Goal: Information Seeking & Learning: Learn about a topic

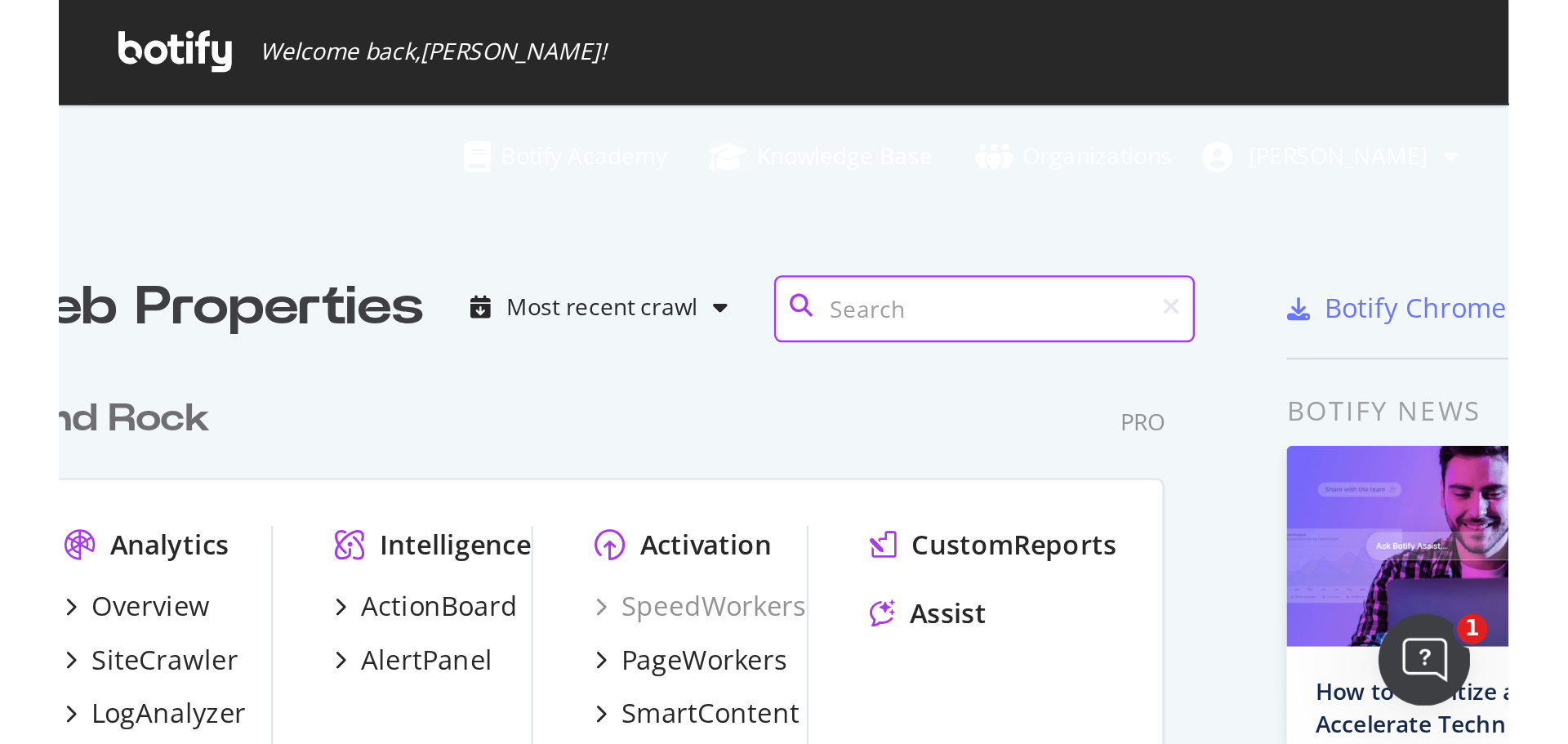
scroll to position [868, 870]
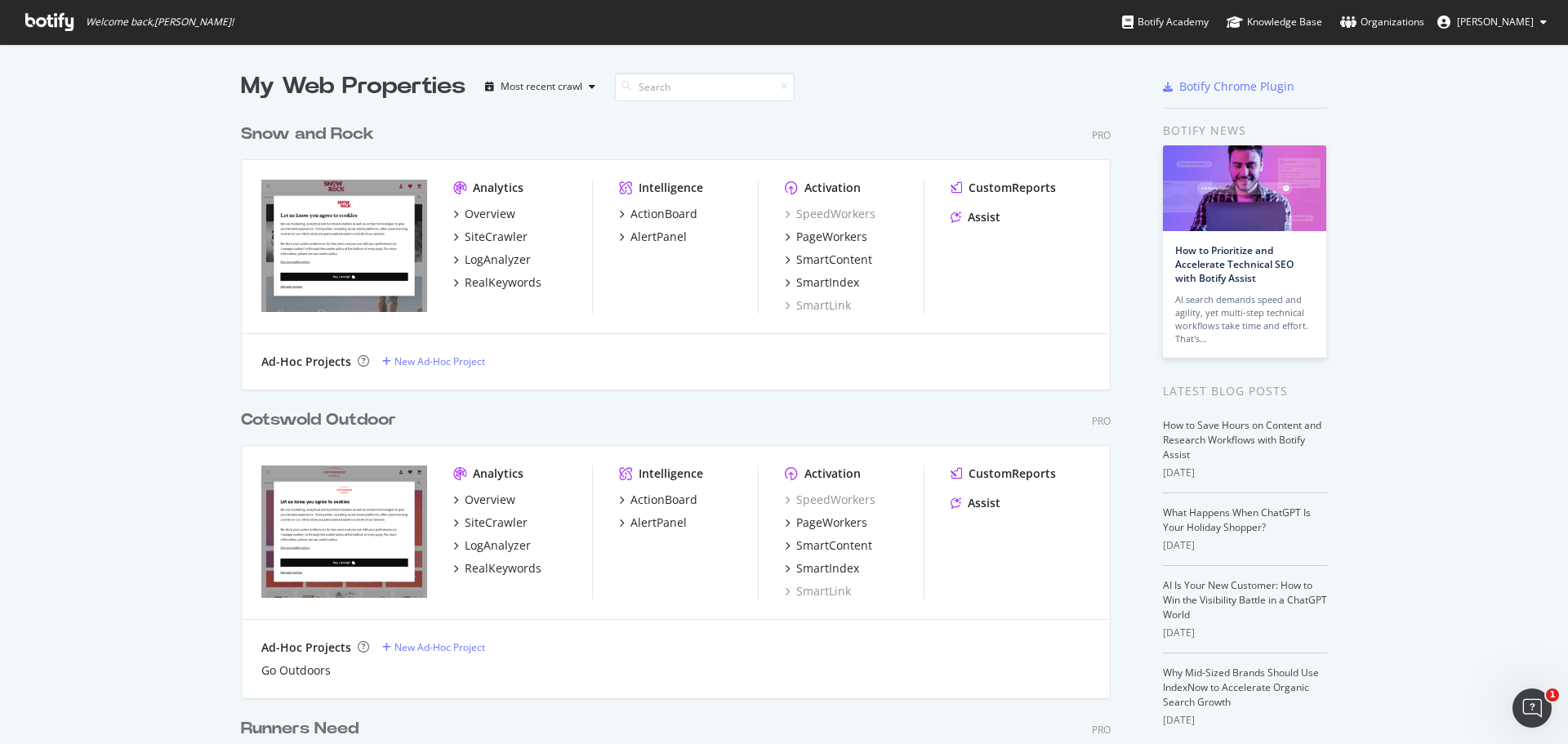
click at [693, 129] on div "Snow and Rock Pro" at bounding box center [675, 134] width 870 height 24
click at [609, 140] on div "Snow and Rock Pro" at bounding box center [675, 134] width 870 height 24
click at [710, 270] on div "Intelligence ActionBoard AlertPanel" at bounding box center [689, 246] width 139 height 134
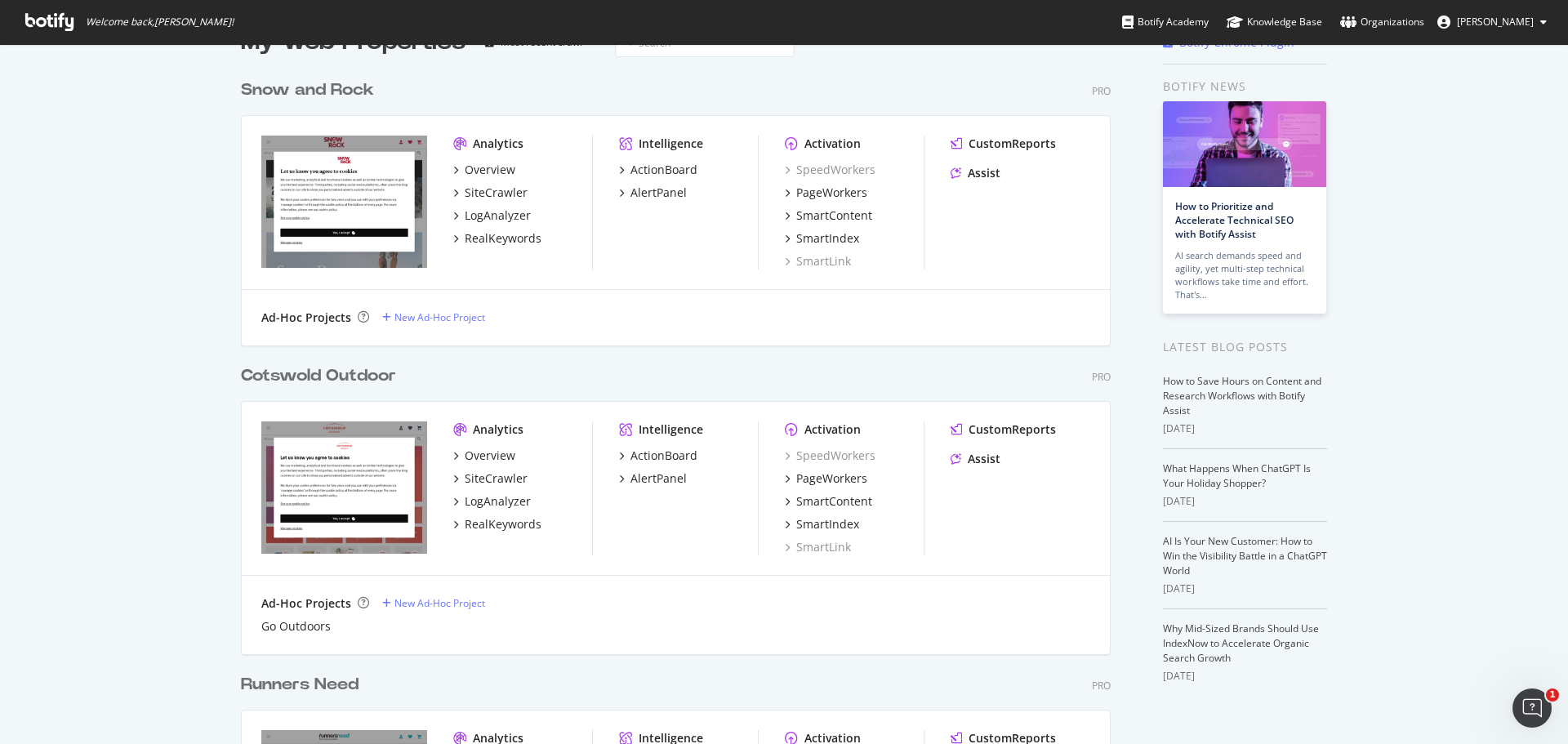
scroll to position [43, 0]
click at [661, 455] on div "ActionBoard" at bounding box center [663, 456] width 67 height 16
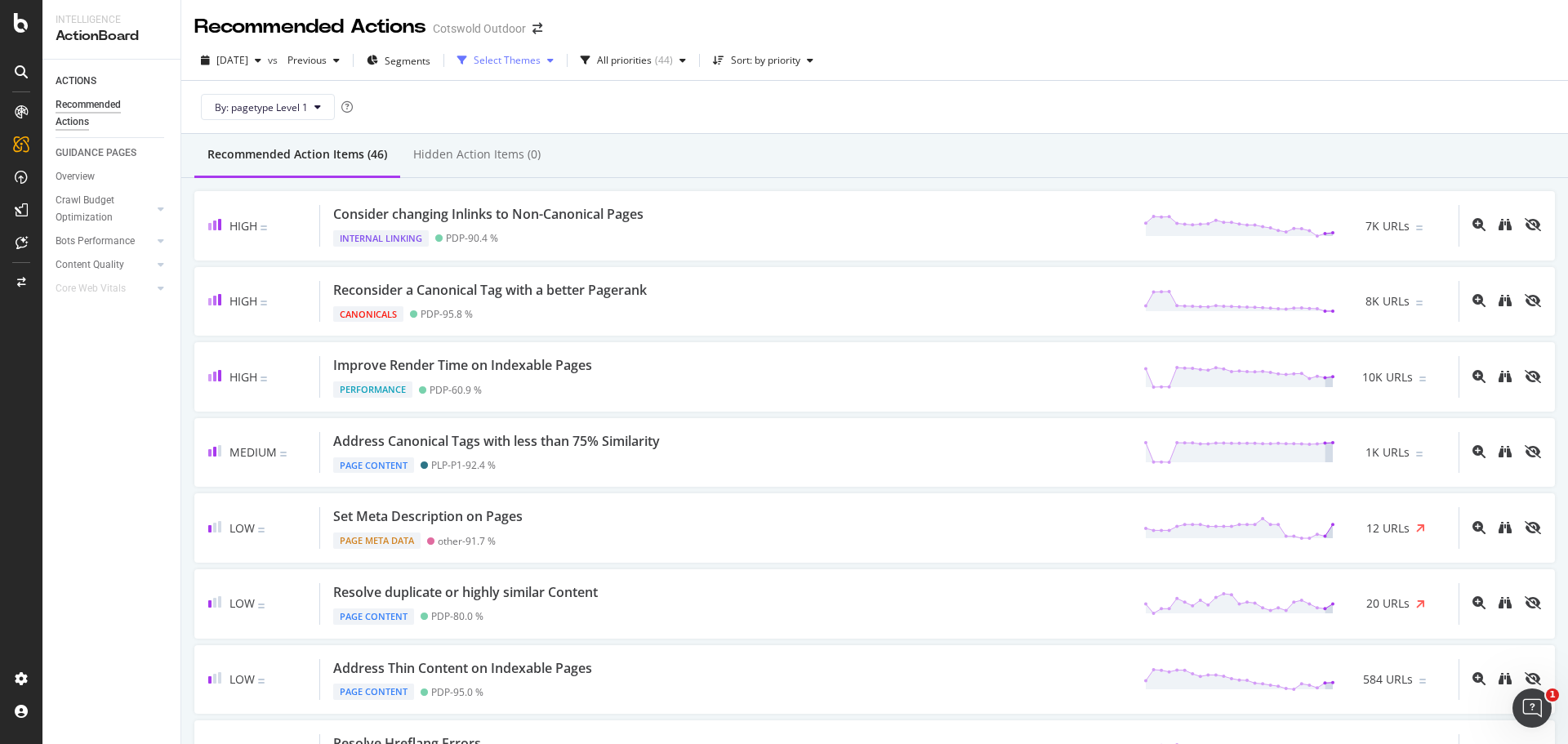
click at [540, 56] on div "Select Themes" at bounding box center [506, 60] width 67 height 10
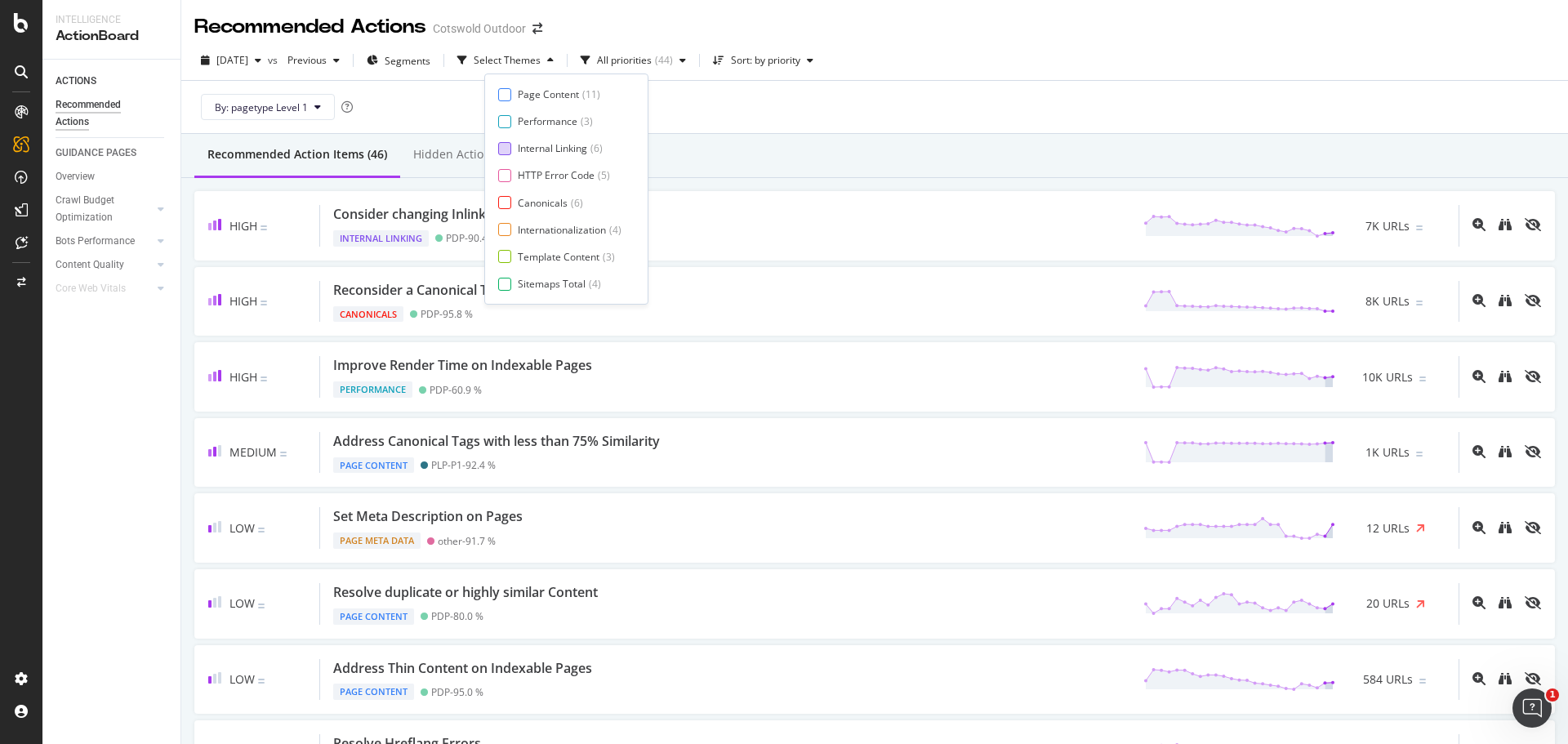
click at [570, 143] on div "Internal Linking" at bounding box center [553, 148] width 70 height 14
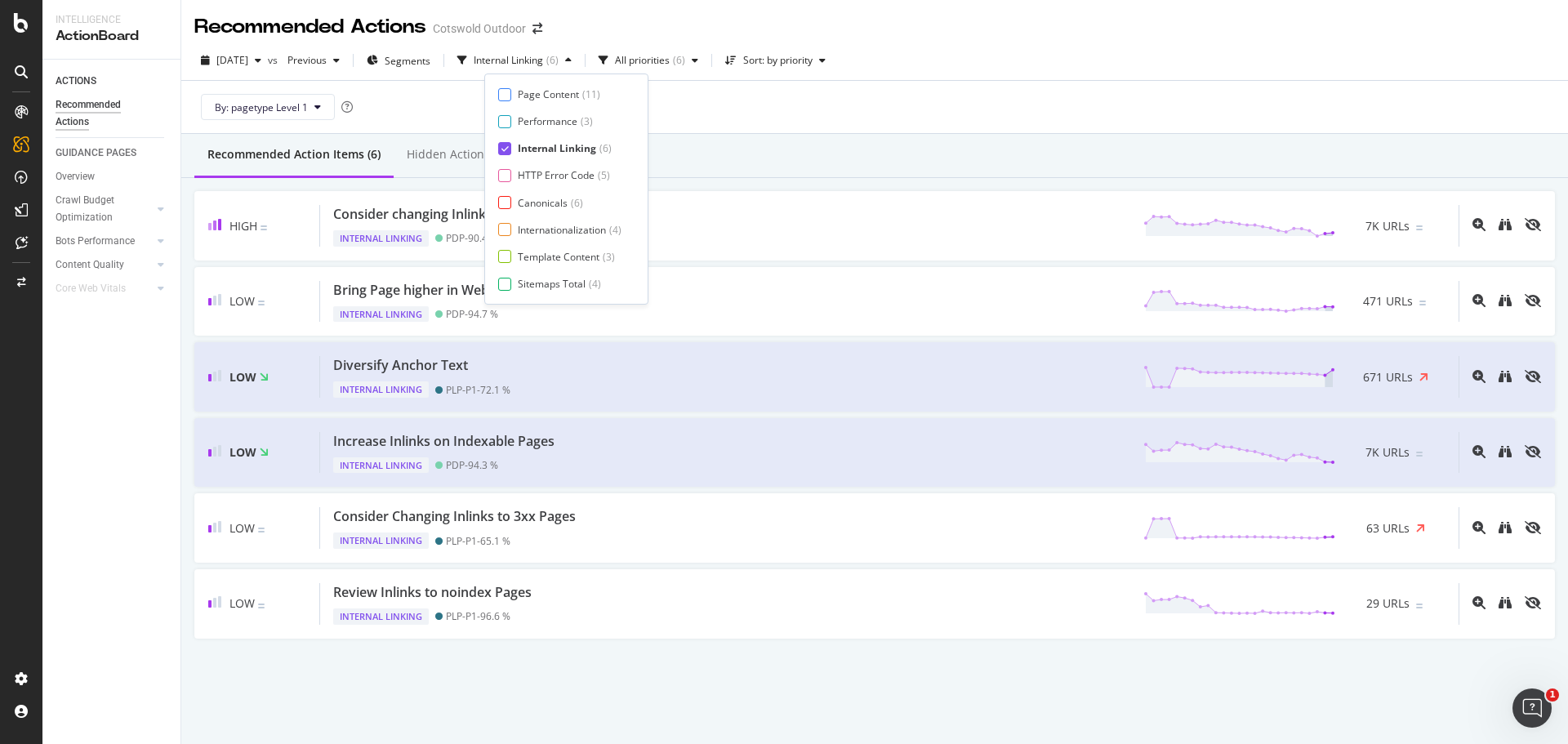
click at [804, 158] on div "Recommended Action Items (6) Hidden Action Items (0)" at bounding box center [874, 157] width 1386 height 44
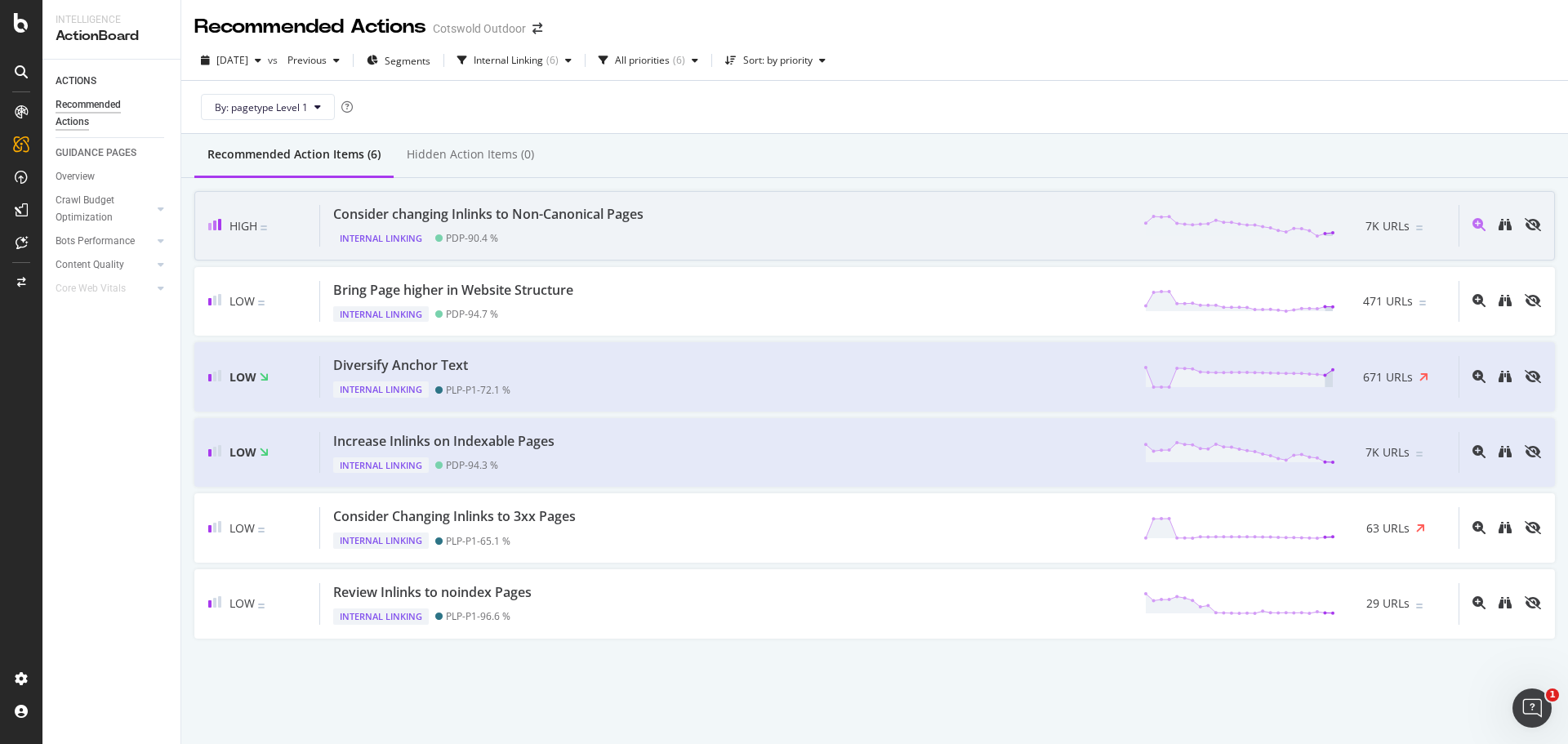
click at [579, 230] on div "Internal Linking PDP - 90.4 %" at bounding box center [492, 236] width 317 height 23
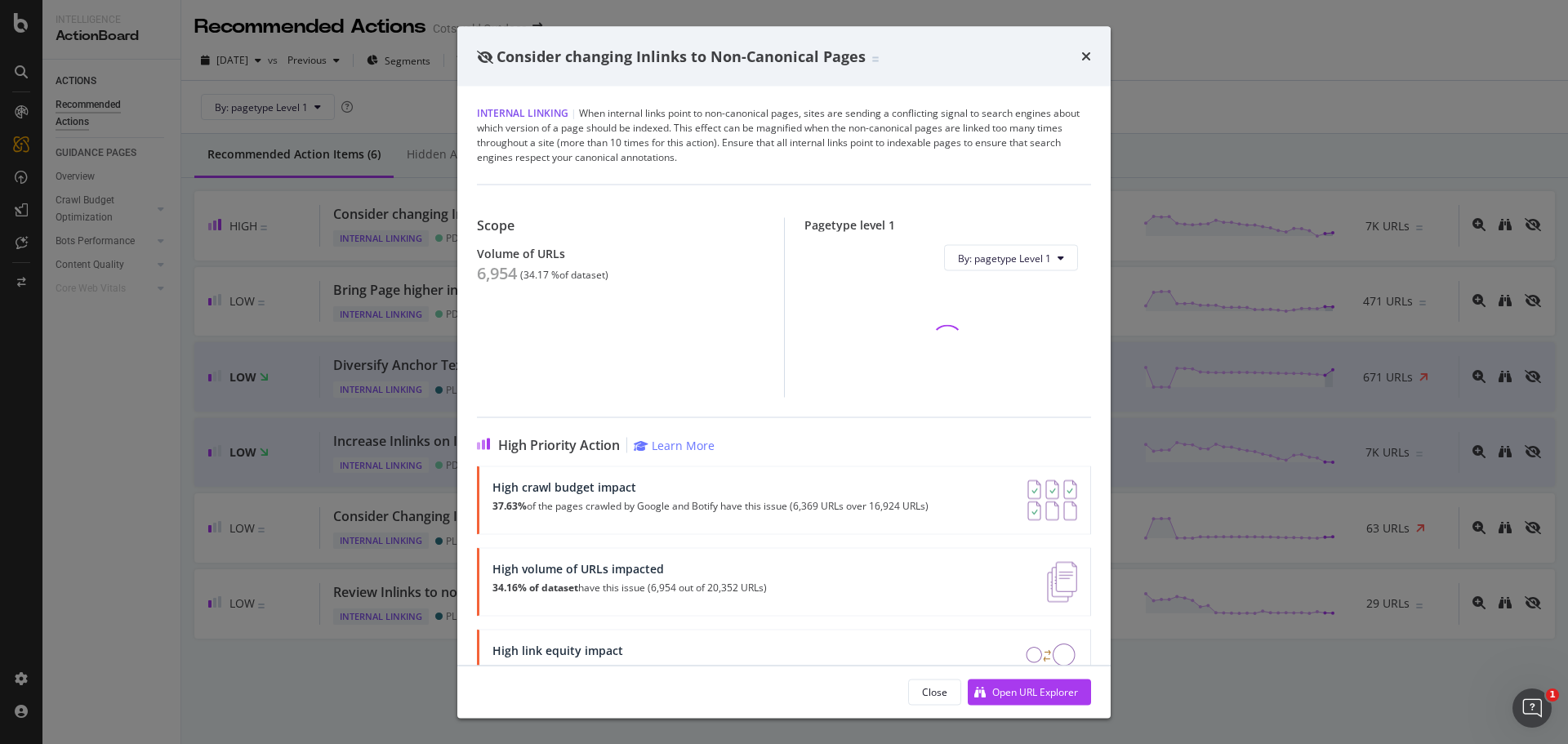
click at [508, 270] on div "6,954" at bounding box center [497, 273] width 40 height 19
copy div "6,954"
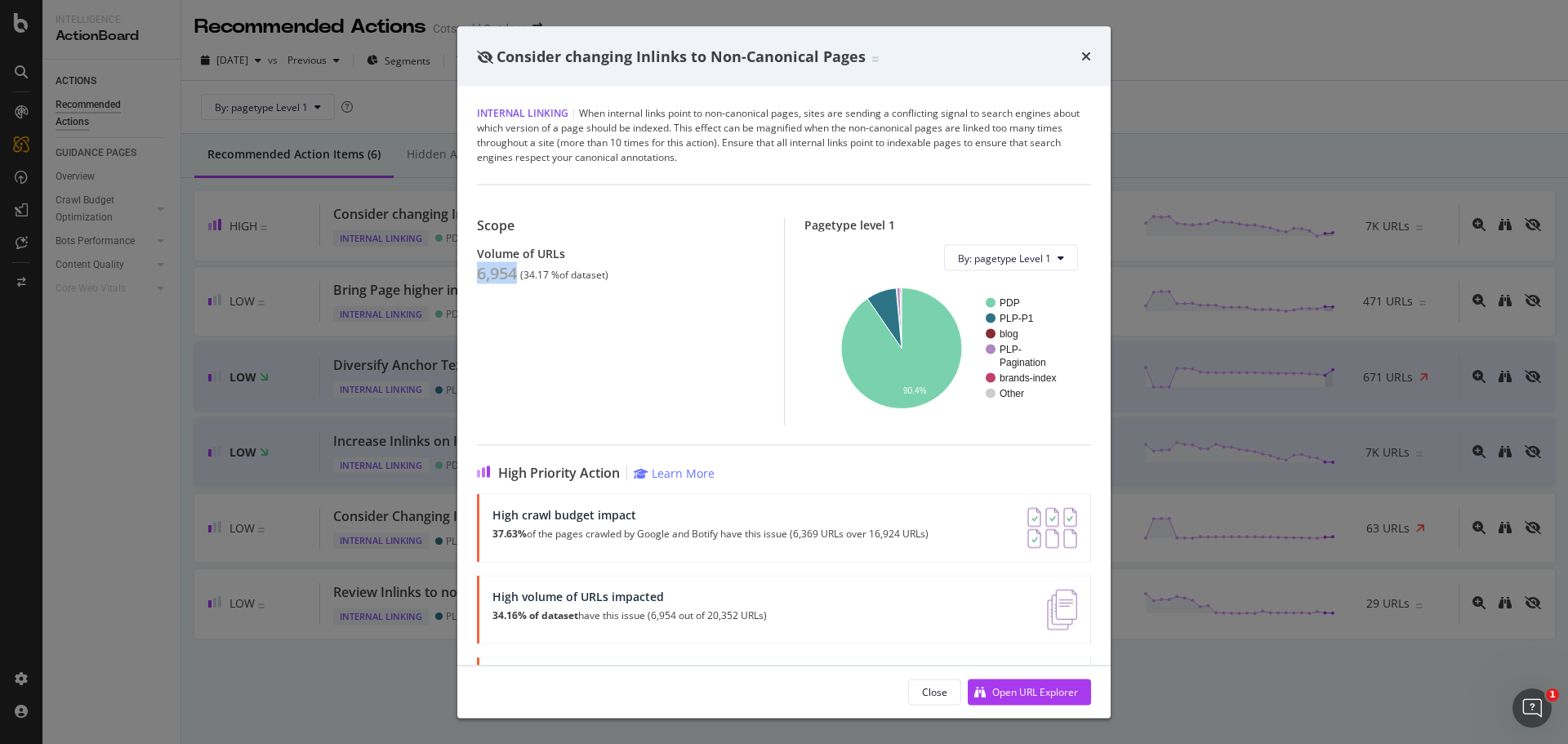
click at [498, 317] on div "Scope Volume of URLs 6,954 ( 34.17 % of dataset )" at bounding box center [631, 322] width 307 height 208
click at [429, 398] on div "Consider changing Inlinks to Non-Canonical Pages Internal Linking | When intern…" at bounding box center [784, 372] width 1568 height 744
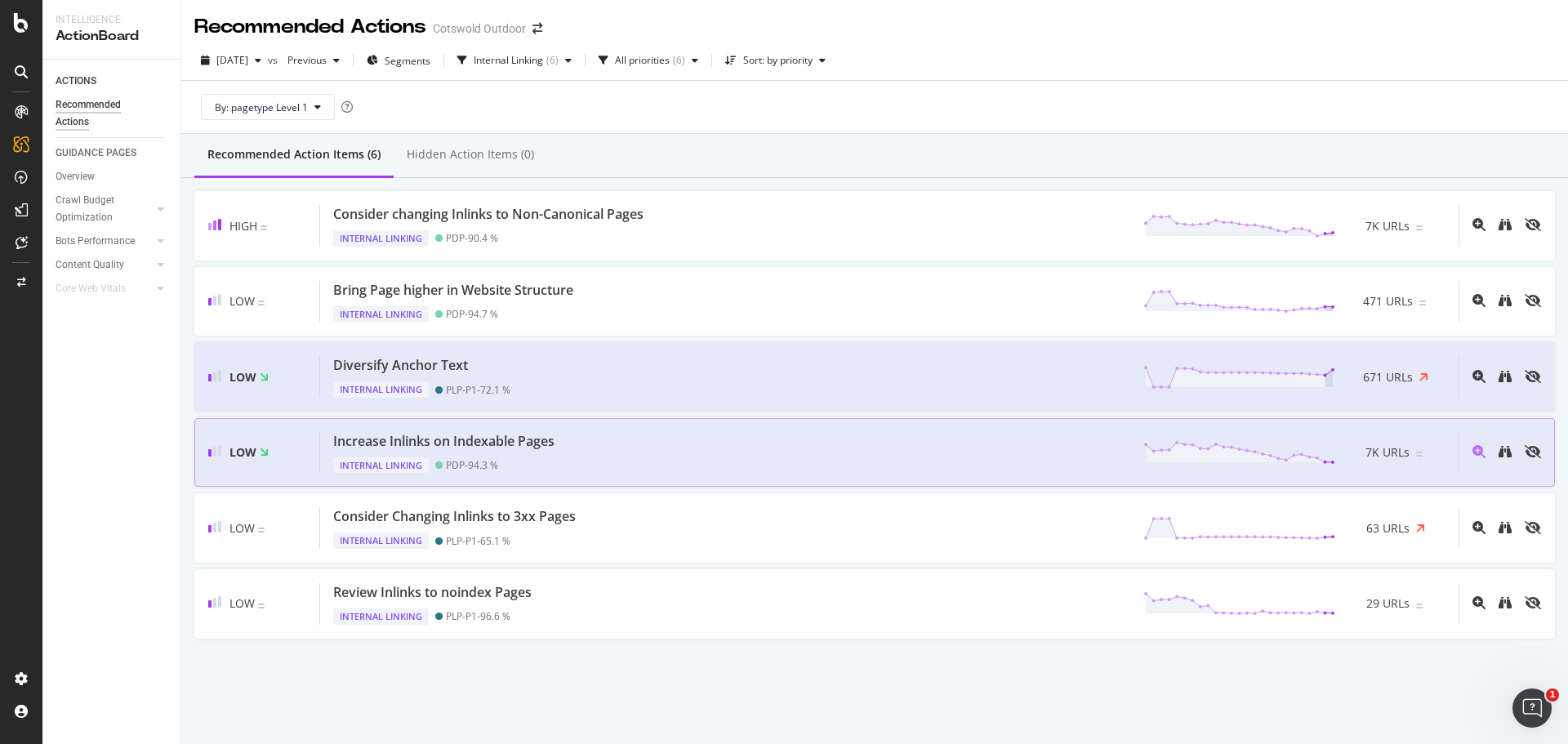
click at [574, 426] on div "Low Increase Inlinks on Indexable Pages Internal Linking PDP - 94.3 % 7K URLs" at bounding box center [874, 453] width 1360 height 70
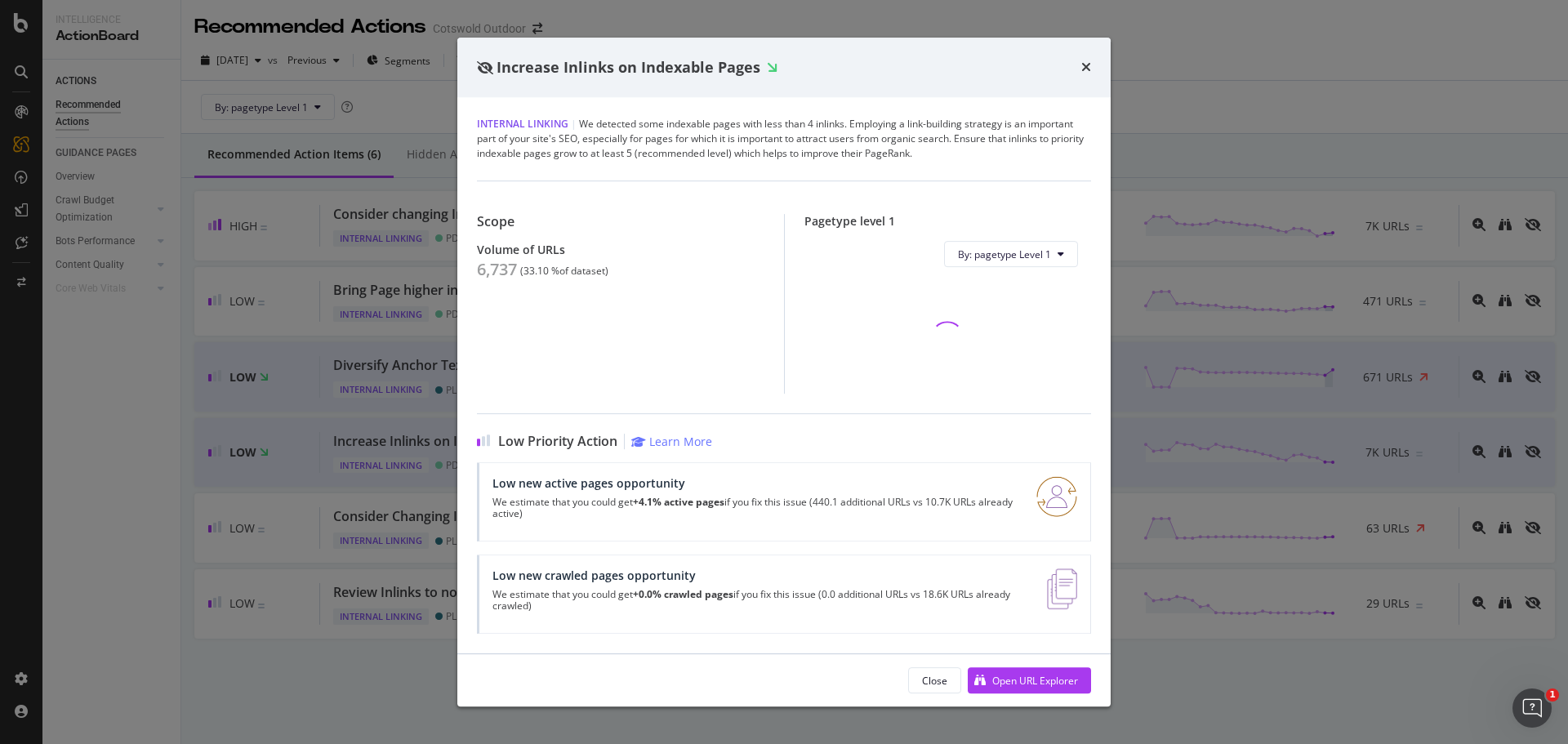
click at [491, 273] on div "6,737" at bounding box center [497, 270] width 40 height 19
copy div "6,737"
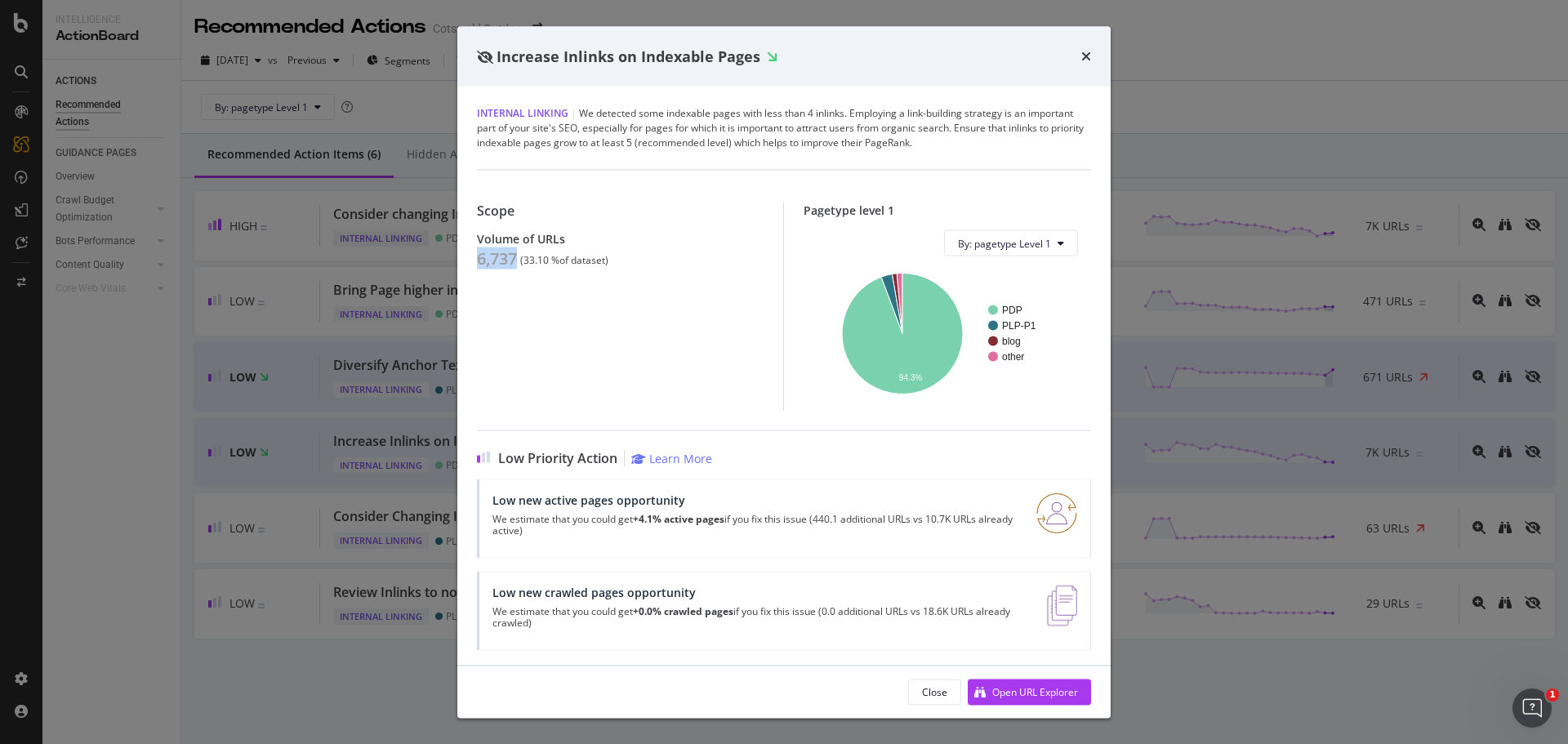
click at [503, 269] on div "6,737" at bounding box center [497, 259] width 40 height 19
click at [273, 403] on div "Increase Inlinks on Indexable Pages Internal Linking | We detected some indexab…" at bounding box center [784, 372] width 1568 height 744
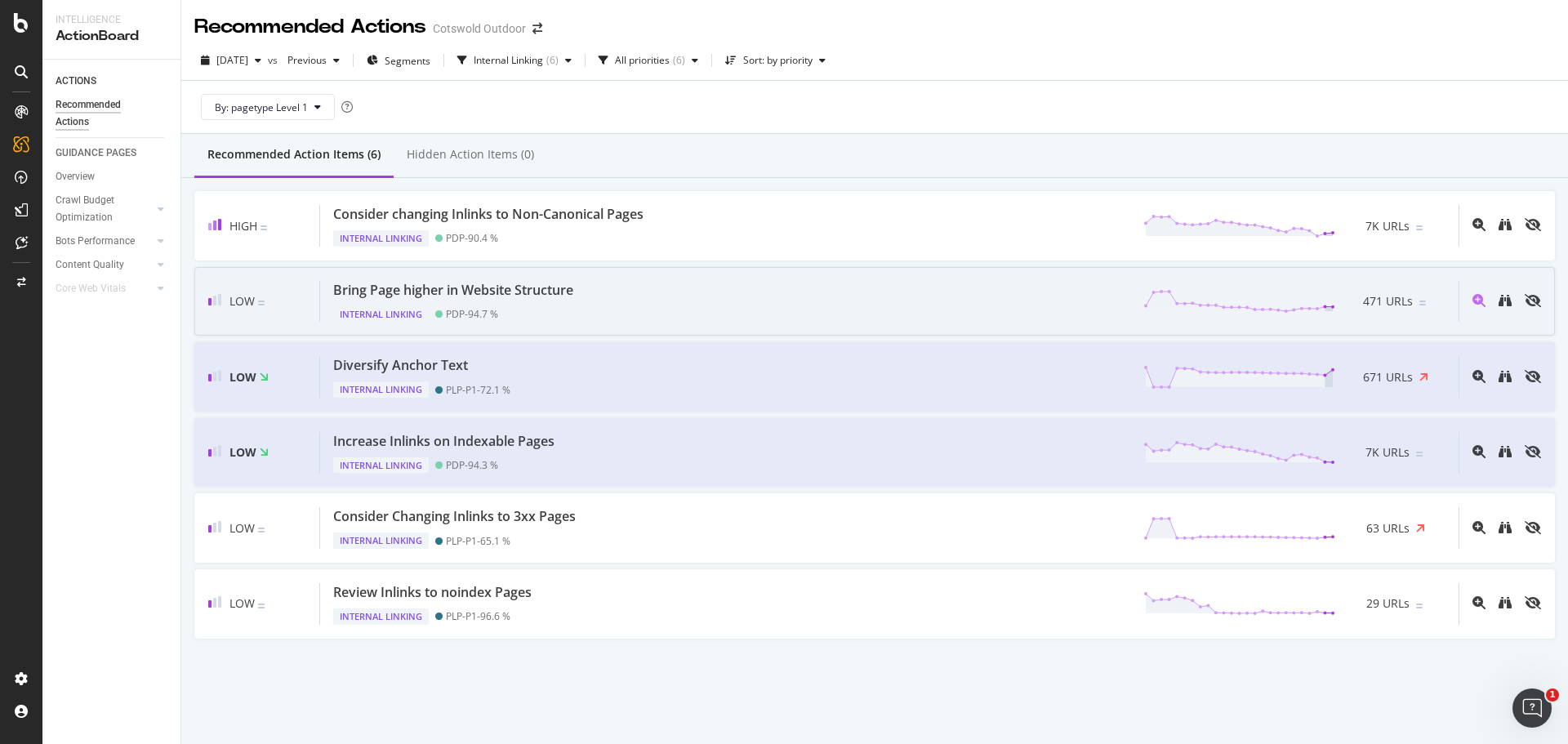
click at [548, 288] on div "Bring Page higher in Website Structure" at bounding box center [453, 290] width 240 height 18
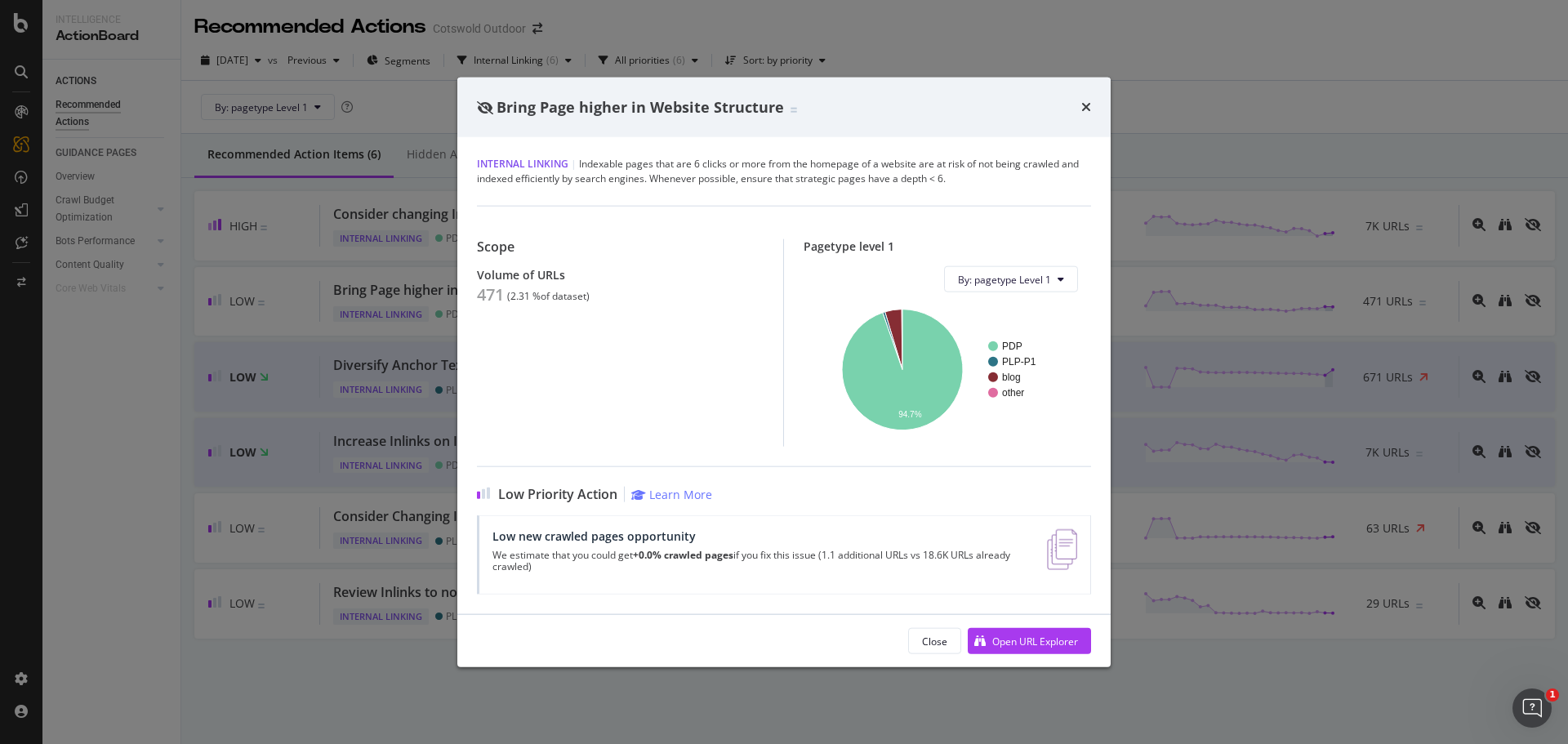
click at [280, 311] on div "Bring Page higher in Website Structure Internal Linking | Indexable pages that …" at bounding box center [784, 372] width 1568 height 744
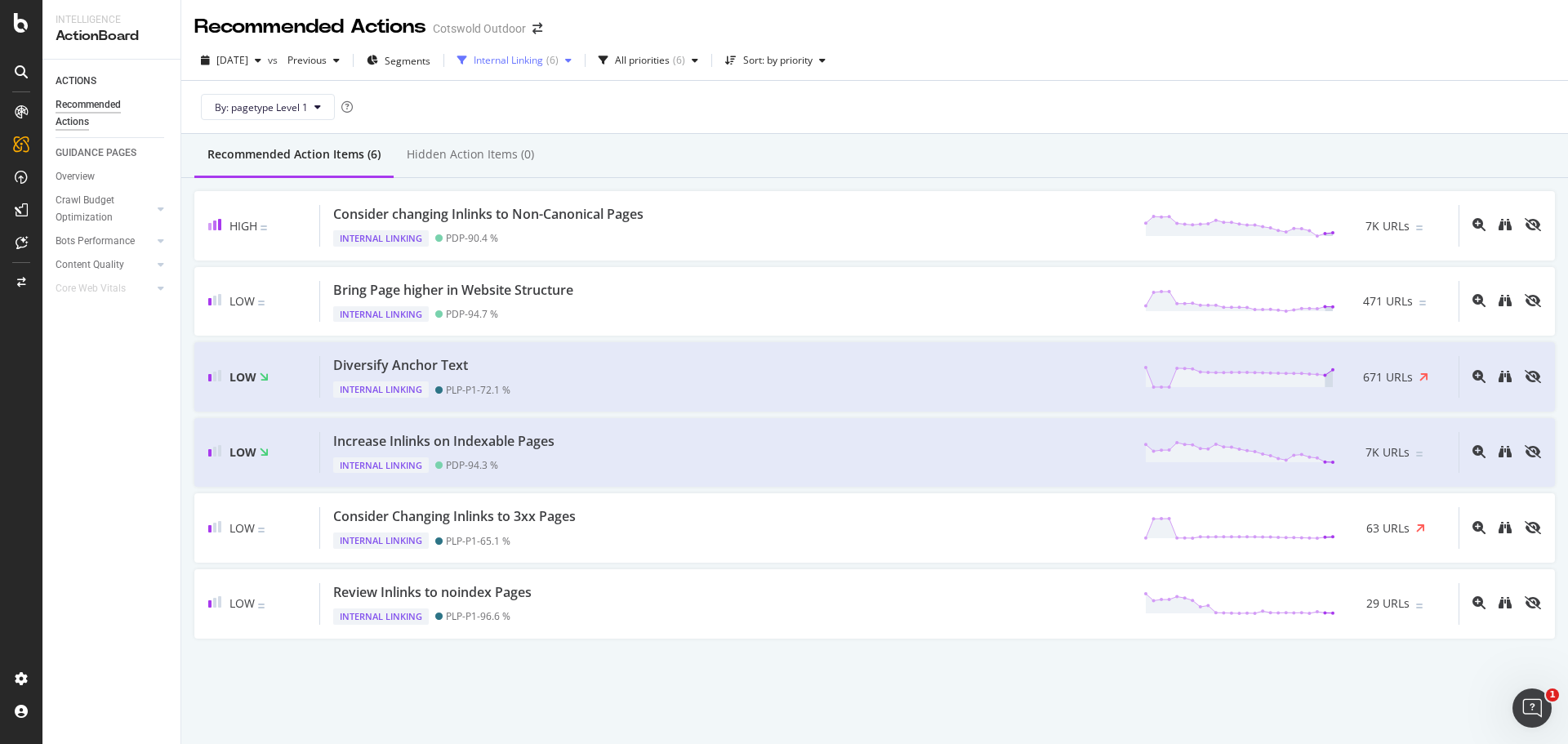
click at [558, 63] on div "Internal Linking ( 6 )" at bounding box center [516, 60] width 85 height 10
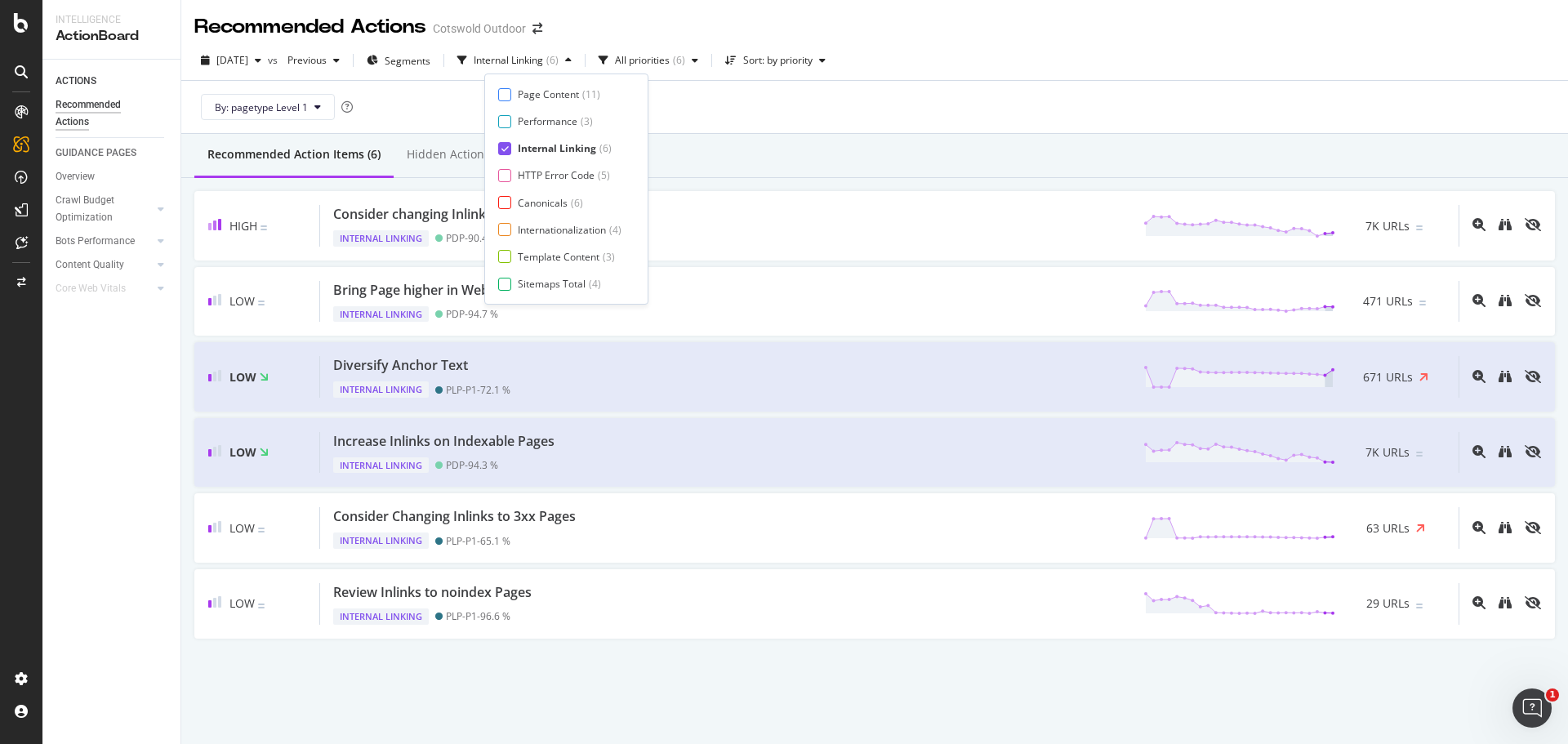
click at [565, 87] on div "Page Content ( 11 ) Performance ( 3 ) Internal Linking ( 6 ) HTTP Error Code ( …" at bounding box center [566, 188] width 164 height 231
click at [566, 94] on div "Page Content" at bounding box center [548, 94] width 61 height 14
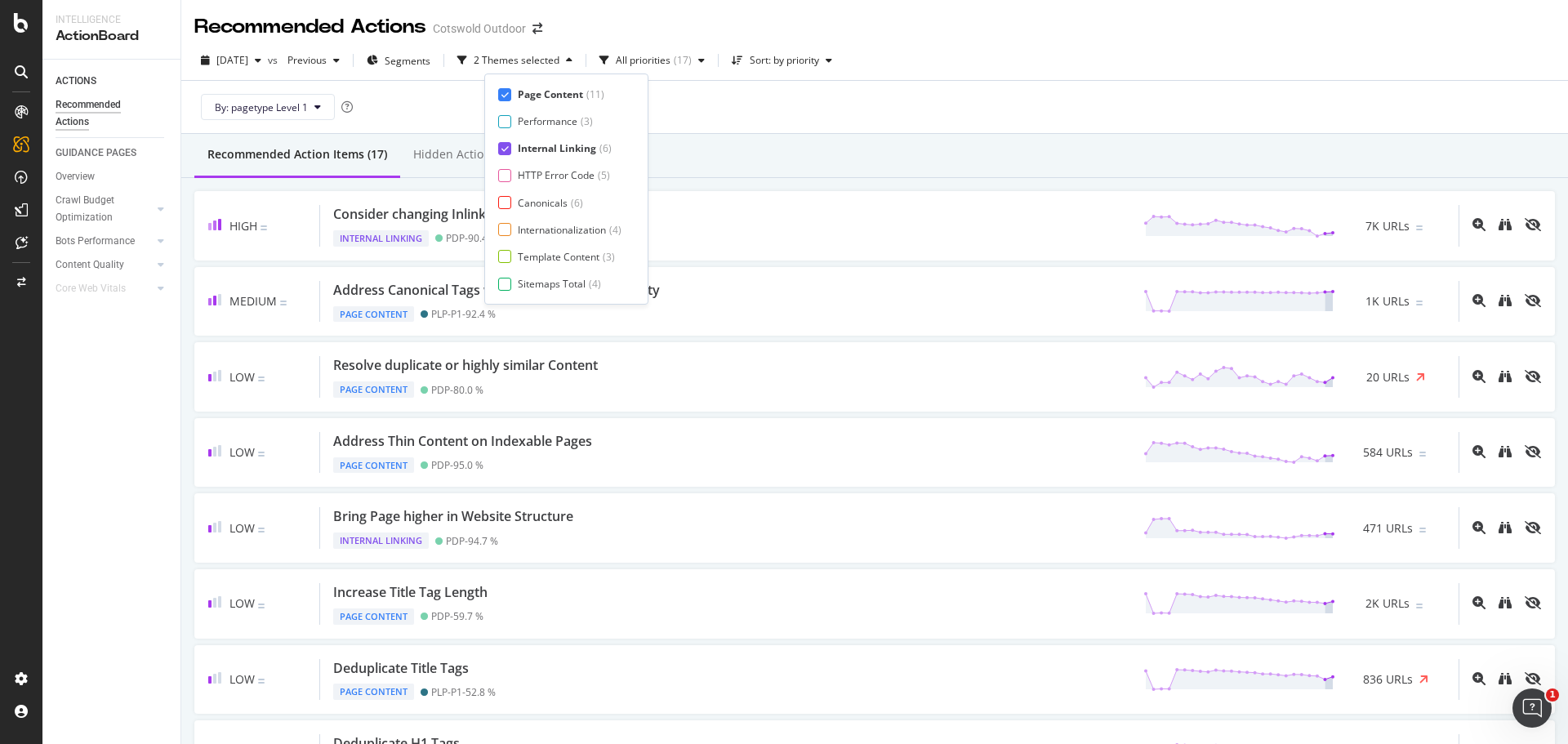
click at [560, 149] on div "Internal Linking" at bounding box center [556, 148] width 78 height 14
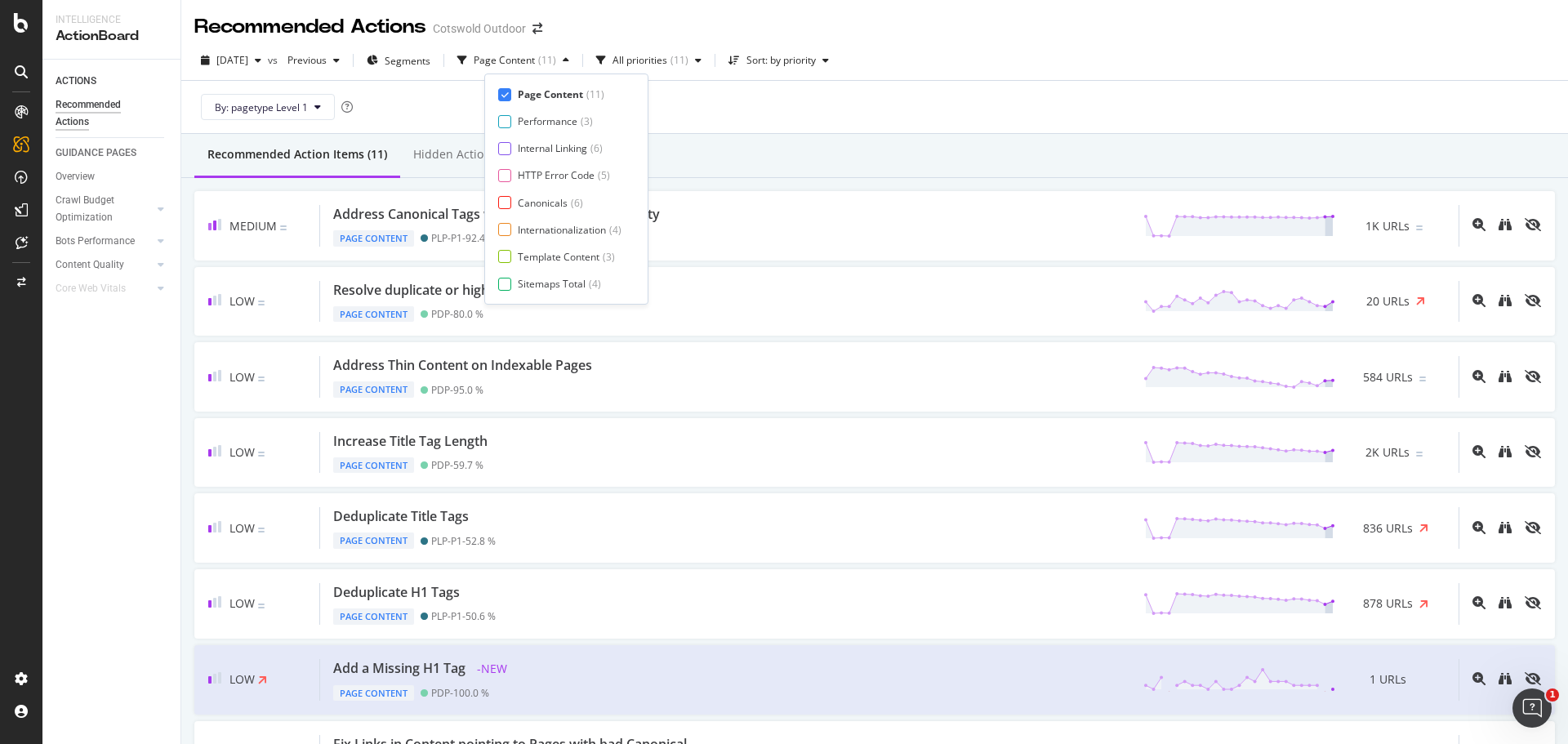
click at [761, 147] on div "Recommended Action Items (11) Hidden Action Items (0)" at bounding box center [874, 157] width 1386 height 44
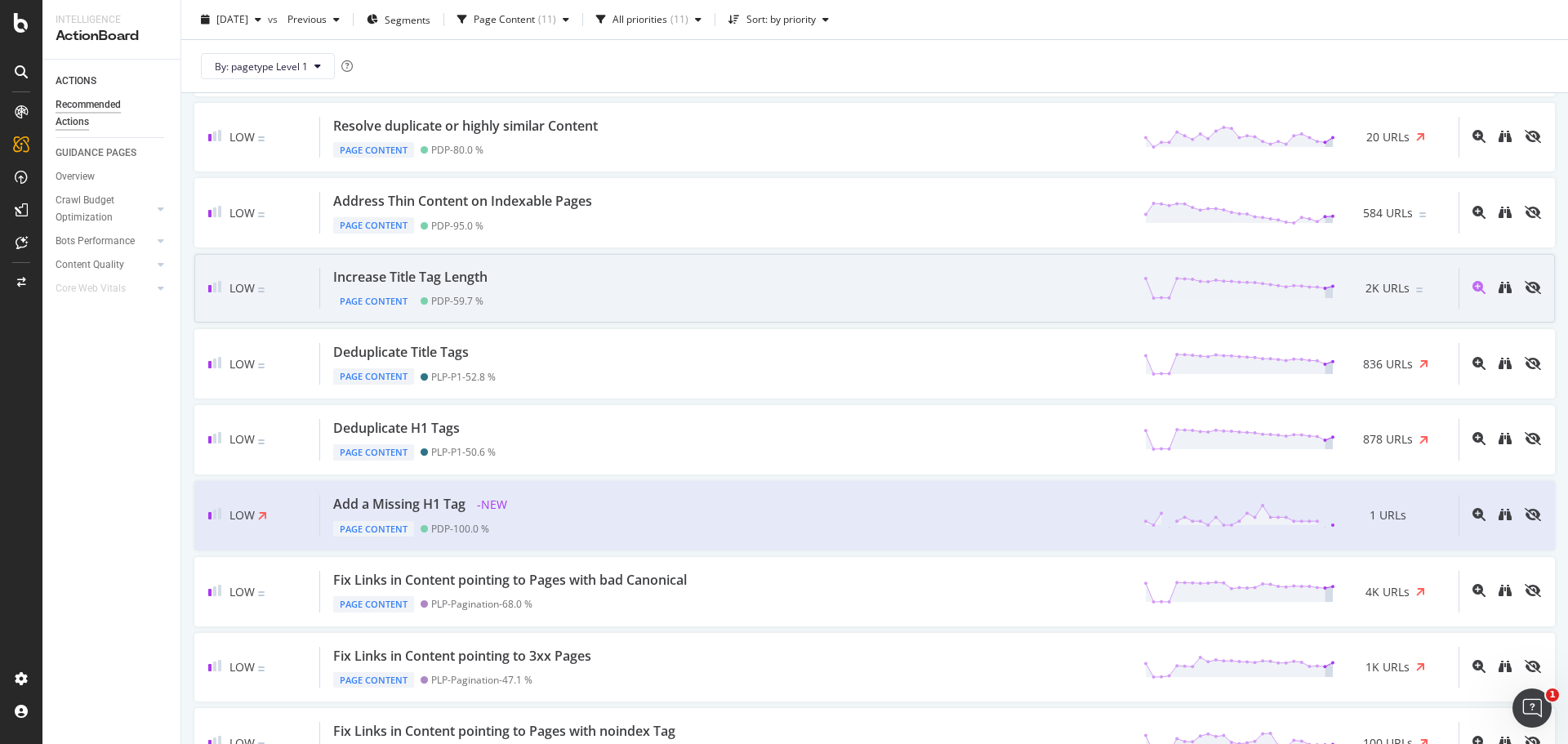
scroll to position [165, 0]
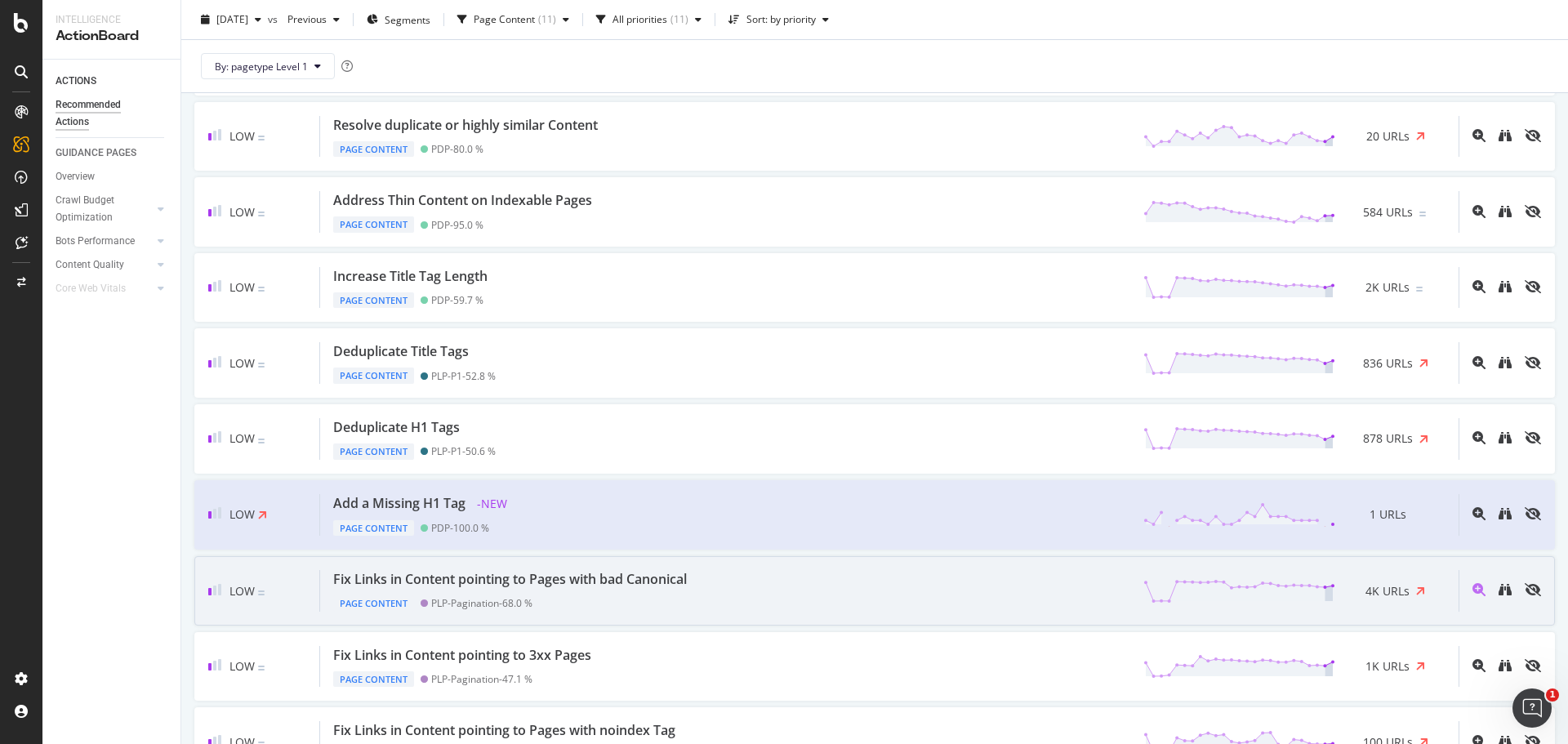
click at [626, 603] on div "Page Content PLP-Pagination - 68.0 %" at bounding box center [513, 600] width 360 height 23
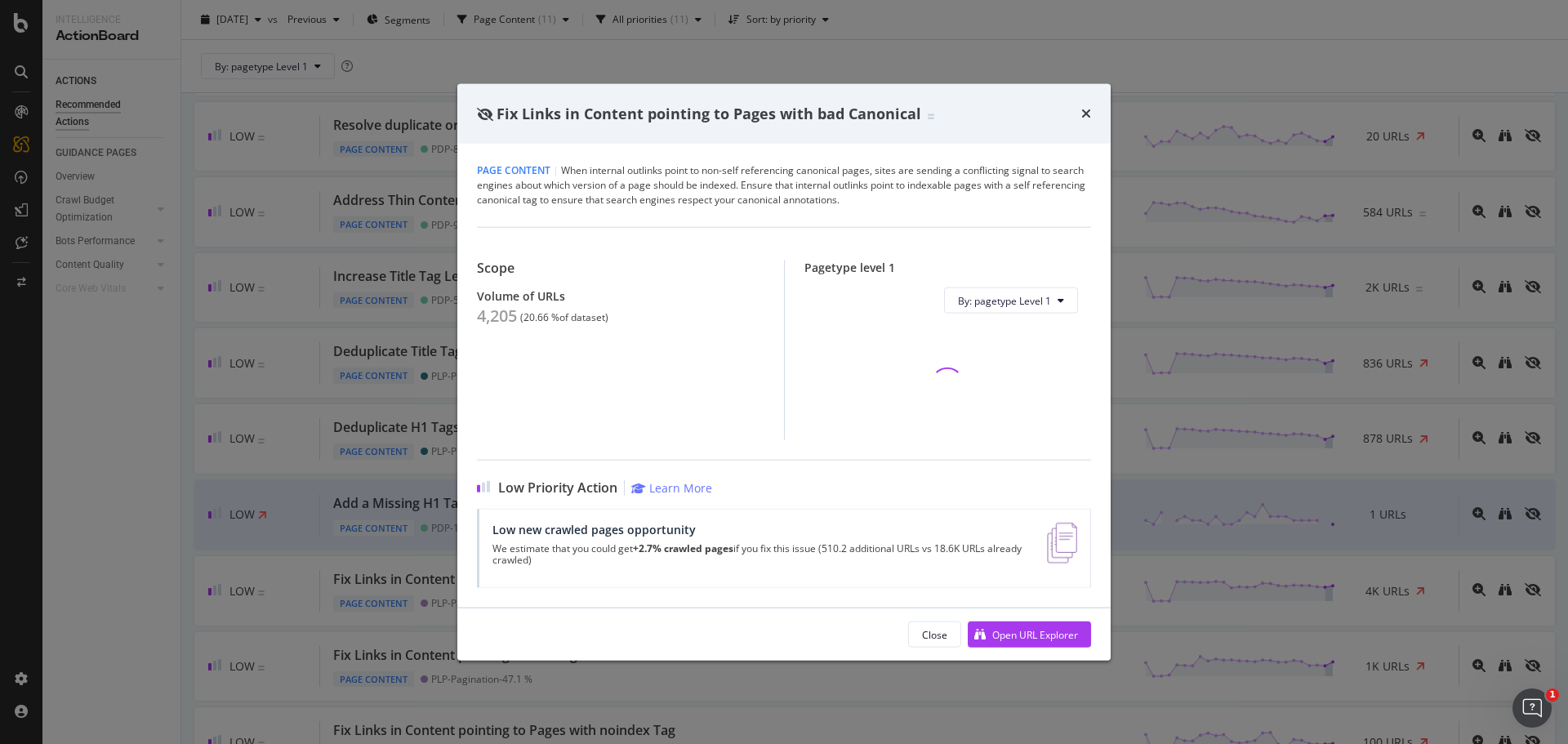
click at [498, 316] on div "4,205" at bounding box center [497, 316] width 40 height 19
copy div "4,205"
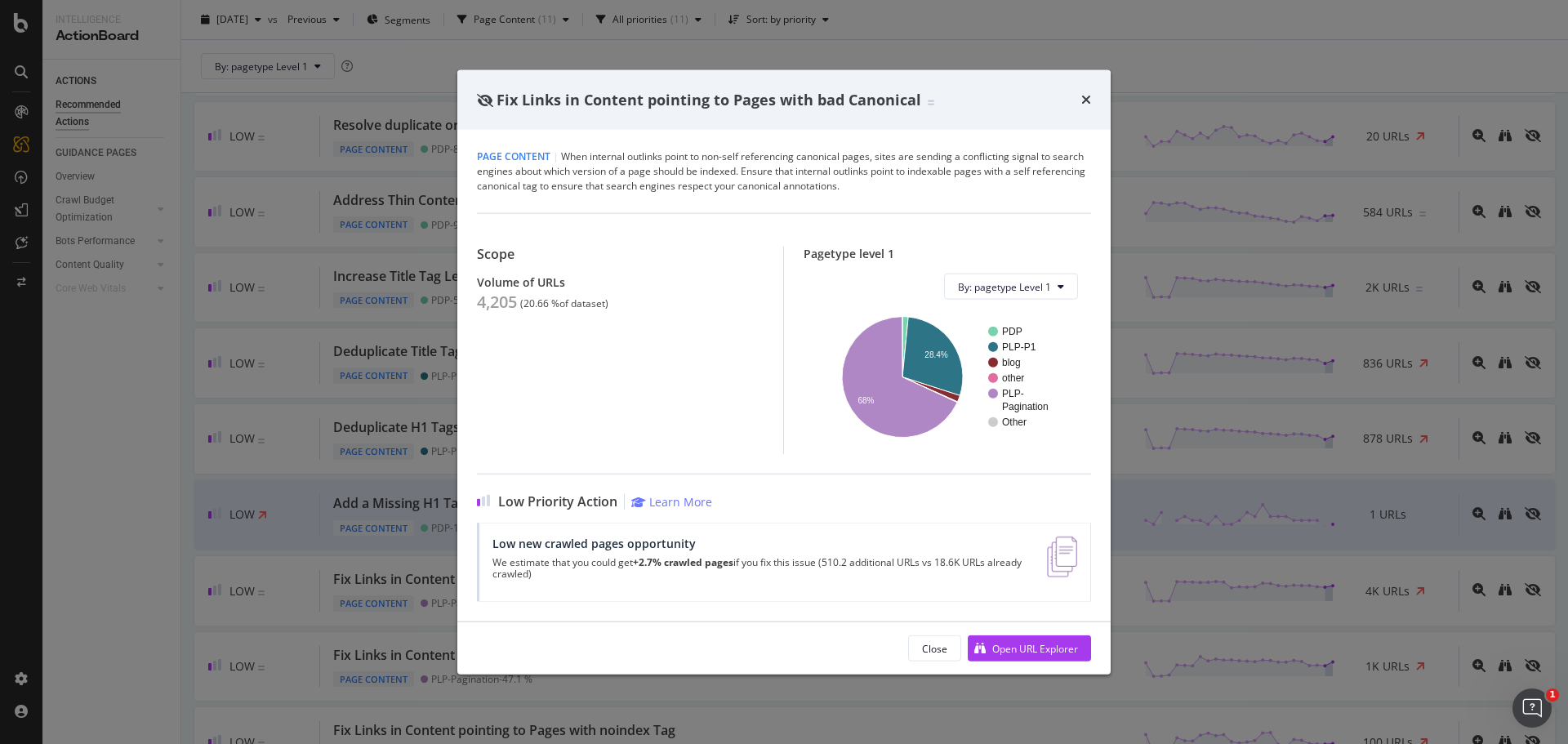
click at [156, 256] on div "Fix Links in Content pointing to Pages with bad Canonical Page Content | When i…" at bounding box center [784, 372] width 1568 height 744
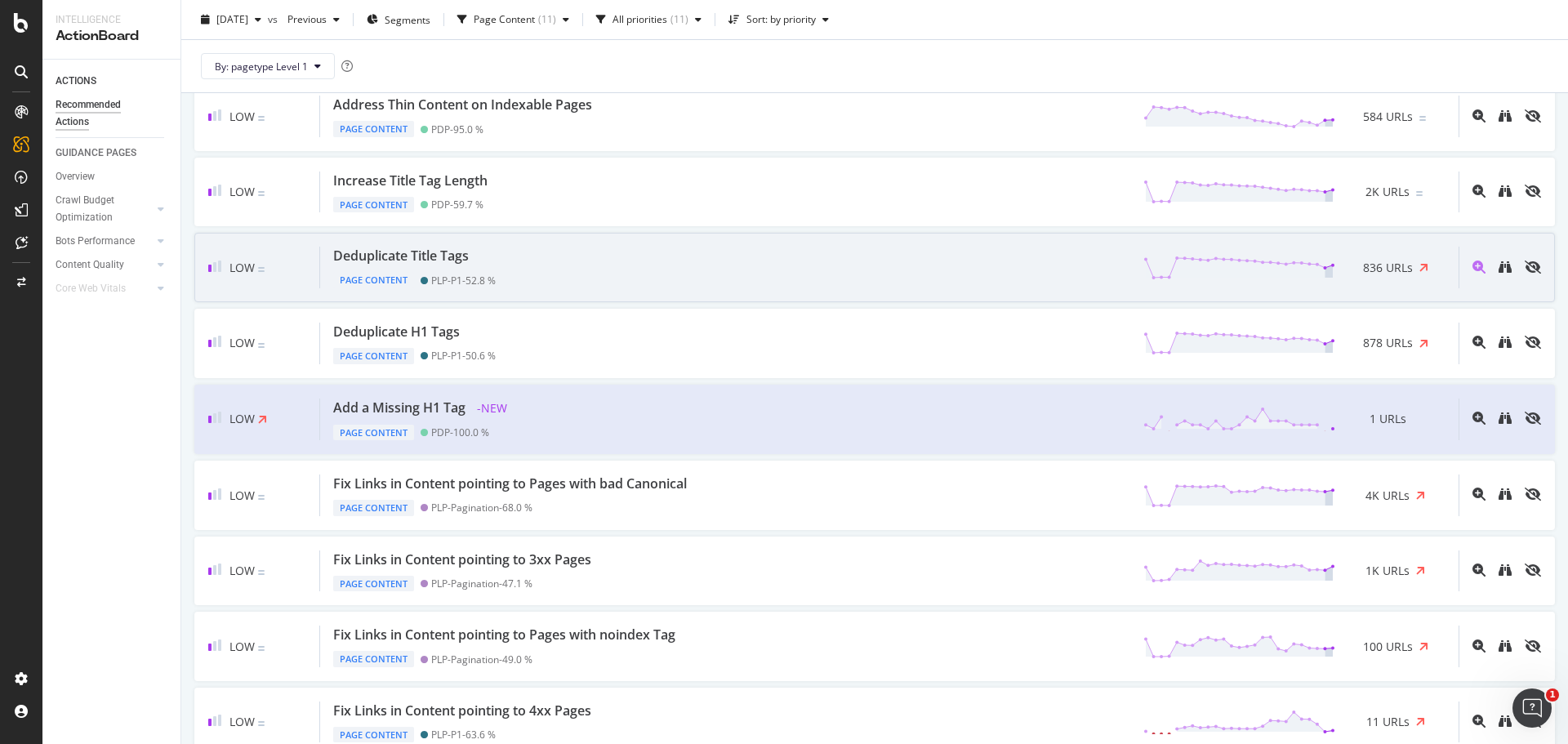
scroll to position [260, 0]
click at [520, 255] on div "Deduplicate Title Tags Page Content PLP-P1 - 52.8 % 836 URLs" at bounding box center [889, 268] width 1138 height 42
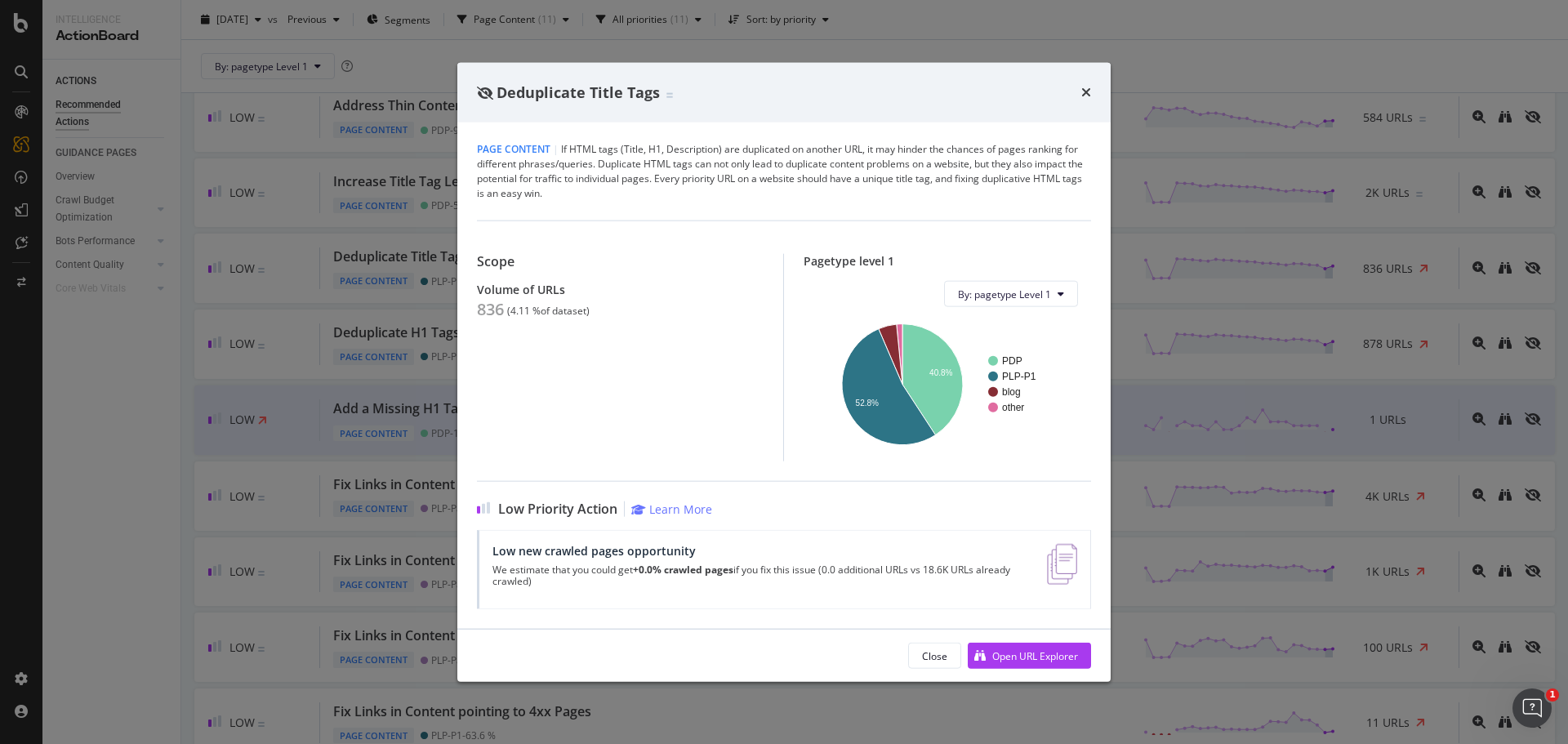
click at [361, 318] on div "Deduplicate Title Tags Page Content | If HTML tags (Title, H1, Description) are…" at bounding box center [784, 372] width 1568 height 744
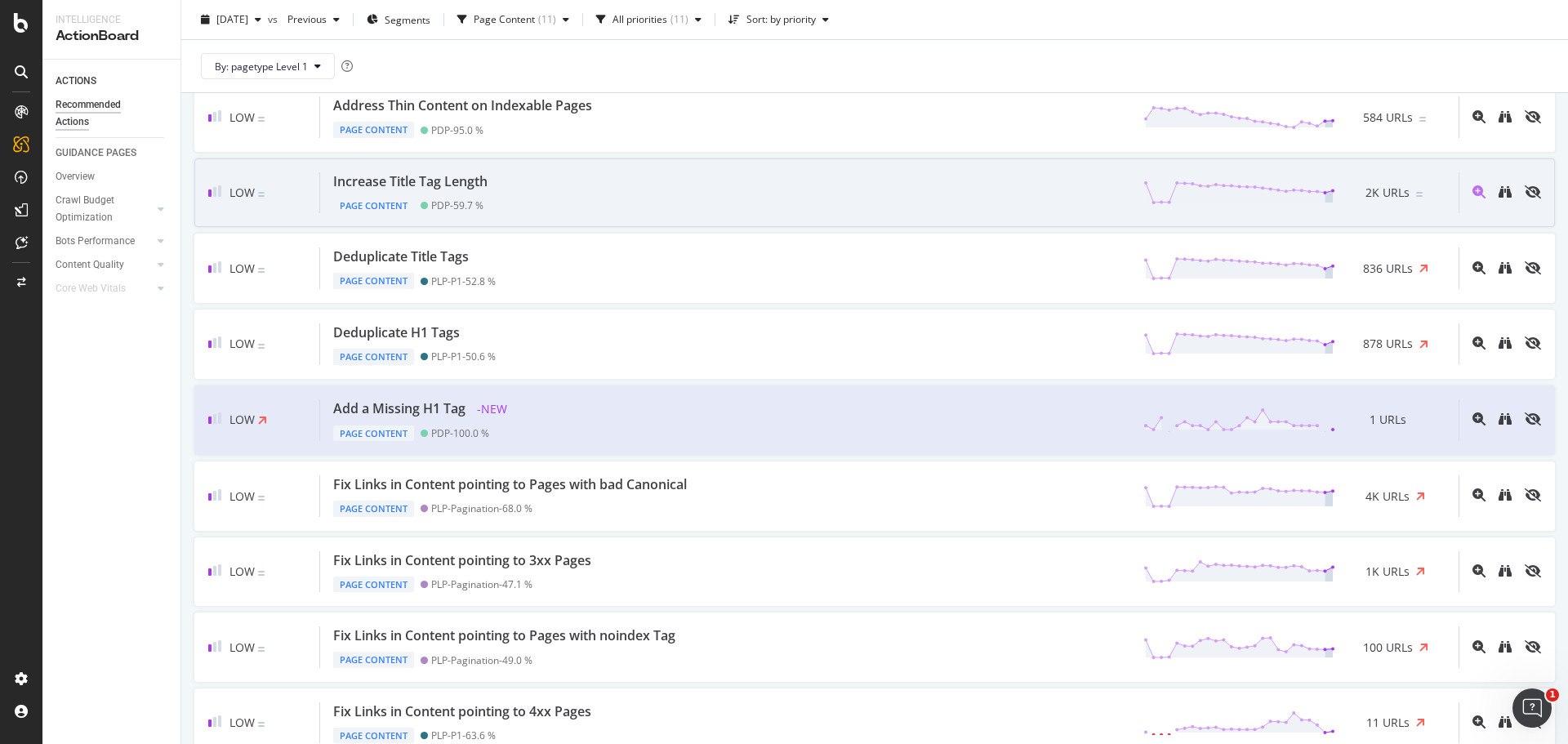
click at [534, 192] on div "Increase Title Tag Length Page Content PDP - 59.7 % 2K URLs" at bounding box center [889, 192] width 1138 height 42
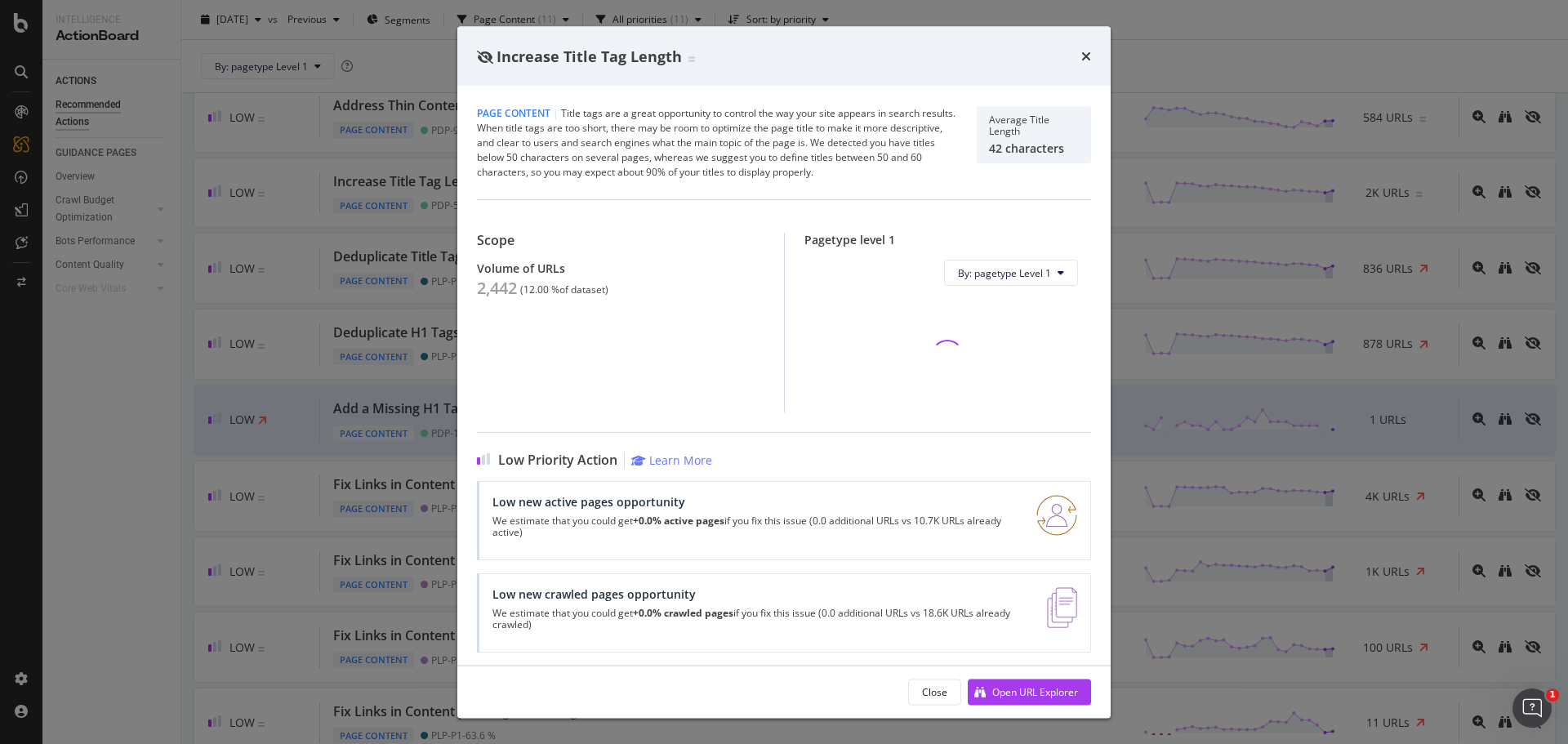
click at [508, 288] on div "2,442" at bounding box center [497, 288] width 40 height 19
copy div "2,442"
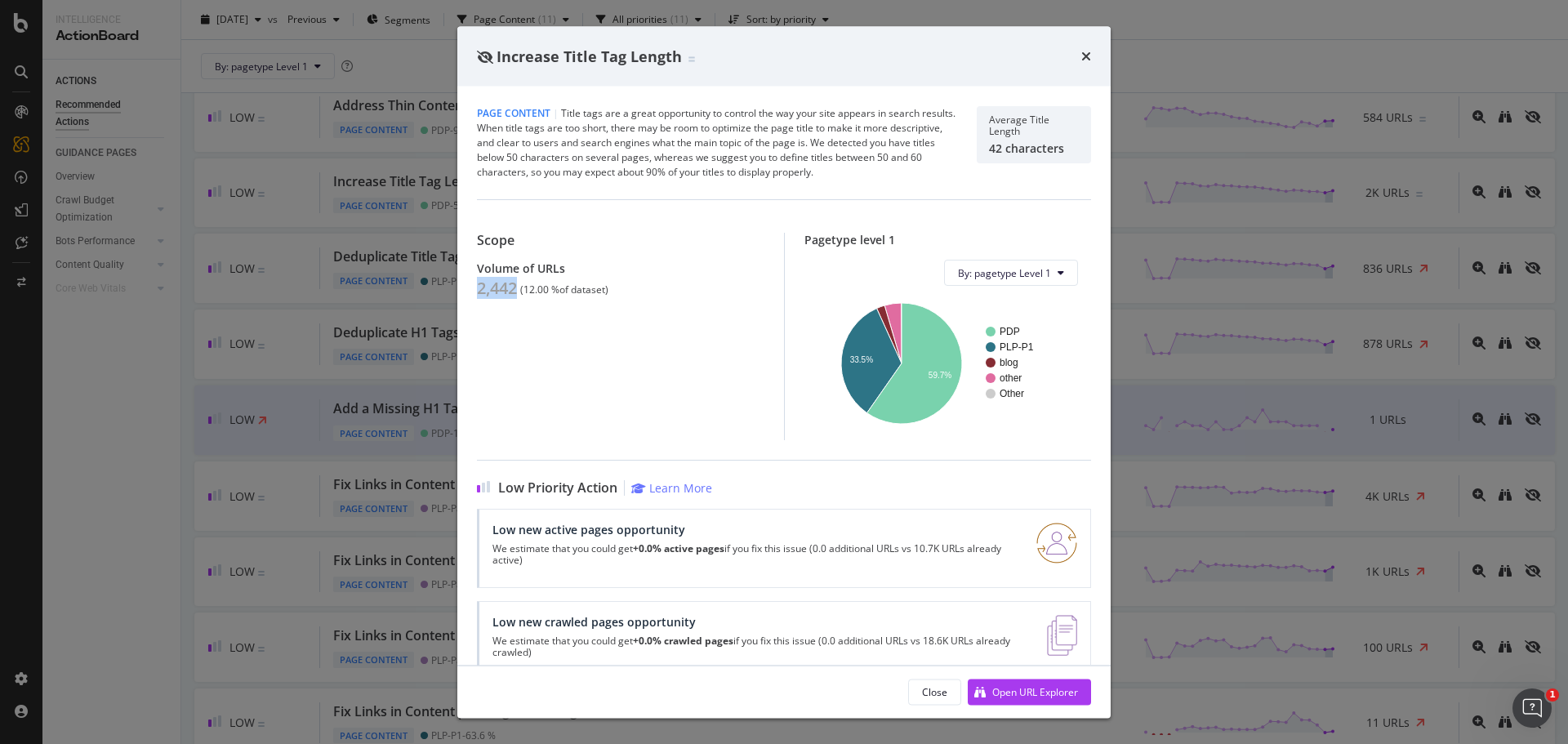
click at [517, 288] on div "2,442" at bounding box center [497, 288] width 40 height 19
click at [514, 283] on div "2,442" at bounding box center [497, 288] width 40 height 19
copy div "2,442"
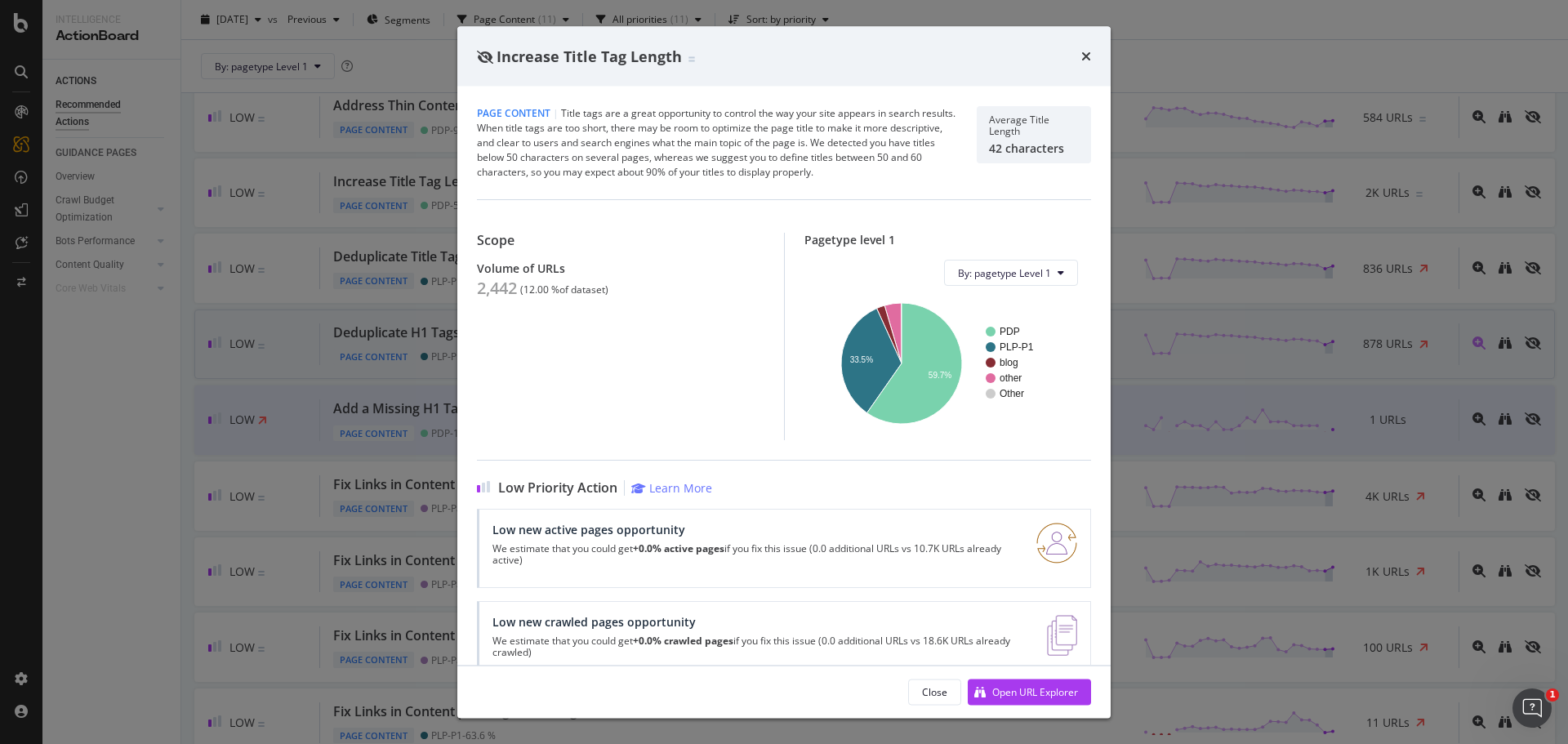
drag, startPoint x: 199, startPoint y: 436, endPoint x: 286, endPoint y: 327, distance: 139.5
click at [199, 436] on div "Increase Title Tag Length Page Content | Title tags are a great opportunity to …" at bounding box center [784, 372] width 1568 height 744
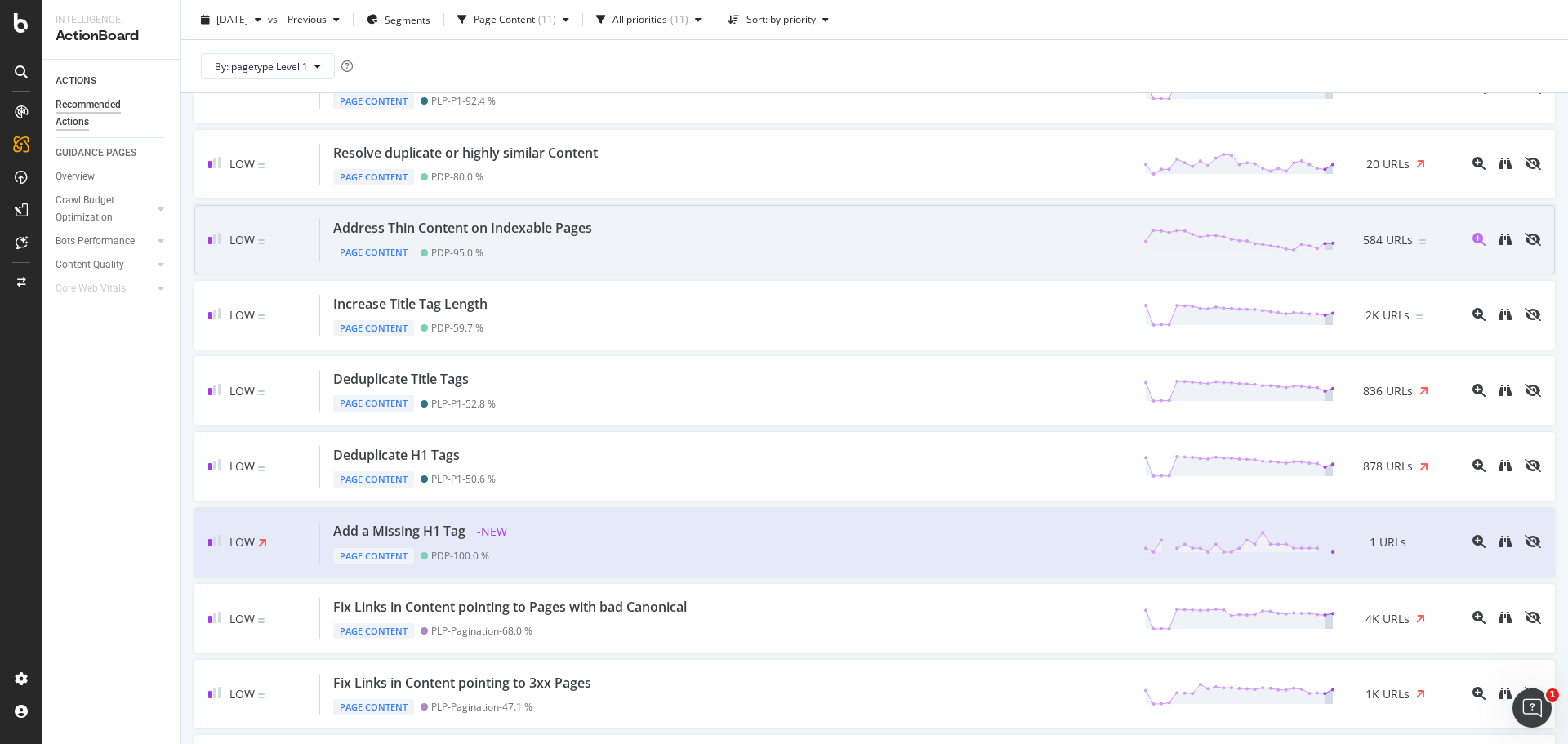
scroll to position [1, 0]
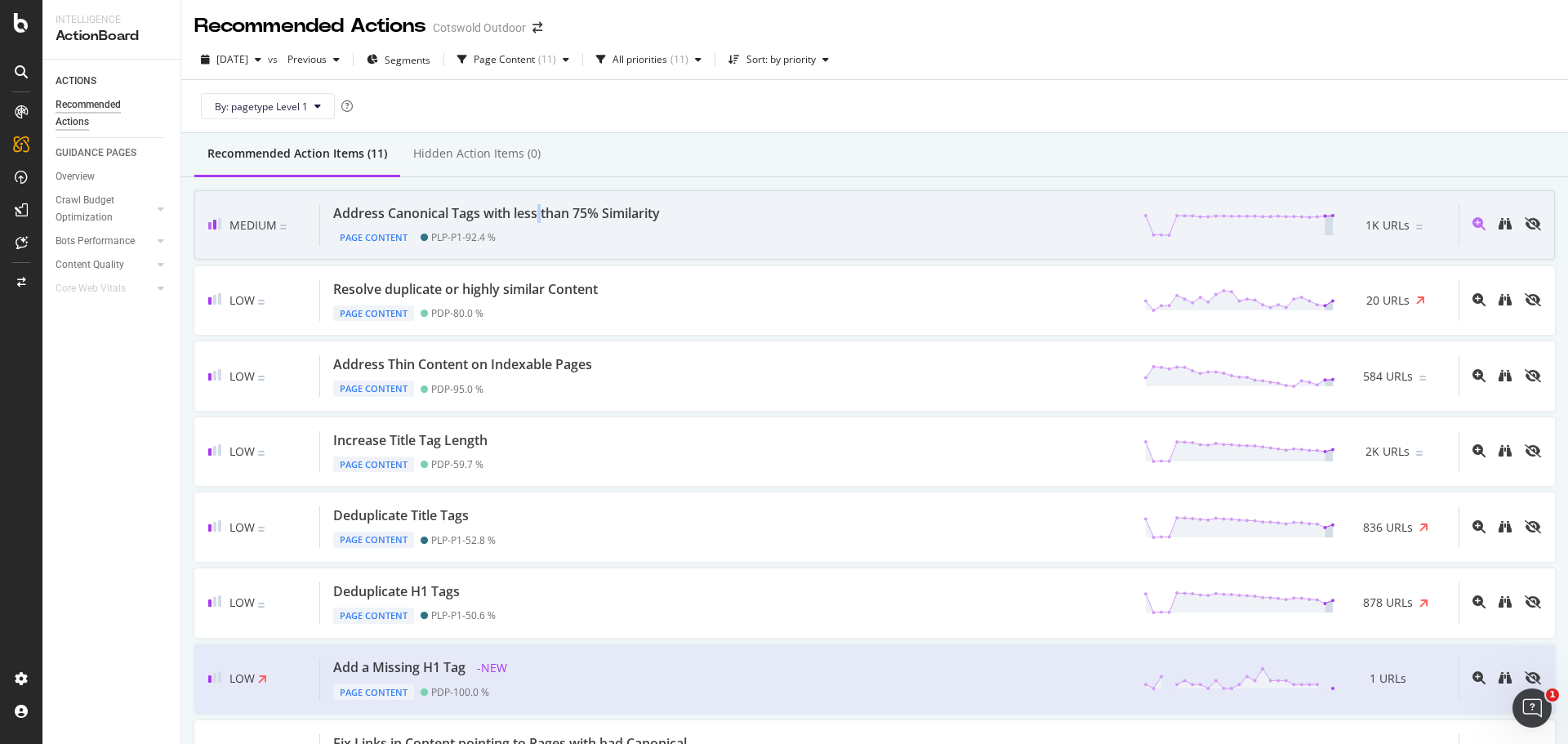
click at [540, 217] on div "Address Canonical Tags with less than 75% Similarity" at bounding box center [497, 213] width 327 height 18
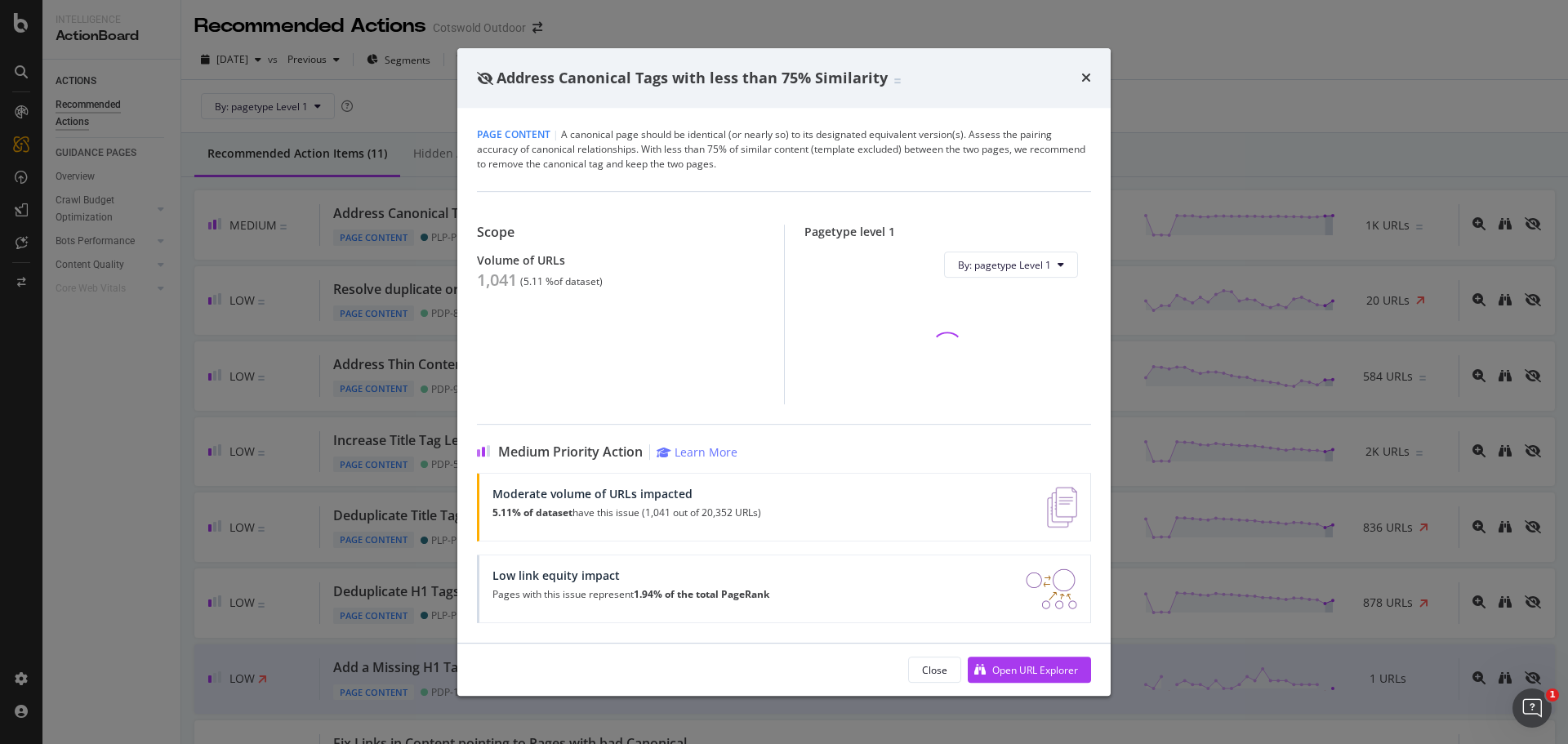
click at [484, 271] on div "1,041" at bounding box center [497, 280] width 40 height 19
copy div "1,041"
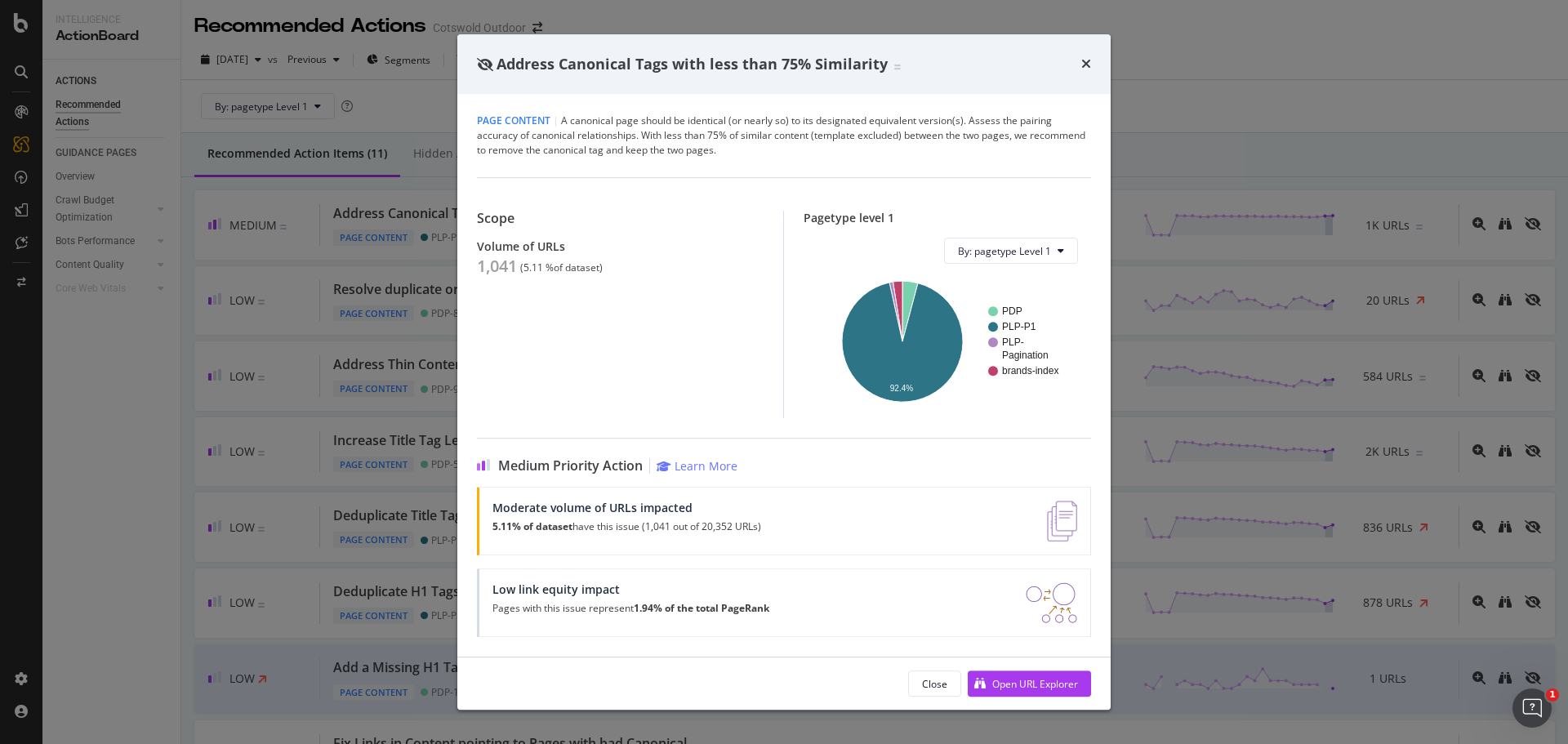
click at [233, 351] on div "Address Canonical Tags with less than 75% Similarity Page Content | A canonical…" at bounding box center [784, 372] width 1568 height 744
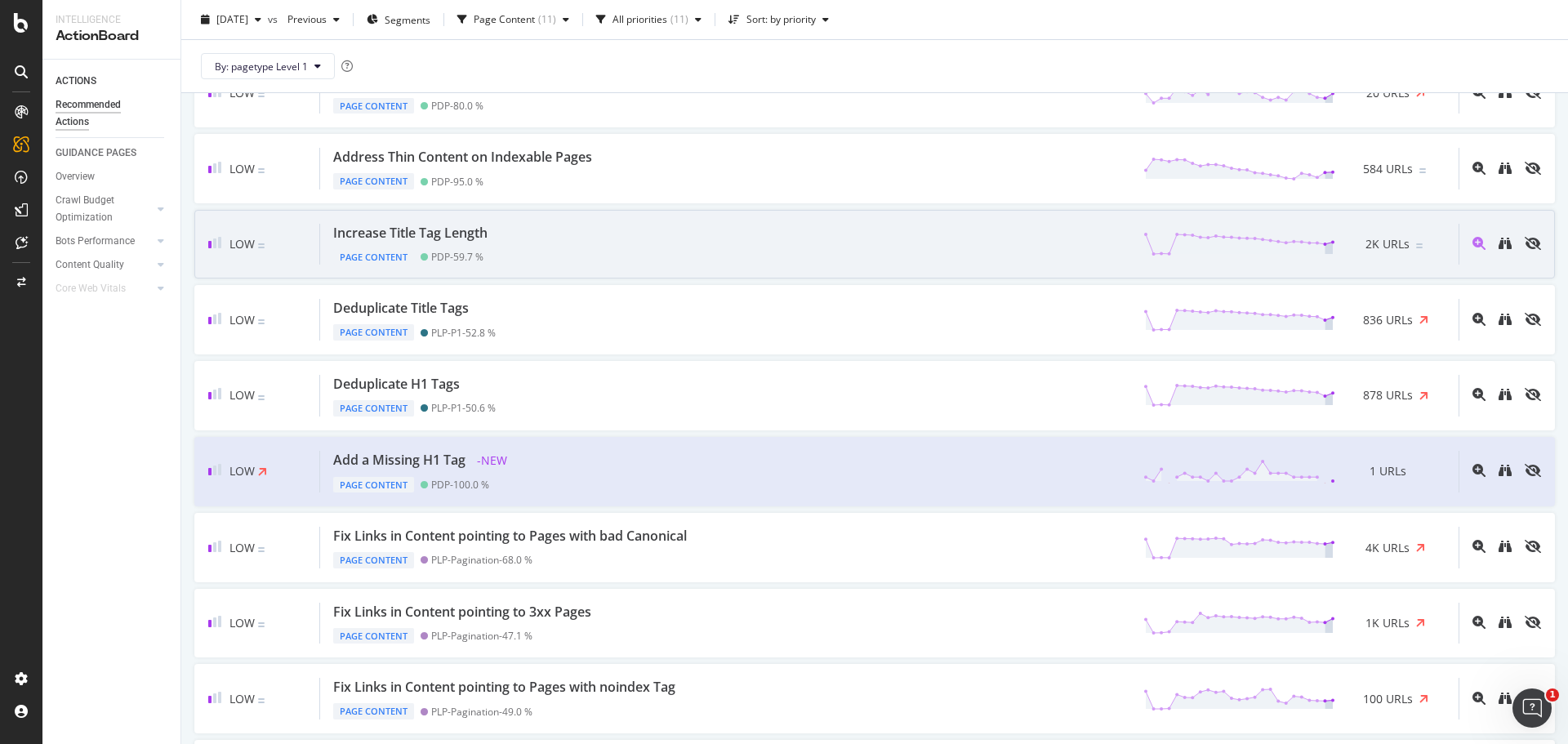
scroll to position [343, 0]
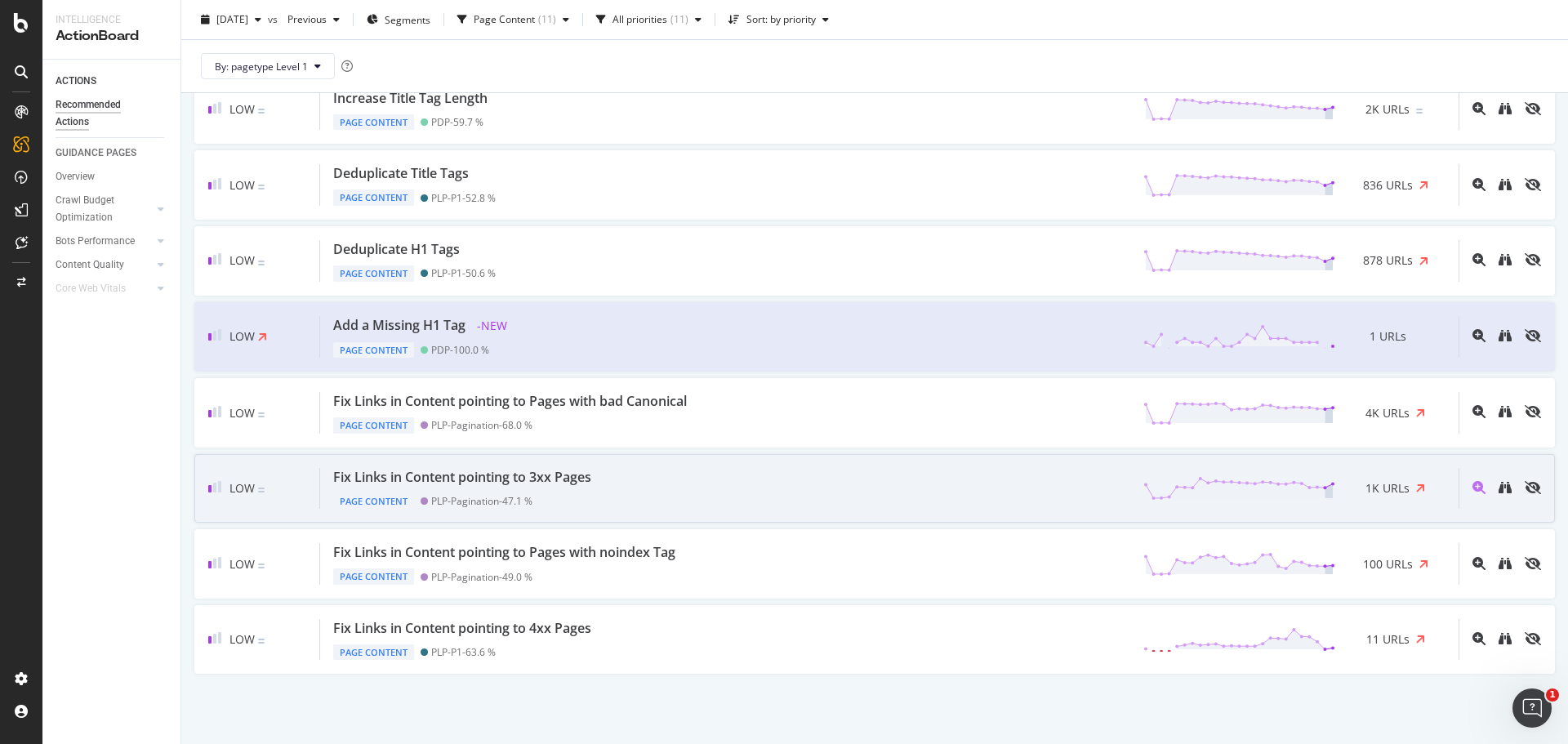
click at [584, 502] on div "Page Content PLP-Pagination - 47.1 %" at bounding box center [466, 499] width 265 height 23
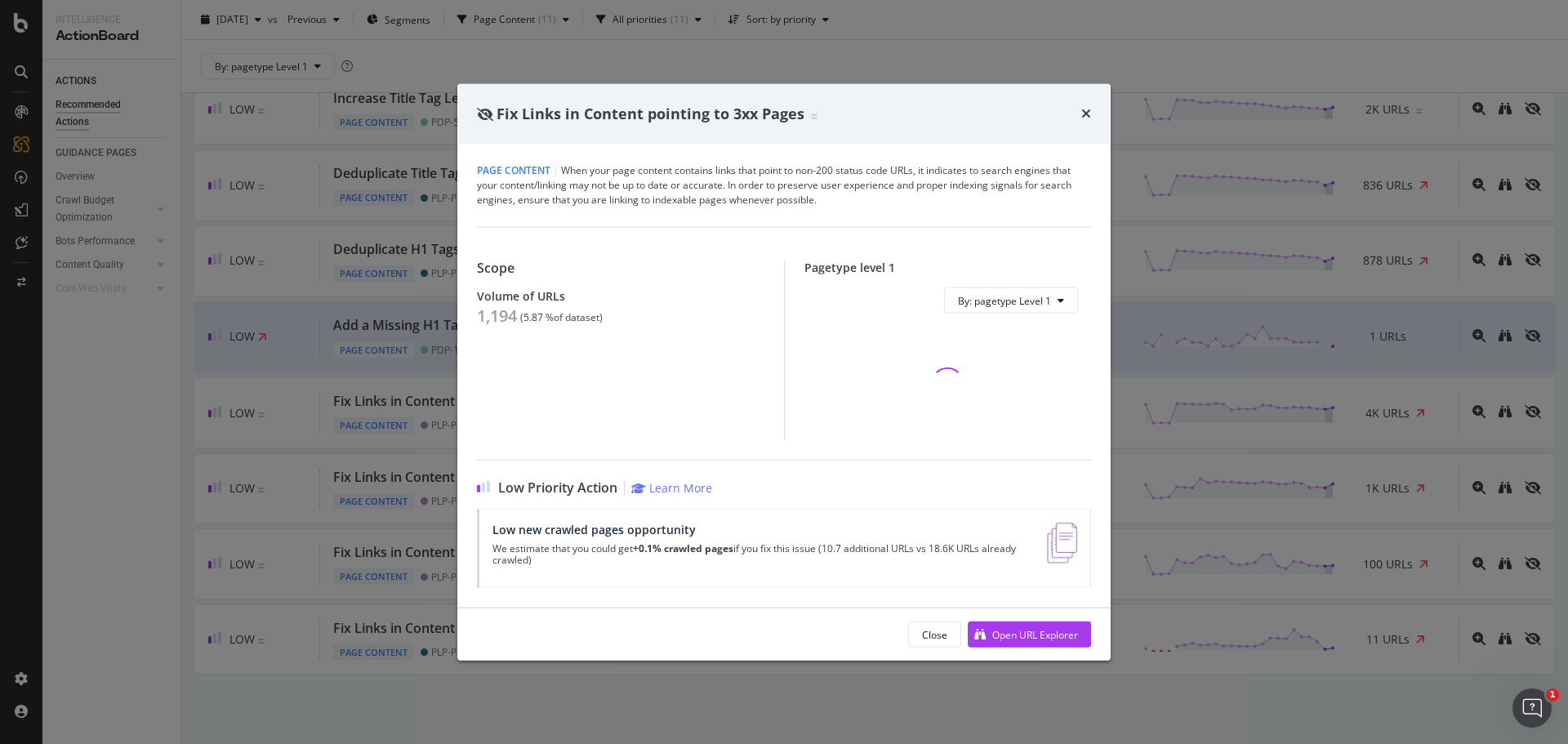
click at [482, 319] on div "1,194" at bounding box center [497, 316] width 40 height 19
copy div "1,194"
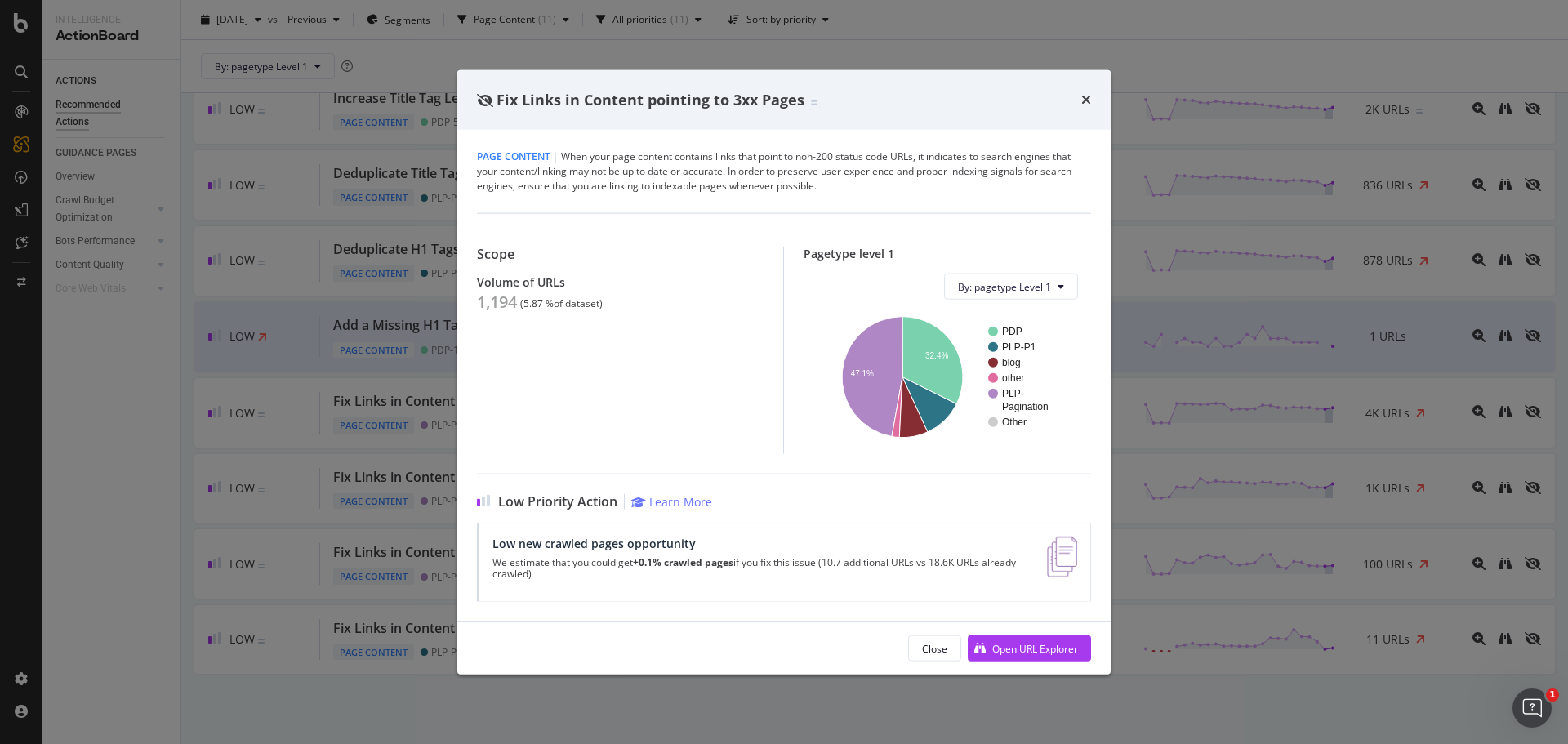
click at [261, 381] on div "Fix Links in Content pointing to 3xx Pages Page Content | When your page conten…" at bounding box center [784, 372] width 1568 height 744
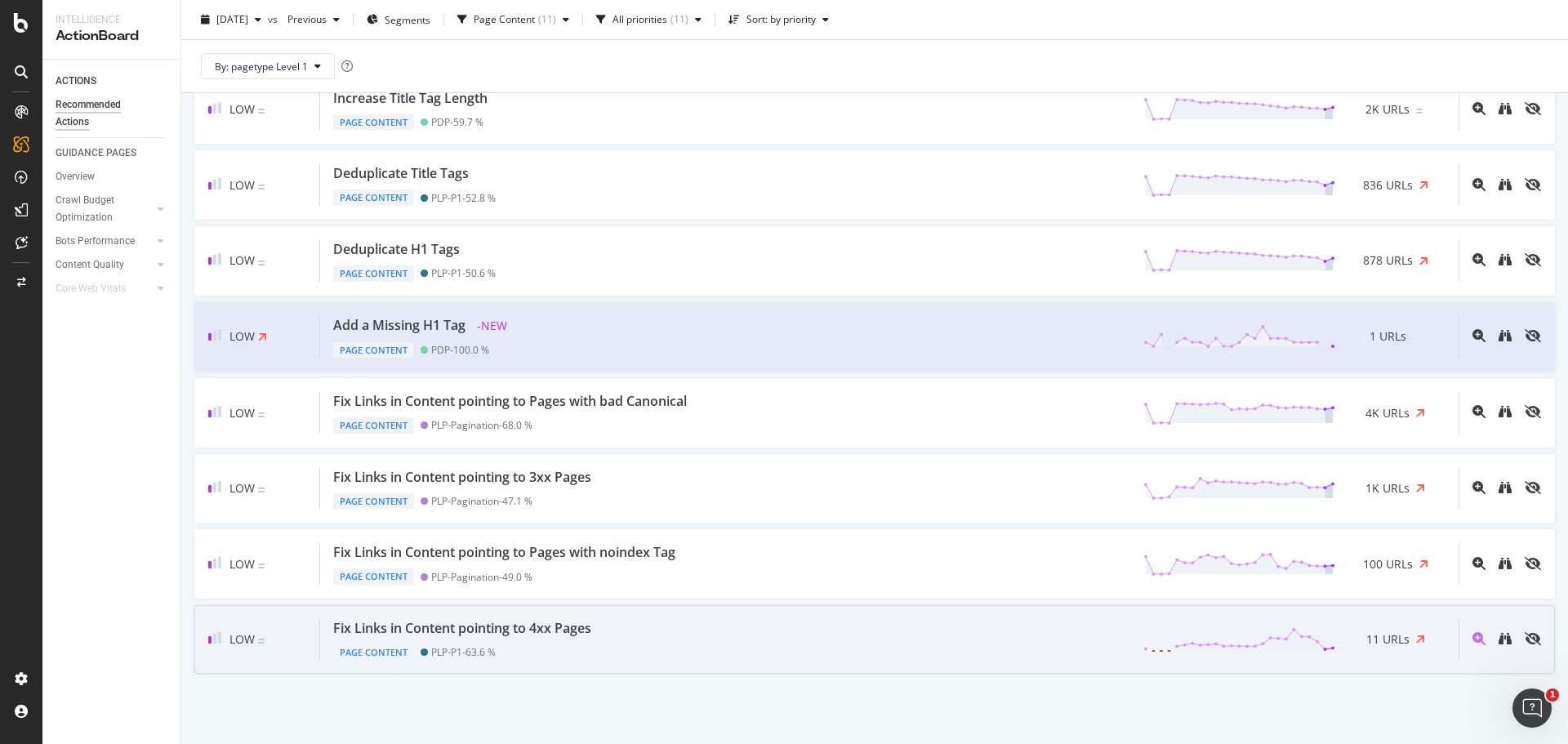
click at [481, 637] on div "Fix Links in Content pointing to 4xx Pages" at bounding box center [462, 628] width 258 height 18
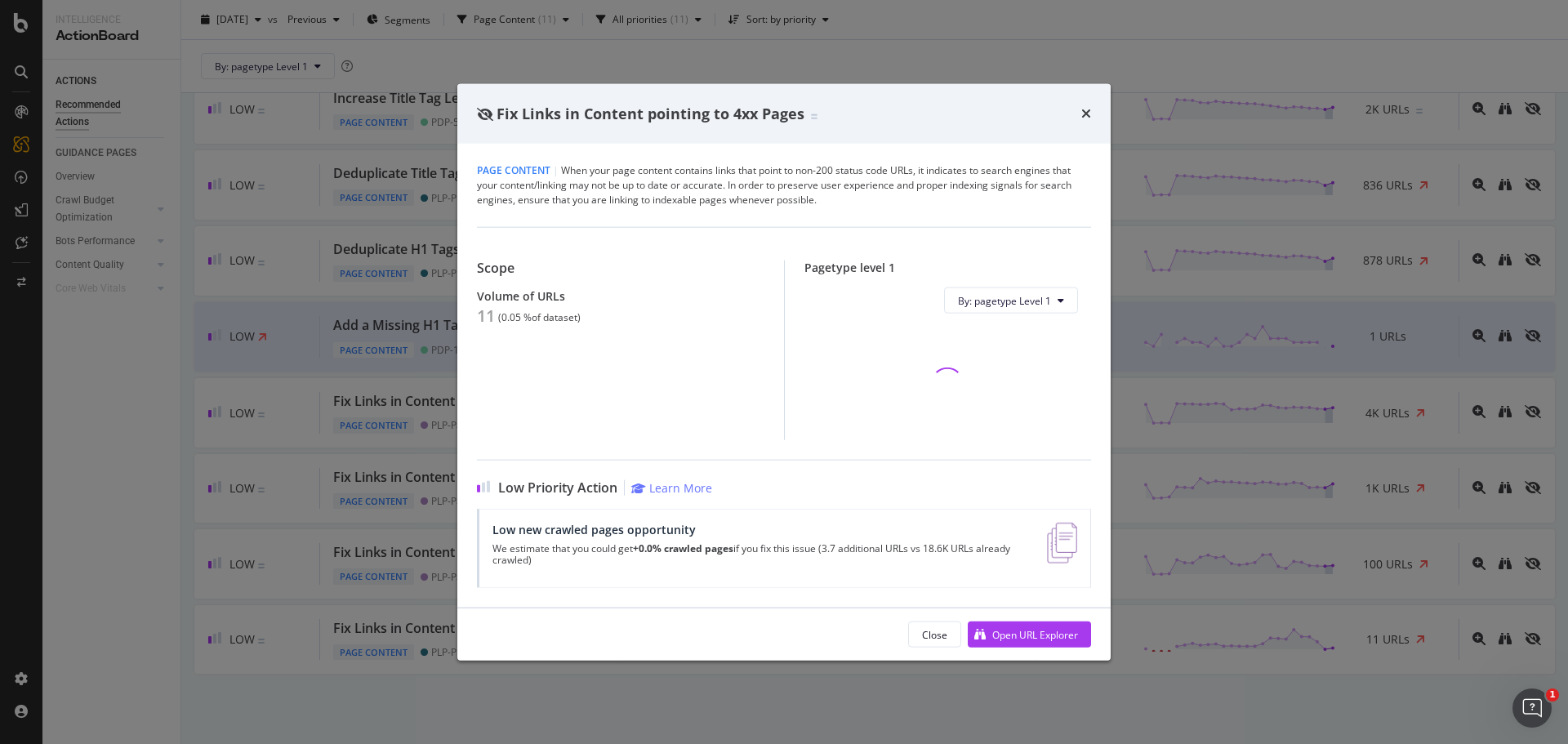
click at [481, 314] on div "11" at bounding box center [486, 316] width 18 height 19
copy div "11"
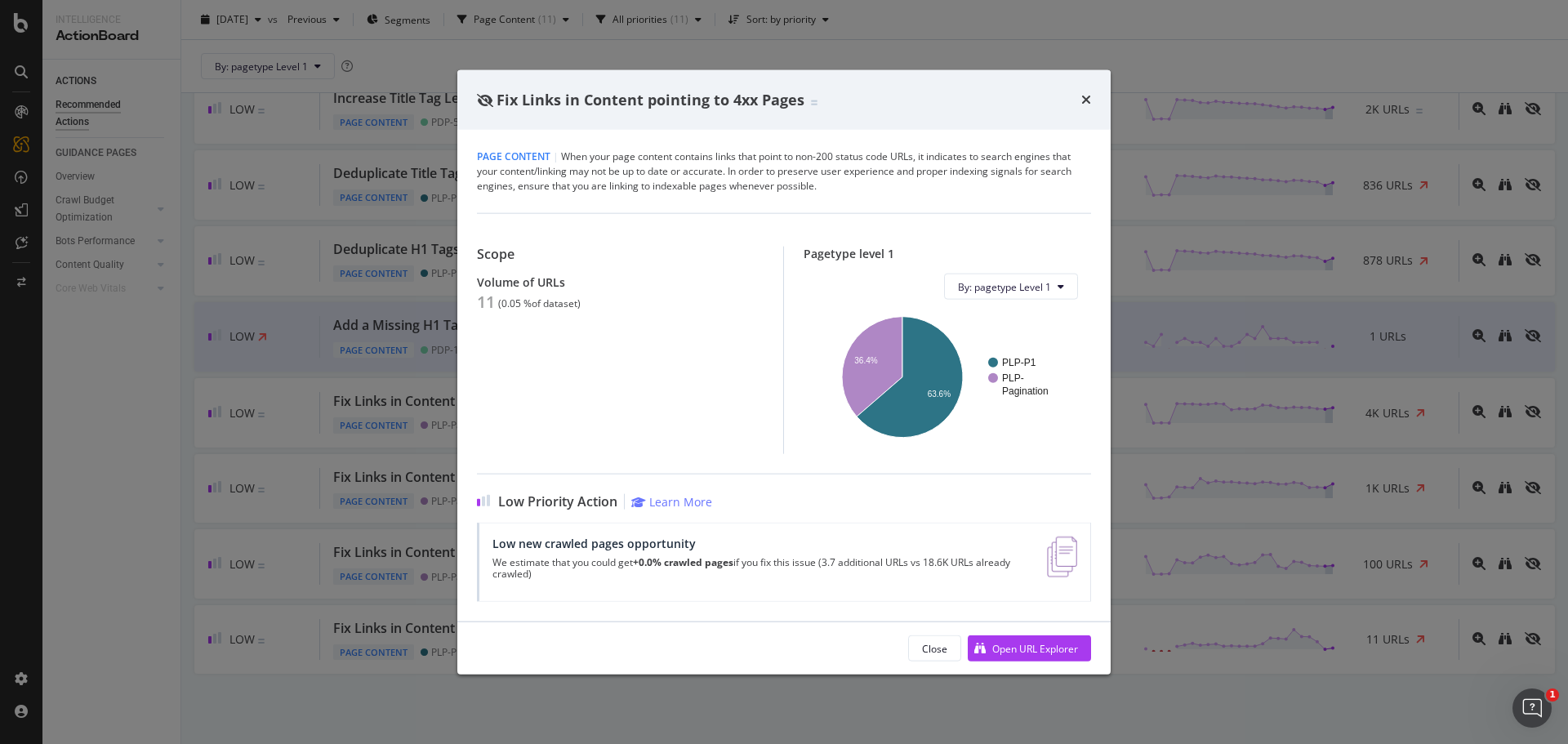
click at [307, 403] on div "Fix Links in Content pointing to 4xx Pages Page Content | When your page conten…" at bounding box center [784, 372] width 1568 height 744
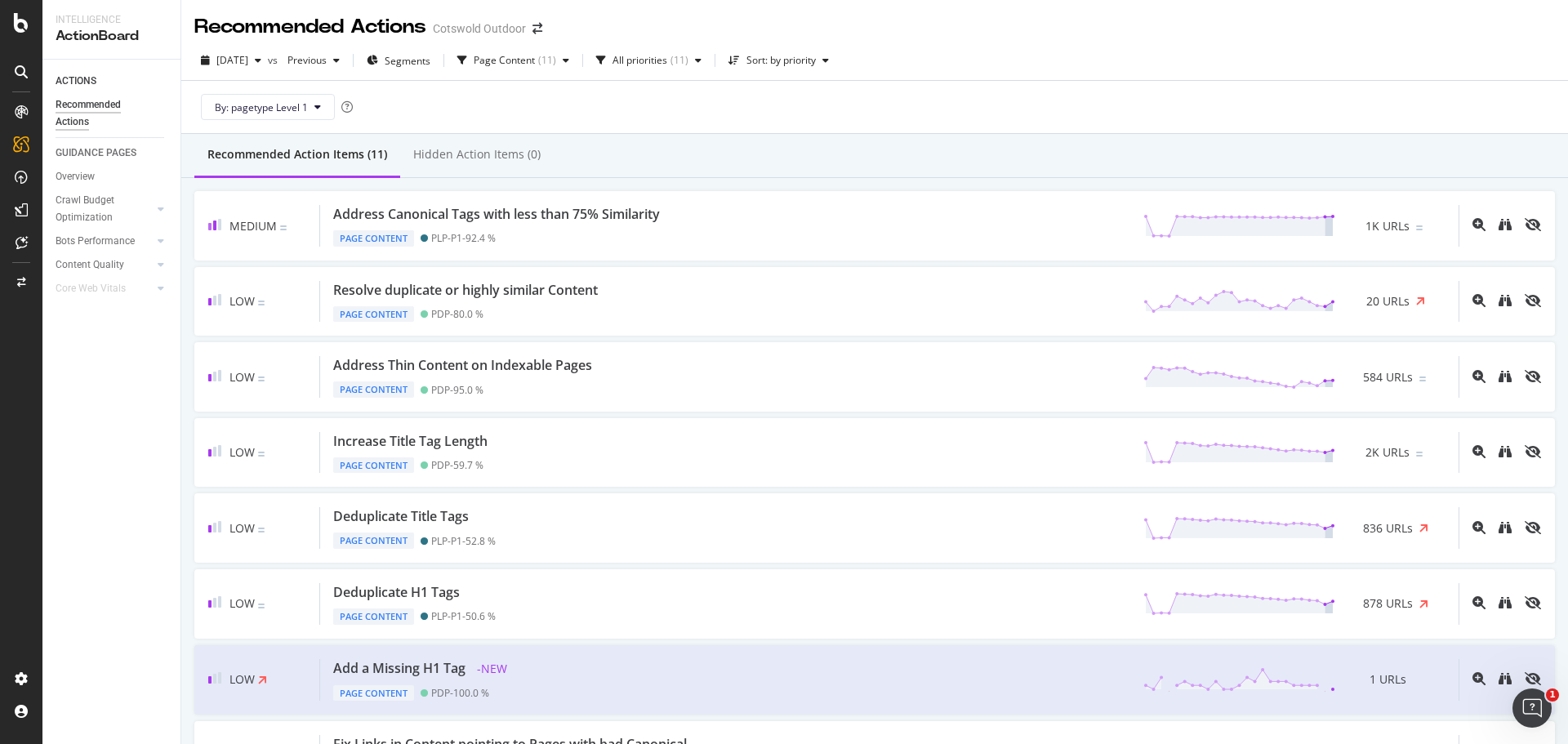
click at [546, 39] on div "Recommended Actions Cotswold Outdoor" at bounding box center [376, 27] width 364 height 28
click at [543, 47] on button "Page Content ( 11 )" at bounding box center [512, 60] width 125 height 26
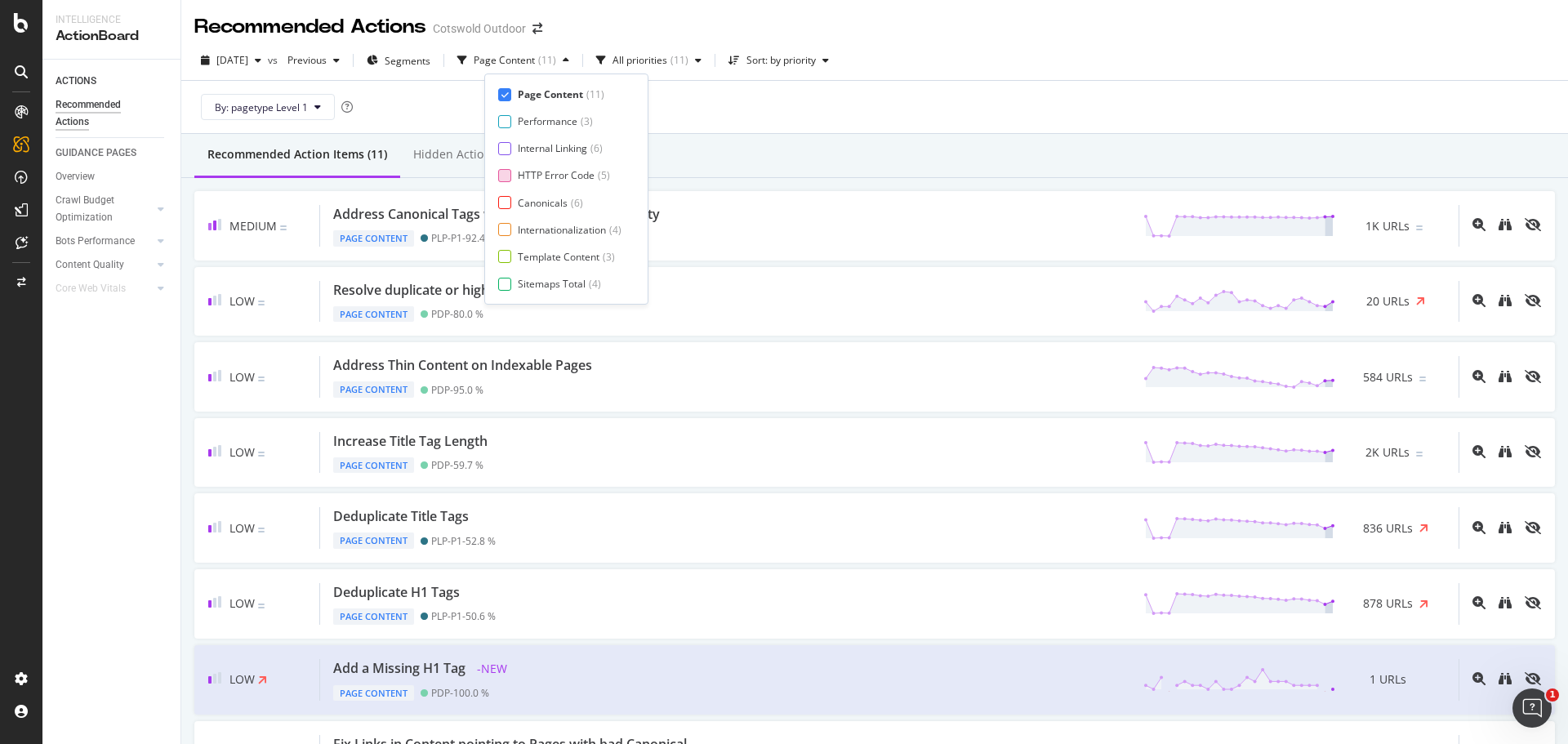
click at [539, 173] on div "HTTP Error Code" at bounding box center [556, 175] width 76 height 14
click at [547, 94] on div "Page Content" at bounding box center [551, 94] width 66 height 14
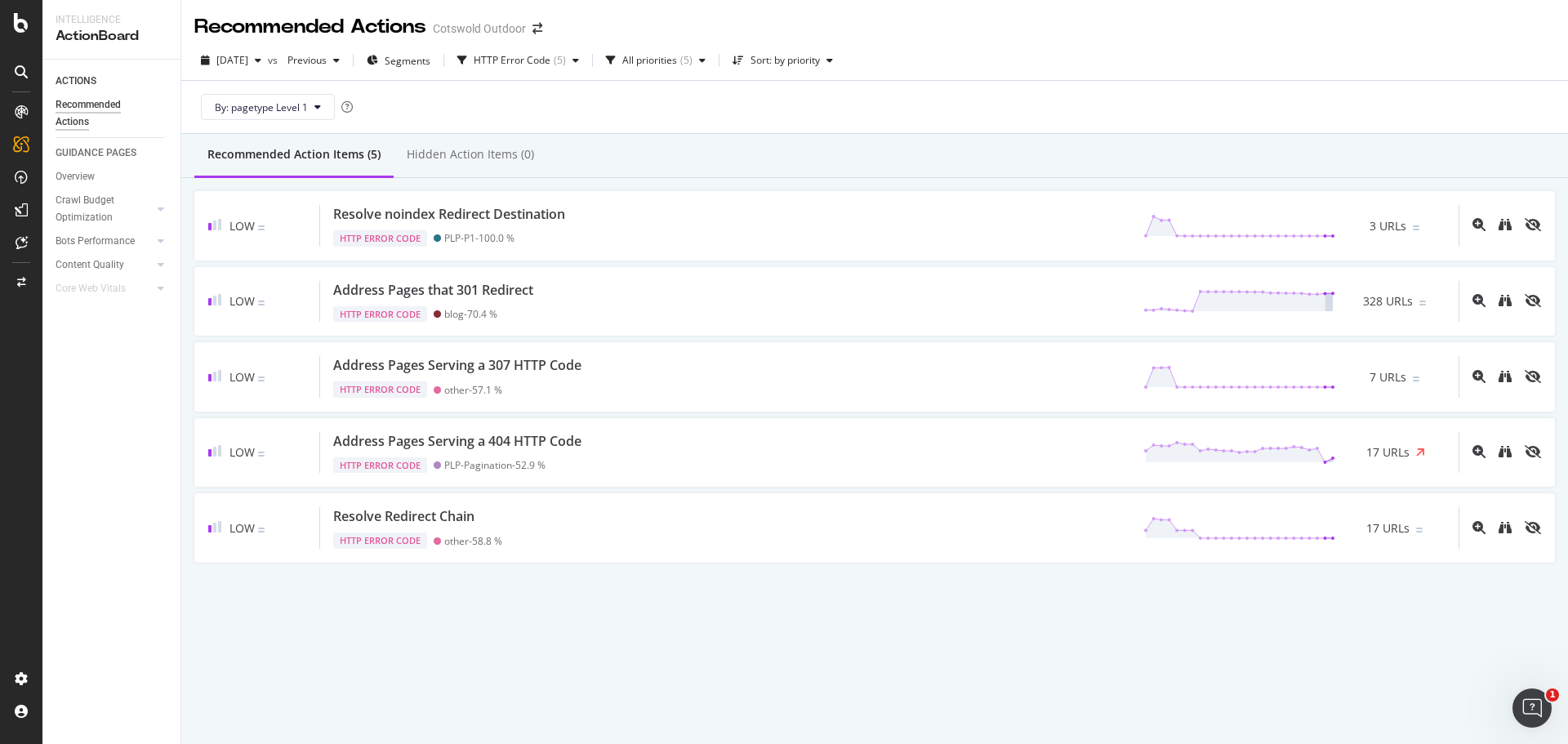
click at [772, 142] on div "Recommended Action Items (5) Hidden Action Items (0)" at bounding box center [874, 157] width 1386 height 44
click at [551, 55] on div "HTTP Error Code" at bounding box center [511, 60] width 76 height 10
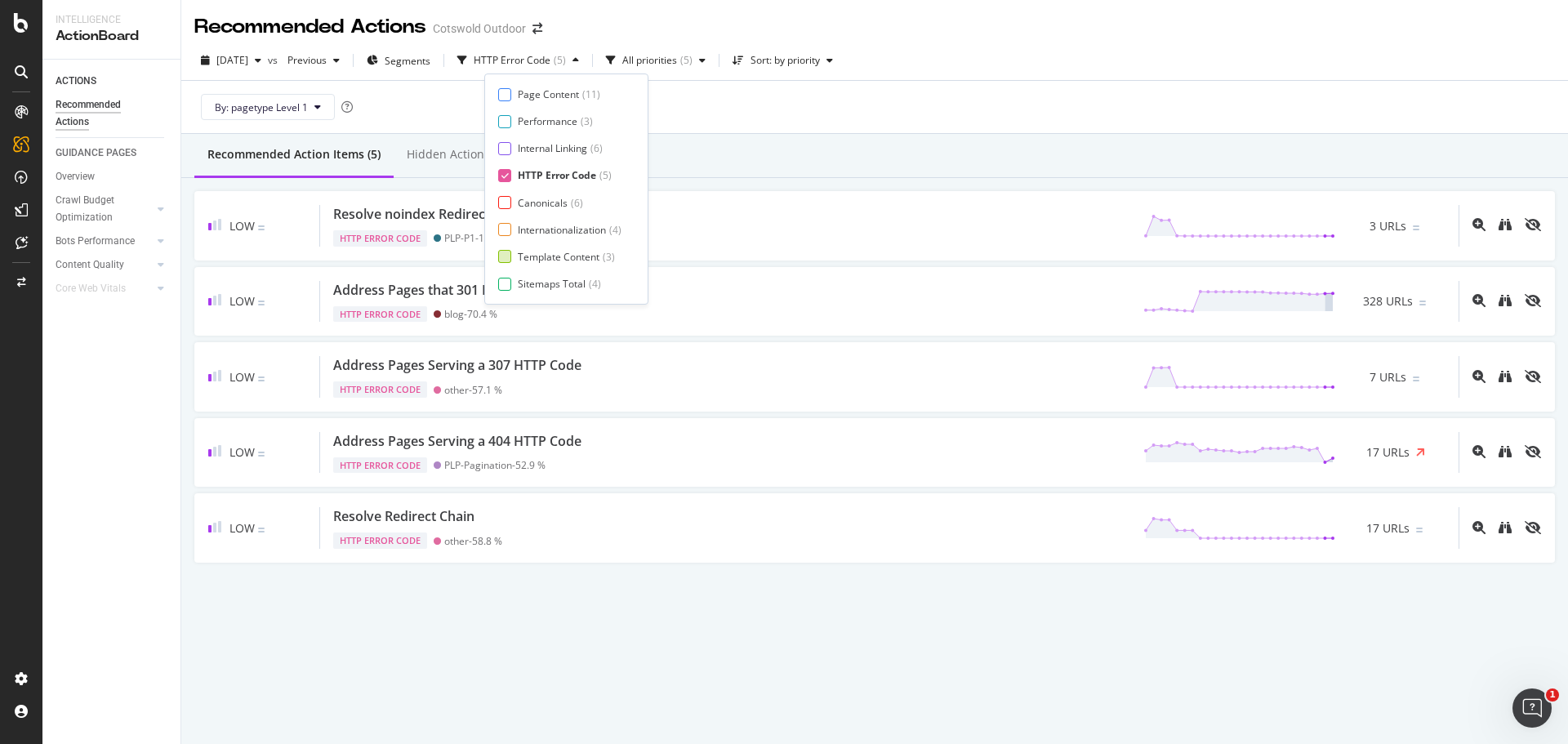
click at [535, 257] on div "Template Content" at bounding box center [558, 257] width 82 height 14
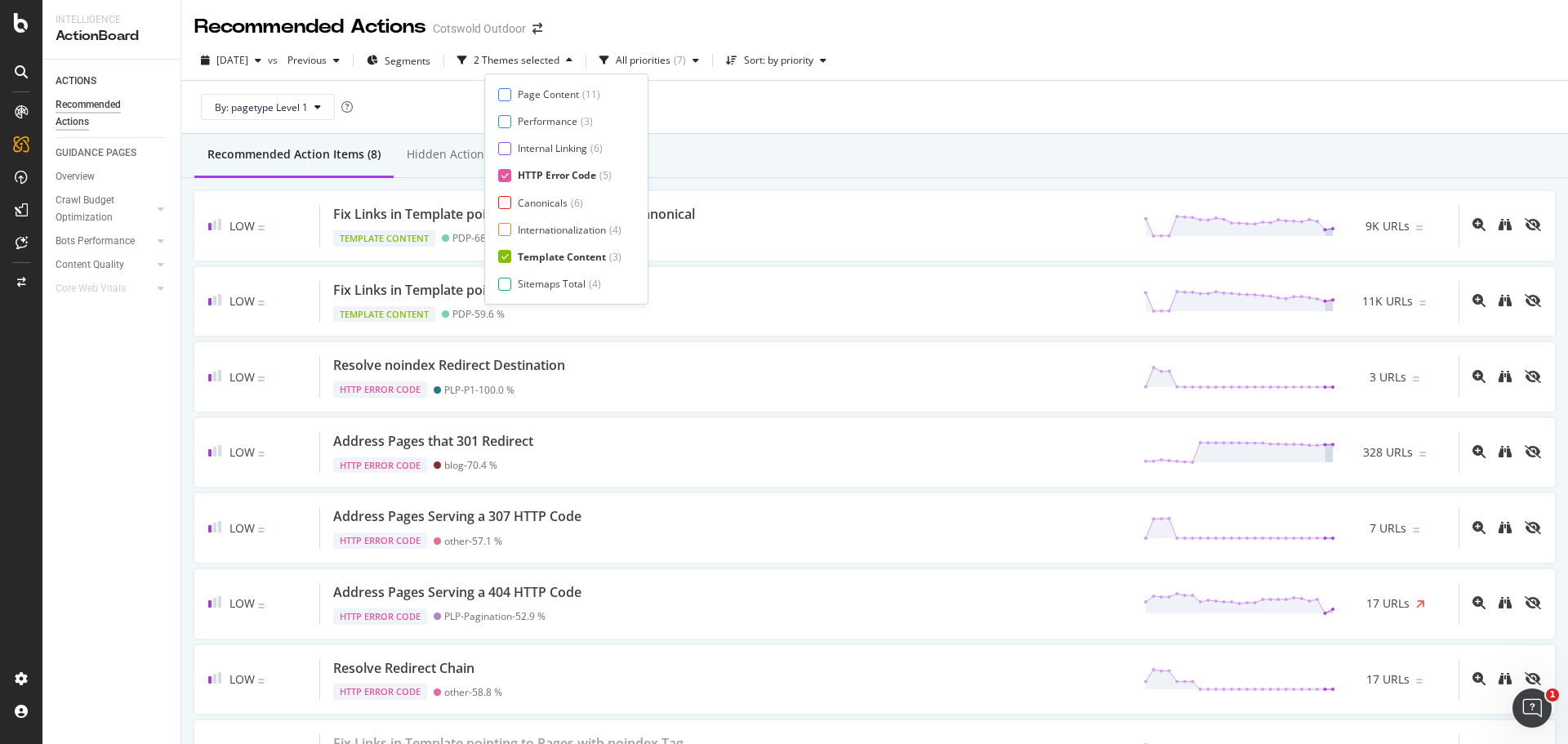
click at [551, 178] on div "HTTP Error Code" at bounding box center [556, 175] width 78 height 14
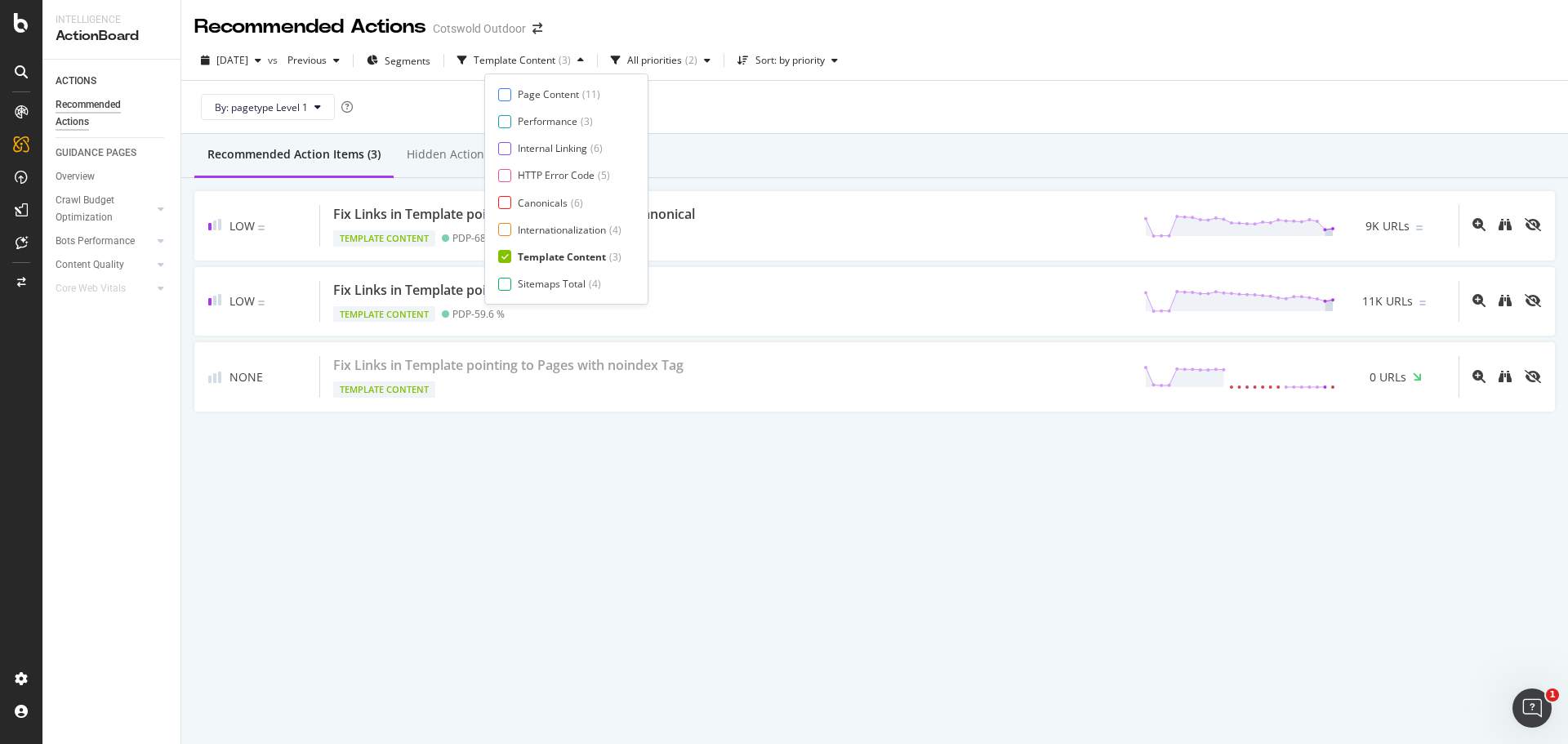
click at [725, 152] on div "Recommended Action Items (3) Hidden Action Items (0)" at bounding box center [874, 157] width 1386 height 44
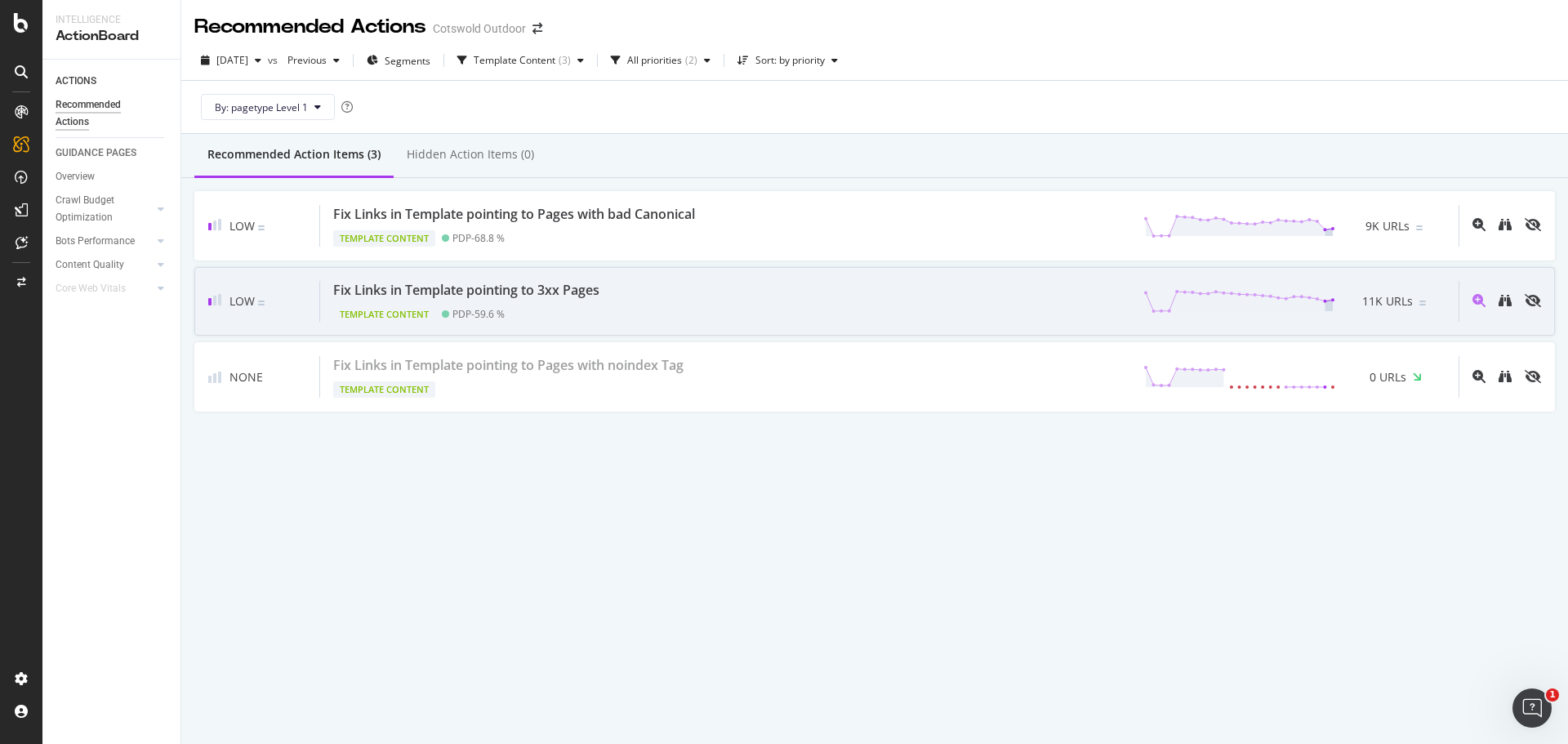
click at [587, 313] on div "Template Content PDP - 59.6 %" at bounding box center [470, 311] width 272 height 23
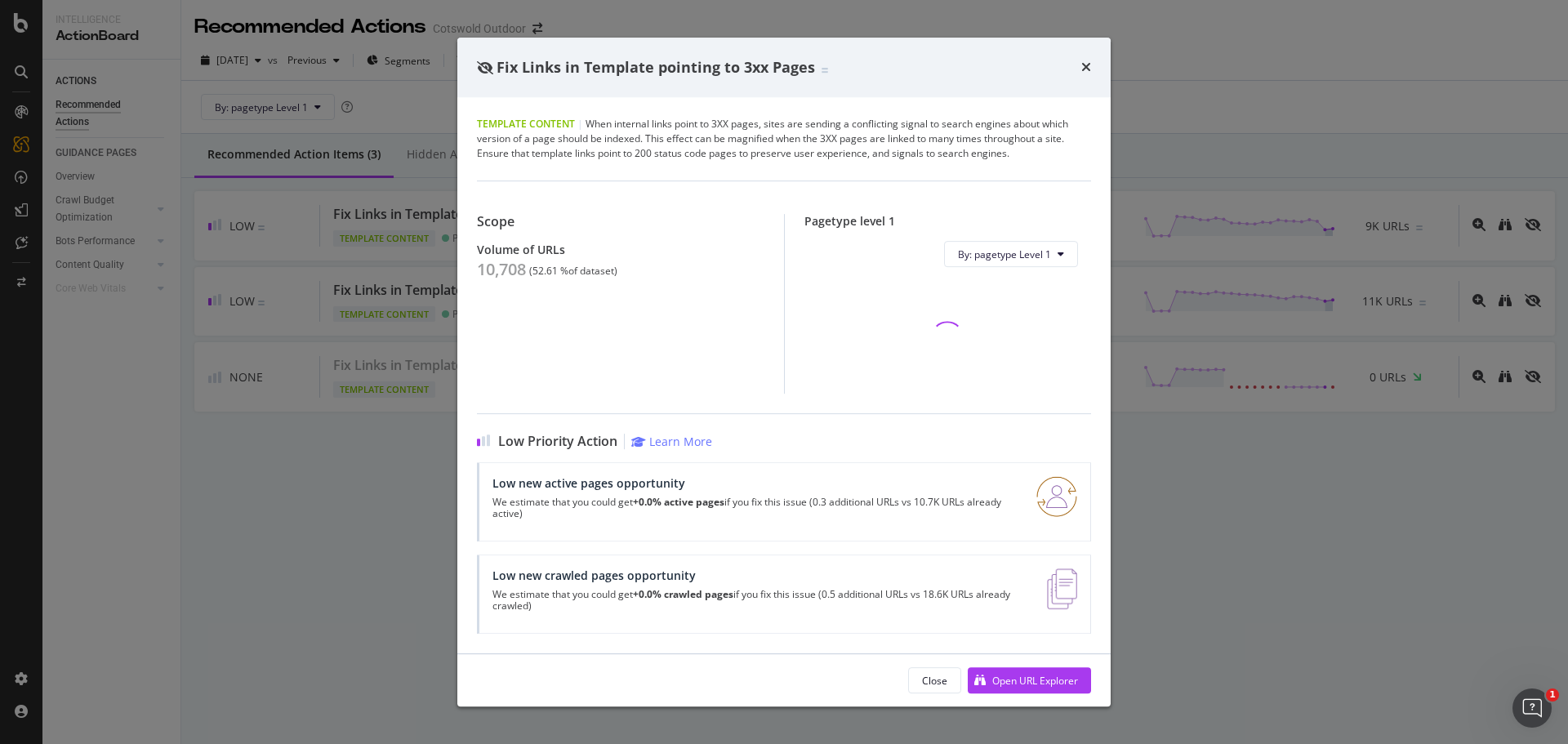
click at [498, 275] on div "10,708" at bounding box center [501, 270] width 49 height 19
copy div "10,708"
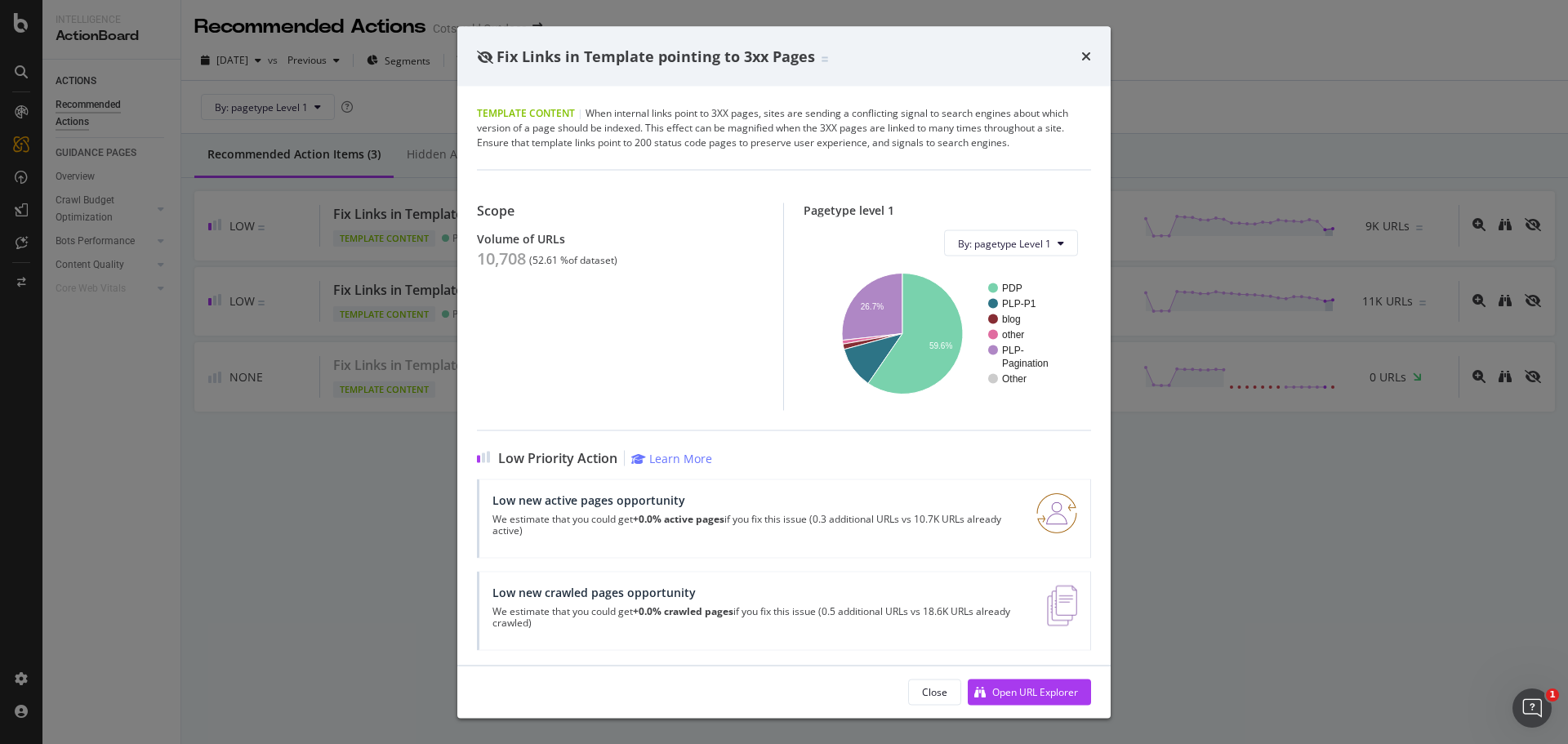
click at [309, 358] on div "Fix Links in Template pointing to 3xx Pages Template Content | When internal li…" at bounding box center [784, 372] width 1568 height 744
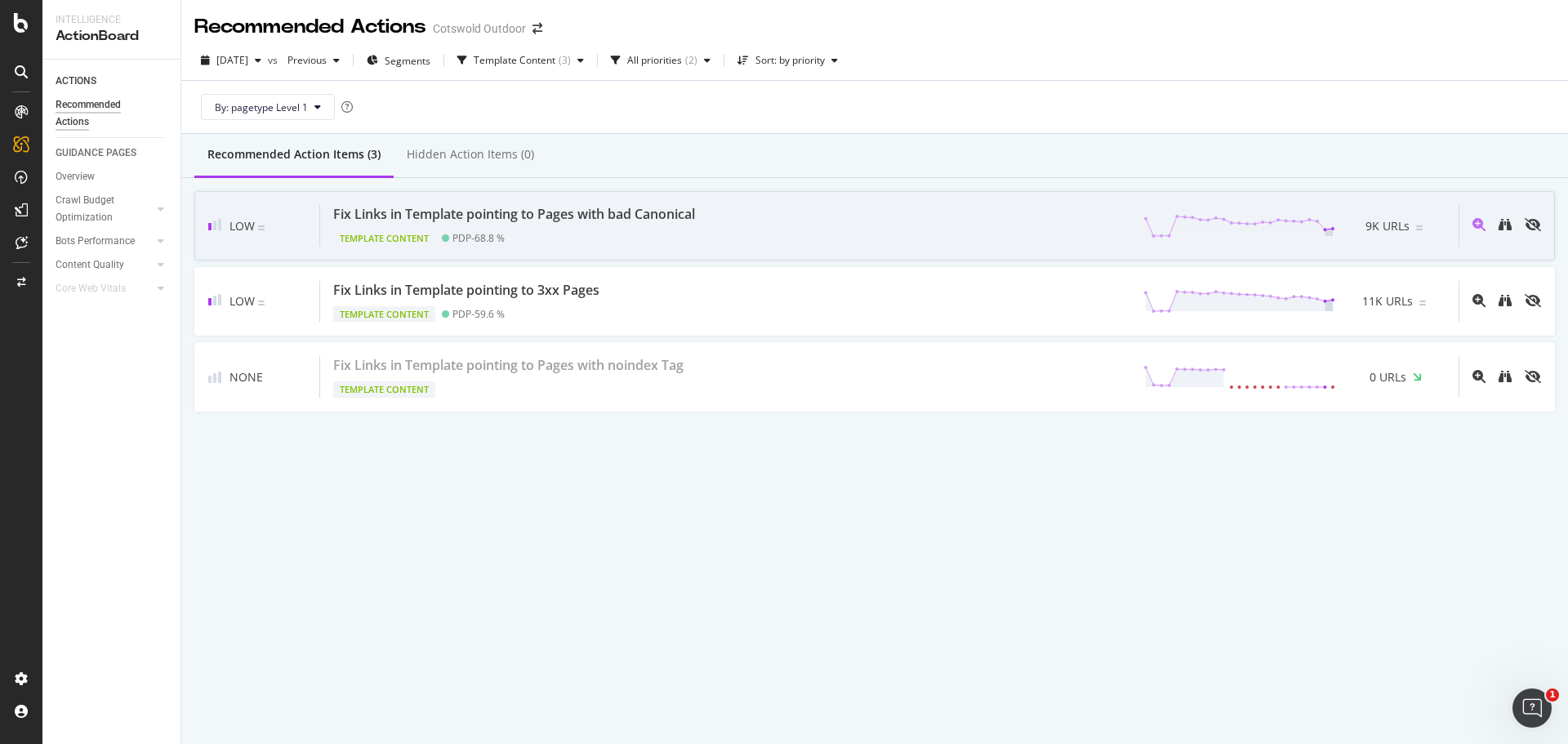
click at [560, 253] on div "Low Fix Links in Template pointing to Pages with bad Canonical Template Content…" at bounding box center [874, 226] width 1360 height 70
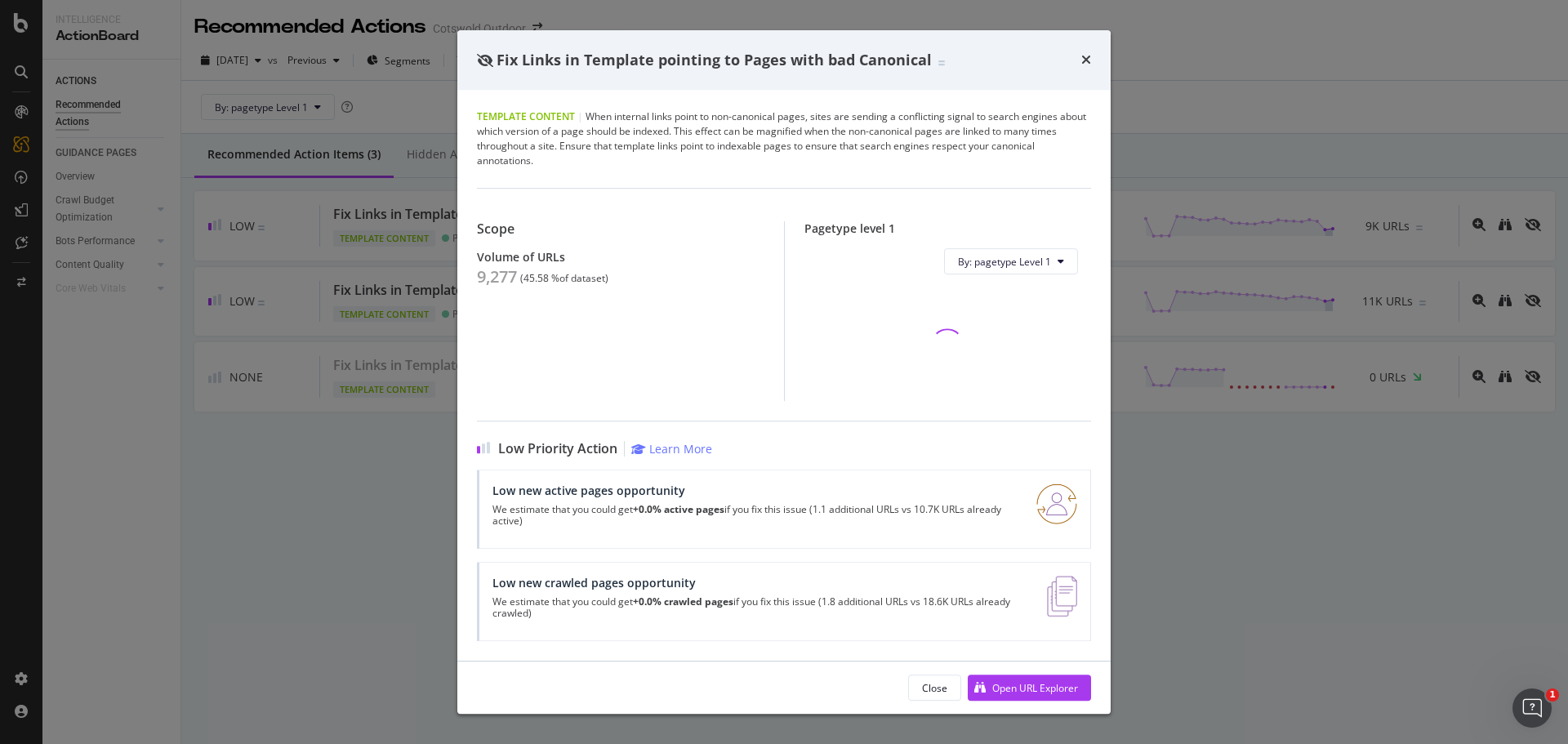
click at [502, 282] on div "9,277" at bounding box center [497, 276] width 40 height 19
copy div "9,277"
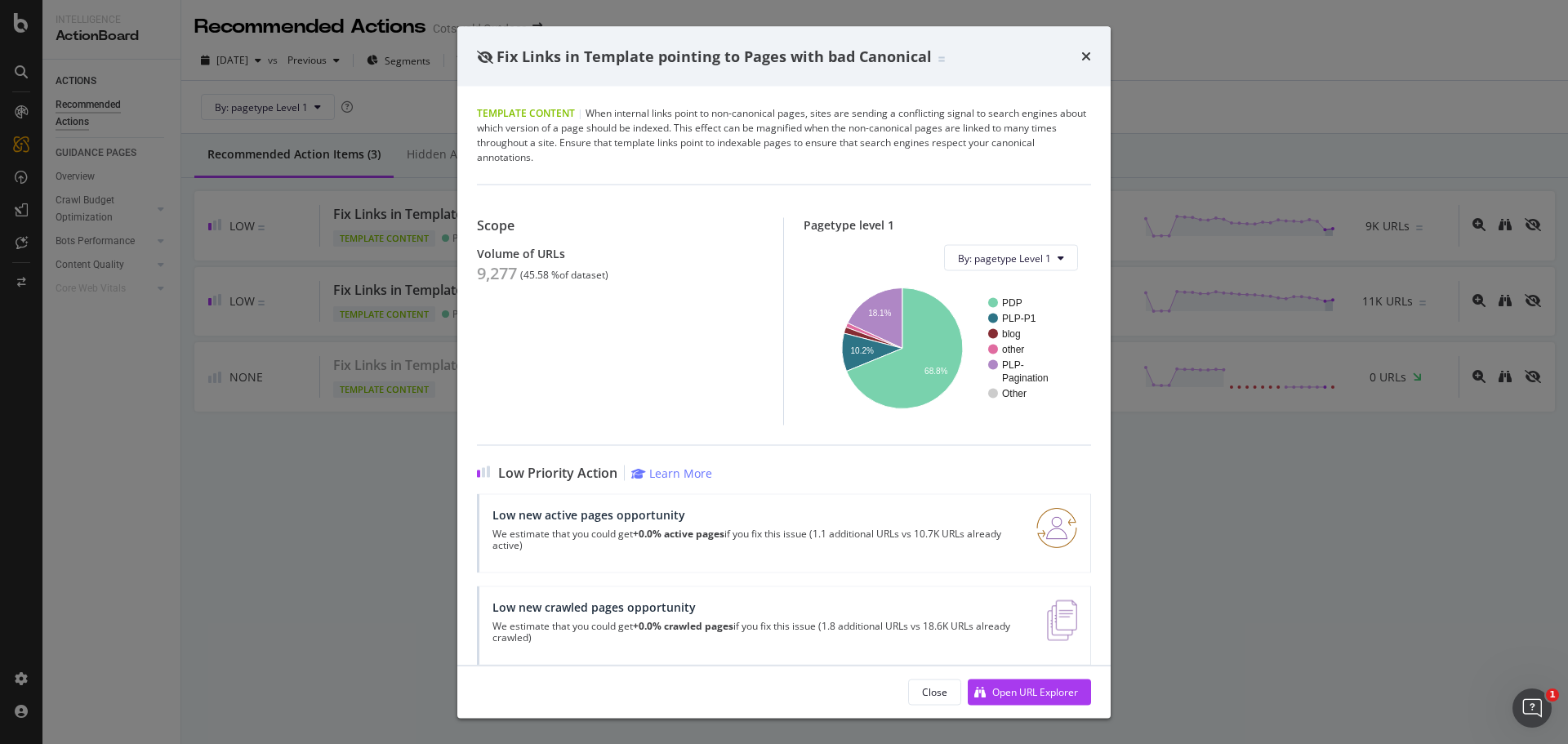
click at [212, 320] on div "Fix Links in Template pointing to Pages with bad Canonical Template Content | W…" at bounding box center [784, 372] width 1568 height 744
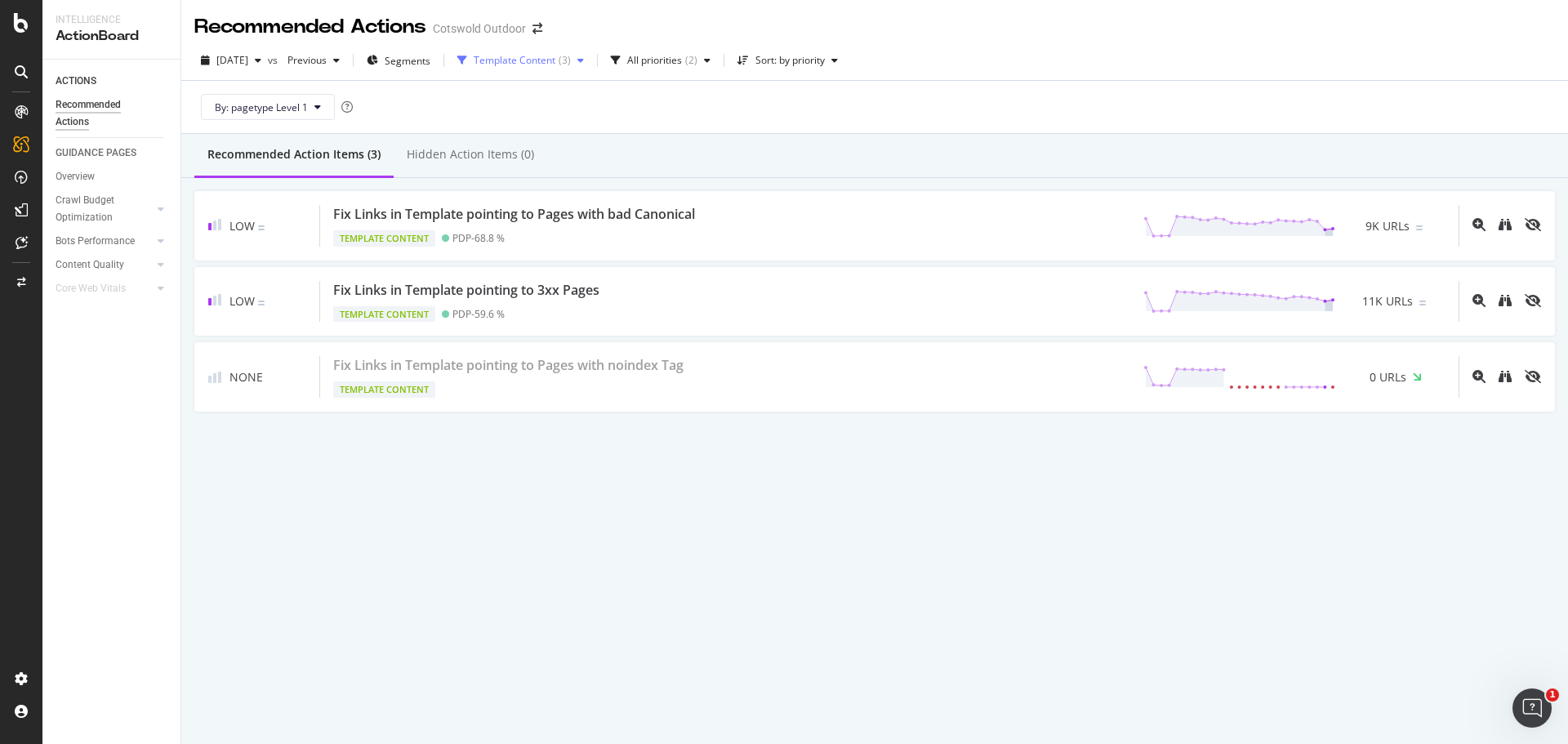
click at [551, 62] on div "Template Content" at bounding box center [514, 60] width 82 height 10
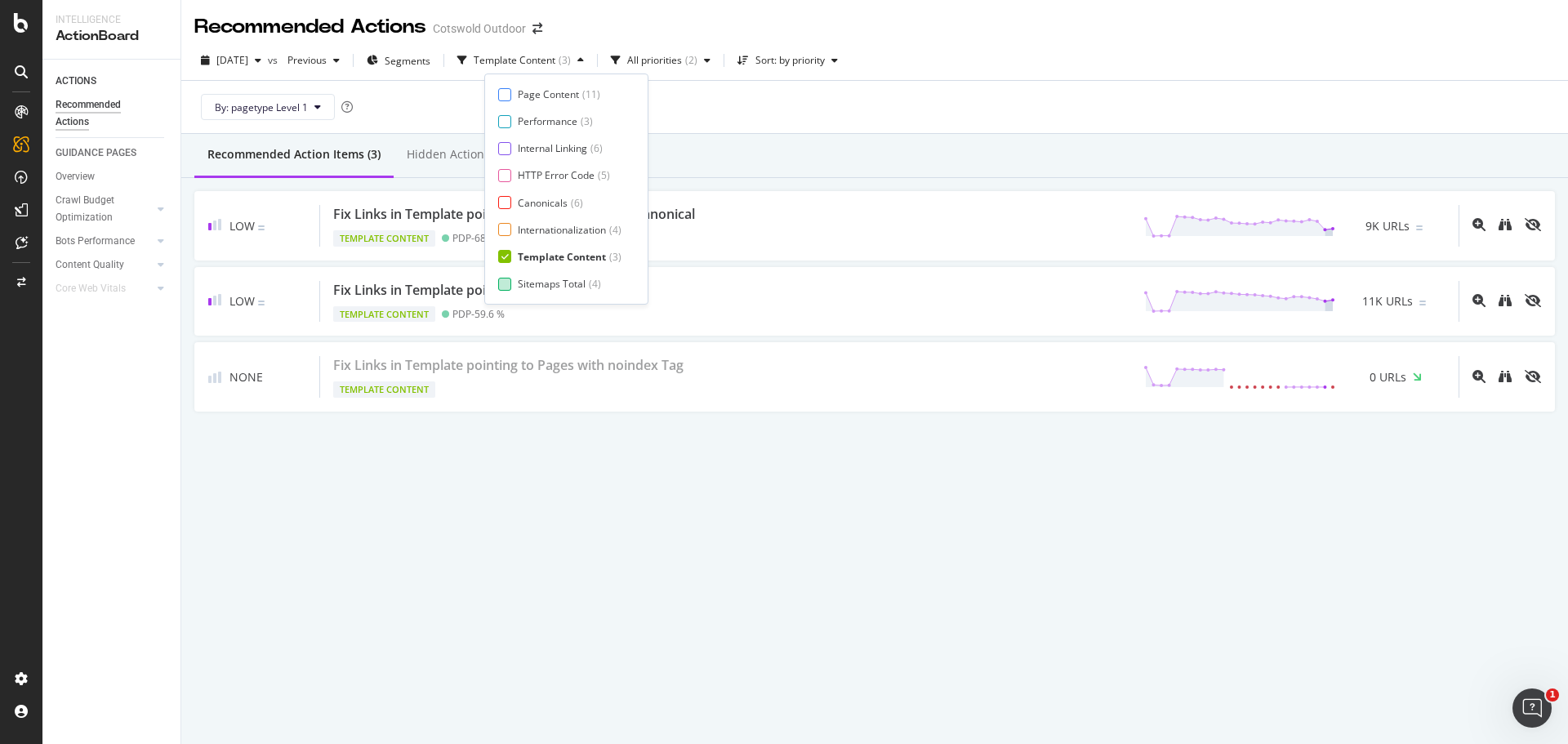
click at [535, 276] on div "Sitemaps Total" at bounding box center [552, 283] width 68 height 14
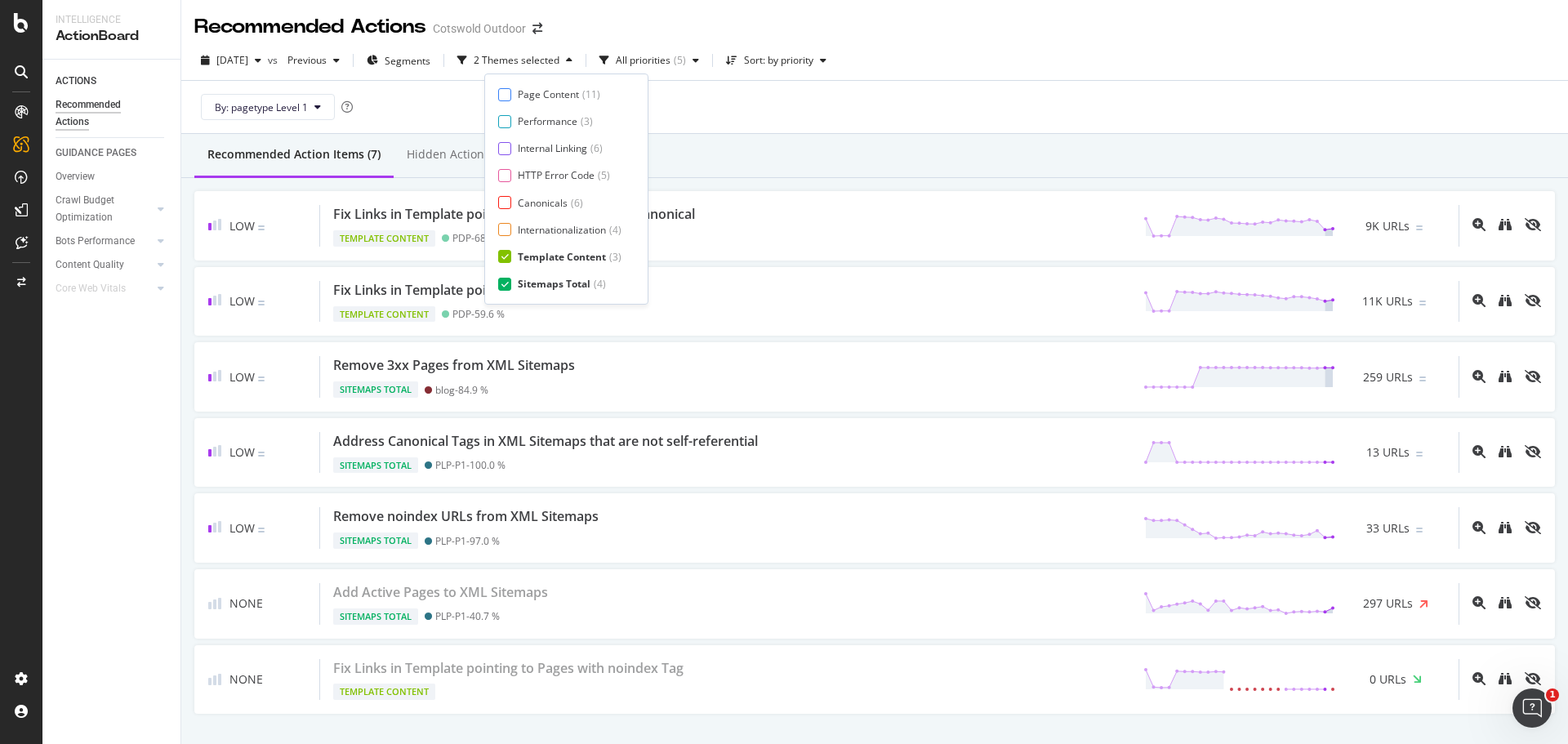
click at [539, 254] on div "Template Content" at bounding box center [561, 257] width 88 height 14
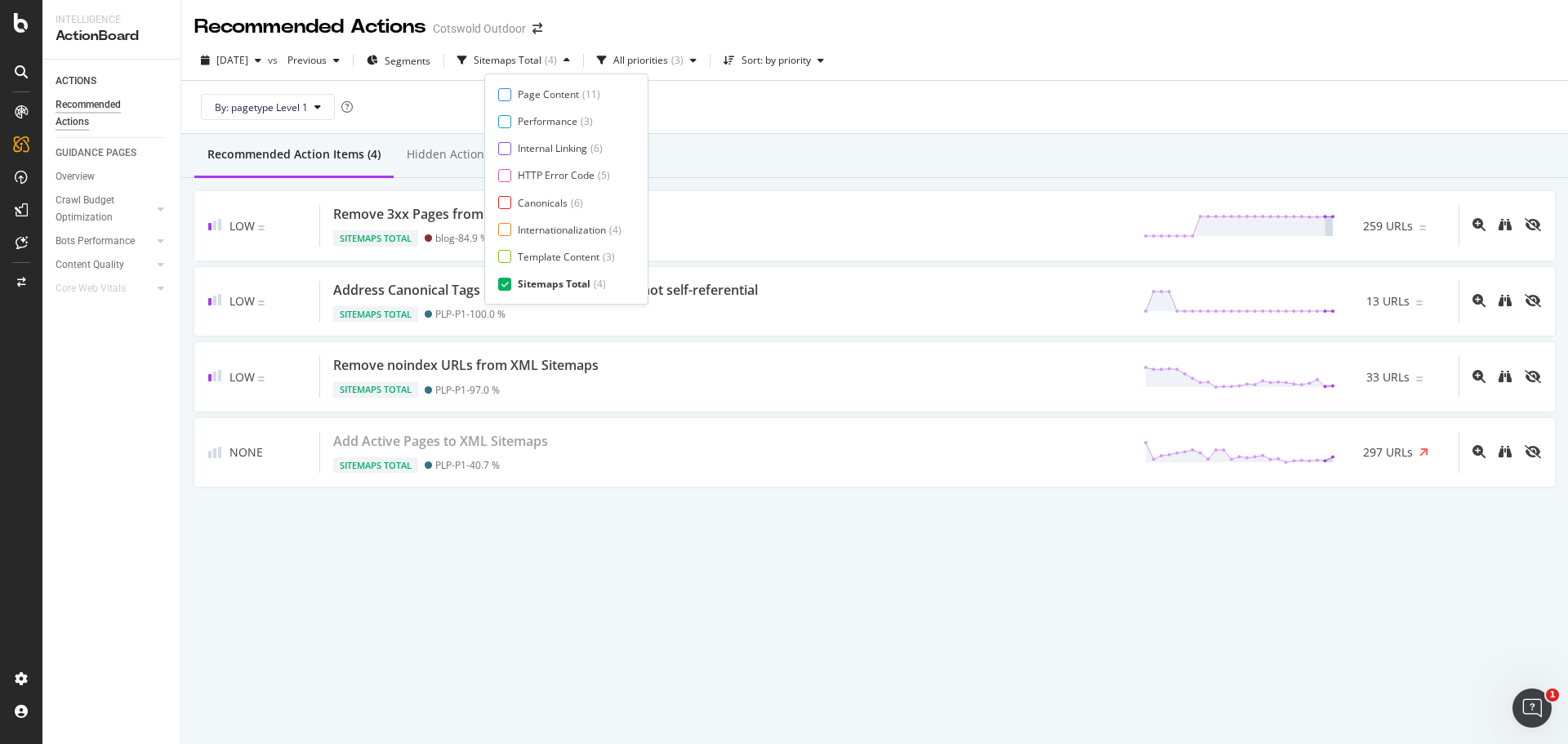
click at [828, 100] on div "By: pagetype Level 1" at bounding box center [874, 107] width 1360 height 52
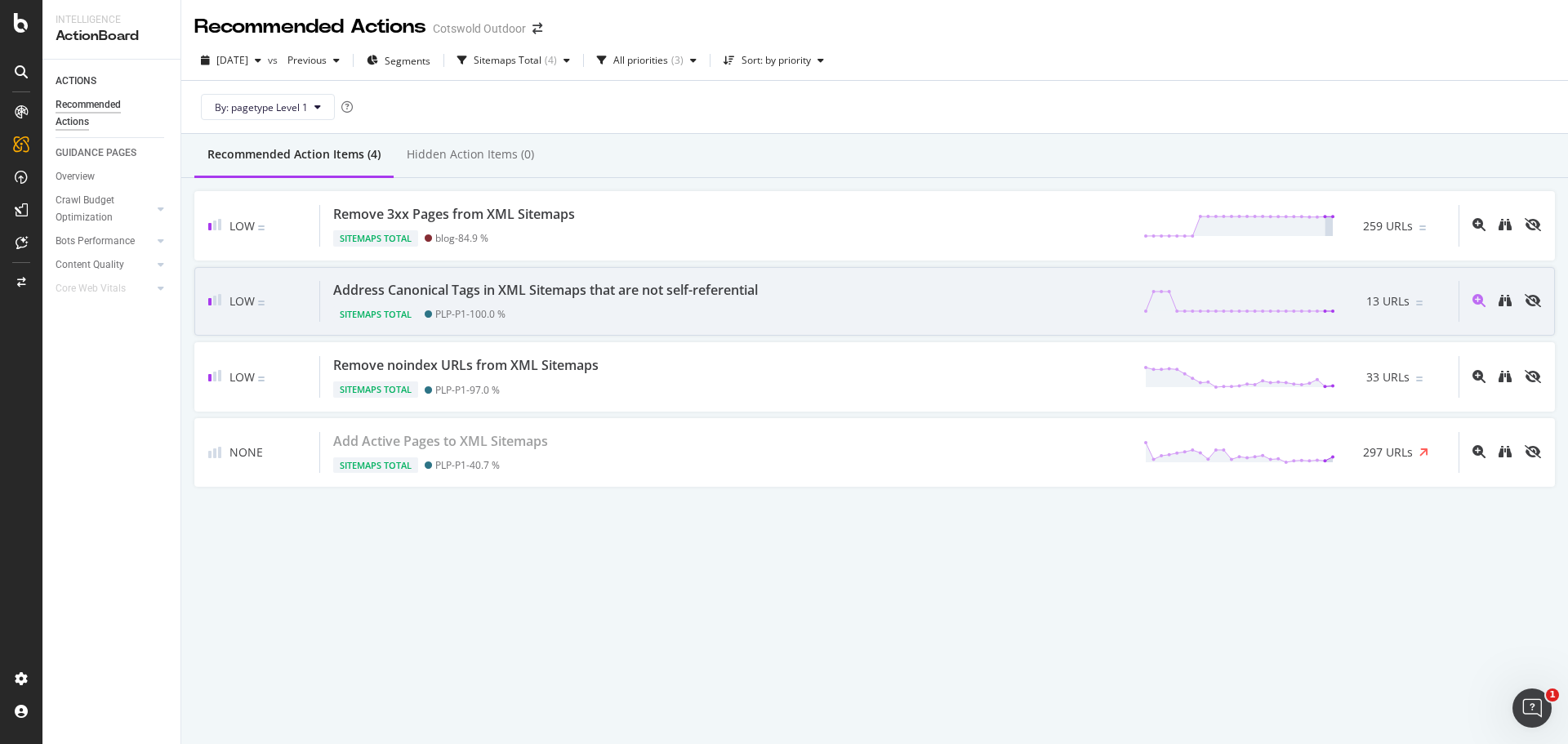
click at [625, 314] on div "Sitemaps Total PLP-P1 - 100.0 %" at bounding box center [549, 311] width 431 height 23
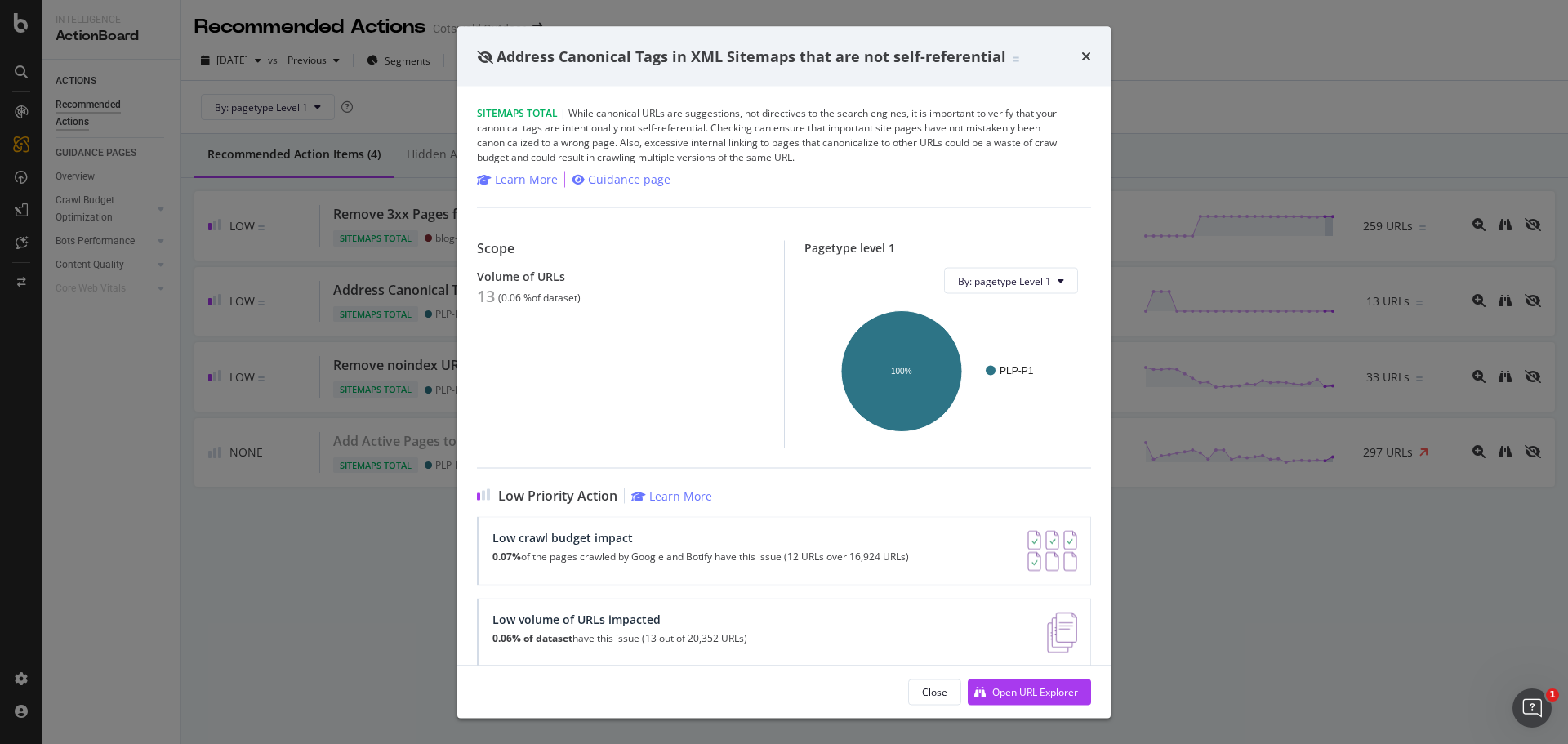
click at [327, 356] on div "Address Canonical Tags in XML Sitemaps that are not self-referential Sitemaps T…" at bounding box center [784, 372] width 1568 height 744
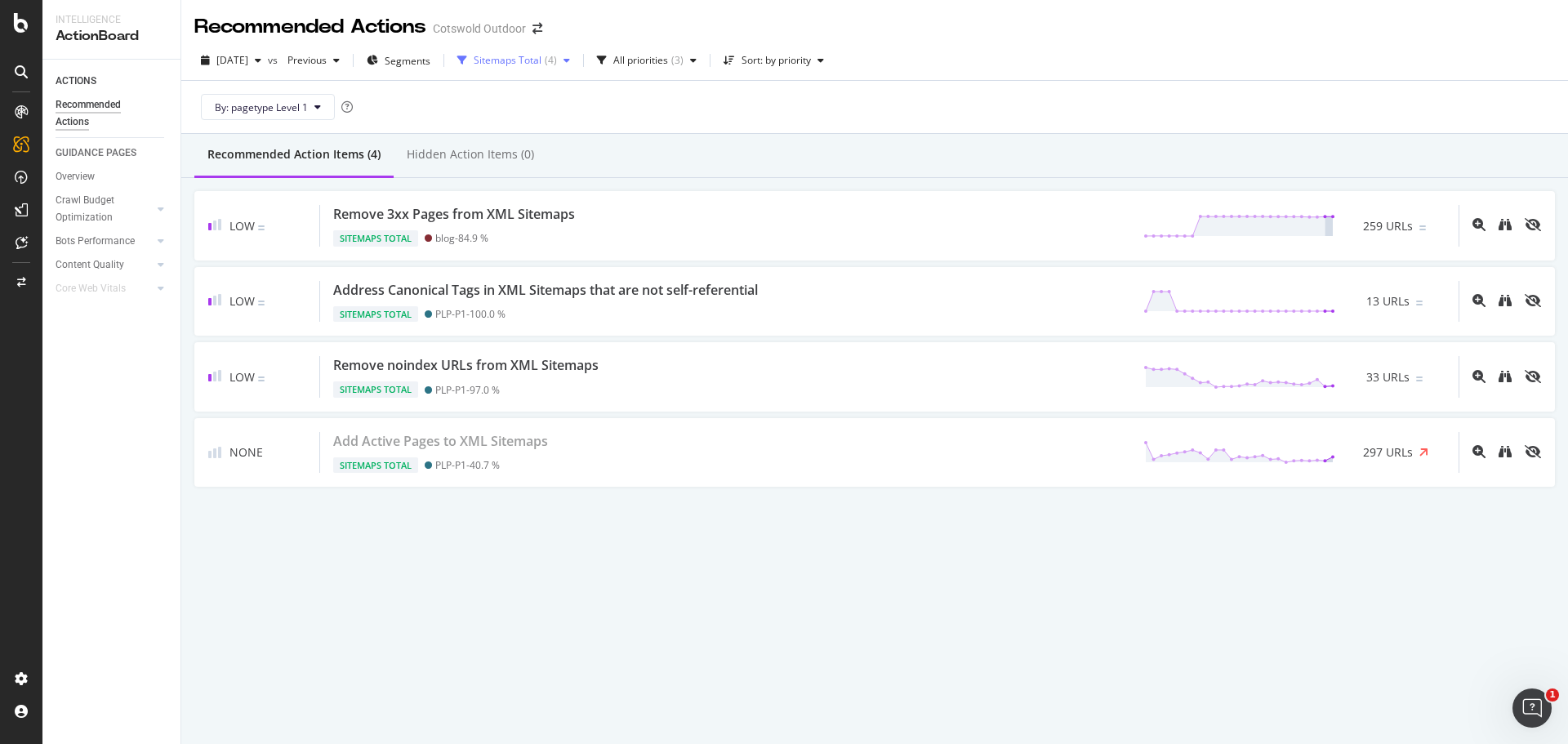
click at [556, 52] on div "Sitemaps Total ( 4 )" at bounding box center [513, 60] width 126 height 24
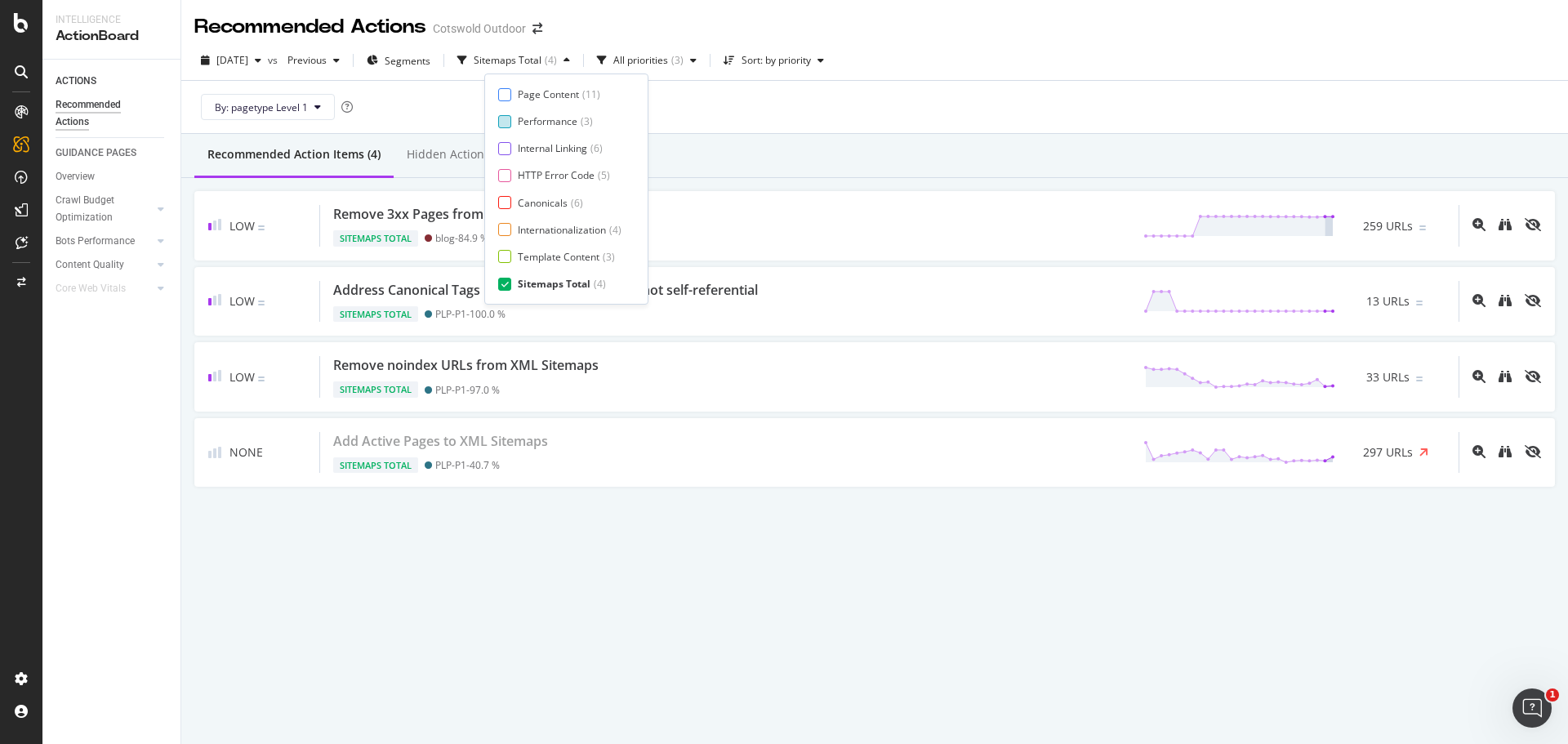
click at [545, 123] on div "Performance" at bounding box center [548, 121] width 60 height 14
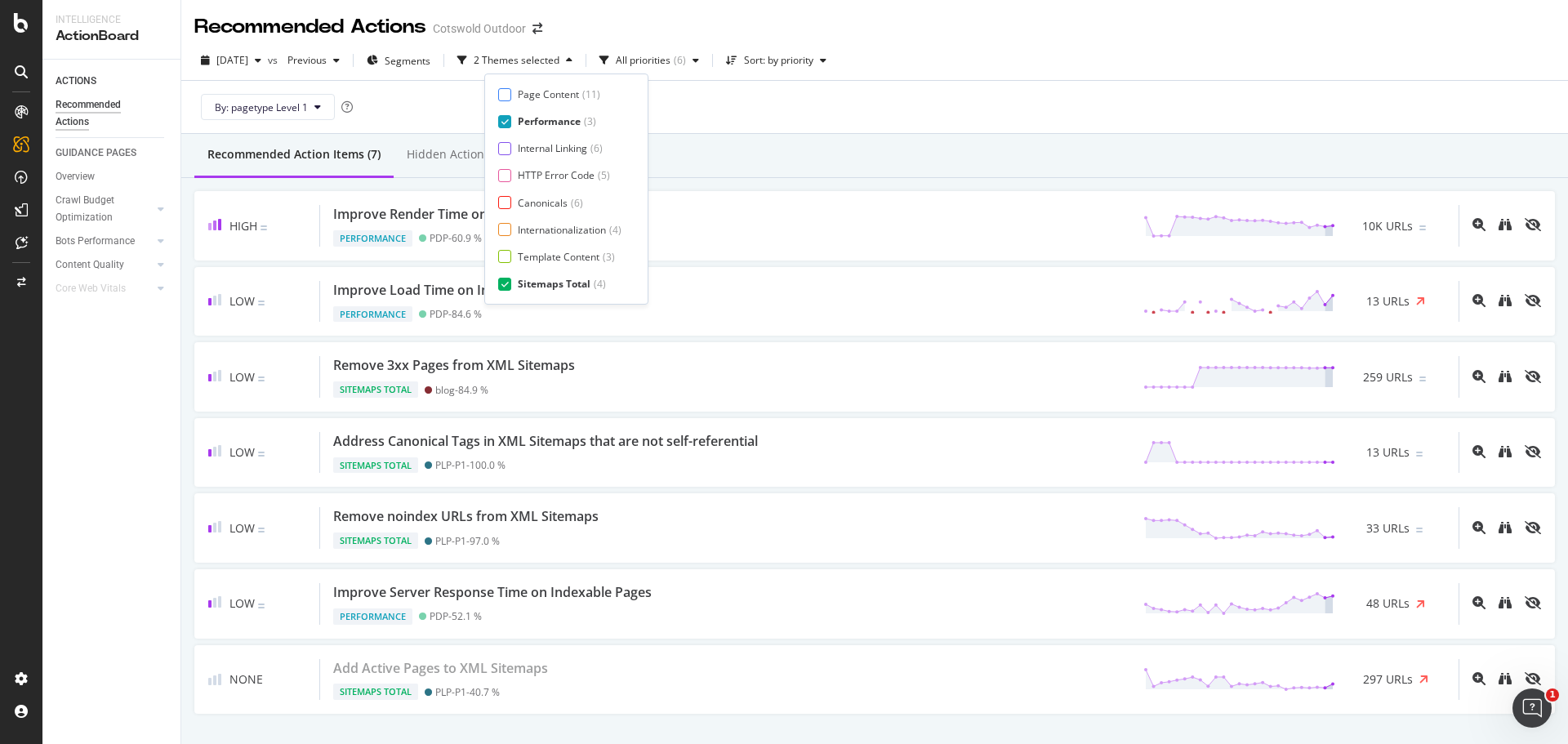
click at [555, 287] on div "Sitemaps Total" at bounding box center [554, 283] width 72 height 14
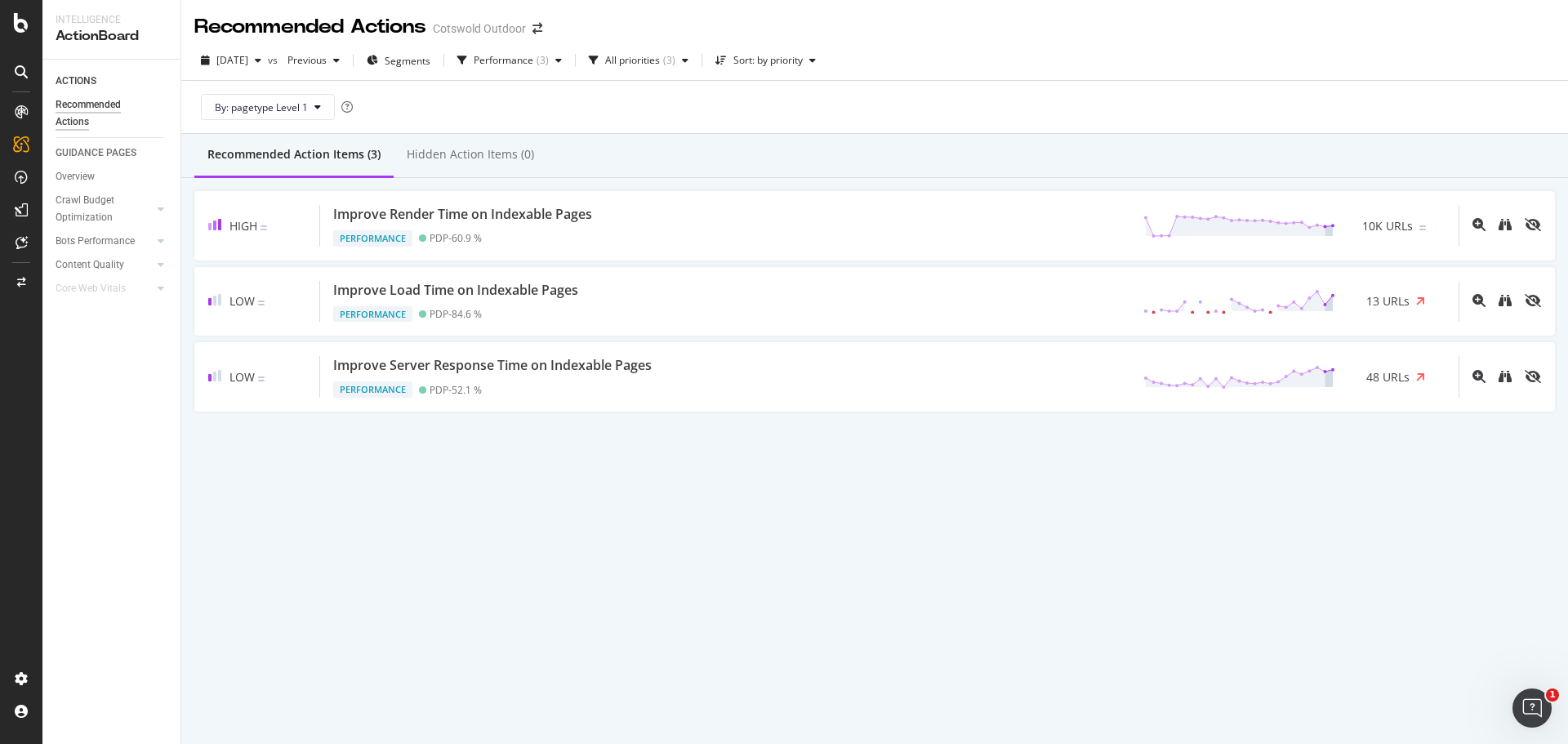
click at [719, 132] on div "By: pagetype Level 1" at bounding box center [874, 107] width 1360 height 52
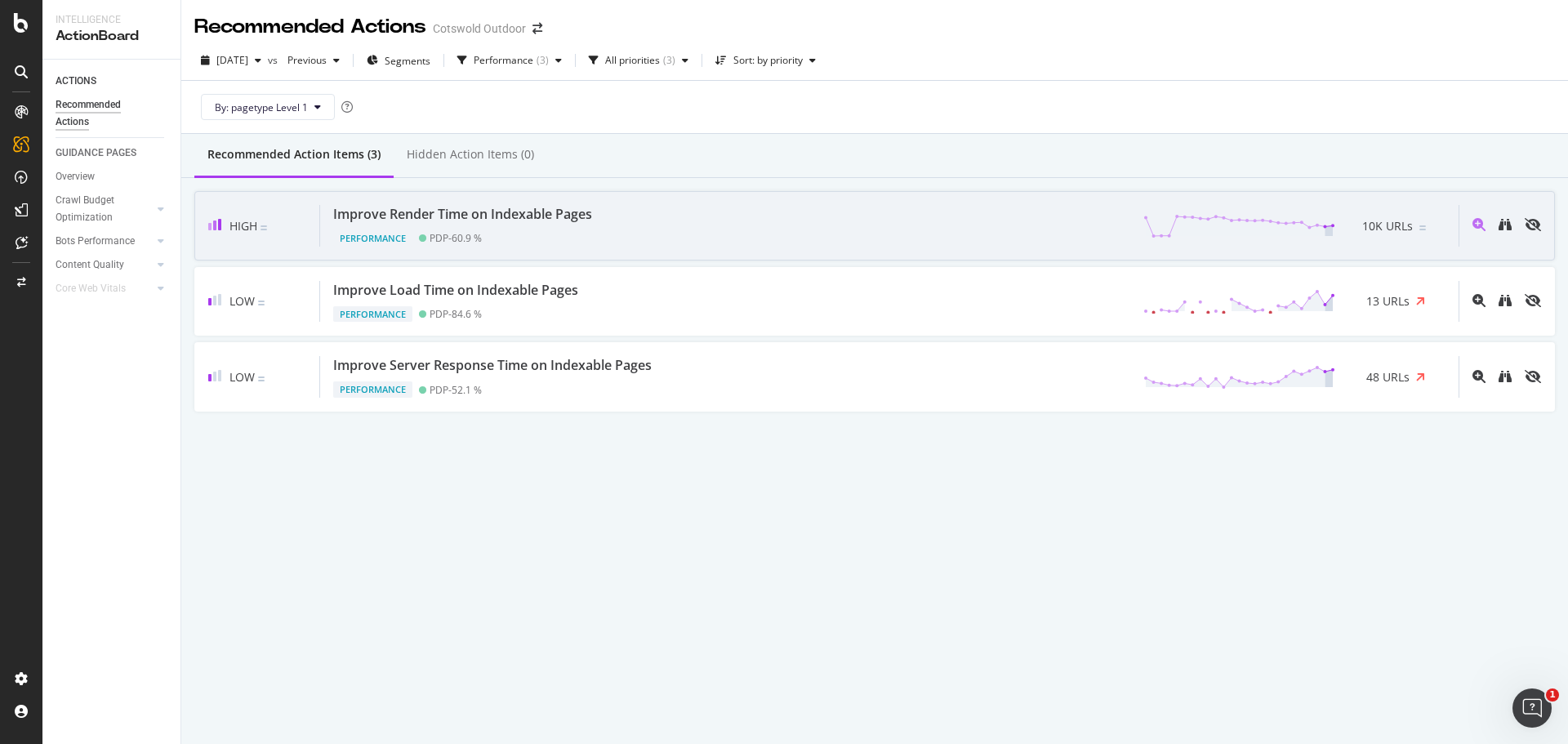
click at [598, 213] on div "Improve Render Time on Indexable Pages" at bounding box center [466, 214] width 266 height 18
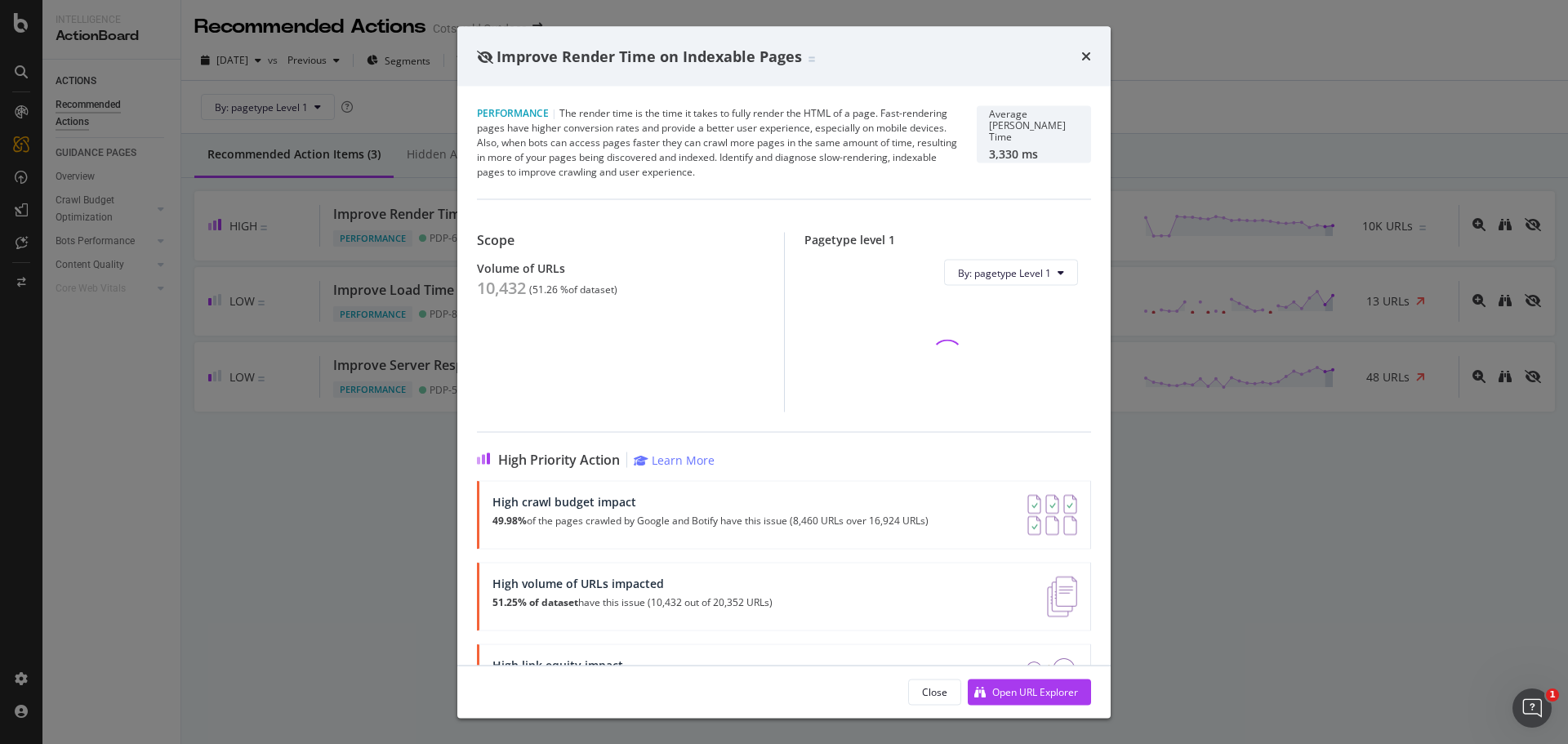
click at [519, 288] on div "10,432" at bounding box center [501, 288] width 49 height 19
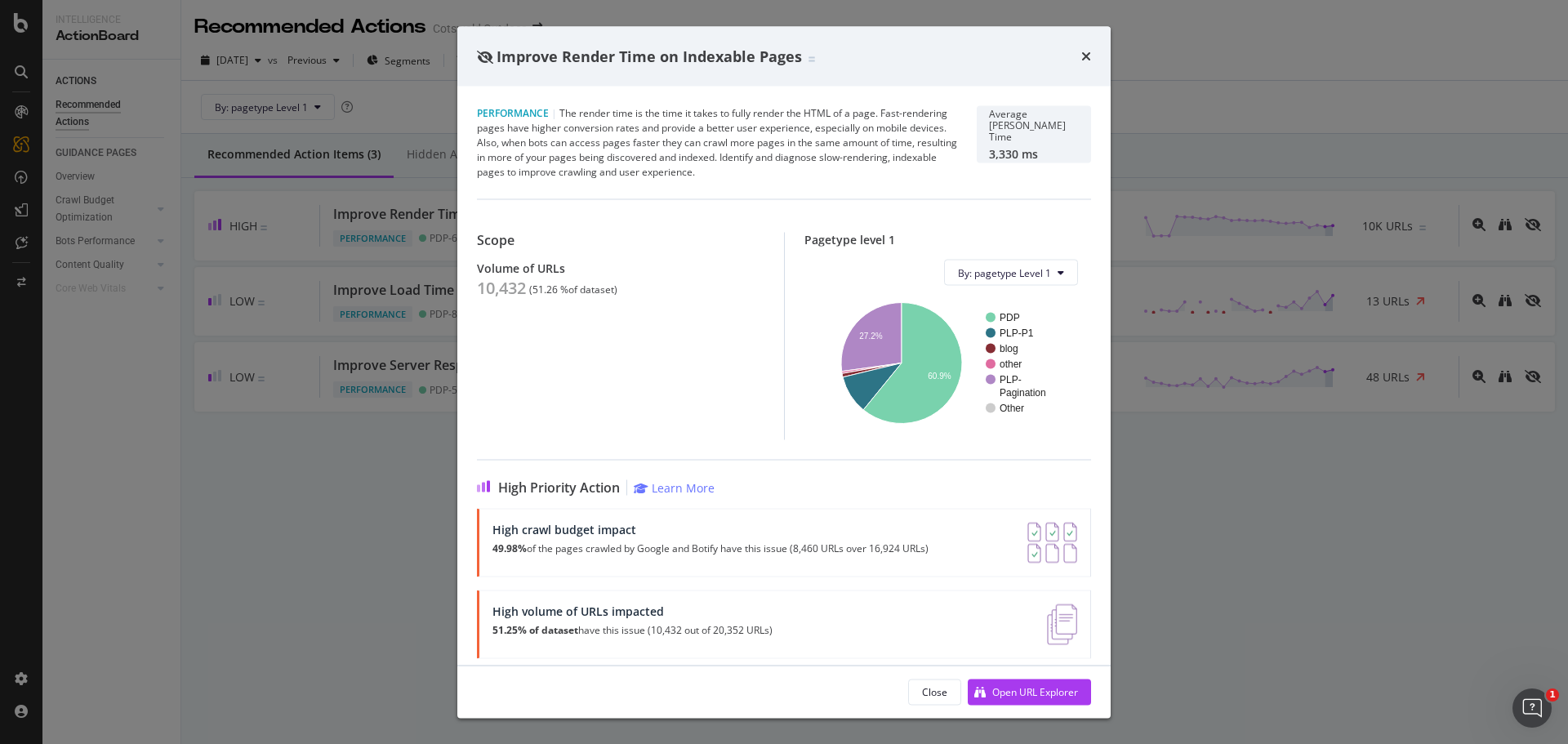
click at [224, 353] on div "Improve Render Time on Indexable Pages Performance | The render time is the tim…" at bounding box center [784, 372] width 1568 height 744
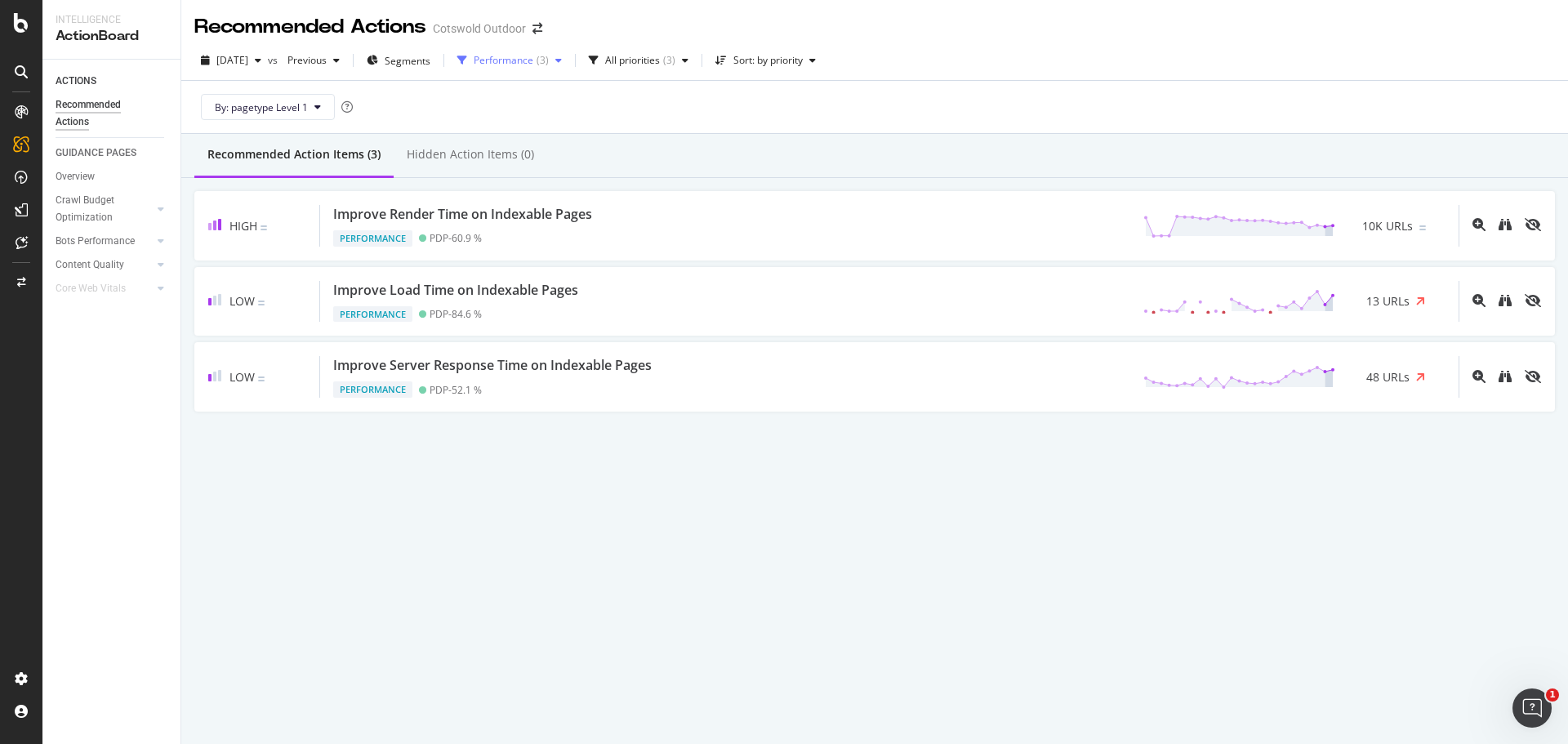
click at [562, 51] on div "Performance ( 3 )" at bounding box center [509, 60] width 118 height 24
click at [554, 123] on div "Performance" at bounding box center [549, 121] width 63 height 14
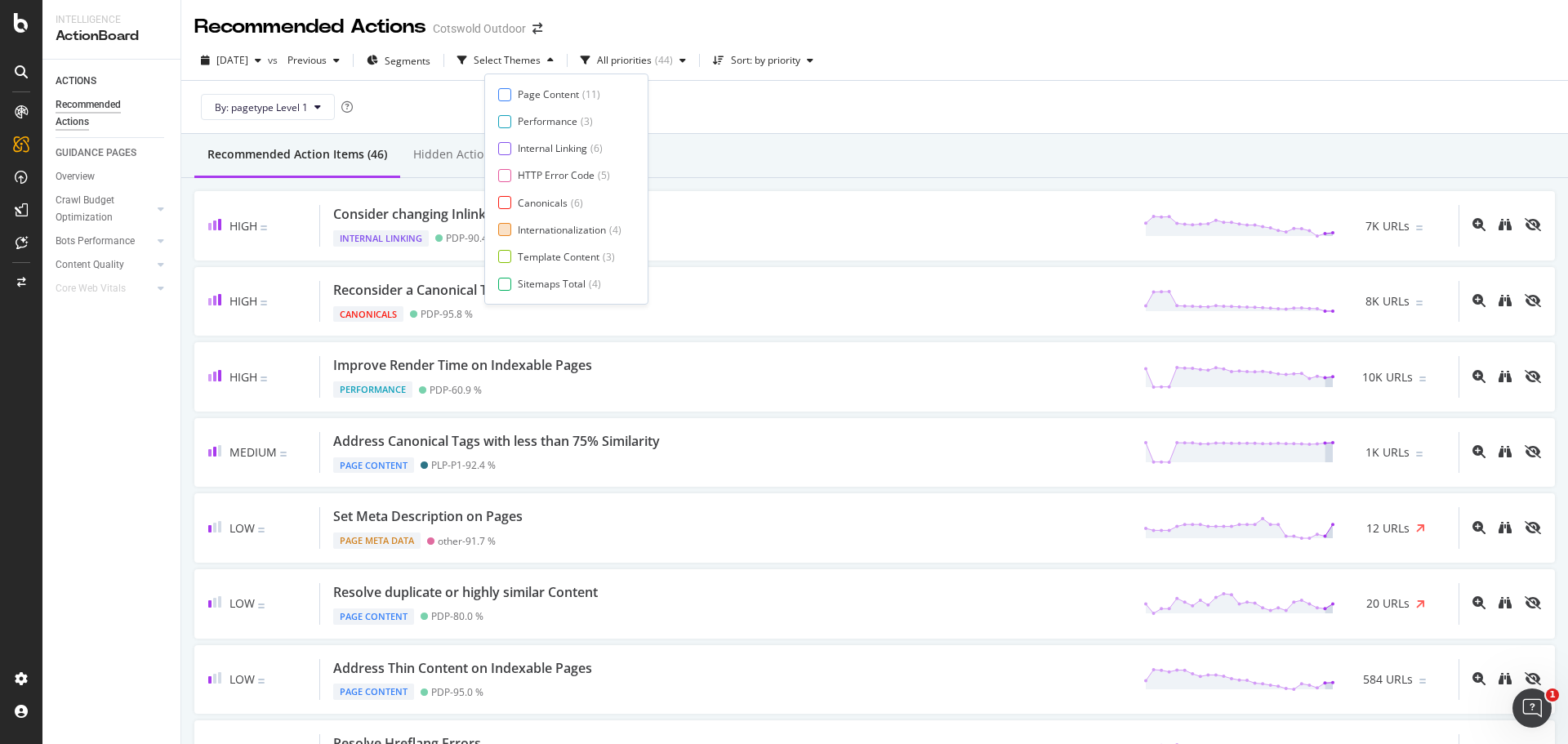
click at [576, 229] on div "Internationalization" at bounding box center [561, 230] width 88 height 14
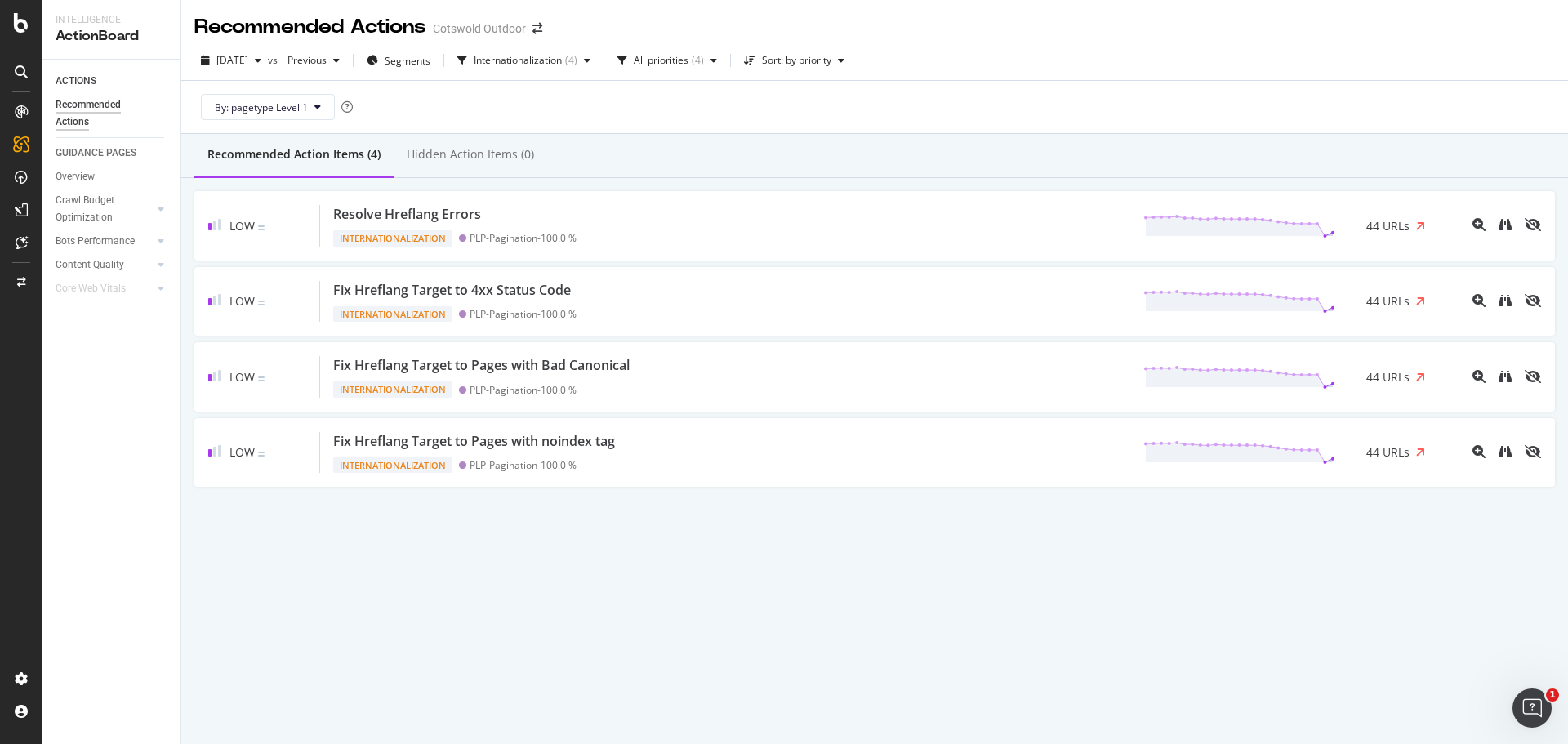
click at [789, 176] on div "Recommended Action Items (4) Hidden Action Items (0)" at bounding box center [874, 157] width 1386 height 44
click at [597, 52] on div "Internationalization ( 4 )" at bounding box center [523, 60] width 146 height 24
click at [558, 228] on div "Internationalization" at bounding box center [566, 230] width 98 height 14
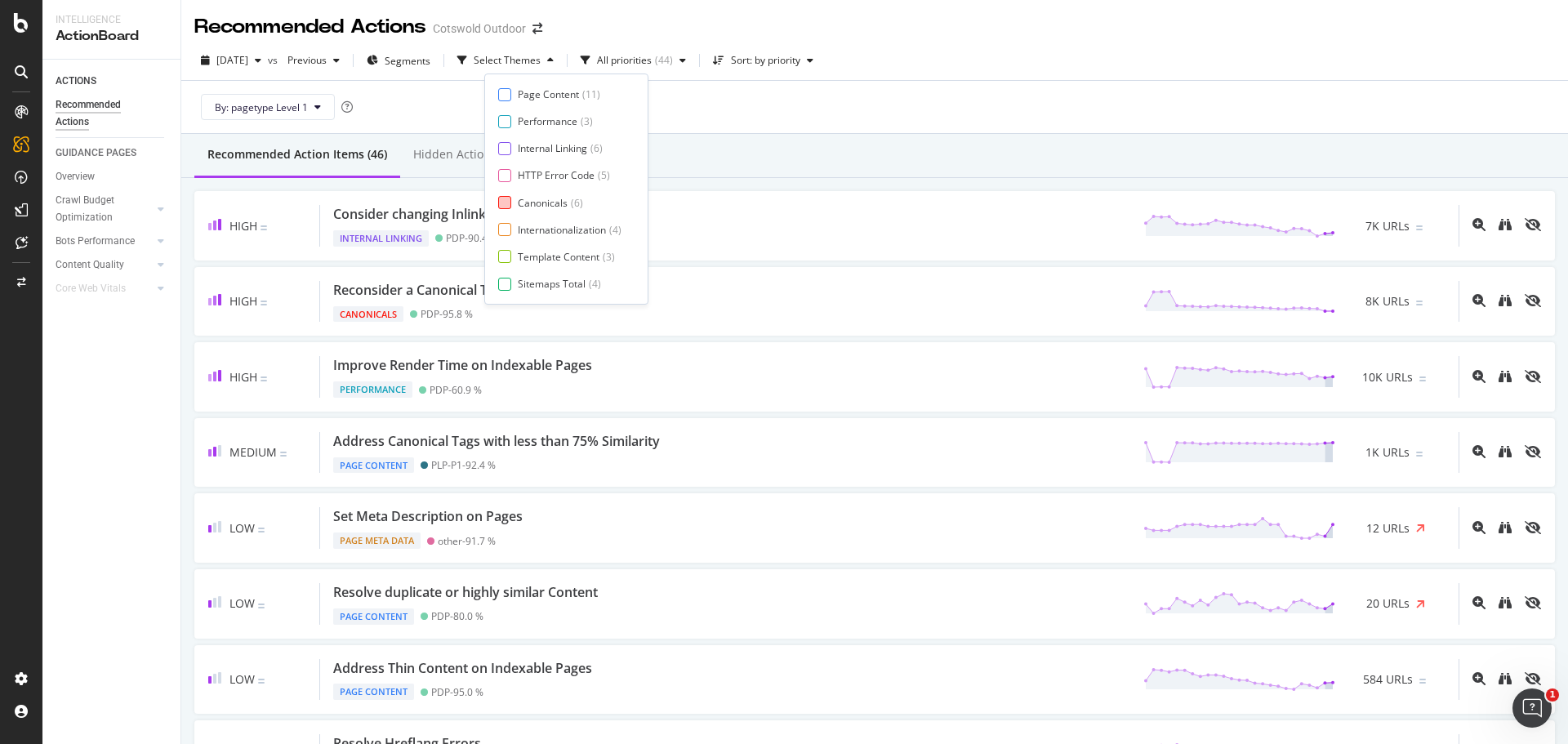
click at [546, 203] on div "Canonicals" at bounding box center [543, 203] width 50 height 14
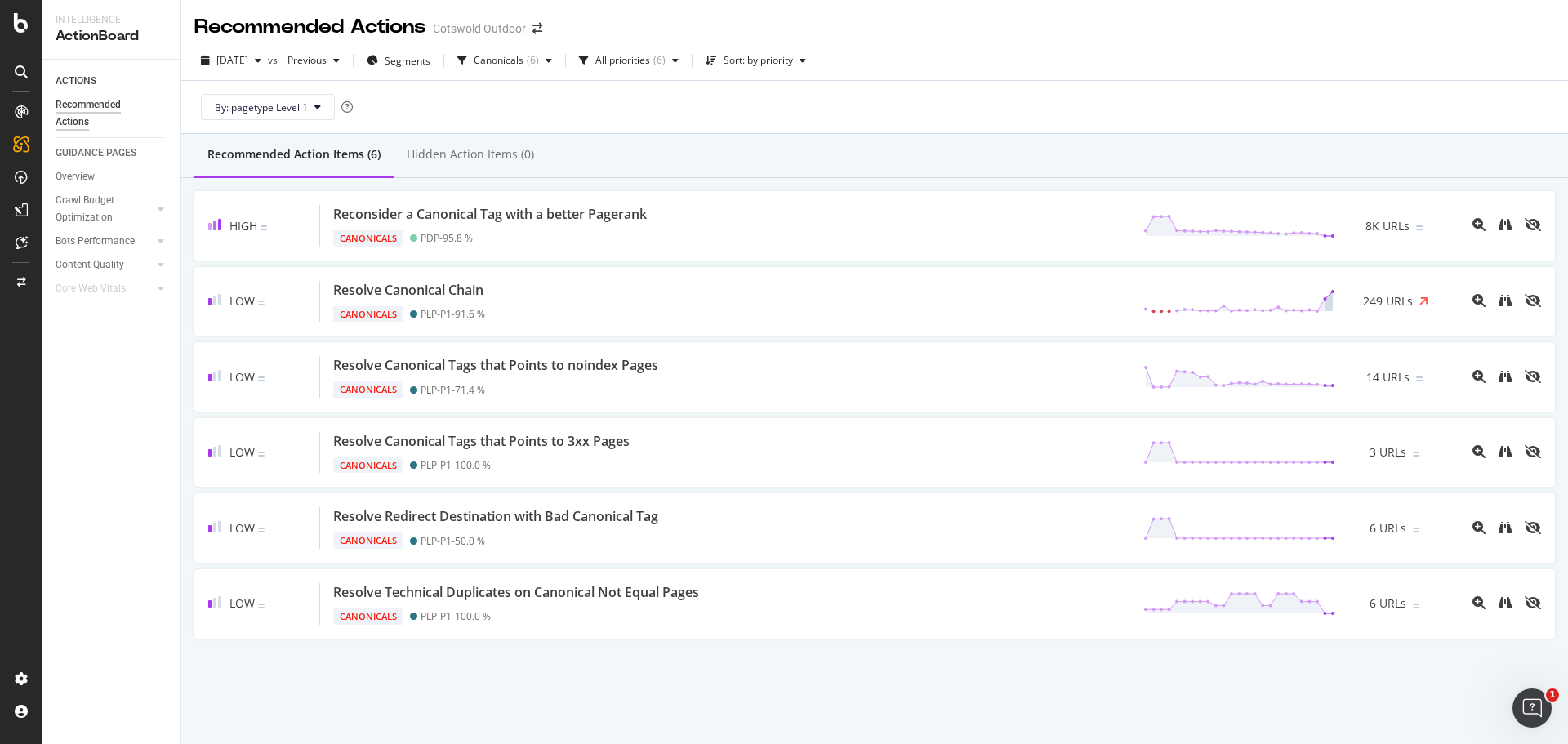
click at [839, 127] on div "By: pagetype Level 1" at bounding box center [874, 107] width 1360 height 52
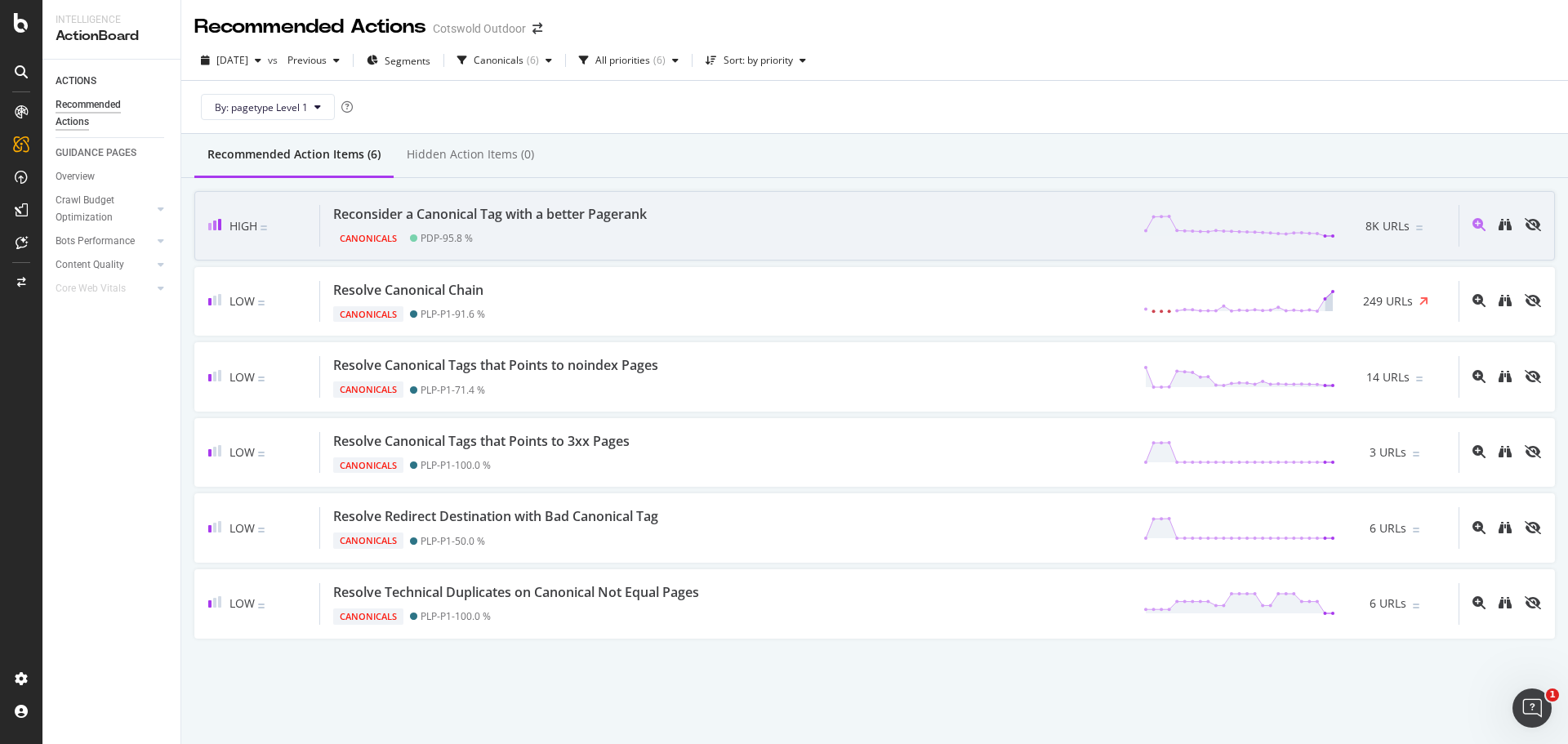
click at [678, 224] on div "Reconsider a Canonical Tag with a better Pagerank Canonicals PDP - 95.8 % 8K UR…" at bounding box center [889, 225] width 1138 height 42
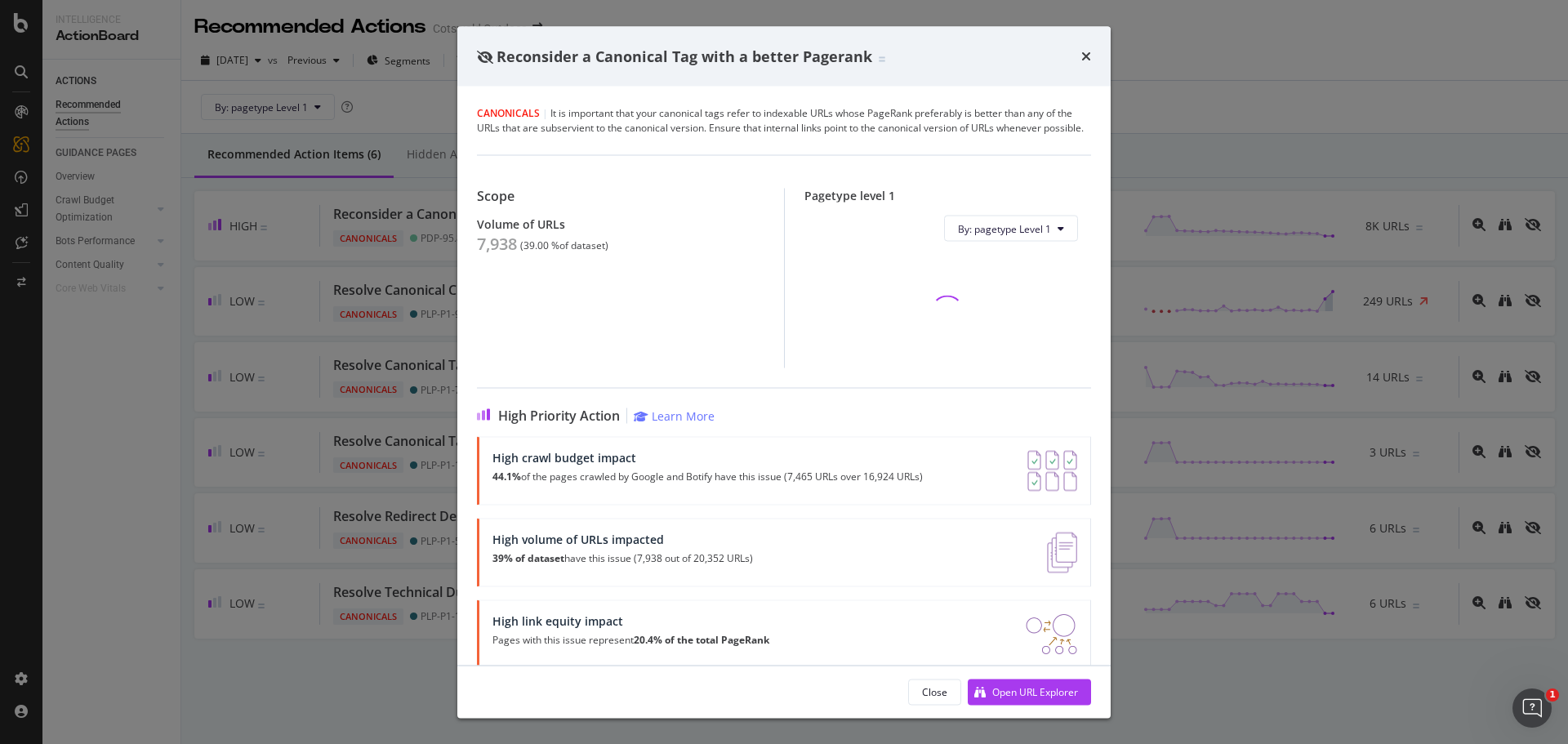
click at [495, 254] on div "7,938" at bounding box center [497, 244] width 40 height 19
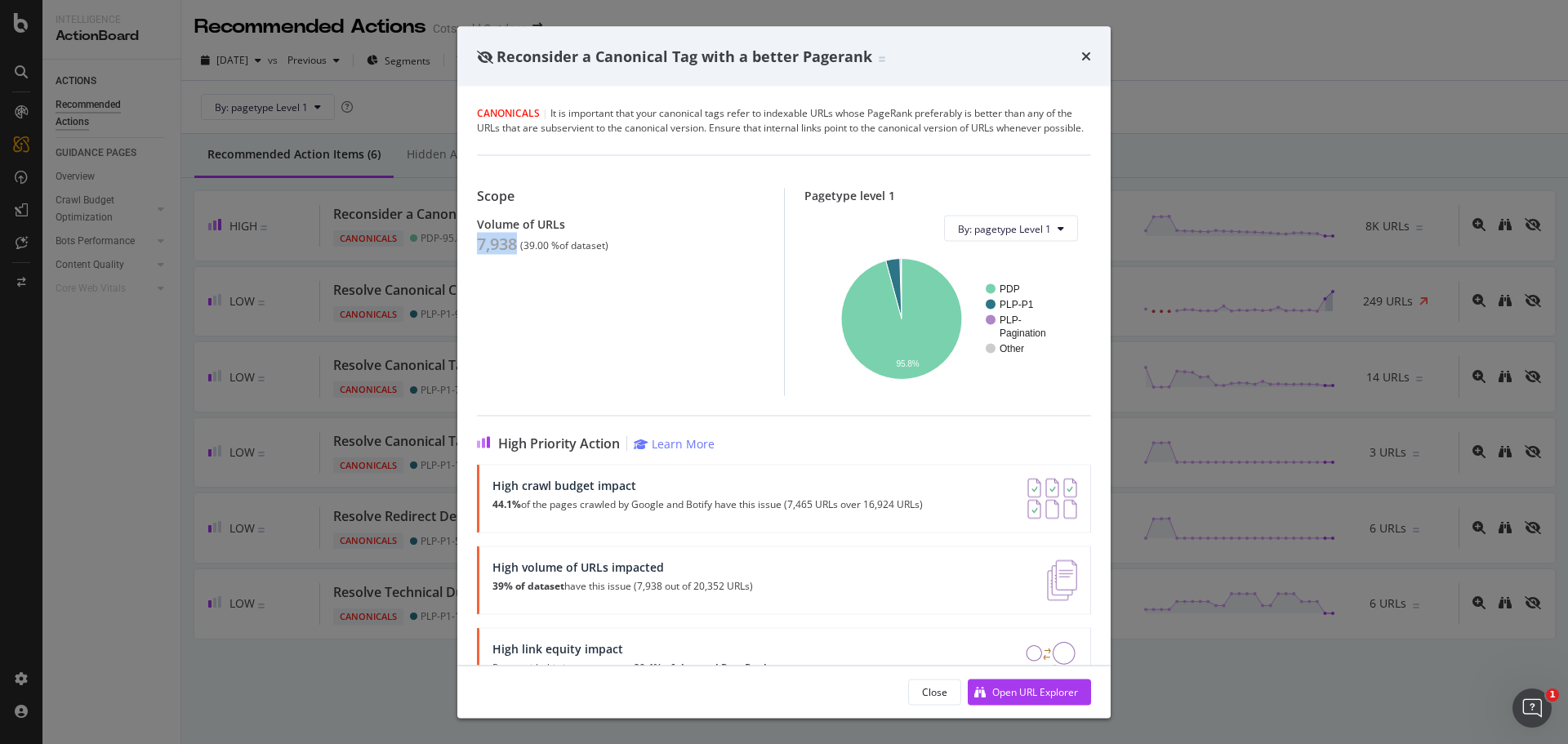
click at [501, 254] on div "7,938" at bounding box center [497, 244] width 40 height 19
click at [250, 330] on div "Reconsider a Canonical Tag with a better Pagerank Canonicals | It is important …" at bounding box center [784, 372] width 1568 height 744
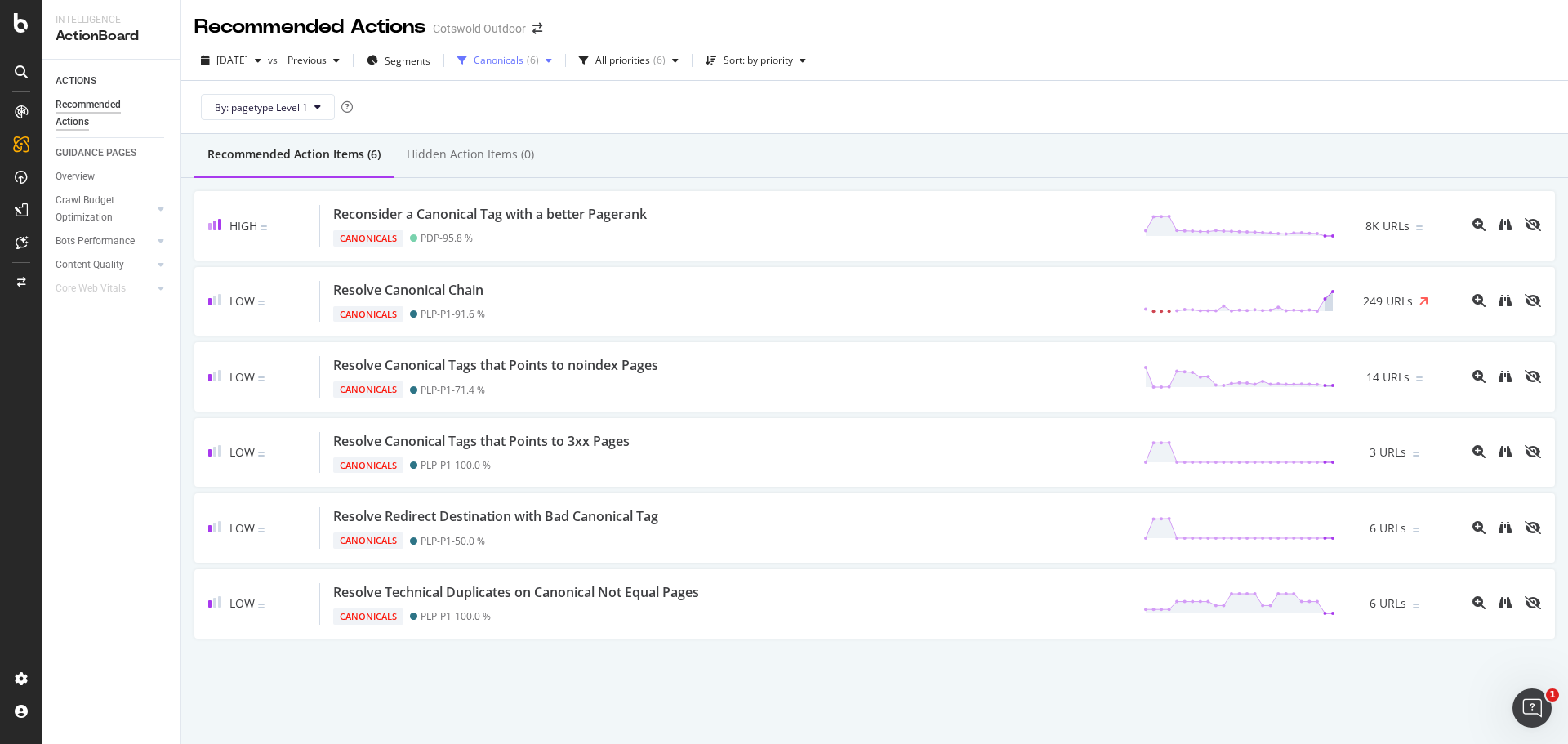
click at [558, 50] on div "Canonicals ( 6 )" at bounding box center [504, 60] width 108 height 24
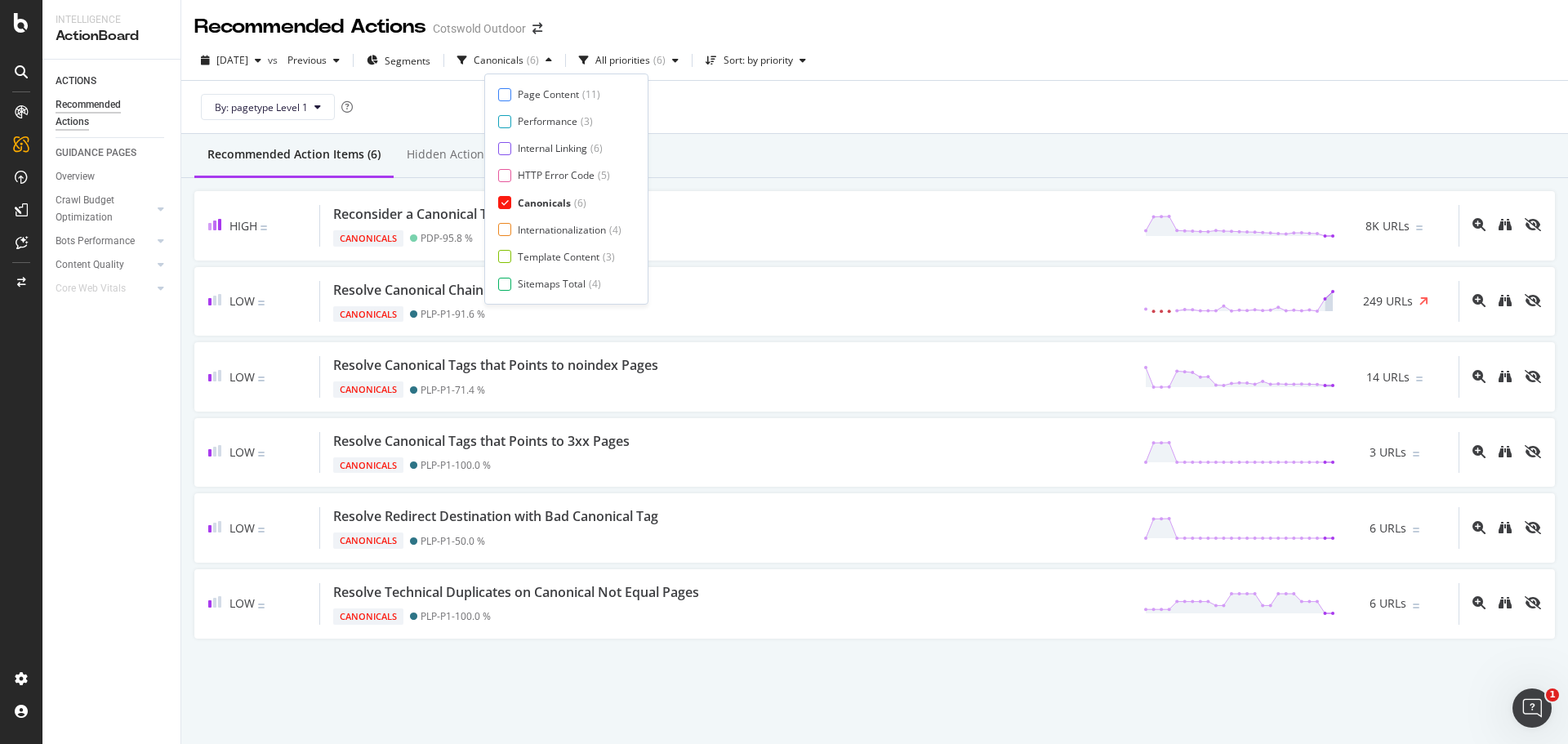
click at [541, 204] on div "Canonicals" at bounding box center [544, 203] width 53 height 14
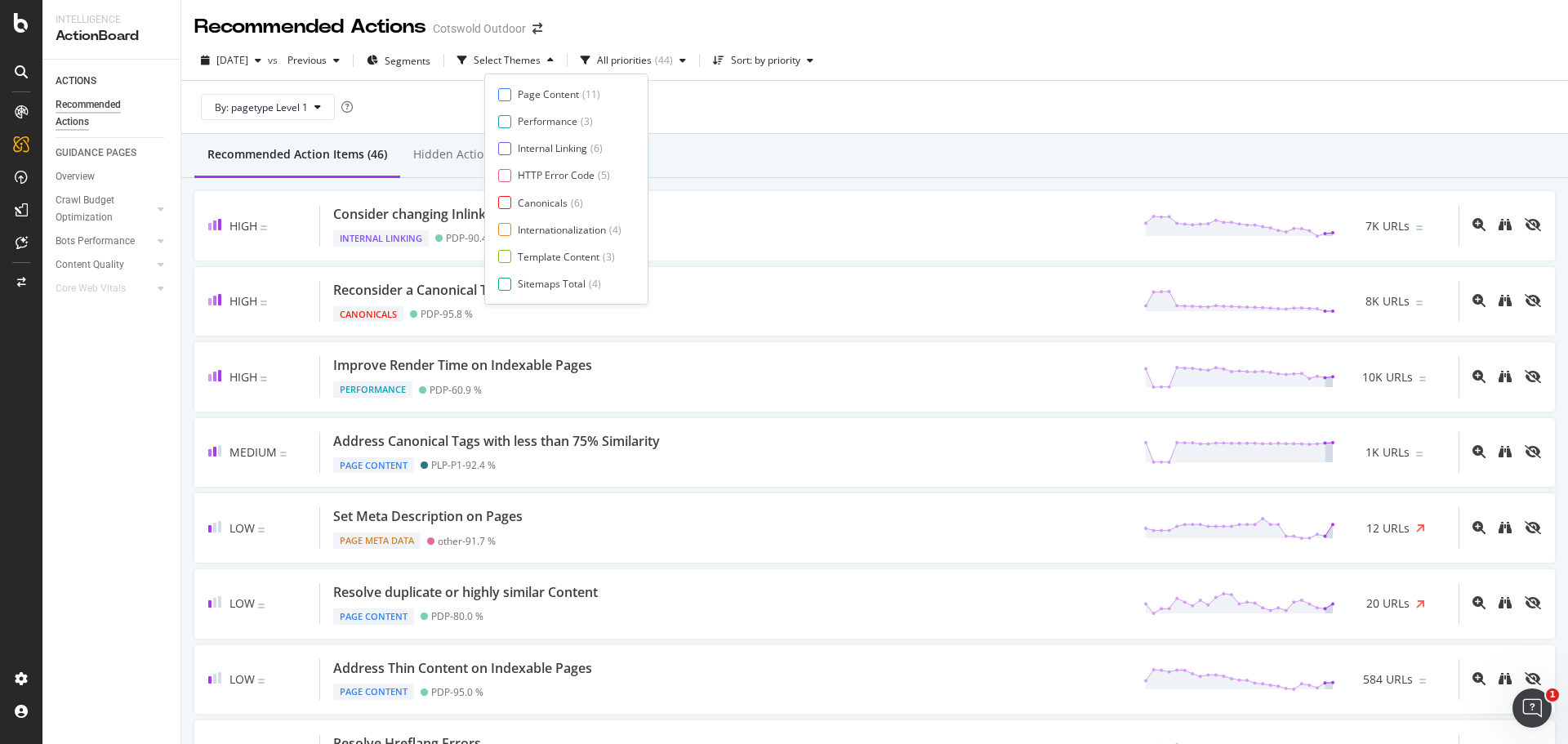
scroll to position [27, 0]
click at [549, 282] on div "Page Meta Data" at bounding box center [555, 283] width 73 height 14
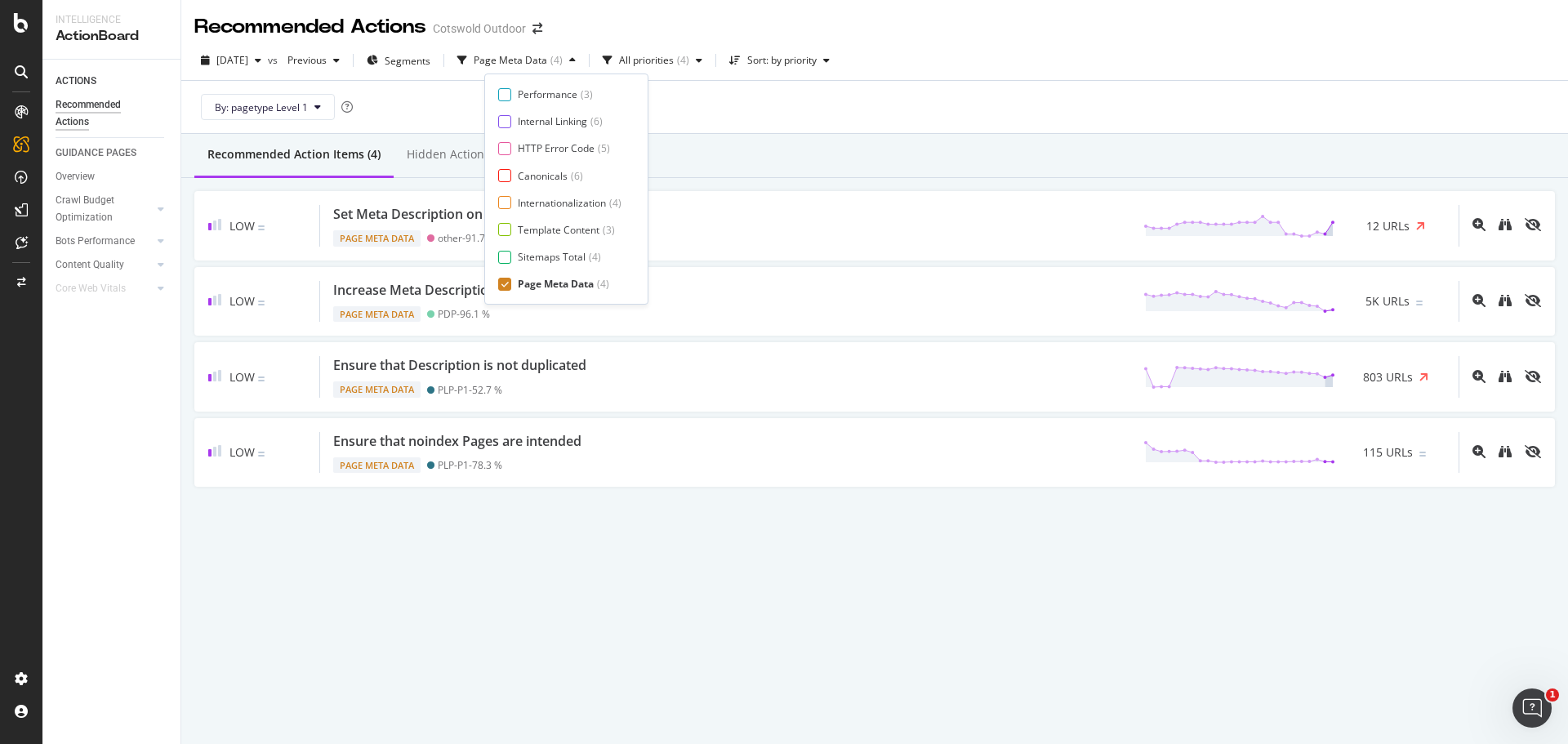
click at [821, 120] on div "By: pagetype Level 1" at bounding box center [874, 107] width 1360 height 52
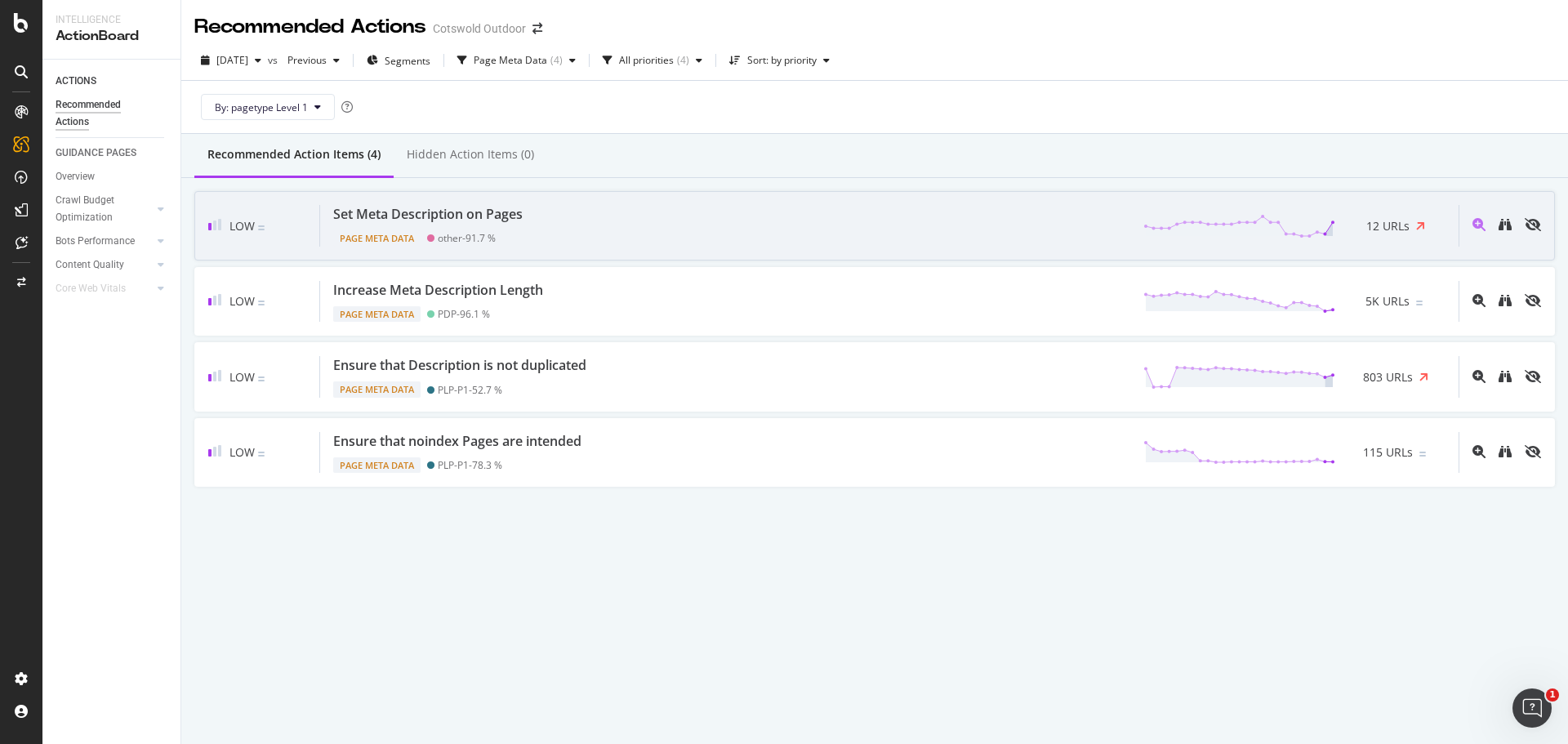
click at [682, 229] on div "Set Meta Description on Pages Page Meta Data other - 91.7 % 12 URLs" at bounding box center [889, 225] width 1138 height 42
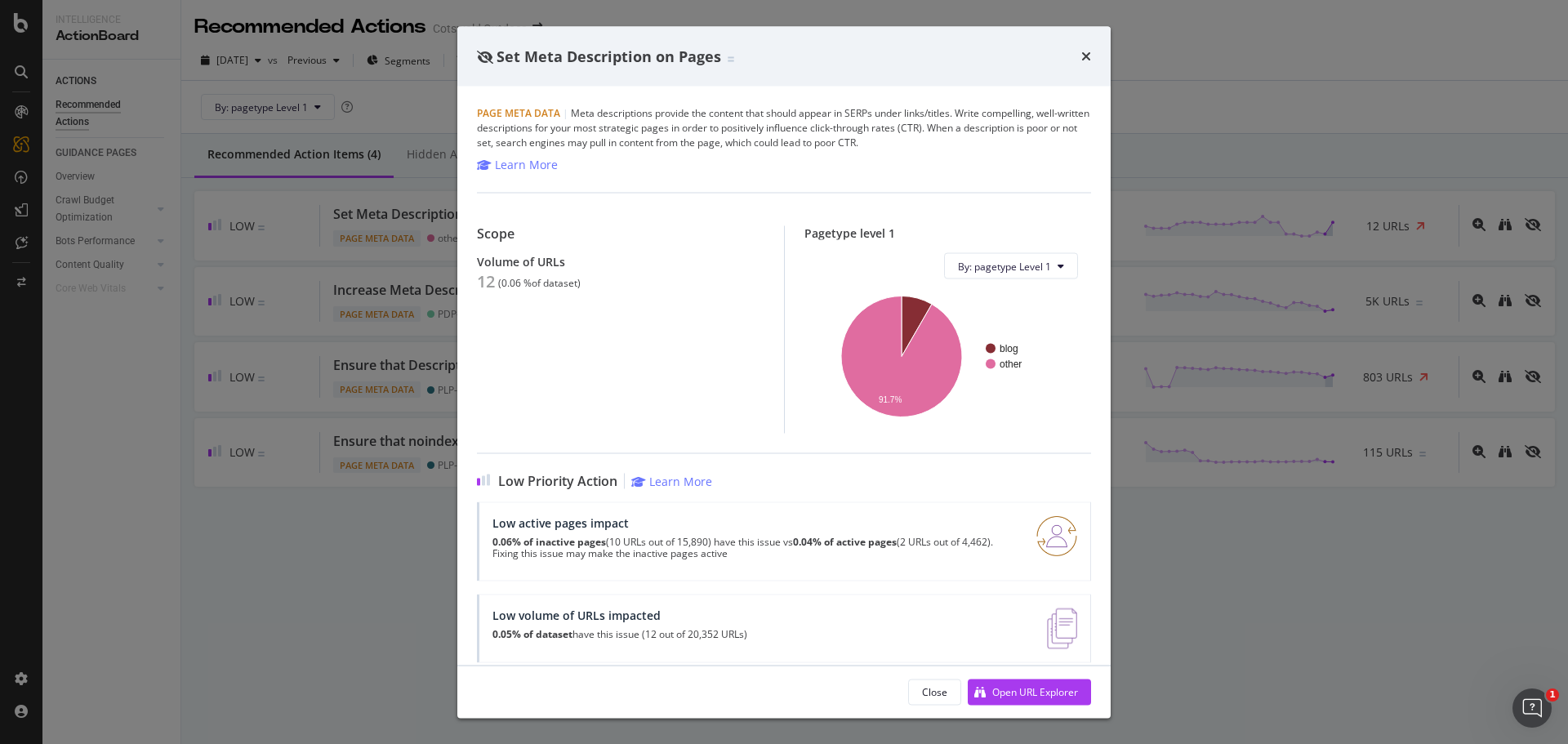
click at [168, 443] on div "Set Meta Description on Pages Page Meta Data | Meta descriptions provide the co…" at bounding box center [784, 372] width 1568 height 744
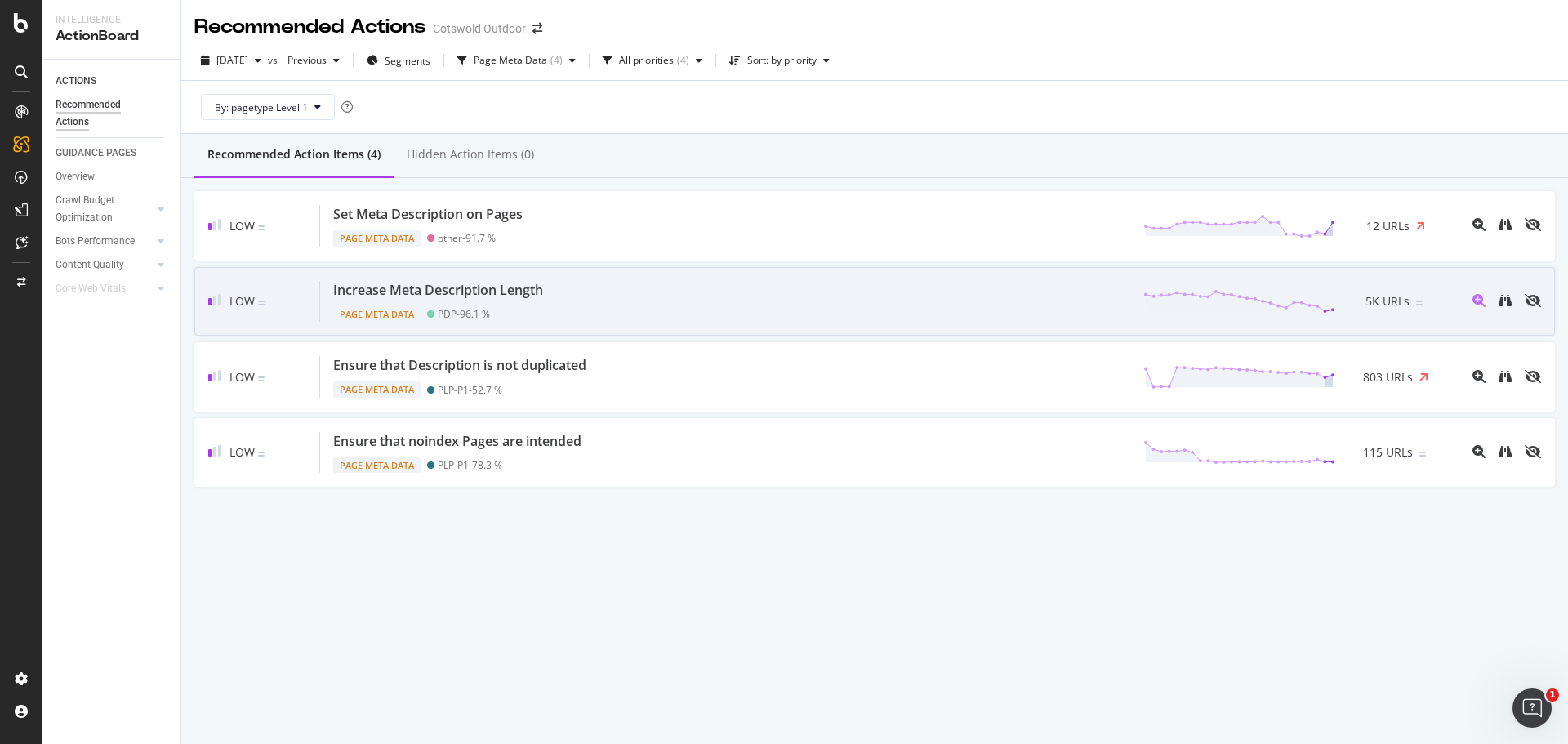
click at [565, 279] on div "Low Increase Meta Description Length Page Meta Data PDP - 96.1 % 5K URLs" at bounding box center [874, 301] width 1360 height 70
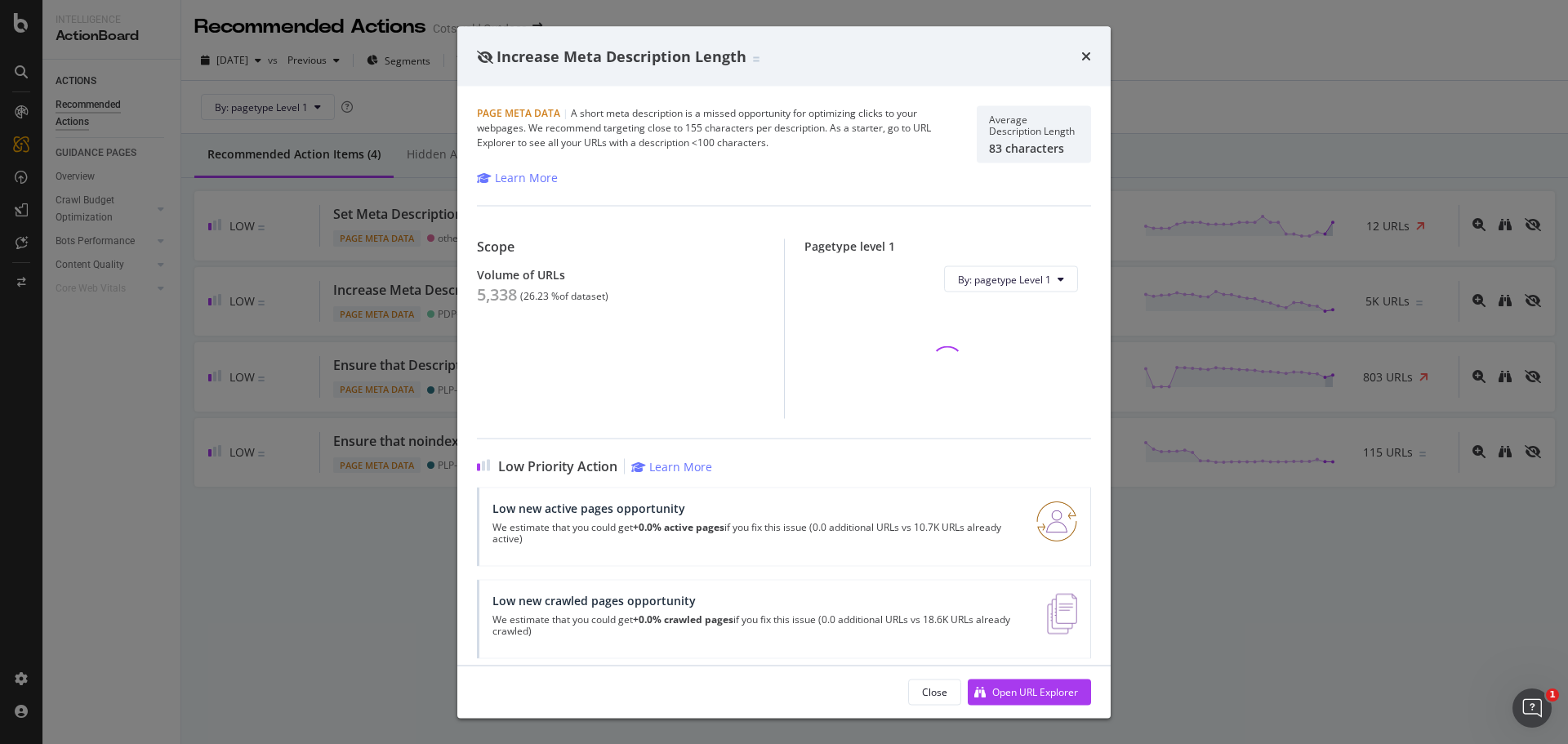
click at [502, 289] on div "5,338" at bounding box center [497, 295] width 40 height 19
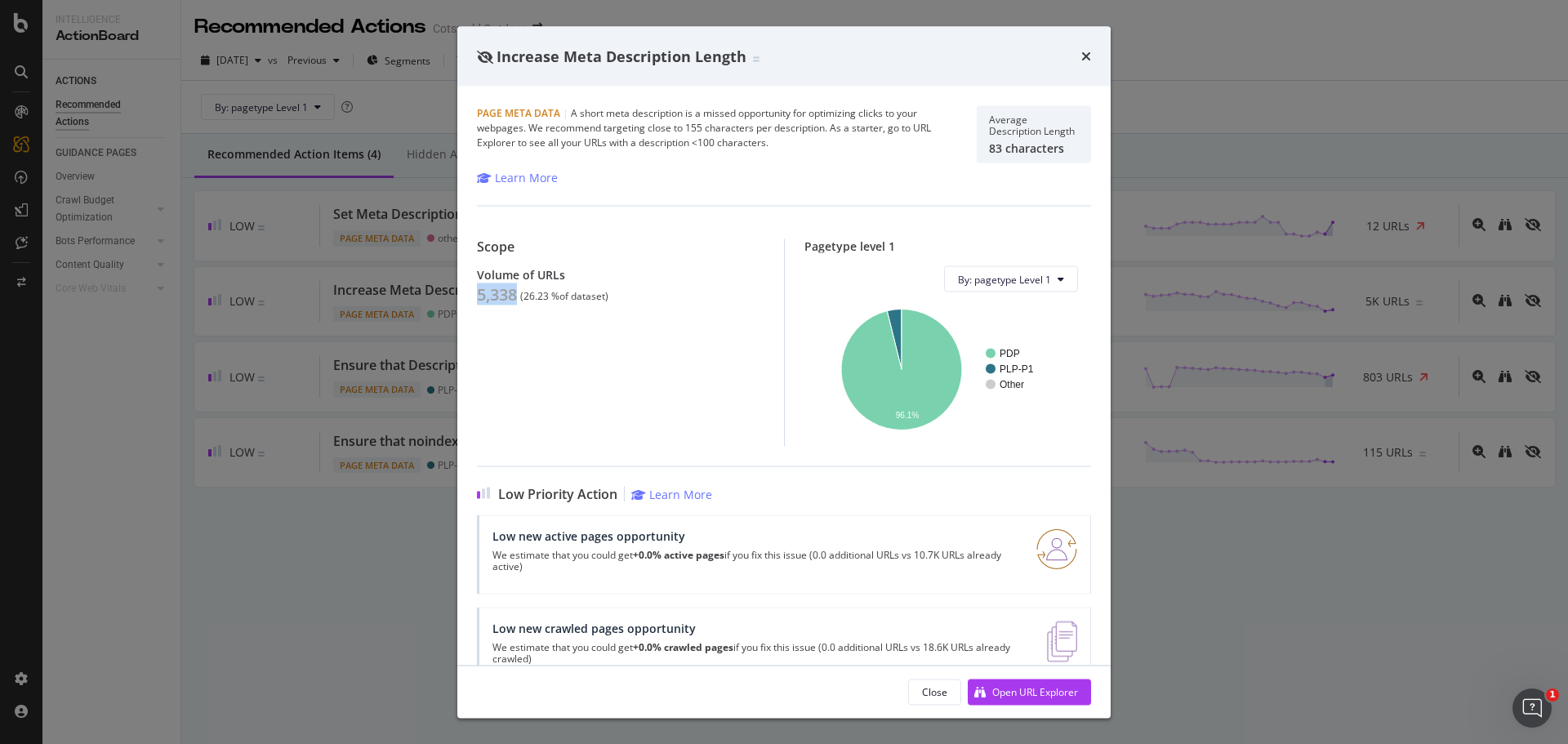
click at [346, 370] on div "Increase Meta Description Length Page Meta Data | A short meta description is a…" at bounding box center [784, 372] width 1568 height 744
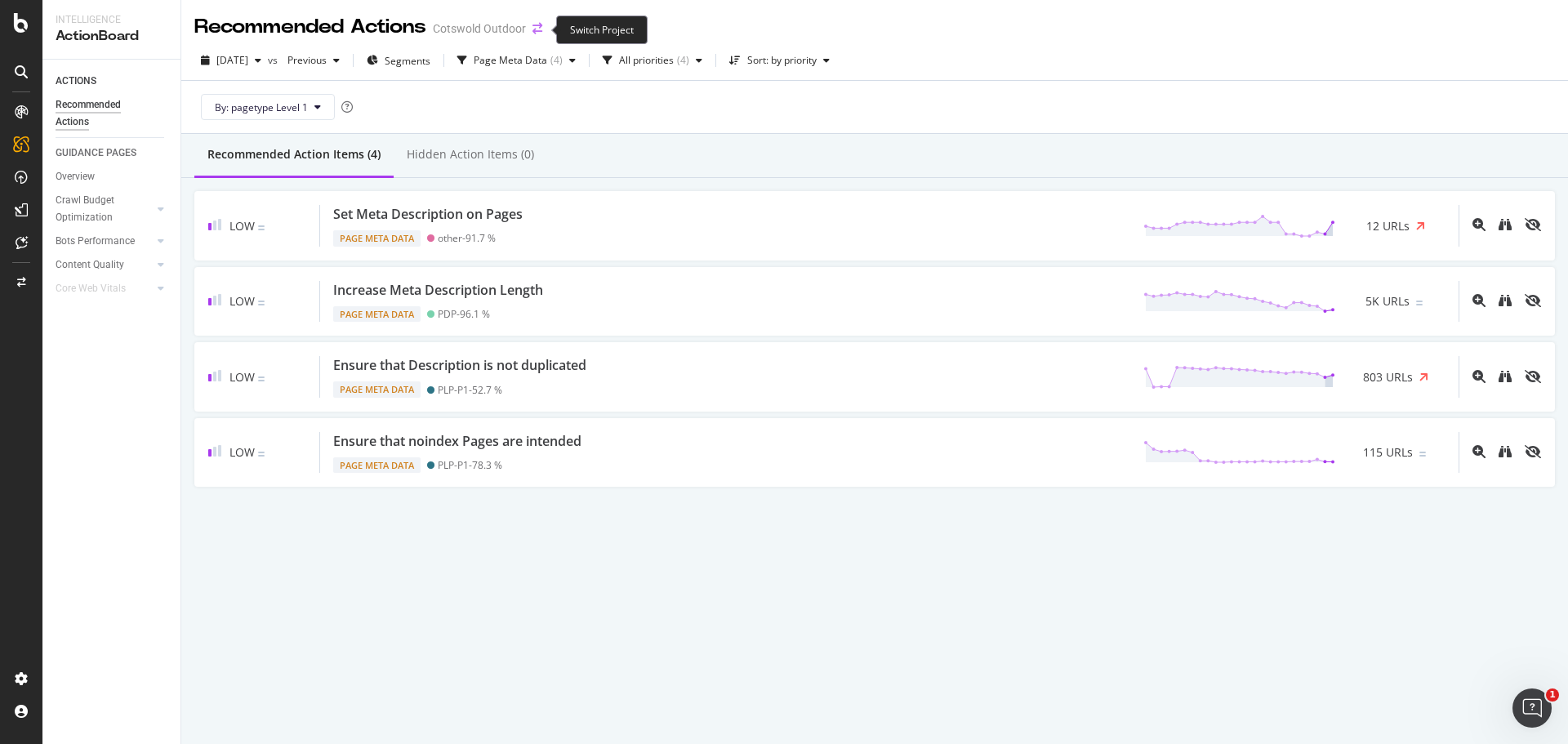
click at [532, 33] on icon "arrow-right-arrow-left" at bounding box center [537, 29] width 10 height 12
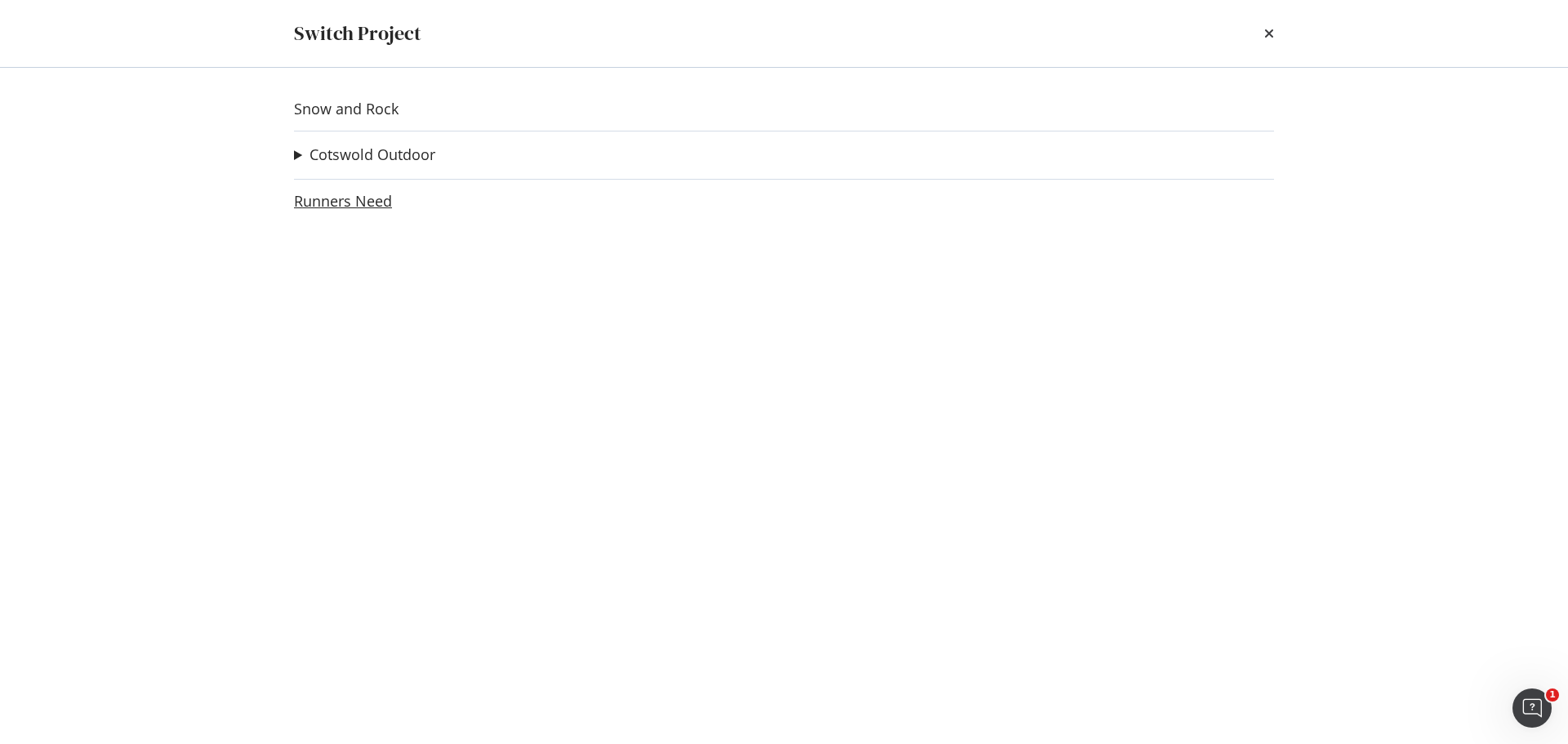
click at [370, 204] on link "Runners Need" at bounding box center [342, 201] width 98 height 17
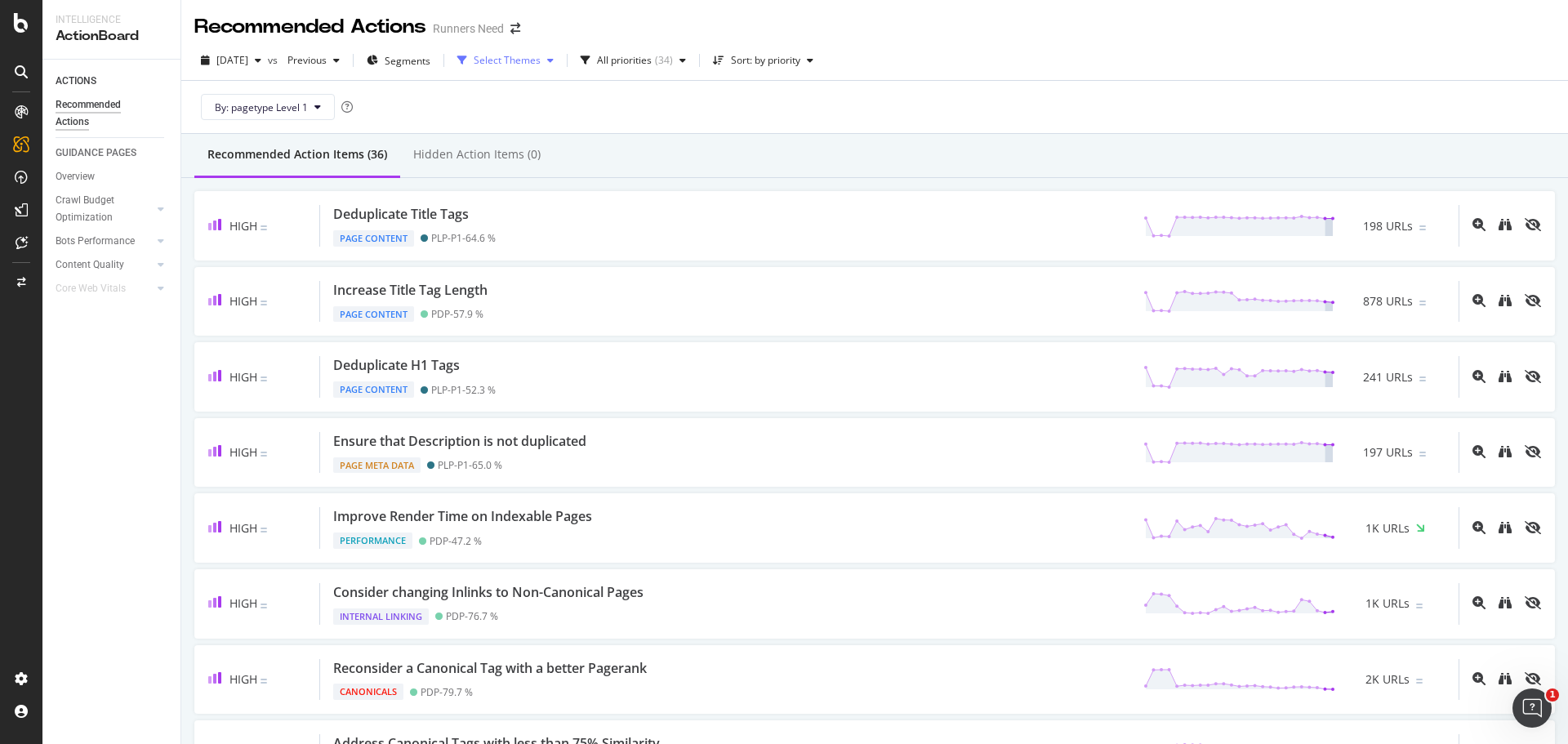
click at [560, 62] on div "button" at bounding box center [550, 60] width 19 height 10
click at [574, 142] on div "Internal Linking" at bounding box center [553, 148] width 70 height 14
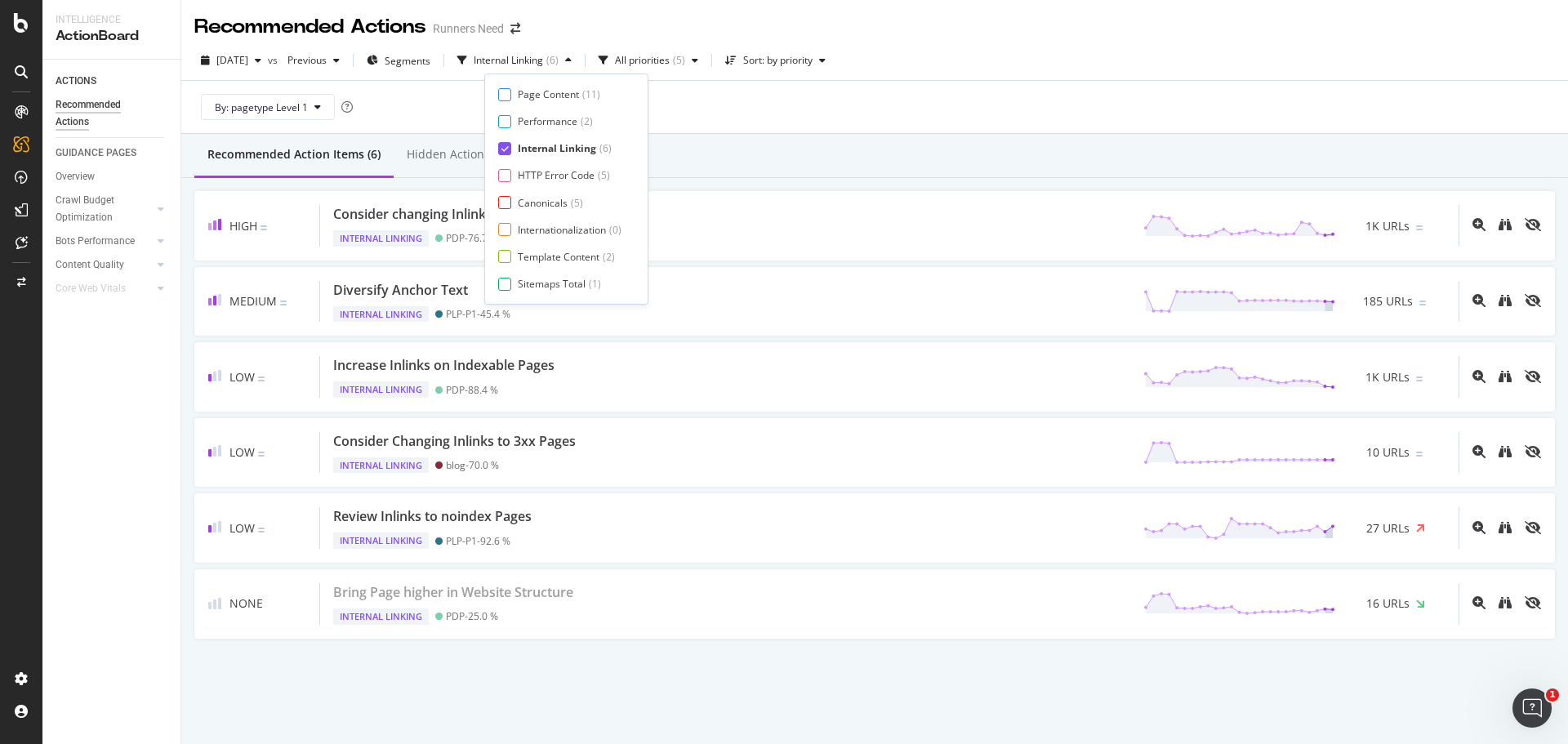
click at [787, 151] on div "Recommended Action Items (6) Hidden Action Items (0)" at bounding box center [874, 157] width 1386 height 44
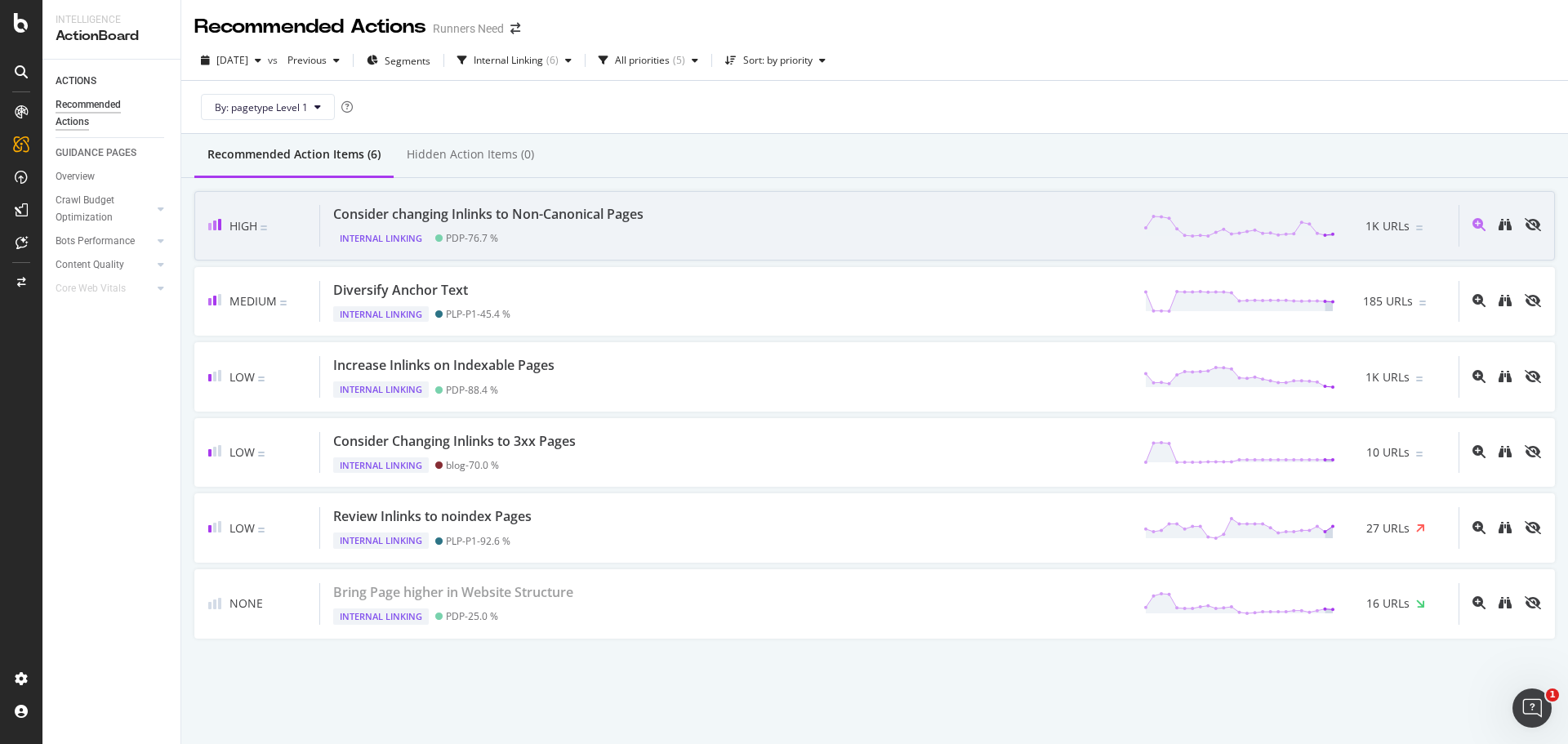
click at [681, 236] on div "Consider changing Inlinks to Non-Canonical Pages Internal Linking PDP - 76.7 % …" at bounding box center [889, 225] width 1138 height 42
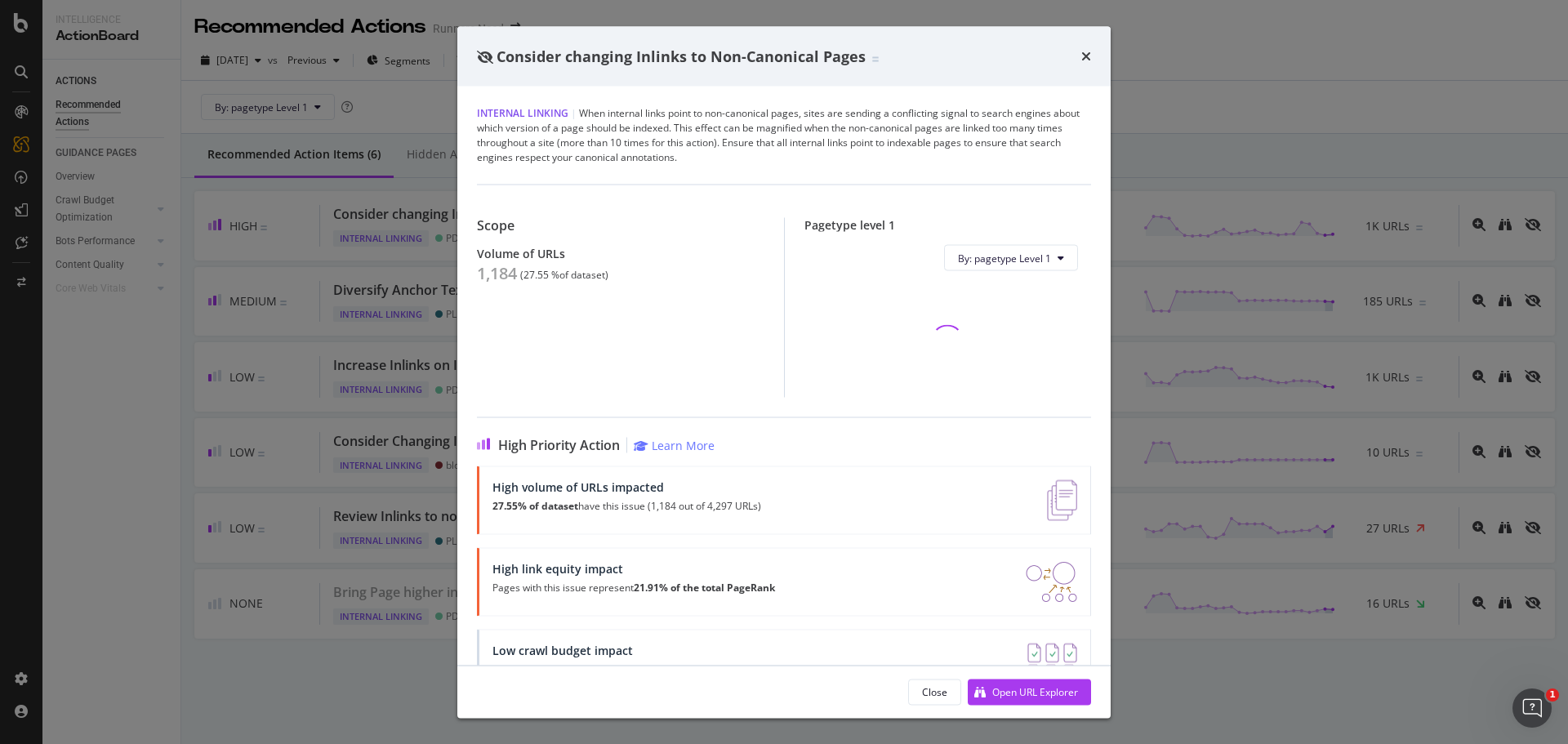
click at [511, 272] on div "1,184" at bounding box center [497, 273] width 40 height 19
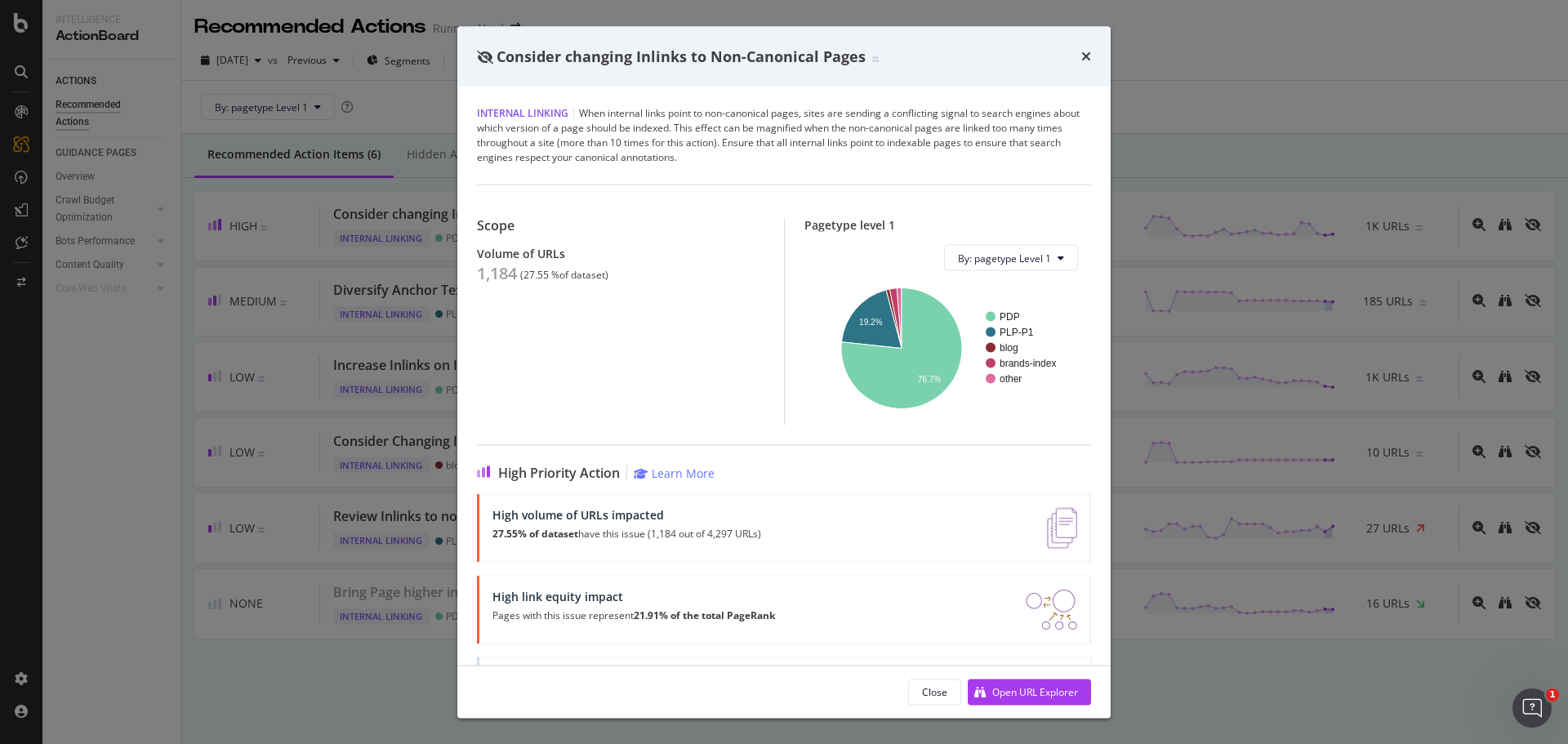
click at [35, 374] on div "Consider changing Inlinks to Non-Canonical Pages Internal Linking | When intern…" at bounding box center [784, 372] width 1568 height 744
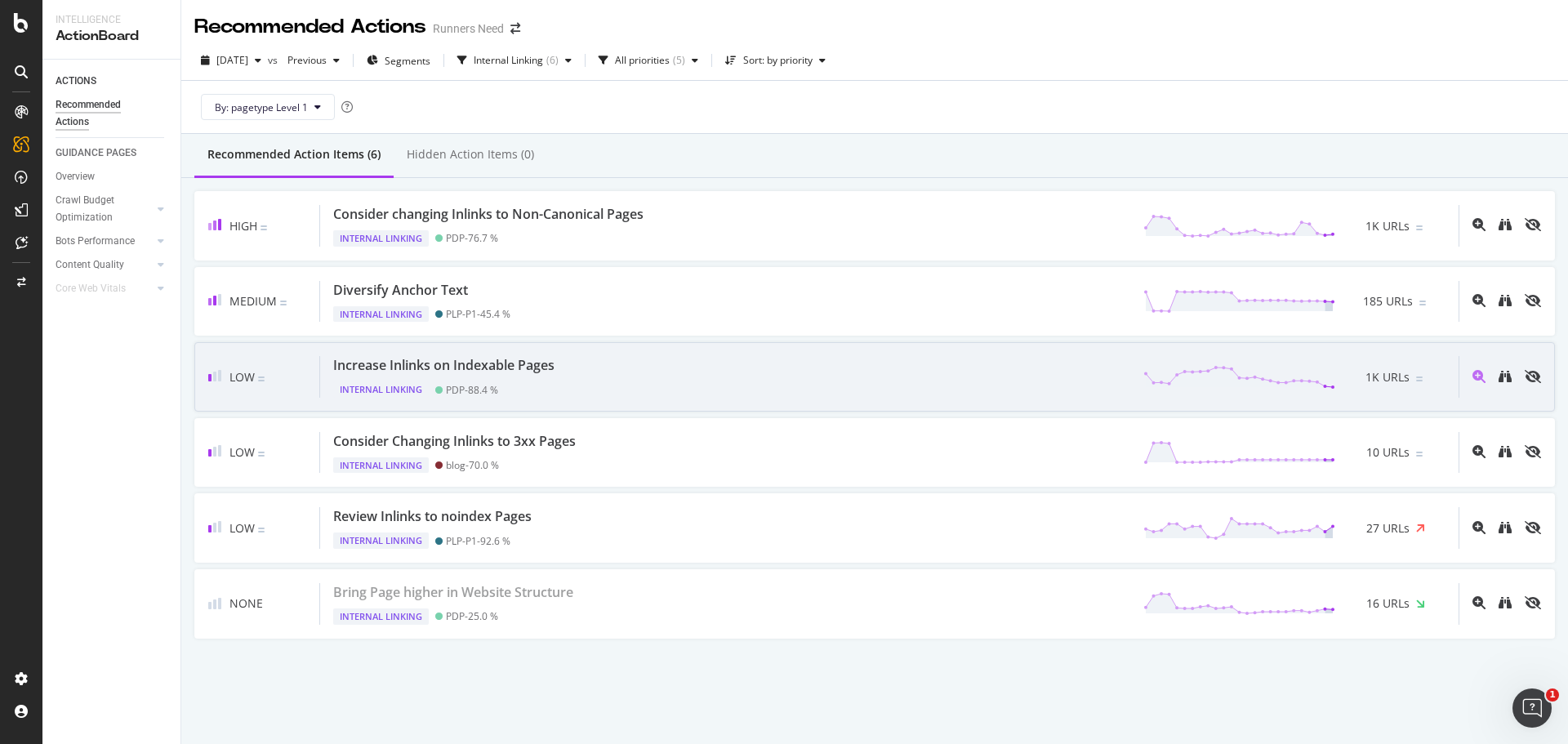
click at [572, 366] on div "Increase Inlinks on Indexable Pages Internal Linking PDP - 88.4 % 1K URLs" at bounding box center [889, 376] width 1138 height 42
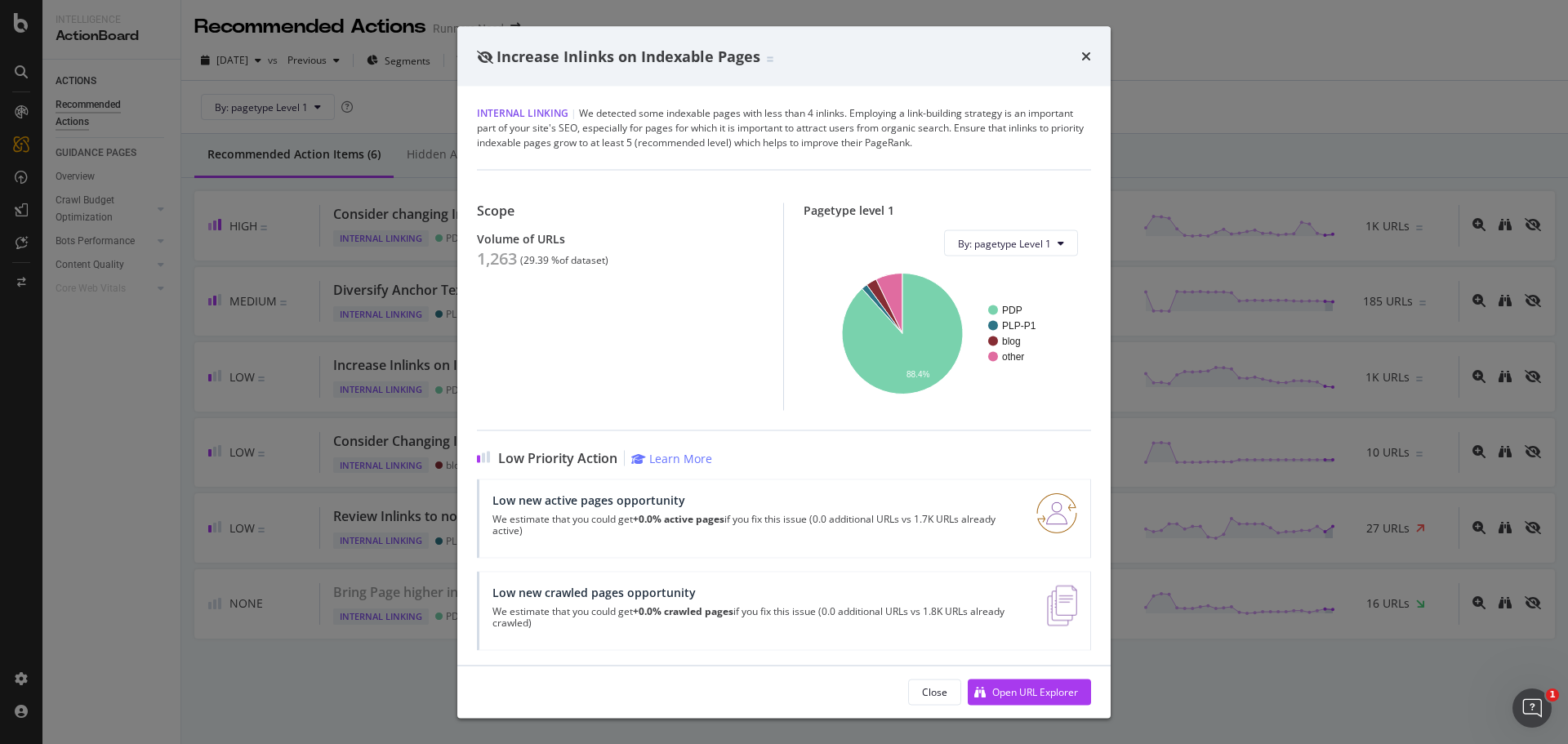
click at [243, 392] on div "Increase Inlinks on Indexable Pages Internal Linking | We detected some indexab…" at bounding box center [784, 372] width 1568 height 744
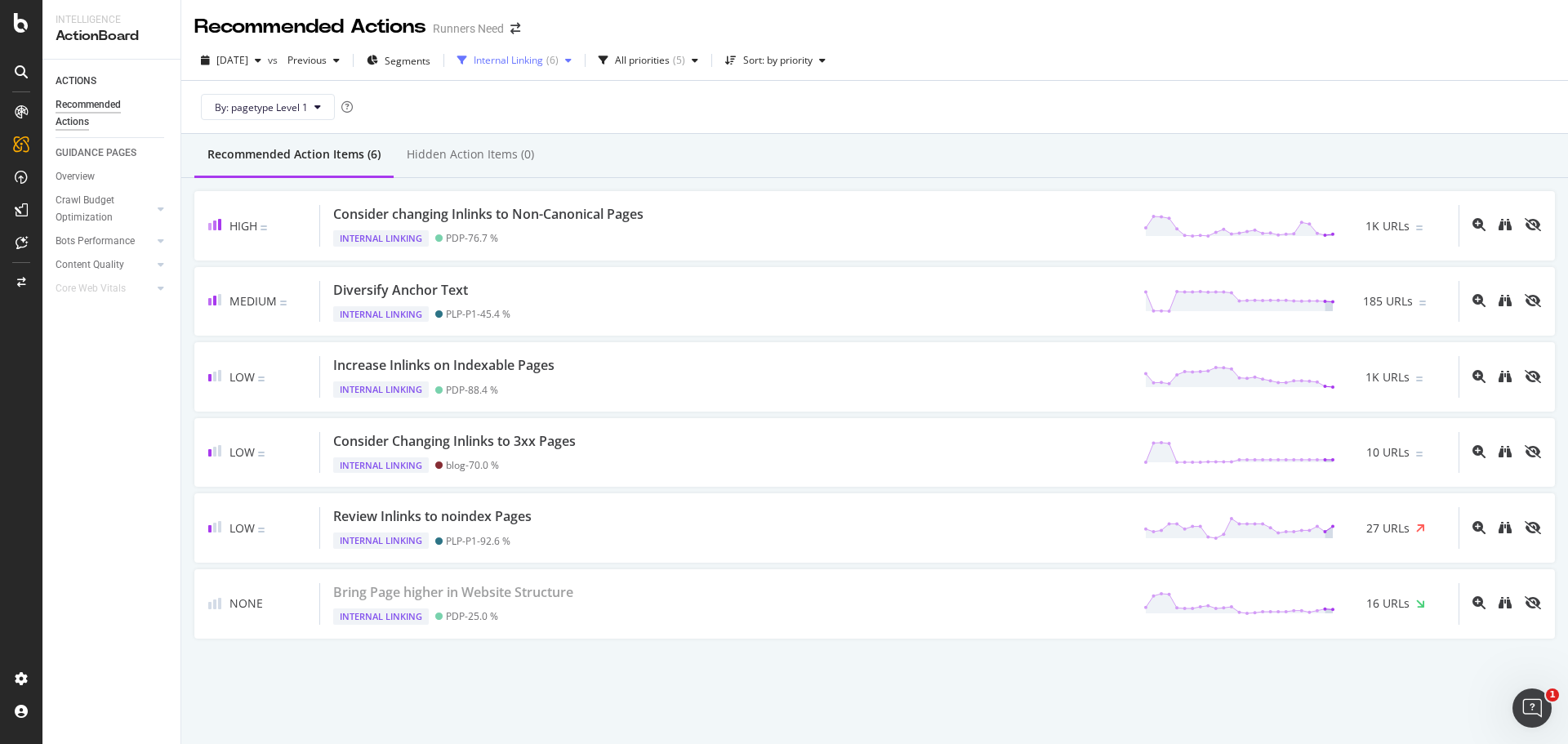
click at [543, 60] on div "Internal Linking" at bounding box center [508, 60] width 70 height 10
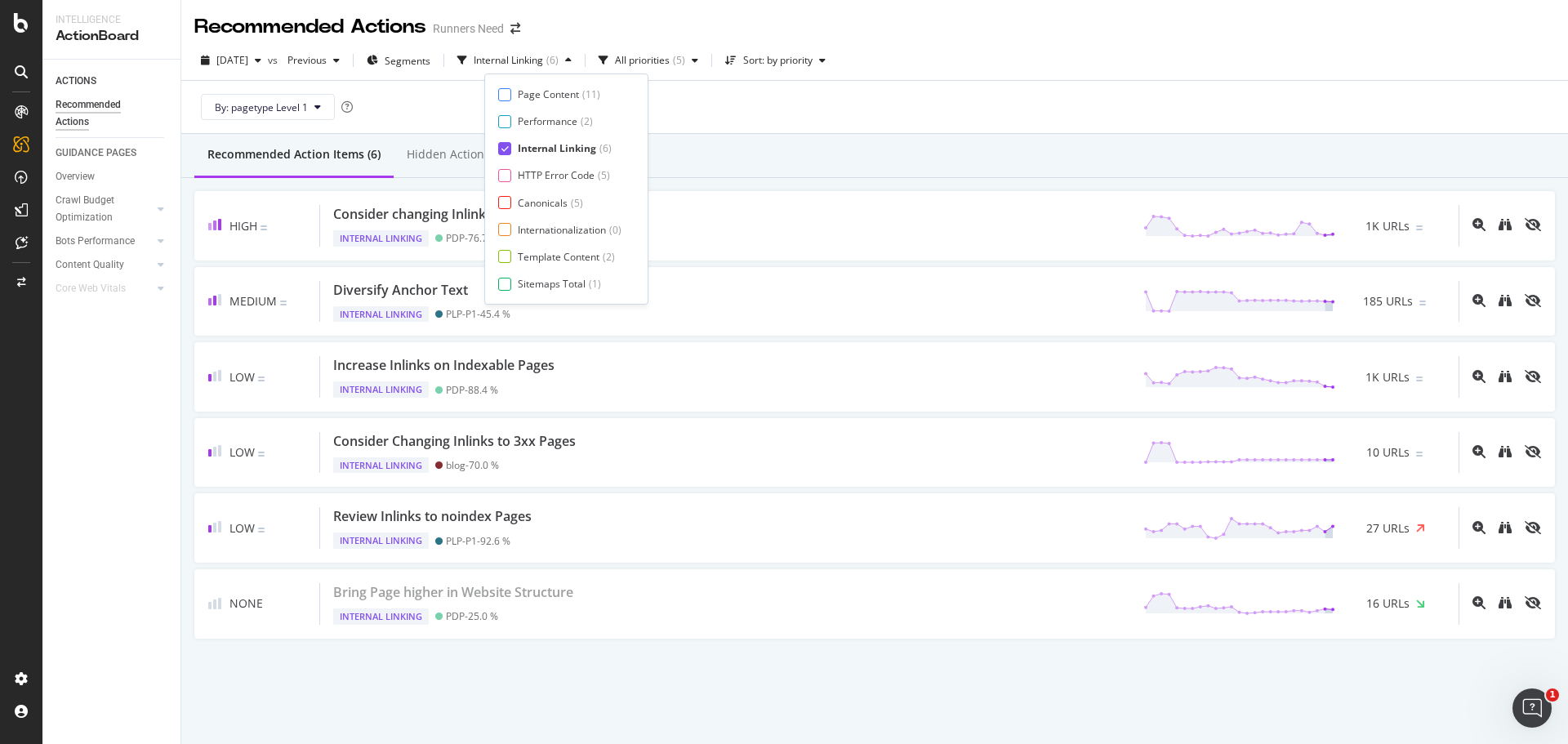
click at [549, 151] on div "Internal Linking" at bounding box center [556, 148] width 78 height 14
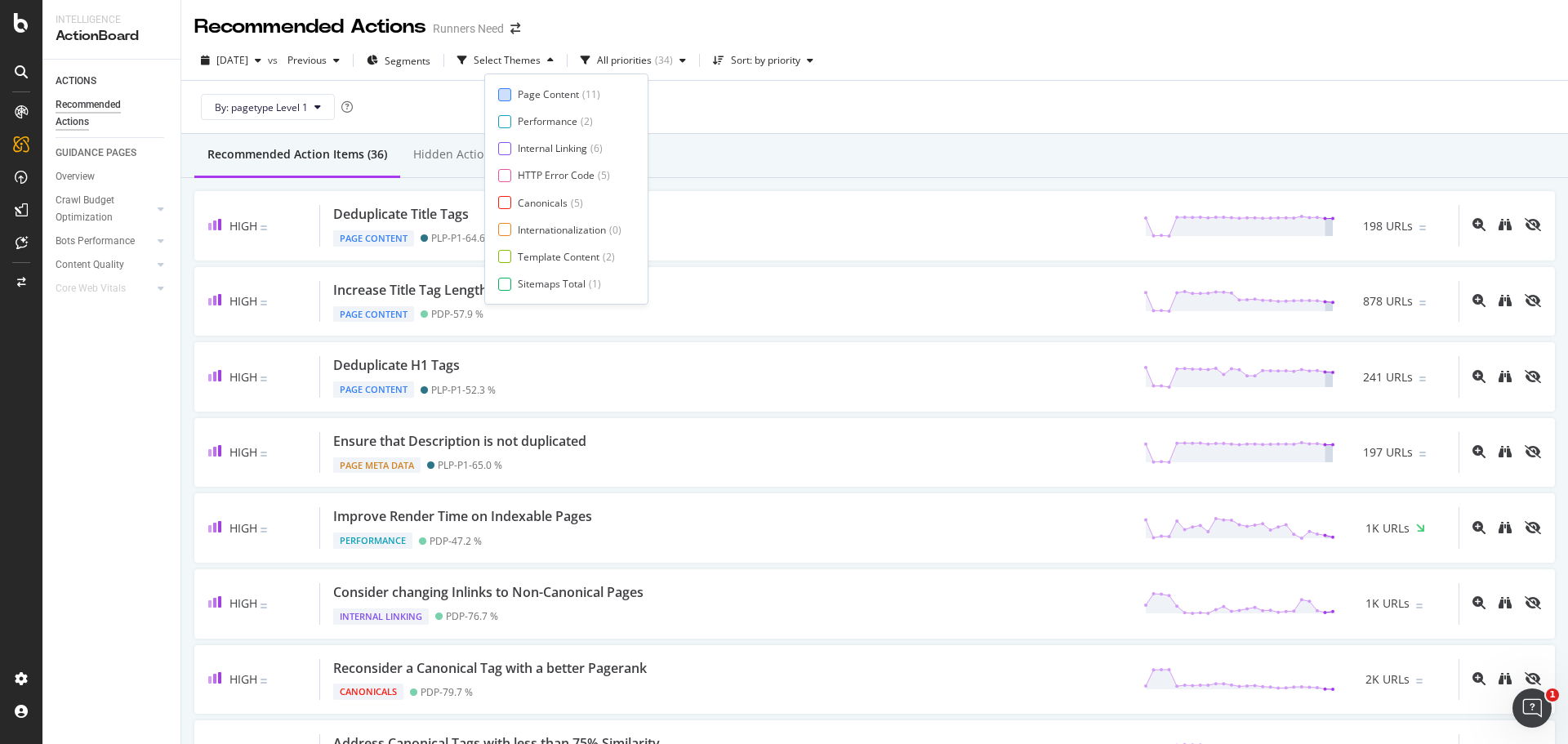
click at [550, 98] on div "Page Content" at bounding box center [548, 94] width 61 height 14
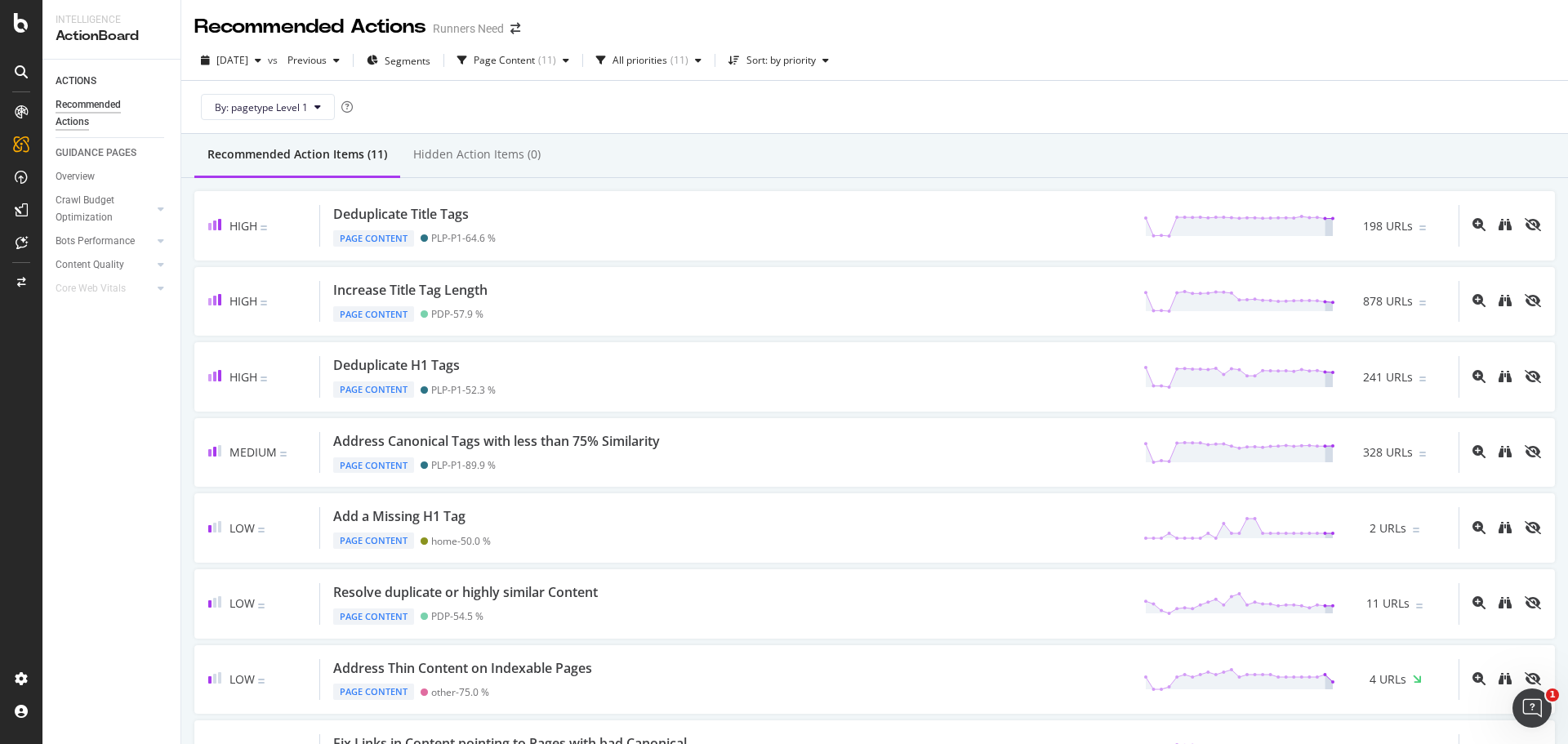
click at [746, 153] on div "Recommended Action Items (11) Hidden Action Items (0)" at bounding box center [874, 157] width 1386 height 44
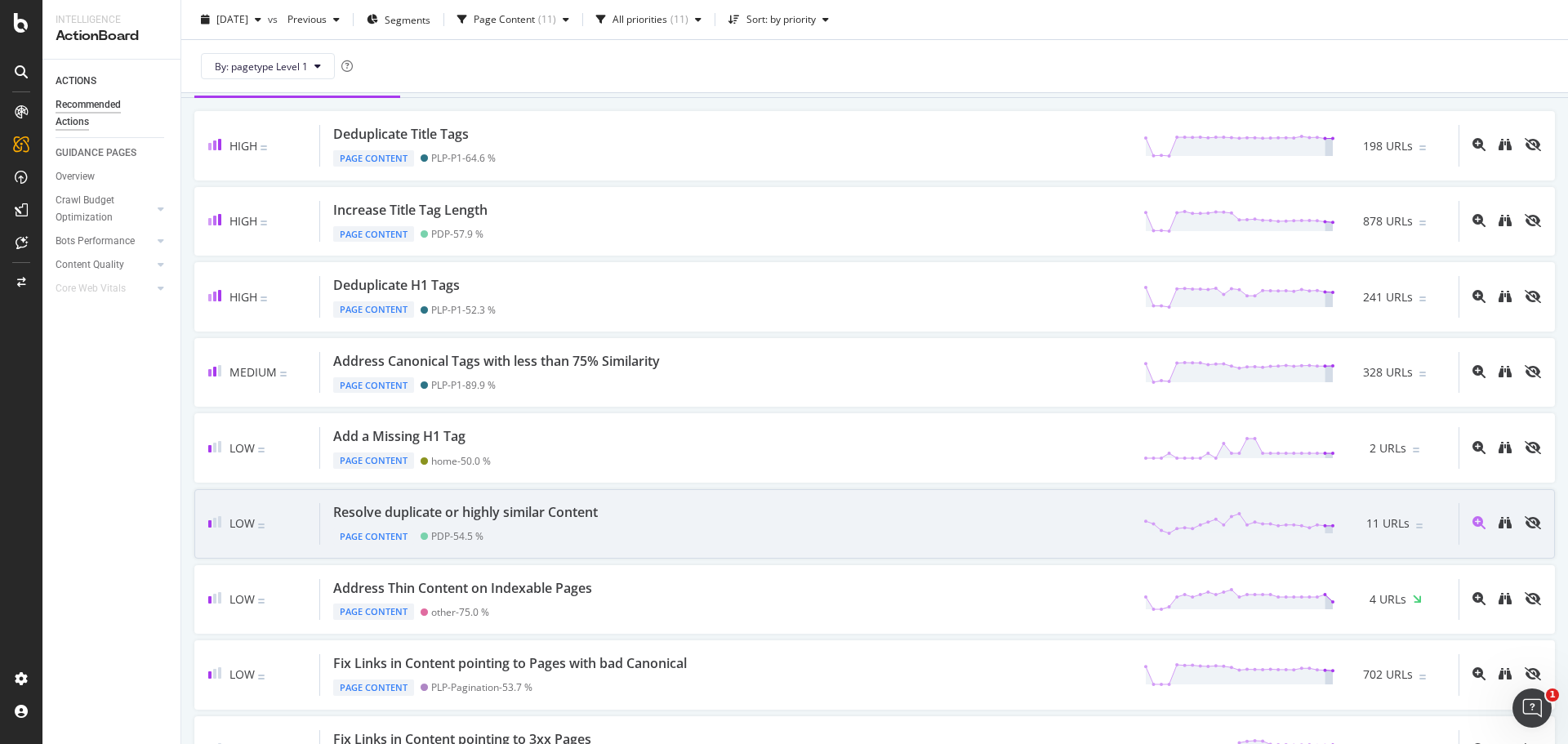
scroll to position [86, 0]
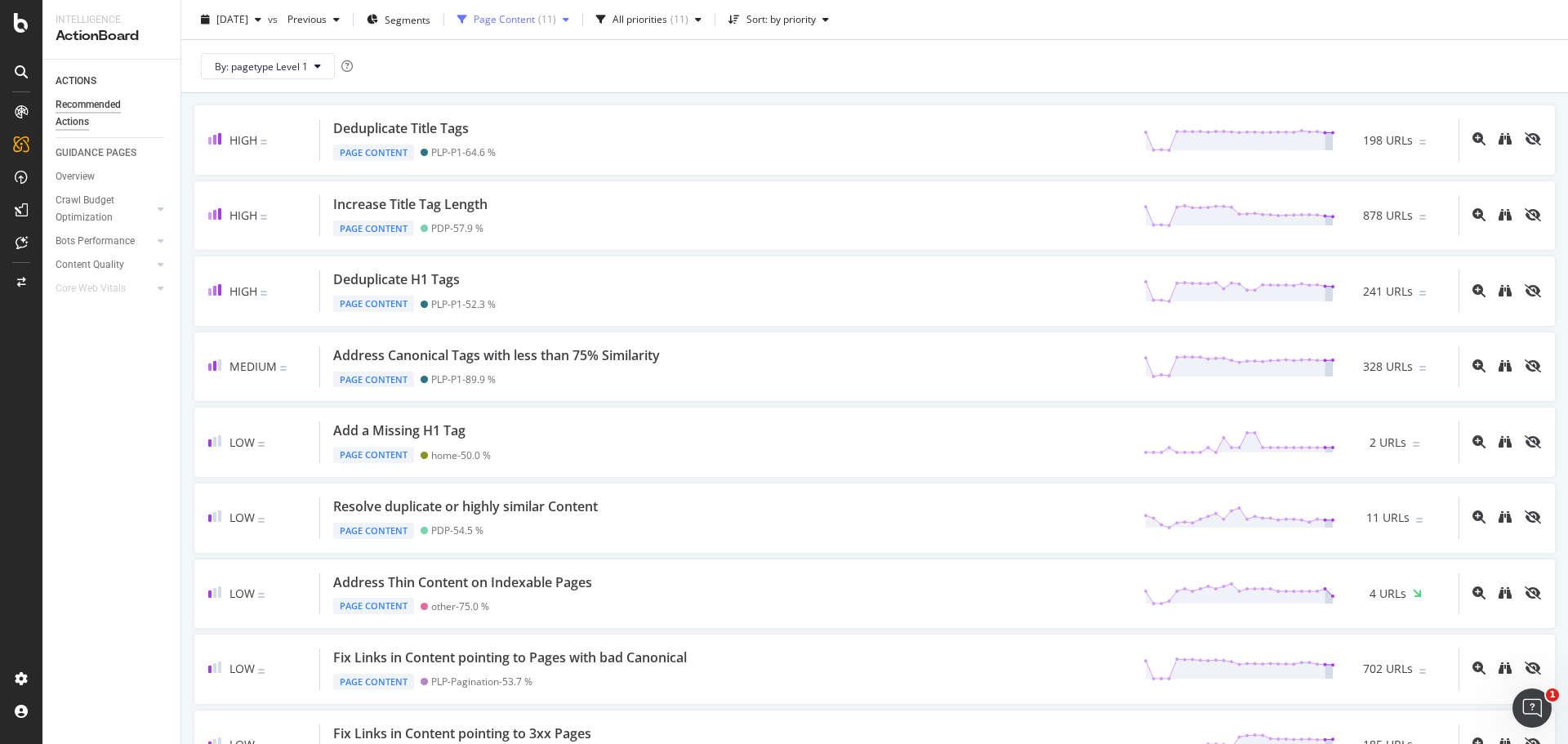
click at [566, 29] on div "Page Content ( 11 )" at bounding box center [512, 19] width 125 height 24
click at [544, 53] on div "Page Content" at bounding box center [551, 53] width 66 height 14
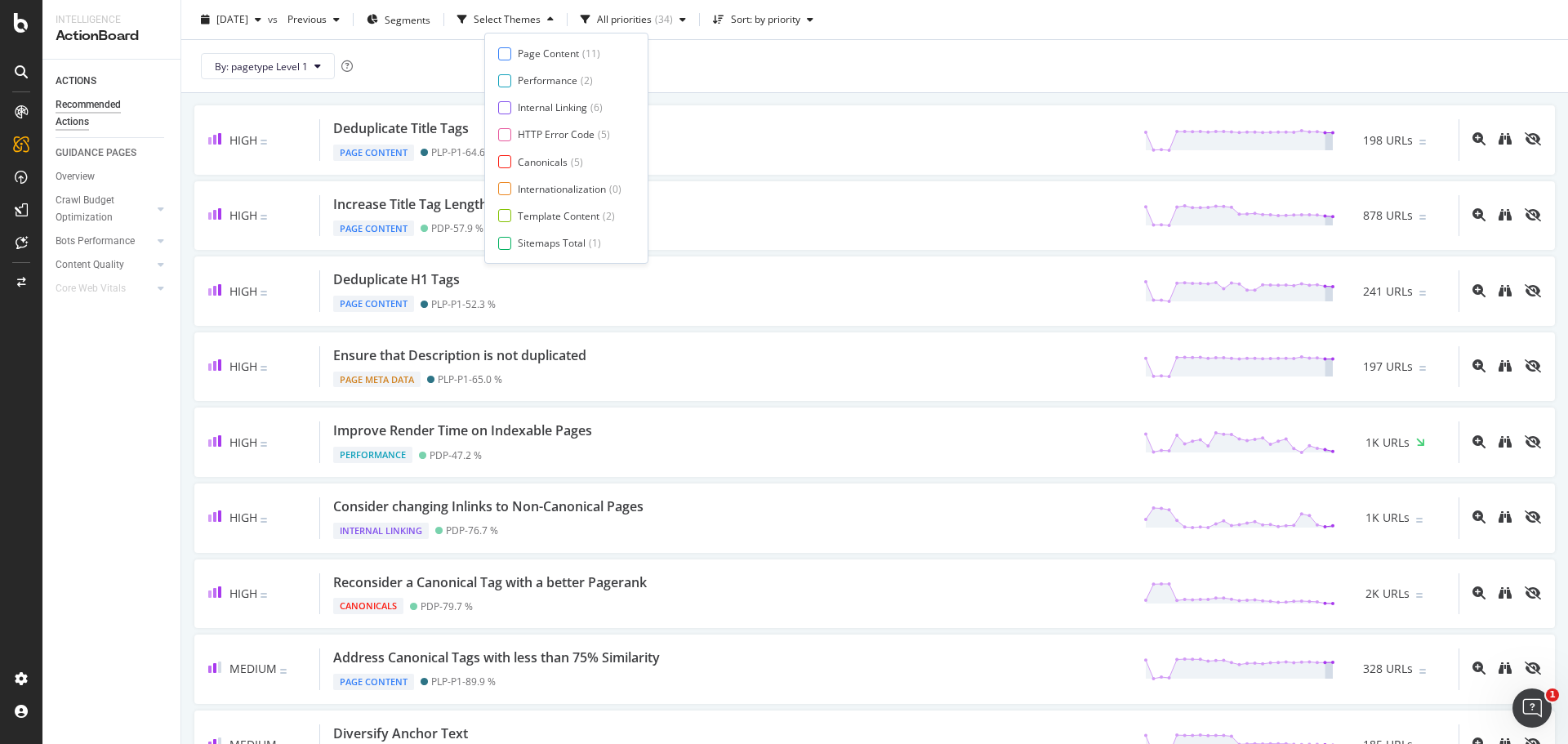
click at [548, 126] on div "Page Content ( 11 ) Performance ( 2 ) Internal Linking ( 6 ) HTTP Error Code ( …" at bounding box center [565, 148] width 136 height 203
click at [574, 129] on div "HTTP Error Code" at bounding box center [556, 134] width 76 height 14
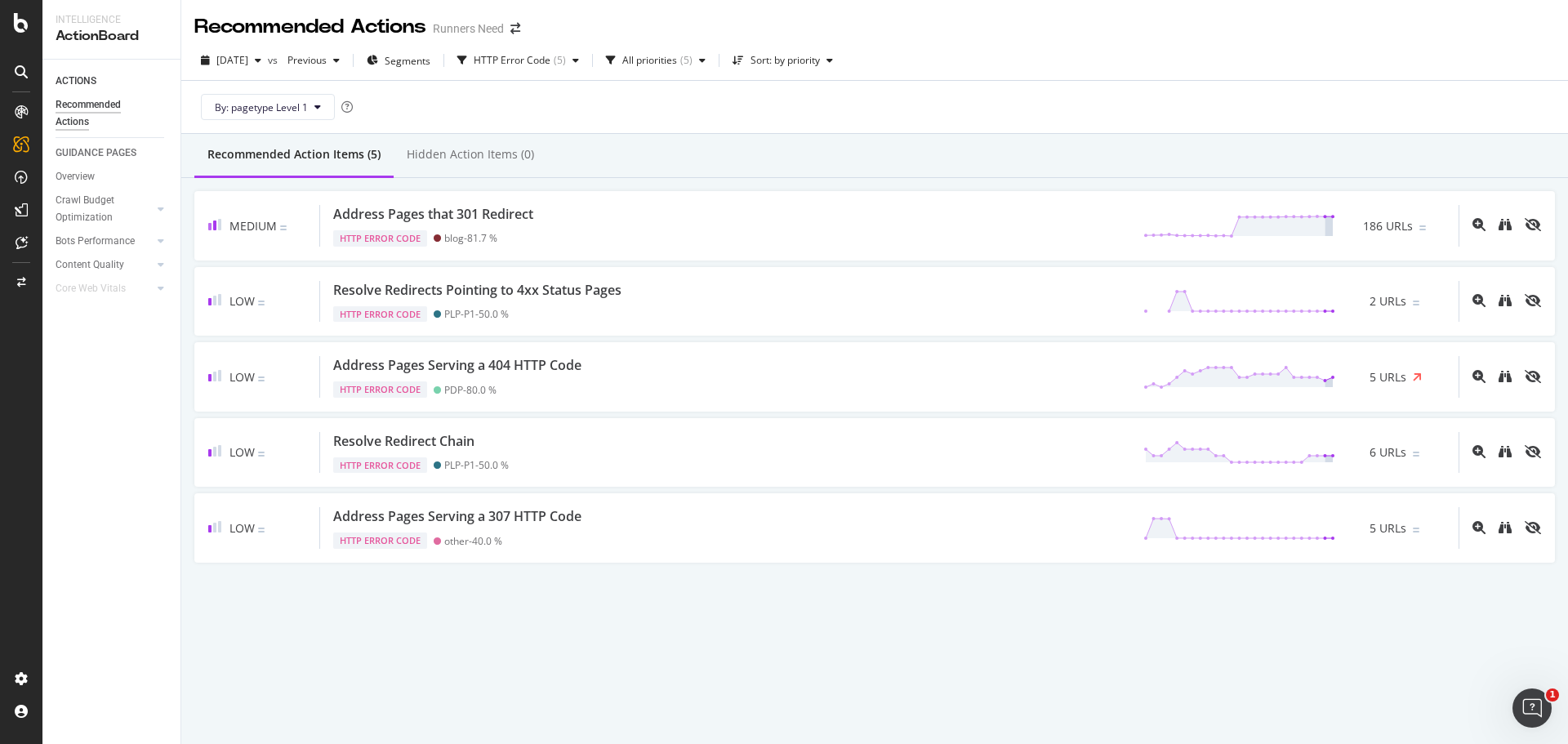
click at [720, 177] on div "Recommended Action Items (5) Hidden Action Items (0)" at bounding box center [874, 157] width 1386 height 44
click at [551, 64] on div "HTTP Error Code" at bounding box center [511, 60] width 76 height 10
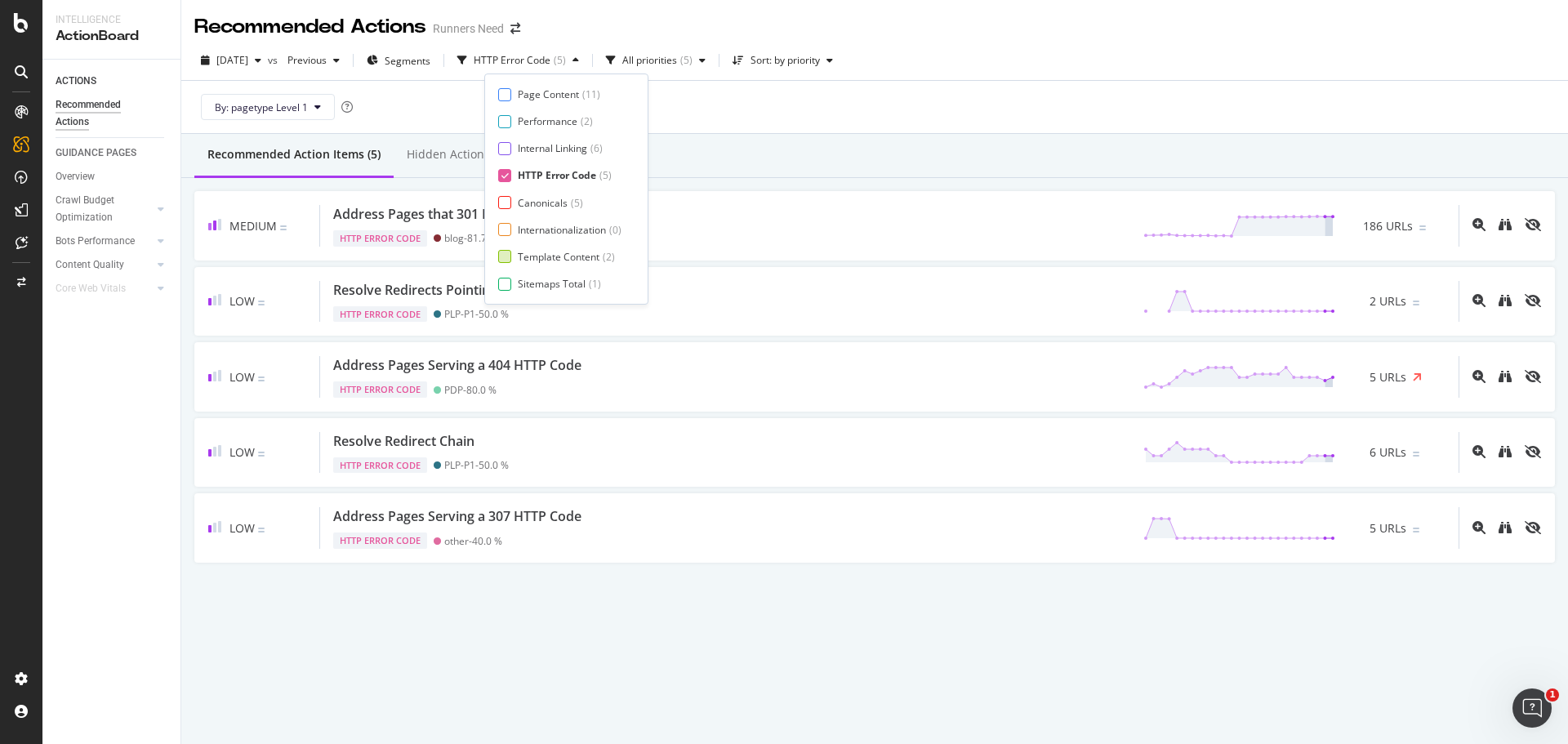
click at [557, 251] on div "Template Content" at bounding box center [558, 257] width 82 height 14
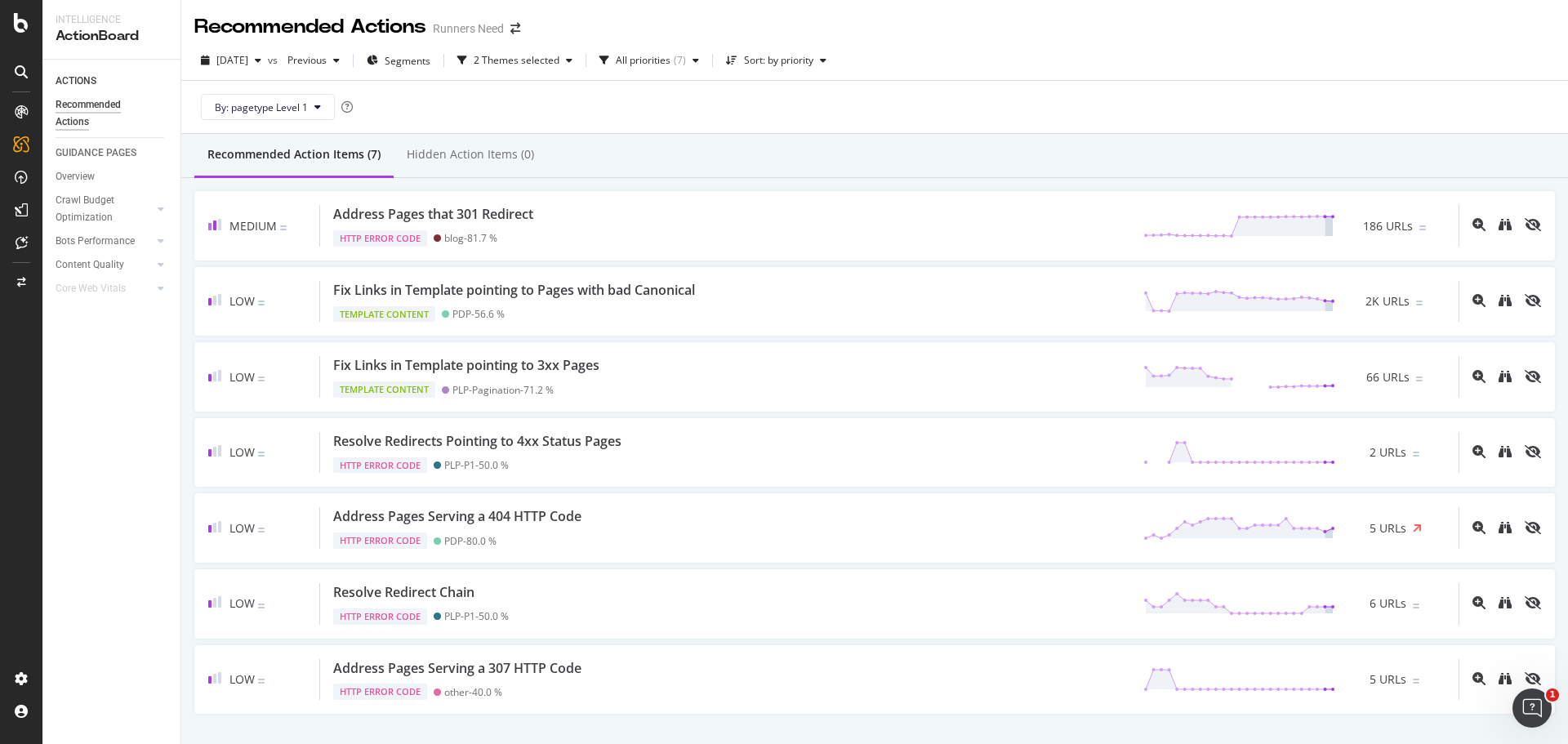
click at [756, 177] on div "Recommended Action Items (7) Hidden Action Items (0)" at bounding box center [874, 157] width 1386 height 44
click at [579, 68] on div "2 Themes selected" at bounding box center [514, 60] width 128 height 24
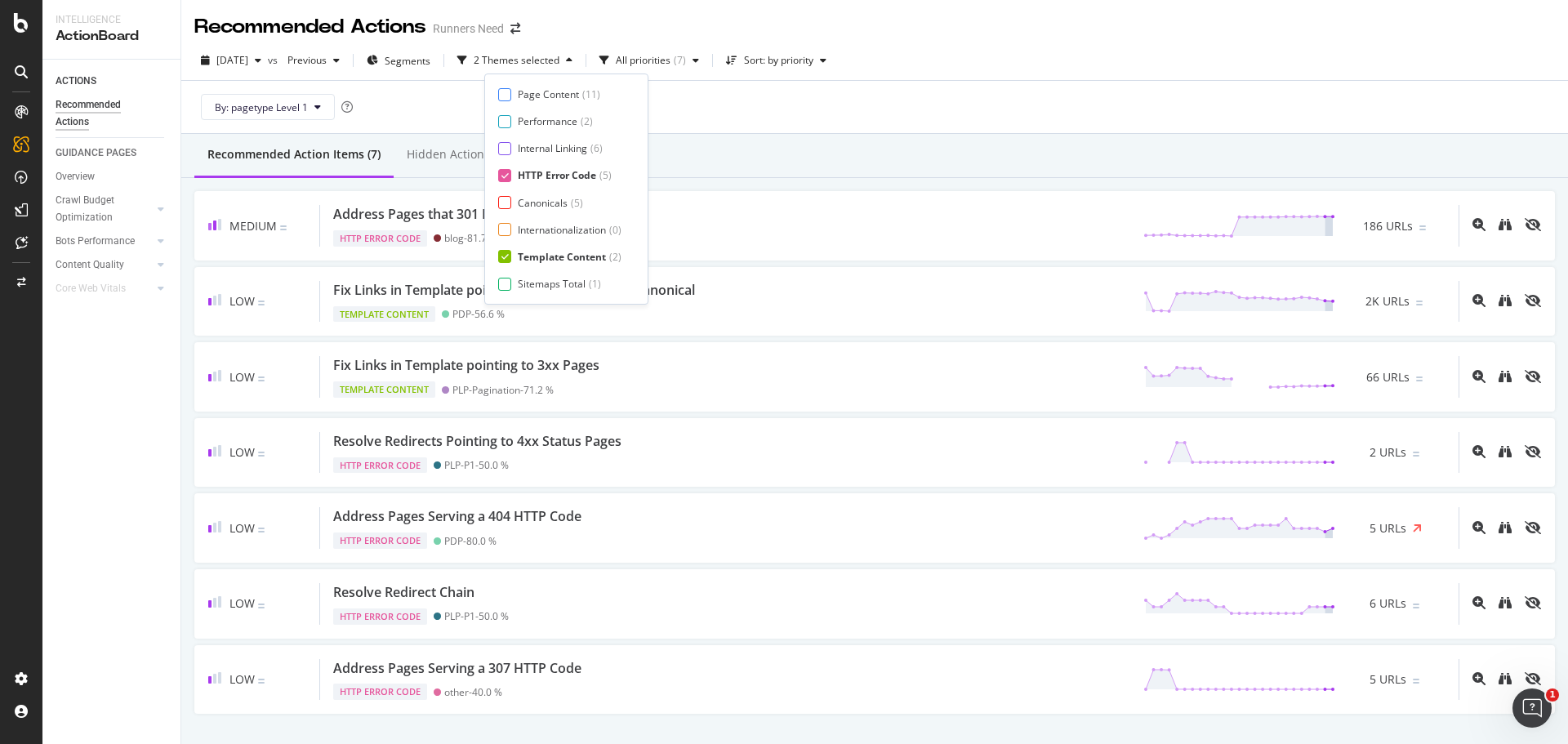
click at [539, 173] on div "HTTP Error Code" at bounding box center [556, 175] width 78 height 14
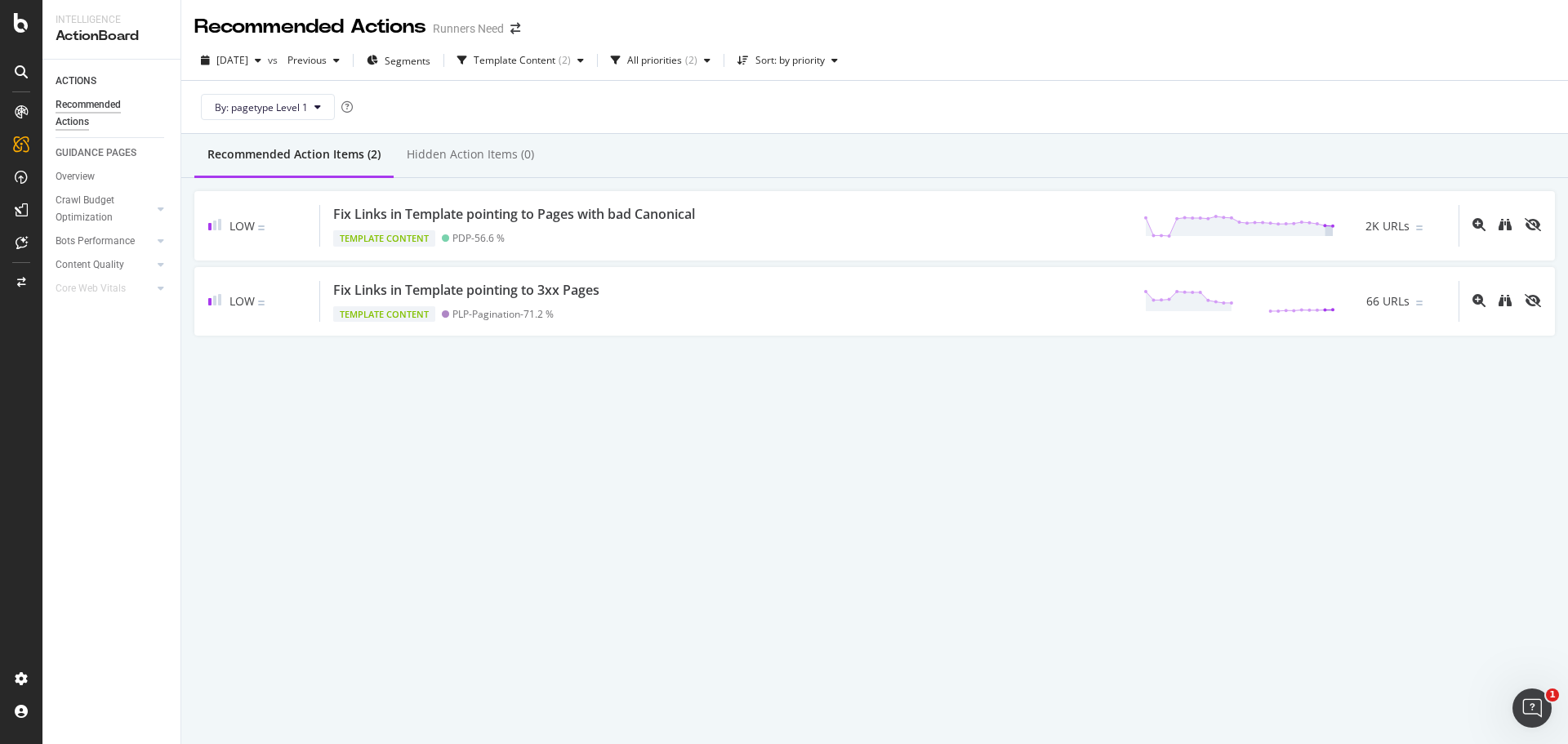
click at [718, 168] on div "Recommended Action Items (2) Hidden Action Items (0)" at bounding box center [874, 157] width 1386 height 44
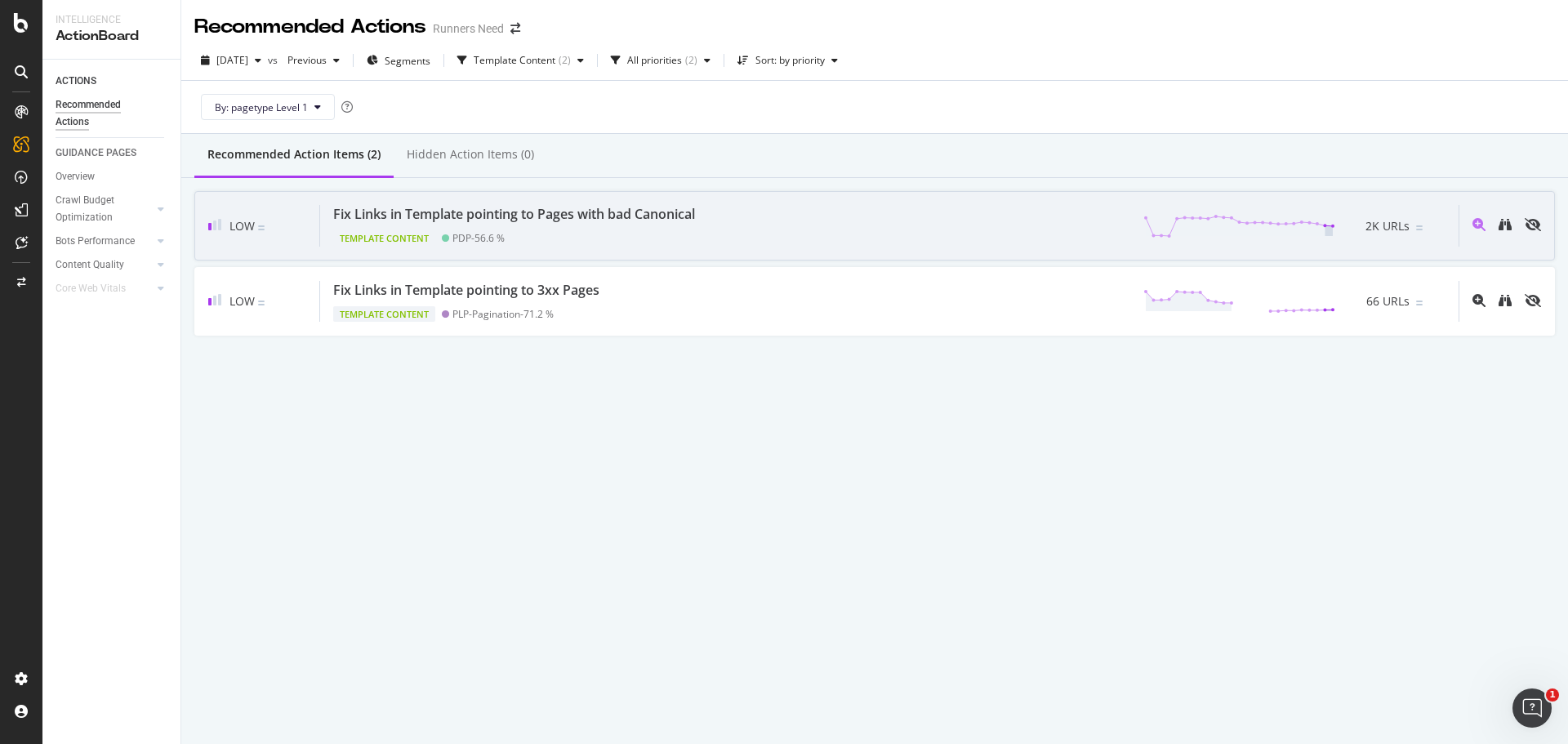
click at [727, 197] on div "Low Fix Links in Template pointing to Pages with bad Canonical Template Content…" at bounding box center [874, 226] width 1360 height 70
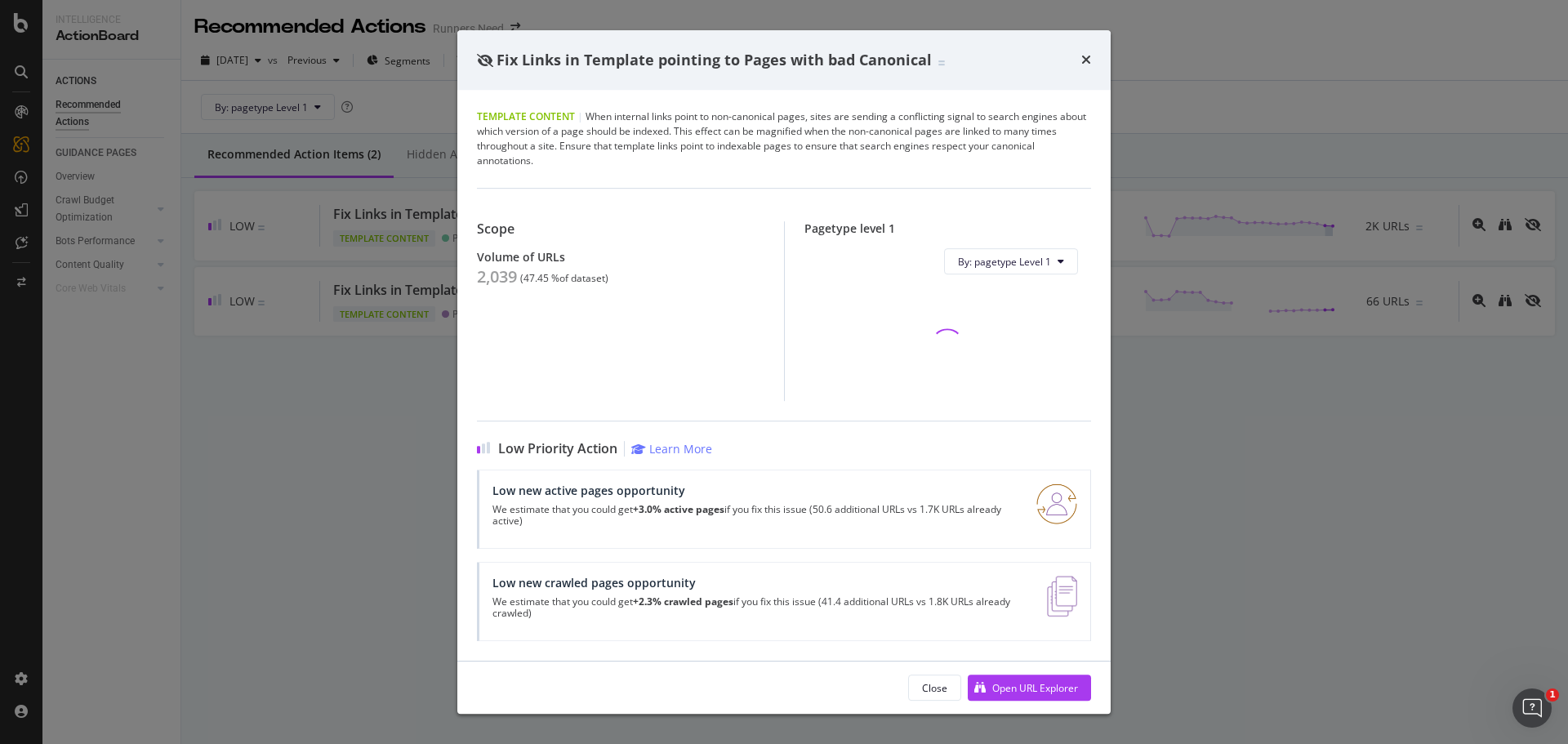
click at [482, 280] on div "2,039" at bounding box center [497, 276] width 40 height 19
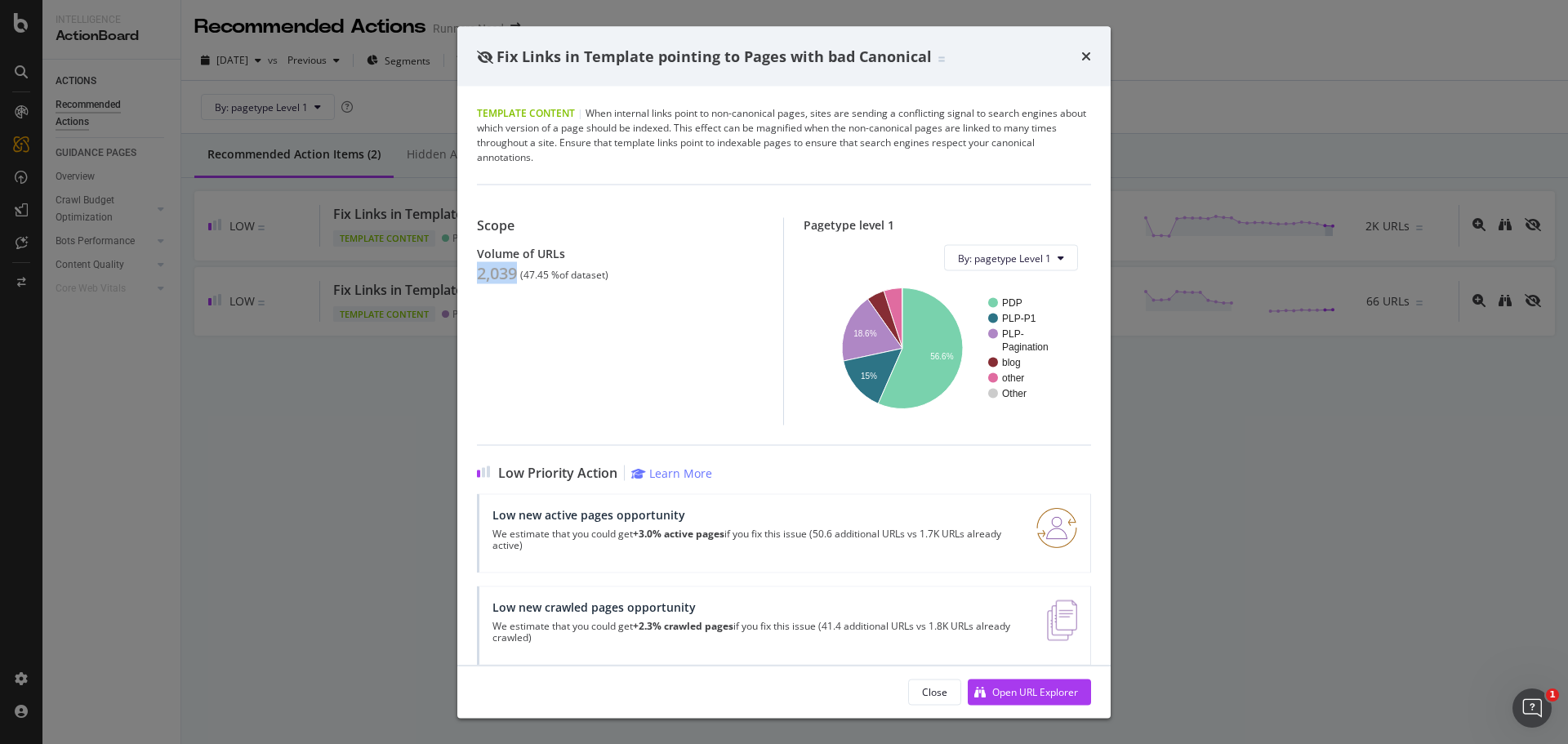
click at [333, 409] on div "Fix Links in Template pointing to Pages with bad Canonical Template Content | W…" at bounding box center [784, 372] width 1568 height 744
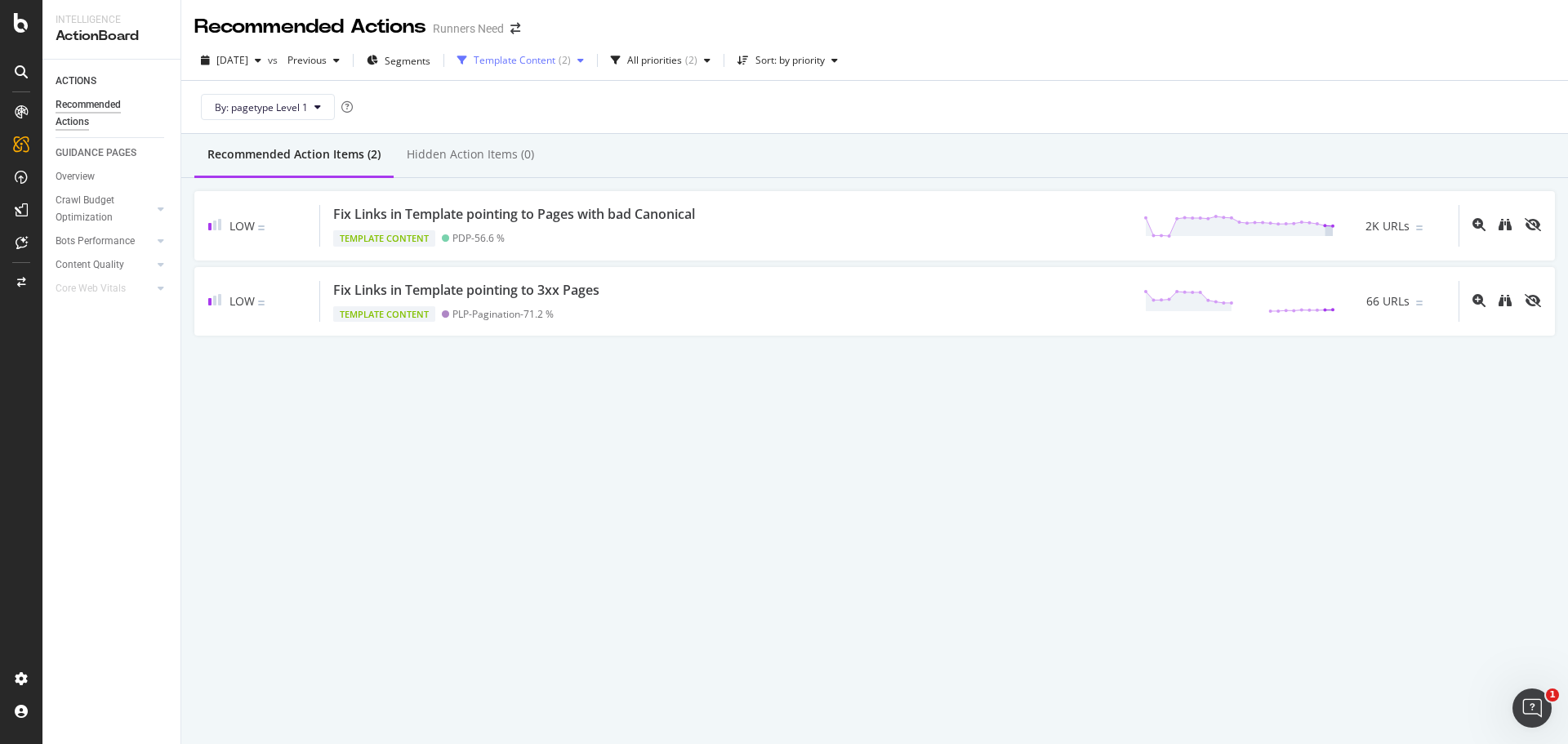
click at [571, 67] on div "Template Content ( 2 )" at bounding box center [520, 60] width 140 height 24
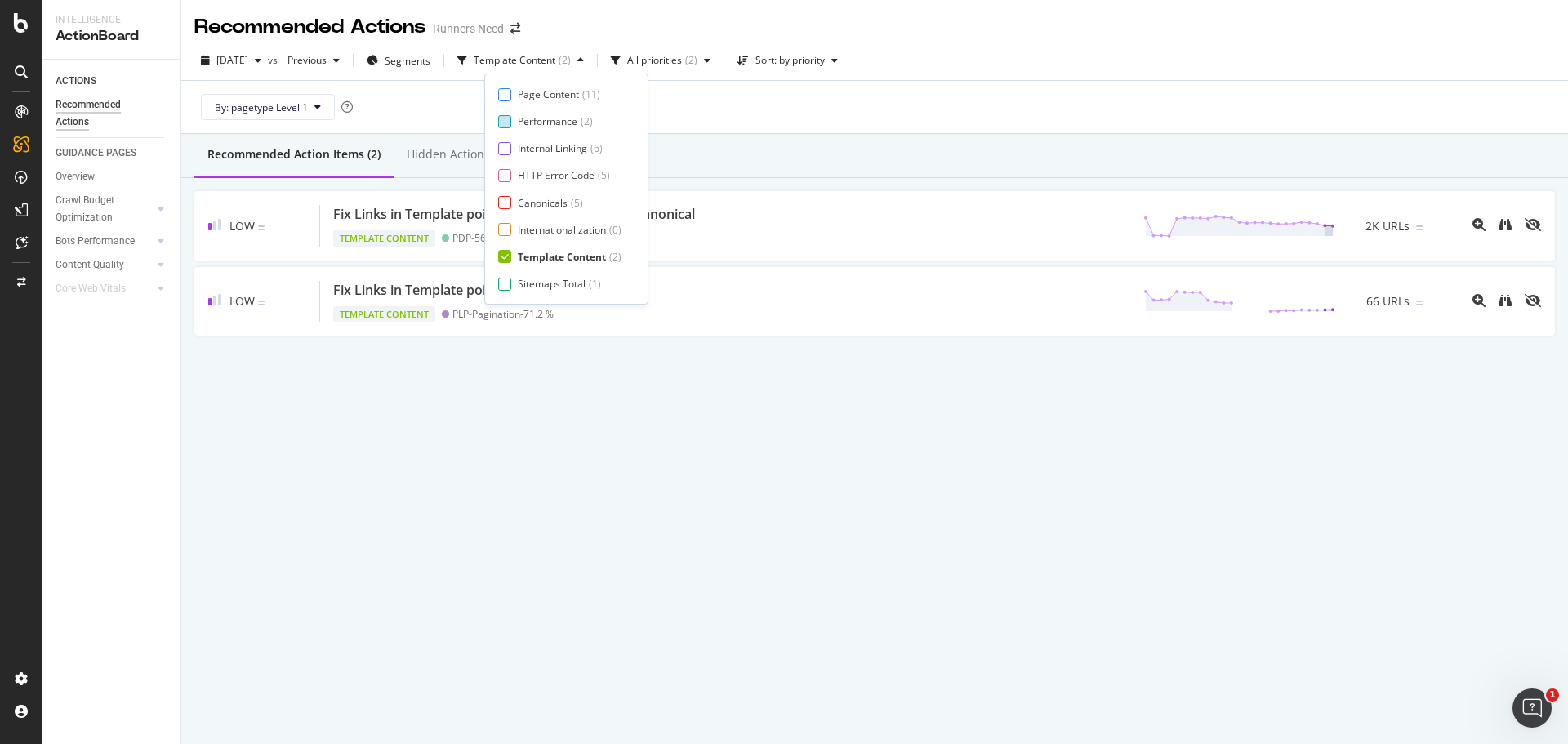
click at [558, 120] on div "Performance" at bounding box center [548, 121] width 60 height 14
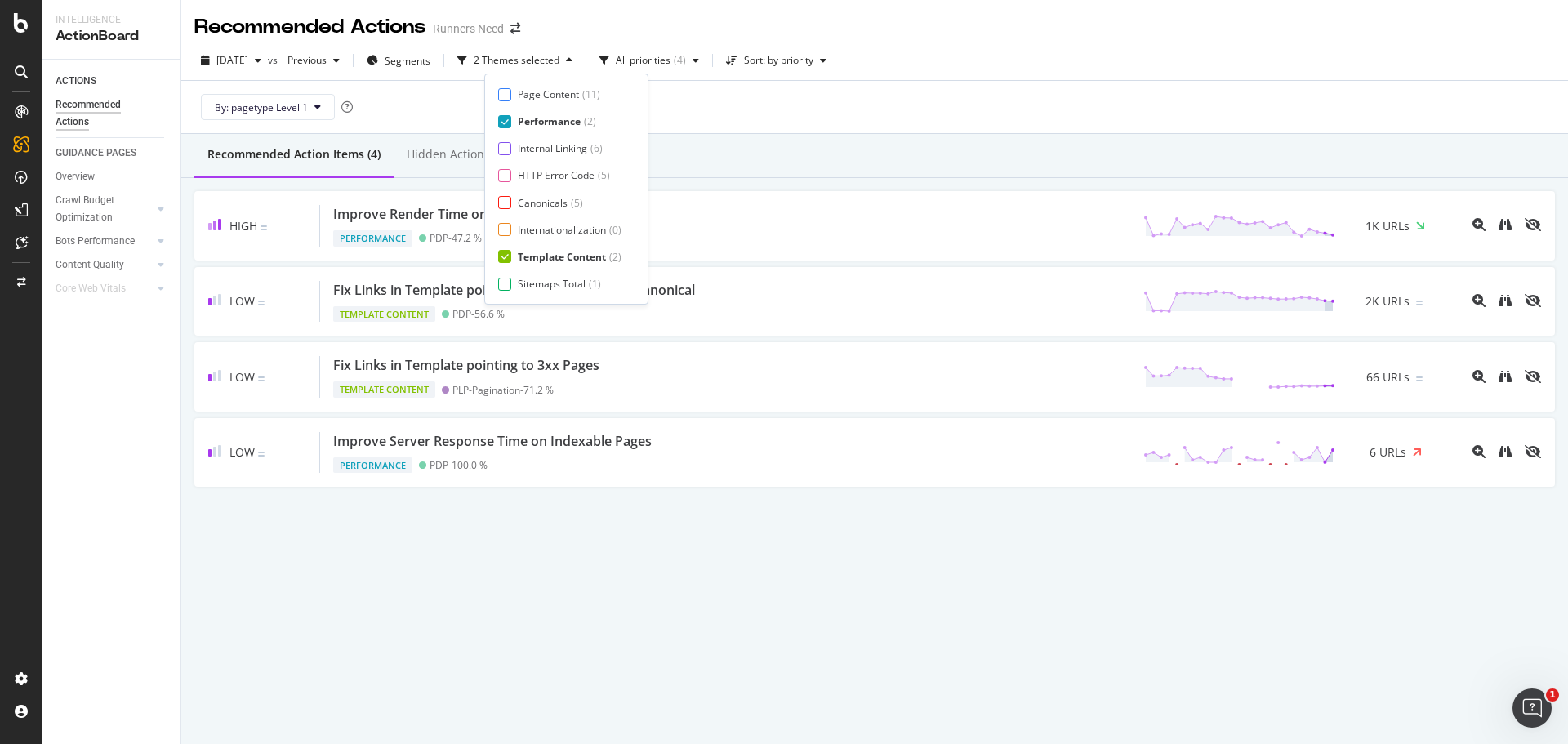
click at [545, 256] on div "Template Content" at bounding box center [561, 257] width 88 height 14
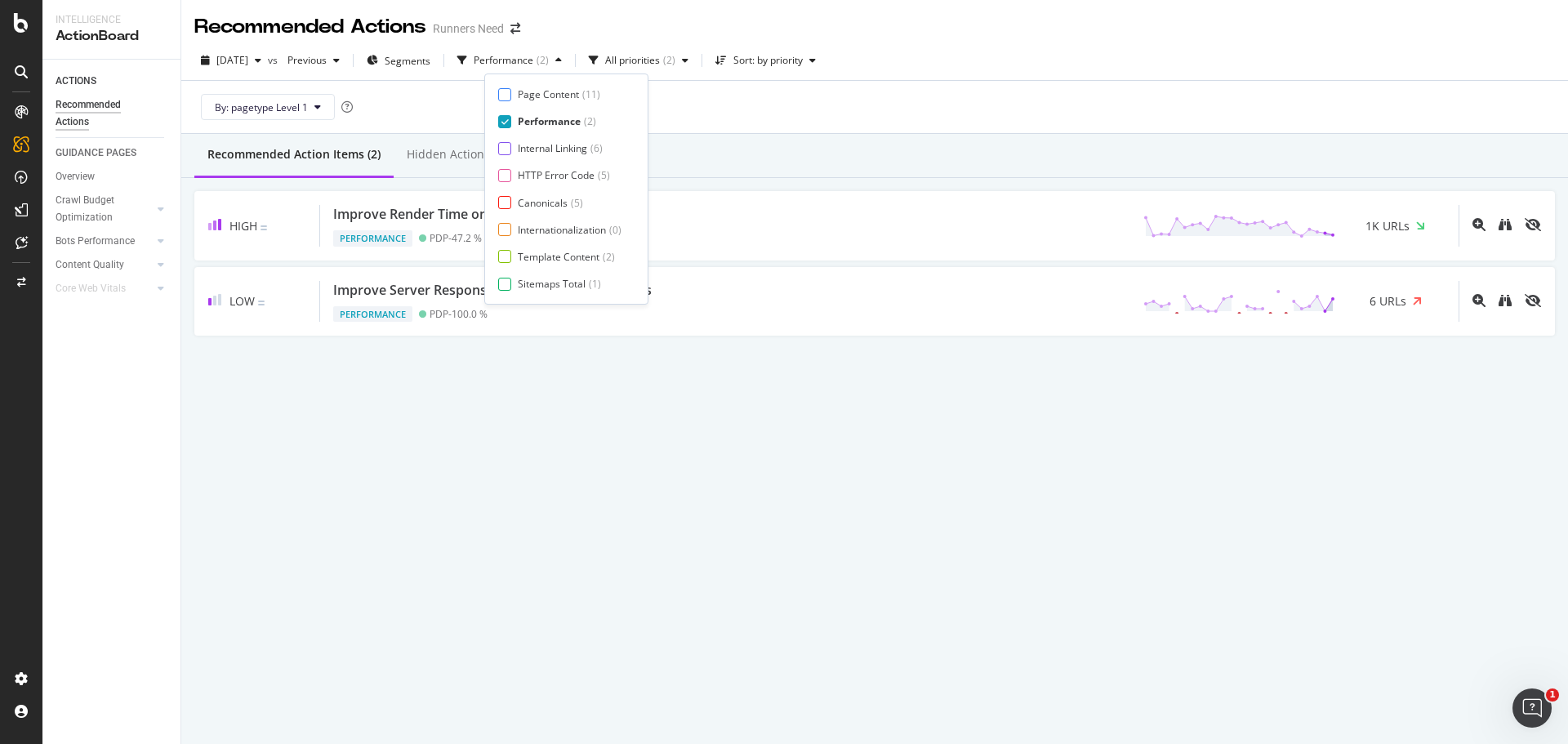
click at [499, 599] on div "Recommended Actions Runners Need [DATE] vs Previous Segments Performance ( 2 ) …" at bounding box center [874, 372] width 1386 height 744
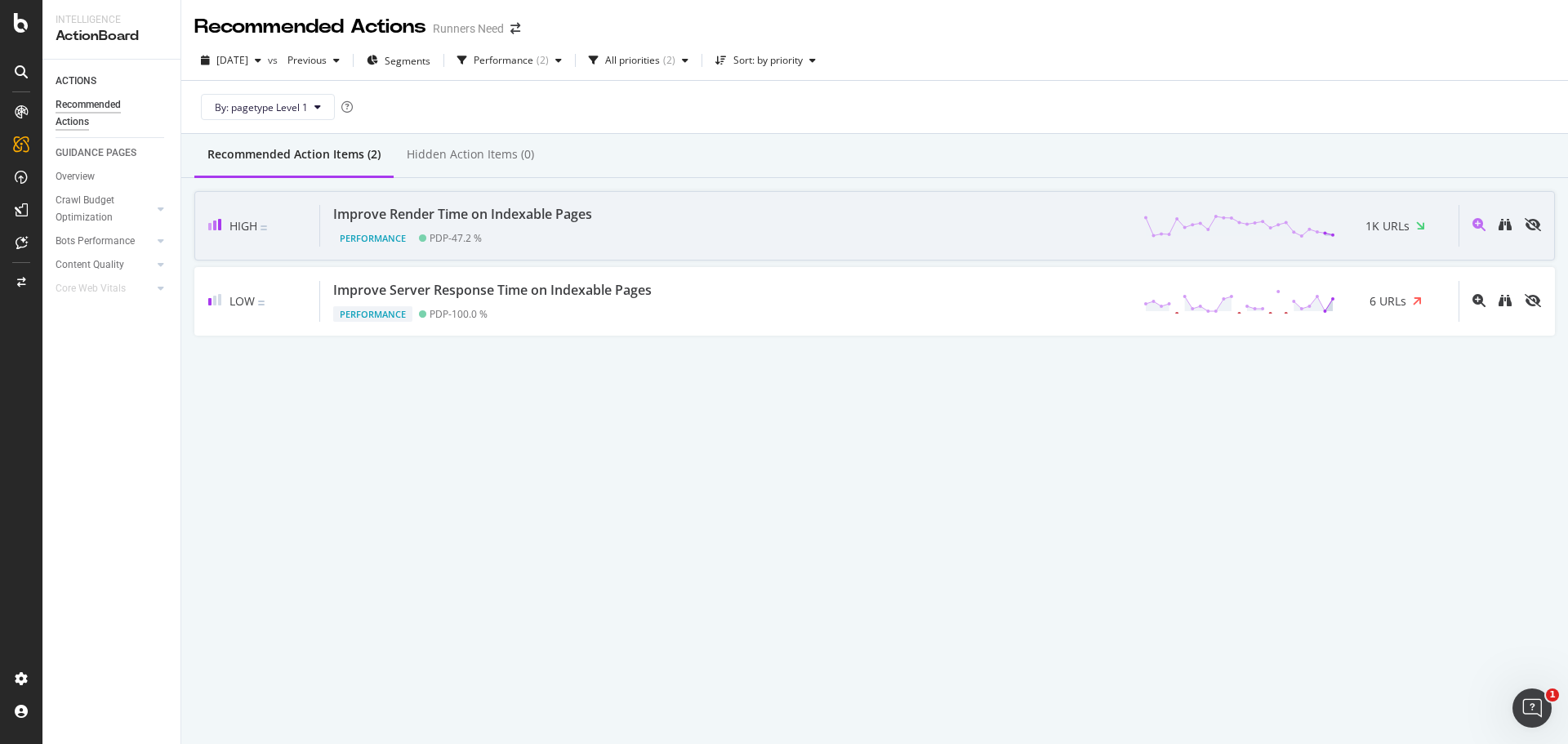
click at [701, 210] on div "Improve Render Time on Indexable Pages Performance PDP - 47.2 % 1K URLs" at bounding box center [889, 225] width 1138 height 42
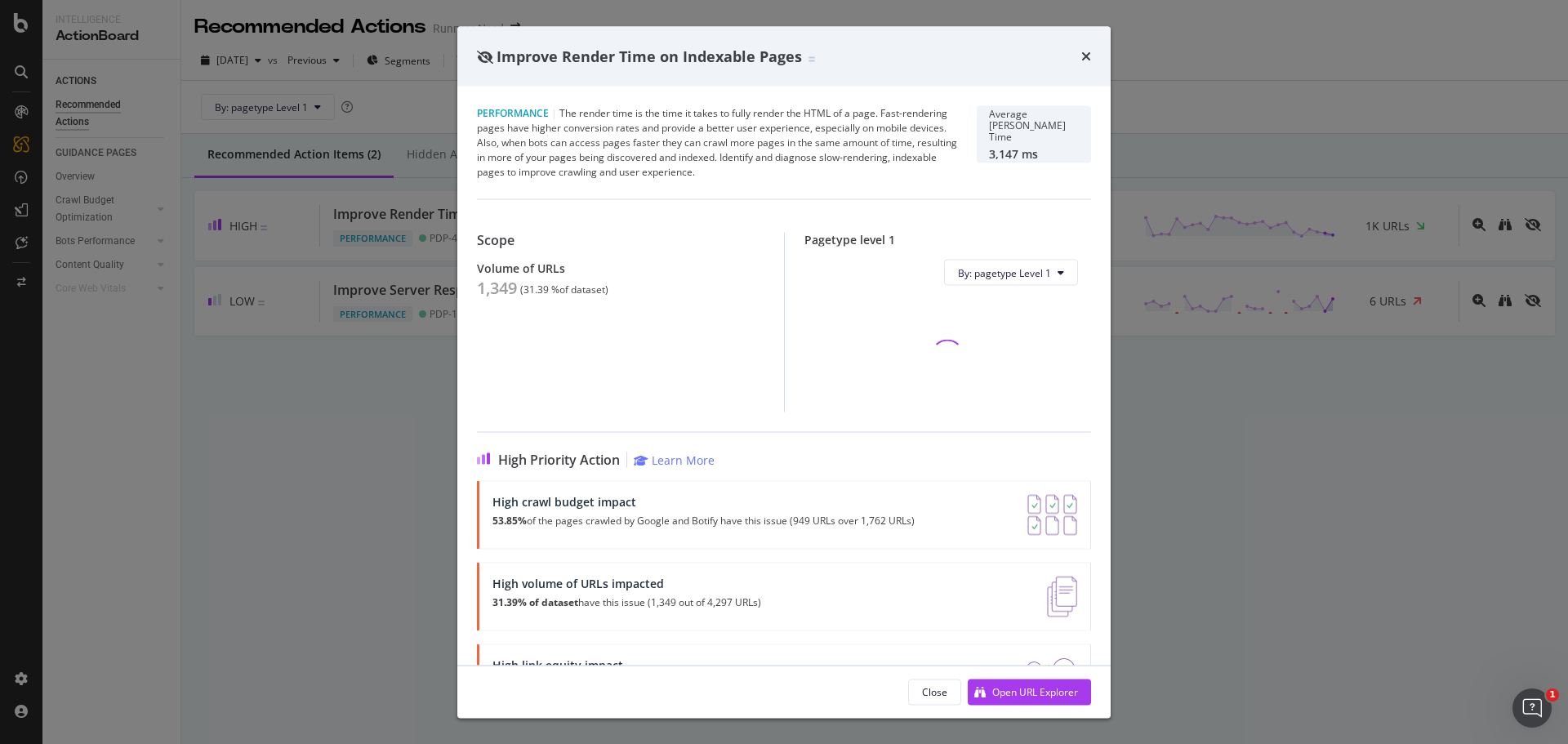
click at [494, 296] on div "1,349" at bounding box center [497, 288] width 40 height 19
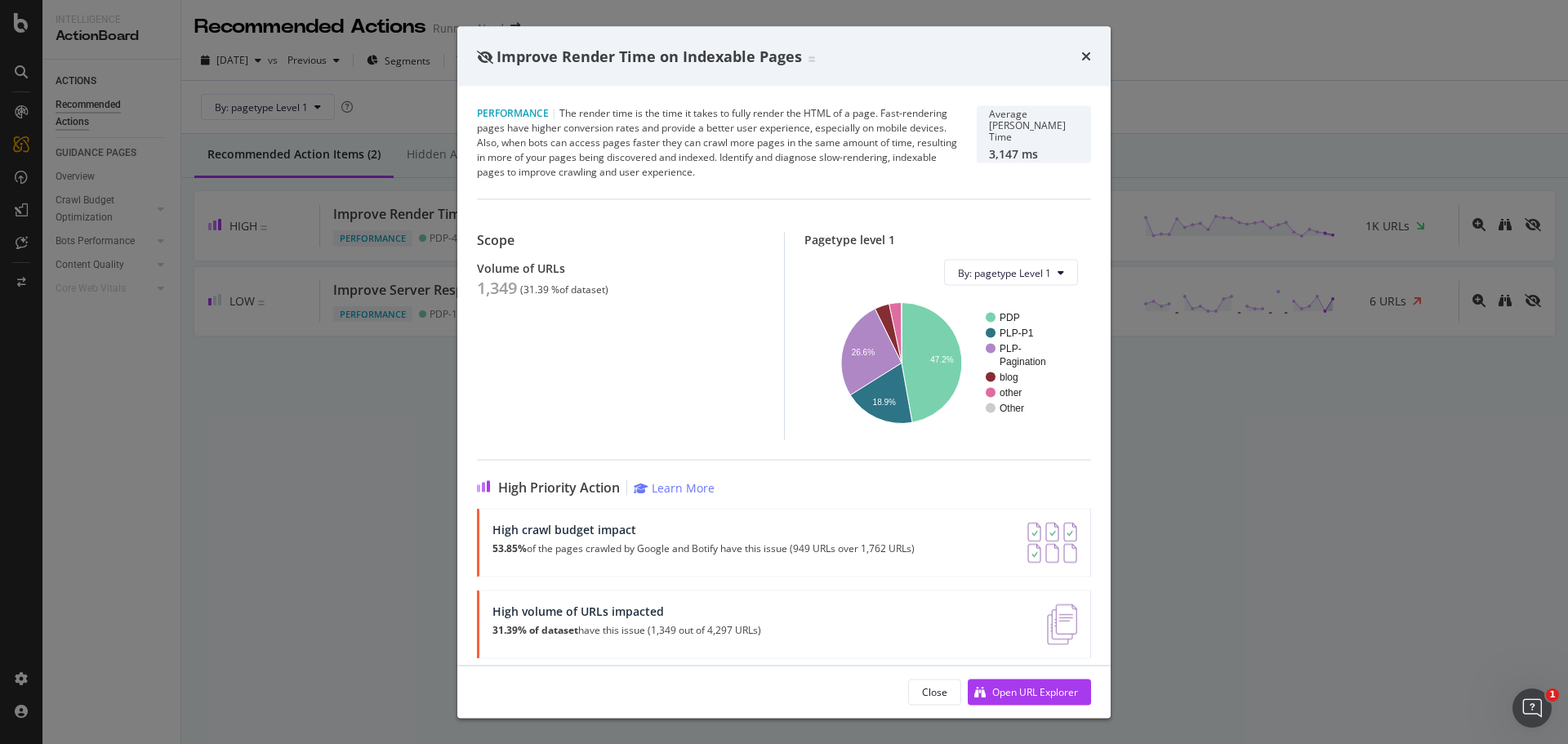
click at [314, 442] on div "Improve Render Time on Indexable Pages Performance | The render time is the tim…" at bounding box center [784, 372] width 1568 height 744
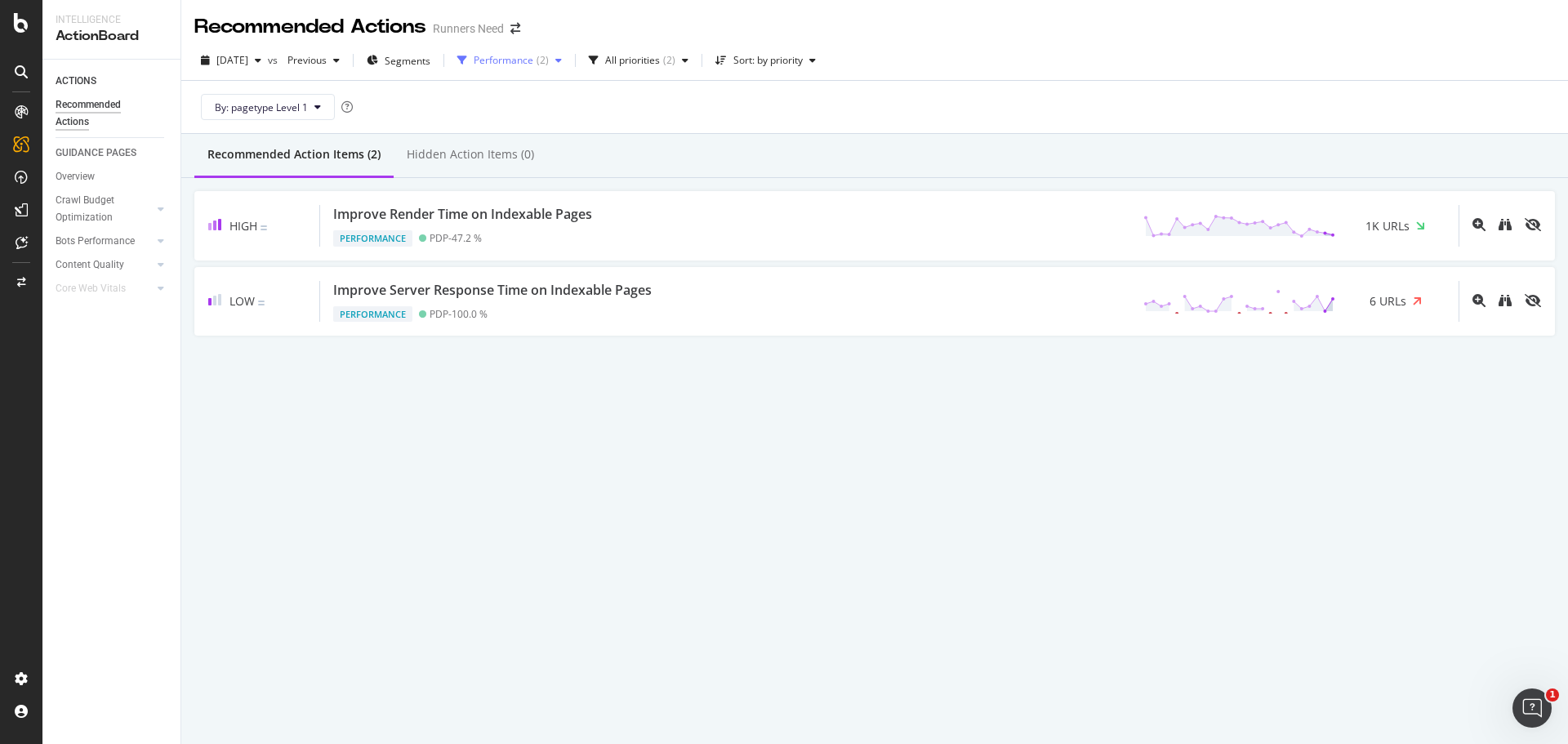
click at [551, 50] on div "Performance ( 2 )" at bounding box center [509, 60] width 118 height 24
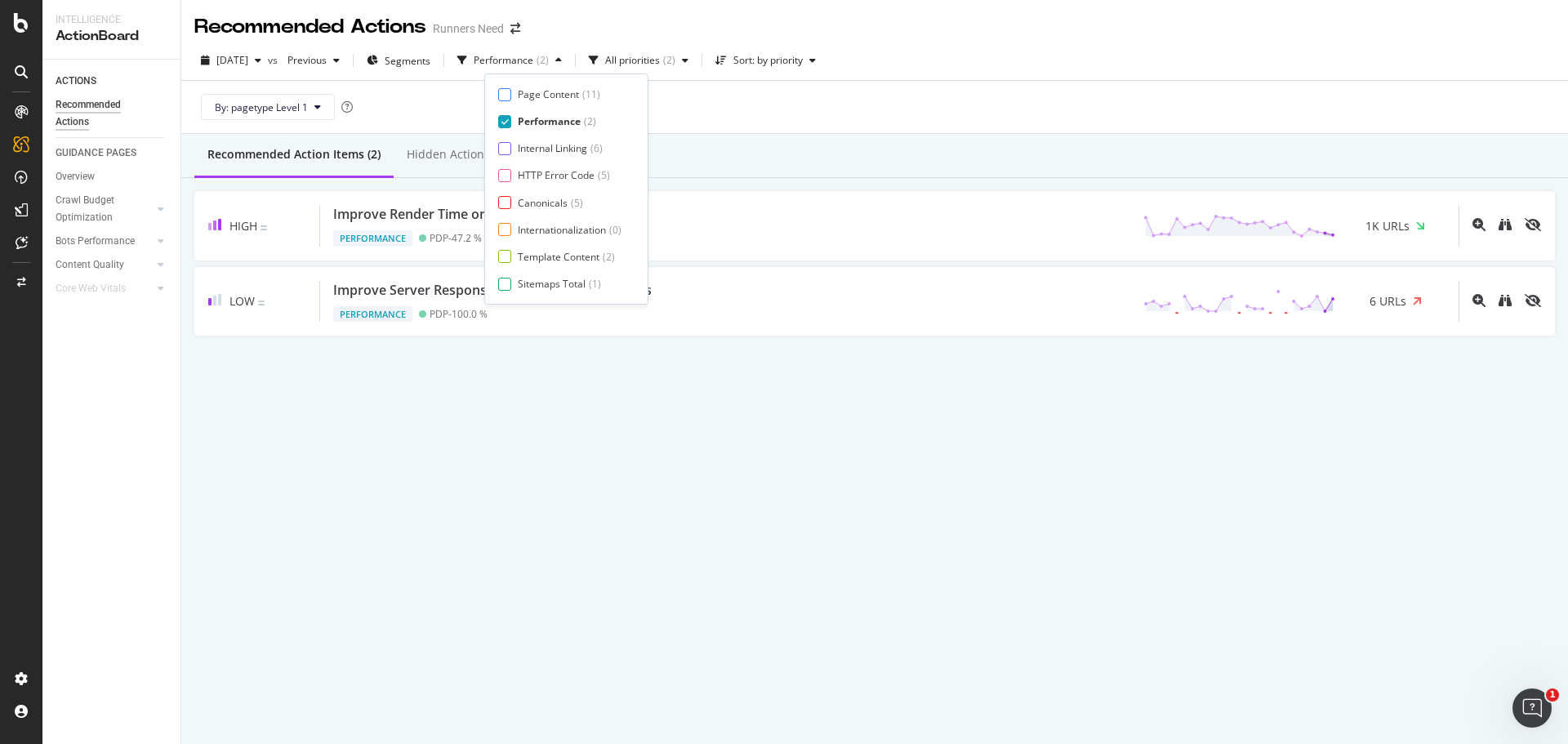
click at [546, 124] on div "Performance" at bounding box center [549, 121] width 63 height 14
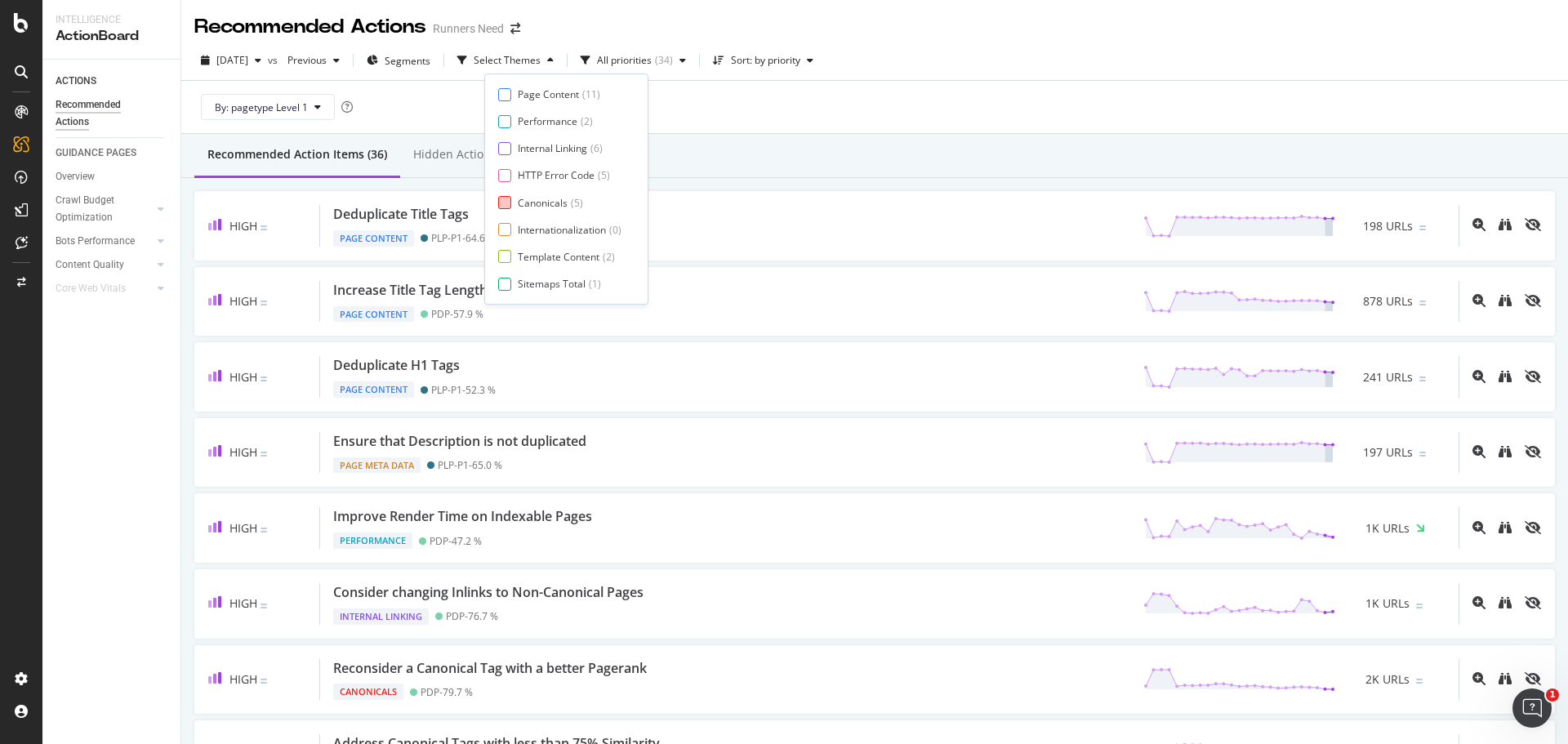
click at [546, 205] on div "Canonicals" at bounding box center [543, 203] width 50 height 14
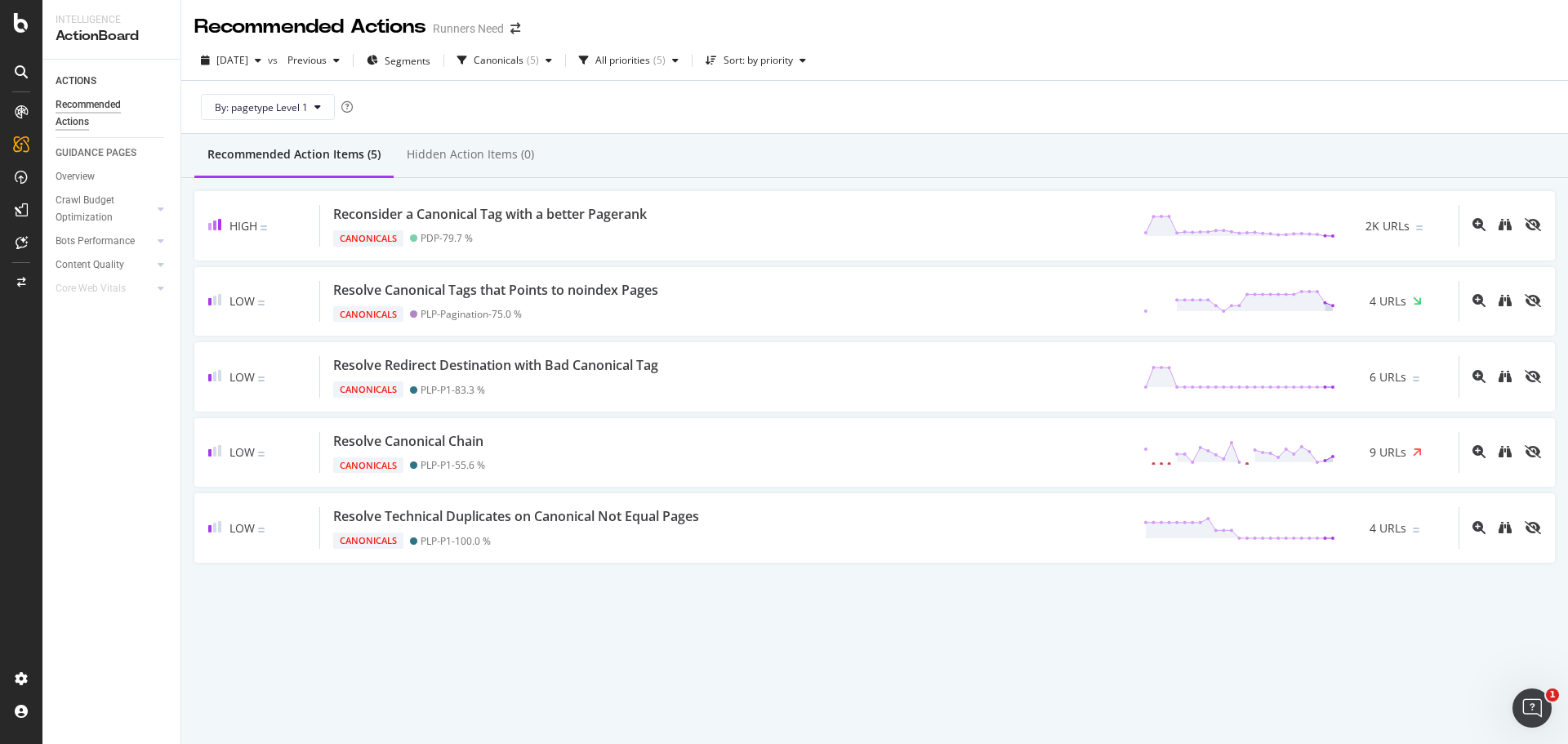
click at [757, 152] on div "Recommended Action Items (5) Hidden Action Items (0)" at bounding box center [874, 157] width 1386 height 44
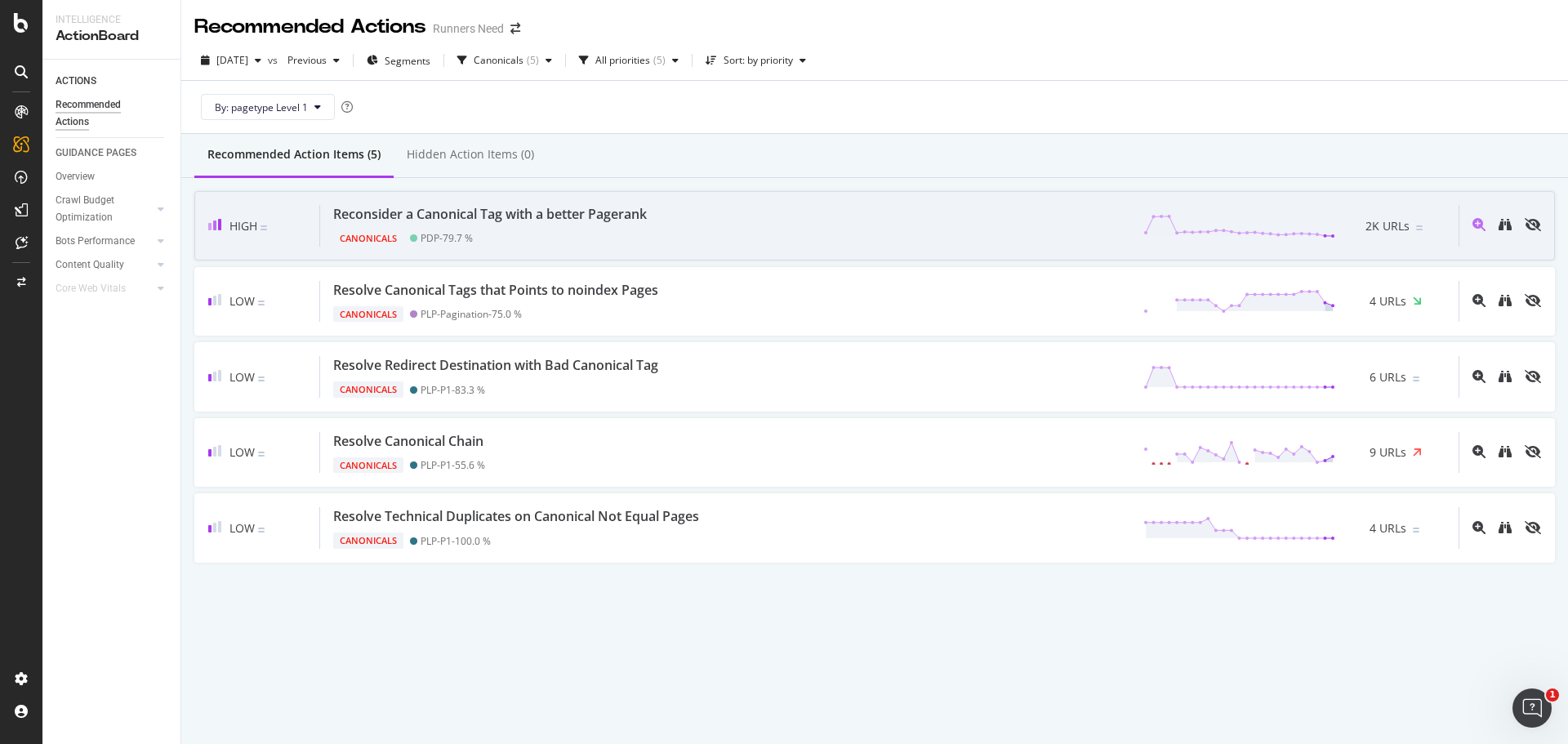
click at [648, 242] on div "Canonicals PDP - 79.7 %" at bounding box center [493, 236] width 320 height 23
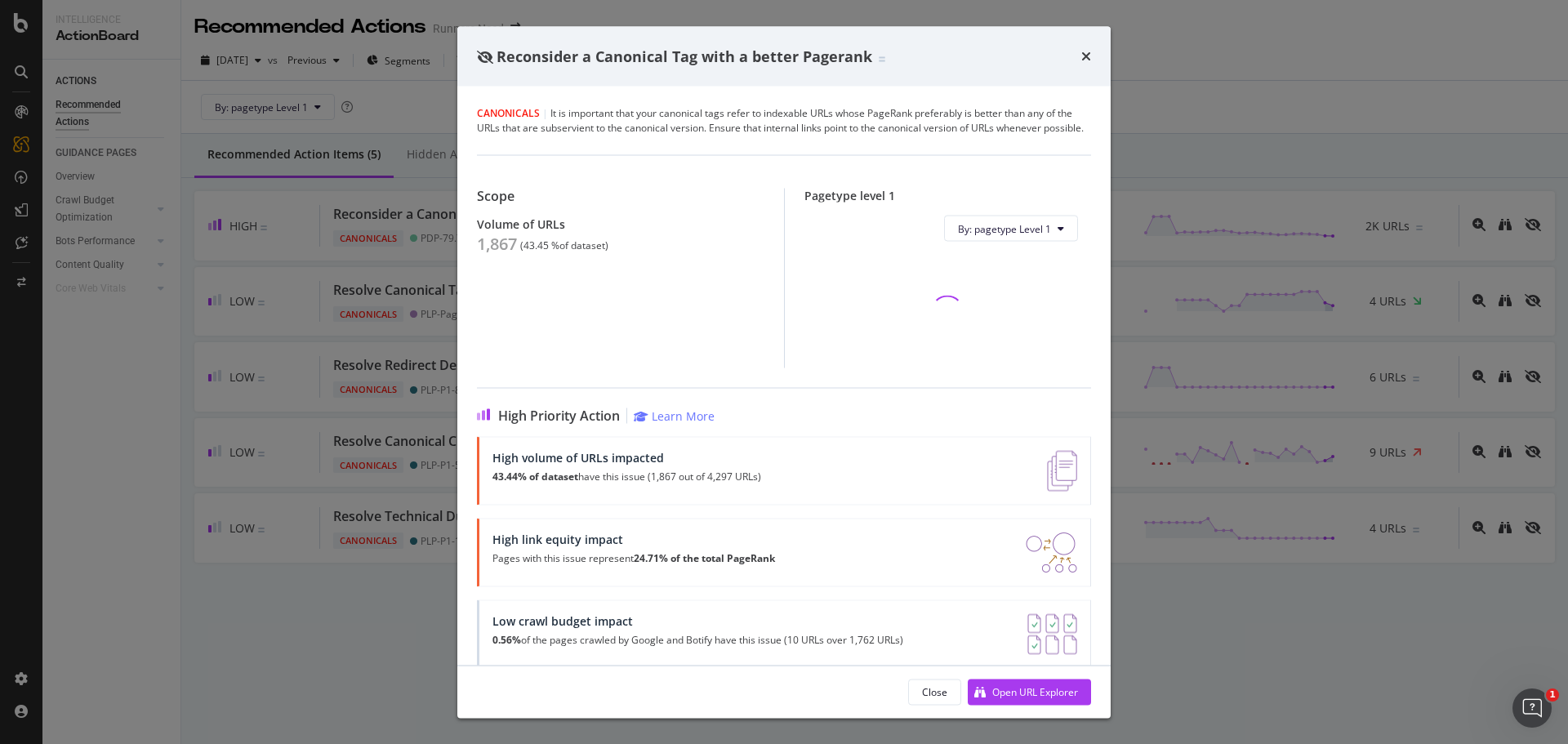
click at [486, 254] on div "1,867" at bounding box center [497, 244] width 40 height 19
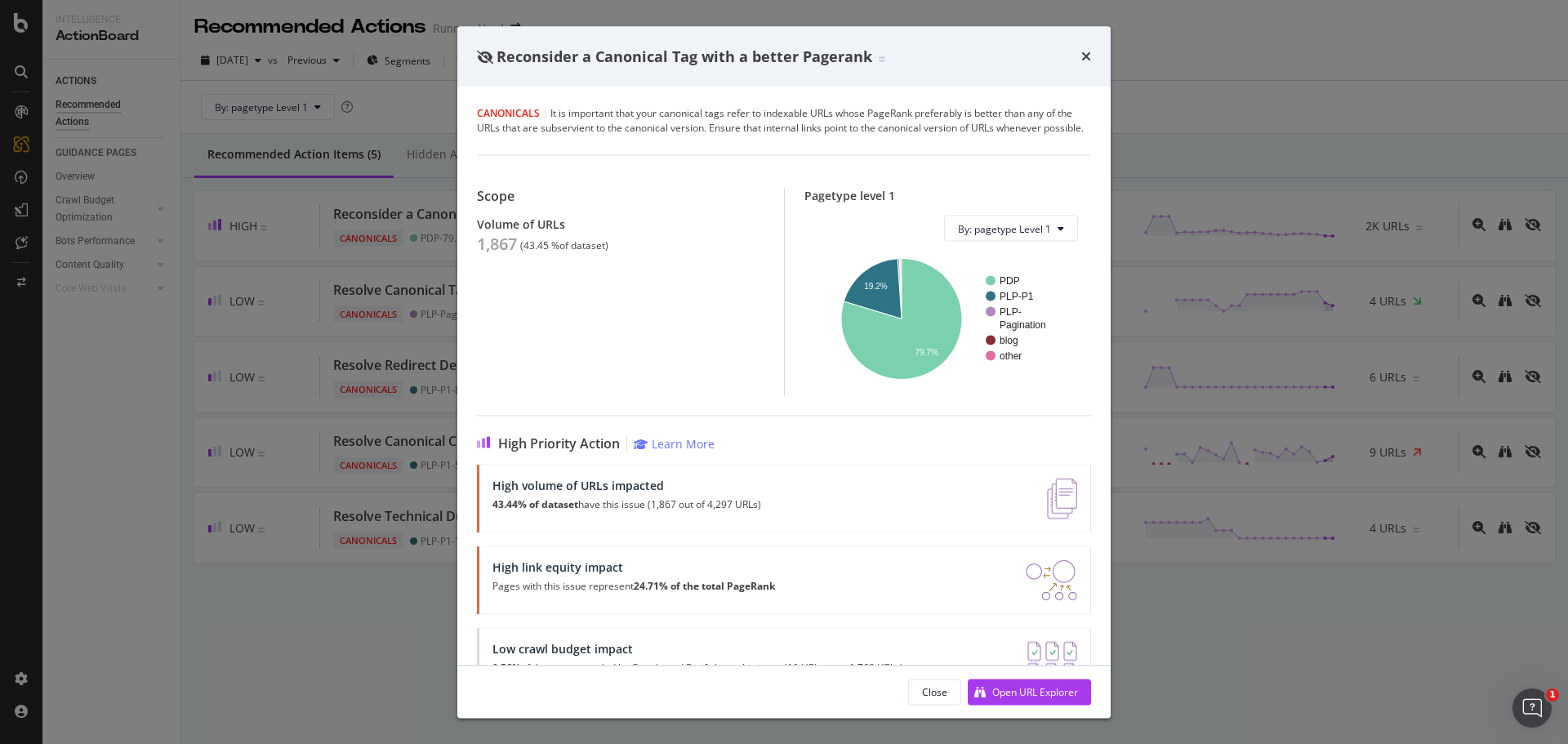
click at [373, 232] on div "Reconsider a Canonical Tag with a better Pagerank Canonicals | It is important …" at bounding box center [784, 372] width 1568 height 744
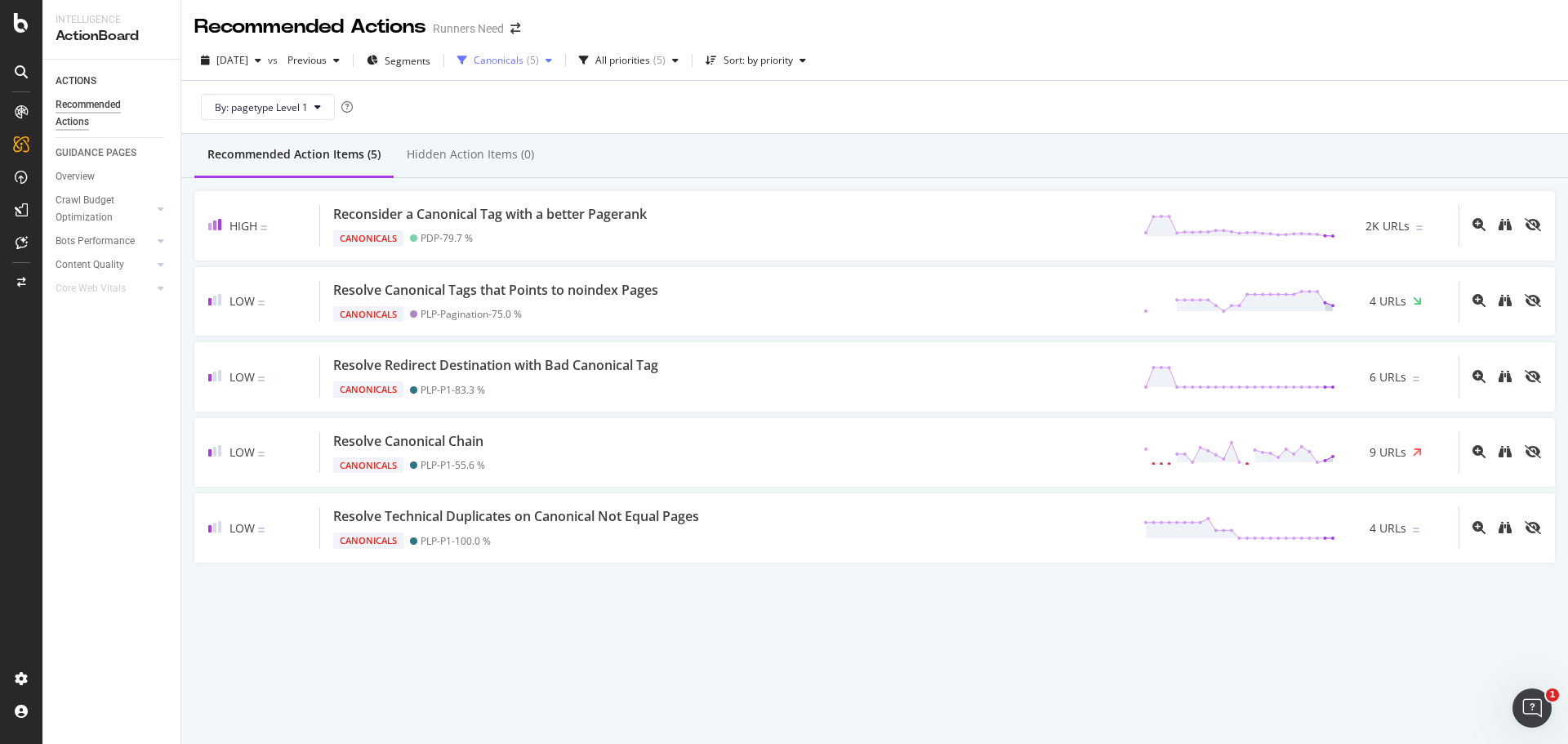
click at [524, 59] on div "Canonicals" at bounding box center [499, 60] width 50 height 10
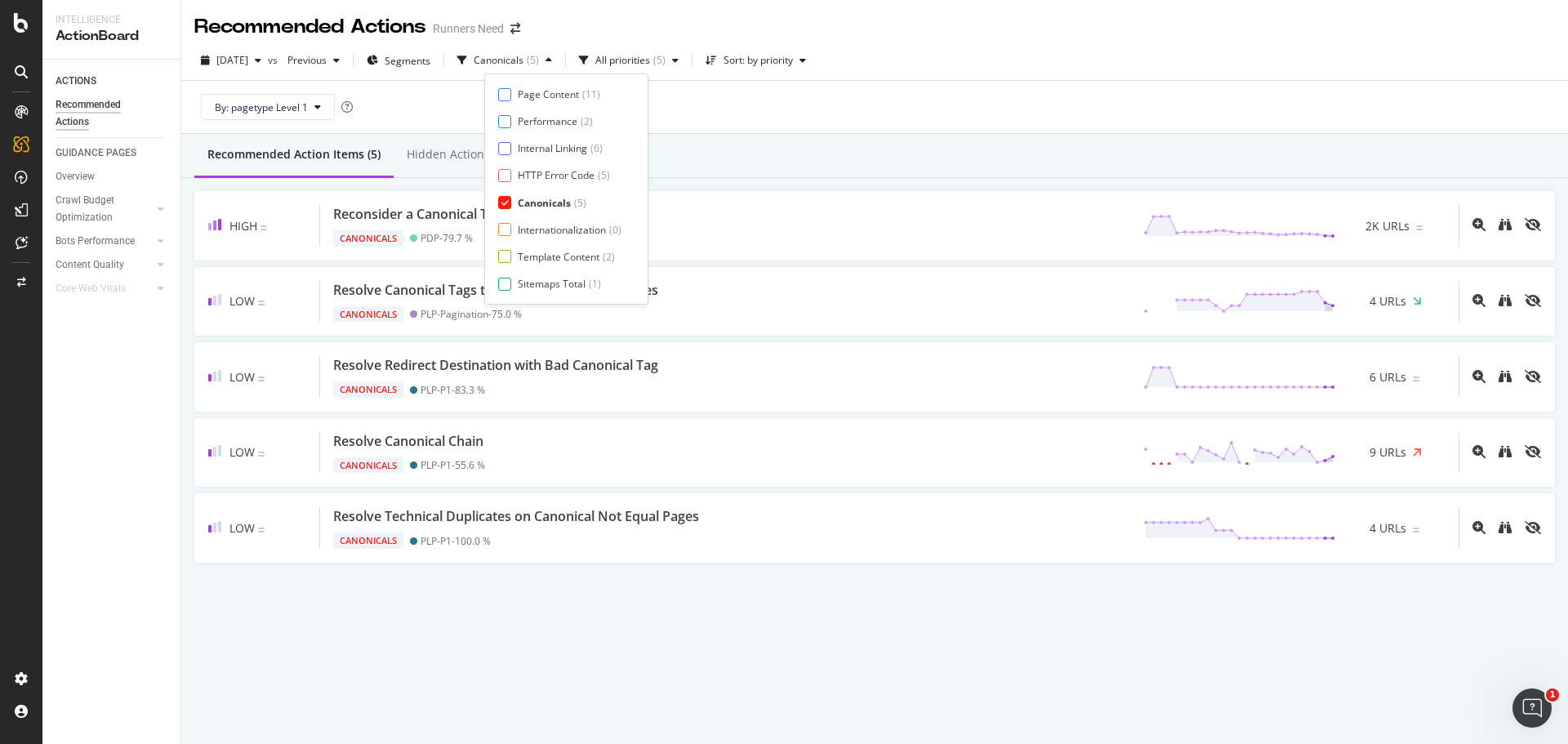
click at [540, 193] on div "Page Content ( 11 ) Performance ( 2 ) Internal Linking ( 6 ) HTTP Error Code ( …" at bounding box center [565, 188] width 136 height 203
click at [545, 200] on div "Canonicals" at bounding box center [544, 203] width 53 height 14
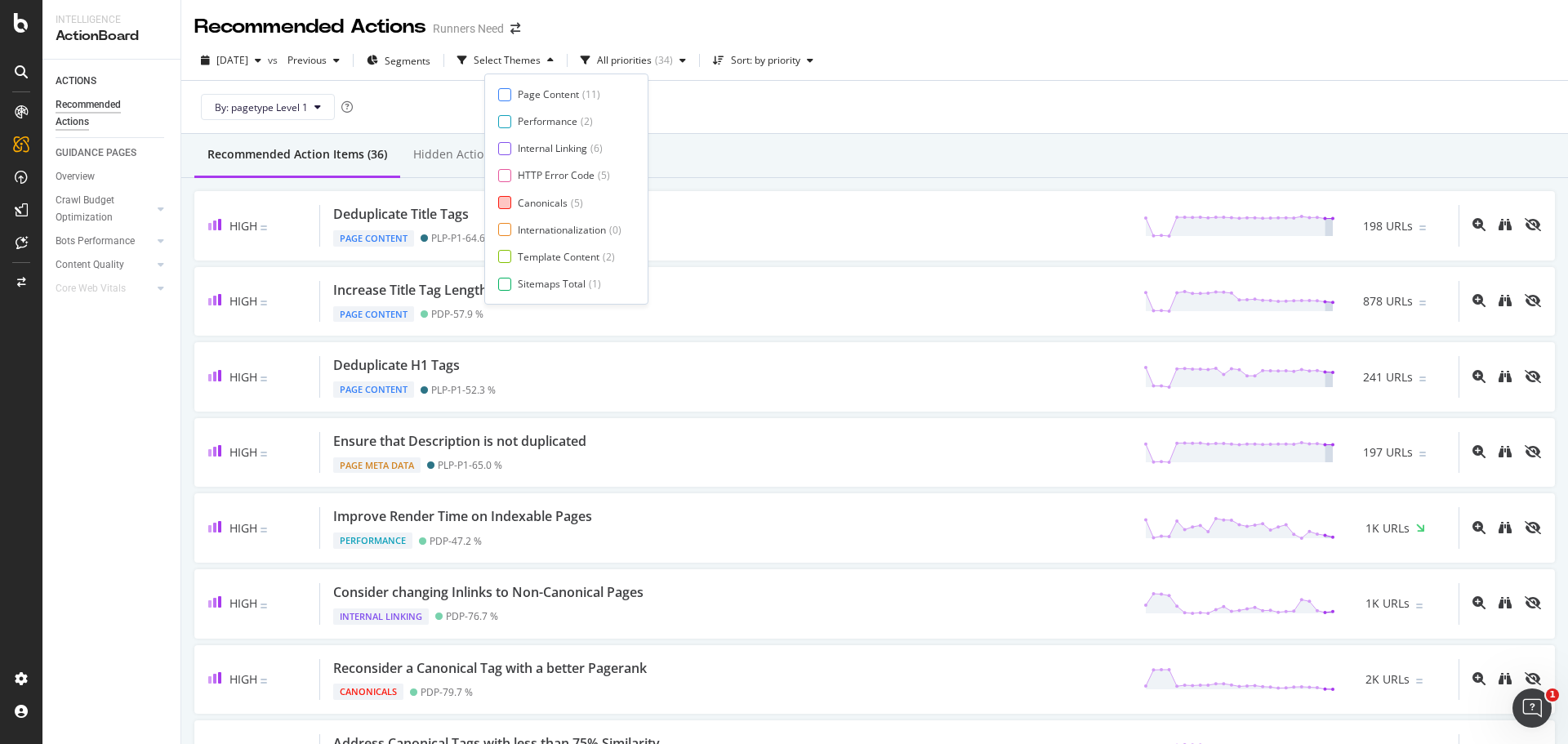
scroll to position [27, 0]
click at [549, 286] on div "Page Meta Data" at bounding box center [555, 283] width 73 height 14
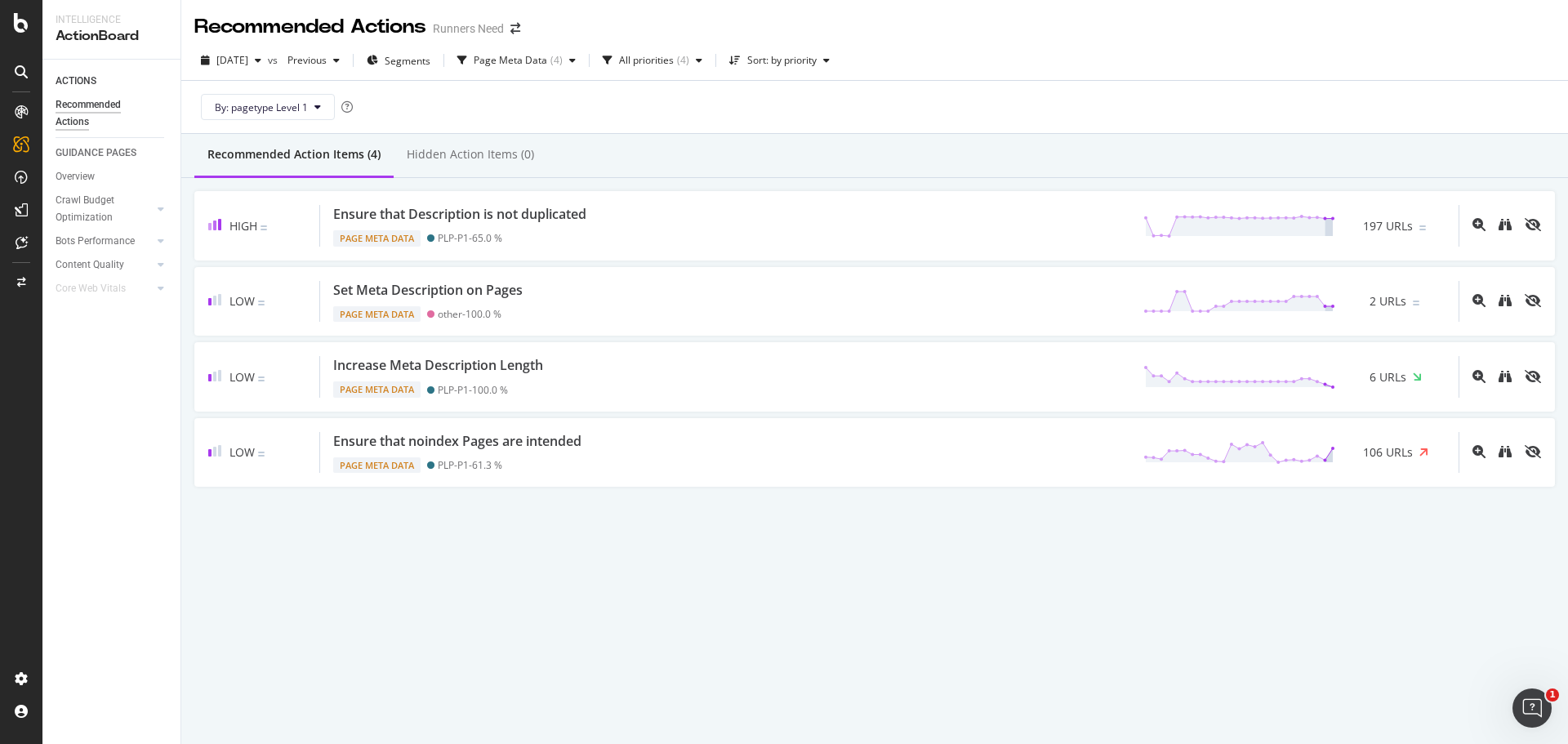
click at [780, 118] on div "By: pagetype Level 1" at bounding box center [874, 107] width 1360 height 52
click at [547, 66] on div "Page Meta Data" at bounding box center [510, 60] width 73 height 10
click at [488, 24] on div "Runners Need" at bounding box center [469, 28] width 71 height 16
click at [503, 28] on div "Runners Need" at bounding box center [469, 28] width 71 height 16
click at [509, 29] on span at bounding box center [515, 29] width 23 height 12
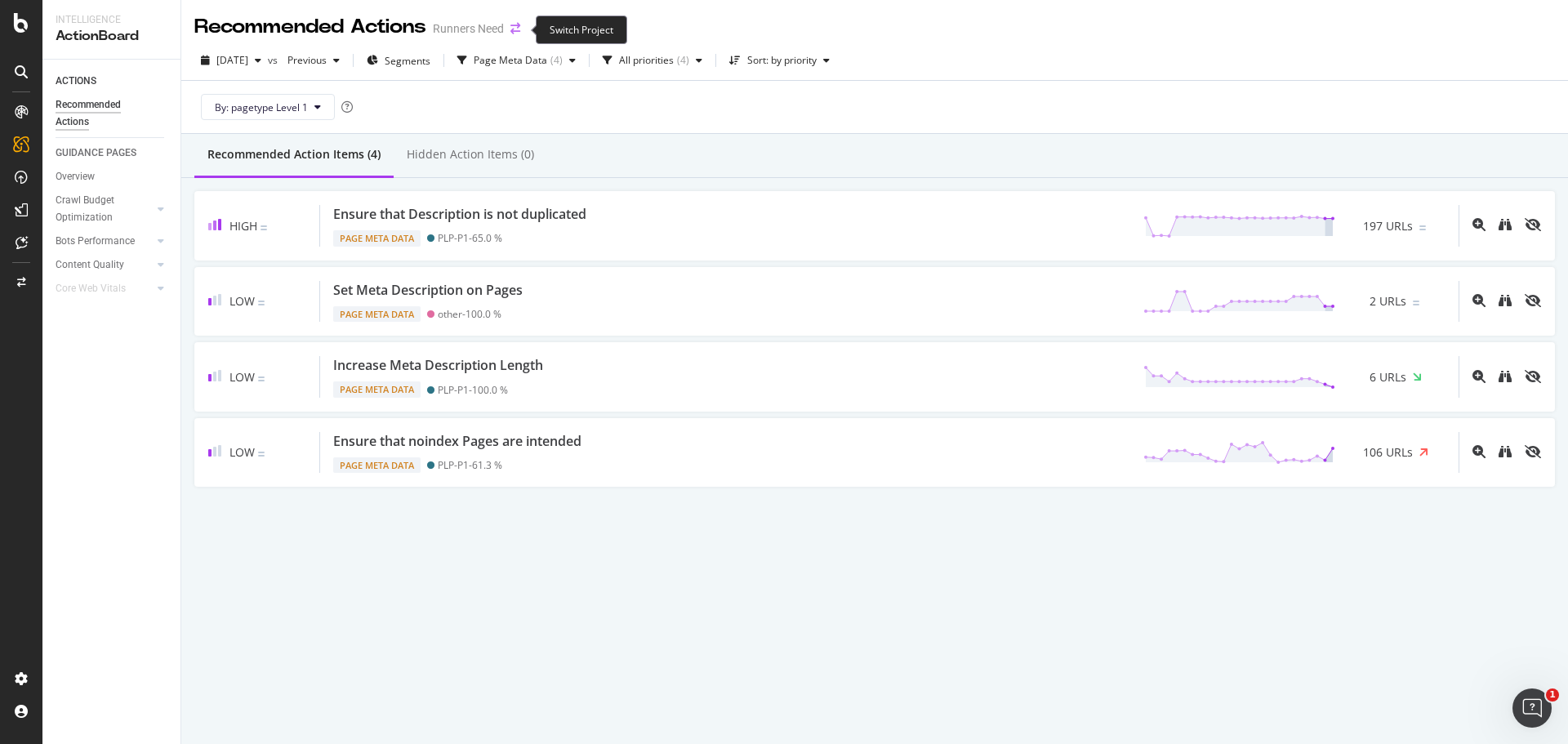
click at [520, 34] on icon "arrow-right-arrow-left" at bounding box center [515, 29] width 10 height 12
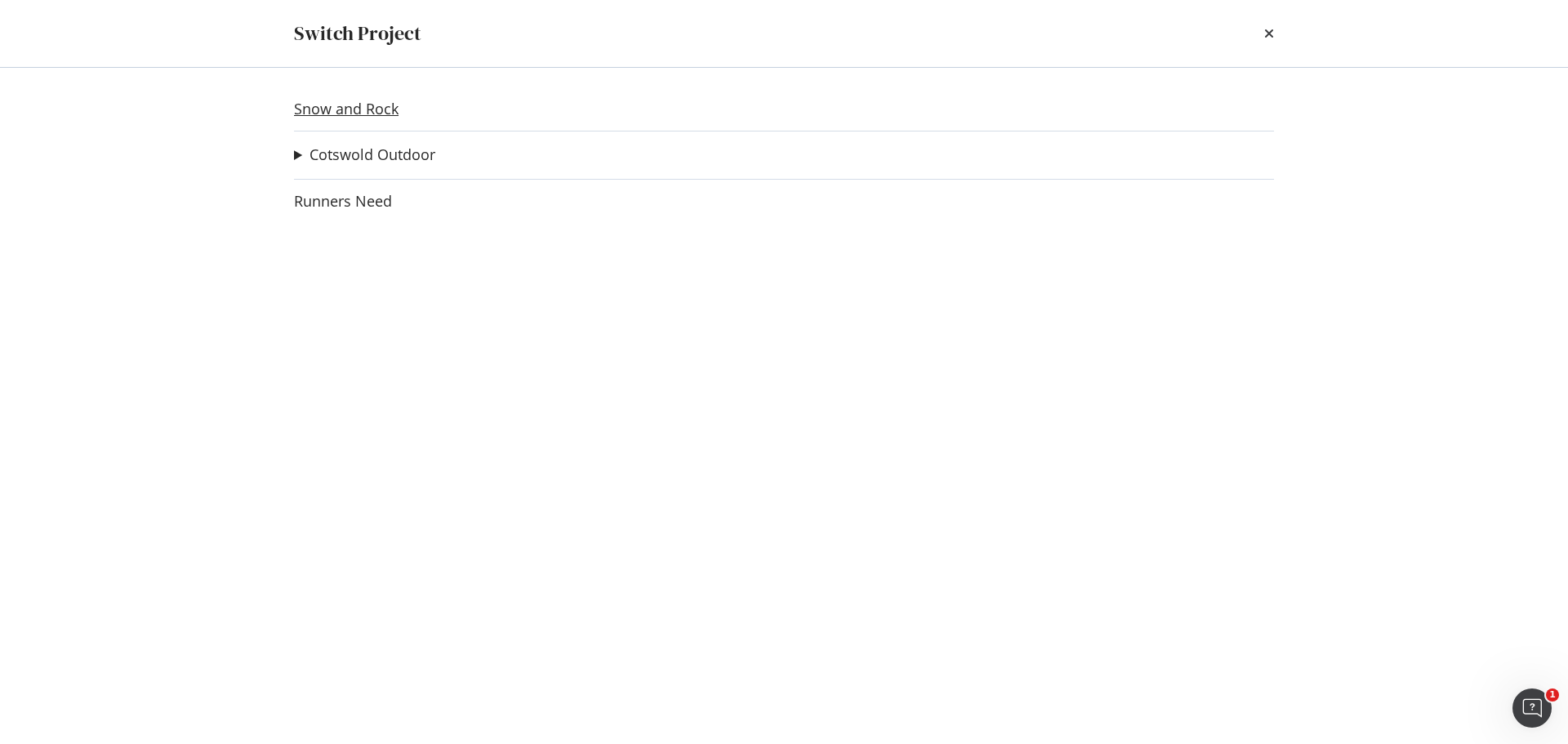
click at [374, 103] on link "Snow and Rock" at bounding box center [346, 109] width 104 height 17
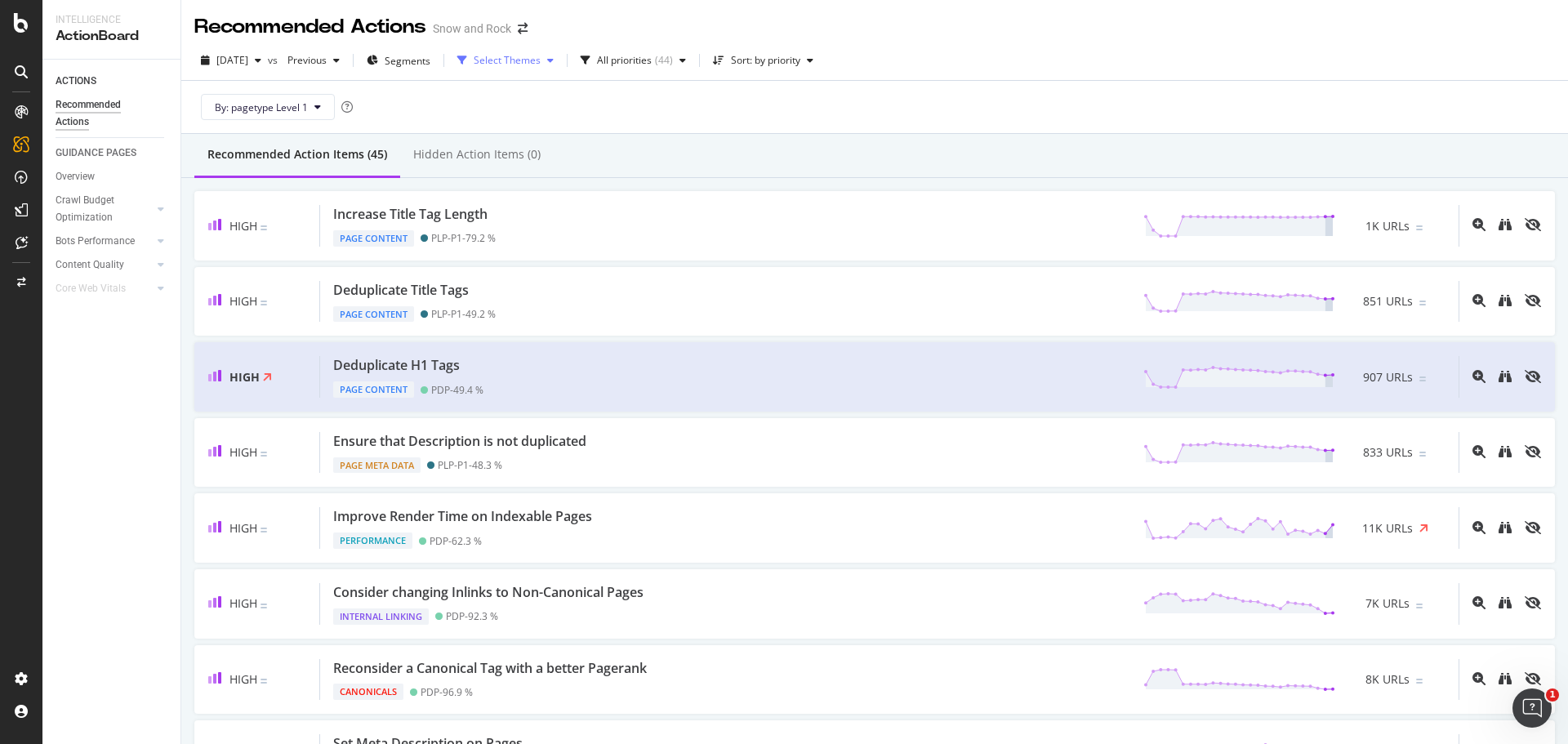
click at [532, 65] on div "Select Themes" at bounding box center [506, 60] width 67 height 10
click at [553, 146] on div "Internal Linking" at bounding box center [553, 148] width 70 height 14
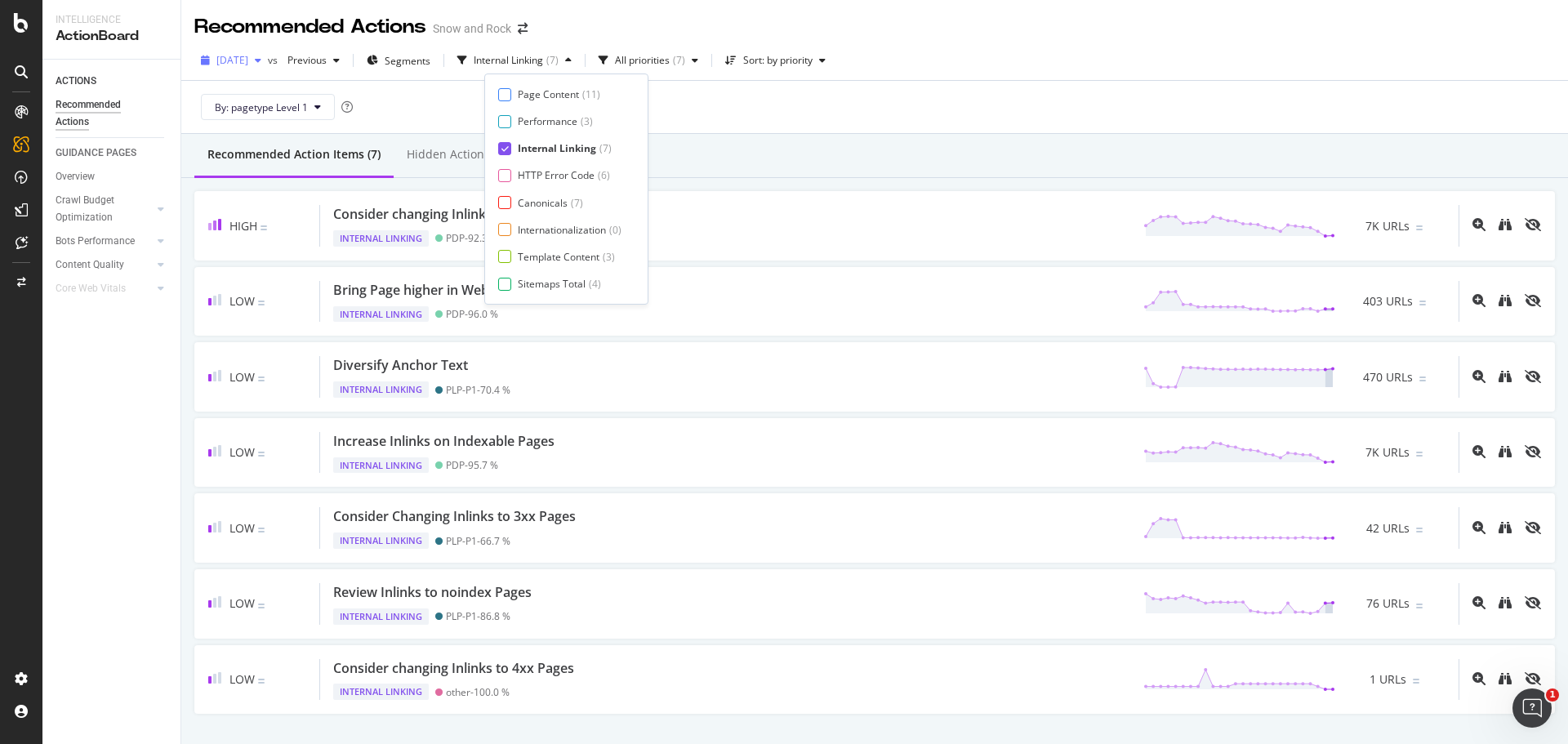
click at [248, 57] on span "[DATE]" at bounding box center [232, 60] width 32 height 14
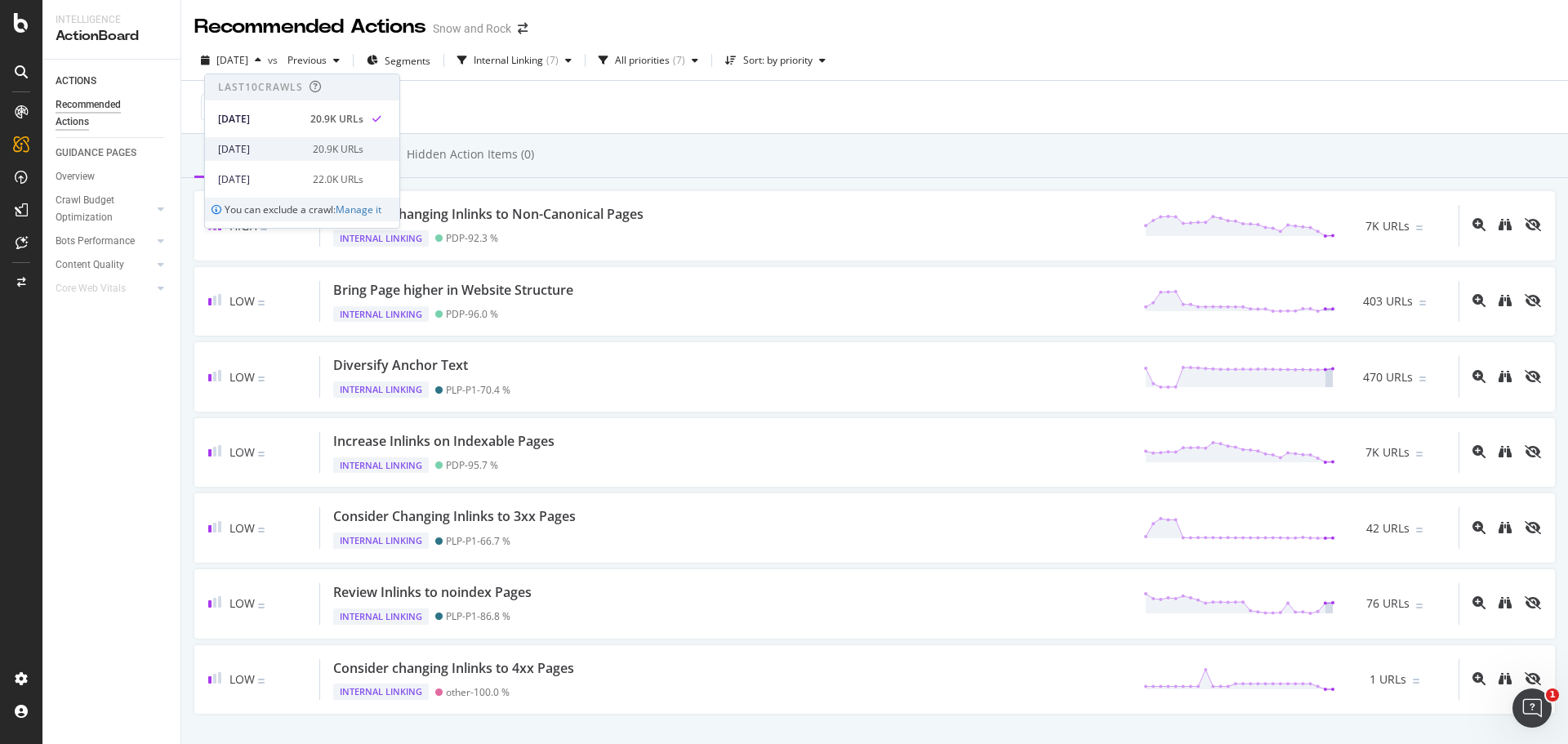
click at [299, 150] on div "[DATE] 20.9K URLs" at bounding box center [291, 149] width 145 height 14
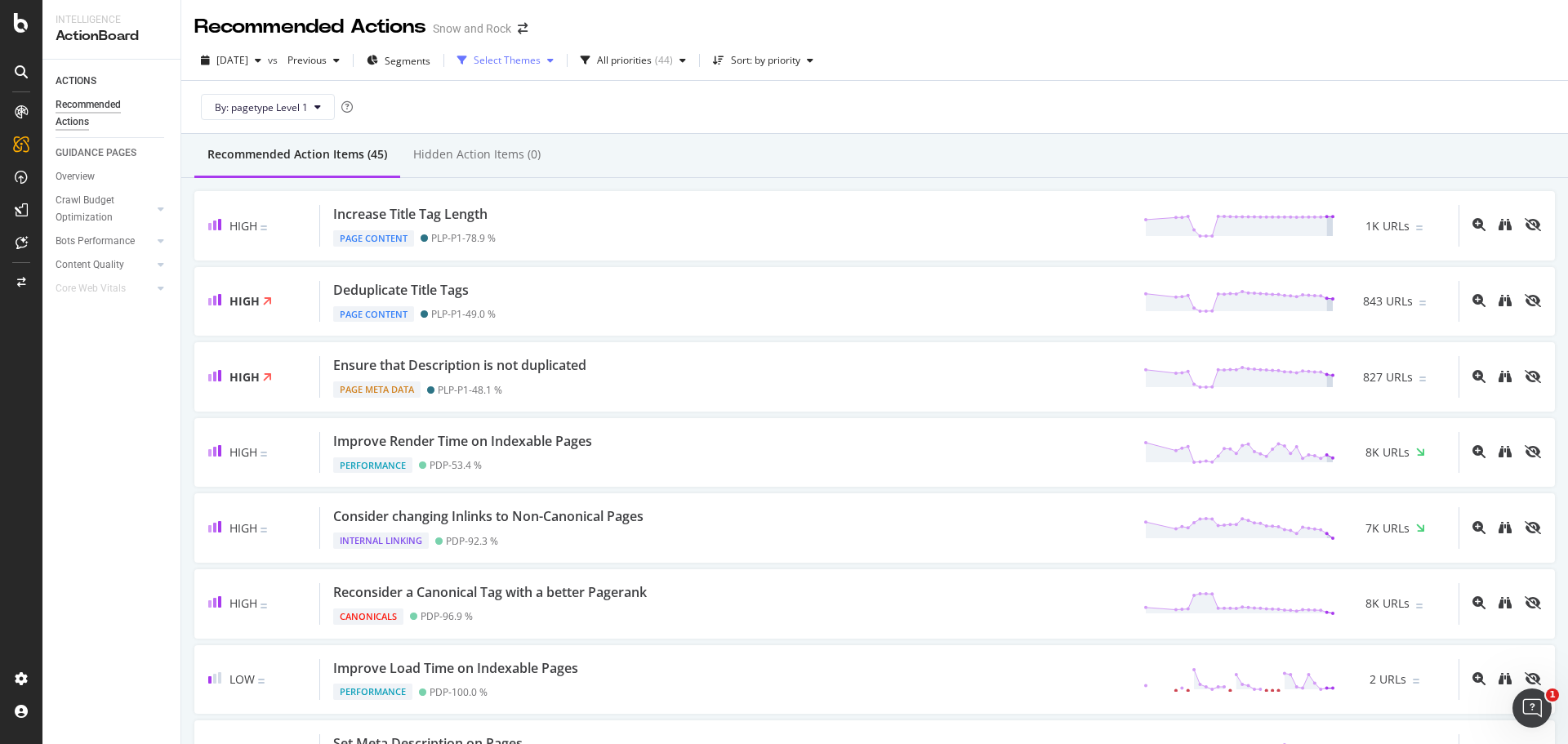
click at [540, 56] on div "Select Themes" at bounding box center [506, 60] width 67 height 10
click at [548, 145] on div "Internal Linking" at bounding box center [553, 148] width 70 height 14
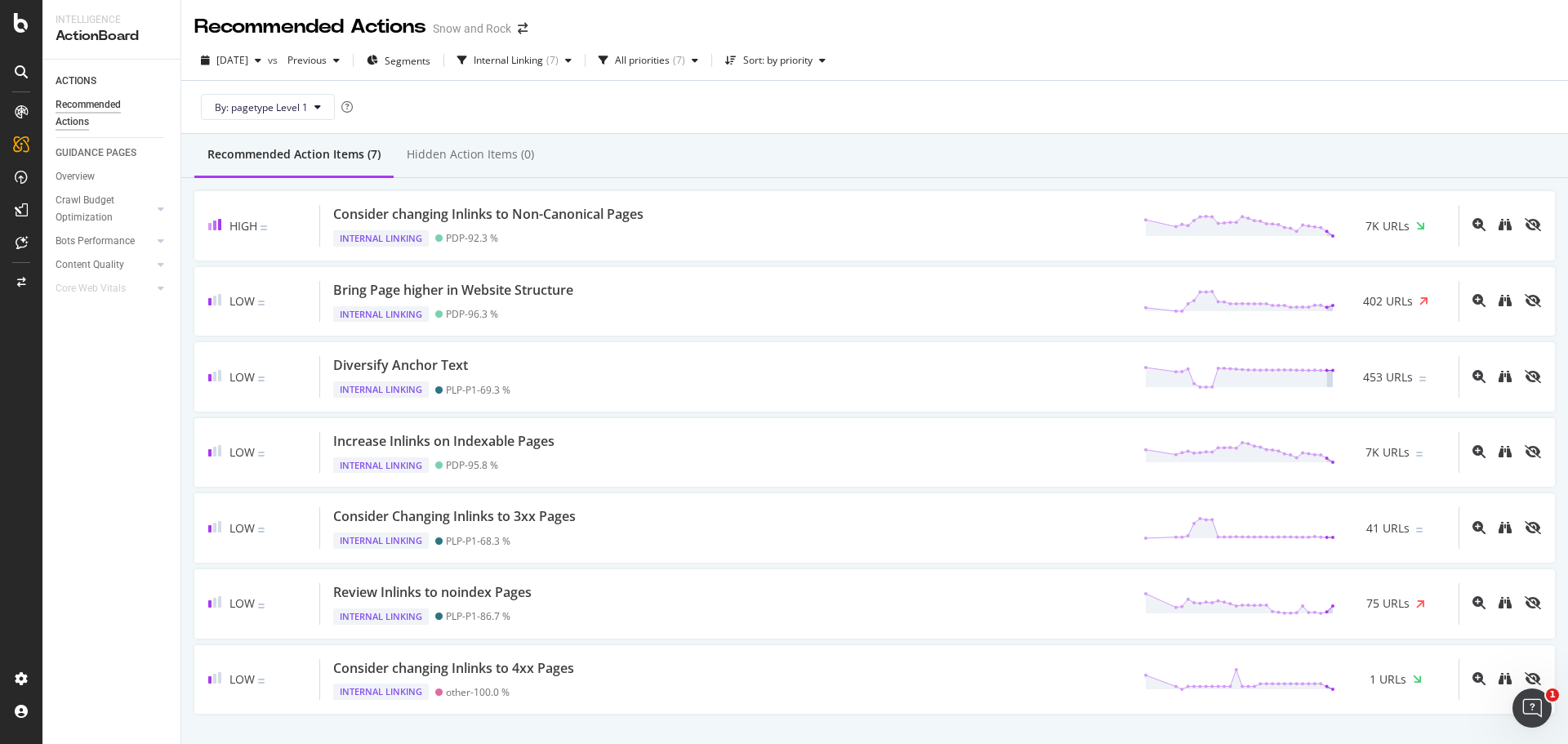
click at [713, 153] on div "Recommended Action Items (7) Hidden Action Items (0)" at bounding box center [874, 157] width 1386 height 44
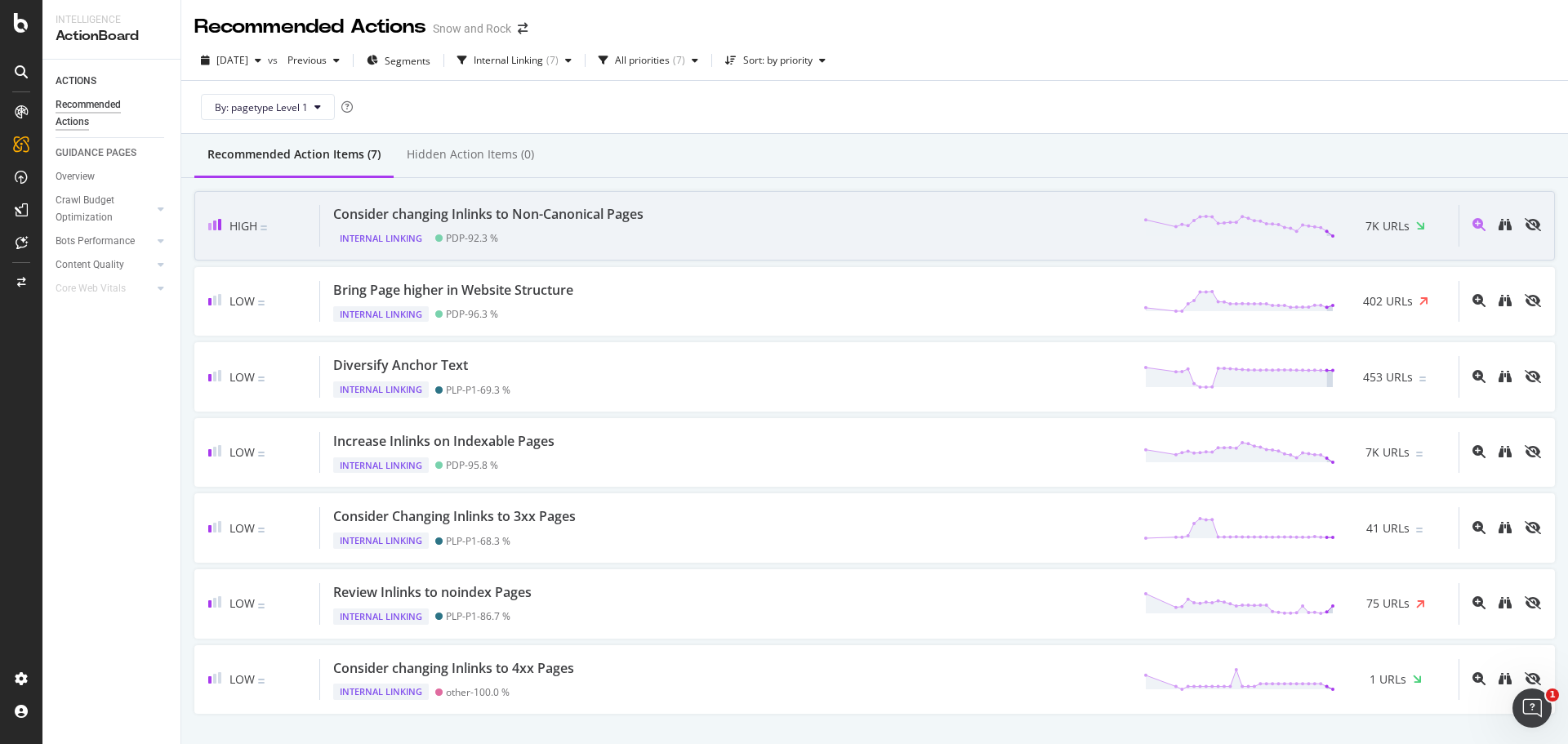
click at [598, 209] on div "Consider changing Inlinks to Non-Canonical Pages" at bounding box center [488, 214] width 310 height 18
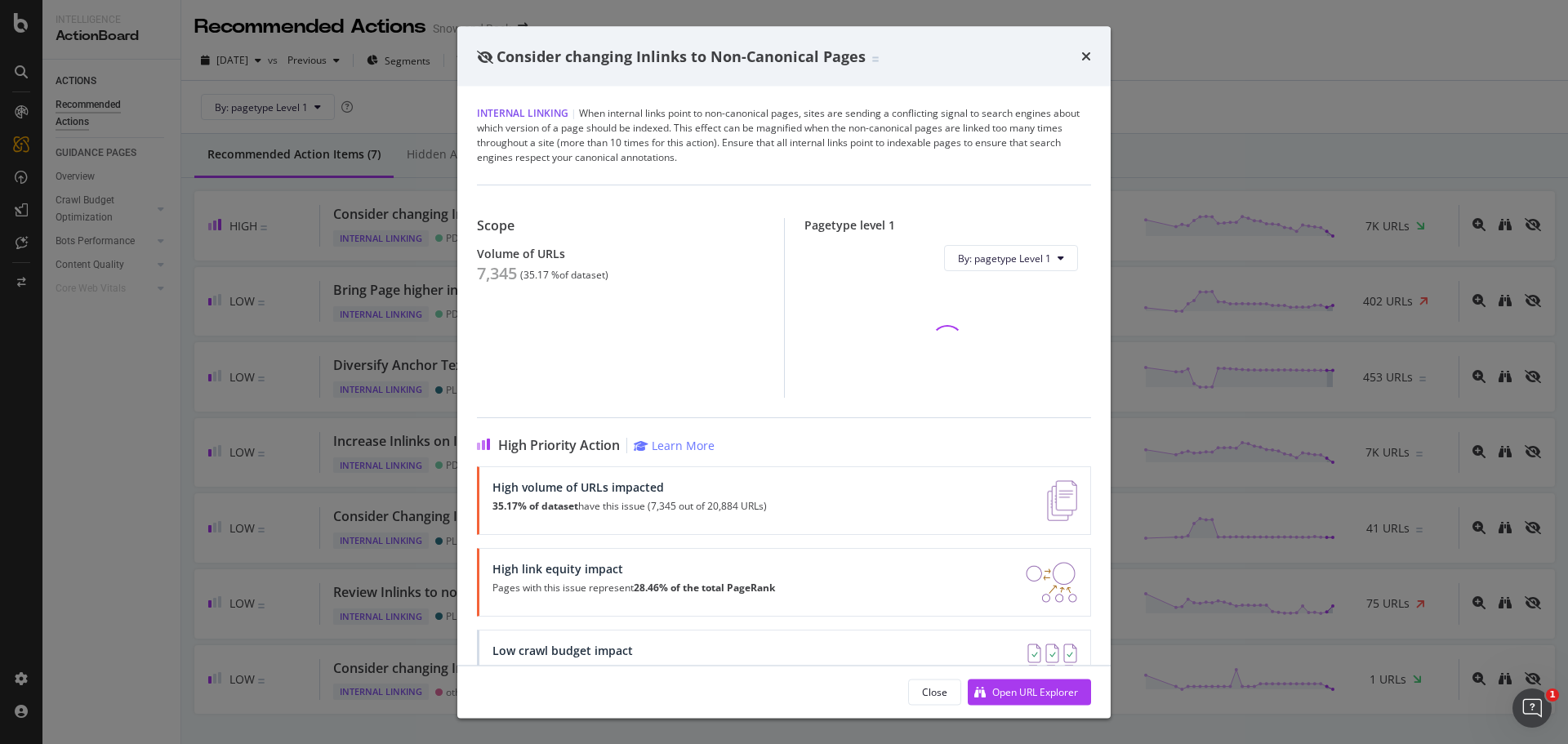
click at [497, 280] on div "7,345" at bounding box center [497, 273] width 40 height 19
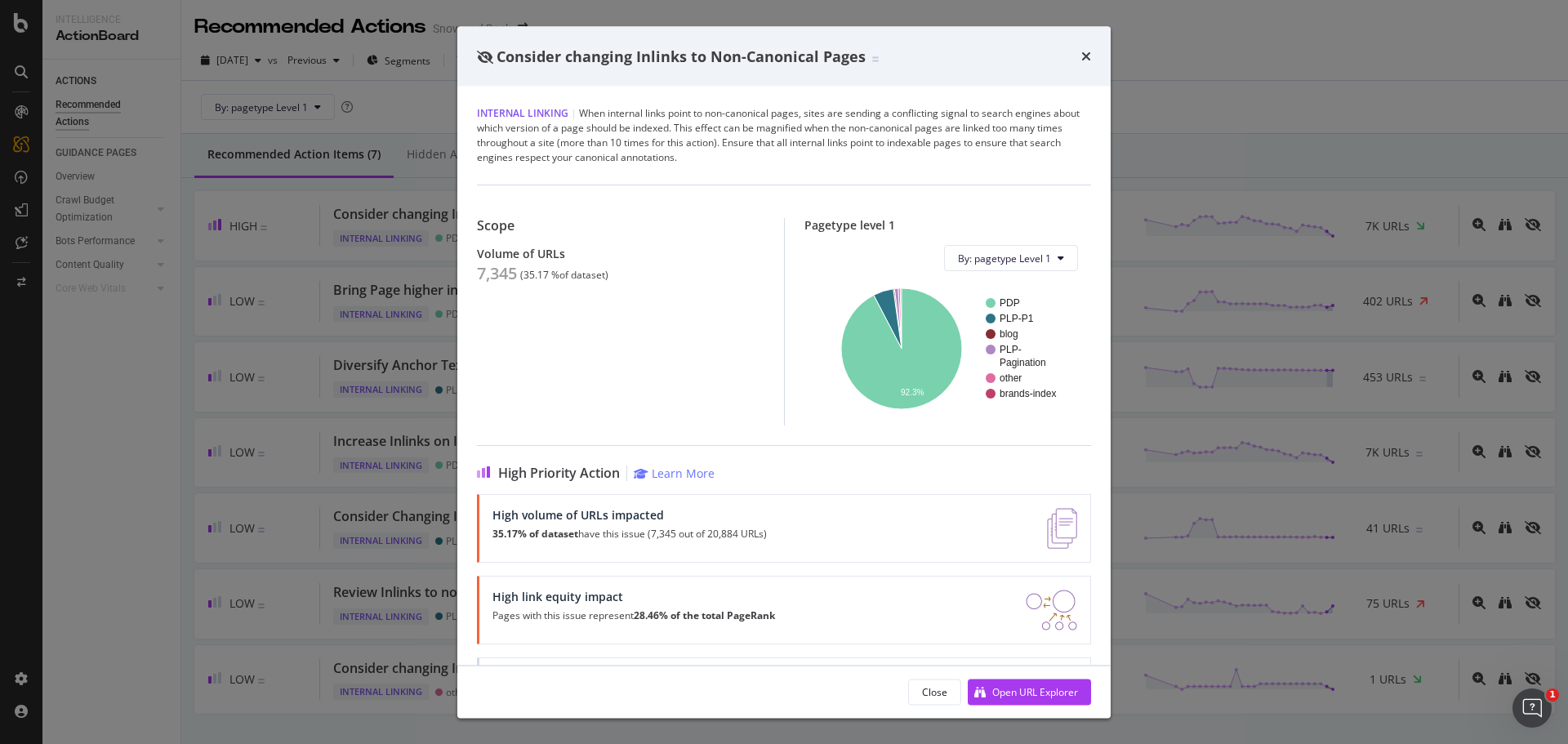
click at [289, 327] on div "Consider changing Inlinks to Non-Canonical Pages Internal Linking | When intern…" at bounding box center [784, 372] width 1568 height 744
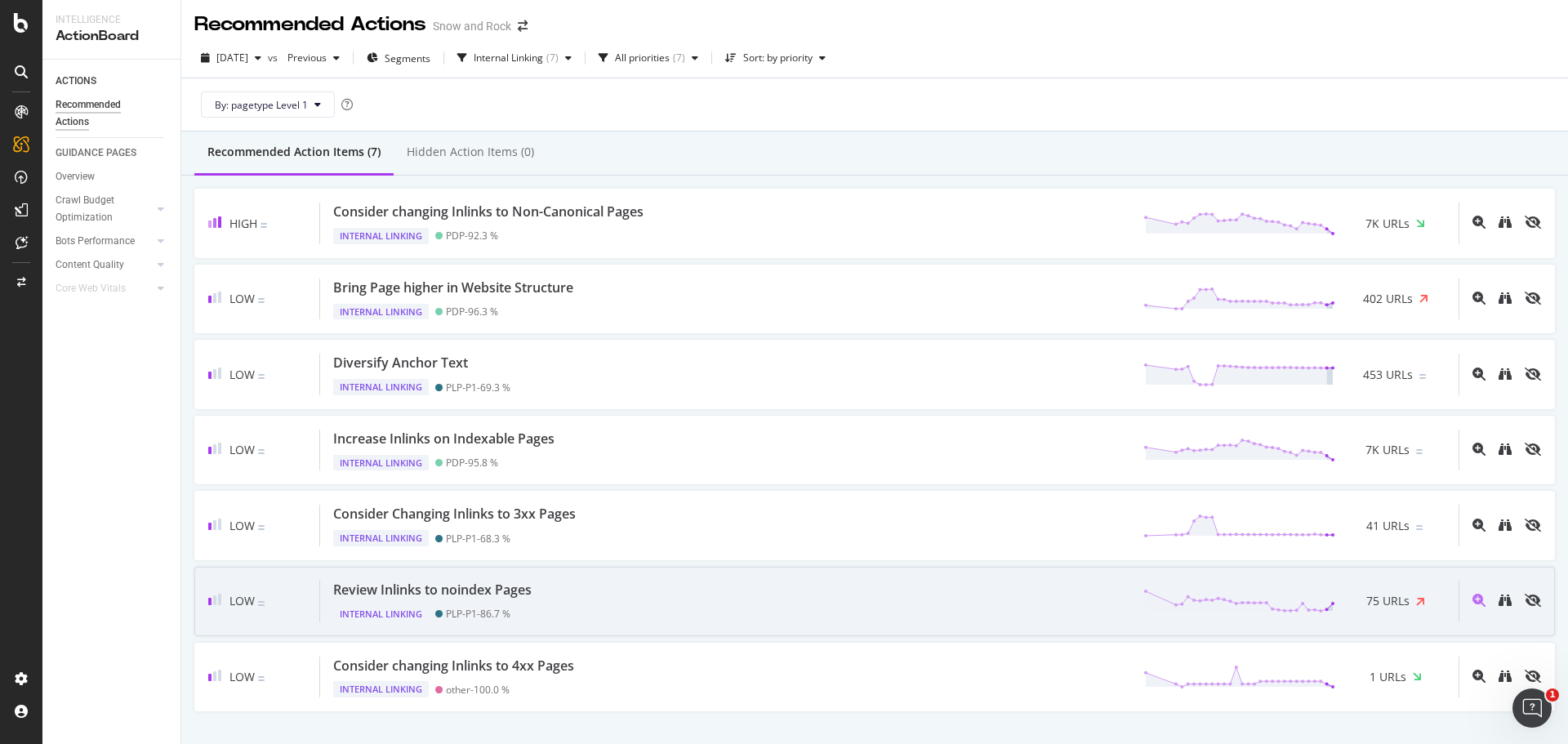
scroll to position [4, 0]
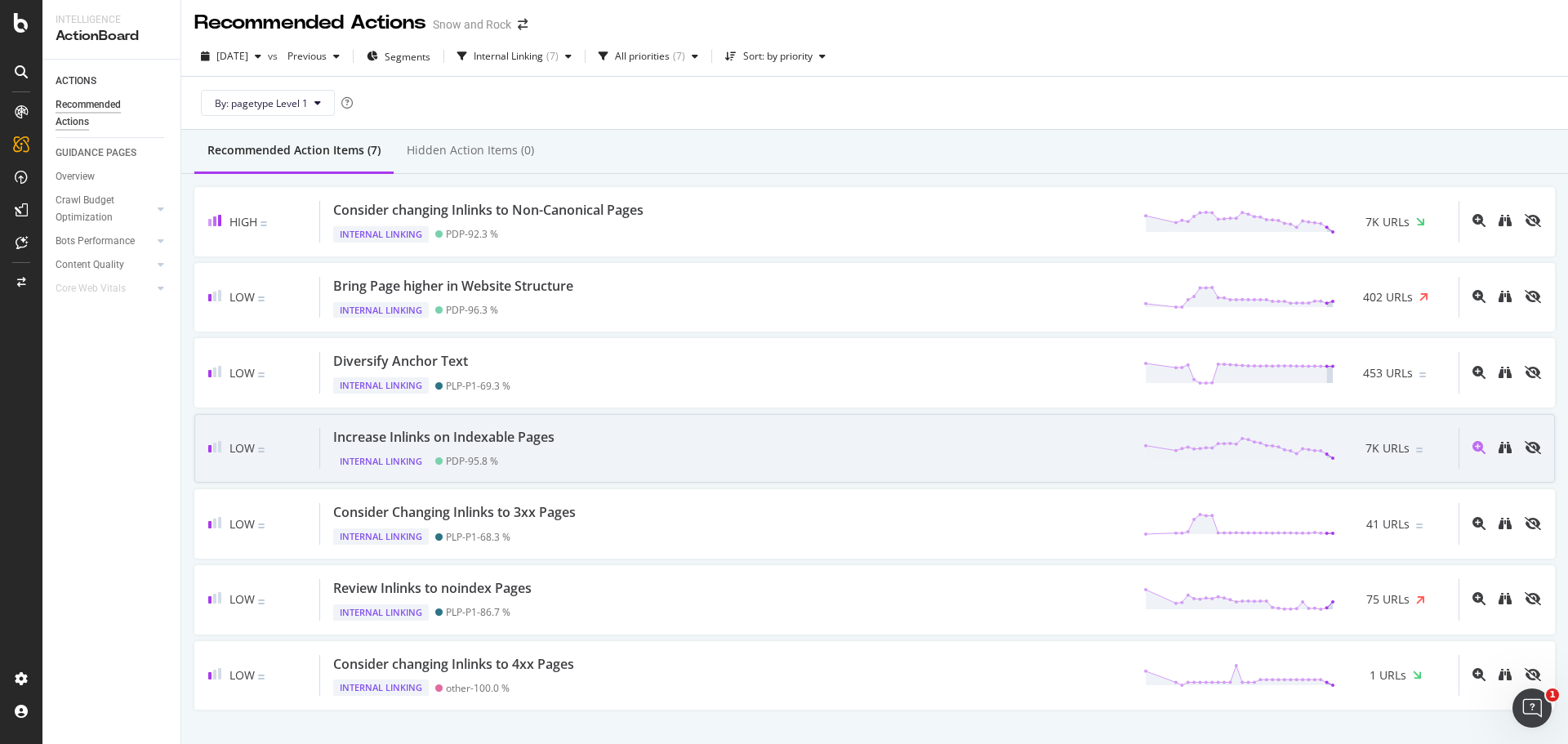
click at [547, 434] on div "Increase Inlinks on Indexable Pages" at bounding box center [443, 437] width 221 height 18
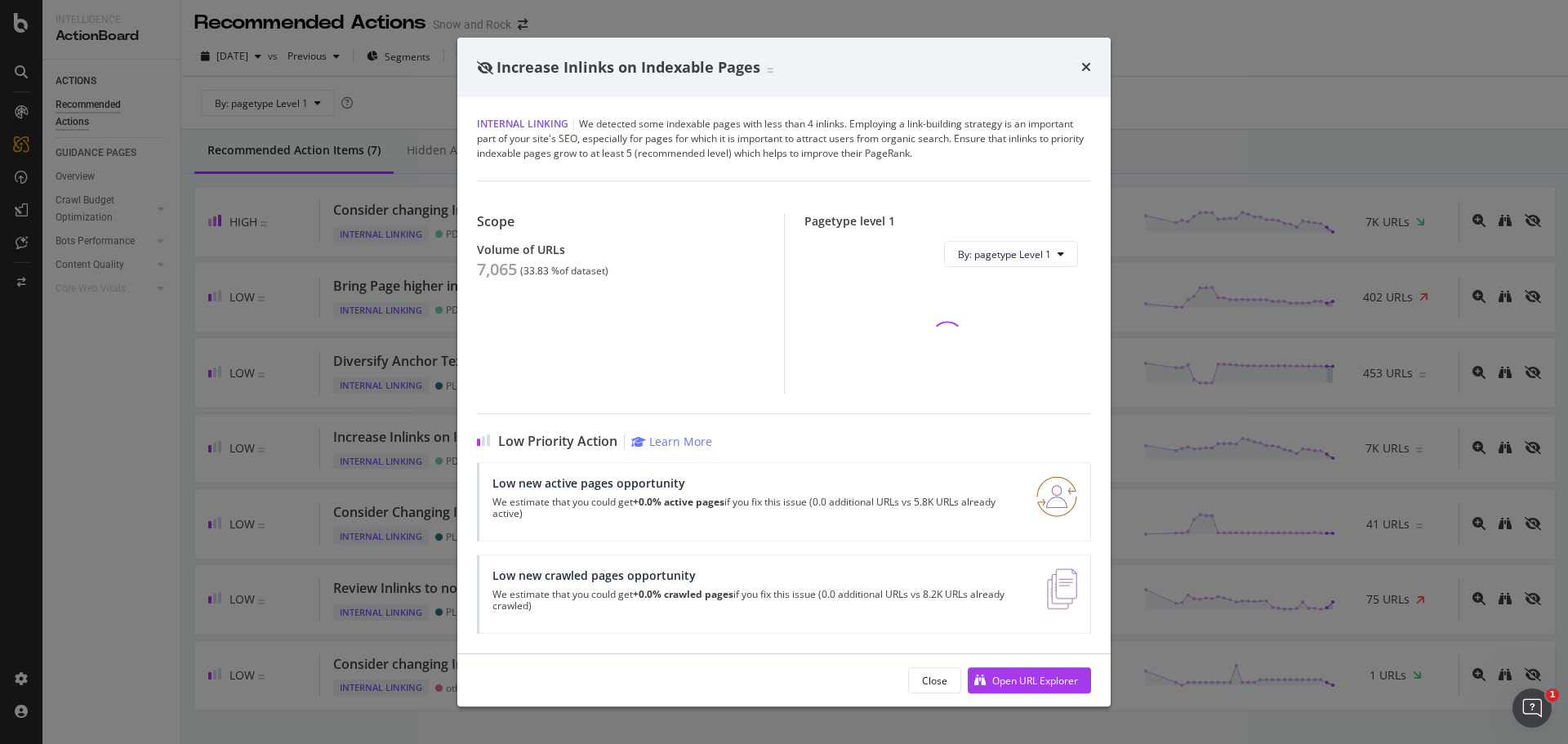
click at [497, 266] on div "7,065" at bounding box center [497, 270] width 40 height 19
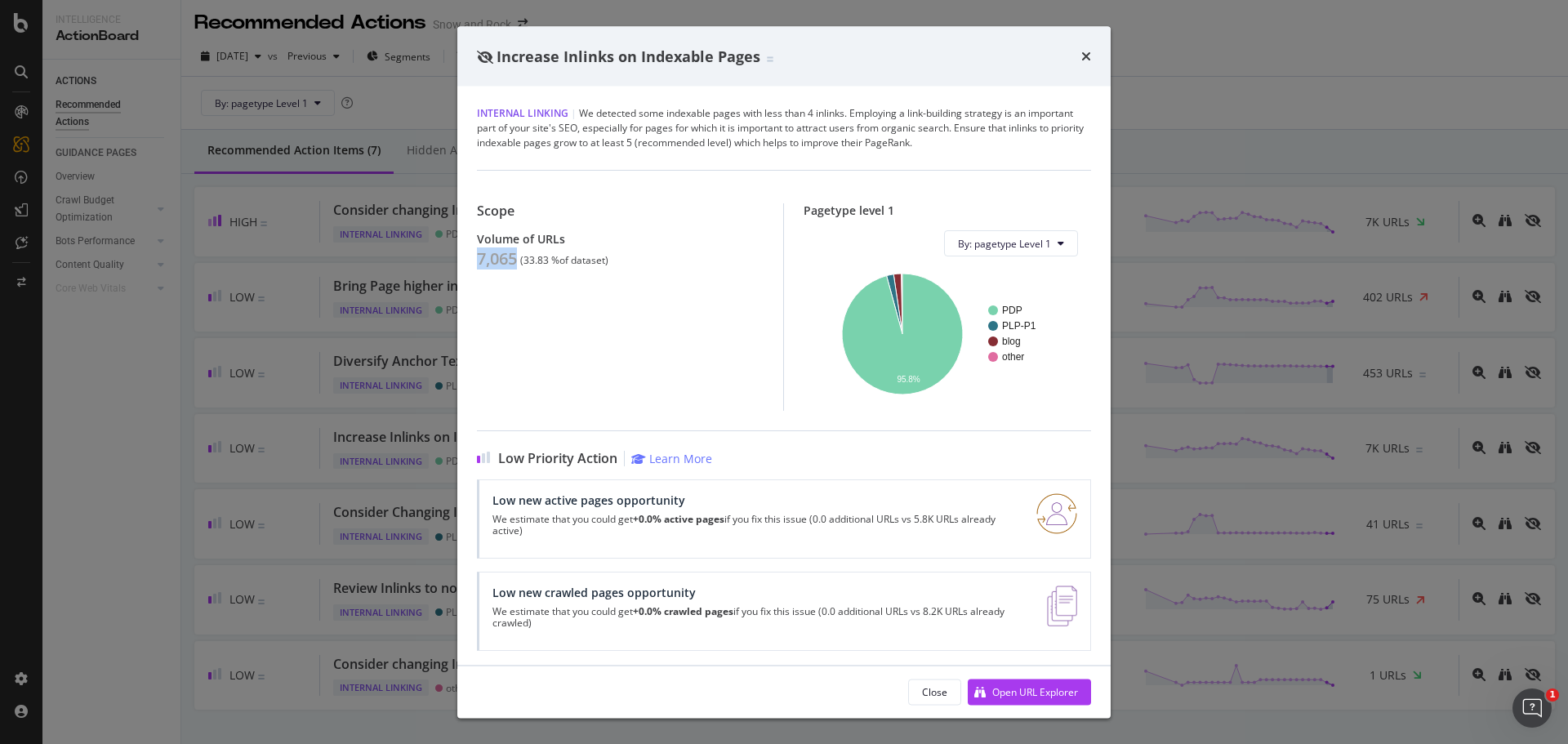
click at [463, 324] on div "Internal Linking | We detected some indexable pages with less than 4 inlinks. E…" at bounding box center [784, 376] width 653 height 578
click at [397, 293] on div "Increase Inlinks on Indexable Pages Internal Linking | We detected some indexab…" at bounding box center [784, 372] width 1568 height 744
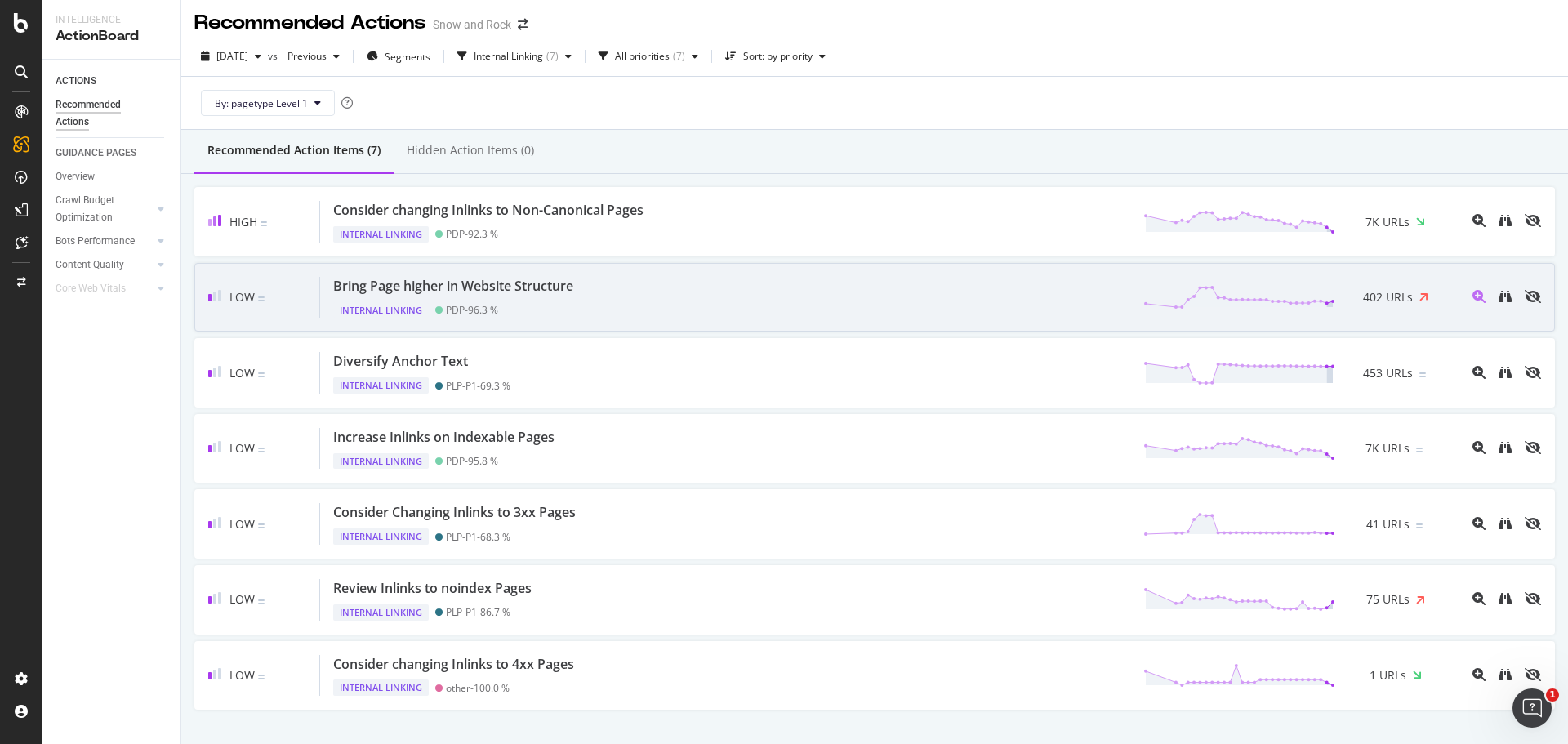
click at [513, 303] on div "Internal Linking PDP - 96.3 %" at bounding box center [456, 307] width 246 height 23
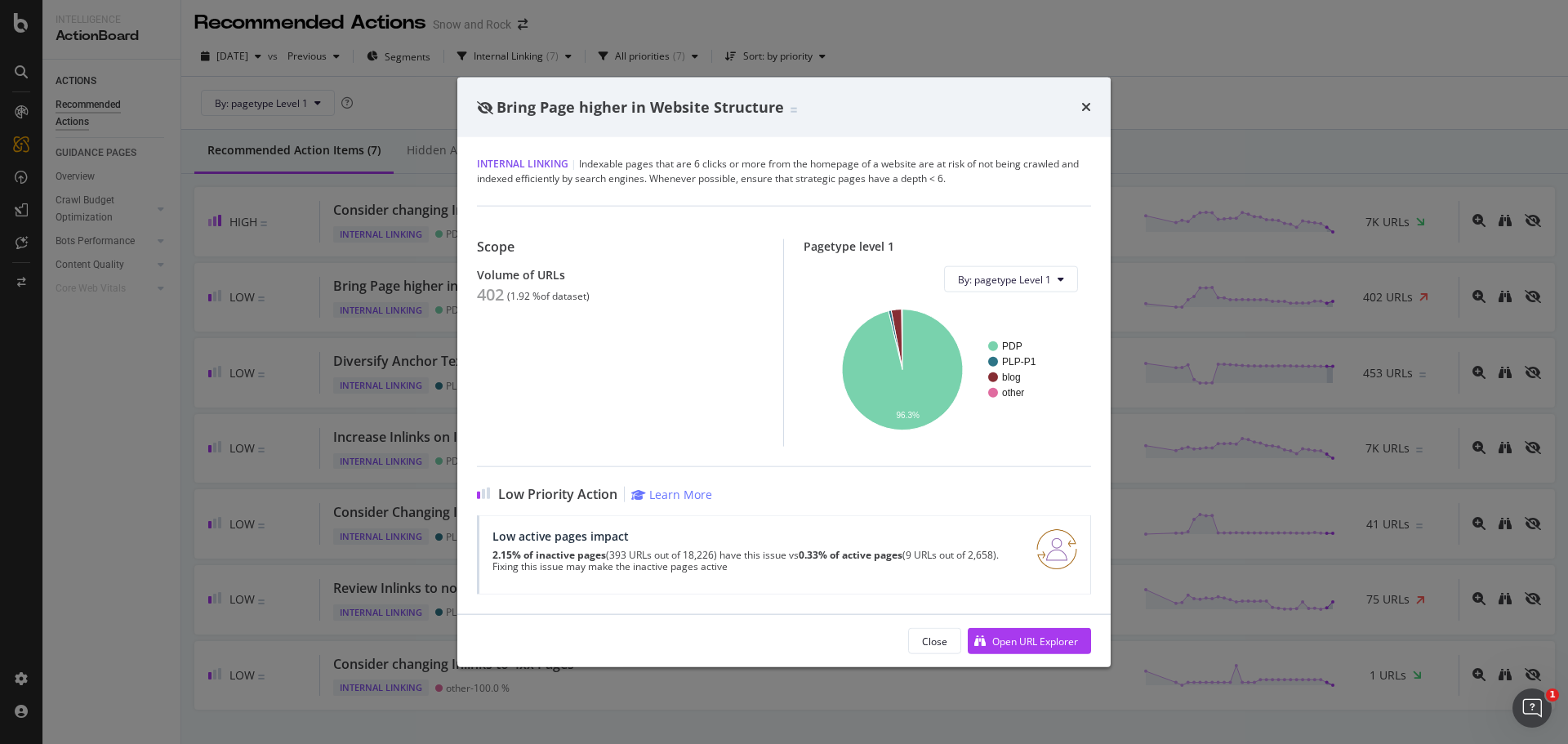
click at [246, 337] on div "Bring Page higher in Website Structure Internal Linking | Indexable pages that …" at bounding box center [784, 372] width 1568 height 744
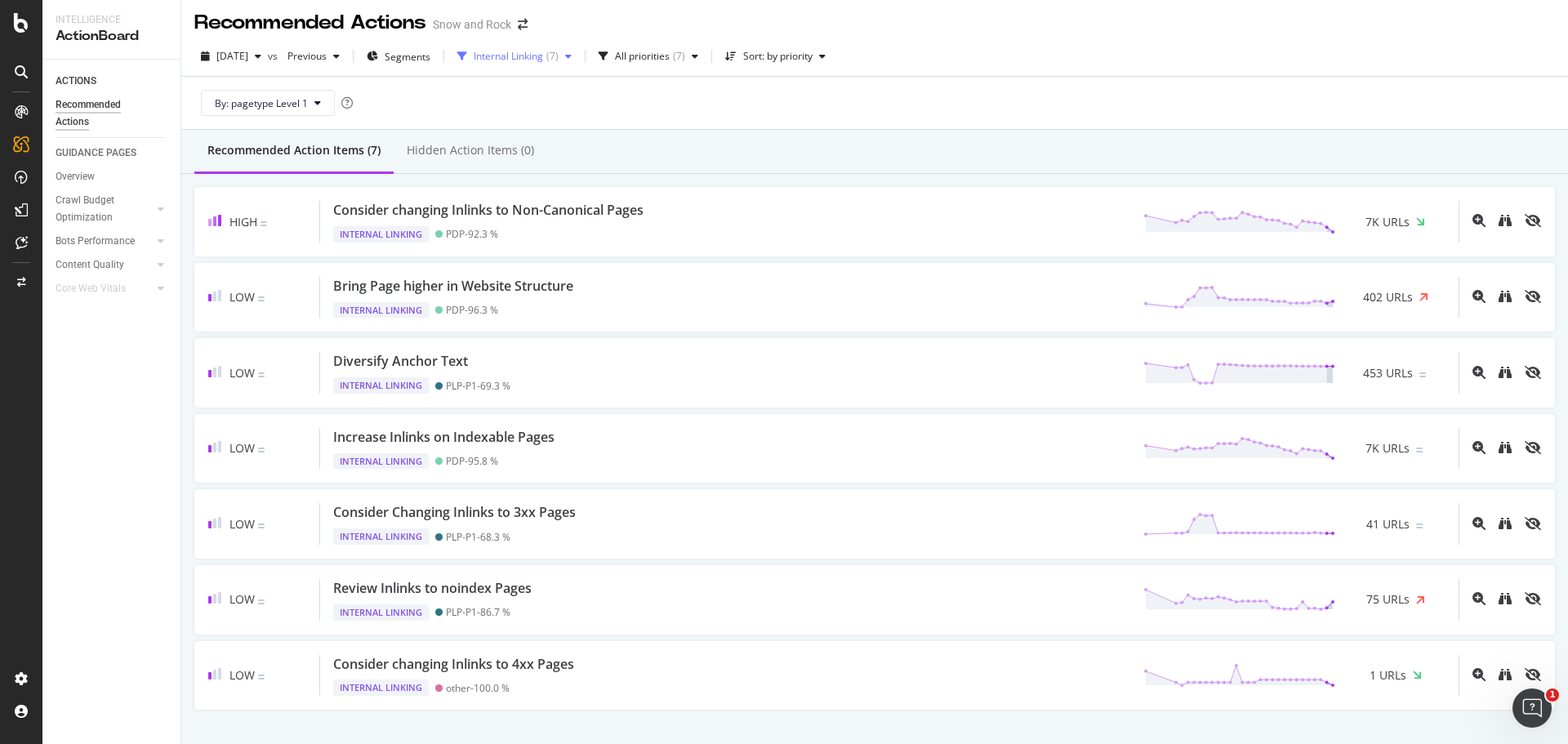
click at [539, 55] on div "Internal Linking" at bounding box center [508, 56] width 70 height 10
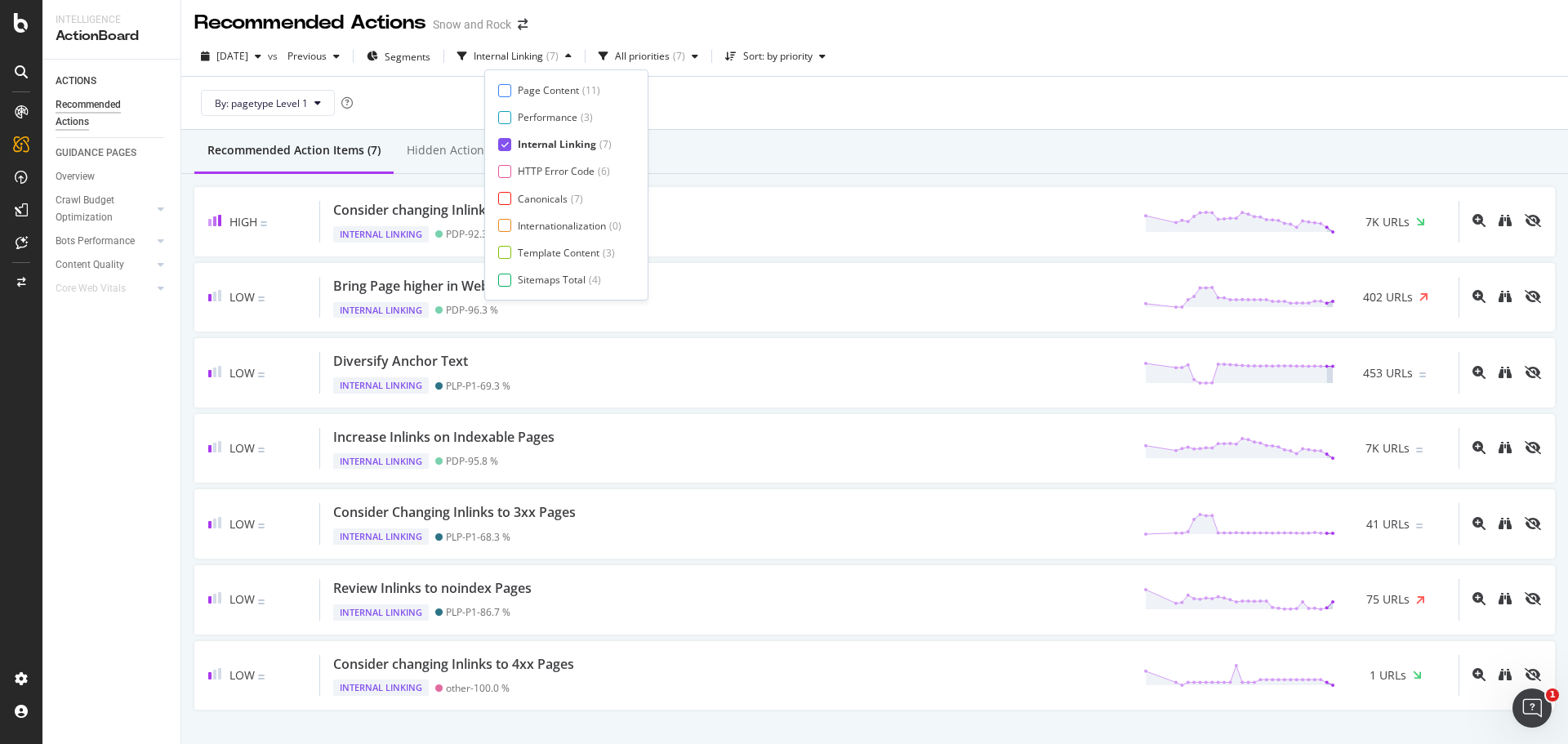
click at [527, 140] on div "Internal Linking" at bounding box center [556, 144] width 78 height 14
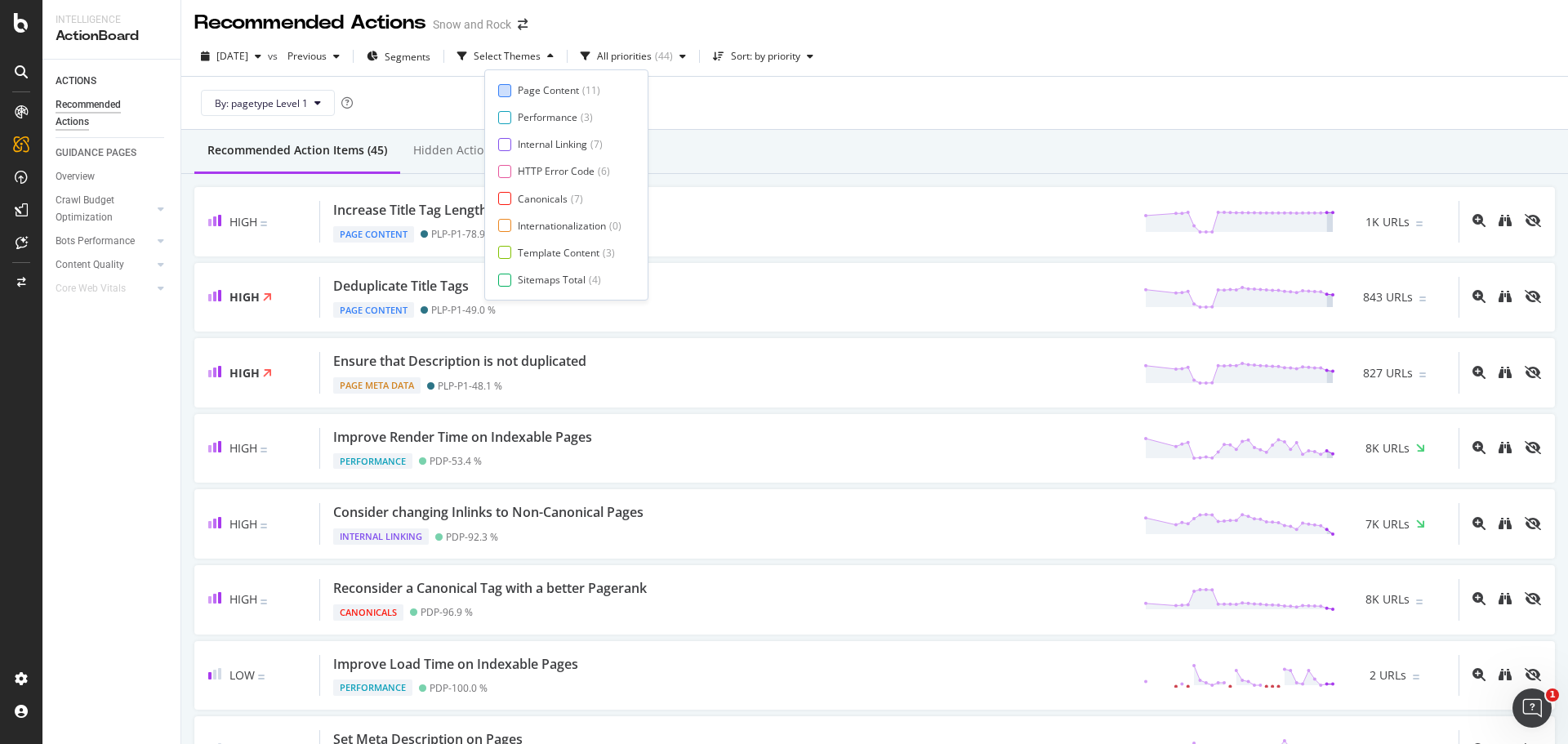
click at [538, 94] on div "Page Content" at bounding box center [548, 90] width 61 height 14
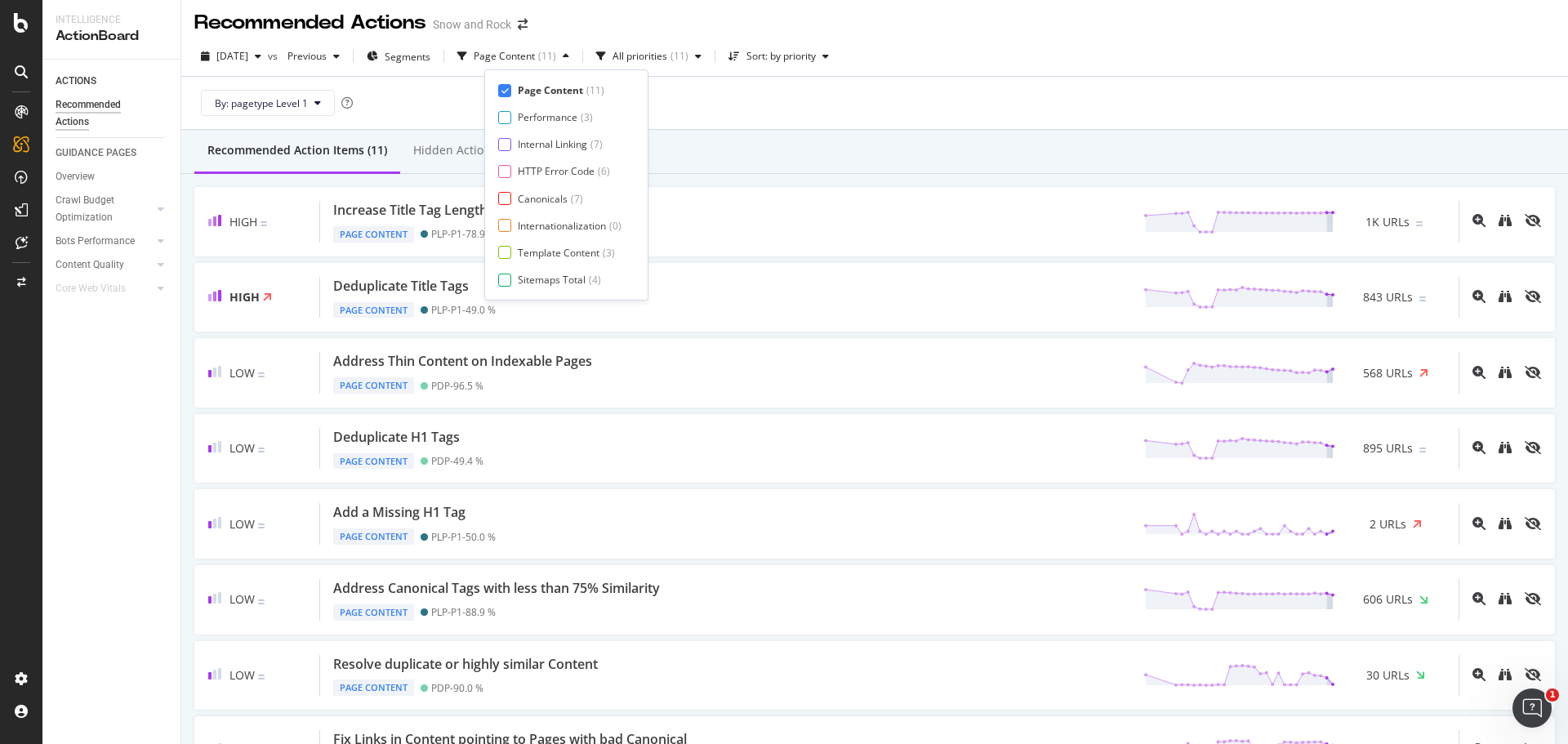
click at [849, 113] on div "By: pagetype Level 1" at bounding box center [874, 102] width 1360 height 52
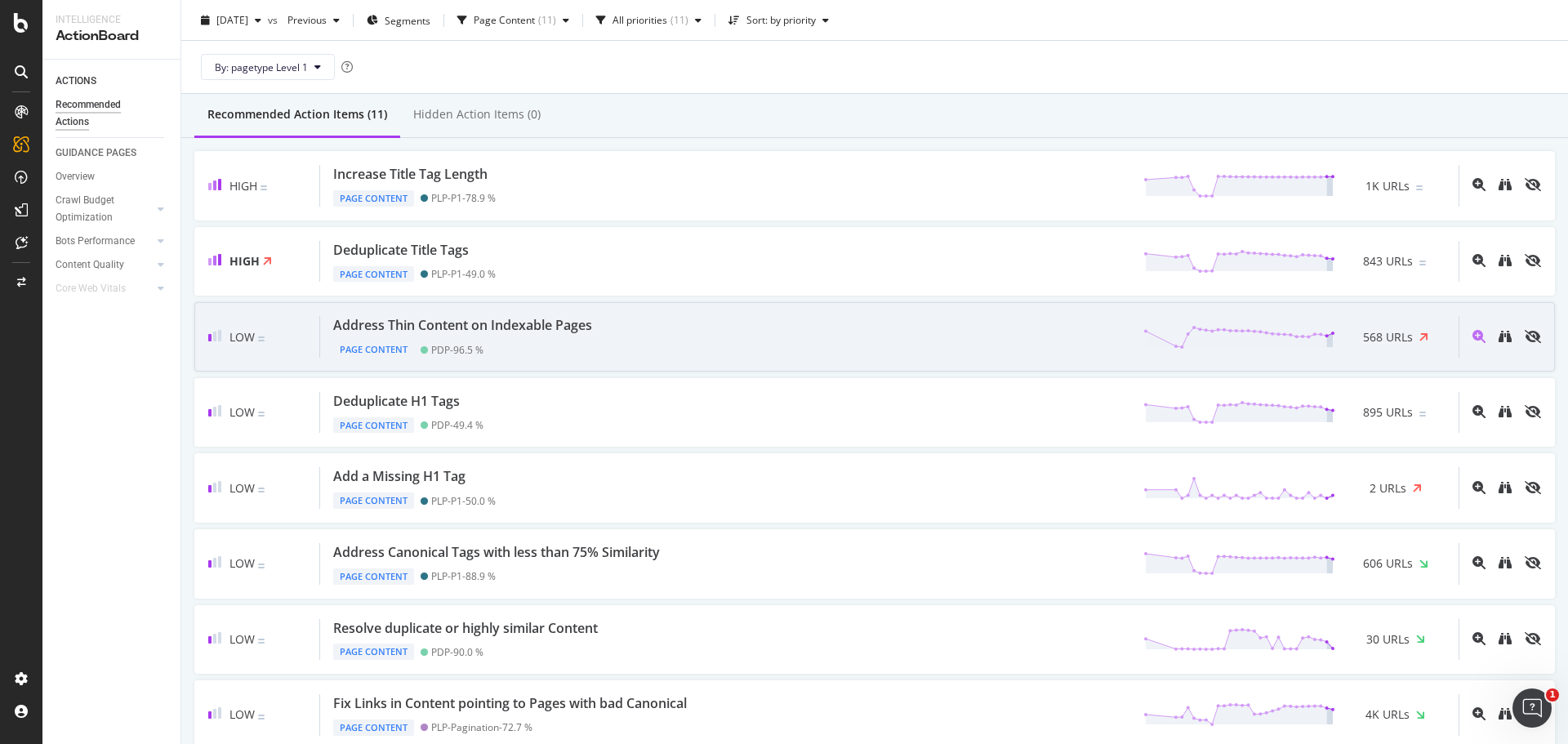
scroll to position [37, 0]
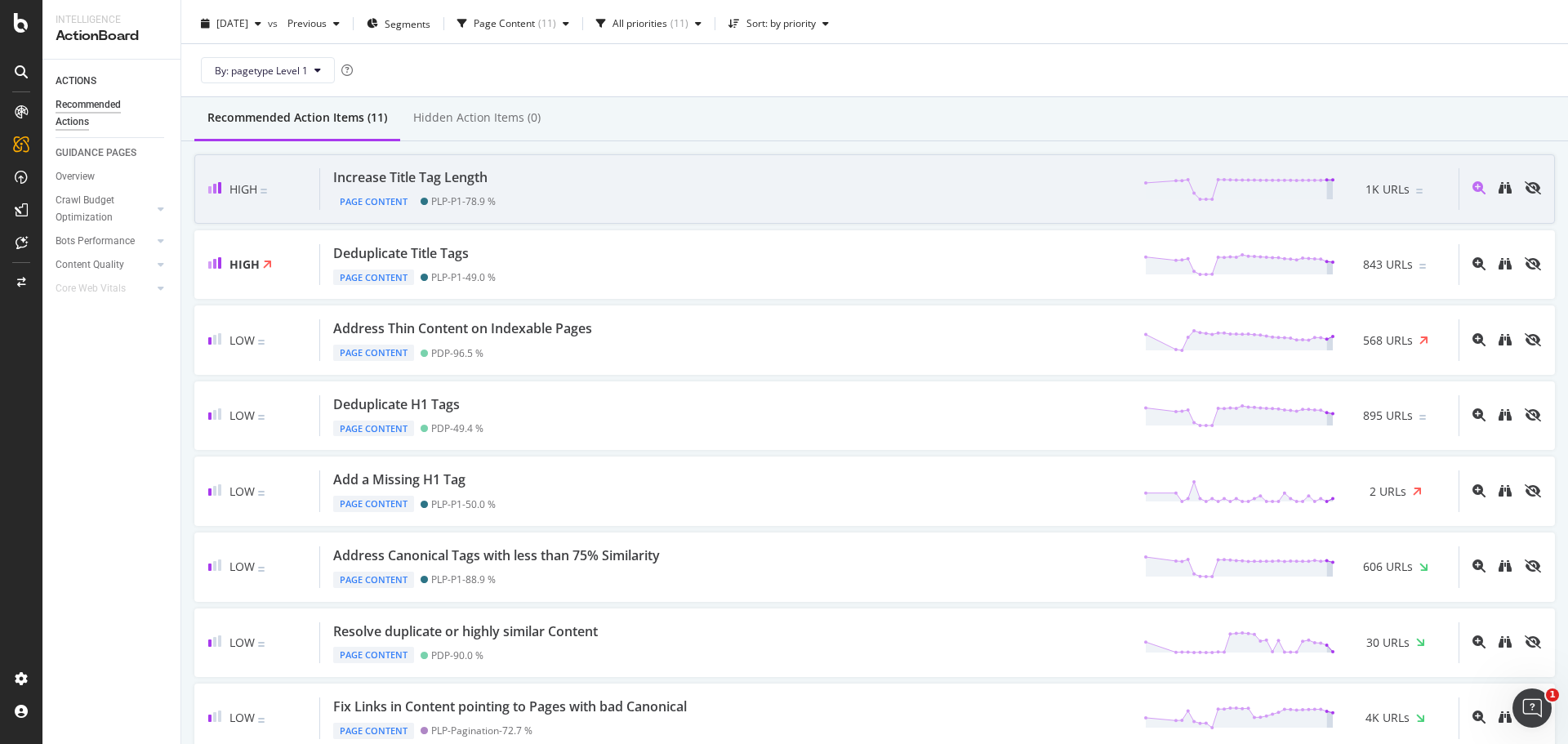
click at [561, 198] on div "Increase Title Tag Length Page Content PLP-P1 - 78.9 % 1K URLs" at bounding box center [889, 188] width 1138 height 42
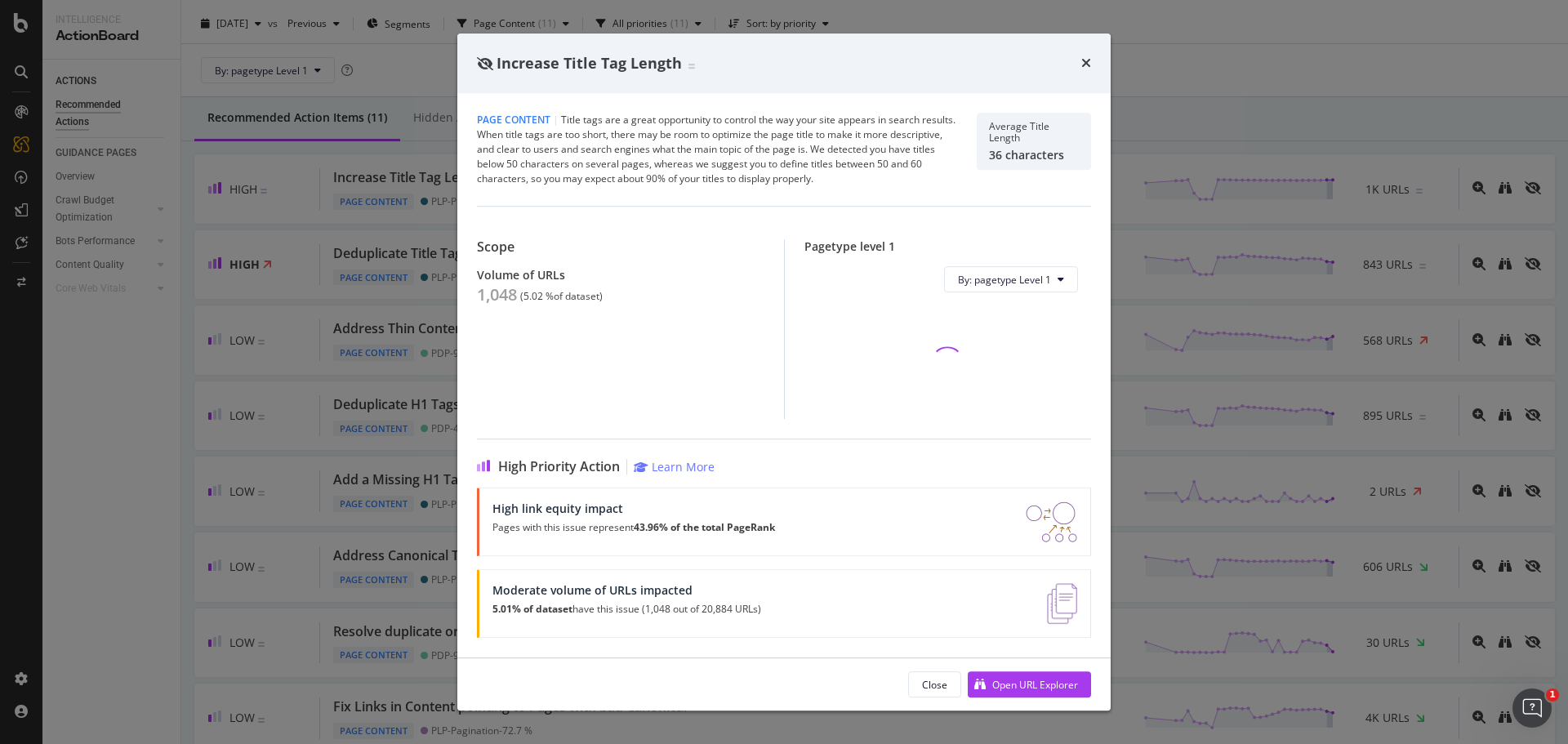
click at [497, 300] on div "1,048" at bounding box center [497, 295] width 40 height 19
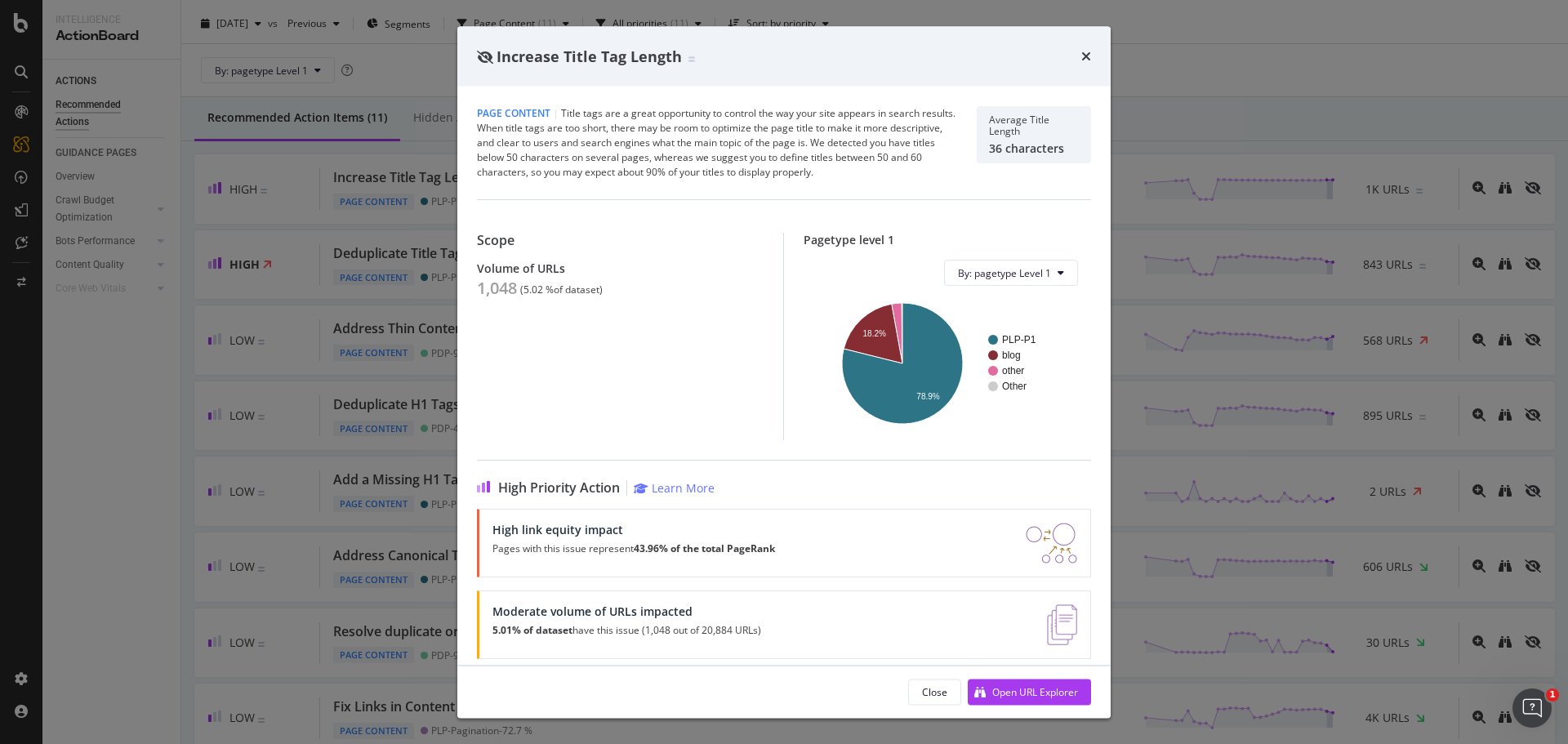
click at [188, 341] on div "Increase Title Tag Length Page Content | Title tags are a great opportunity to …" at bounding box center [784, 372] width 1568 height 744
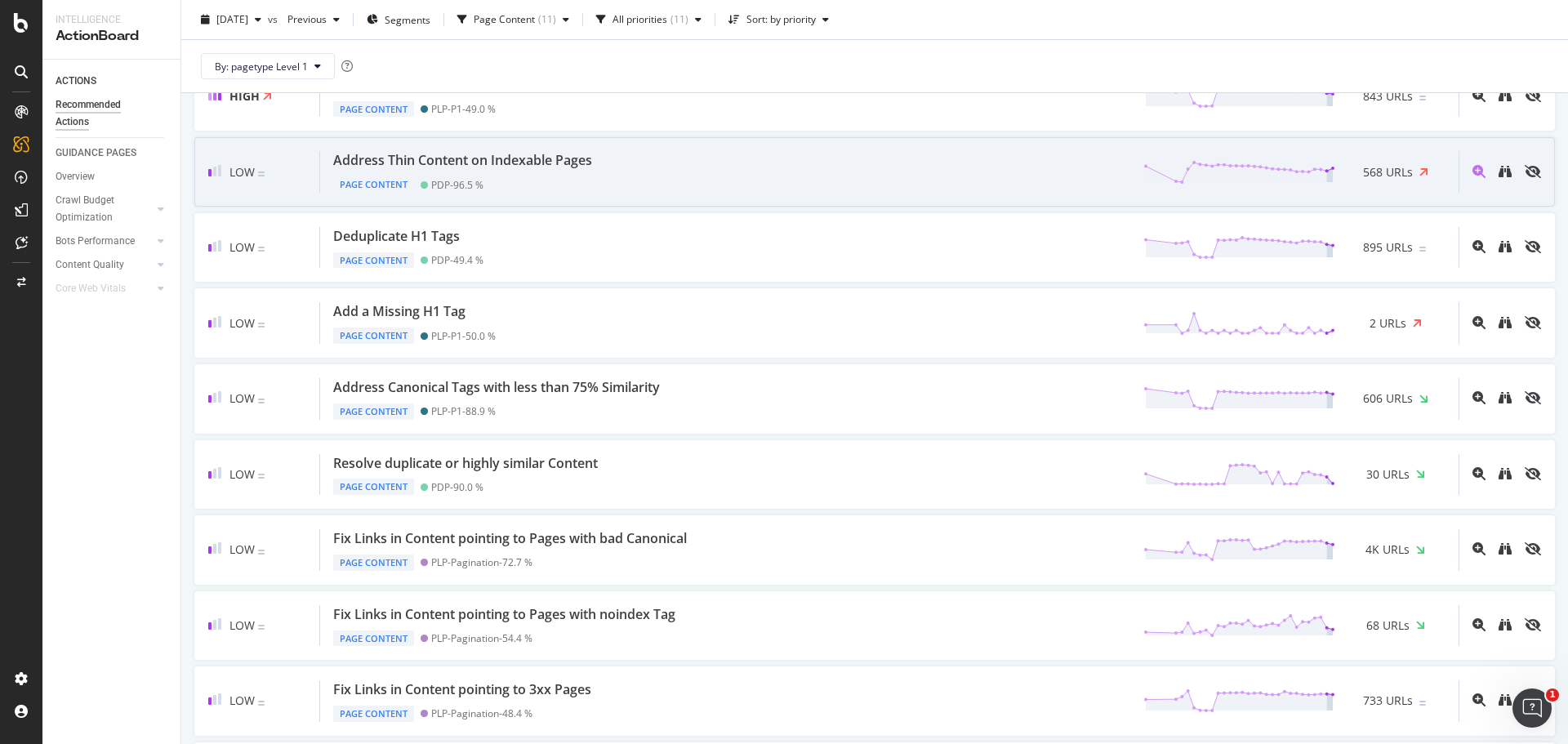
scroll to position [342, 0]
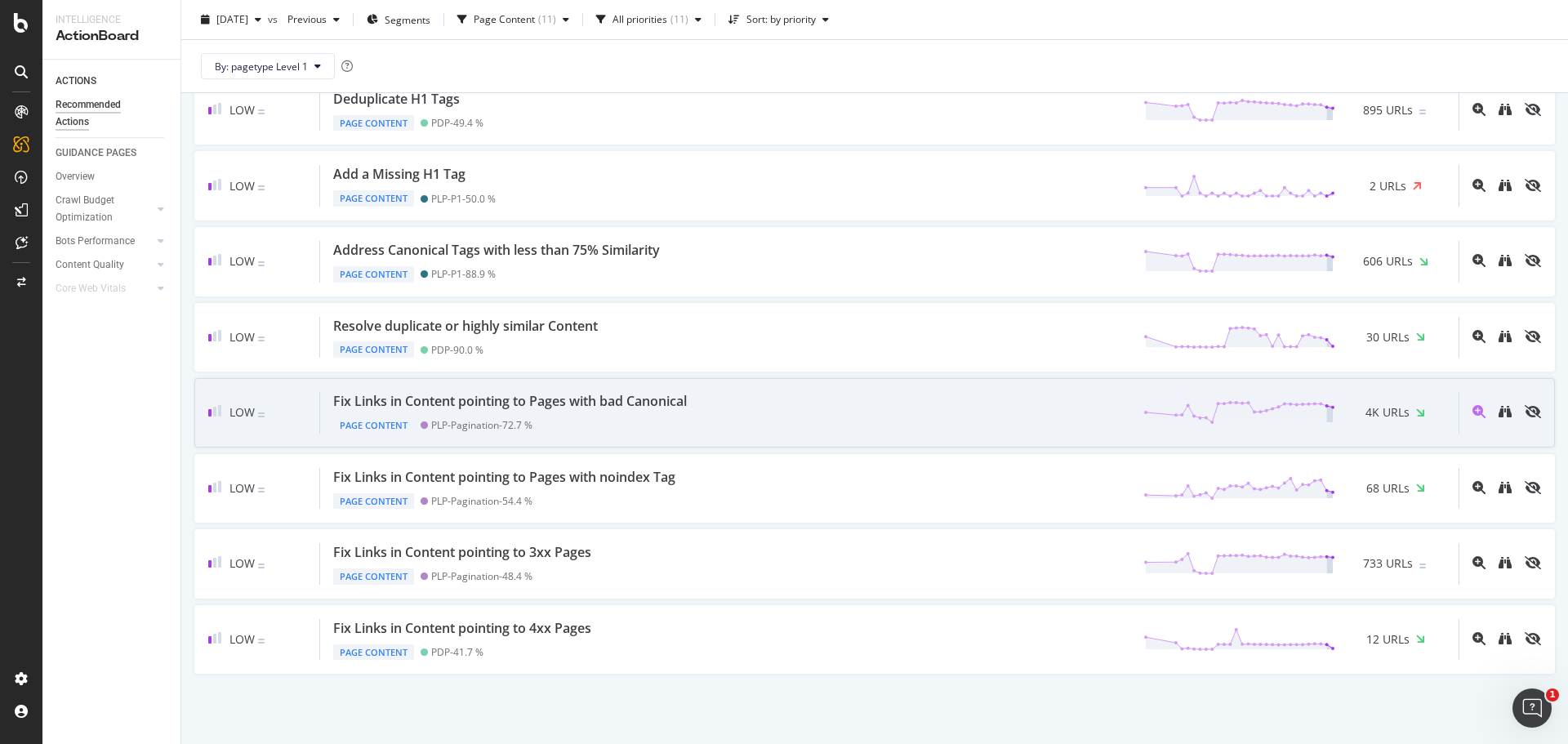
click at [525, 415] on div "Page Content PLP-Pagination - 72.7 %" at bounding box center [513, 422] width 360 height 23
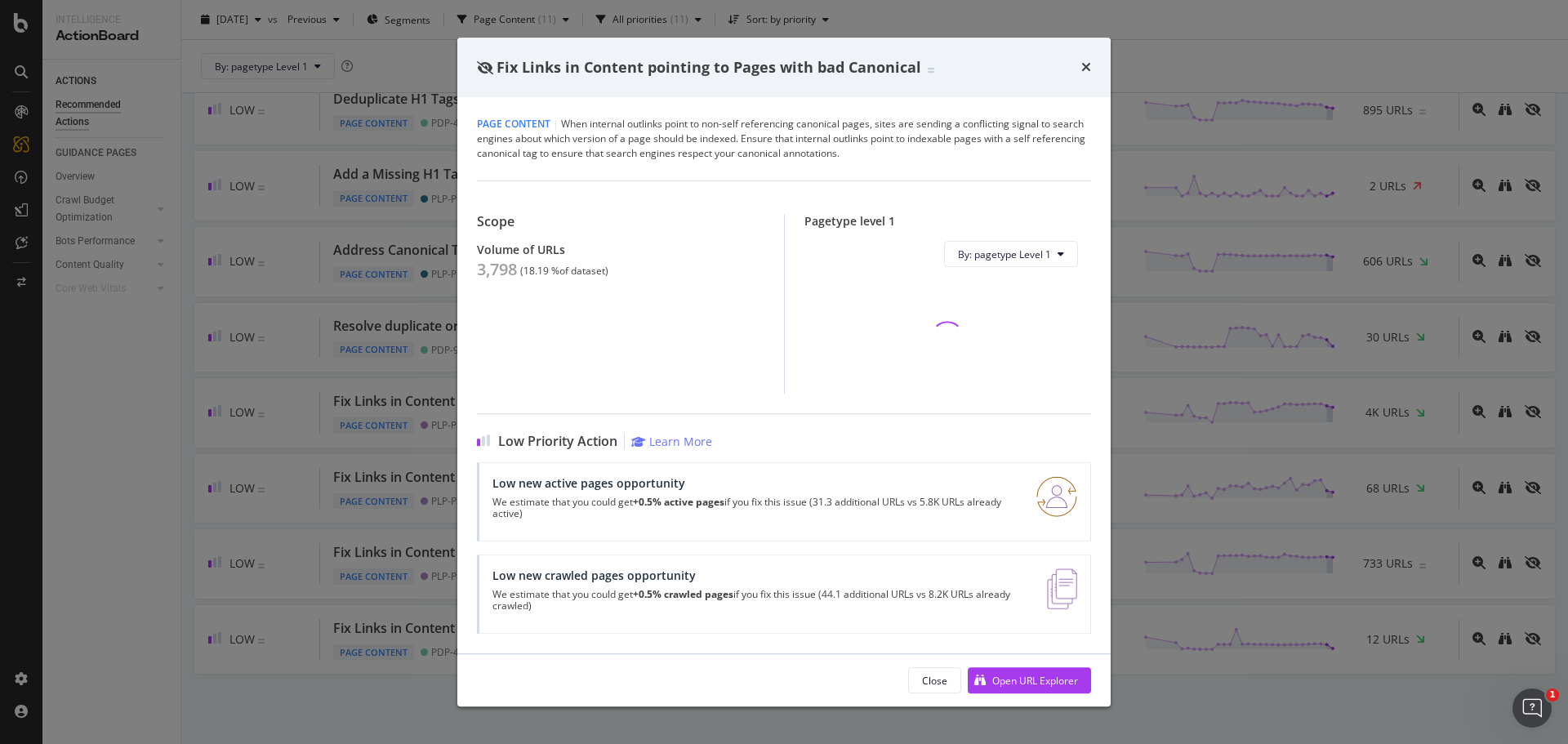
click at [500, 271] on div "3,798" at bounding box center [497, 270] width 40 height 19
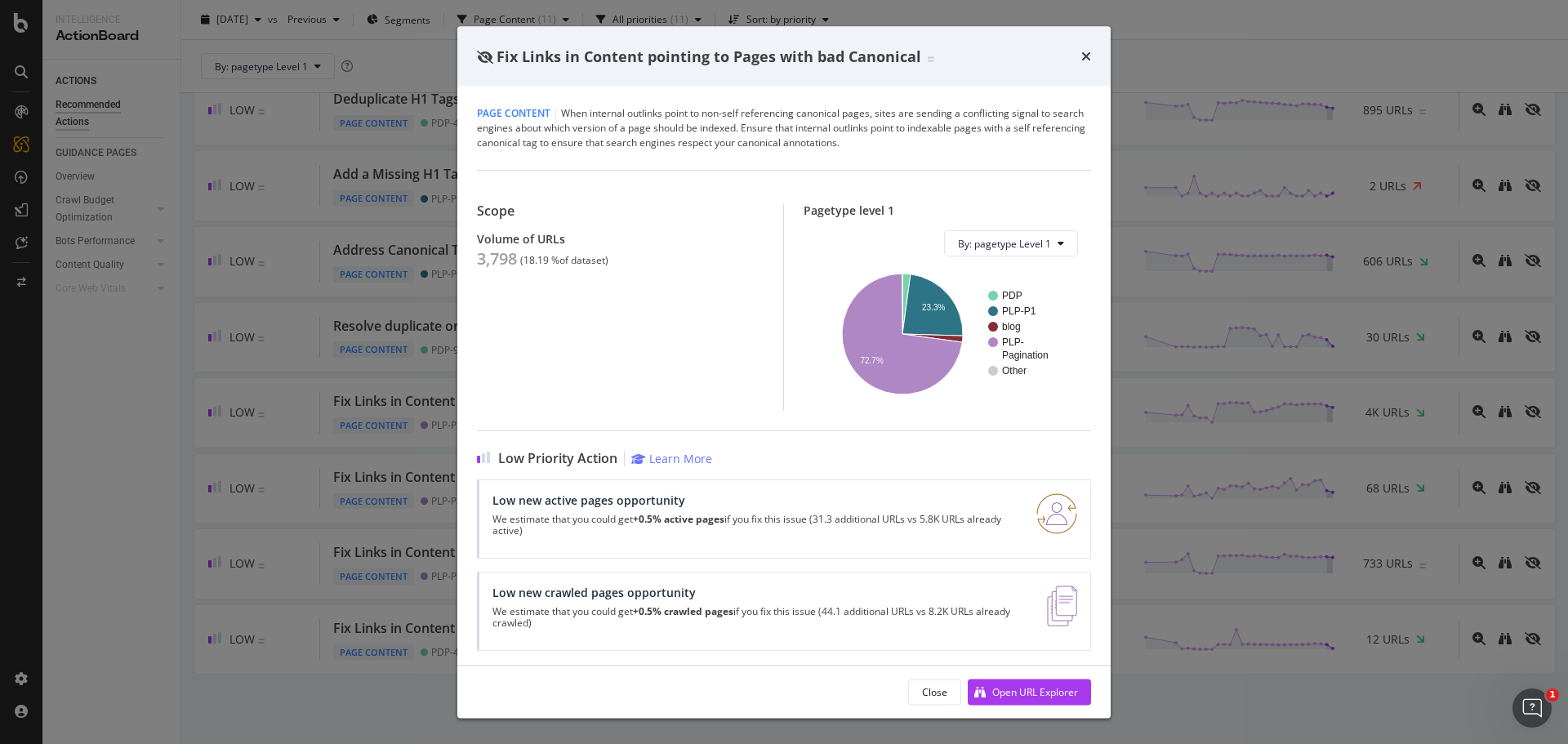
click at [400, 332] on div "Fix Links in Content pointing to Pages with bad Canonical Page Content | When i…" at bounding box center [784, 372] width 1568 height 744
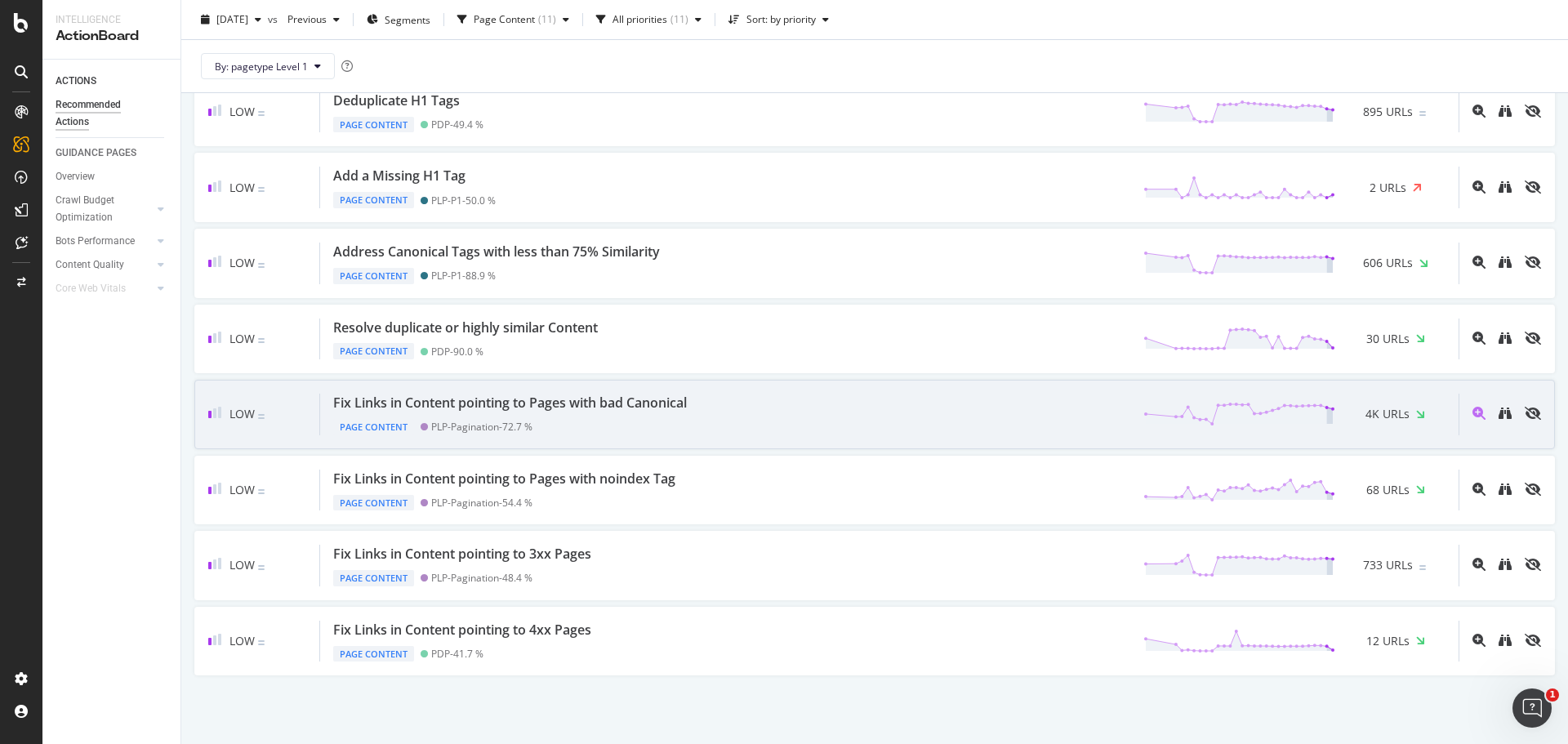
scroll to position [341, 0]
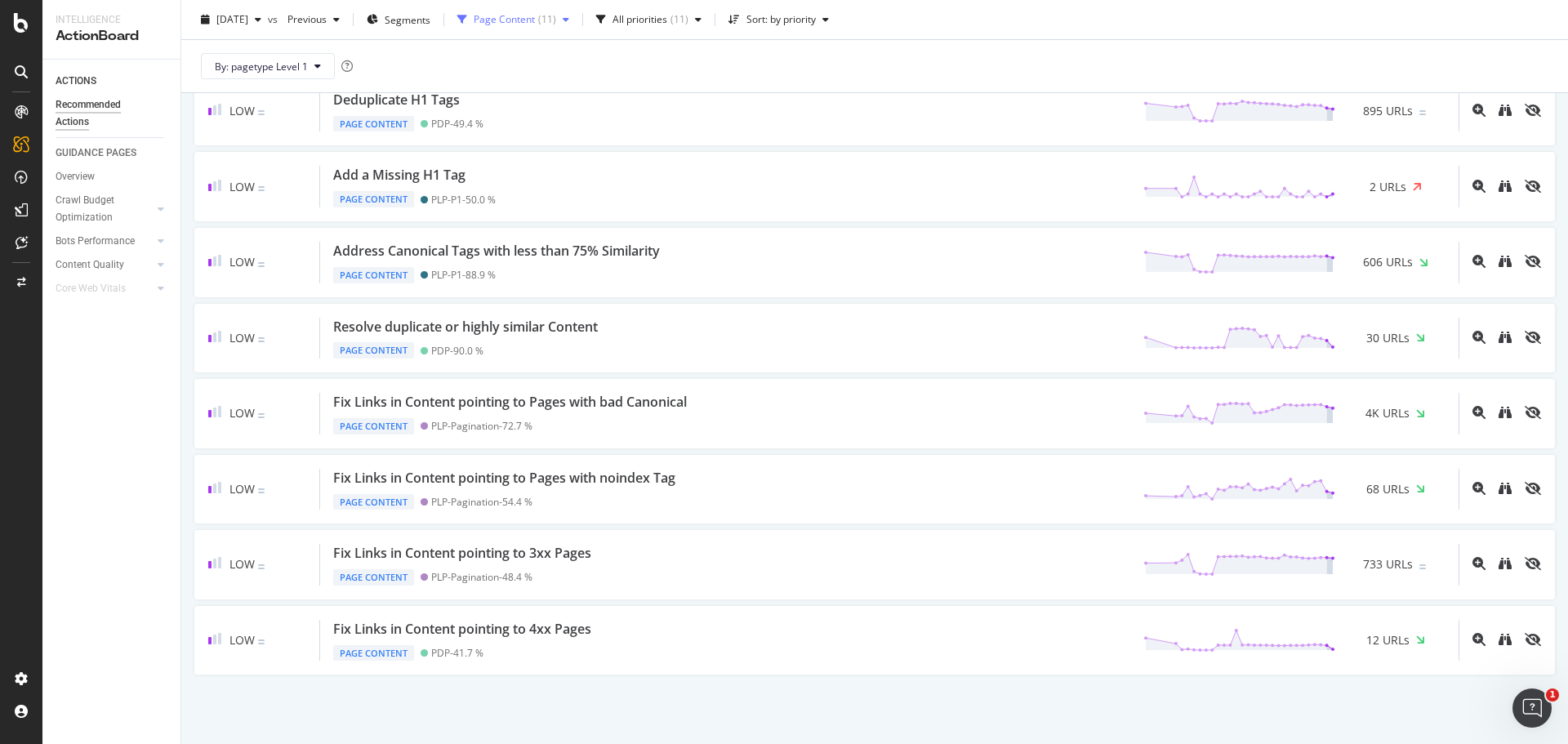
click at [535, 22] on div "Page Content" at bounding box center [503, 19] width 61 height 10
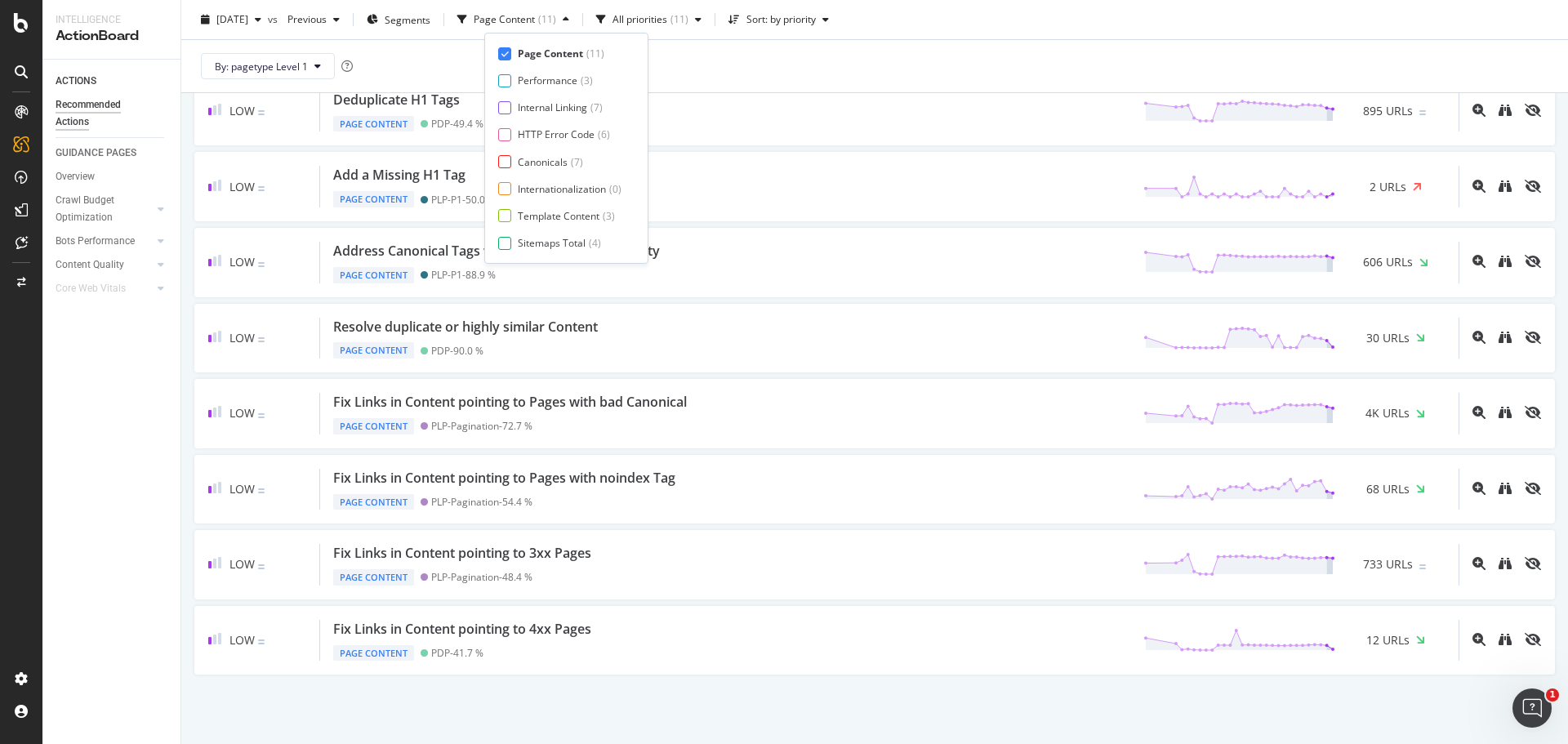
click at [550, 52] on div "Page Content" at bounding box center [551, 53] width 66 height 14
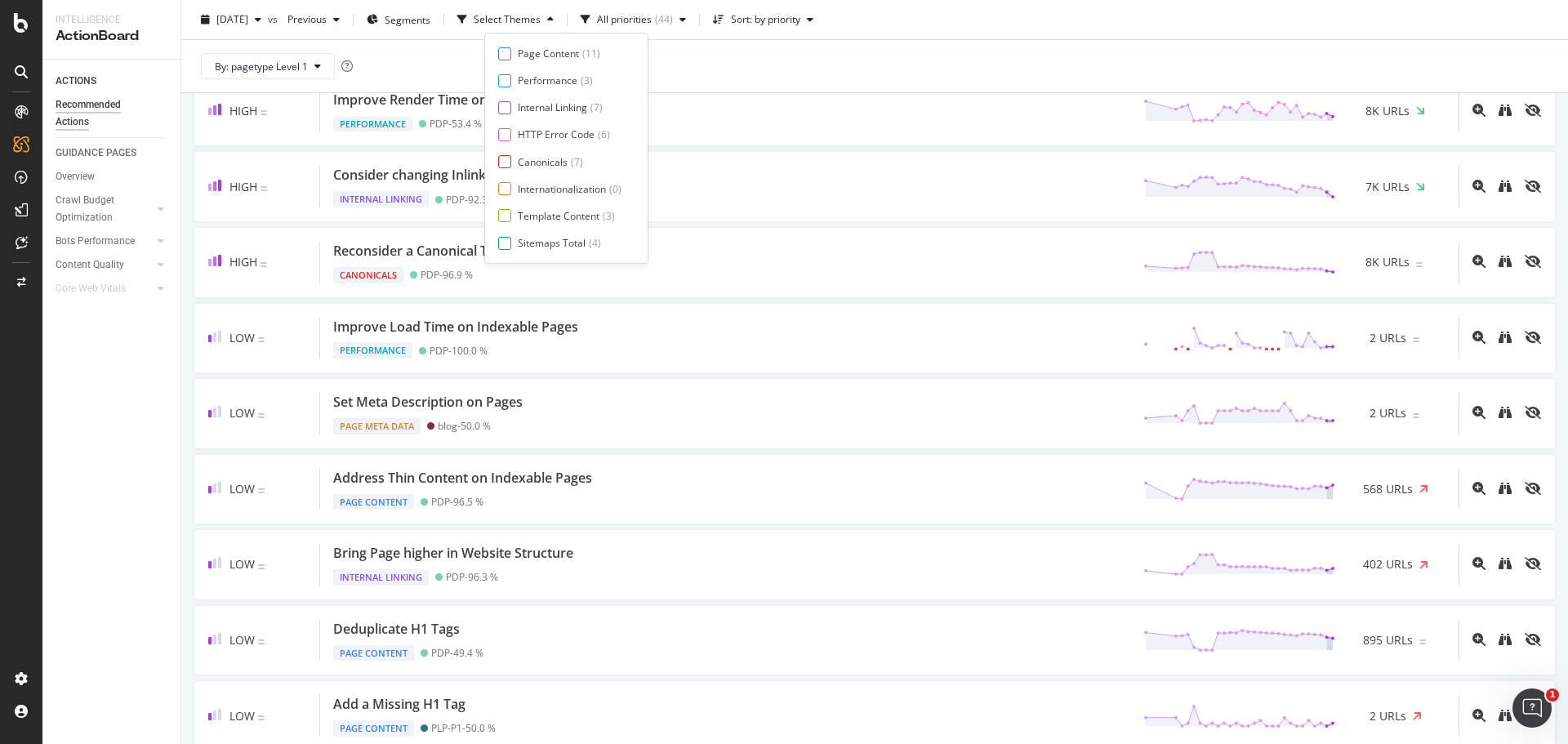
scroll to position [795, 0]
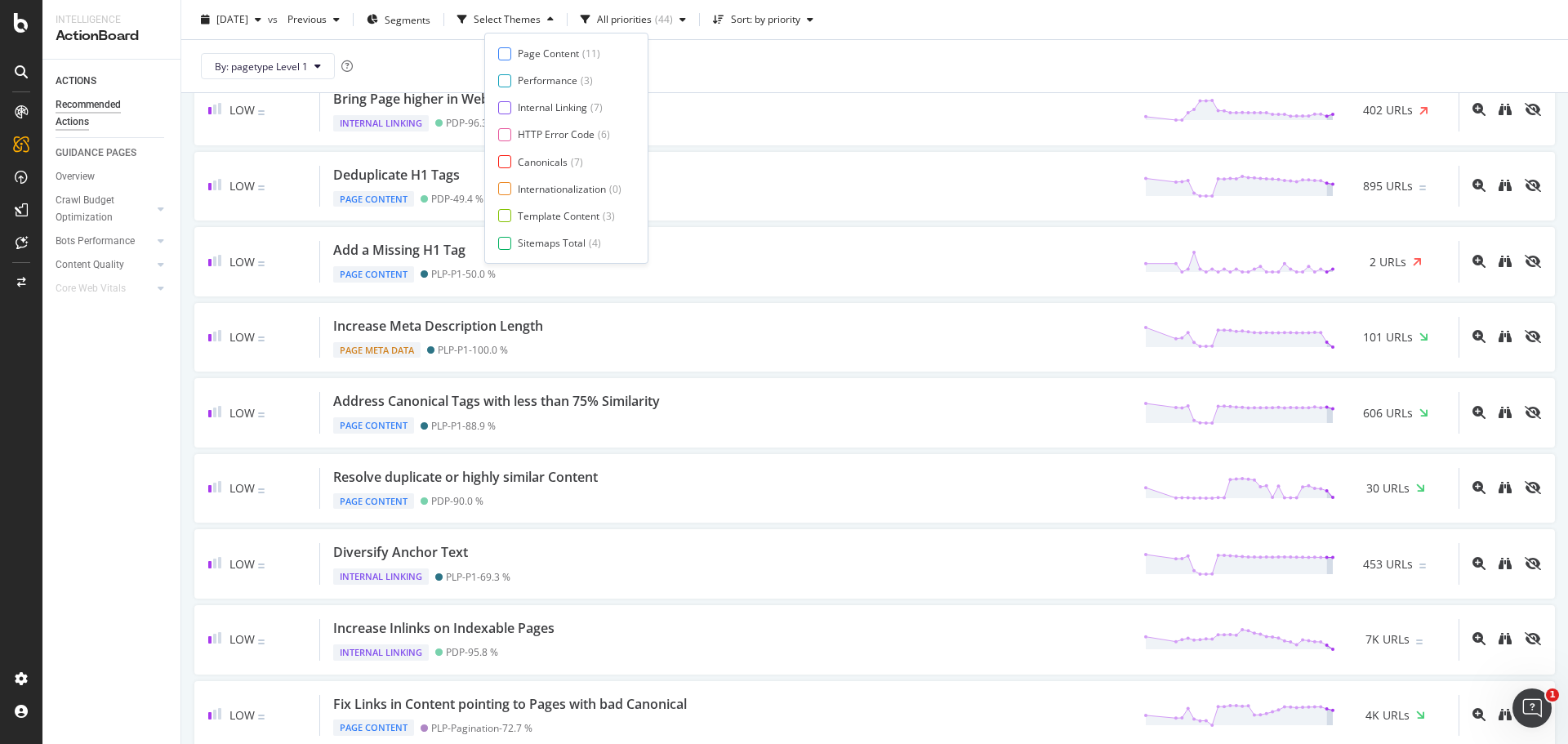
click at [551, 127] on div "Page Content ( 11 ) Performance ( 3 ) Internal Linking ( 7 ) HTTP Error Code ( …" at bounding box center [565, 148] width 136 height 203
click at [554, 129] on div "HTTP Error Code" at bounding box center [556, 134] width 76 height 14
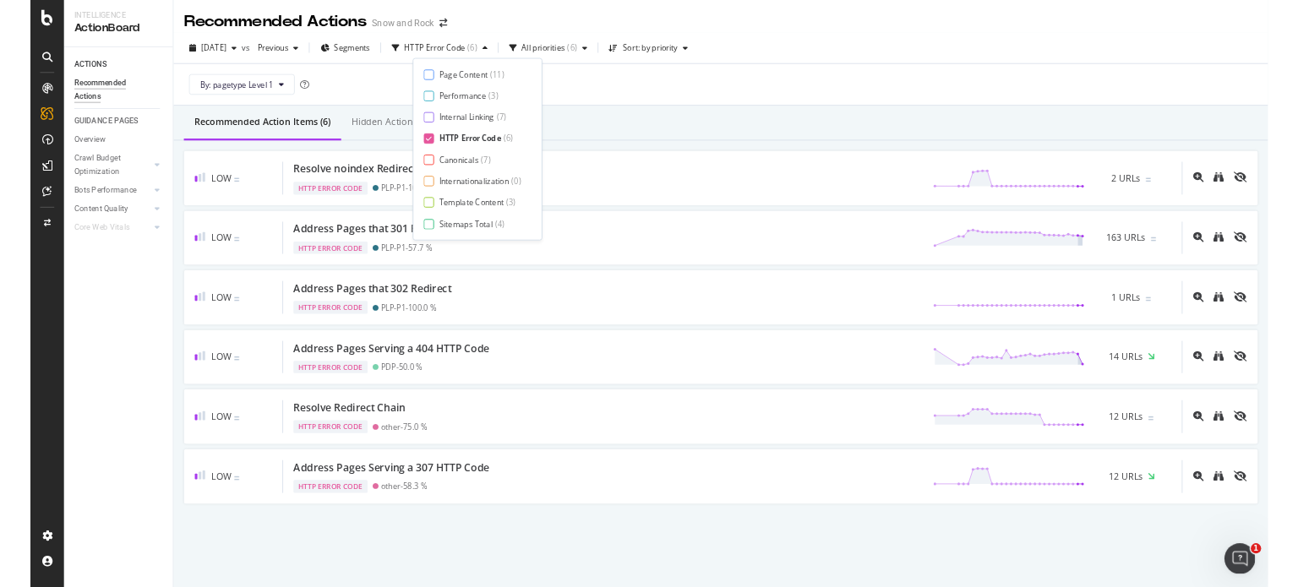
scroll to position [0, 0]
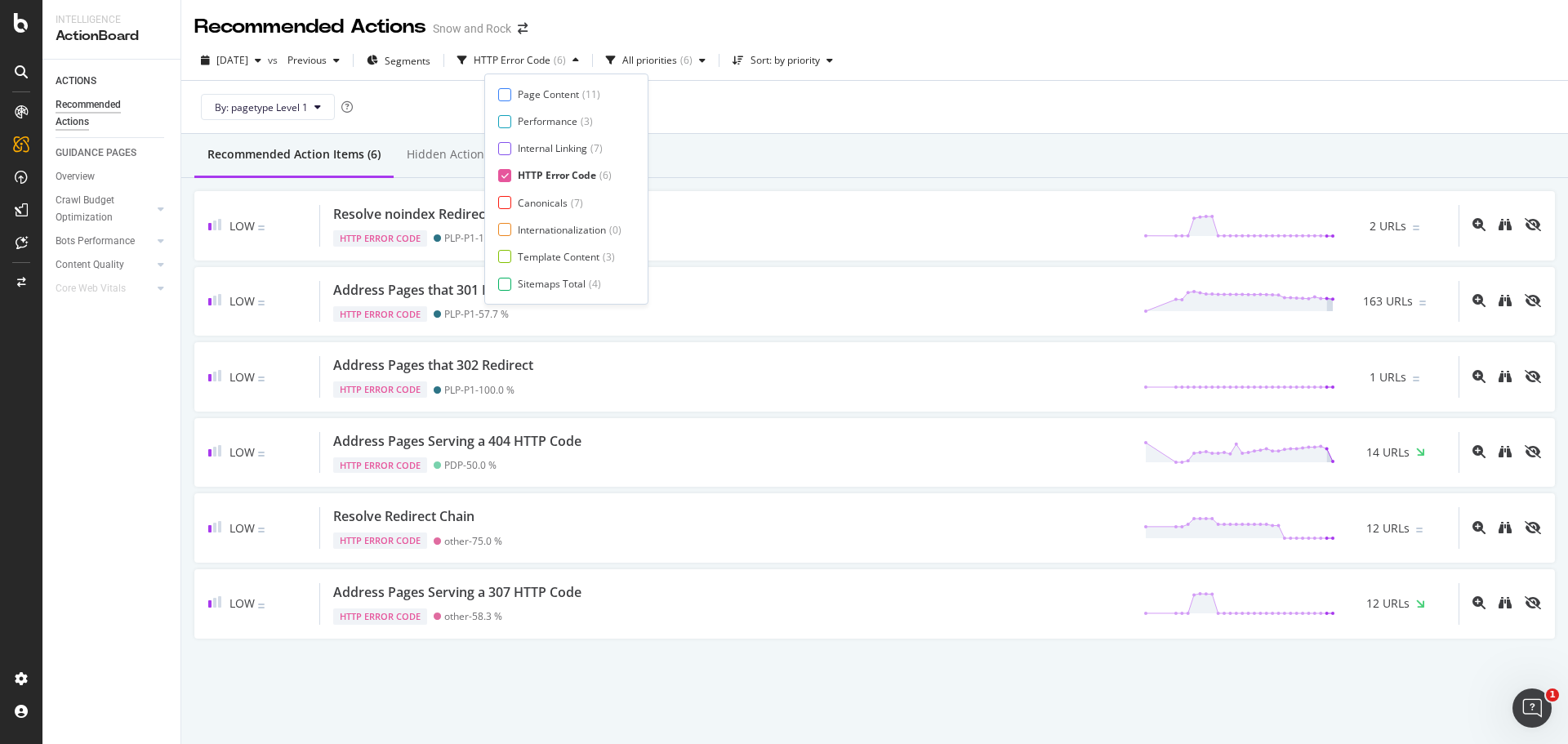
click at [776, 126] on div "By: pagetype Level 1" at bounding box center [874, 107] width 1360 height 52
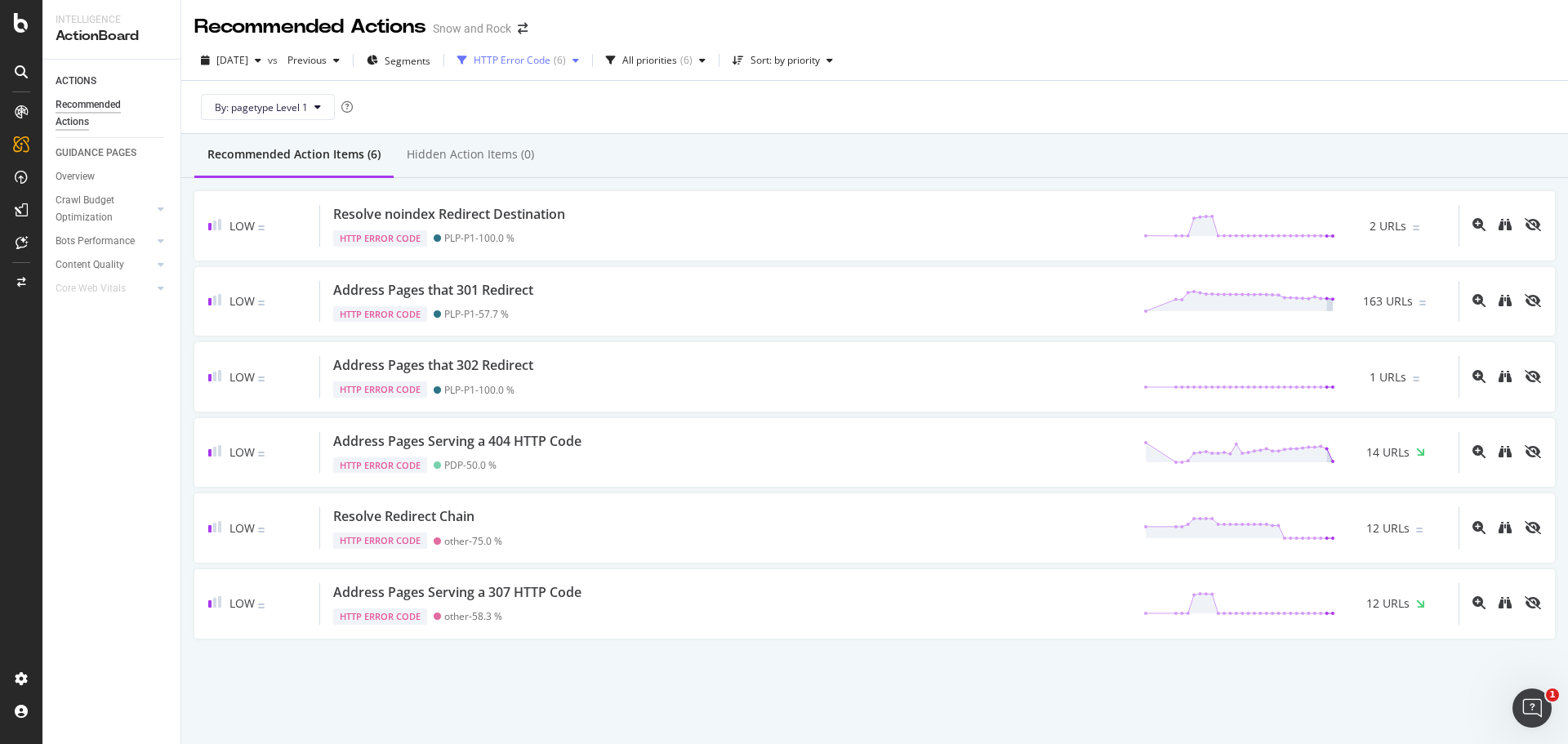
click at [544, 62] on div "HTTP Error Code" at bounding box center [511, 60] width 76 height 10
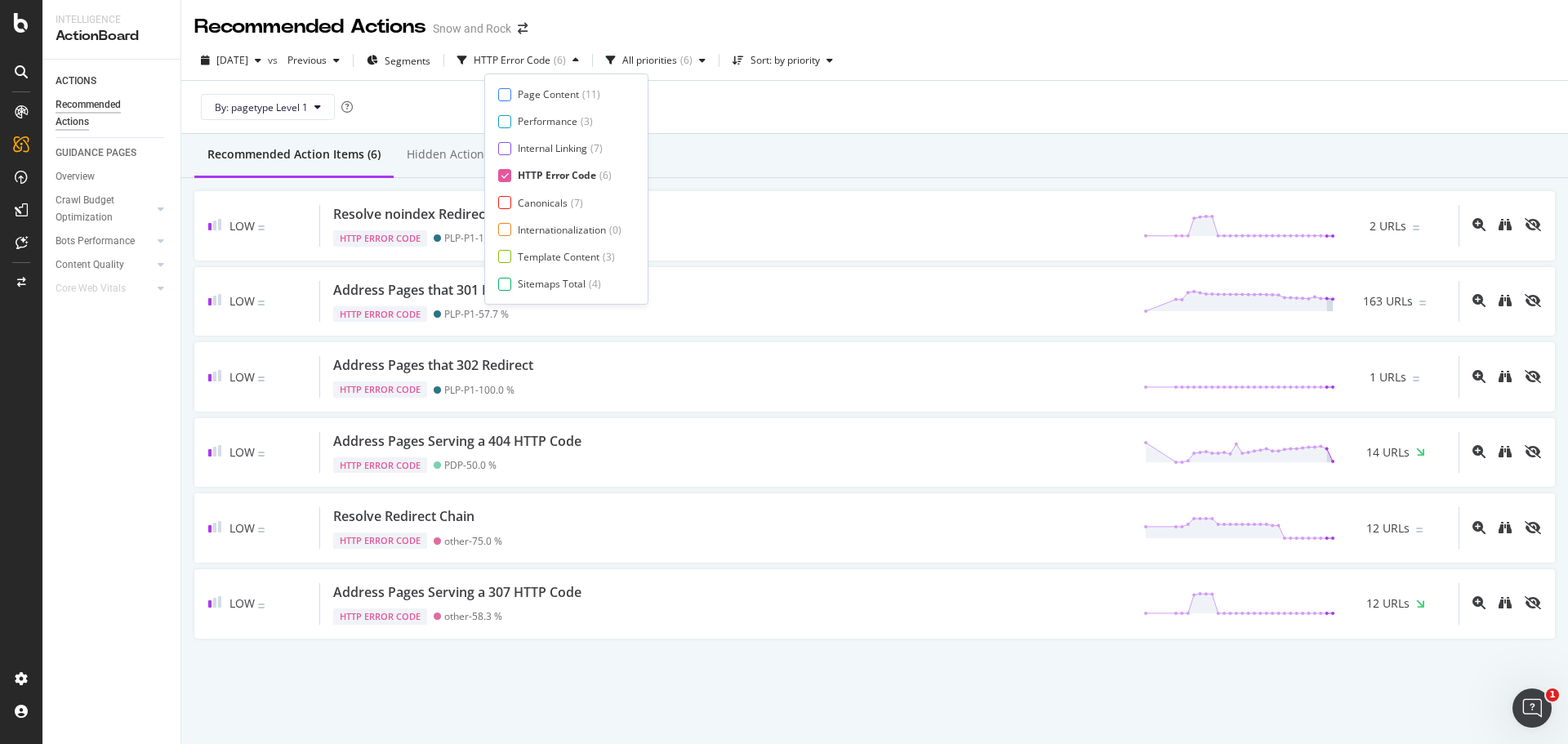
click at [801, 117] on div "By: pagetype Level 1" at bounding box center [874, 107] width 1360 height 52
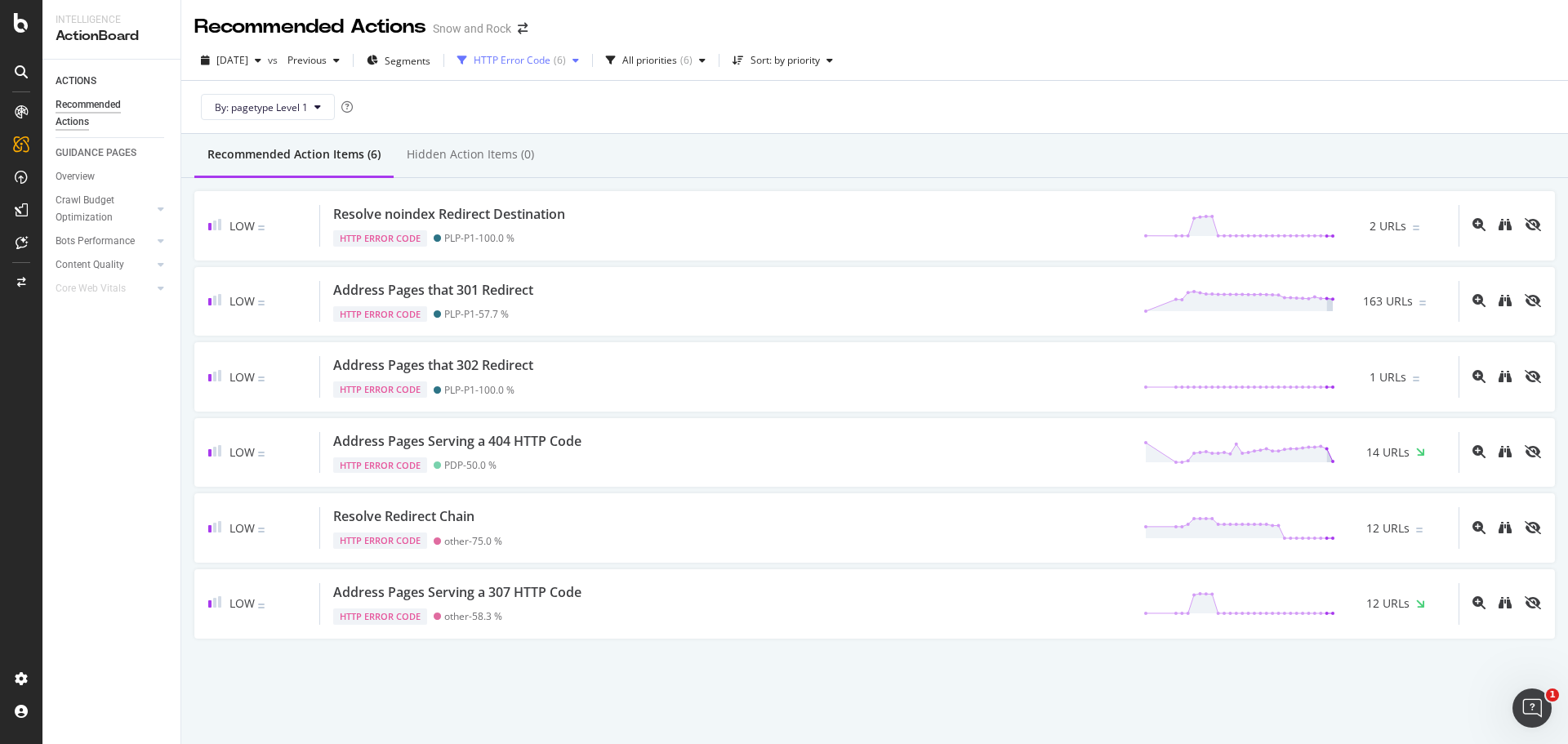
click at [525, 48] on div "HTTP Error Code ( 6 )" at bounding box center [517, 60] width 134 height 24
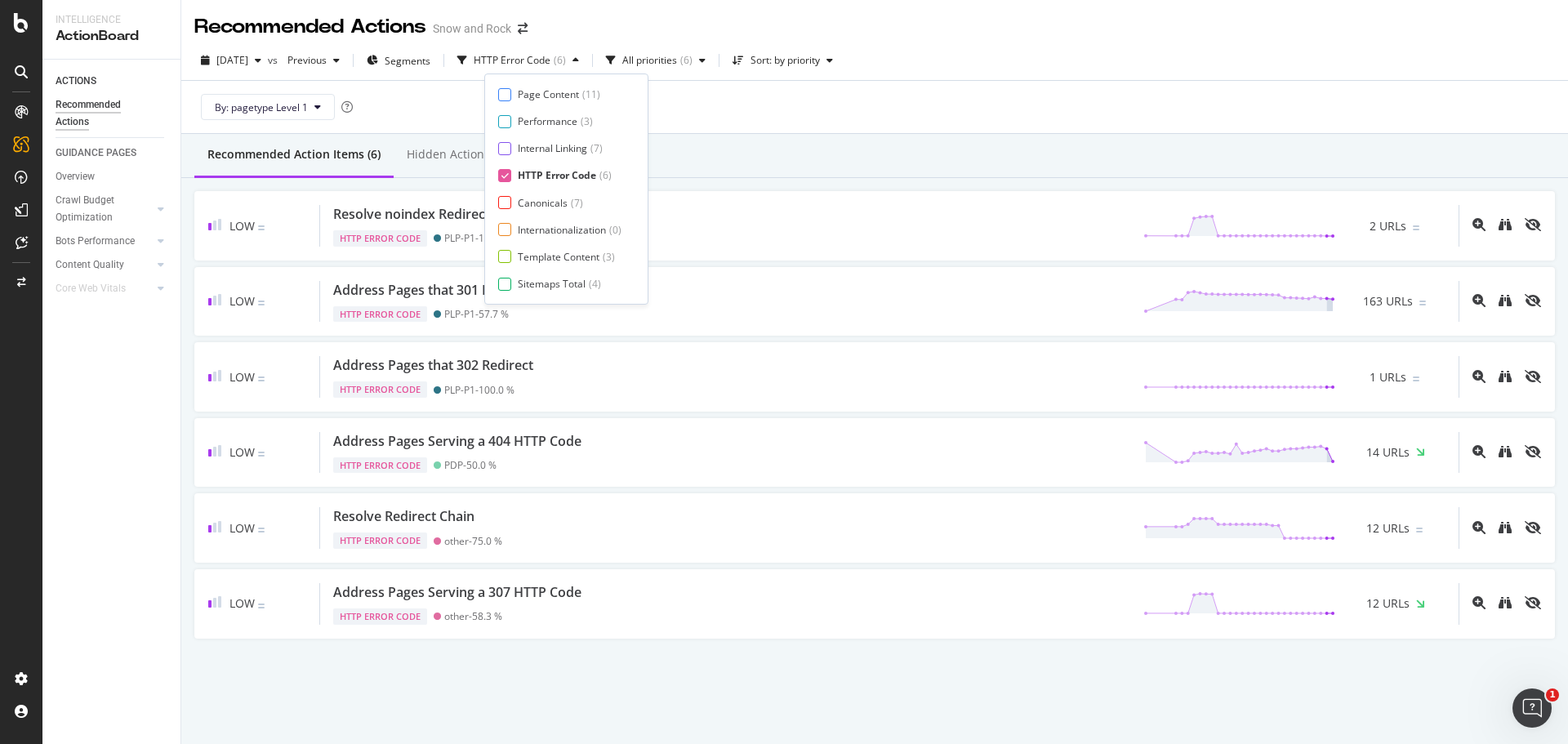
click at [540, 177] on div "HTTP Error Code" at bounding box center [556, 175] width 78 height 14
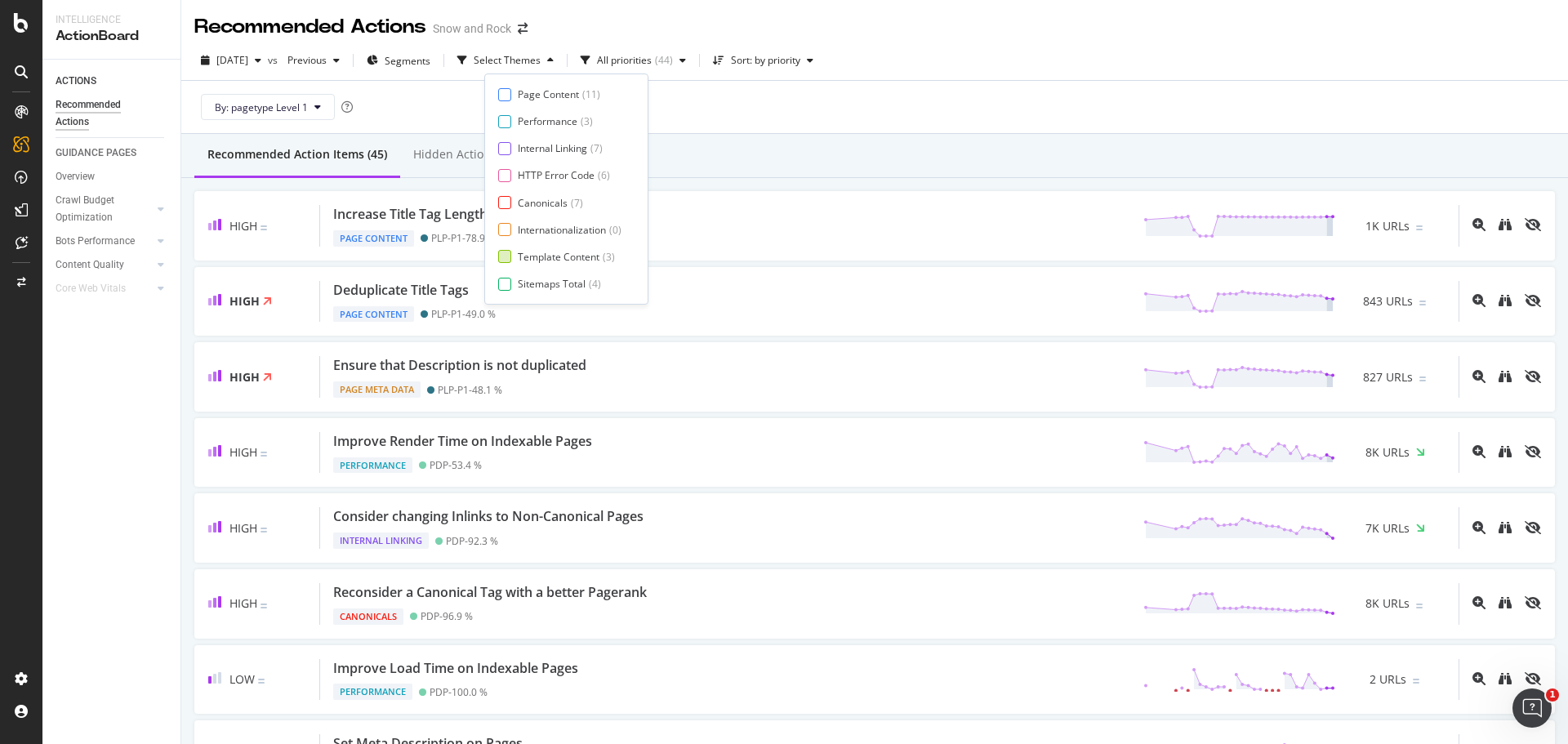
click at [545, 253] on div "Template Content" at bounding box center [558, 257] width 82 height 14
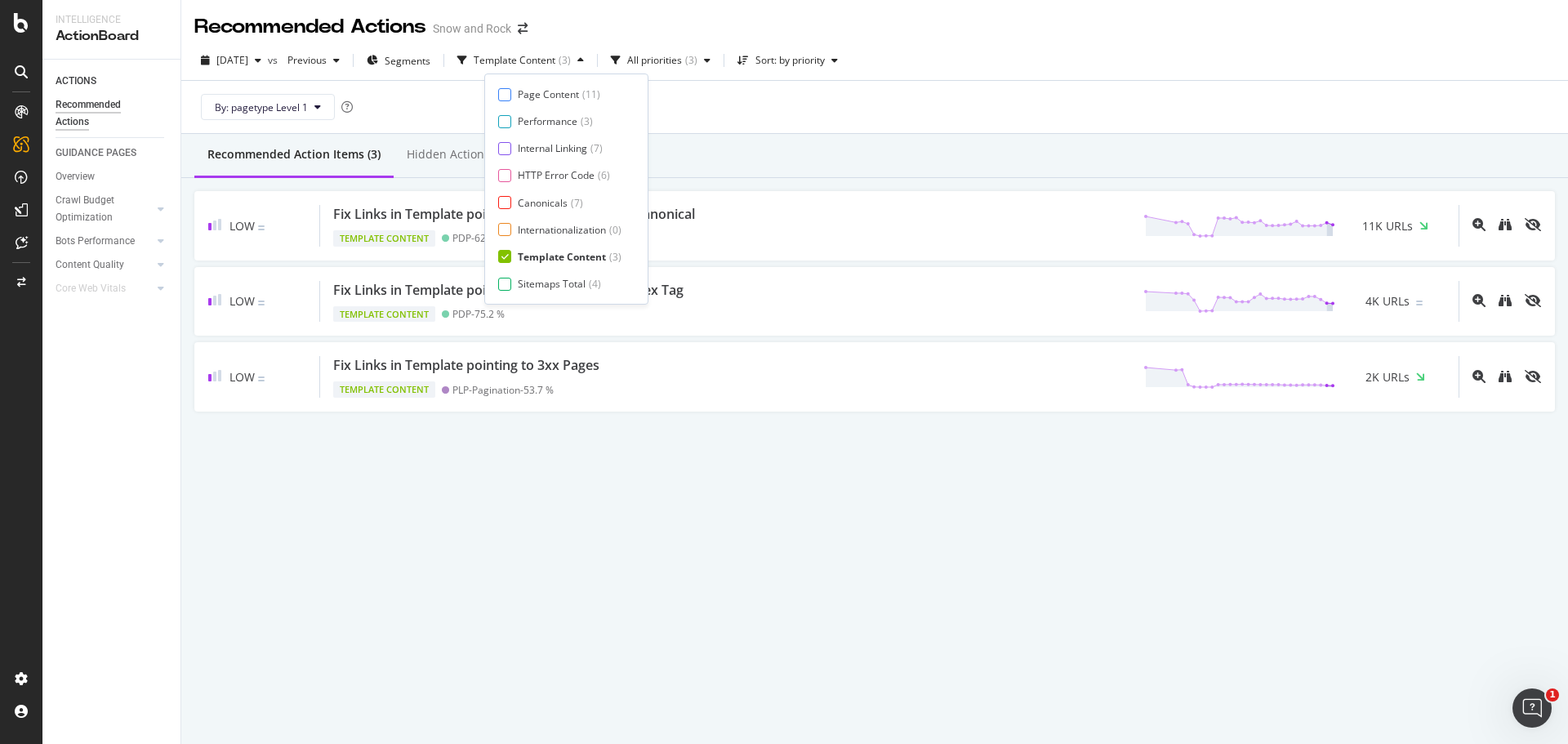
click at [839, 111] on div "By: pagetype Level 1" at bounding box center [874, 107] width 1360 height 52
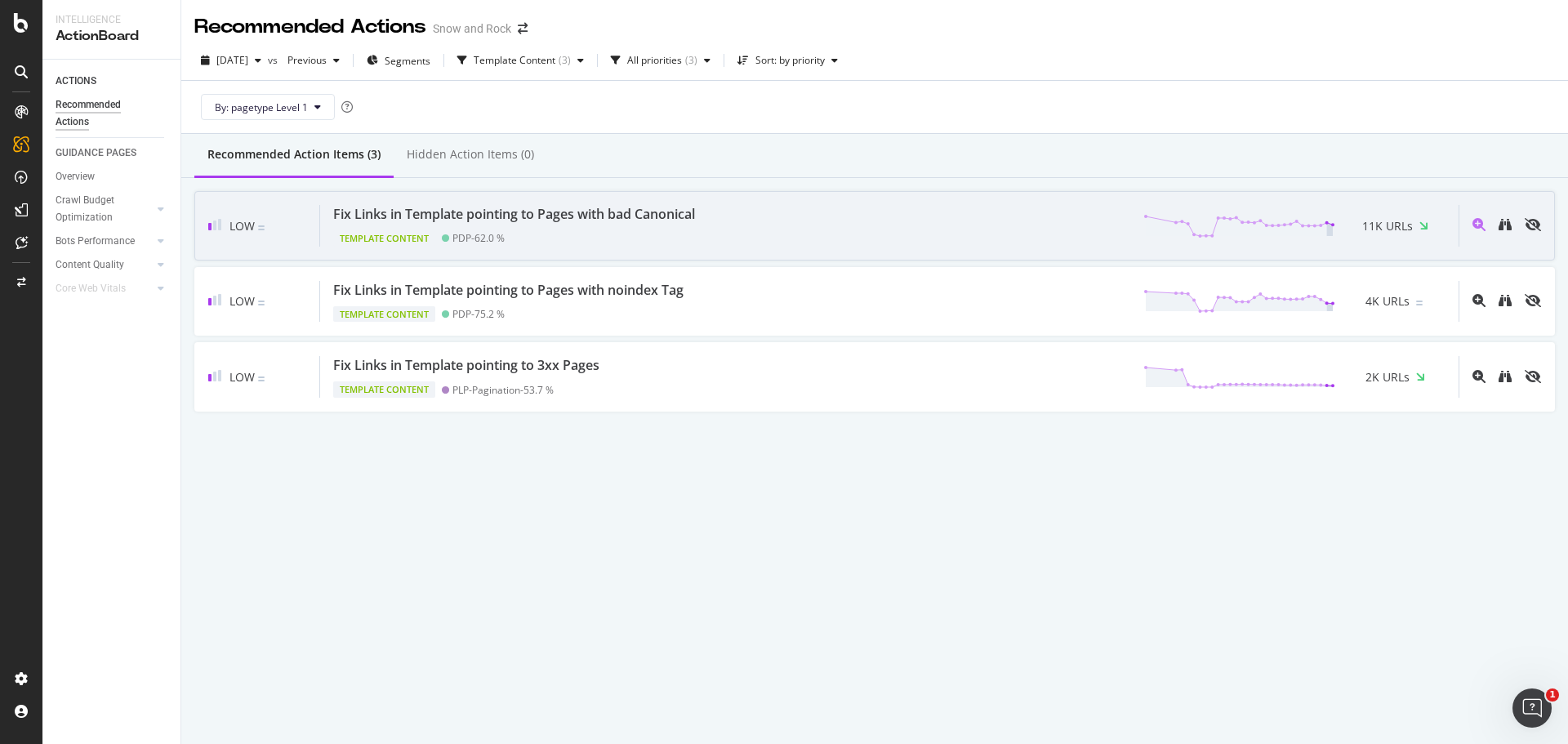
click at [724, 214] on div "Fix Links in Template pointing to Pages with bad Canonical Template Content PDP…" at bounding box center [889, 225] width 1138 height 42
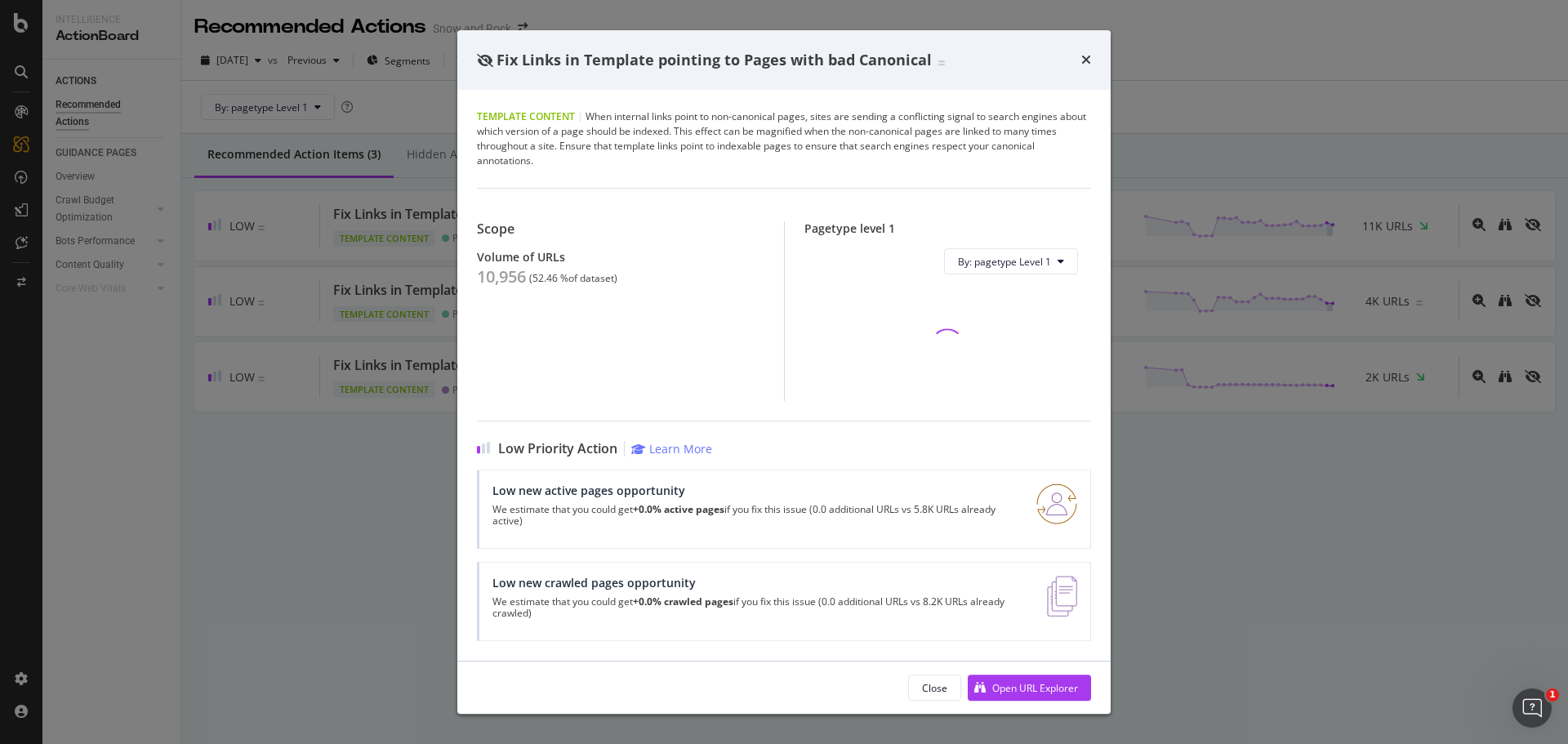
click at [492, 284] on div "10,956" at bounding box center [501, 276] width 49 height 19
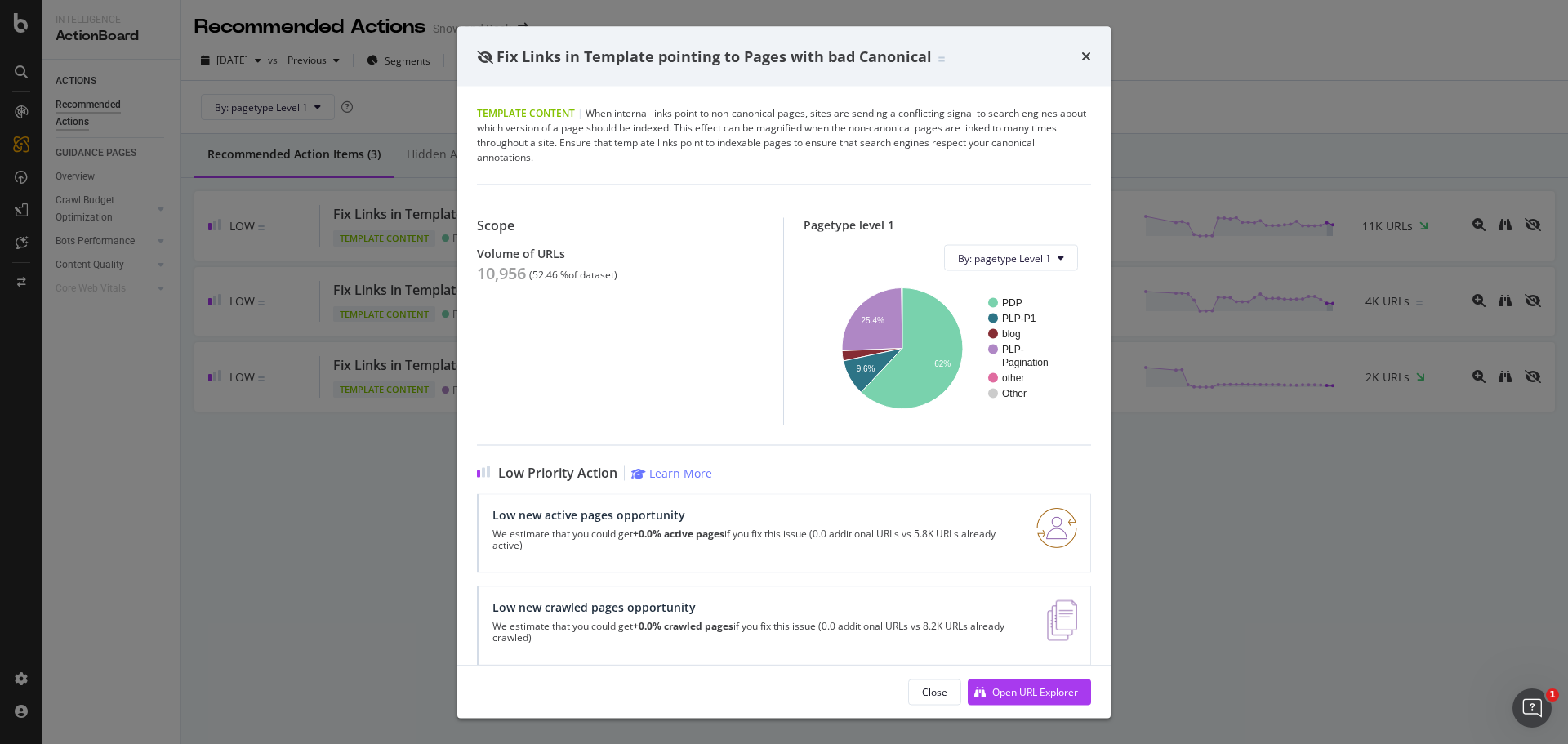
click at [206, 310] on div "Fix Links in Template pointing to Pages with bad Canonical Template Content | W…" at bounding box center [784, 372] width 1568 height 744
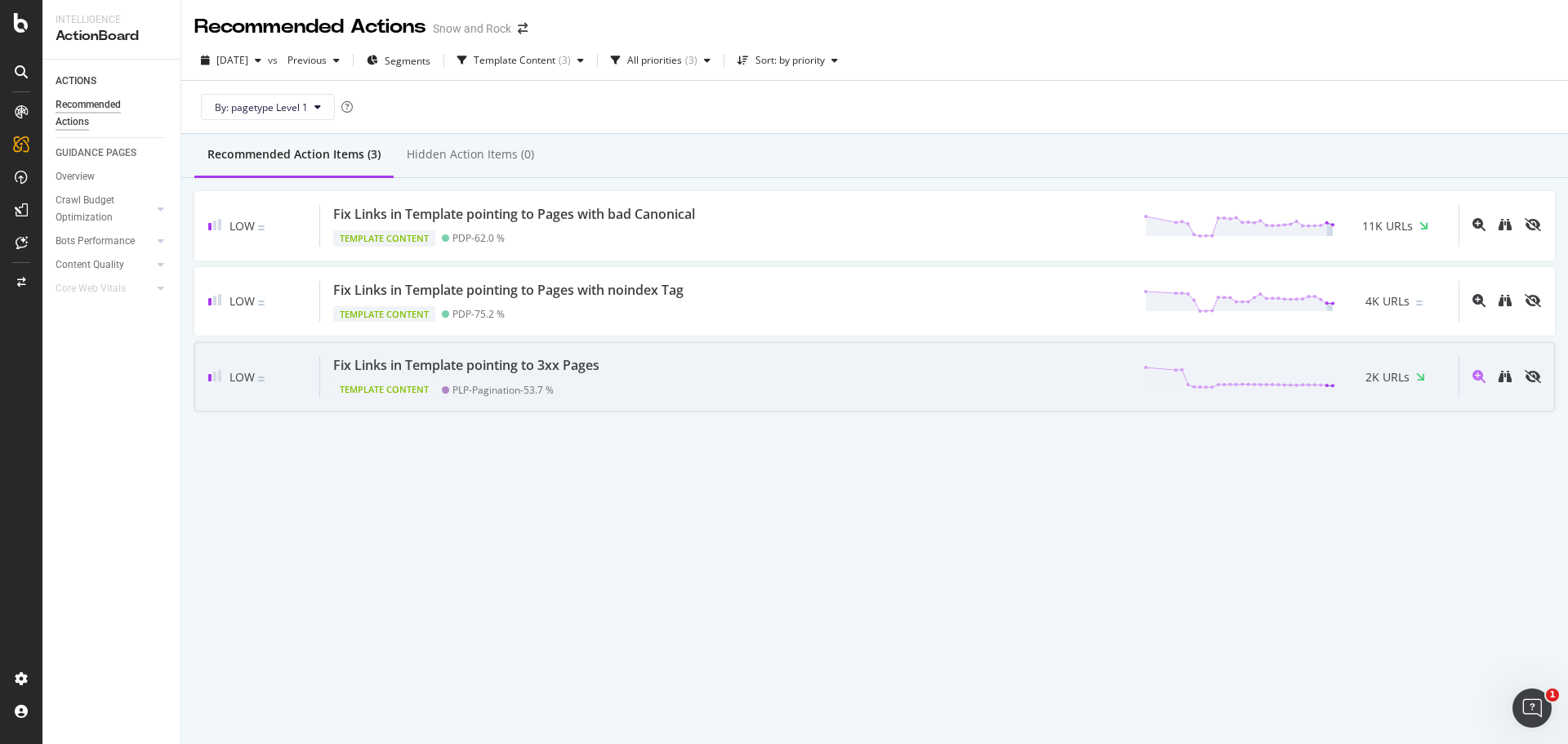
click at [426, 393] on div "Template Content" at bounding box center [385, 389] width 102 height 16
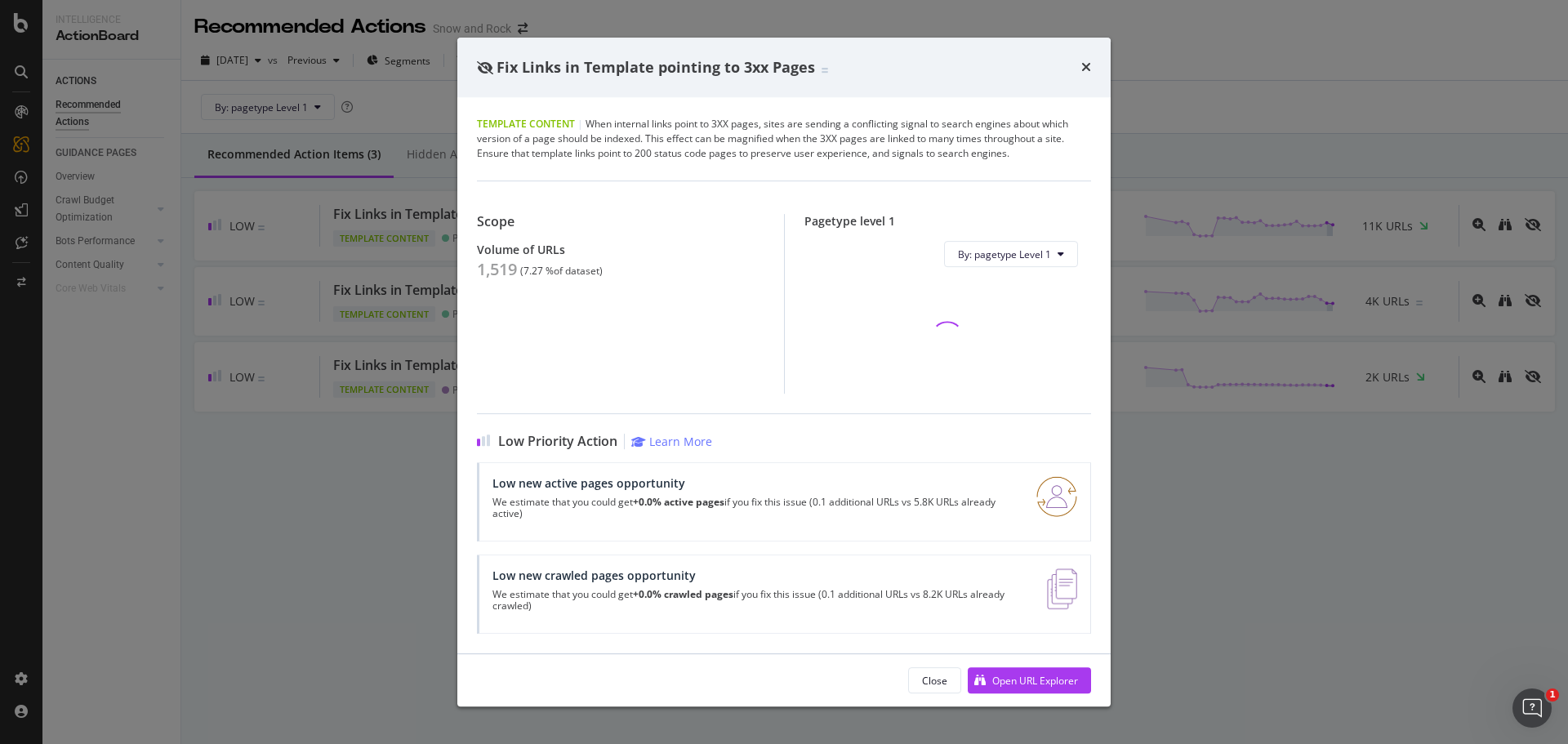
click at [496, 265] on div "1,519" at bounding box center [497, 270] width 40 height 19
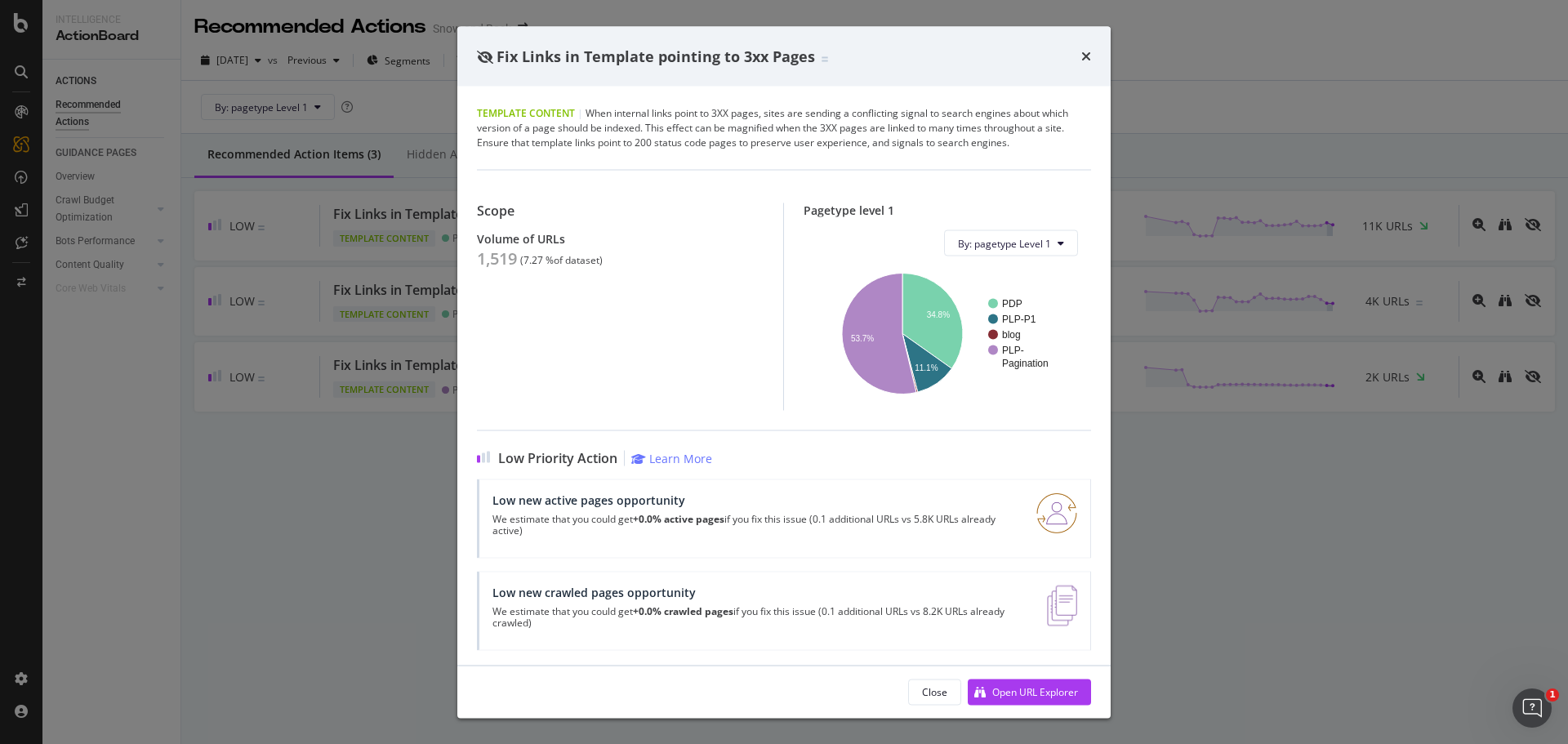
click at [270, 262] on div "Fix Links in Template pointing to 3xx Pages Template Content | When internal li…" at bounding box center [784, 372] width 1568 height 744
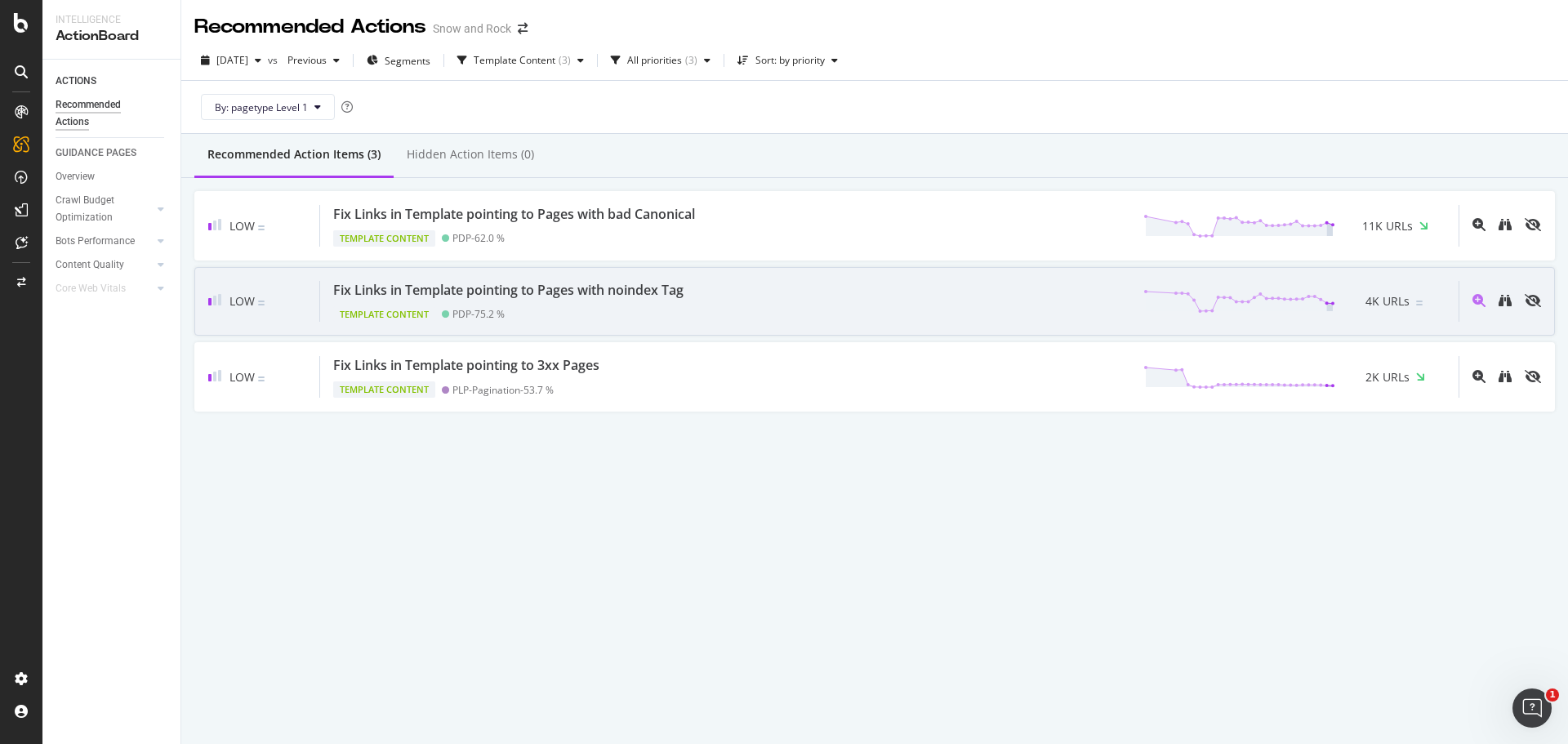
click at [485, 300] on div "Template Content PDP - 75.2 %" at bounding box center [511, 311] width 356 height 23
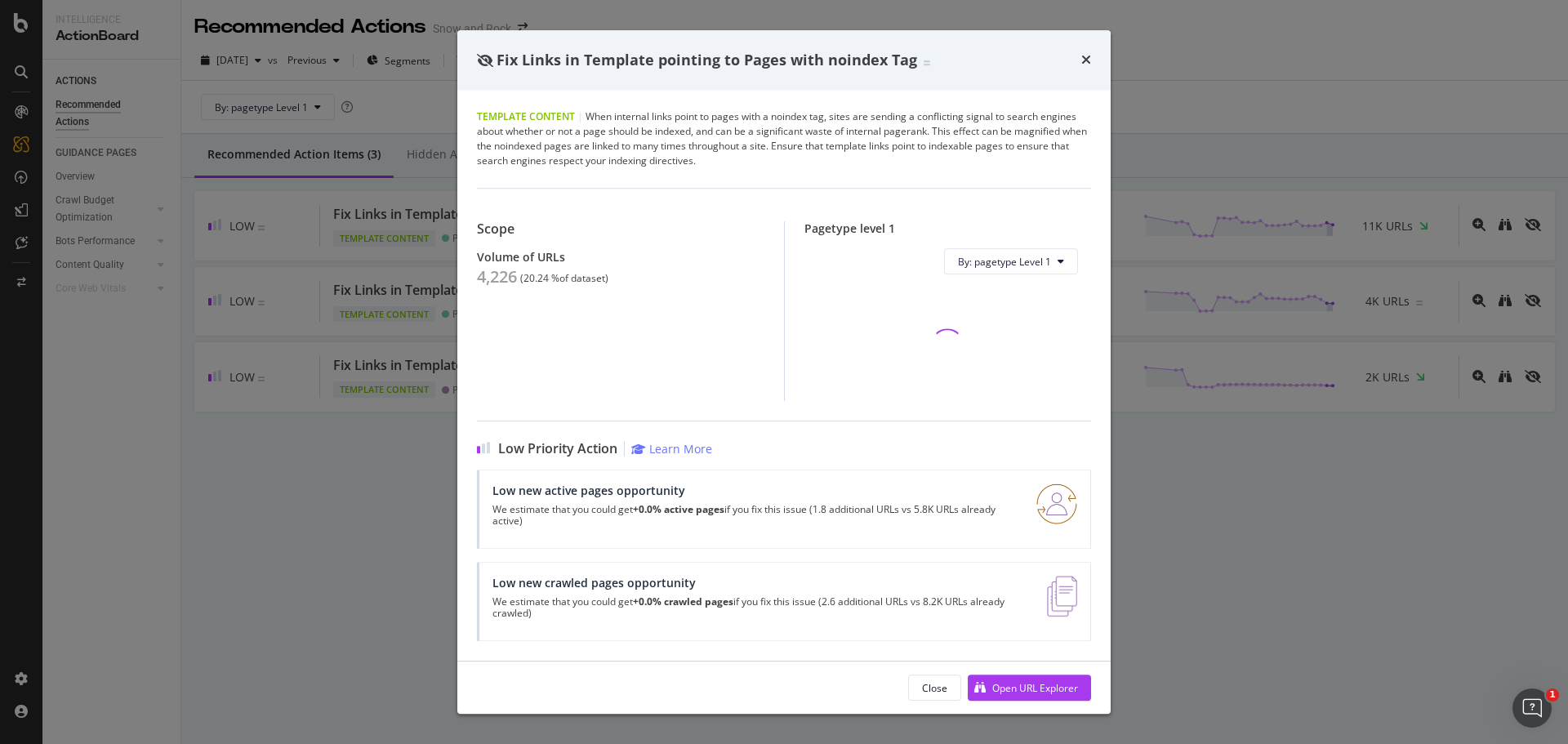
click at [472, 277] on div "Template Content | When internal links point to pages with a noindex tag, sites…" at bounding box center [784, 375] width 653 height 571
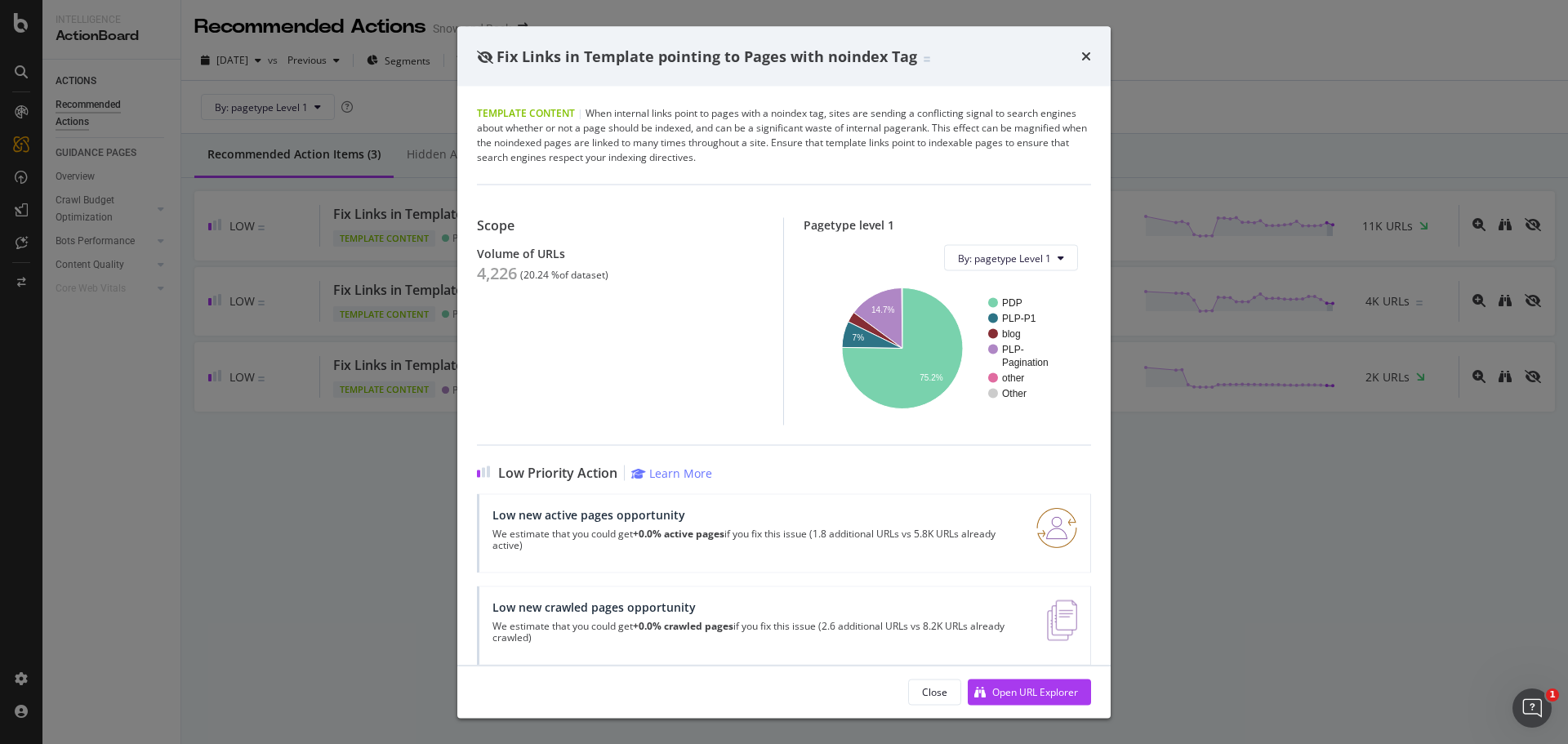
click at [262, 341] on div "Fix Links in Template pointing to Pages with noindex Tag Template Content | Whe…" at bounding box center [784, 372] width 1568 height 744
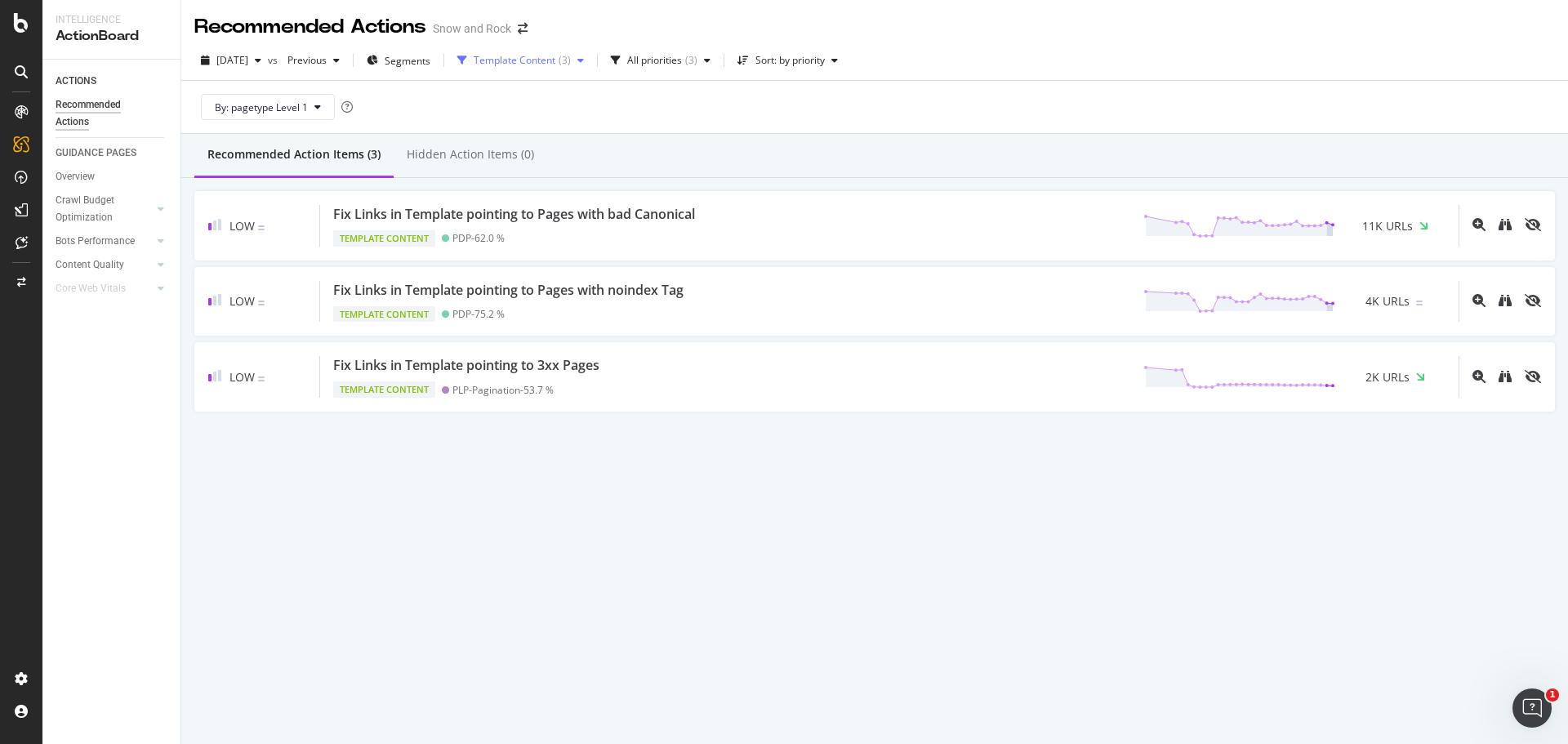
click at [556, 60] on div "Template Content" at bounding box center [514, 60] width 82 height 10
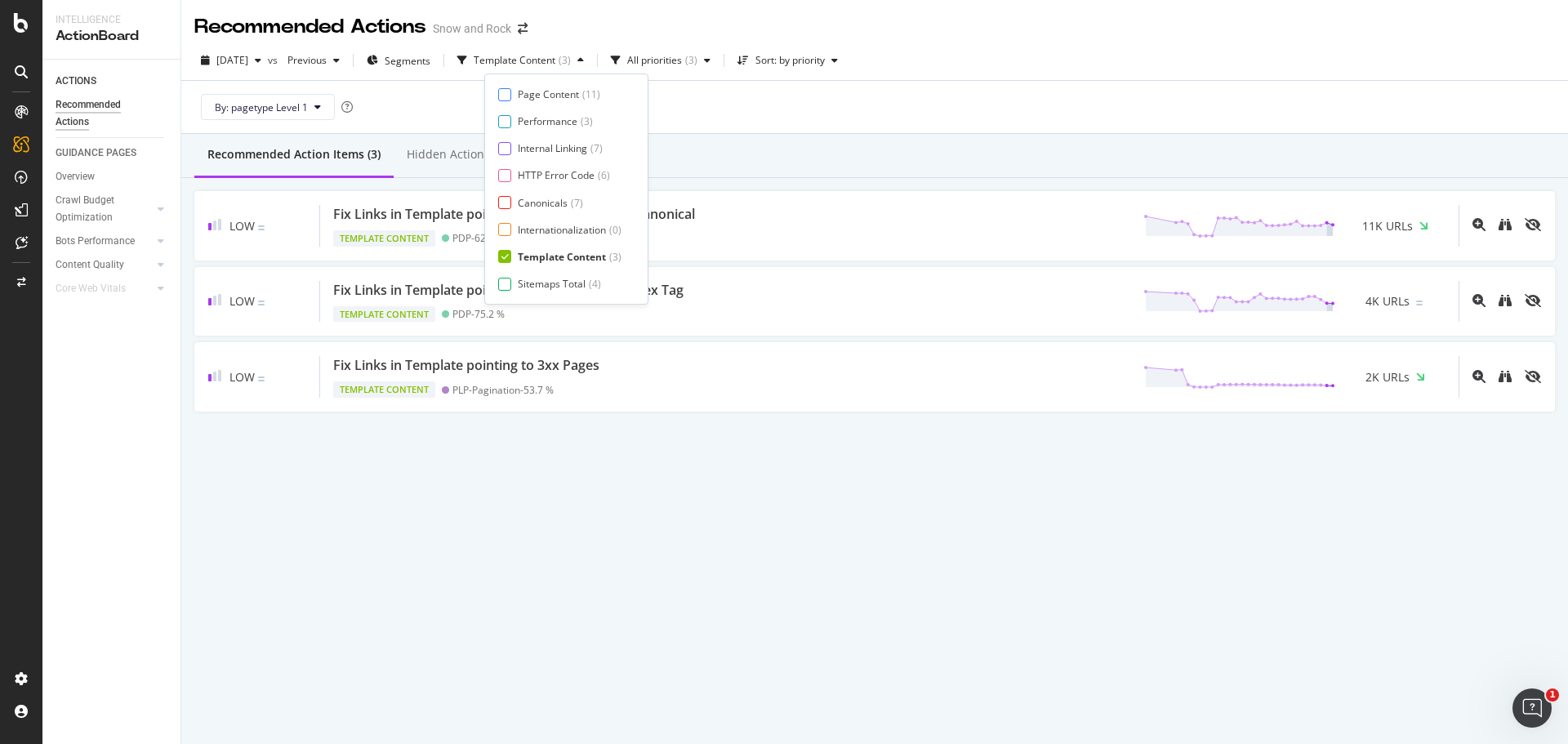
click at [551, 256] on div "Template Content" at bounding box center [561, 257] width 88 height 14
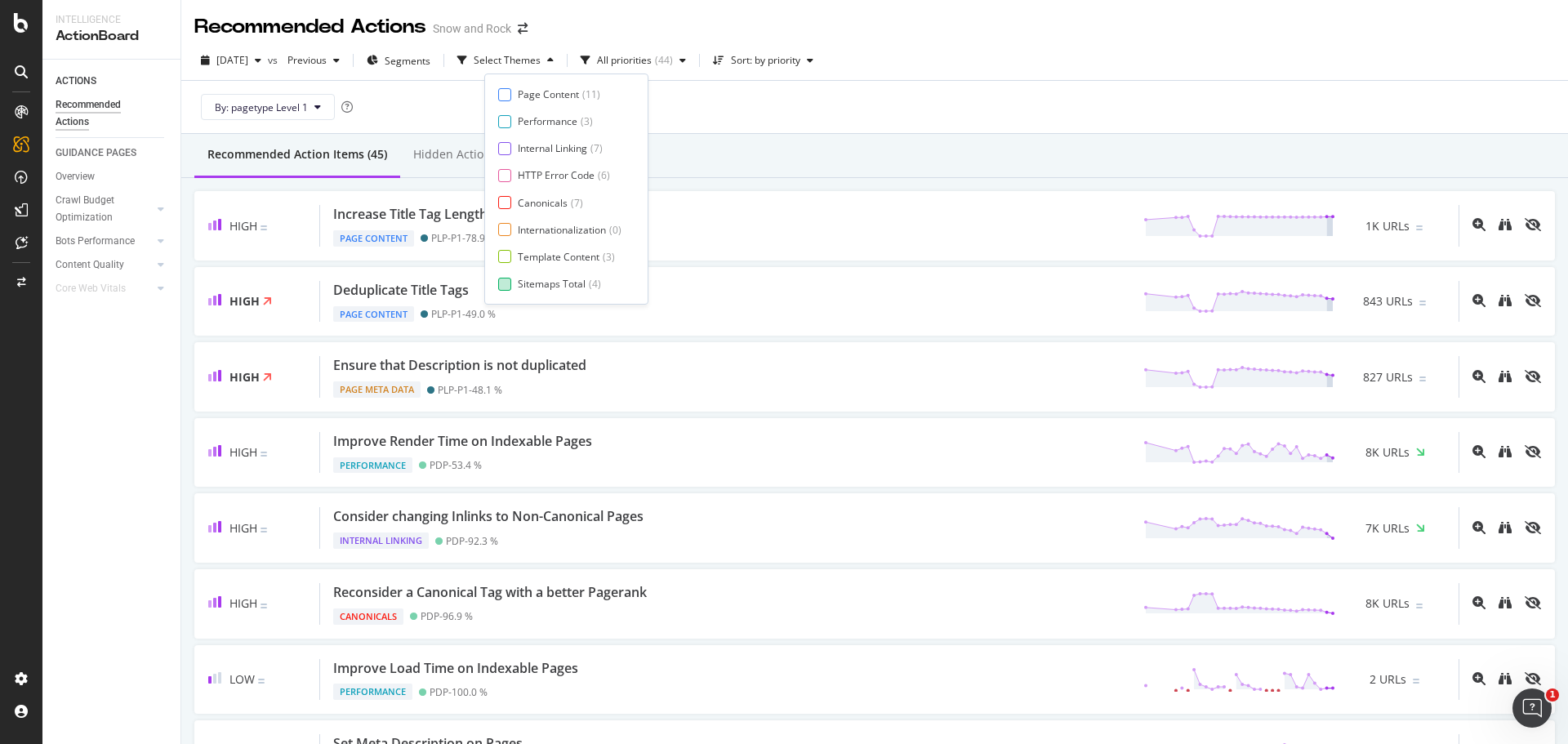
click at [548, 284] on div "Sitemaps Total" at bounding box center [552, 283] width 68 height 14
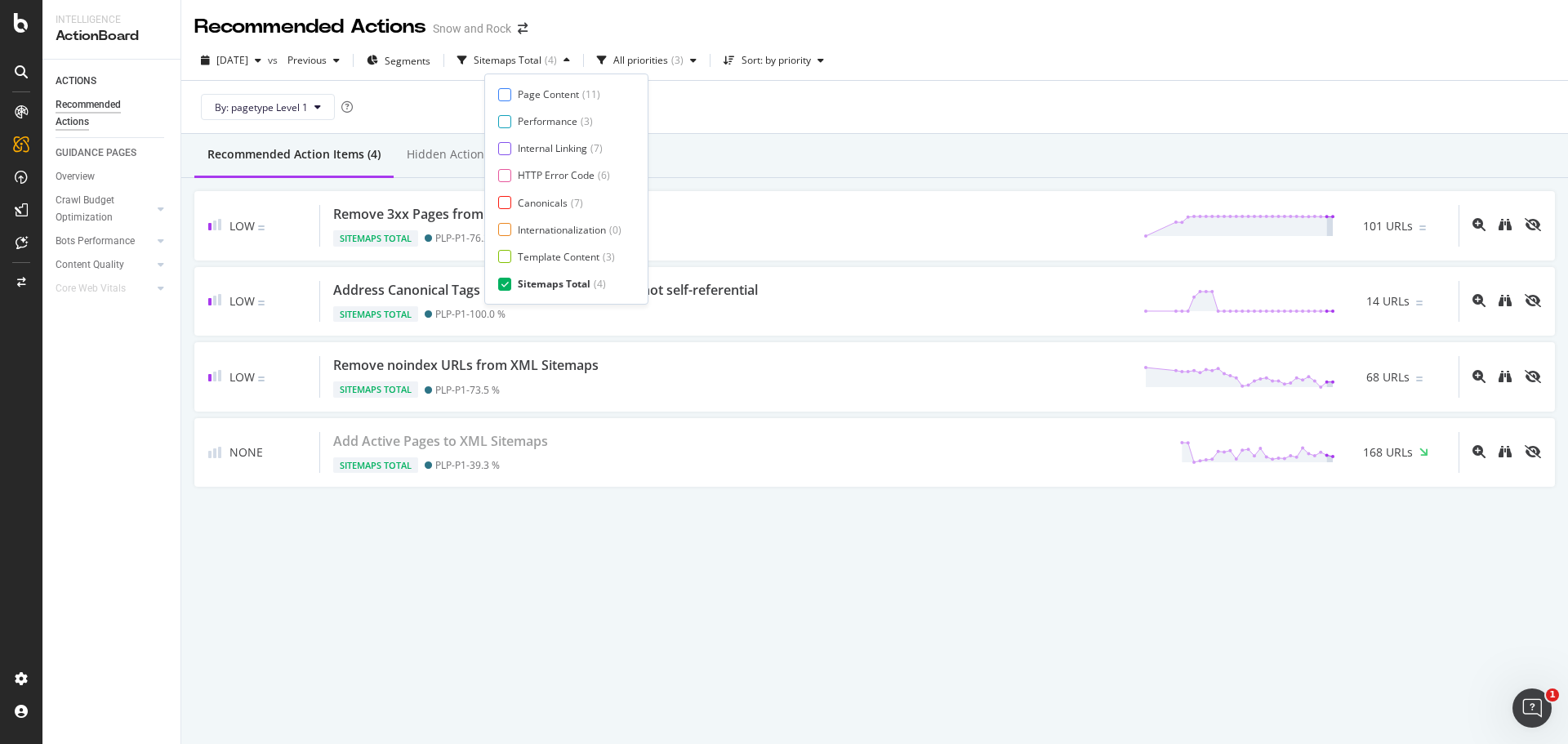
click at [802, 145] on div "Recommended Action Items (4) Hidden Action Items (0)" at bounding box center [874, 157] width 1386 height 44
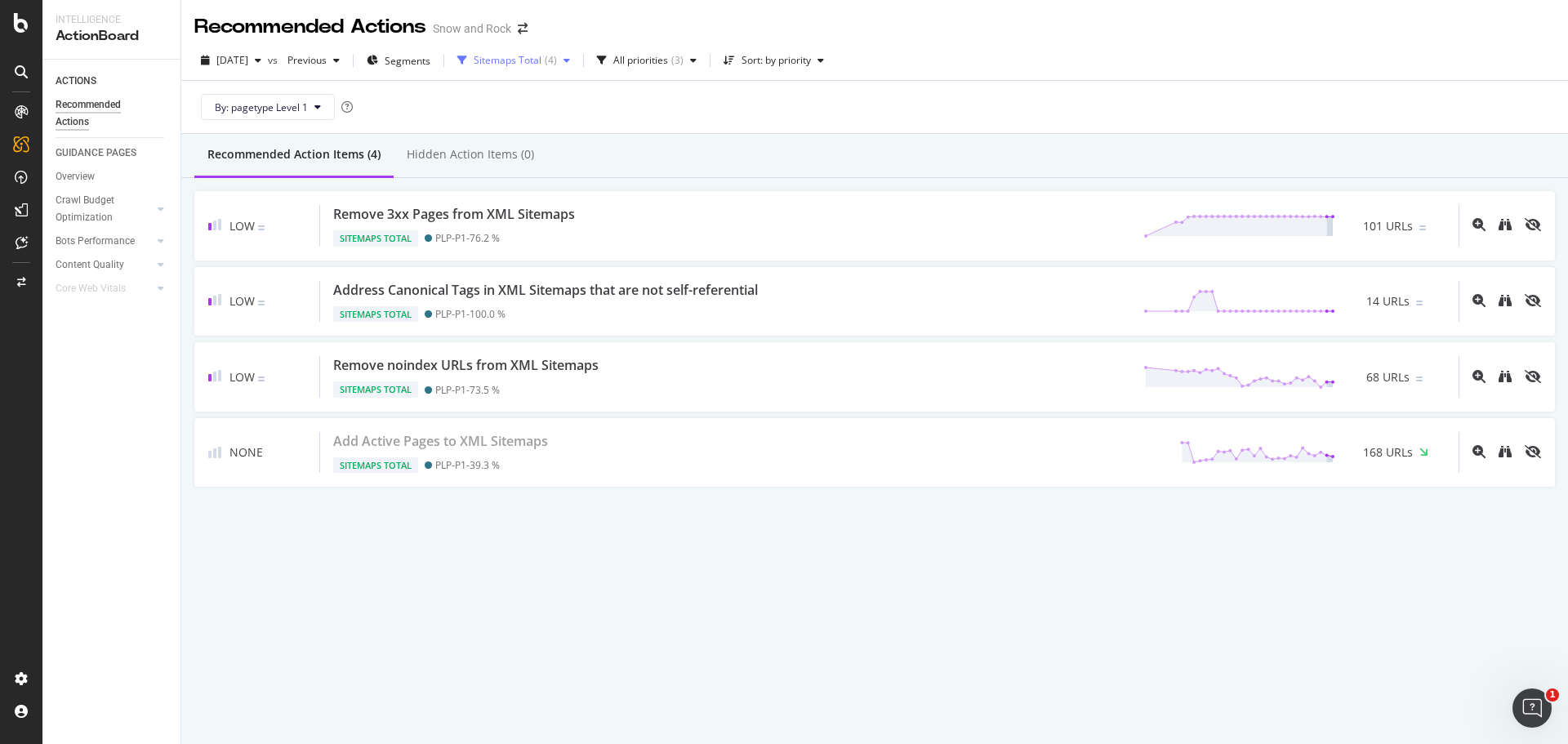
click at [533, 68] on div "Sitemaps Total ( 4 )" at bounding box center [513, 60] width 126 height 24
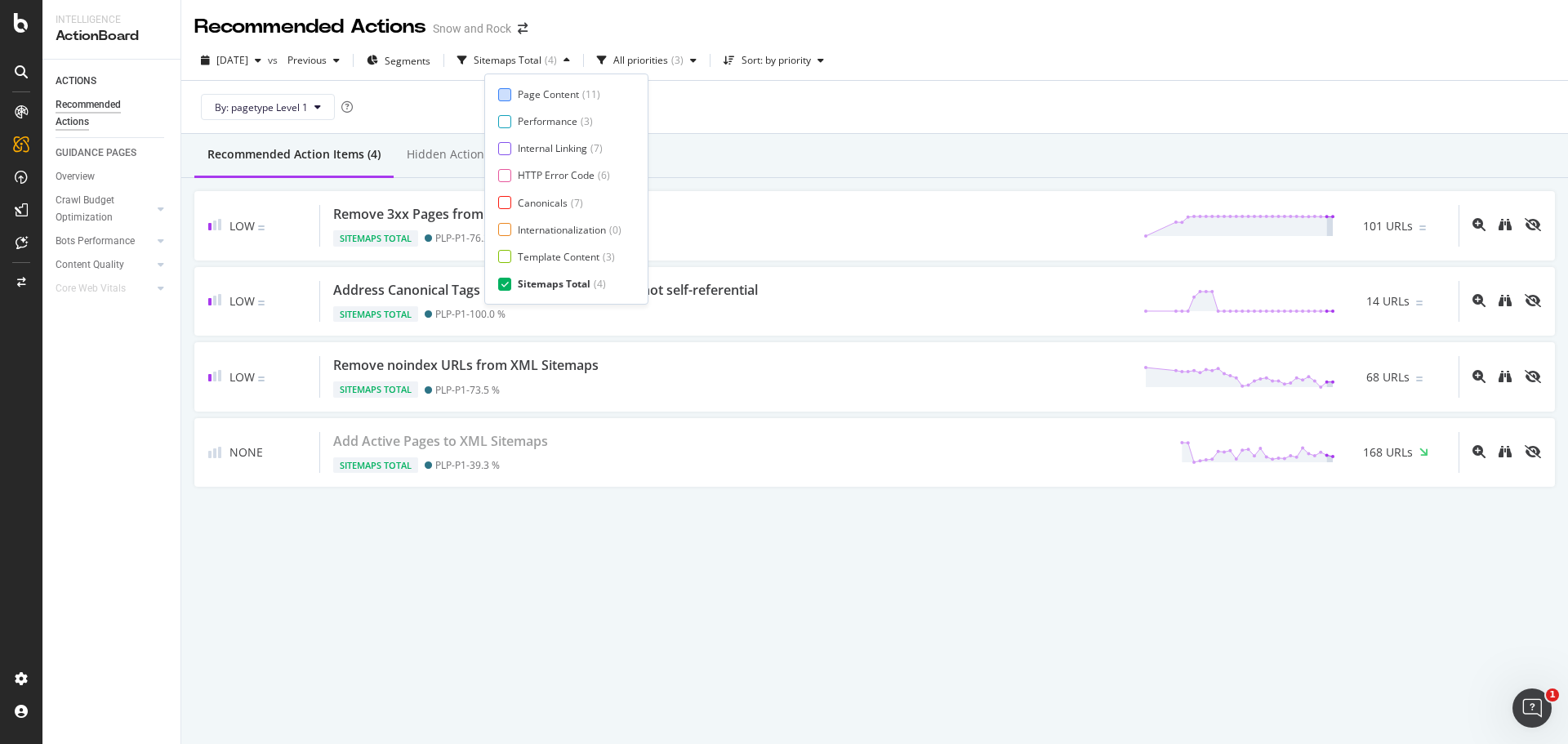
click at [546, 94] on div "Page Content" at bounding box center [548, 94] width 61 height 14
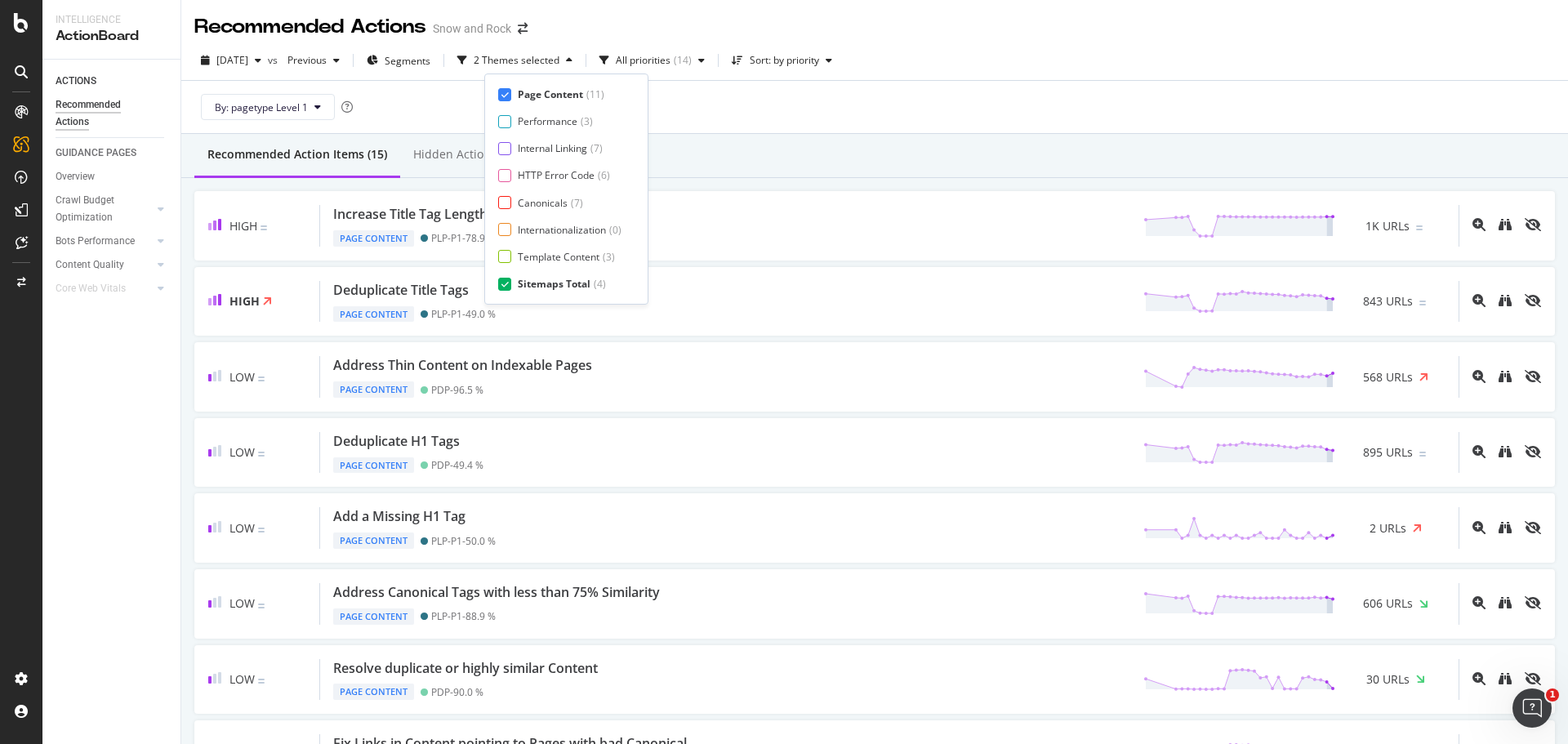
click at [554, 87] on div "Page Content" at bounding box center [551, 94] width 66 height 14
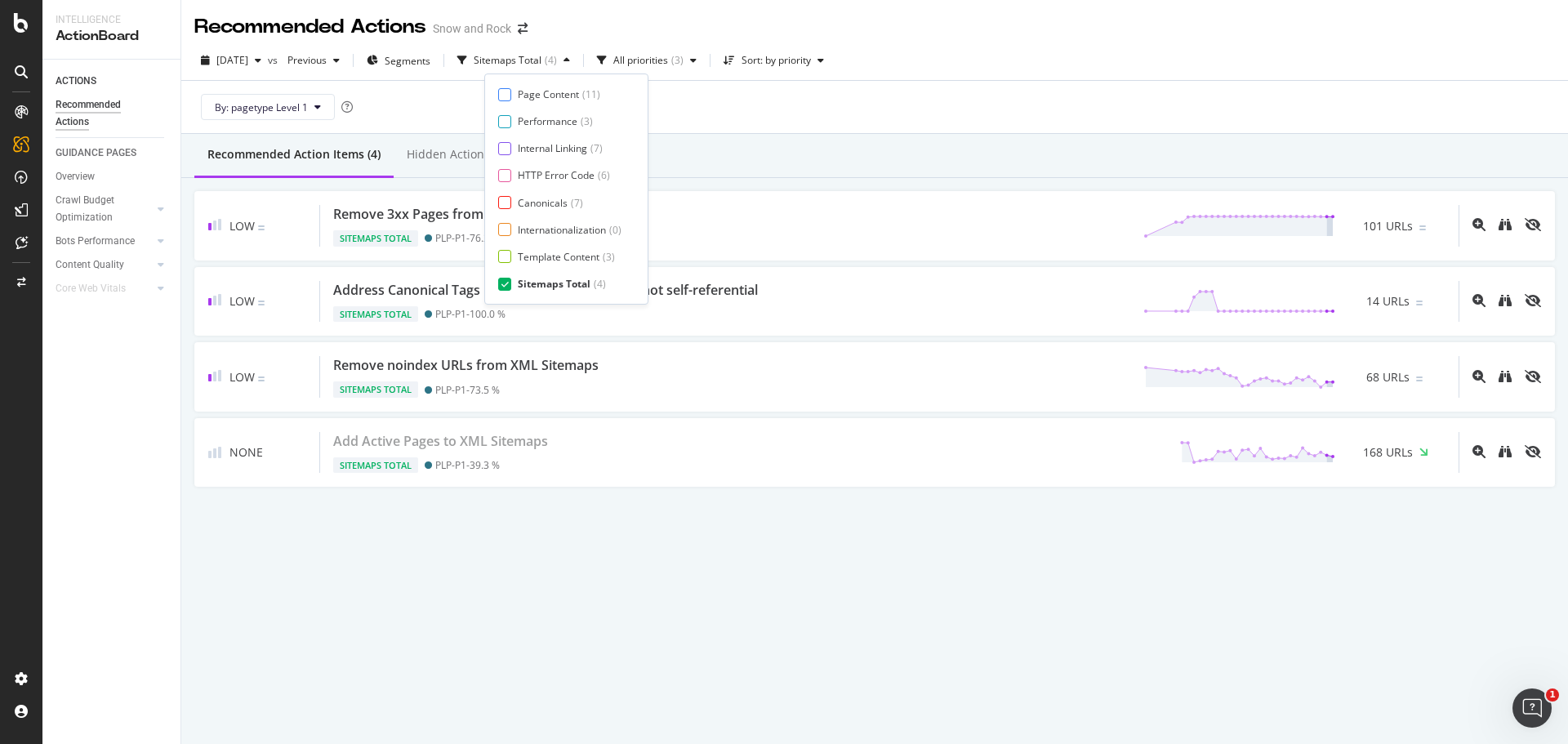
click at [551, 282] on div "Sitemaps Total" at bounding box center [554, 283] width 72 height 14
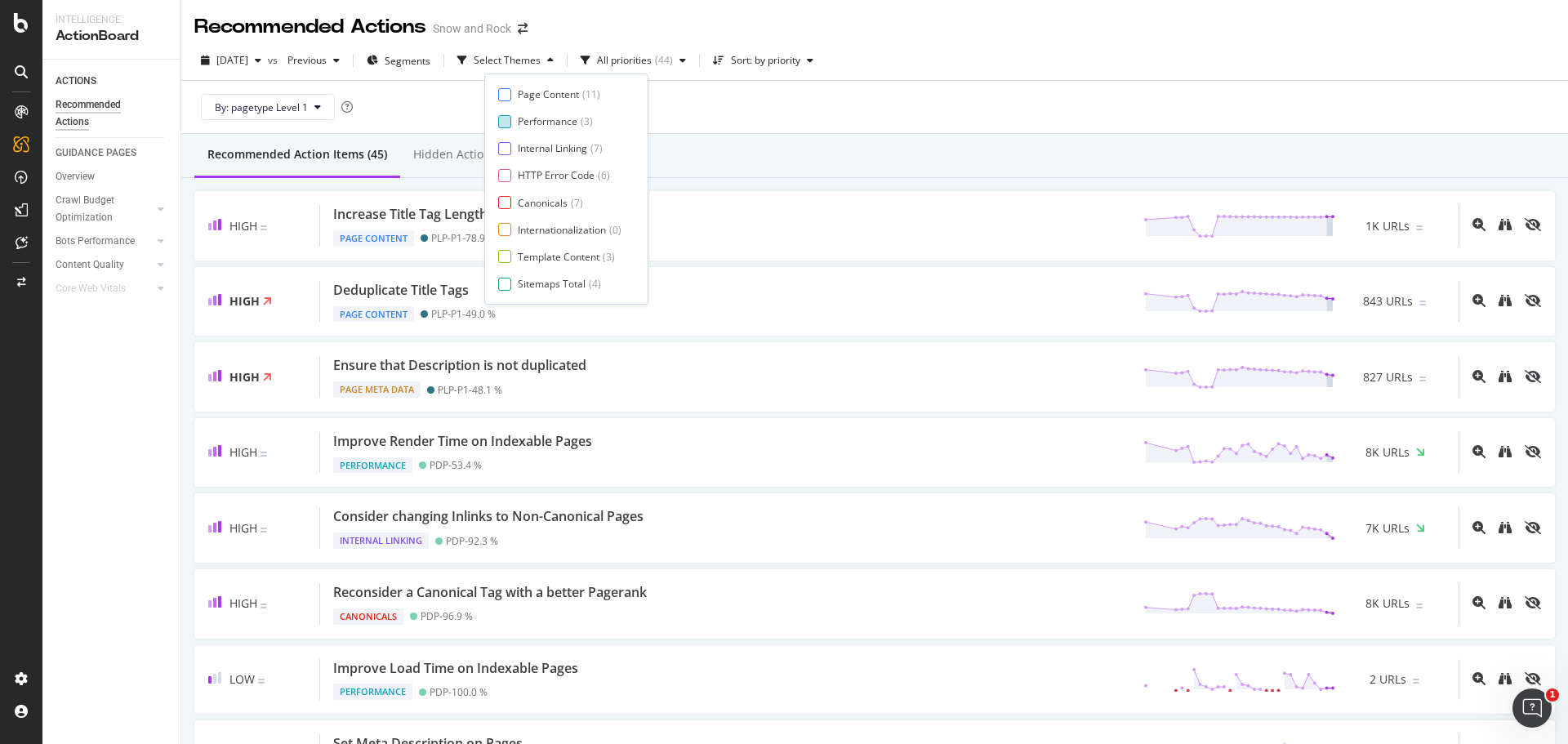
click at [556, 118] on div "Performance" at bounding box center [548, 121] width 60 height 14
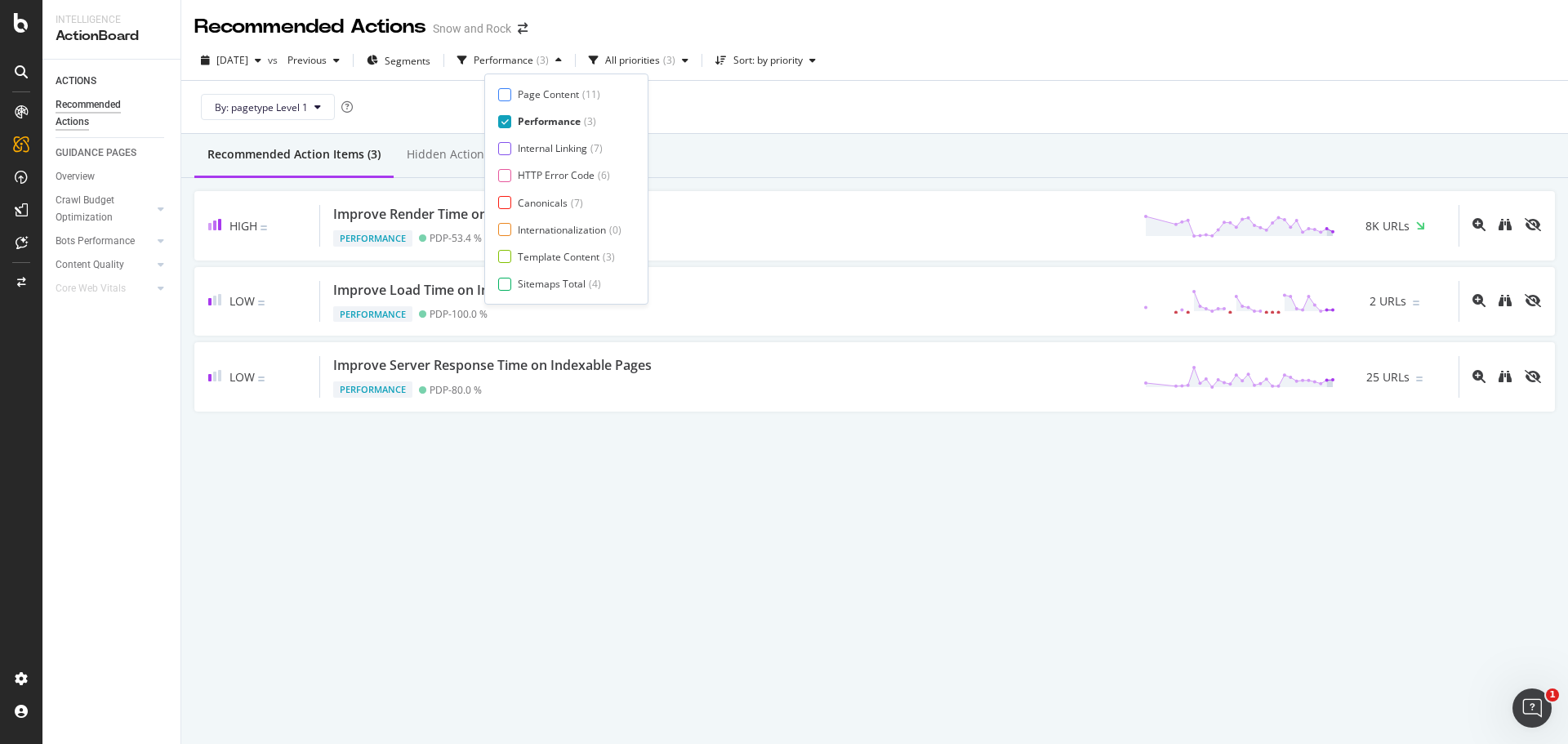
click at [832, 122] on div "By: pagetype Level 1" at bounding box center [874, 107] width 1360 height 52
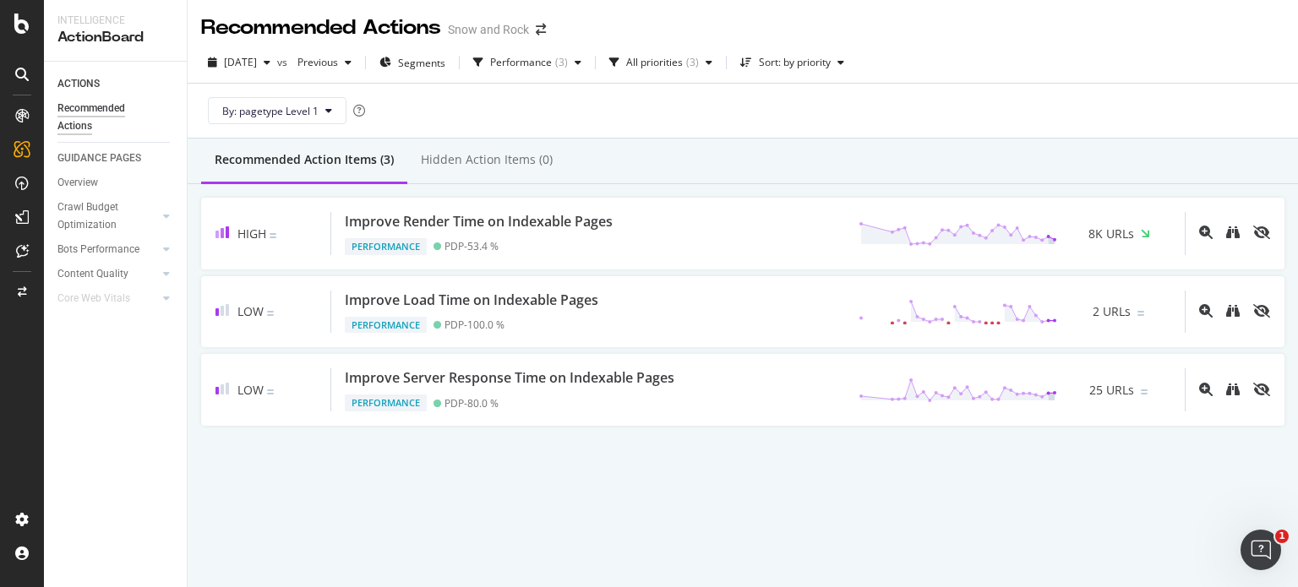
click at [705, 165] on div "Recommended Action Items (3) Hidden Action Items (0)" at bounding box center [743, 162] width 1110 height 46
click at [673, 154] on div "Recommended Action Items (3) Hidden Action Items (0)" at bounding box center [743, 162] width 1110 height 46
click at [525, 63] on div "Performance" at bounding box center [521, 62] width 62 height 10
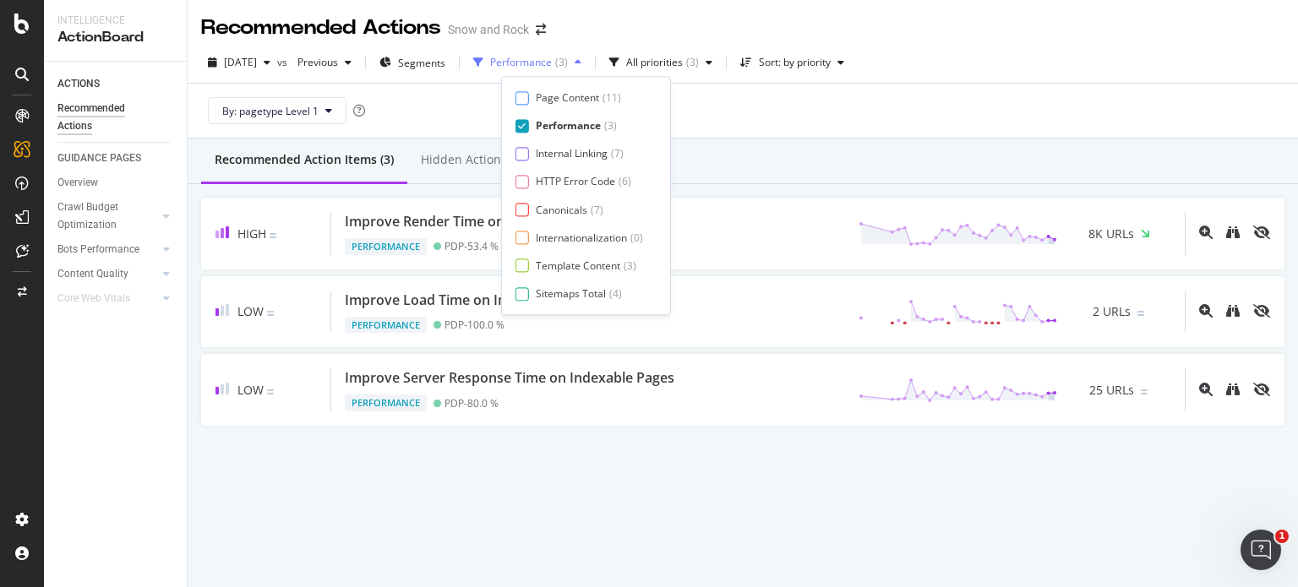
click at [525, 63] on div "Performance" at bounding box center [521, 62] width 62 height 10
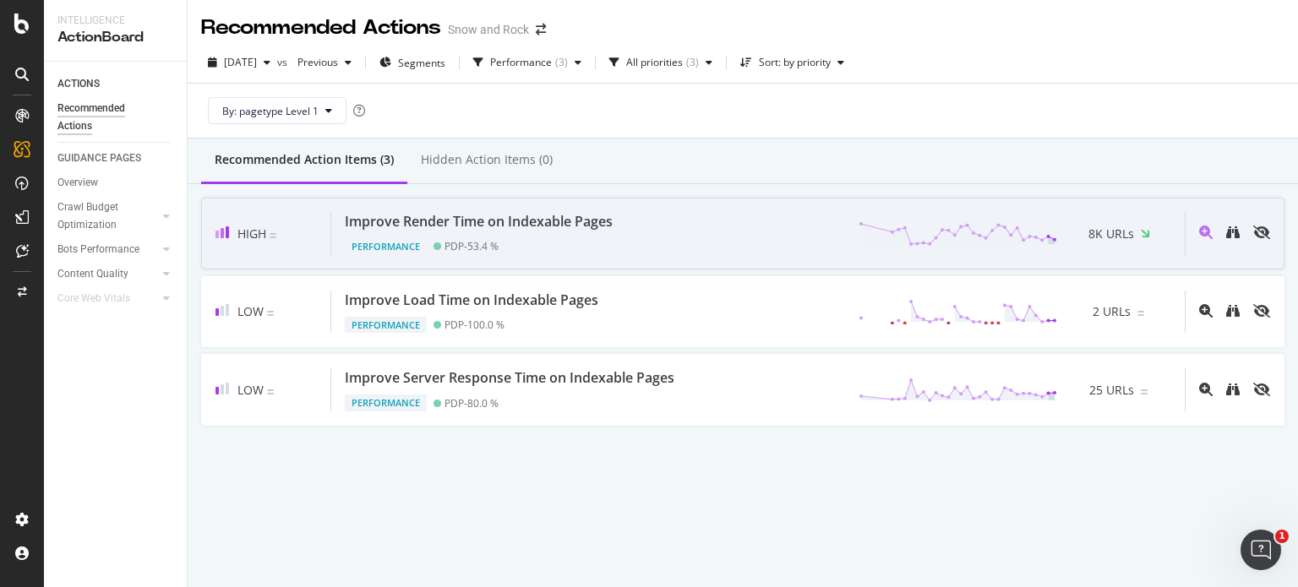
click at [488, 249] on div "PDP - 53.4 %" at bounding box center [472, 246] width 54 height 13
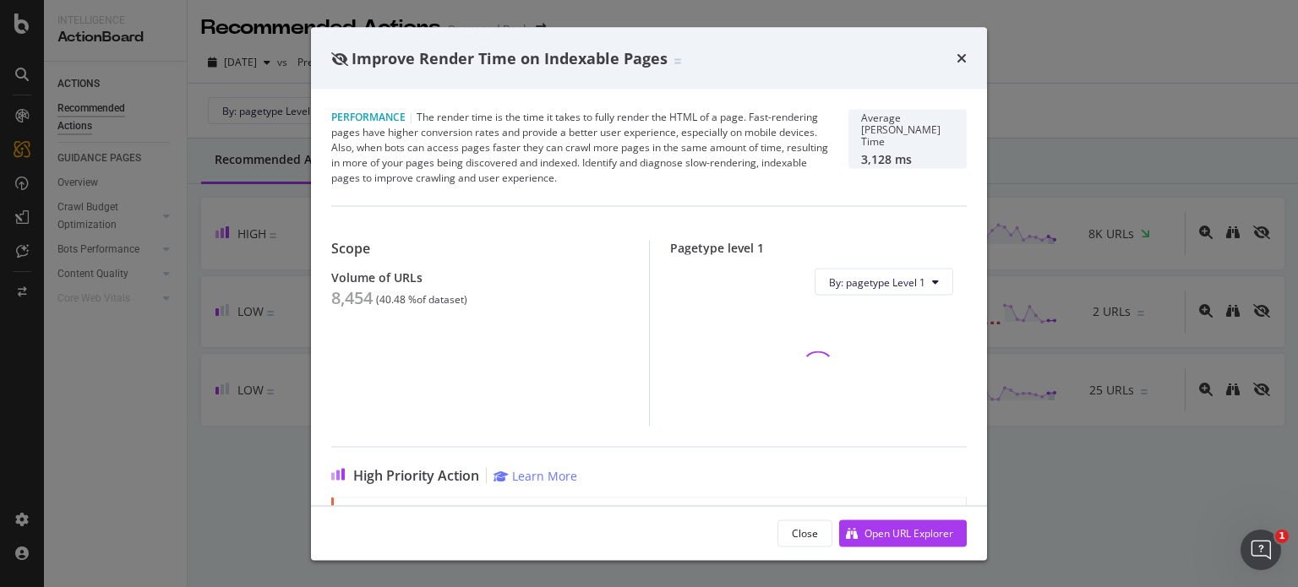
click at [357, 298] on div "8,454" at bounding box center [351, 298] width 41 height 20
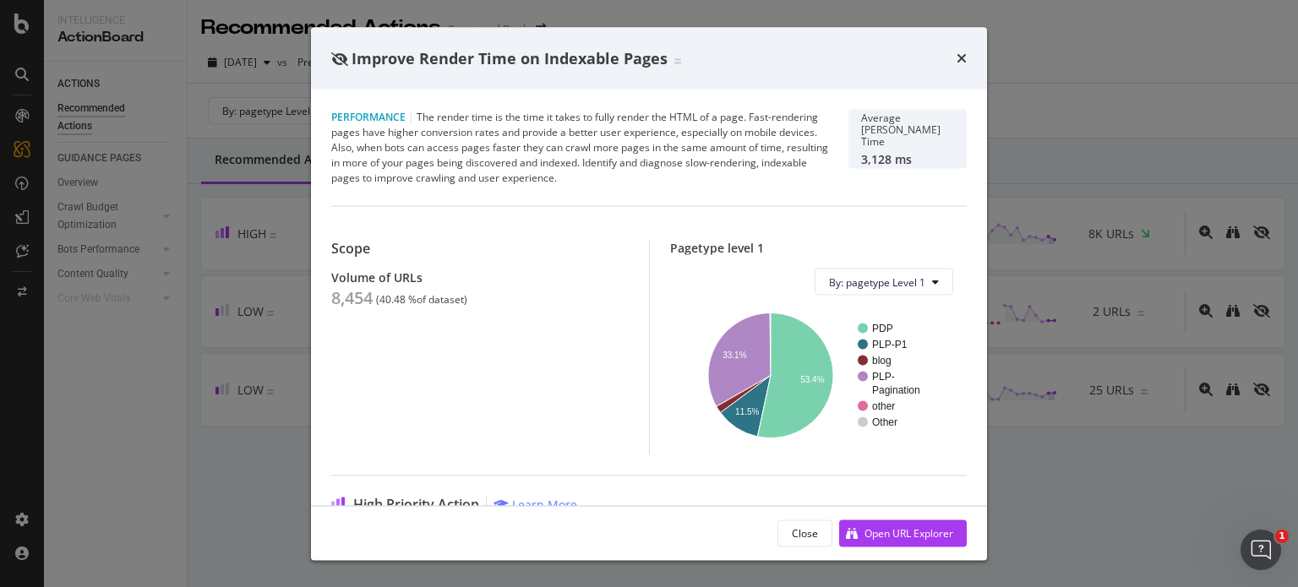
click at [994, 164] on div "Improve Render Time on Indexable Pages Performance | The render time is the tim…" at bounding box center [649, 293] width 1298 height 587
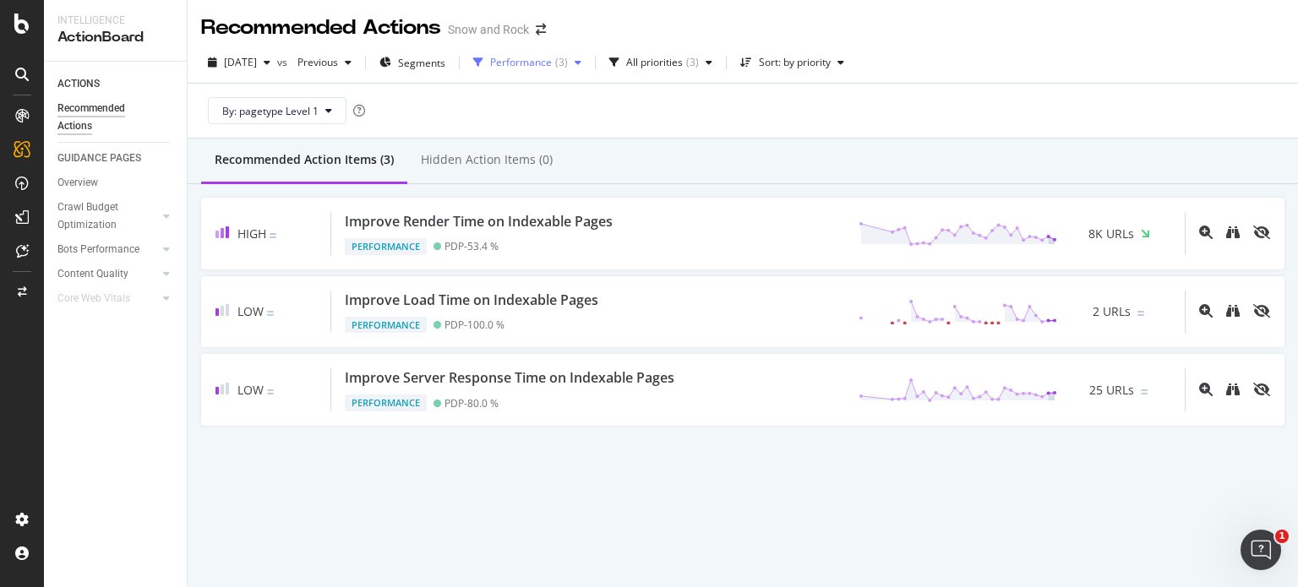
click at [566, 70] on div "Performance ( 3 )" at bounding box center [527, 62] width 122 height 25
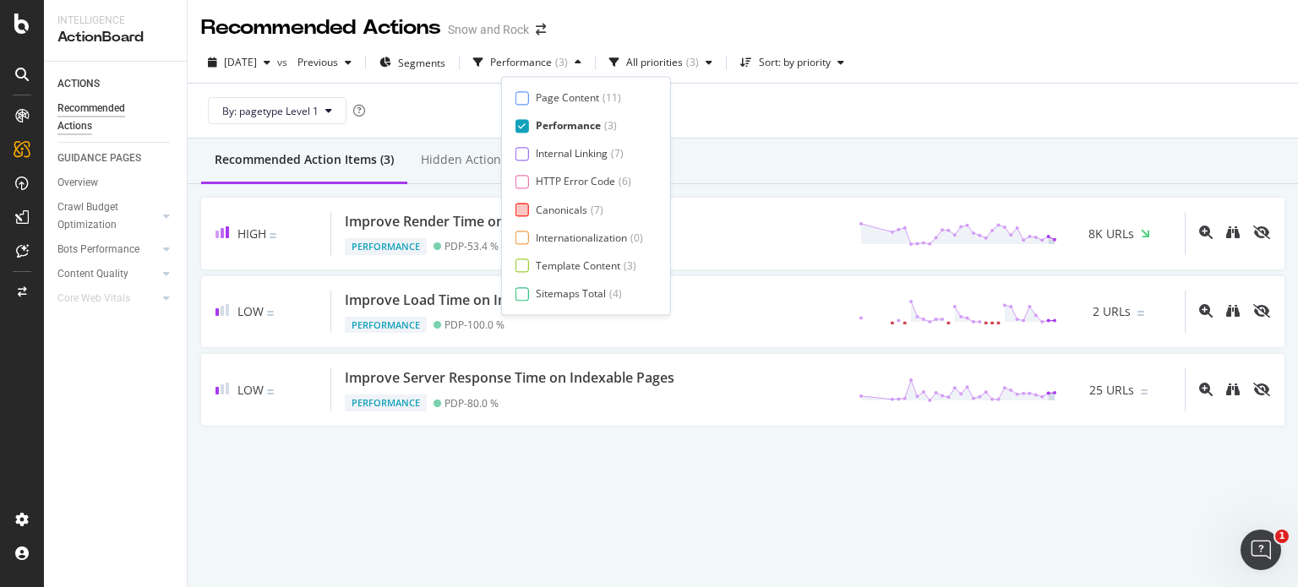
click at [565, 205] on div "Canonicals" at bounding box center [562, 210] width 52 height 14
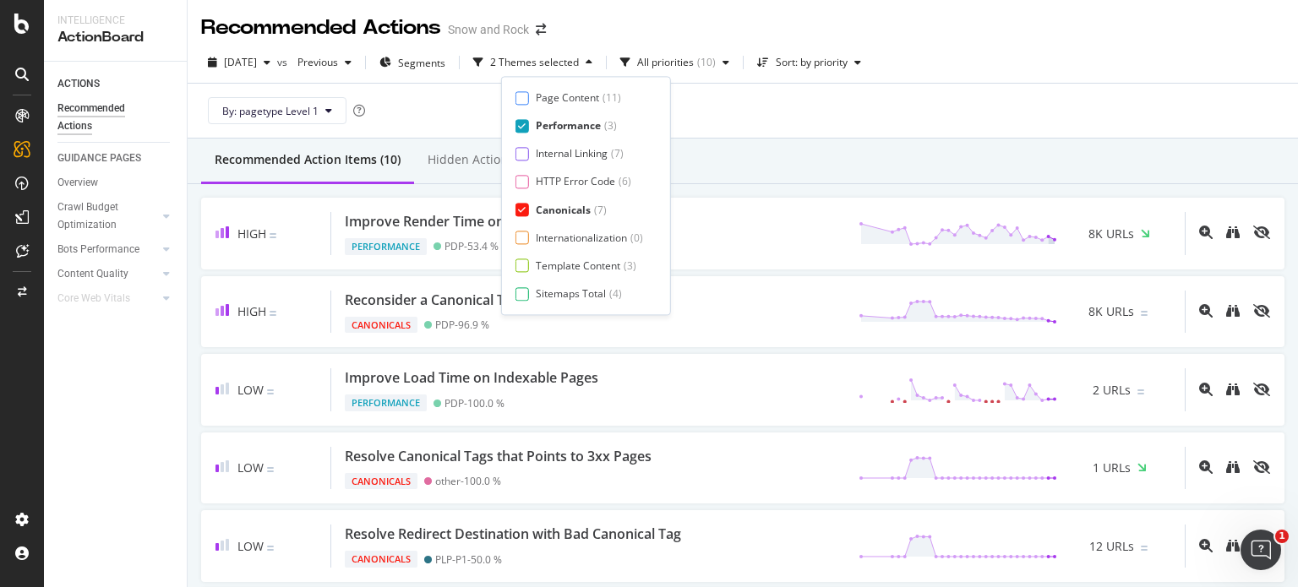
click at [585, 126] on div "Performance" at bounding box center [568, 126] width 65 height 14
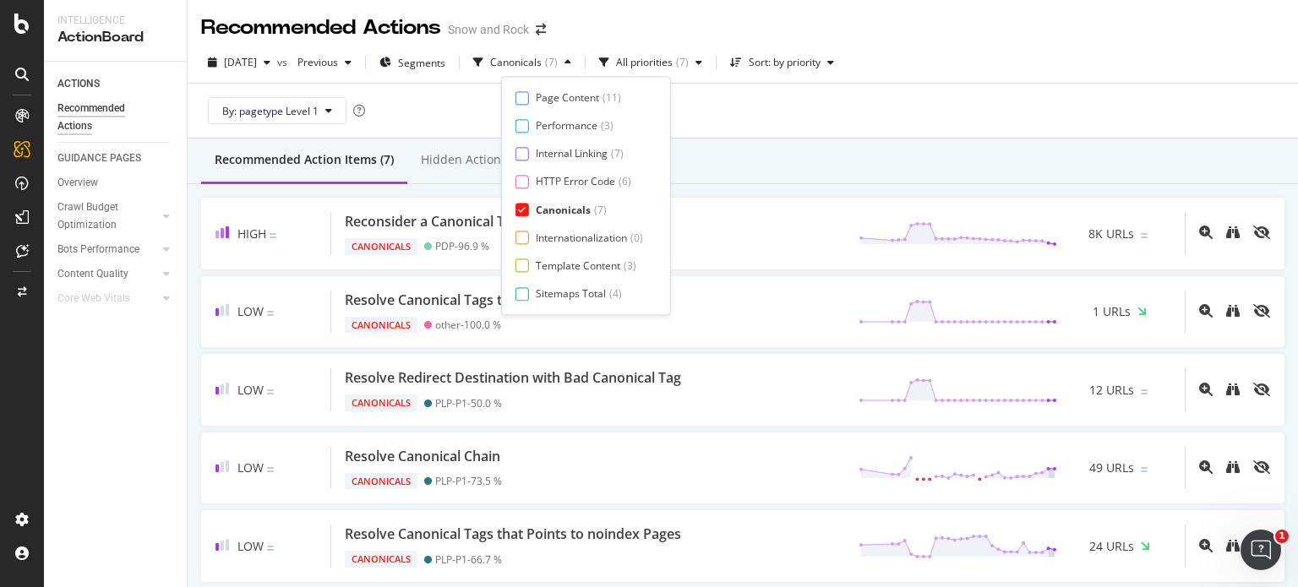
click at [784, 178] on div "Recommended Action Items (7) Hidden Action Items (0)" at bounding box center [743, 162] width 1110 height 46
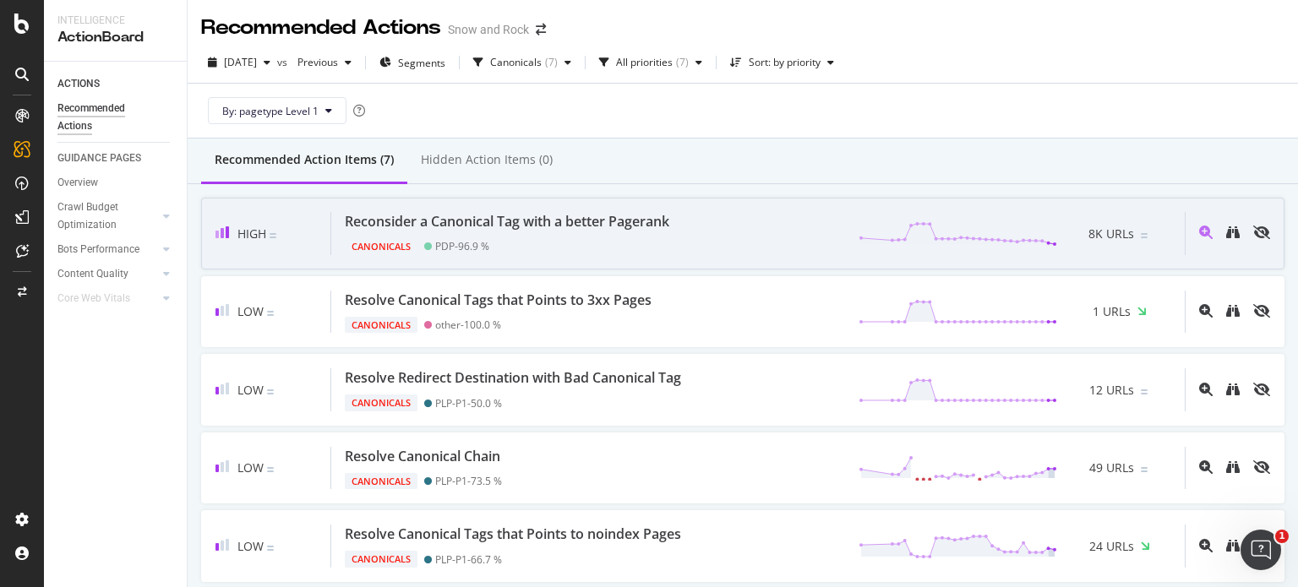
click at [598, 201] on div "High Reconsider a Canonical Tag with a better Pagerank Canonicals PDP - 96.9 % …" at bounding box center [742, 234] width 1083 height 72
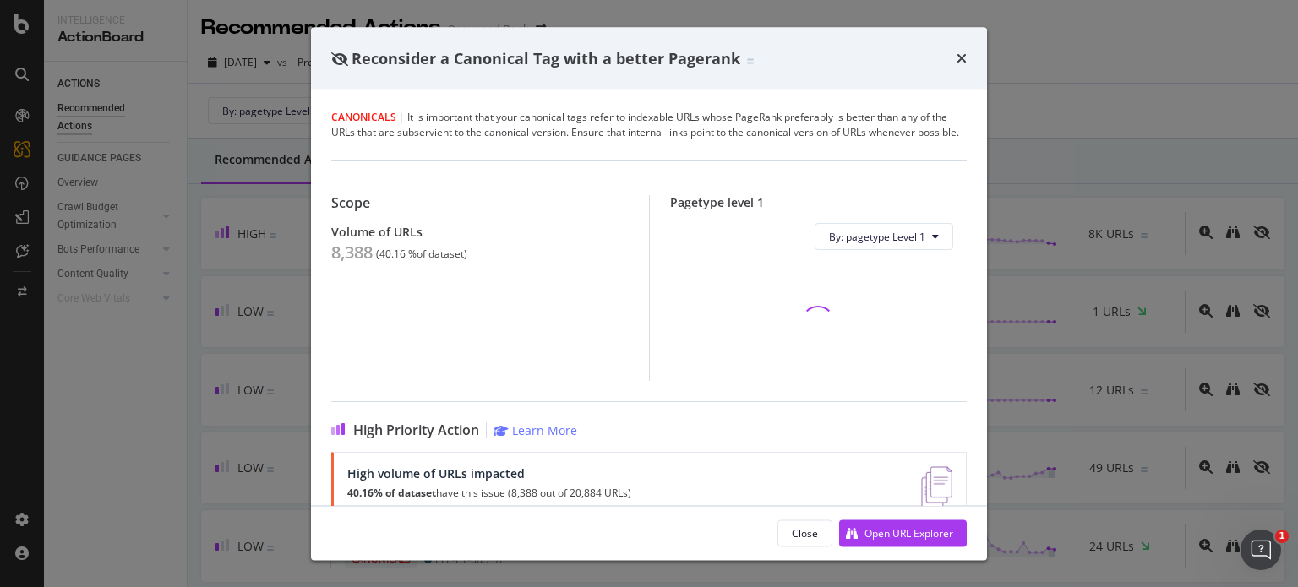
click at [341, 263] on div "8,388" at bounding box center [351, 253] width 41 height 20
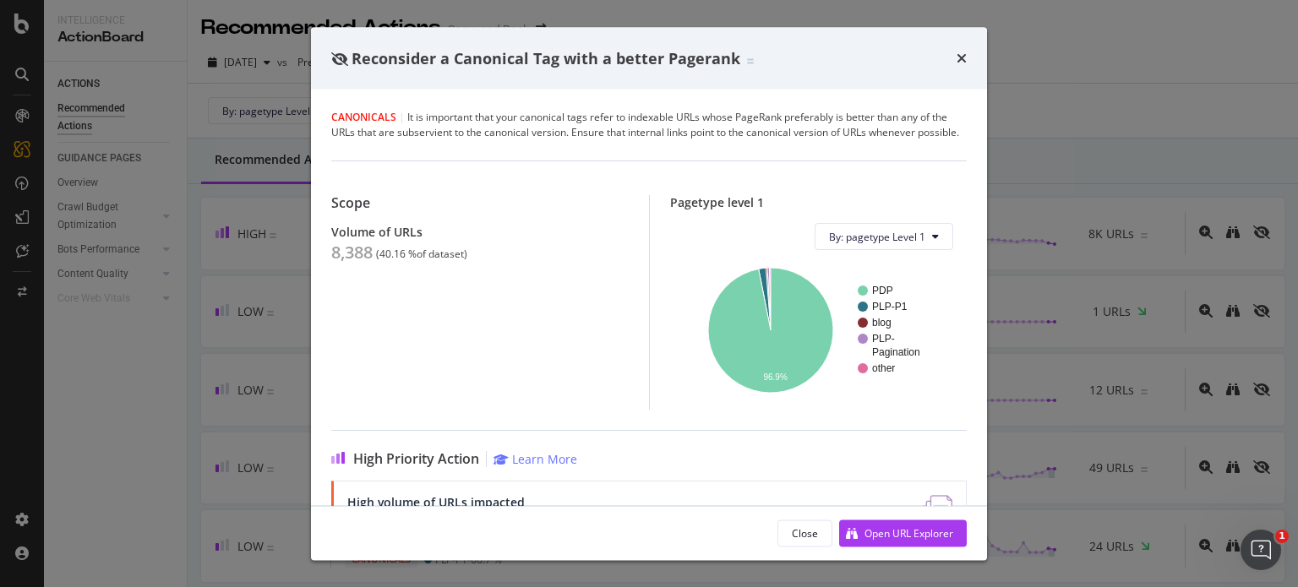
click at [227, 382] on div "Reconsider a Canonical Tag with a better Pagerank Canonicals | It is important …" at bounding box center [649, 293] width 1298 height 587
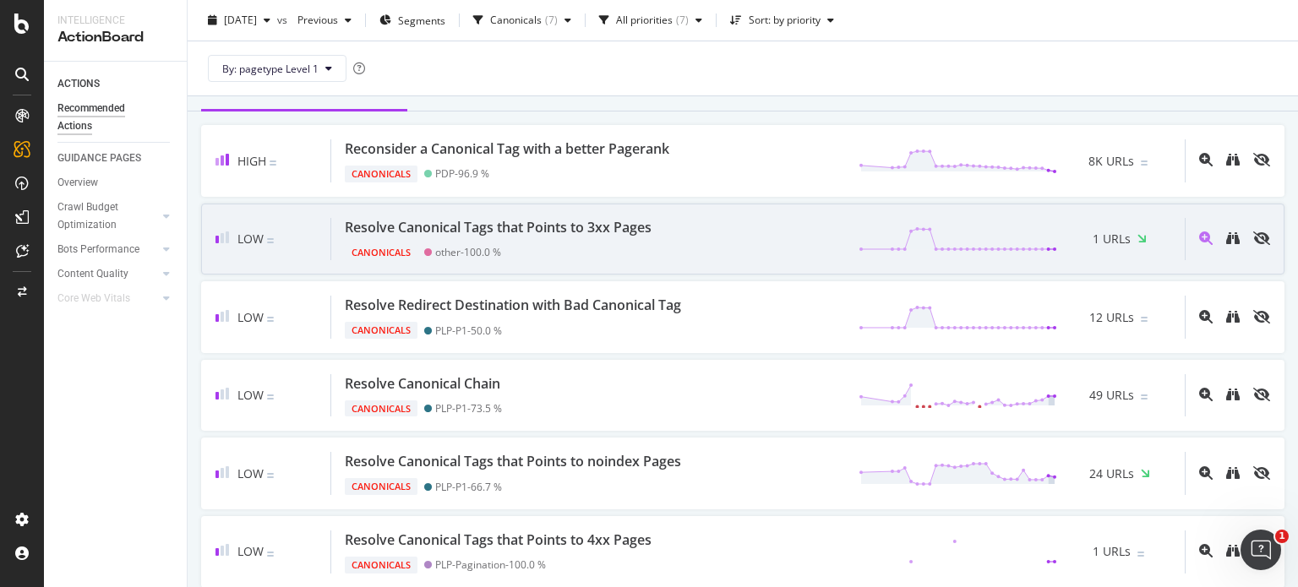
scroll to position [208, 0]
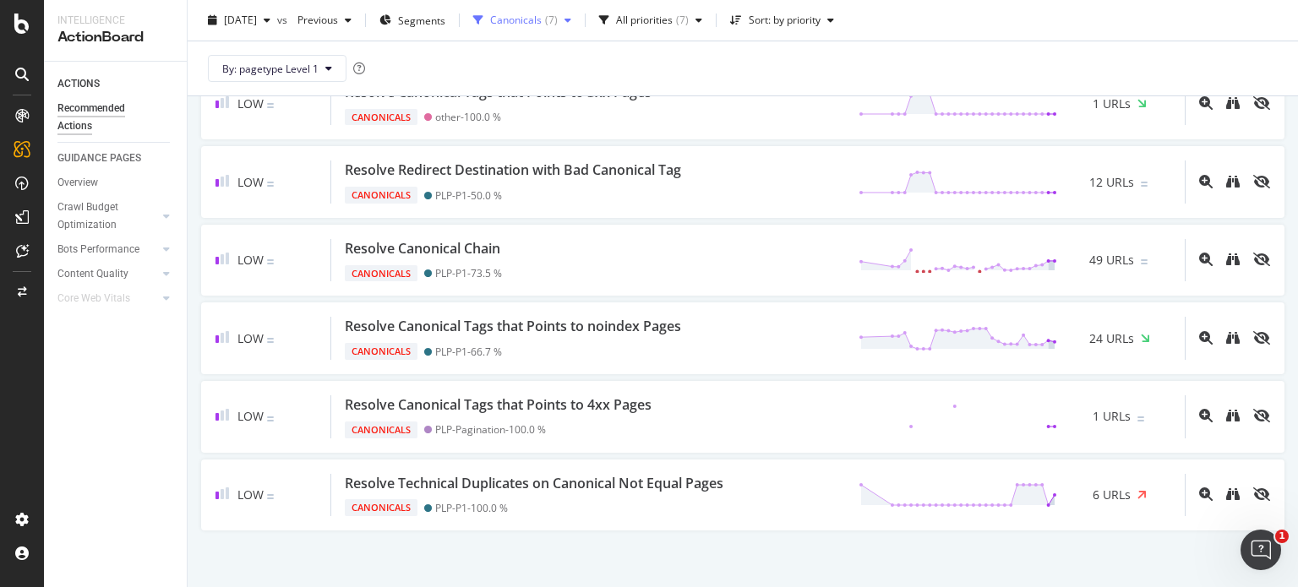
click at [543, 26] on div "Canonicals ( 7 )" at bounding box center [522, 20] width 112 height 25
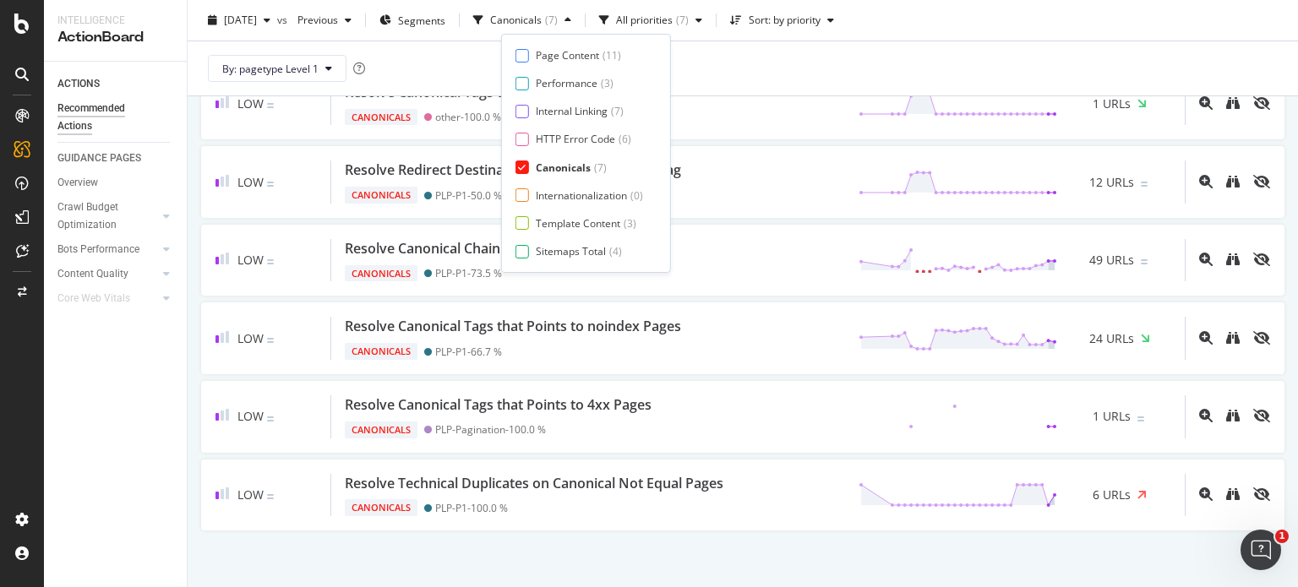
click at [565, 168] on div "Canonicals" at bounding box center [563, 168] width 55 height 14
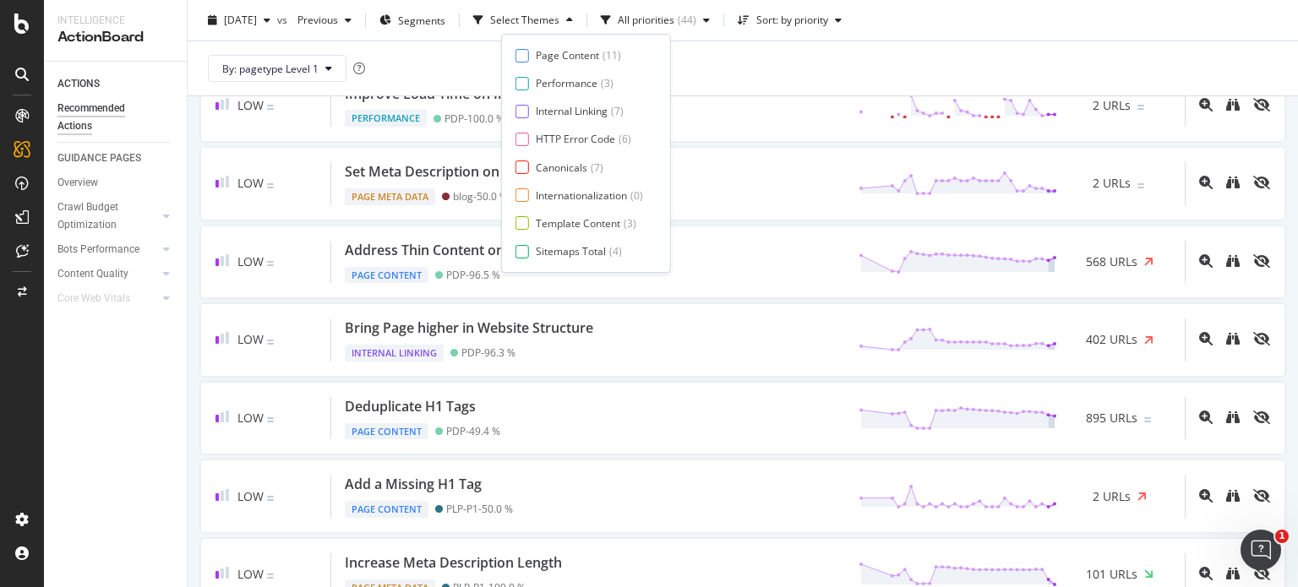
scroll to position [28, 0]
click at [570, 252] on div "Page Meta Data" at bounding box center [574, 251] width 76 height 14
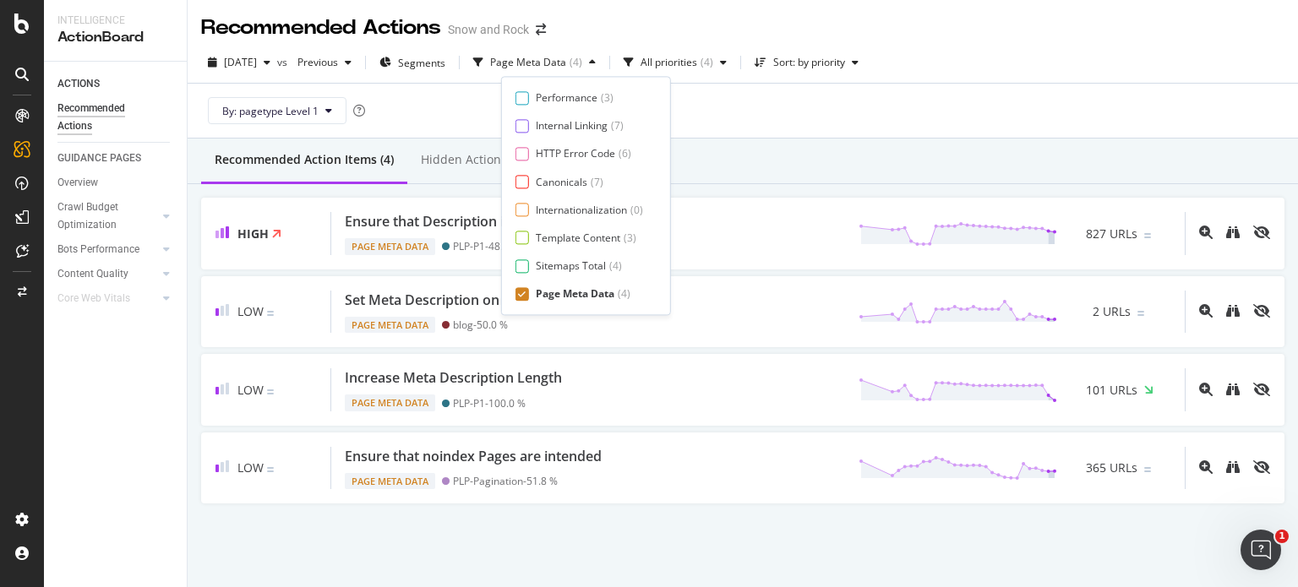
click at [649, 186] on div "Page Content ( 11 ) Performance ( 3 ) Internal Linking ( 7 ) HTTP Error Code ( …" at bounding box center [585, 195] width 141 height 210
click at [727, 173] on div "Recommended Action Items (4) Hidden Action Items (0)" at bounding box center [743, 162] width 1110 height 46
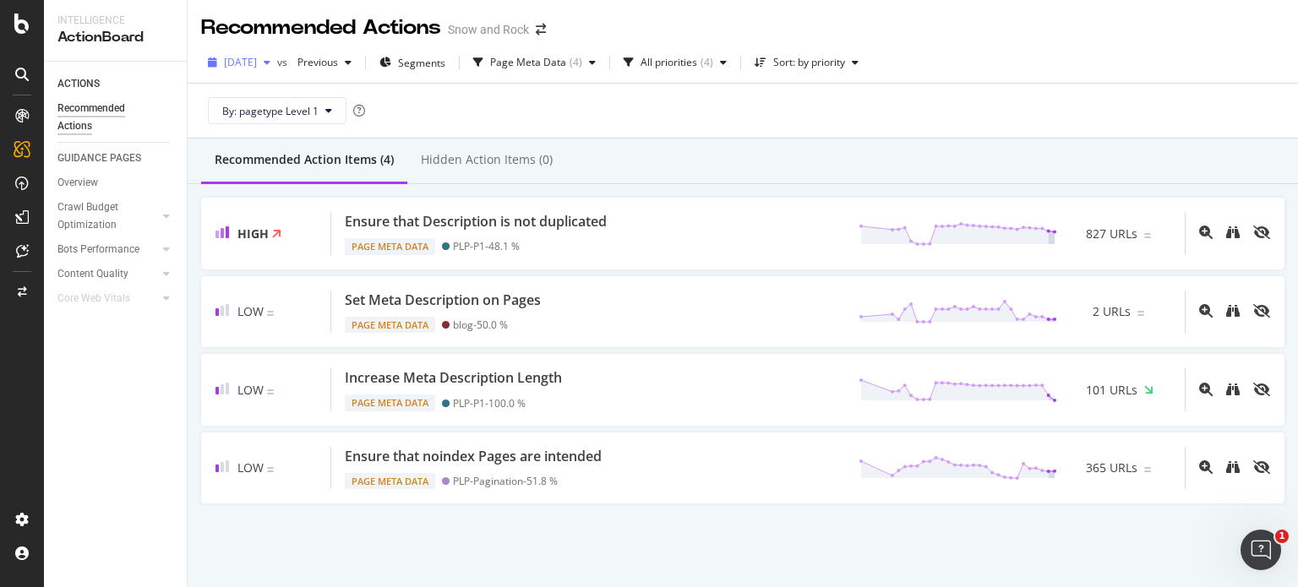
click at [257, 67] on span "[DATE]" at bounding box center [240, 62] width 33 height 14
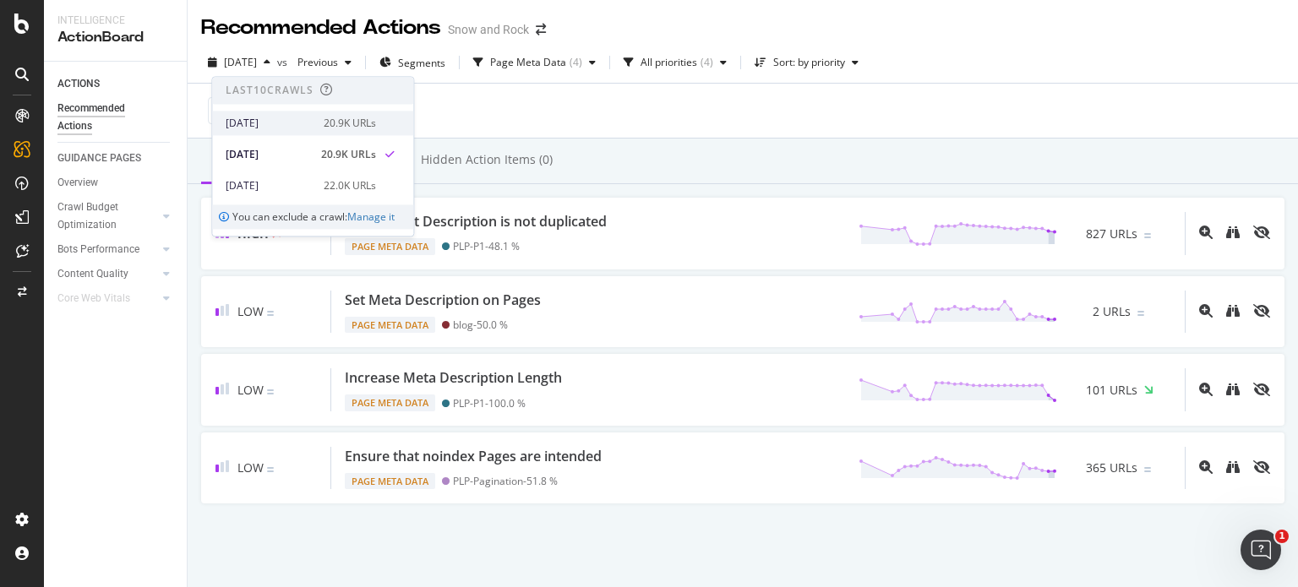
click at [308, 130] on div "[DATE]" at bounding box center [270, 123] width 88 height 15
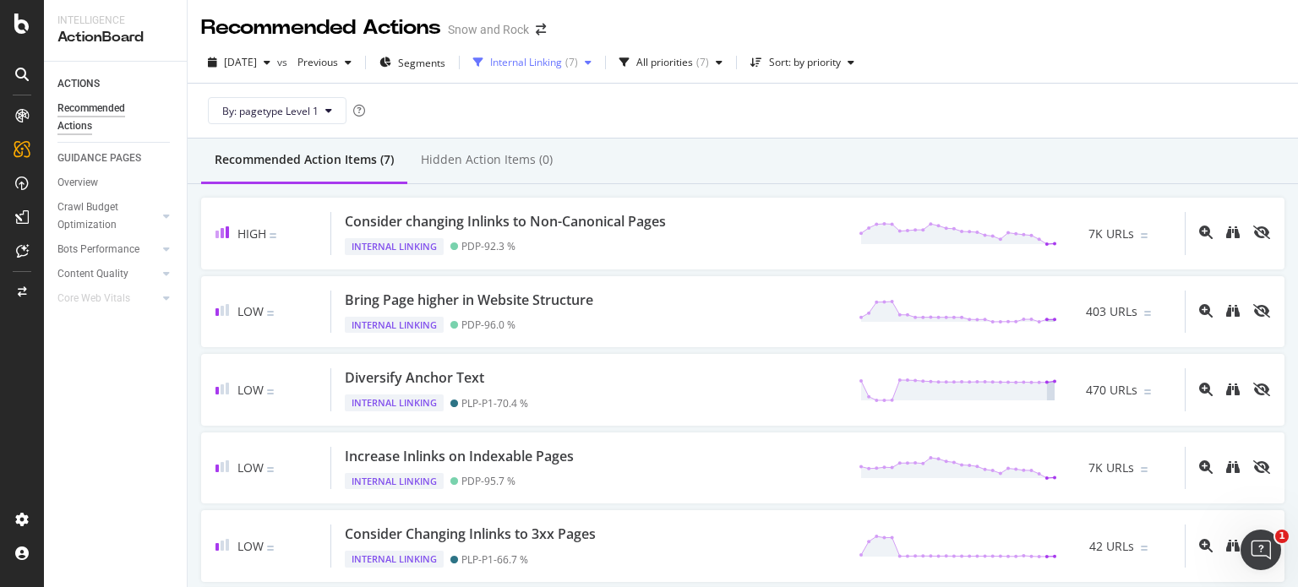
click at [554, 54] on div "Internal Linking ( 7 )" at bounding box center [532, 62] width 132 height 25
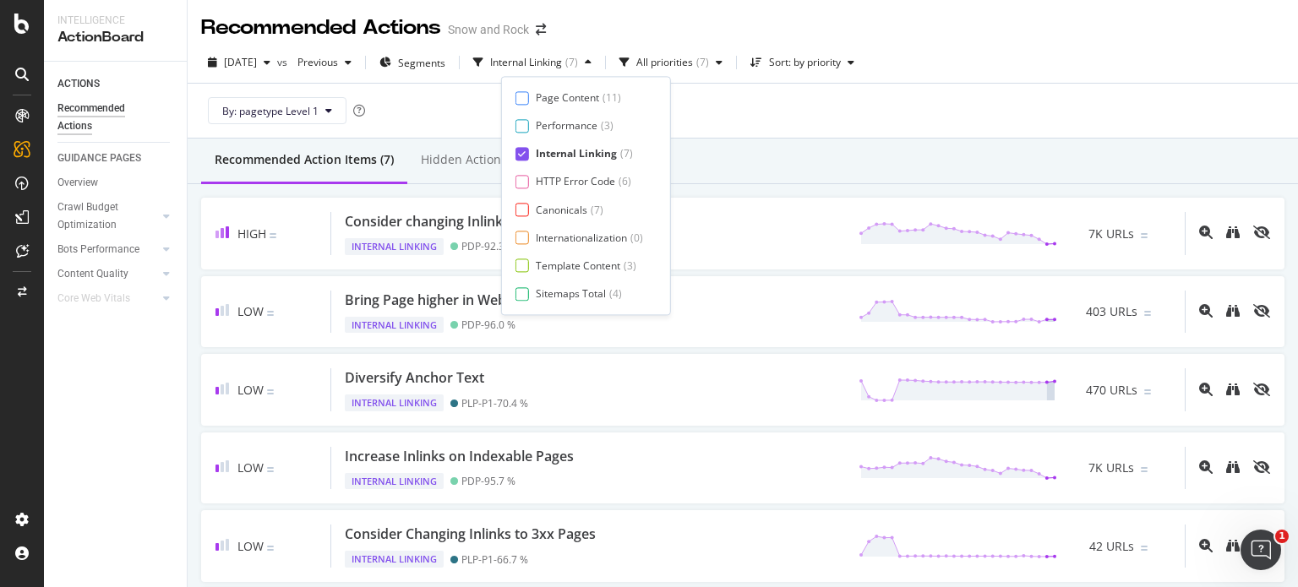
click at [717, 134] on div "By: pagetype Level 1" at bounding box center [742, 111] width 1083 height 54
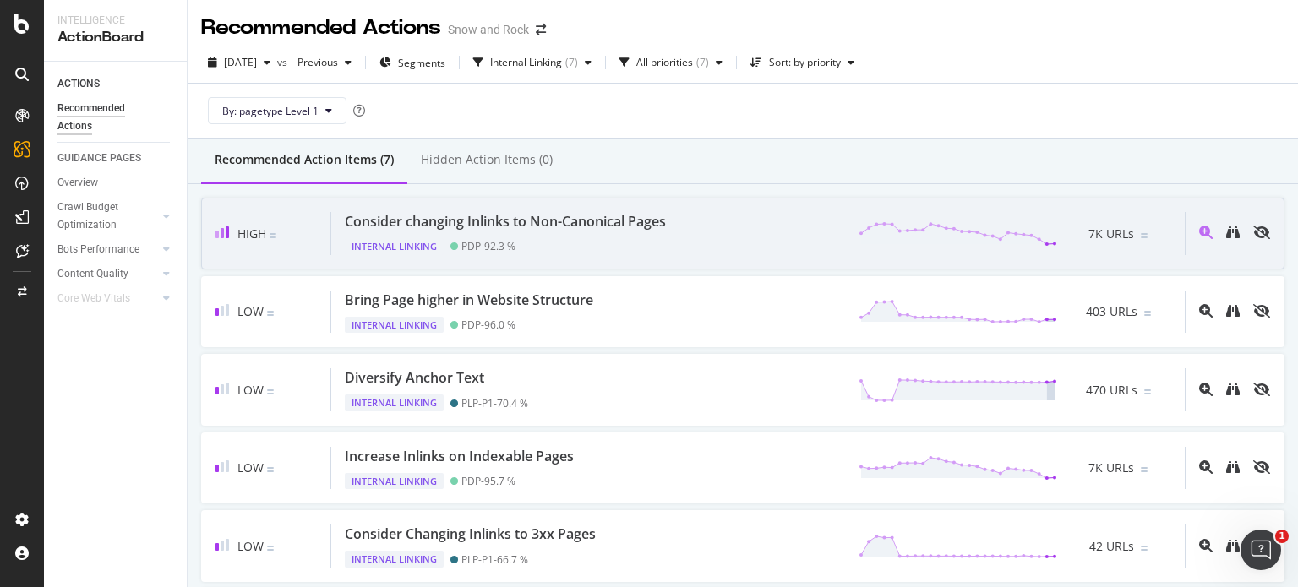
click at [531, 229] on div "Consider changing Inlinks to Non-Canonical Pages" at bounding box center [505, 221] width 321 height 19
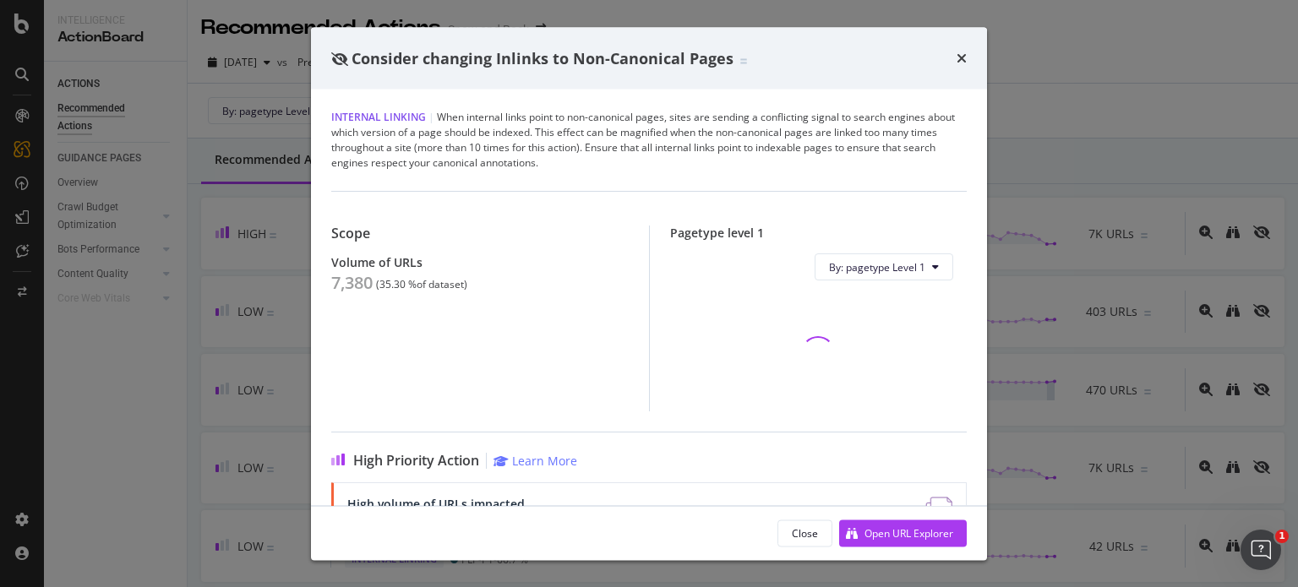
click at [357, 283] on div "7,380" at bounding box center [351, 283] width 41 height 20
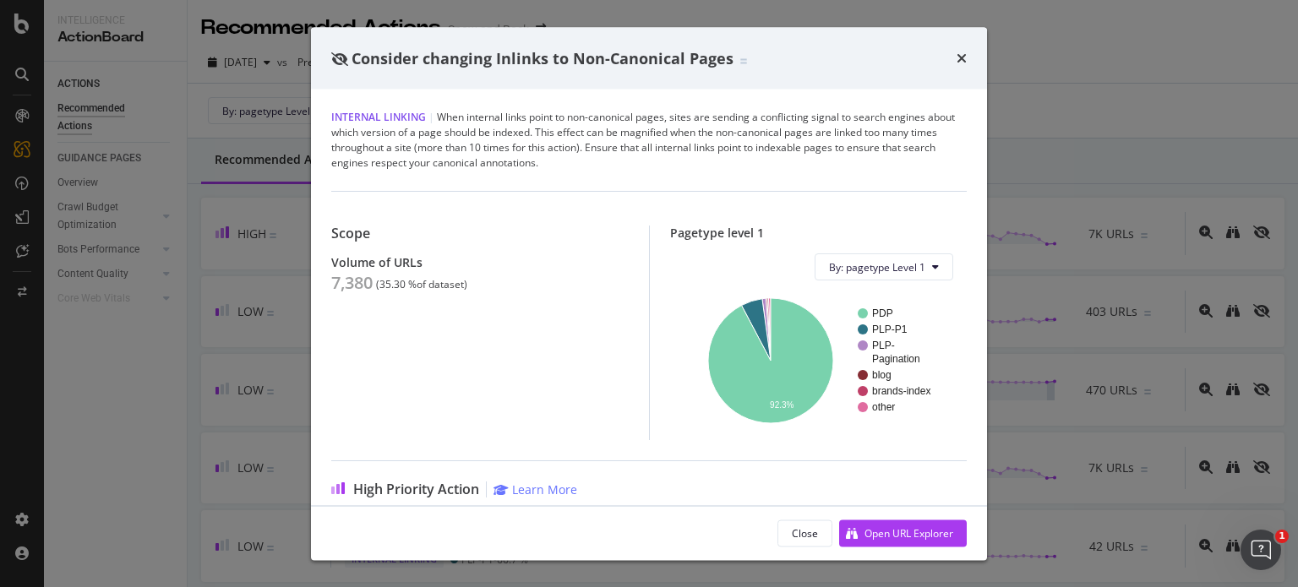
click at [281, 243] on div "Consider changing Inlinks to Non-Canonical Pages Internal Linking | When intern…" at bounding box center [649, 293] width 1298 height 587
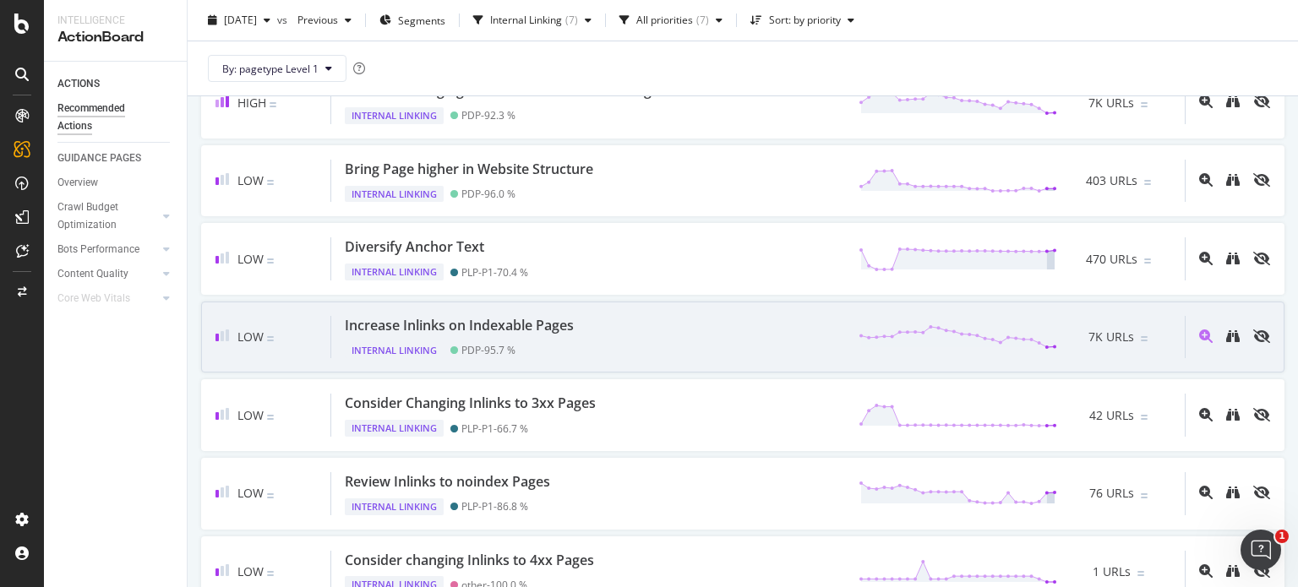
scroll to position [125, 0]
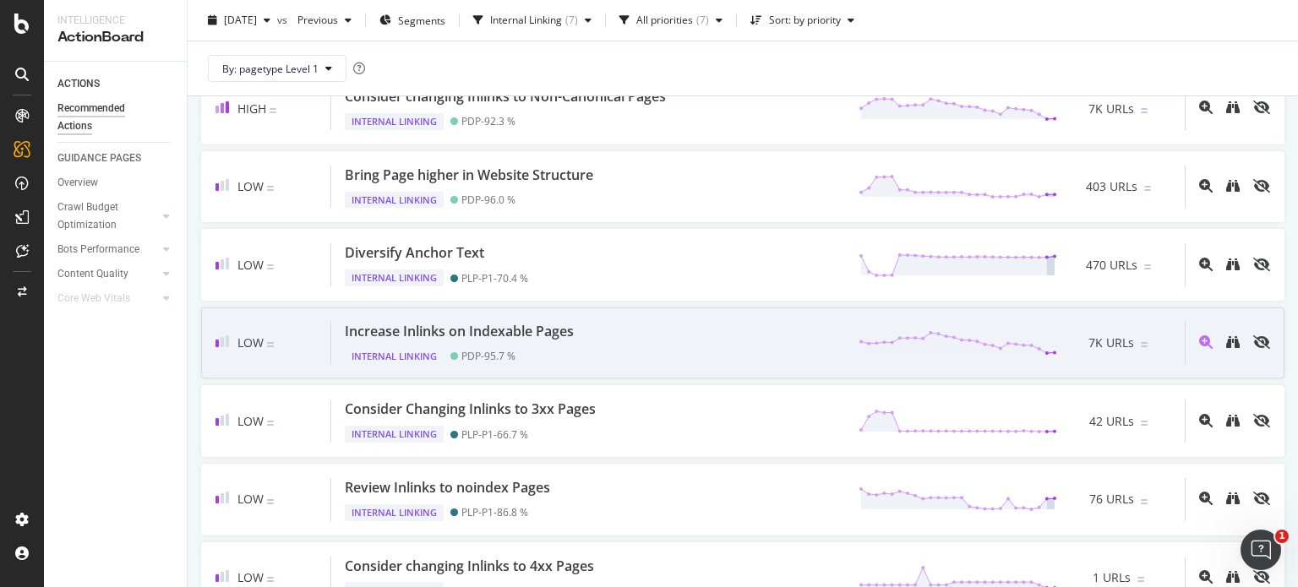
click at [507, 344] on div "Internal Linking PDP - 95.7 %" at bounding box center [463, 353] width 236 height 24
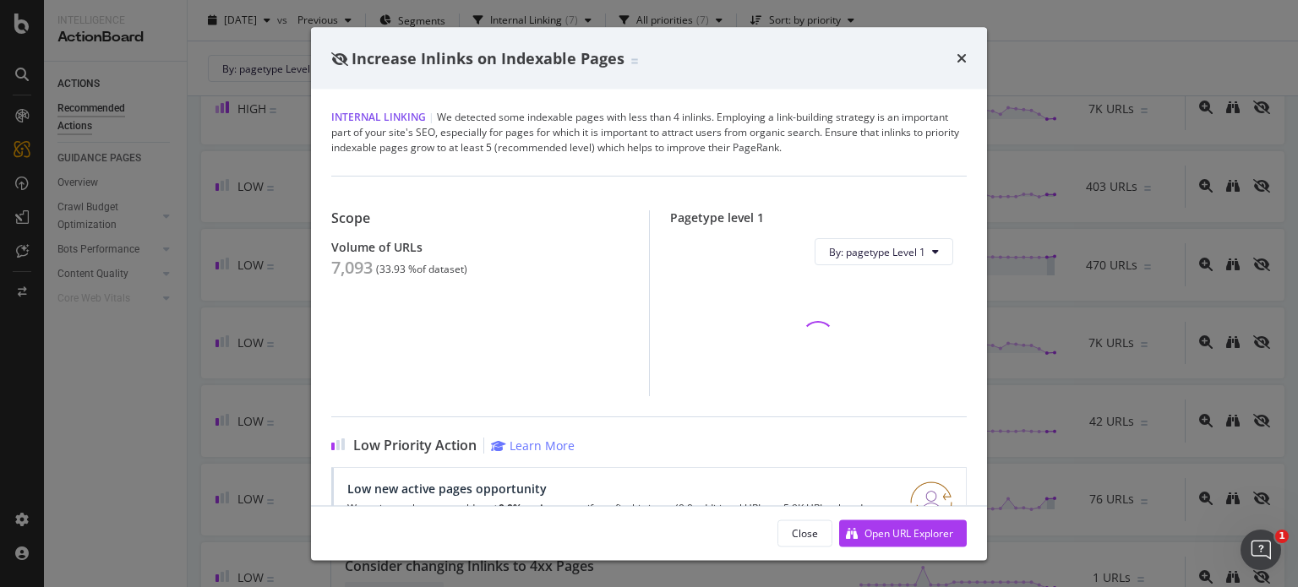
click at [362, 269] on div "7,093" at bounding box center [351, 268] width 41 height 20
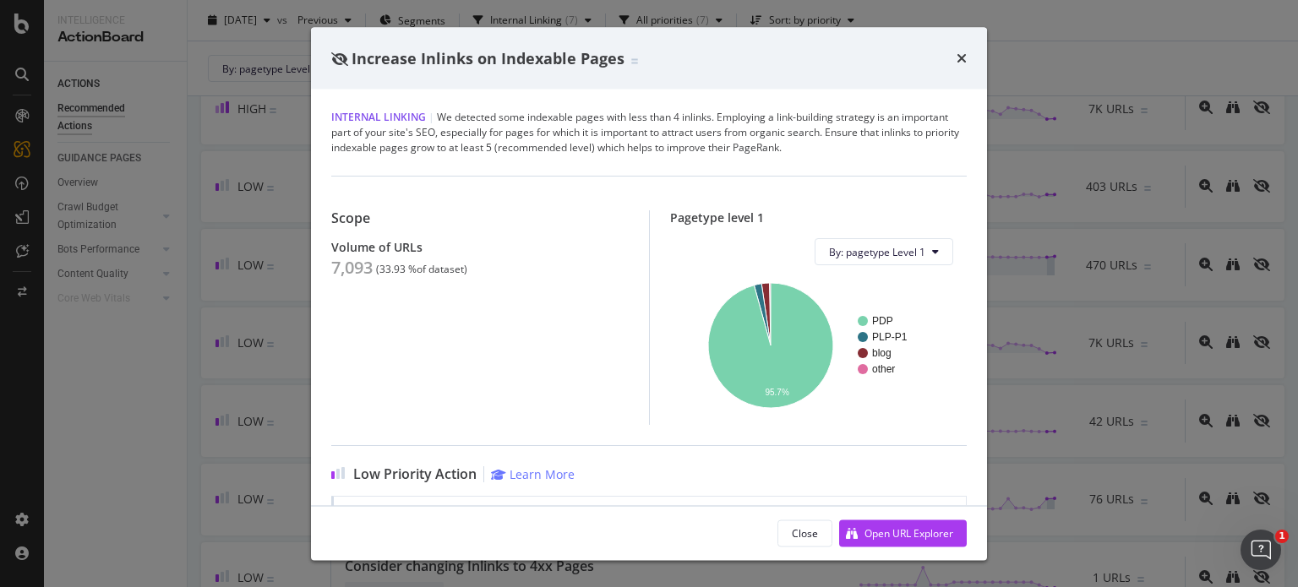
click at [243, 302] on div "Increase Inlinks on Indexable Pages Internal Linking | We detected some indexab…" at bounding box center [649, 293] width 1298 height 587
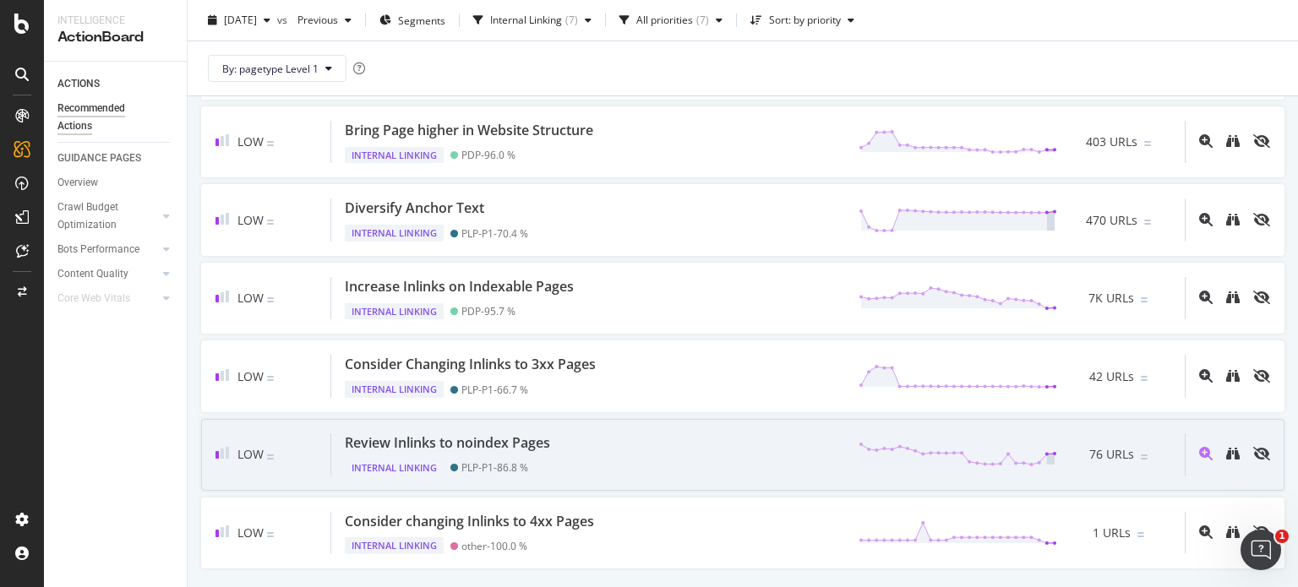
scroll to position [171, 0]
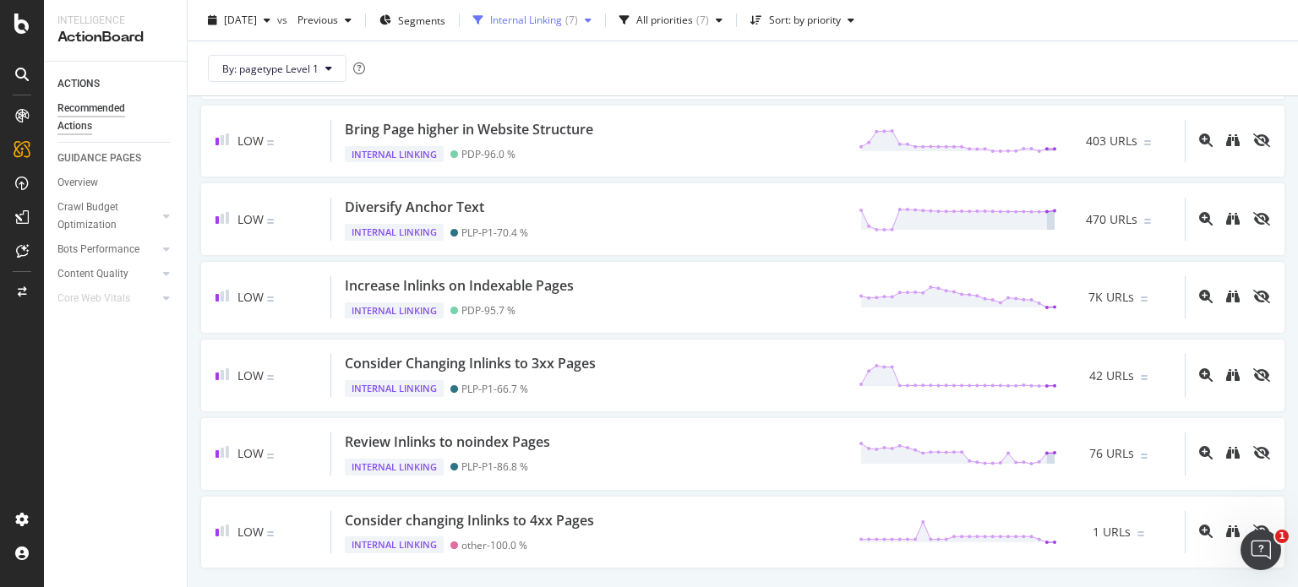
click at [562, 25] on div "Internal Linking" at bounding box center [526, 20] width 72 height 10
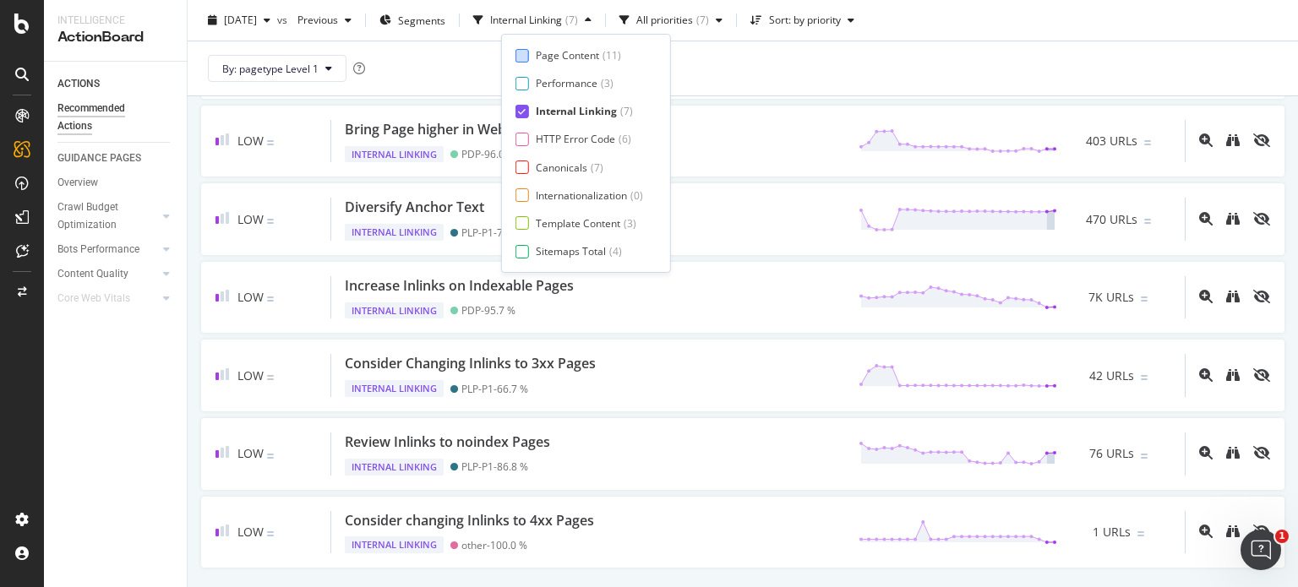
click at [572, 53] on div "Page Content" at bounding box center [567, 55] width 63 height 14
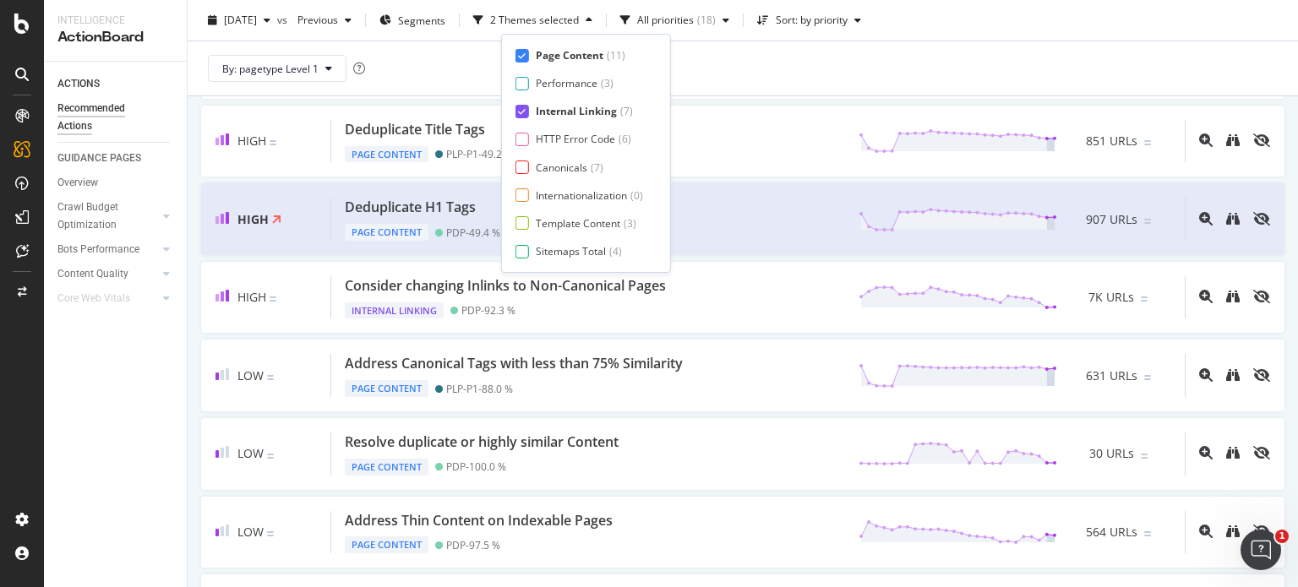
click at [575, 114] on div "Internal Linking" at bounding box center [576, 111] width 81 height 14
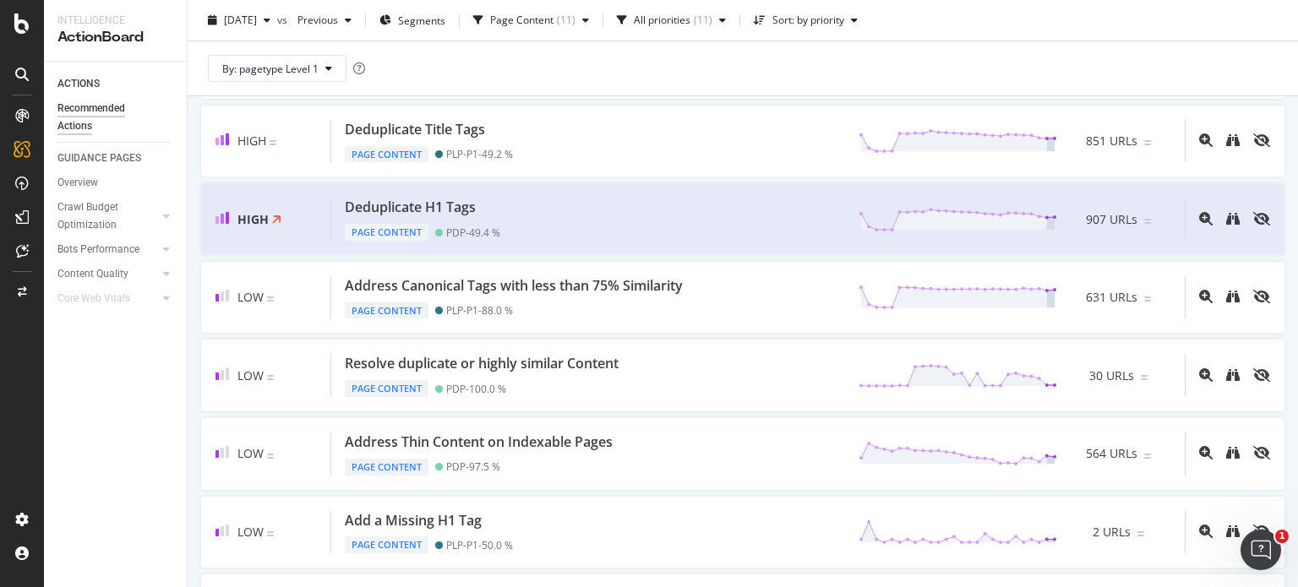
click at [723, 95] on div "[DATE] vs Previous Segments Page Content ( 11 ) All priorities ( 11 ) Sort: by …" at bounding box center [743, 48] width 1110 height 96
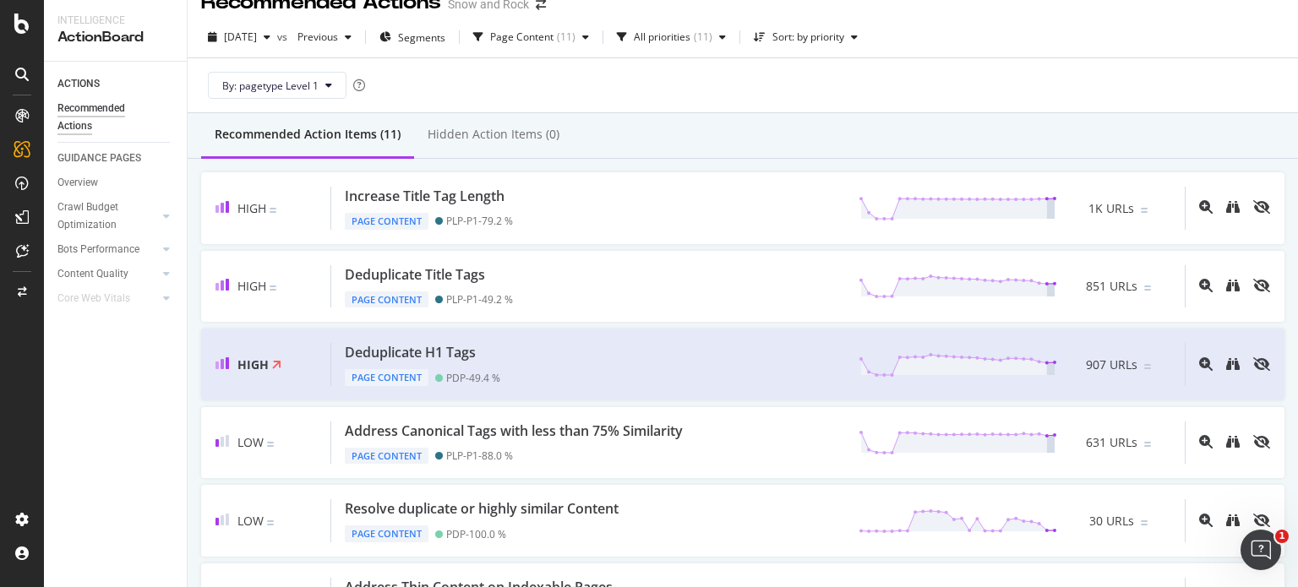
scroll to position [23, 0]
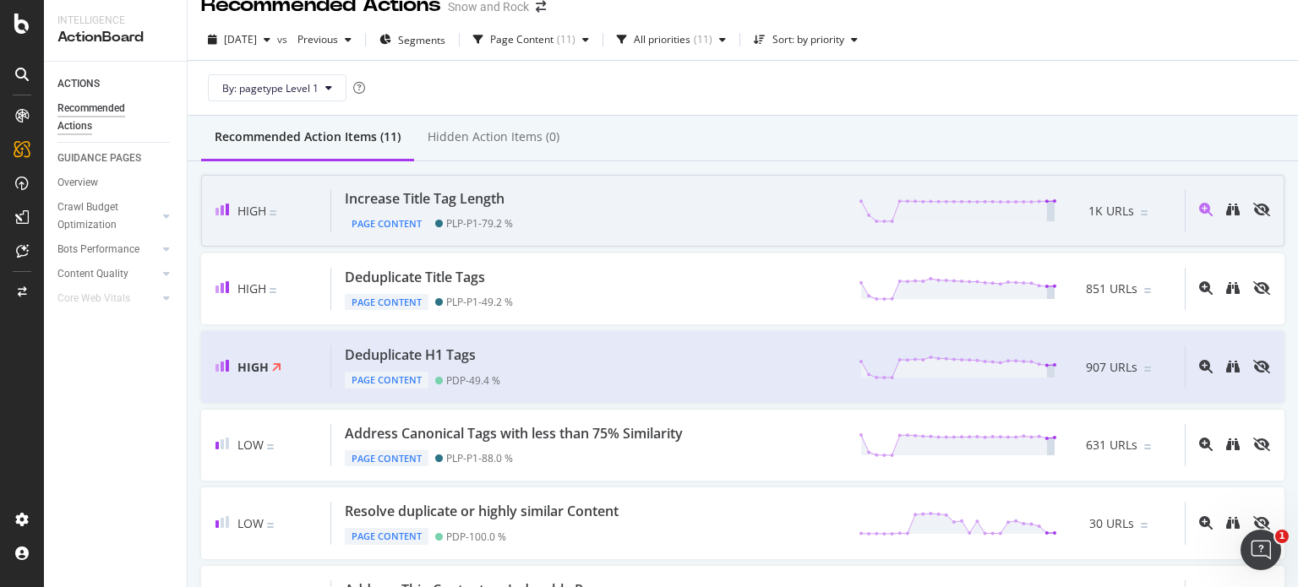
click at [494, 202] on div "Increase Title Tag Length" at bounding box center [425, 198] width 160 height 19
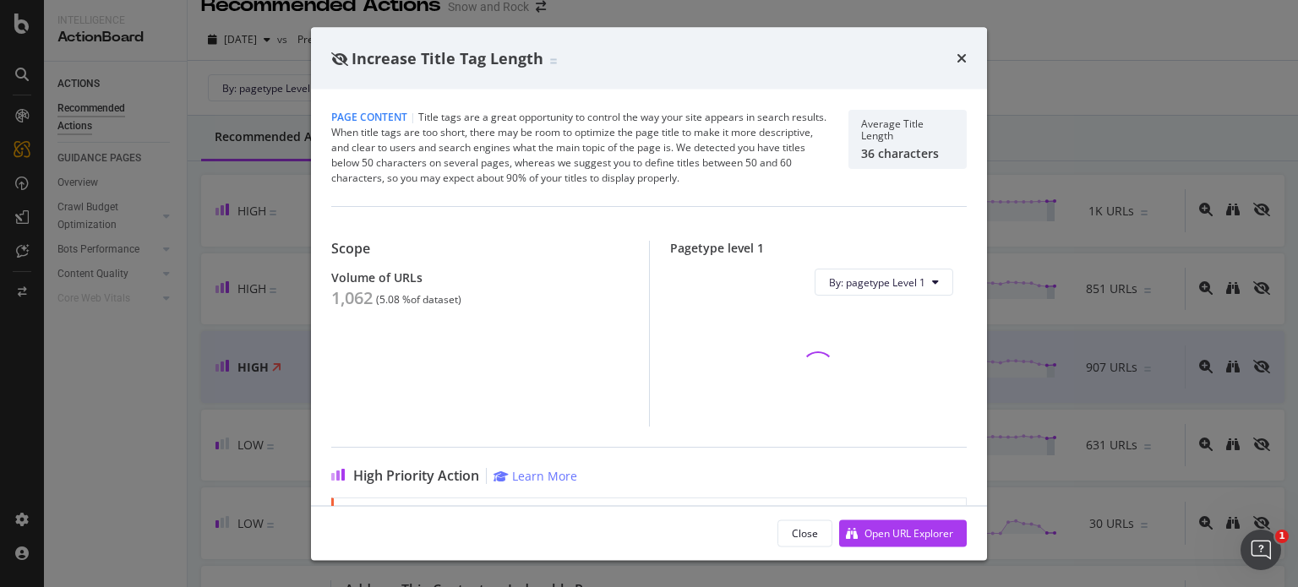
click at [358, 294] on div "1,062" at bounding box center [351, 298] width 41 height 20
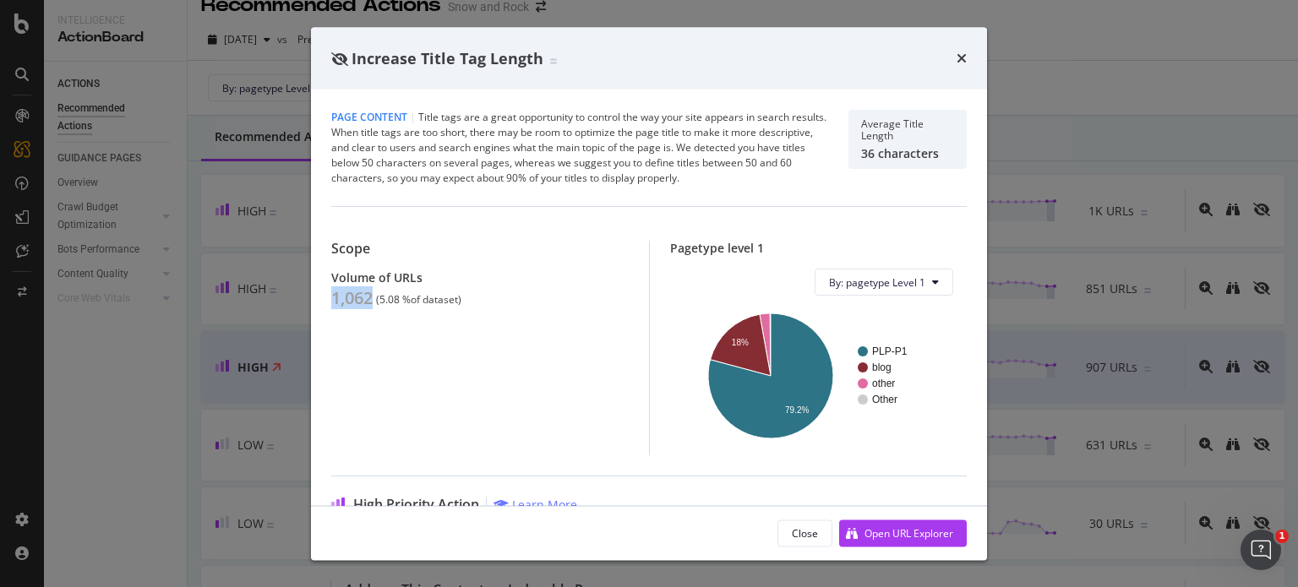
click at [276, 270] on div "Increase Title Tag Length Page Content | Title tags are a great opportunity to …" at bounding box center [649, 293] width 1298 height 587
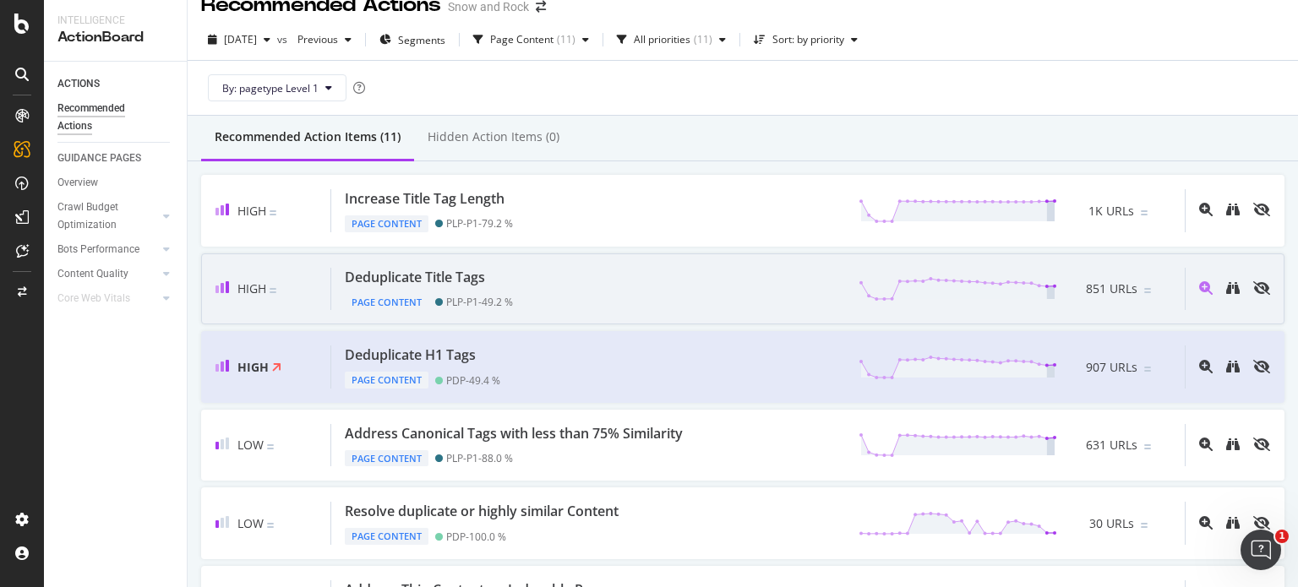
scroll to position [373, 0]
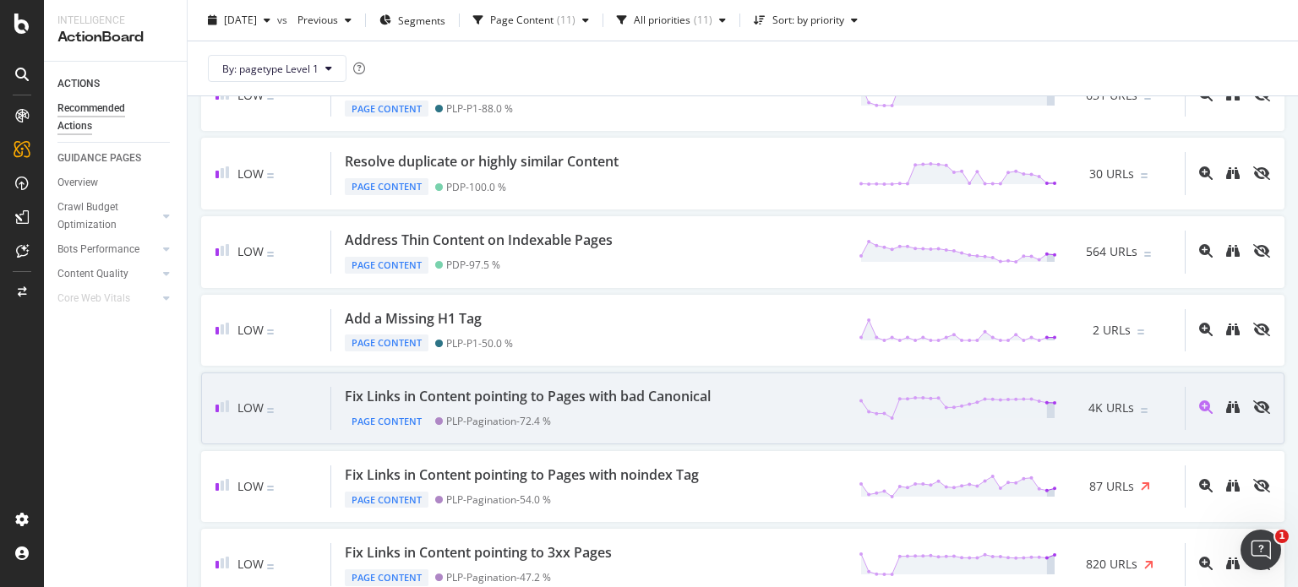
click at [557, 397] on div "Fix Links in Content pointing to Pages with bad Canonical" at bounding box center [528, 396] width 366 height 19
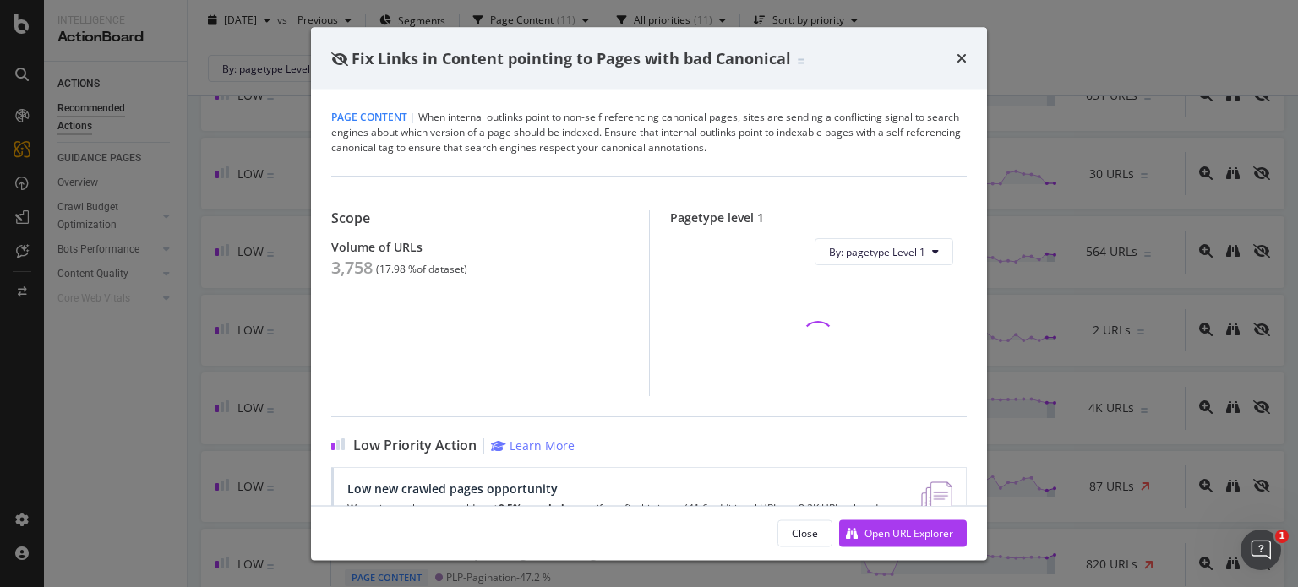
click at [366, 273] on div "3,758" at bounding box center [351, 268] width 41 height 20
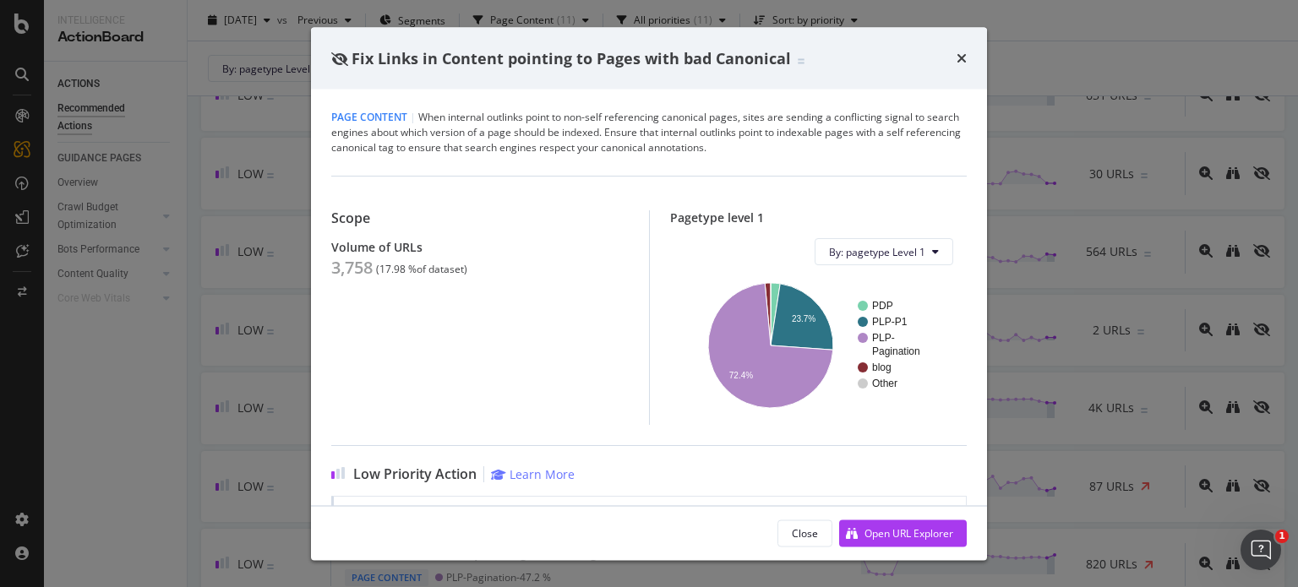
click at [194, 125] on div "Fix Links in Content pointing to Pages with bad Canonical Page Content | When i…" at bounding box center [649, 293] width 1298 height 587
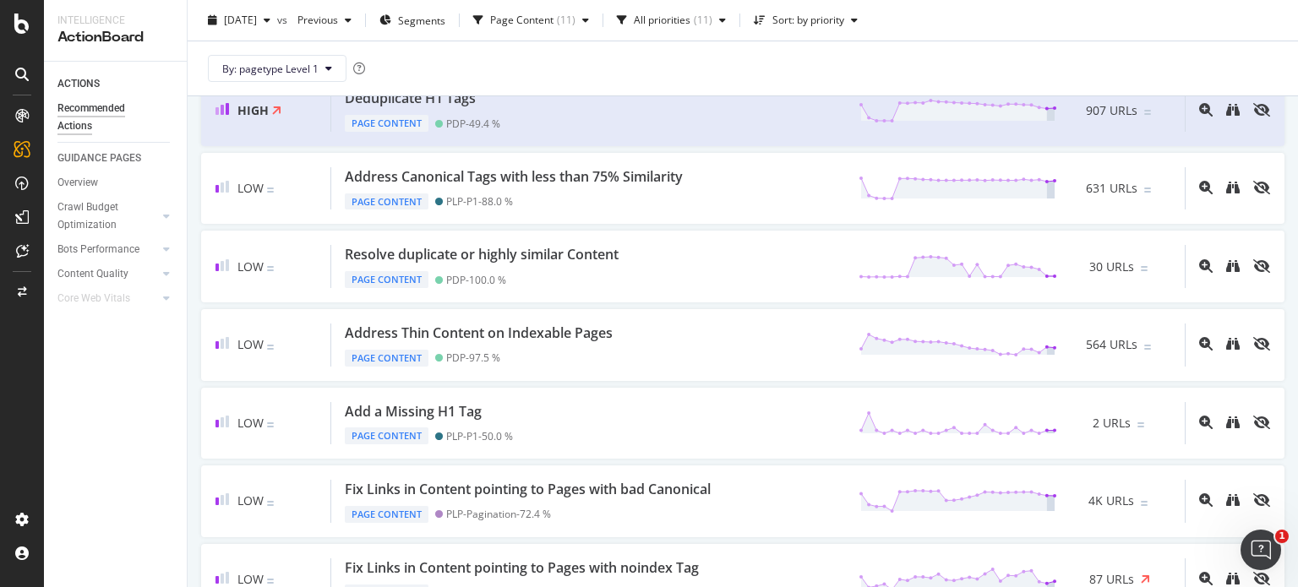
scroll to position [279, 0]
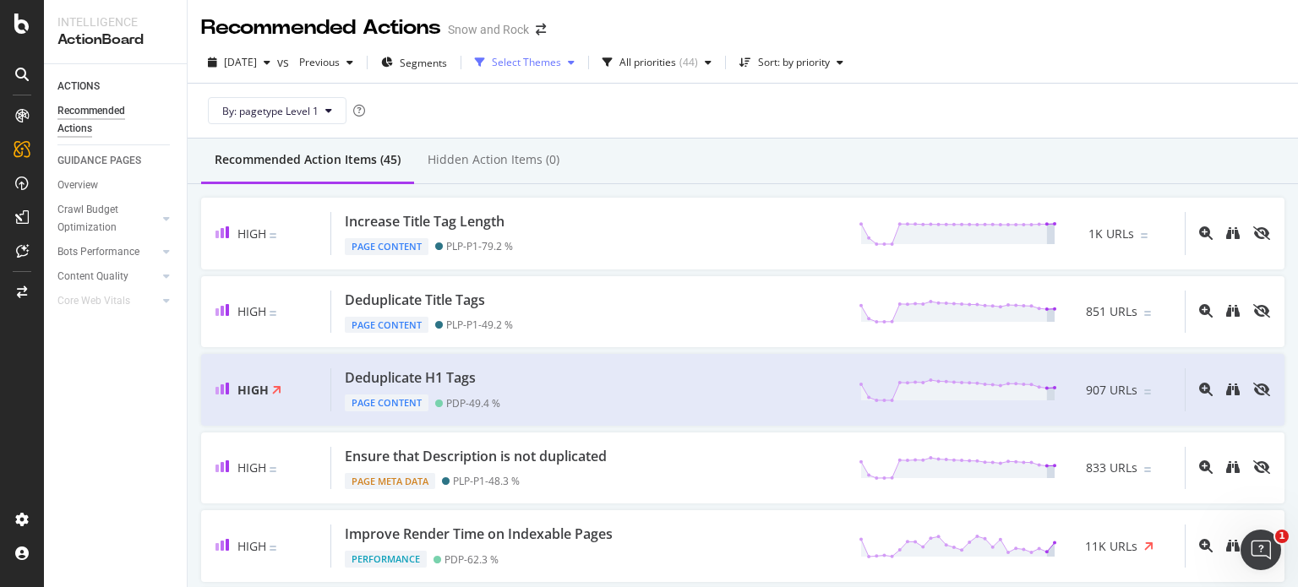
click at [549, 68] on div "Select Themes" at bounding box center [526, 62] width 69 height 10
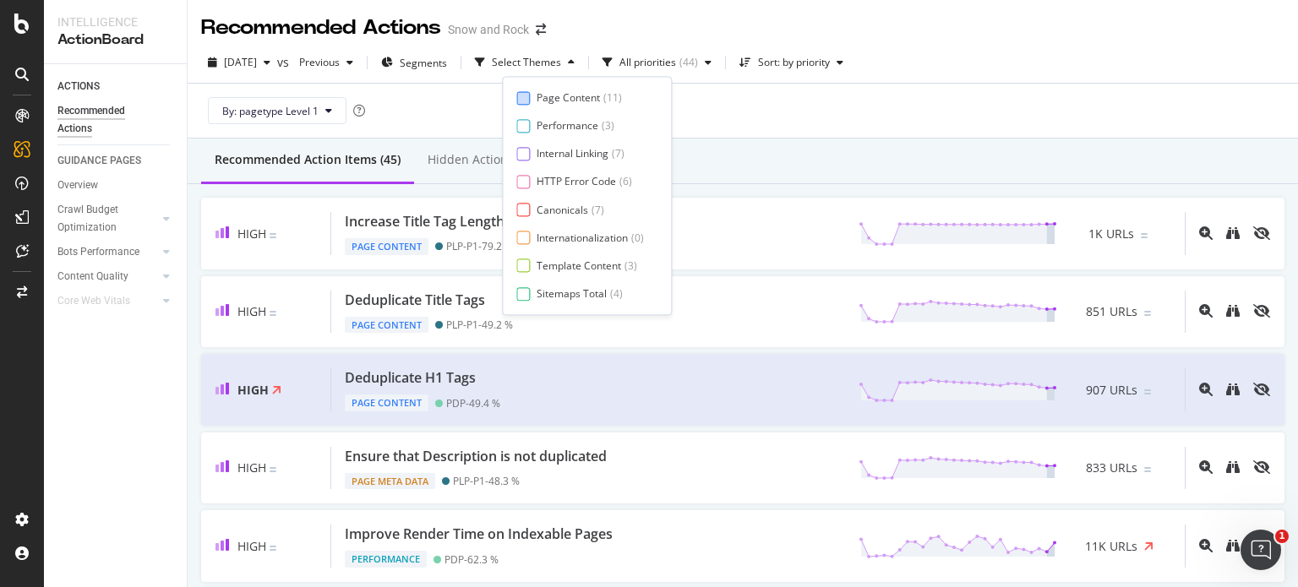
click at [575, 99] on div "Page Content" at bounding box center [568, 97] width 63 height 14
click at [805, 154] on div "Recommended Action Items (11) Hidden Action Items (0)" at bounding box center [743, 162] width 1110 height 46
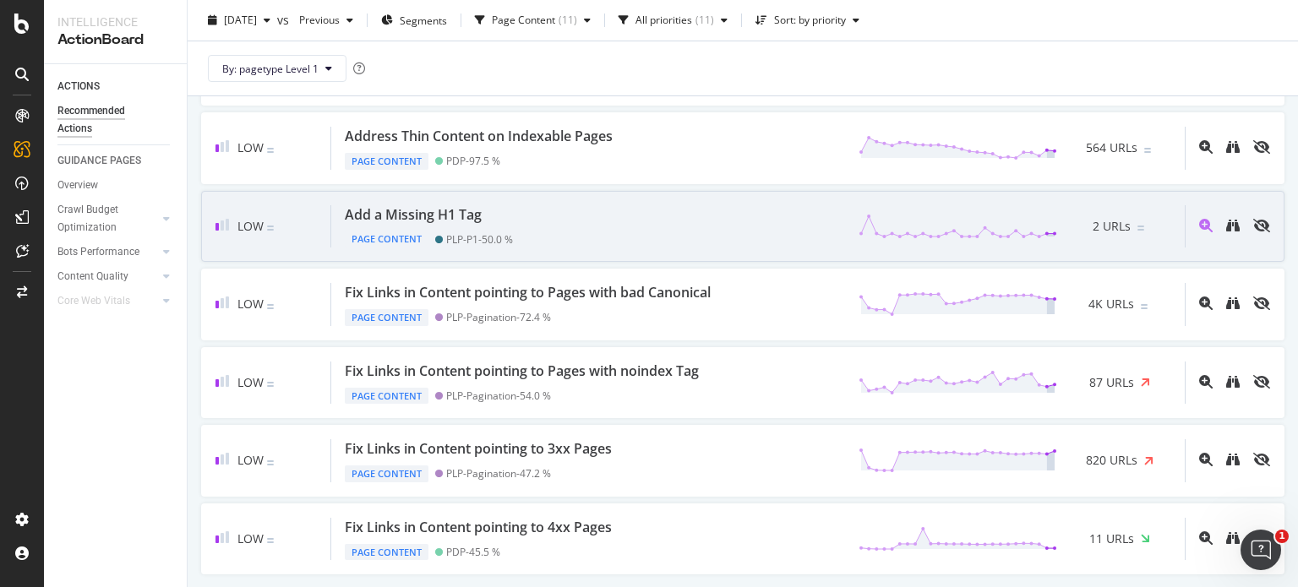
scroll to position [477, 0]
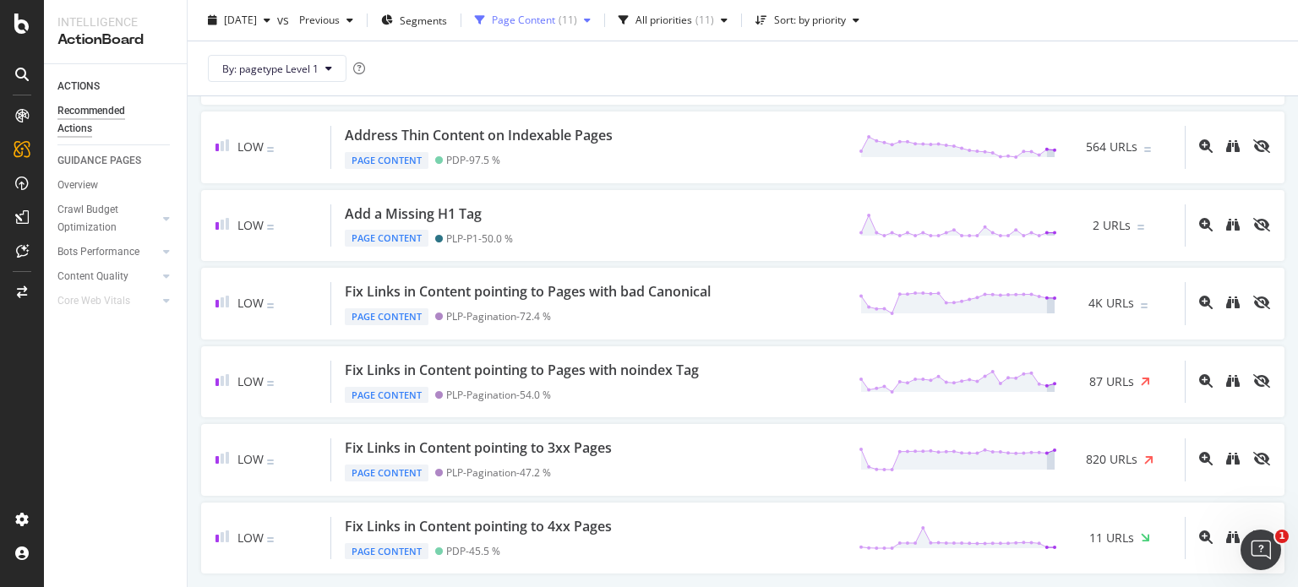
click at [556, 27] on div "Page Content ( 11 )" at bounding box center [532, 20] width 129 height 25
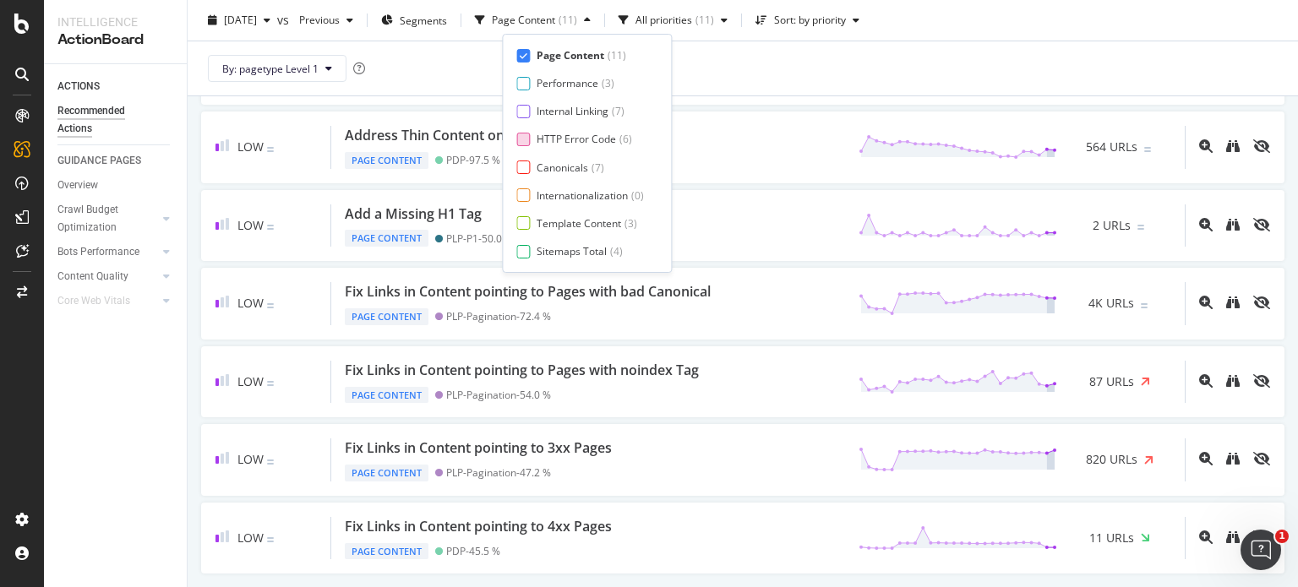
click at [572, 137] on div "HTTP Error Code" at bounding box center [576, 139] width 79 height 14
click at [575, 58] on div "Page Content" at bounding box center [571, 55] width 68 height 14
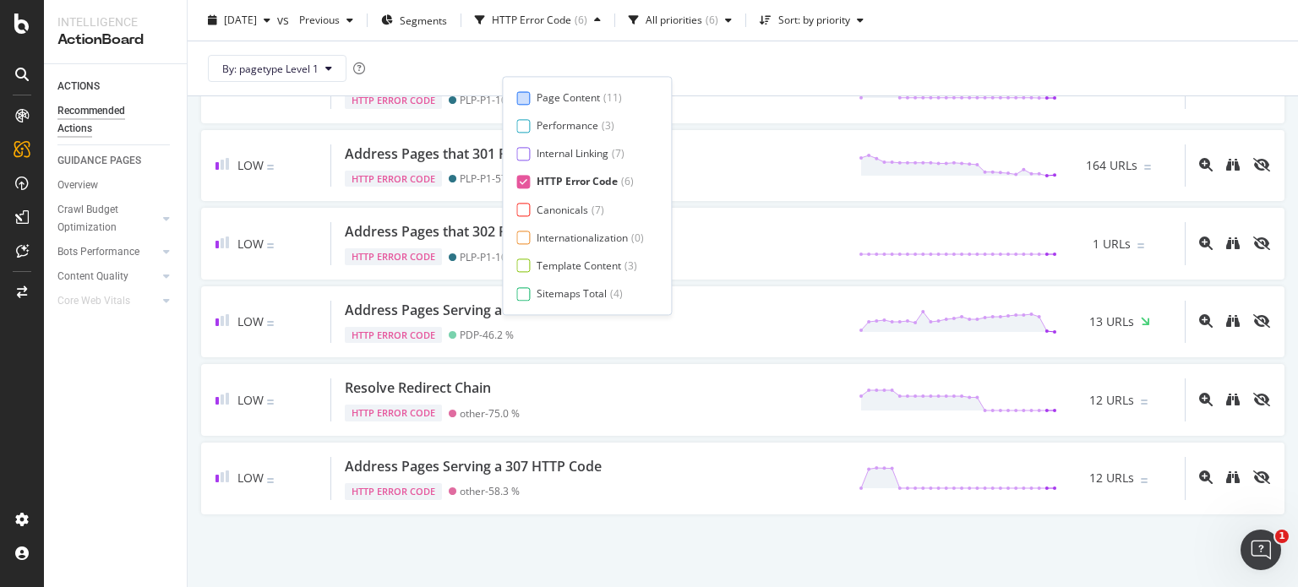
scroll to position [0, 0]
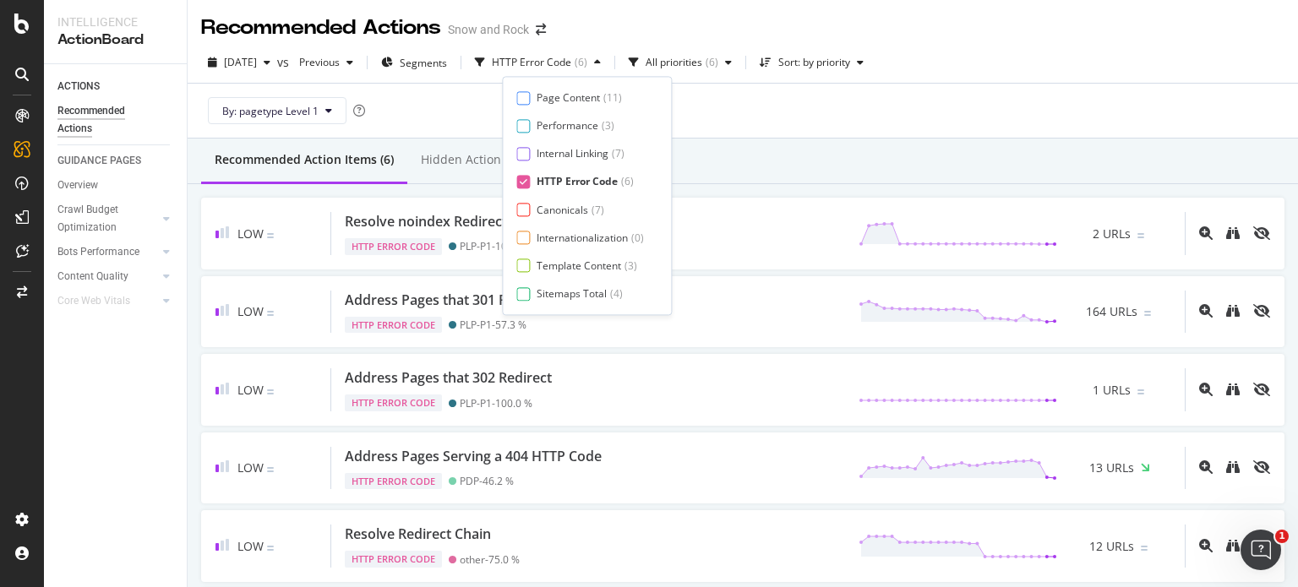
click at [743, 95] on div "By: pagetype Level 1" at bounding box center [742, 111] width 1083 height 54
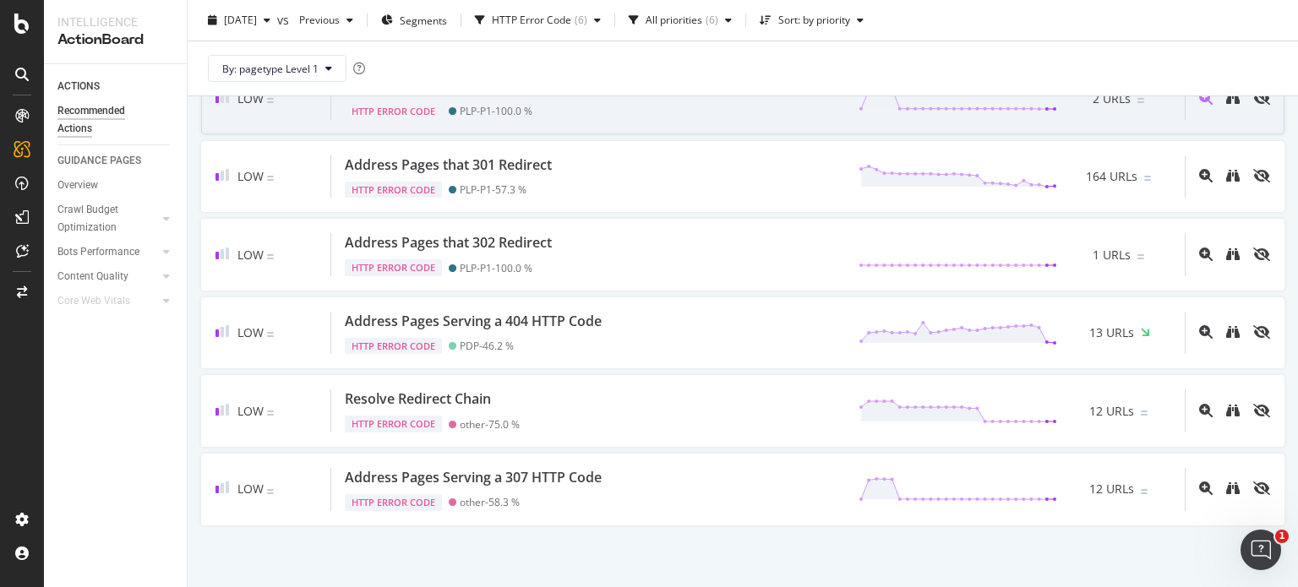
scroll to position [135, 0]
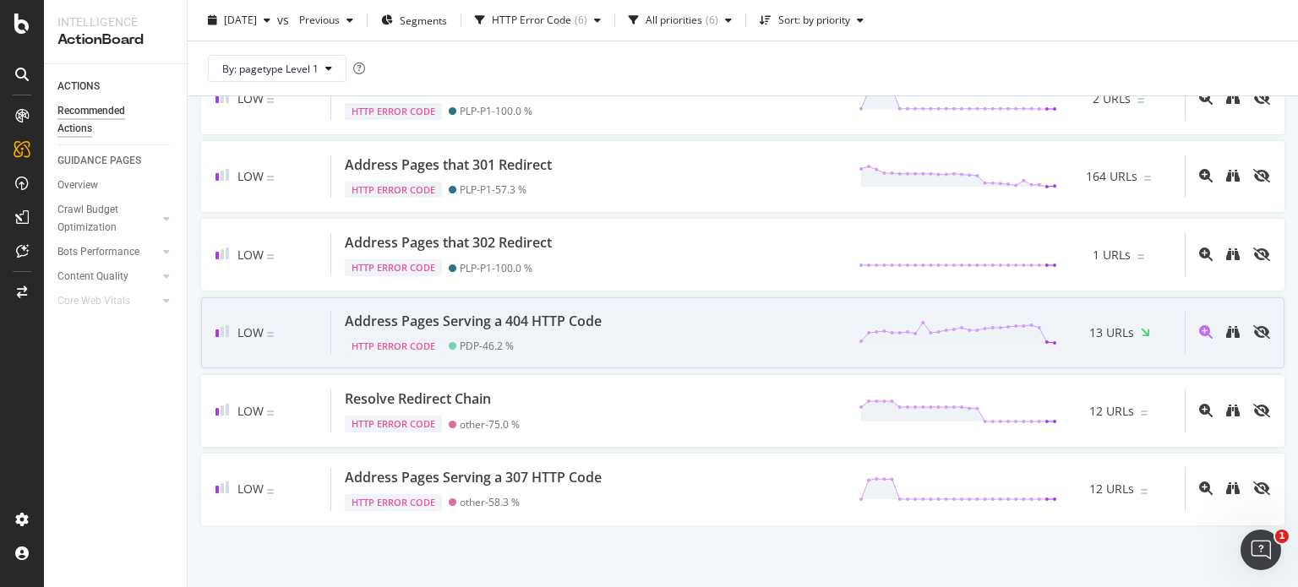
click at [614, 344] on div "Address Pages Serving a 404 HTTP Code HTTP Error Code PDP - 46.2 % 13 URLs" at bounding box center [758, 333] width 854 height 43
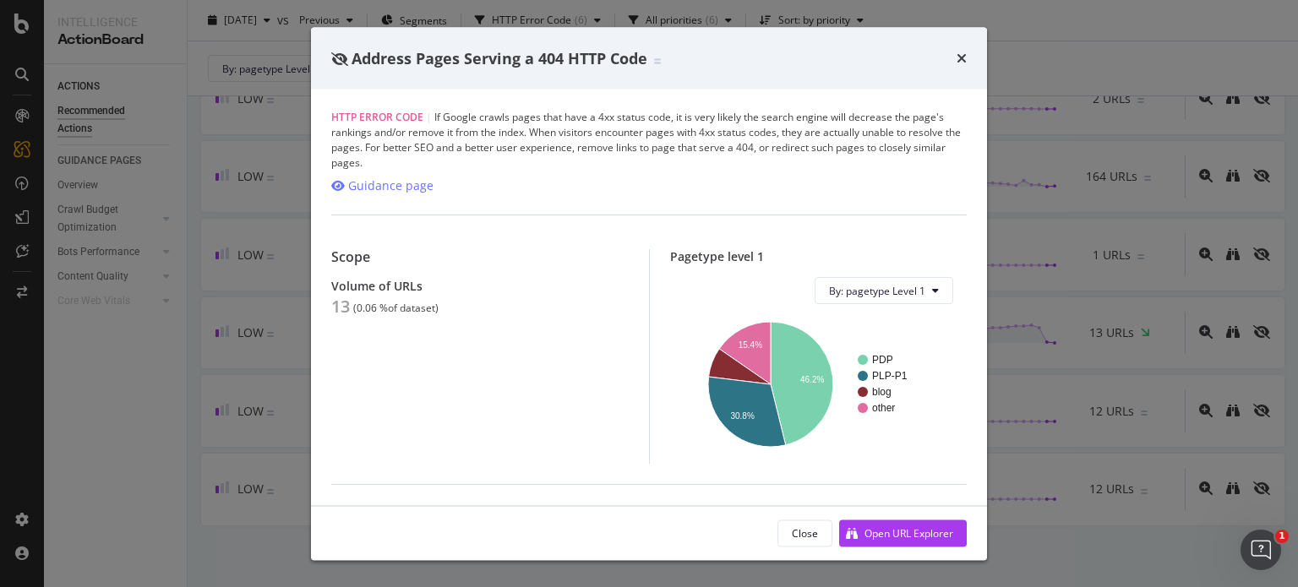
click at [250, 241] on div "Address Pages Serving a 404 HTTP Code HTTP Error Code | If Google crawls pages …" at bounding box center [649, 293] width 1298 height 587
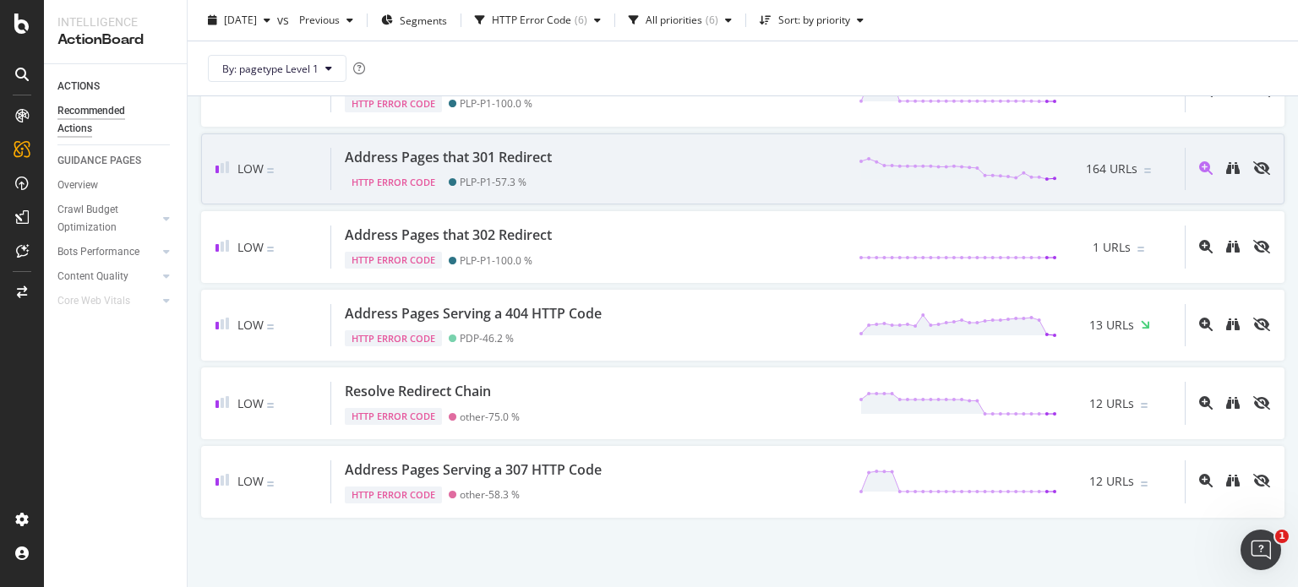
scroll to position [143, 0]
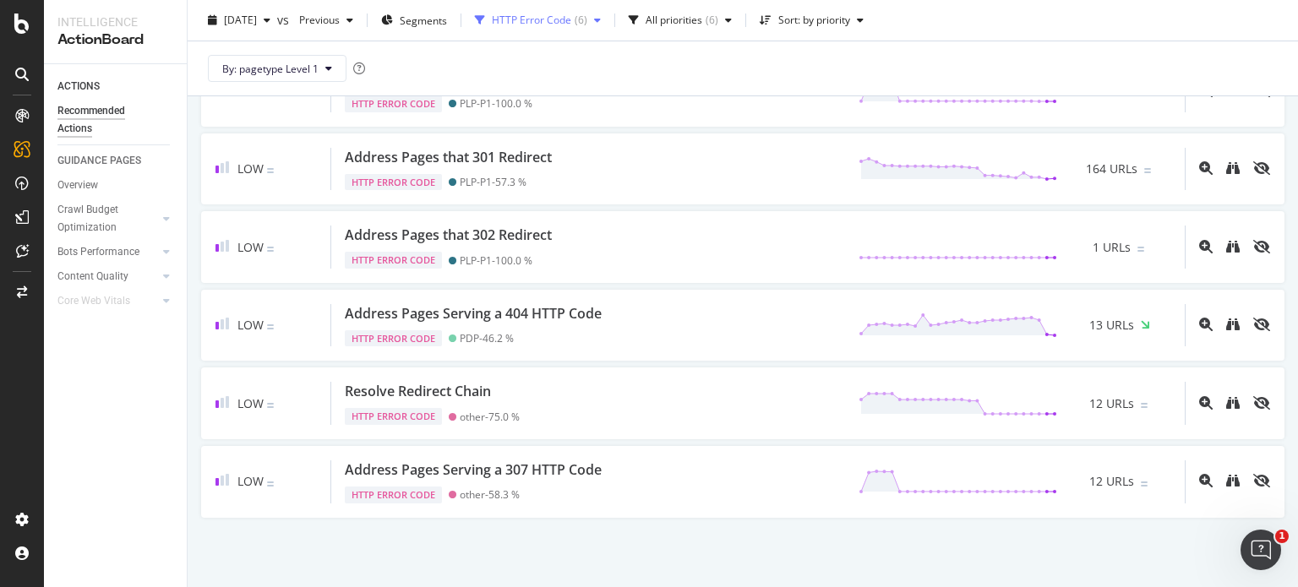
click at [561, 11] on div "HTTP Error Code ( 6 )" at bounding box center [537, 20] width 139 height 25
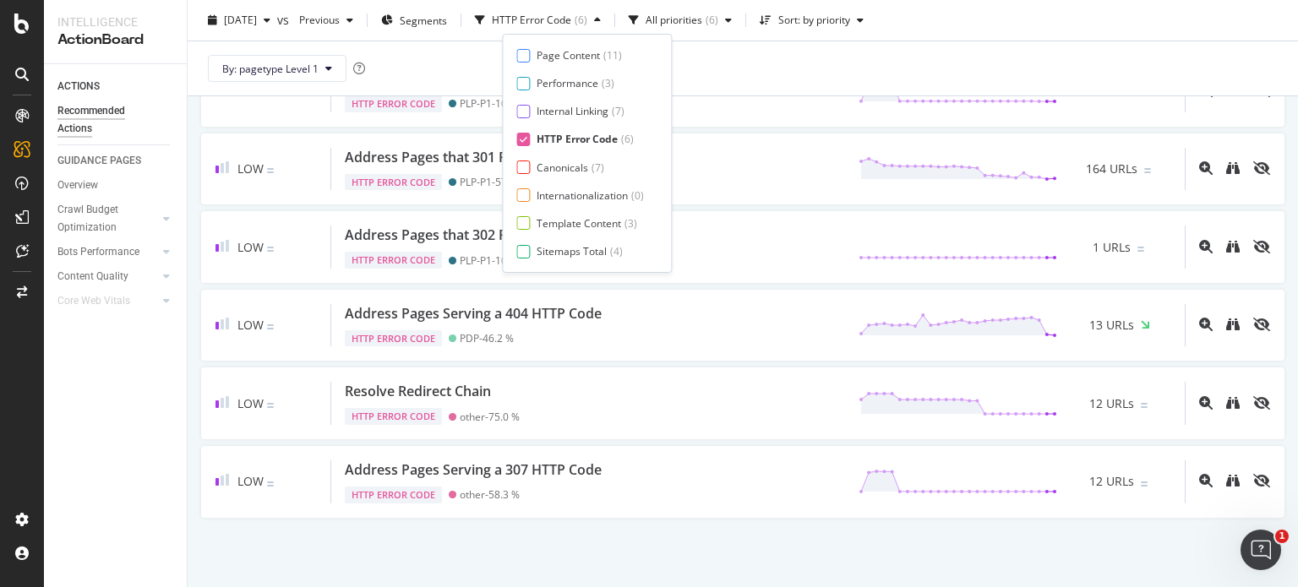
click at [559, 134] on div "HTTP Error Code" at bounding box center [577, 139] width 81 height 14
click at [589, 220] on div "Template Content" at bounding box center [579, 223] width 85 height 14
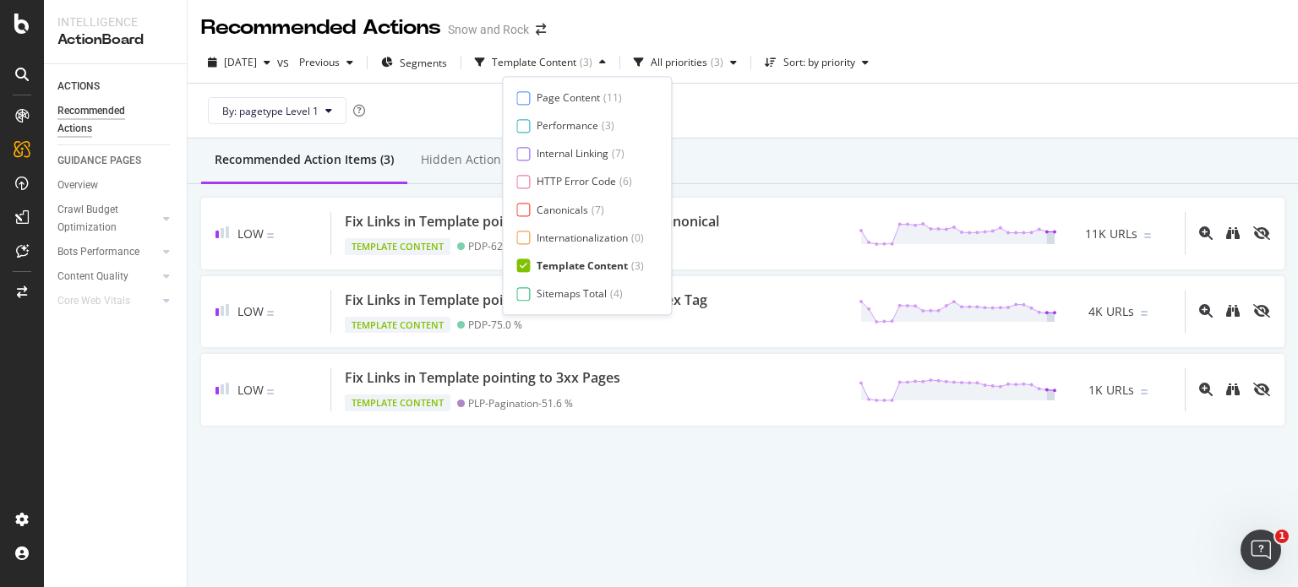
scroll to position [0, 0]
click at [815, 141] on div "Recommended Action Items (3) Hidden Action Items (0)" at bounding box center [743, 162] width 1110 height 46
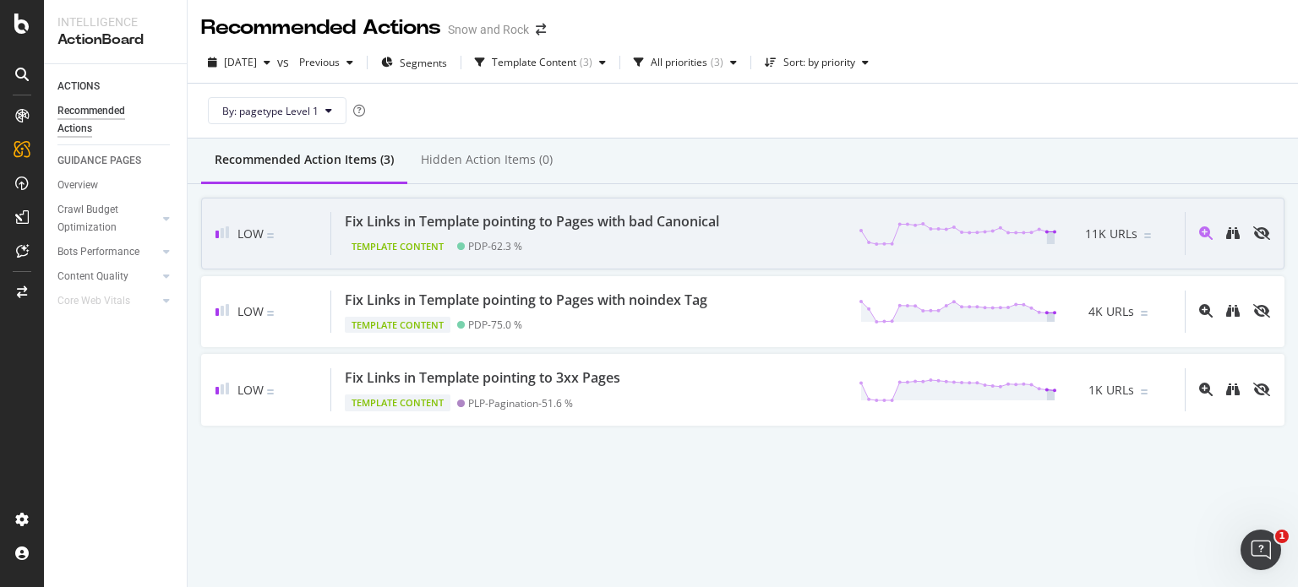
click at [542, 233] on div "Template Content PDP - 62.3 %" at bounding box center [535, 244] width 381 height 24
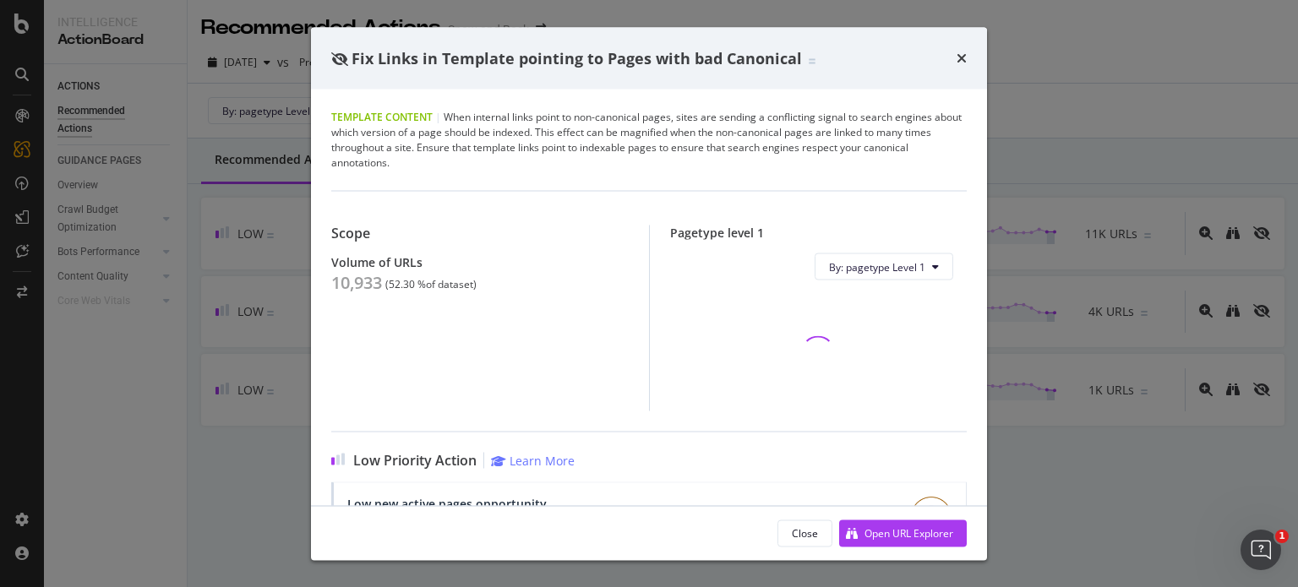
click at [368, 282] on div "10,933" at bounding box center [356, 283] width 51 height 20
copy div "10,933"
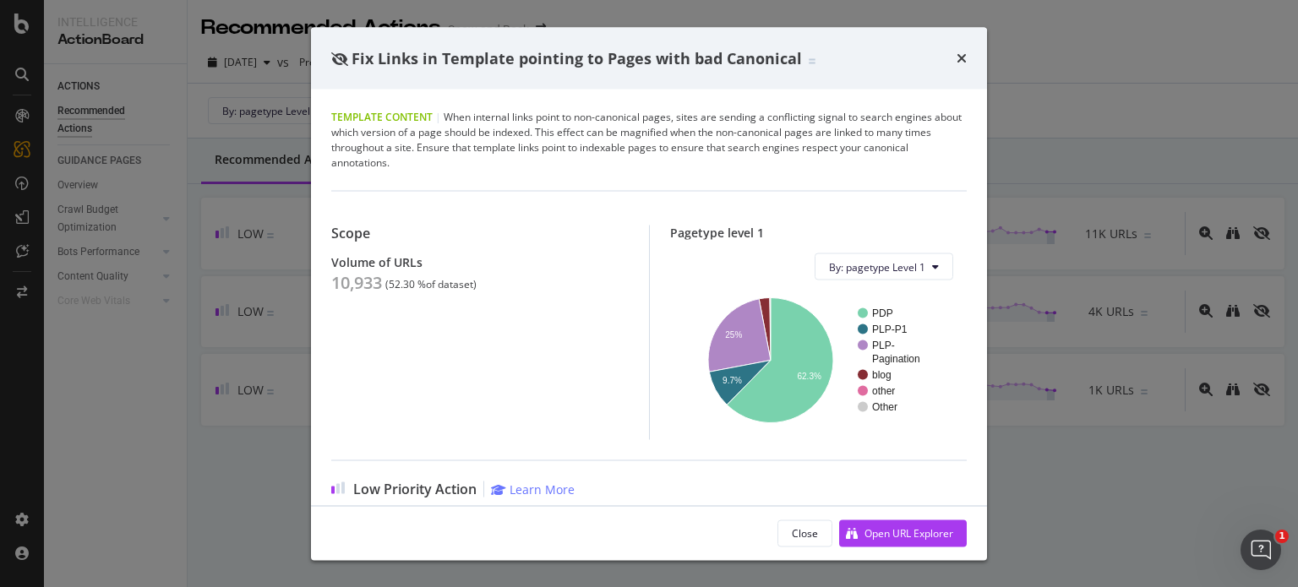
click at [324, 117] on div "Template Content | When internal links point to non-canonical pages, sites are …" at bounding box center [649, 298] width 676 height 416
click at [286, 220] on div "Fix Links in Template pointing to Pages with bad Canonical Template Content | W…" at bounding box center [649, 293] width 1298 height 587
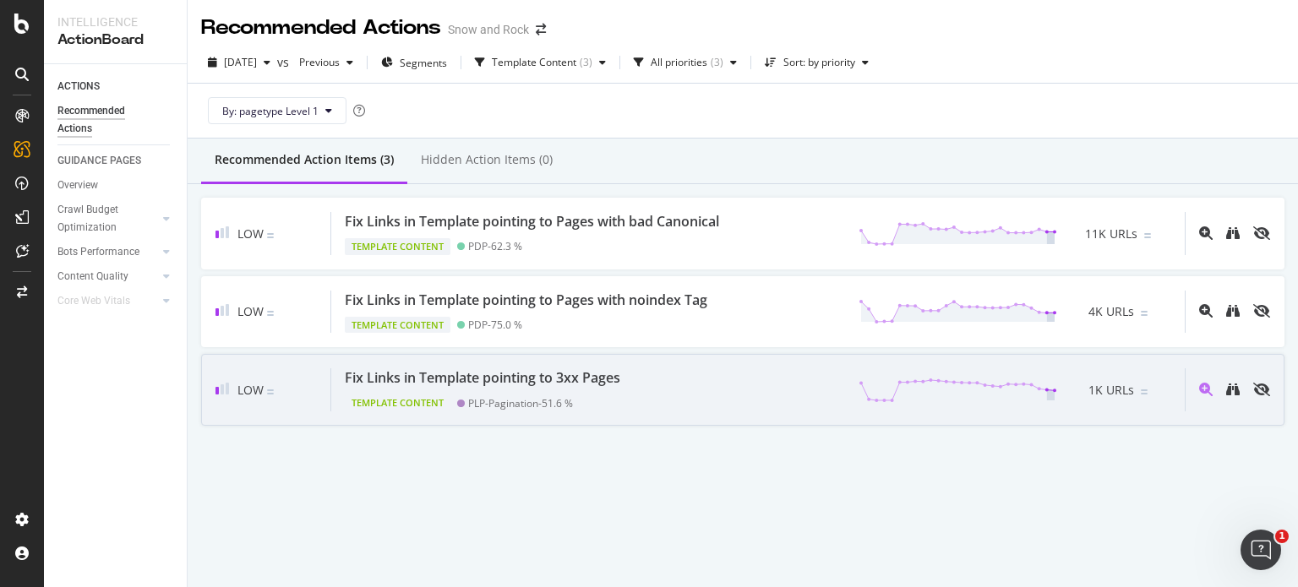
click at [642, 381] on div "Fix Links in Template pointing to 3xx Pages Template Content PLP-Pagination - 5…" at bounding box center [758, 389] width 854 height 43
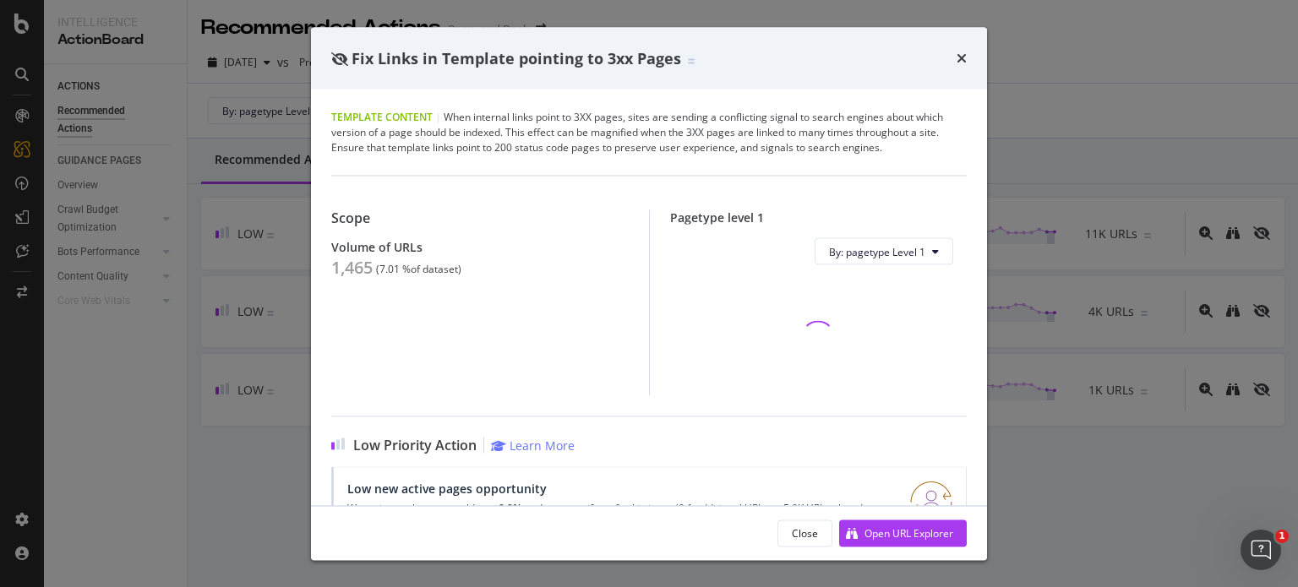
click at [358, 270] on div "1,465" at bounding box center [351, 268] width 41 height 20
copy div "1,465"
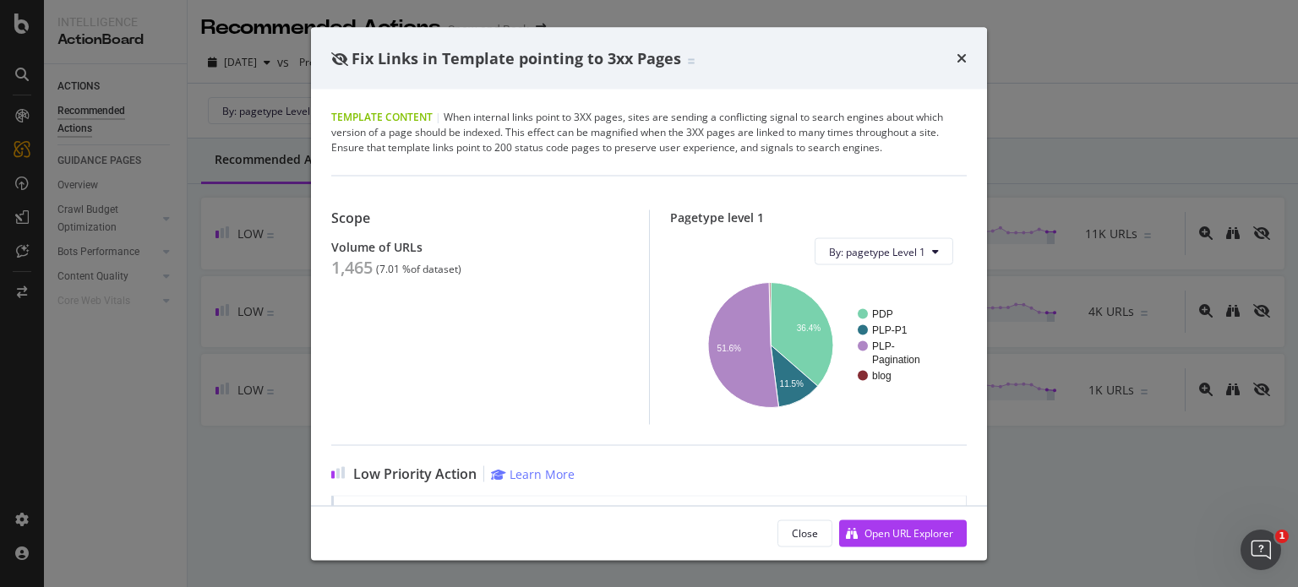
click at [238, 188] on div "Fix Links in Template pointing to 3xx Pages Template Content | When internal li…" at bounding box center [649, 293] width 1298 height 587
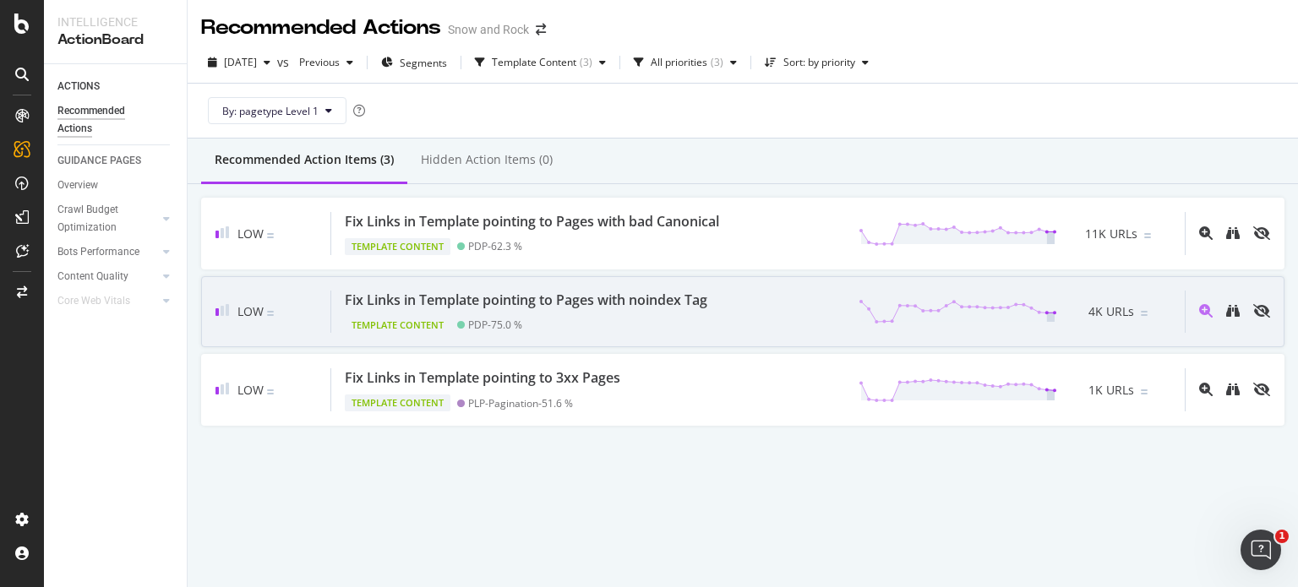
click at [591, 307] on div "Fix Links in Template pointing to Pages with noindex Tag" at bounding box center [526, 300] width 363 height 19
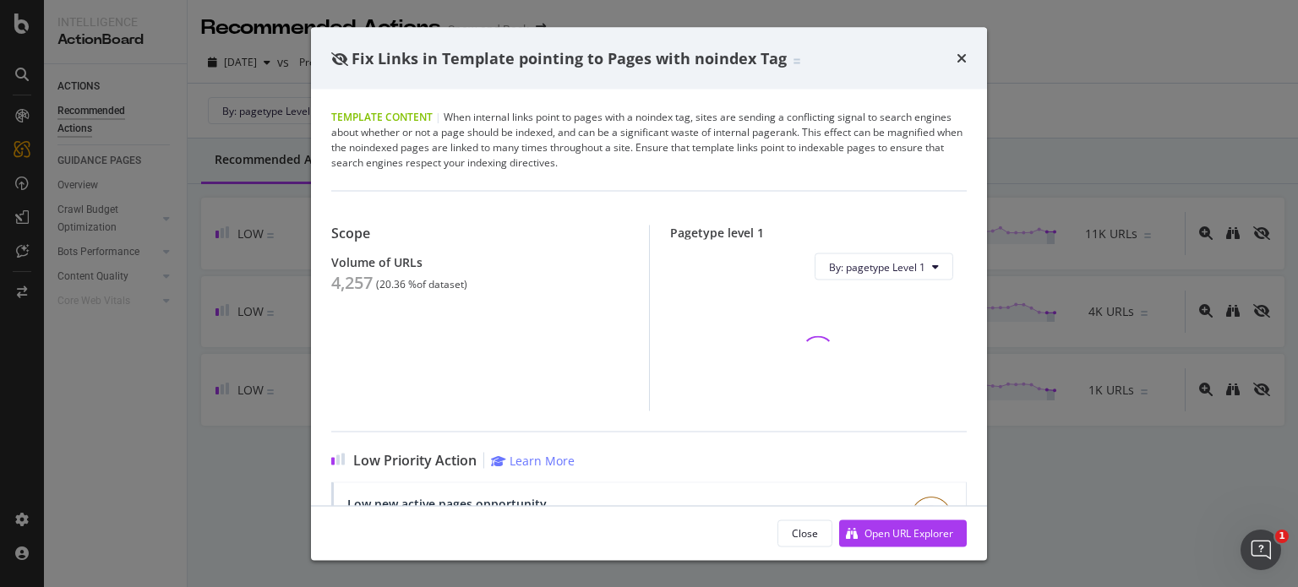
click at [360, 287] on div "4,257" at bounding box center [351, 283] width 41 height 20
copy div "4,257"
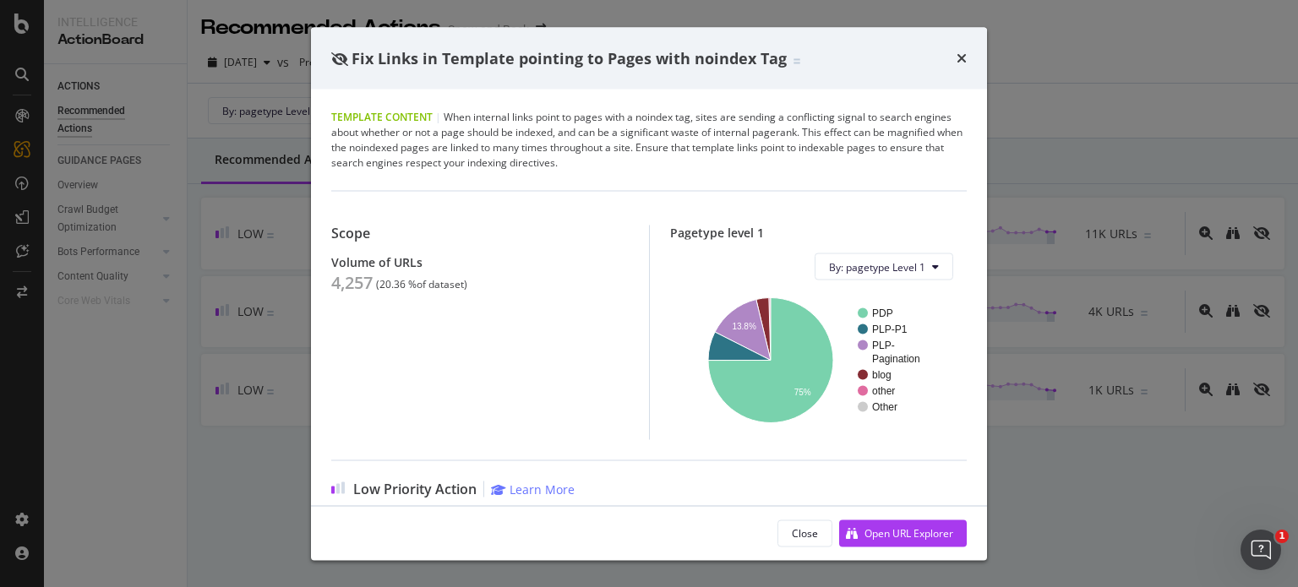
click at [286, 242] on div "Fix Links in Template pointing to Pages with noindex Tag Template Content | Whe…" at bounding box center [649, 293] width 1298 height 587
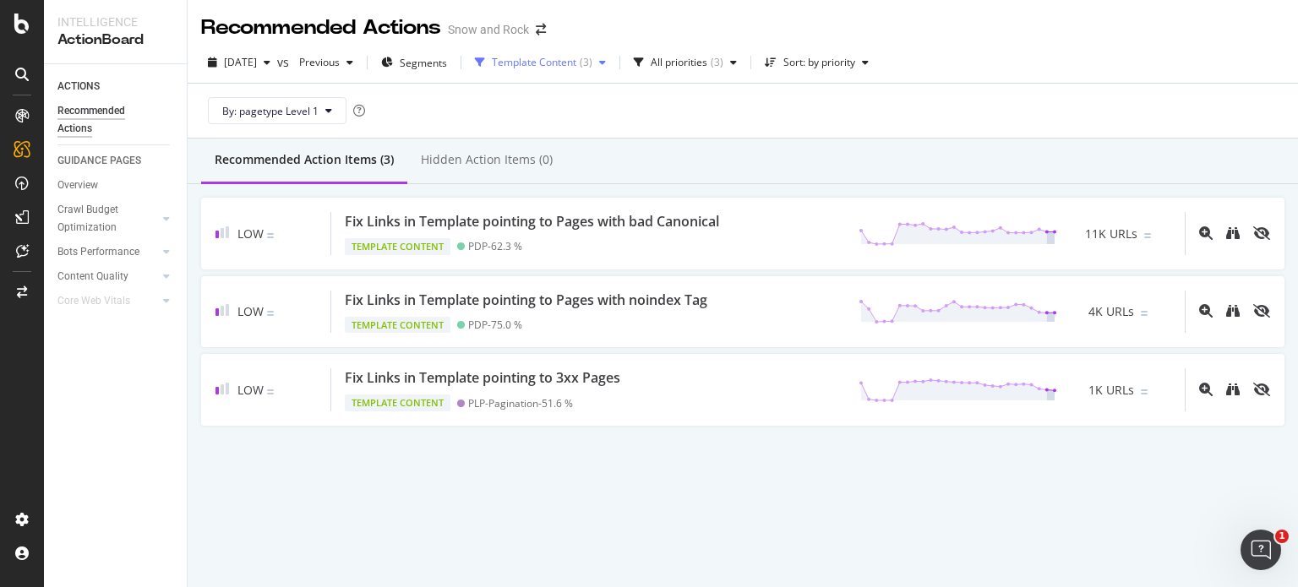
click at [541, 58] on div "Template Content" at bounding box center [534, 62] width 85 height 10
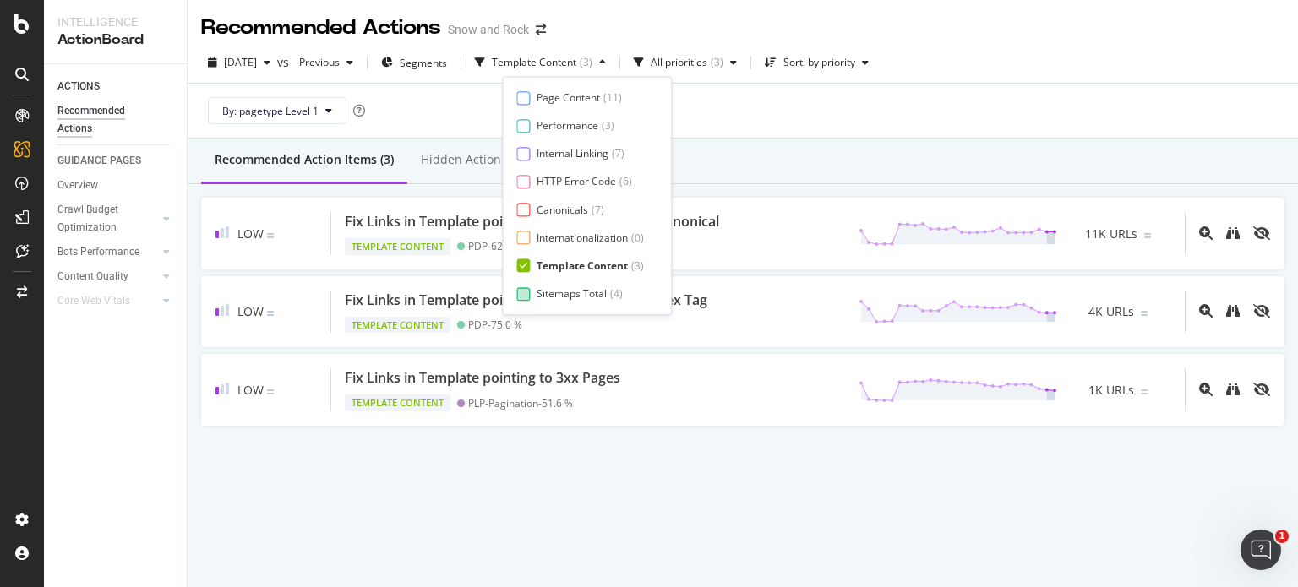
click at [557, 287] on div "Sitemaps Total" at bounding box center [572, 293] width 70 height 14
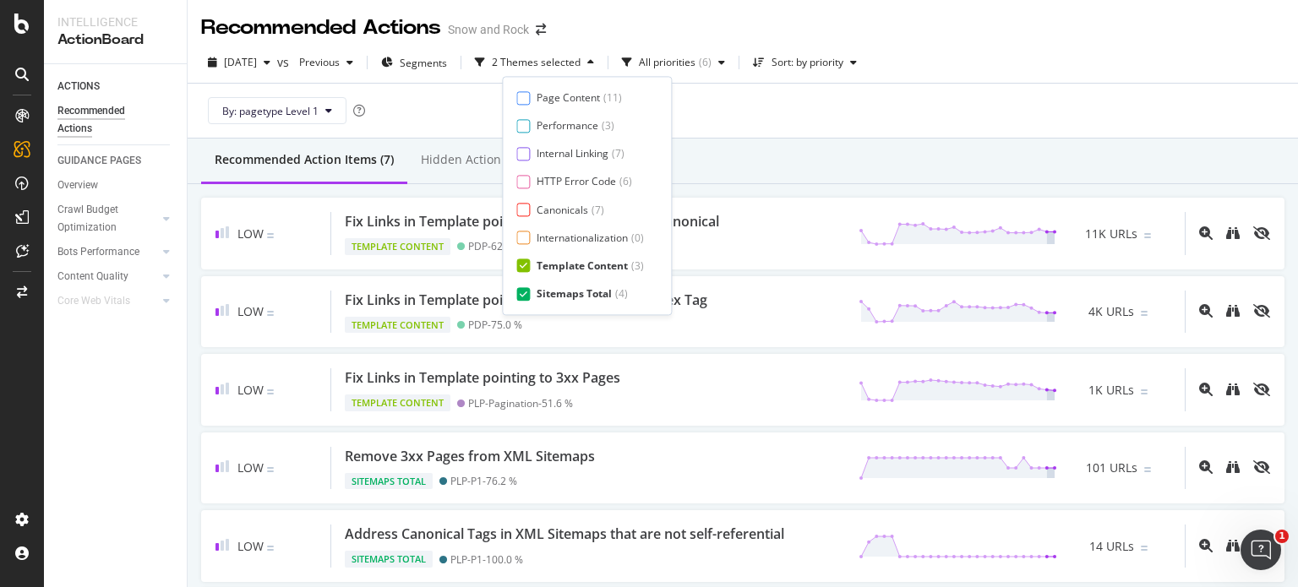
click at [557, 268] on div "Template Content" at bounding box center [582, 266] width 91 height 14
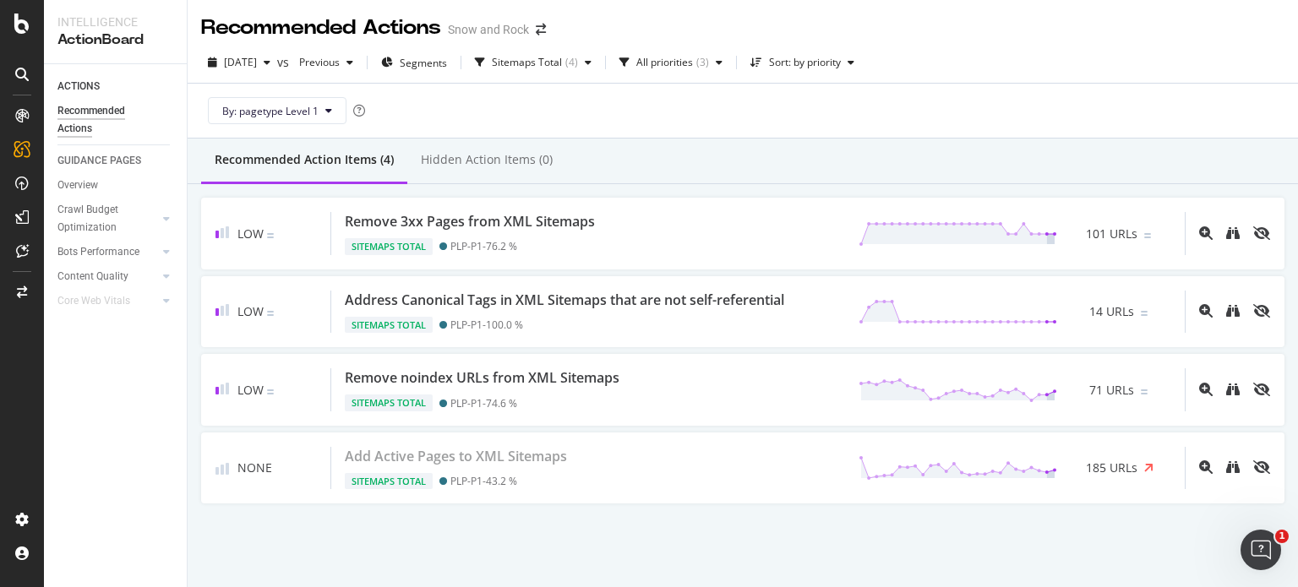
click at [794, 128] on div "By: pagetype Level 1" at bounding box center [742, 111] width 1083 height 54
click at [562, 59] on div "Sitemaps Total" at bounding box center [527, 62] width 70 height 10
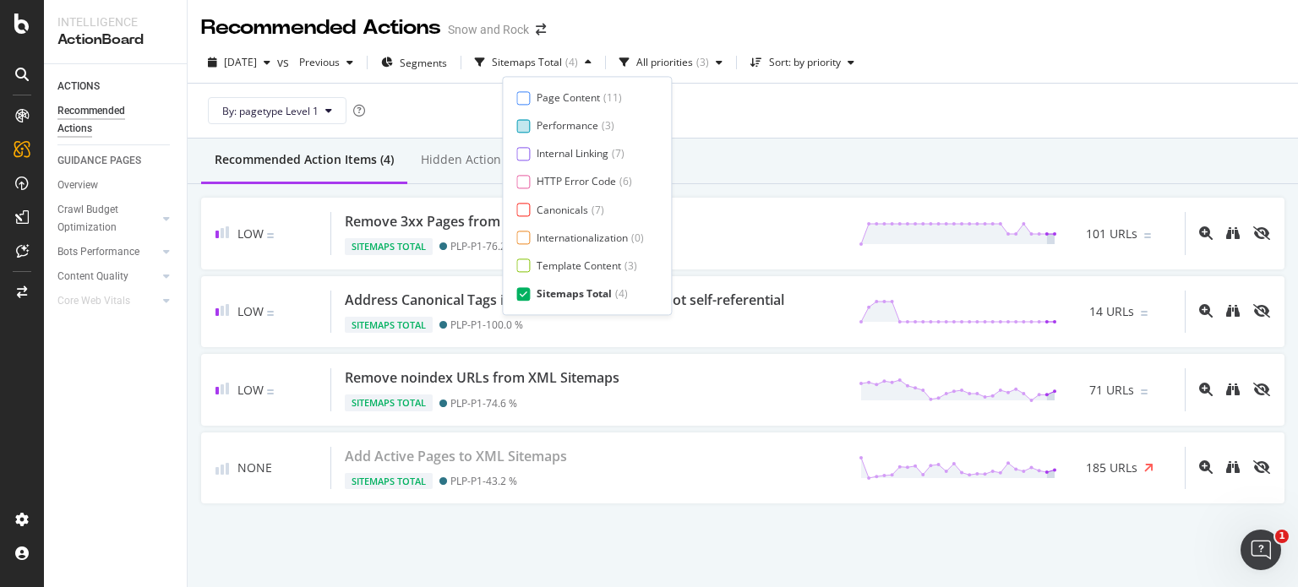
click at [578, 125] on div "Performance" at bounding box center [568, 126] width 62 height 14
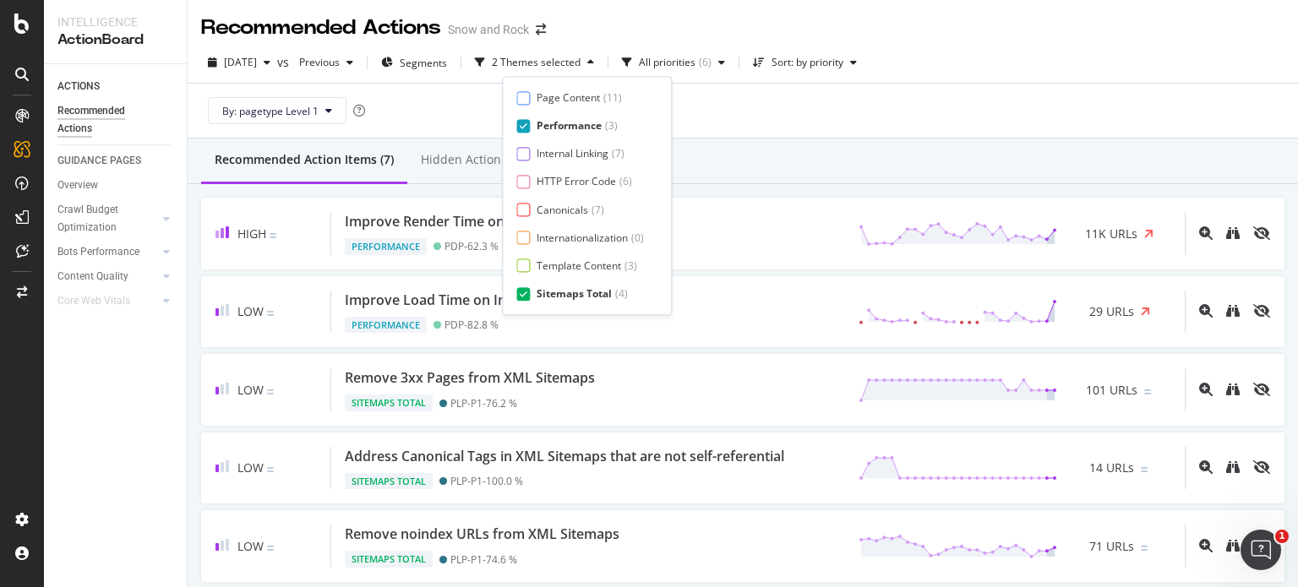
click at [569, 285] on div "Page Content ( 11 ) Performance ( 3 ) Internal Linking ( 7 ) HTTP Error Code ( …" at bounding box center [586, 195] width 141 height 210
click at [570, 295] on div "Sitemaps Total" at bounding box center [574, 293] width 75 height 14
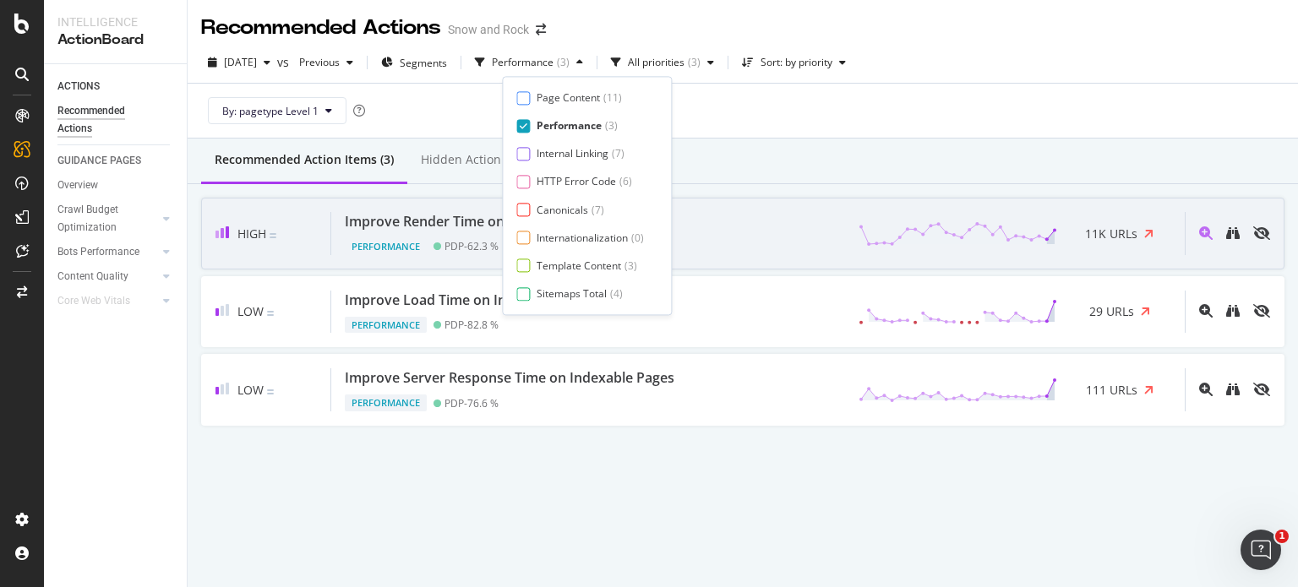
click at [725, 202] on div "High Improve Render Time on Indexable Pages Performance PDP - 62.3 % 11K URLs" at bounding box center [742, 234] width 1083 height 72
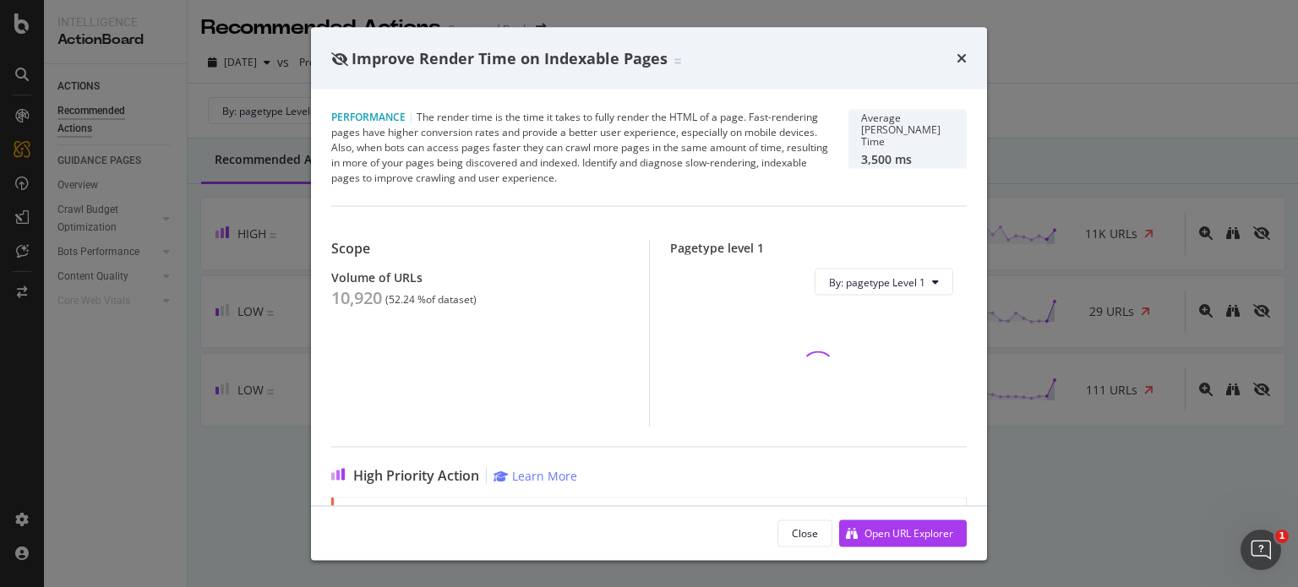
click at [1061, 262] on div "Improve Render Time on Indexable Pages Performance | The render time is the tim…" at bounding box center [649, 293] width 1298 height 587
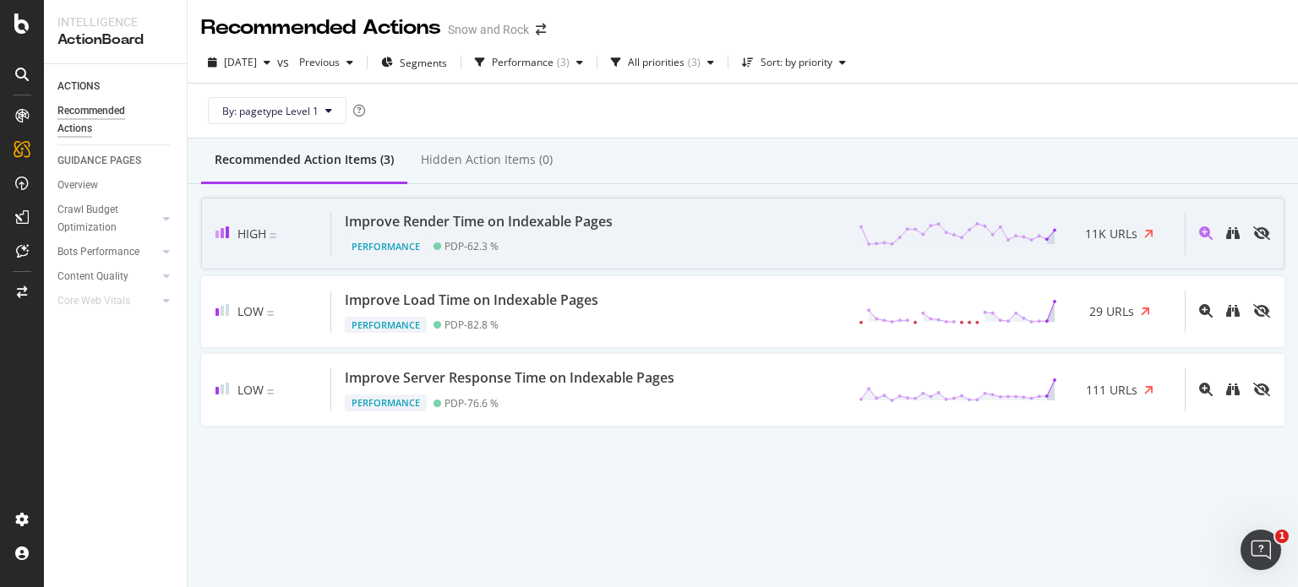
click at [588, 251] on div "Performance PDP - 62.3 %" at bounding box center [482, 244] width 275 height 24
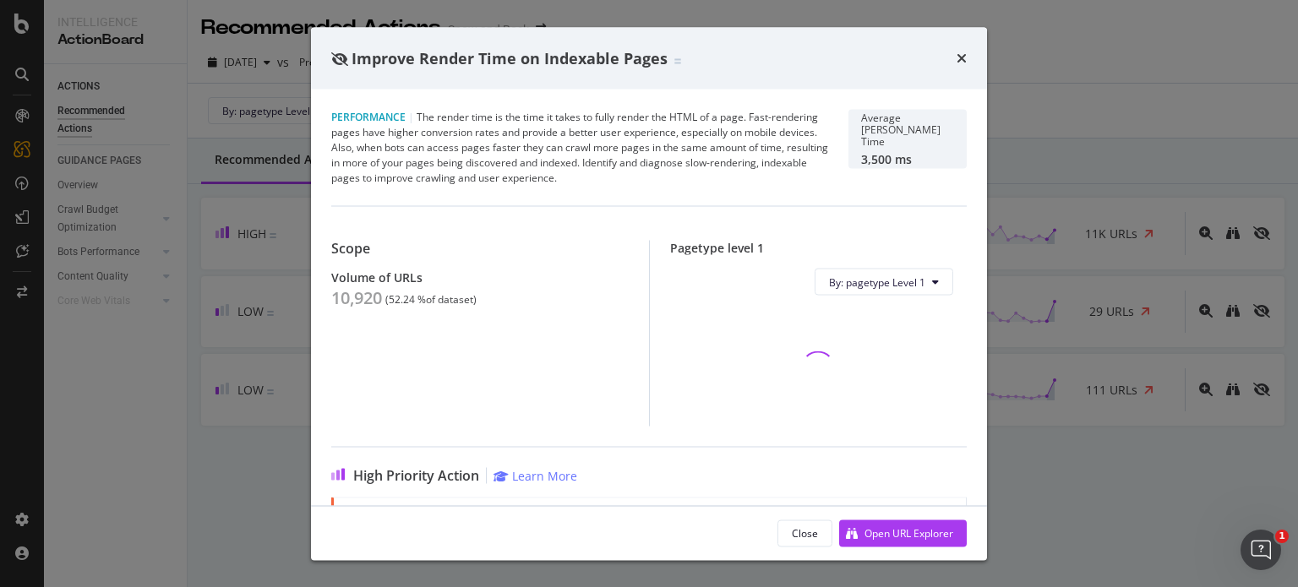
click at [365, 293] on div "10,920" at bounding box center [356, 298] width 51 height 20
copy div "10,920"
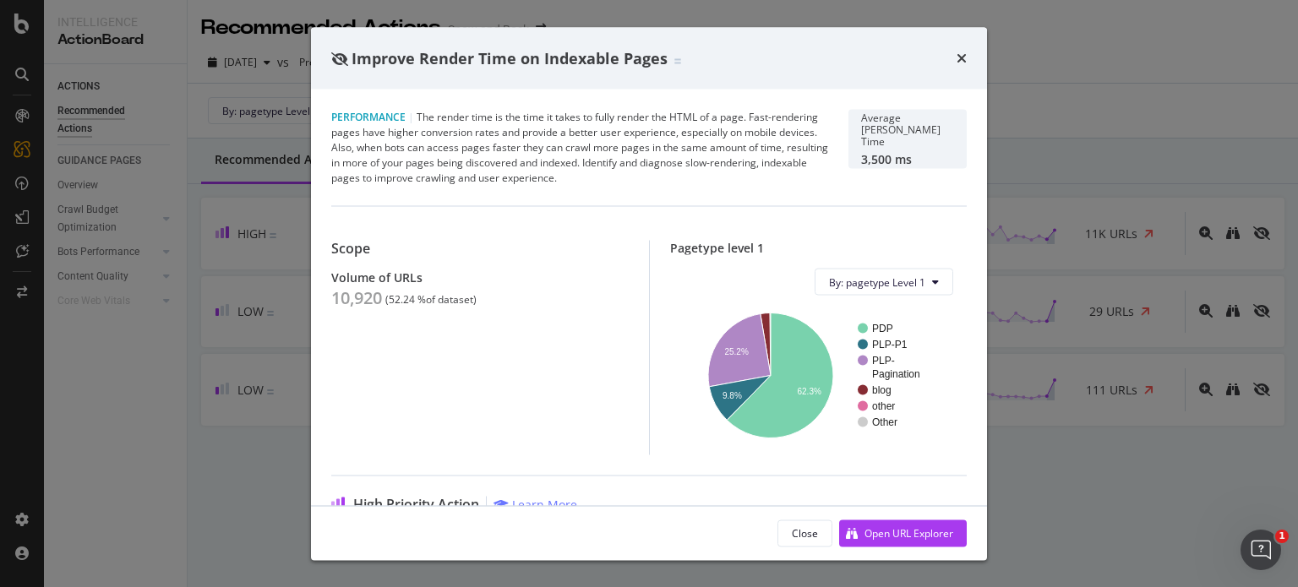
click at [147, 235] on div "Improve Render Time on Indexable Pages Performance | The render time is the tim…" at bounding box center [649, 293] width 1298 height 587
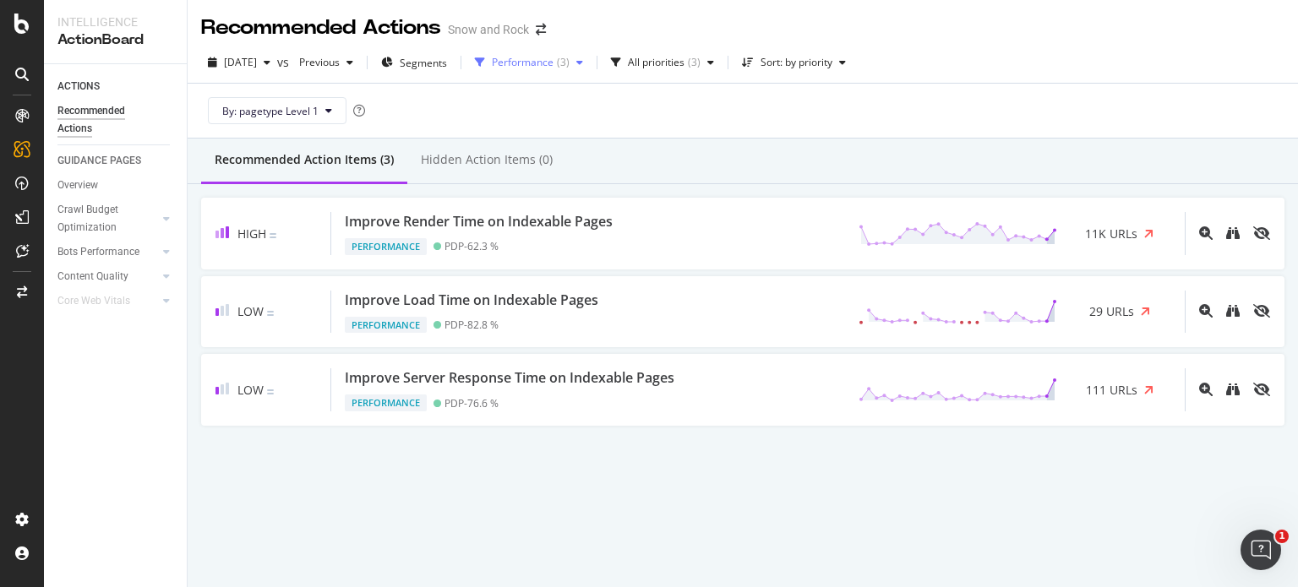
click at [554, 62] on div "Performance" at bounding box center [523, 62] width 62 height 10
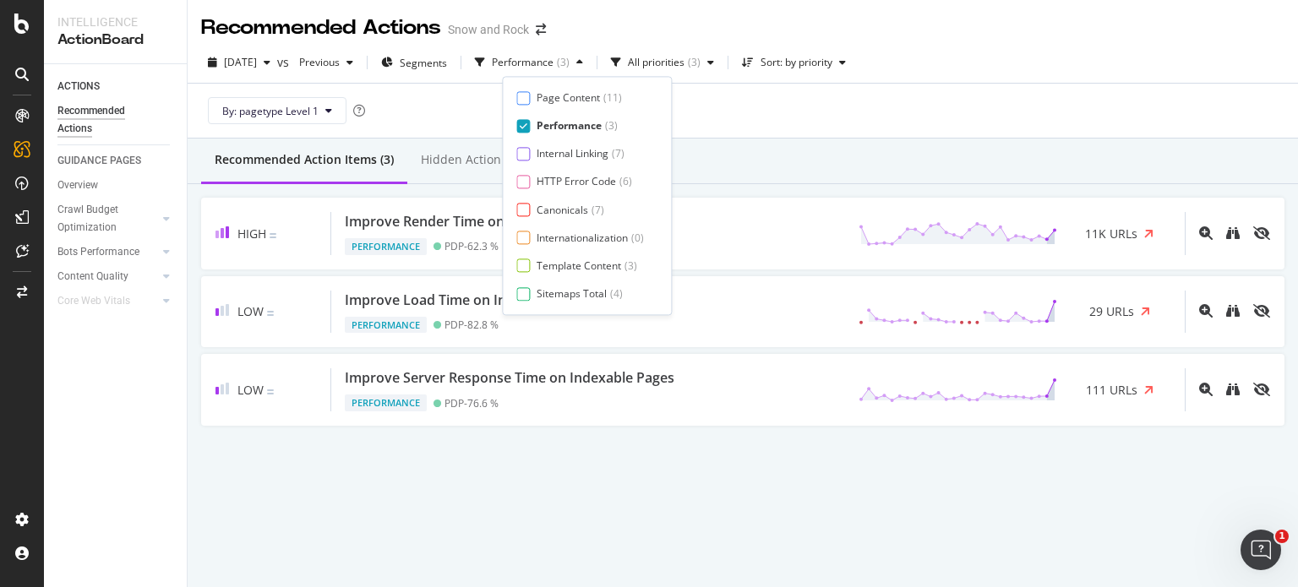
click at [565, 126] on div "Performance" at bounding box center [569, 126] width 65 height 14
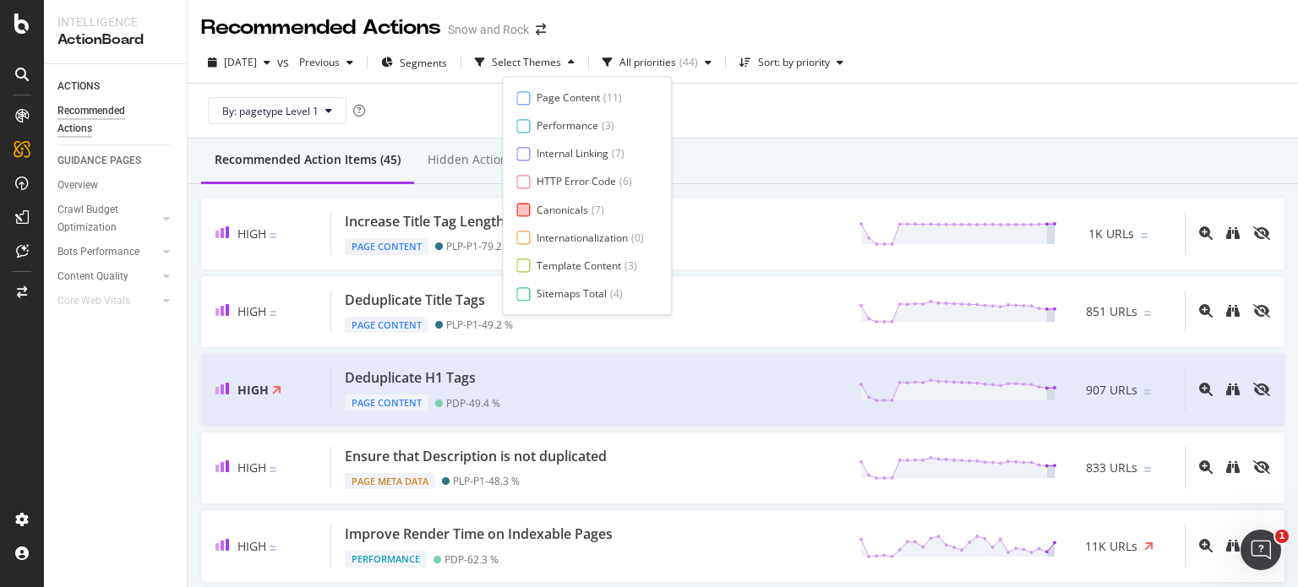
scroll to position [28, 0]
click at [564, 185] on div "Canonicals" at bounding box center [563, 182] width 52 height 14
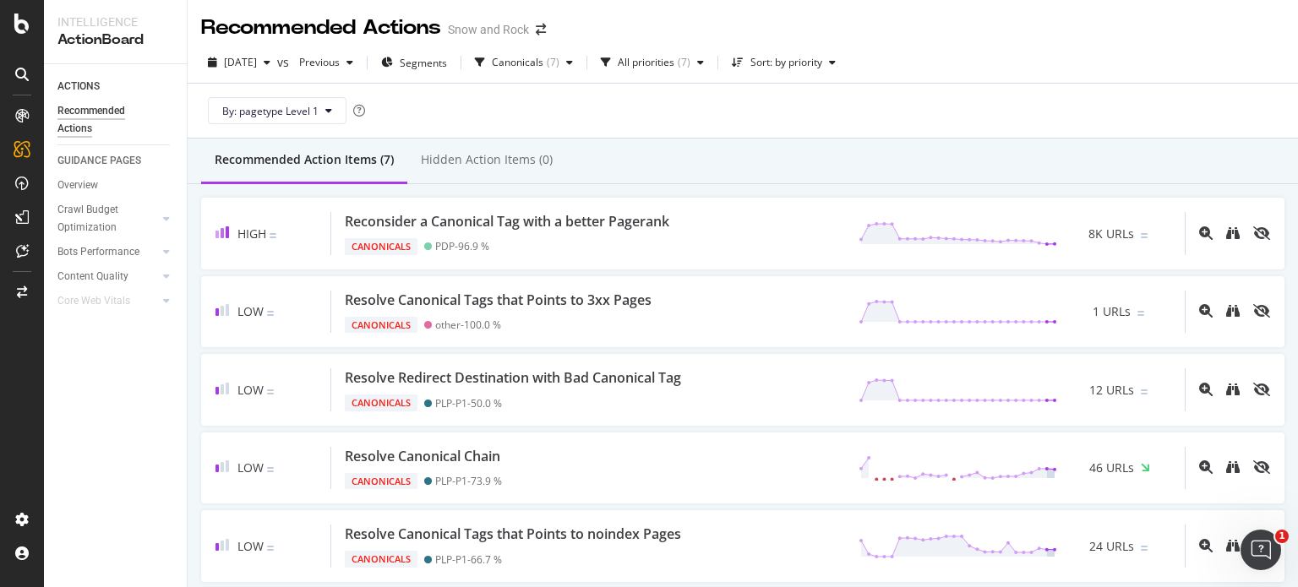
click at [832, 191] on div "High Reconsider a Canonical Tag with a better Pagerank Canonicals PDP - 96.9 % …" at bounding box center [743, 468] width 1110 height 568
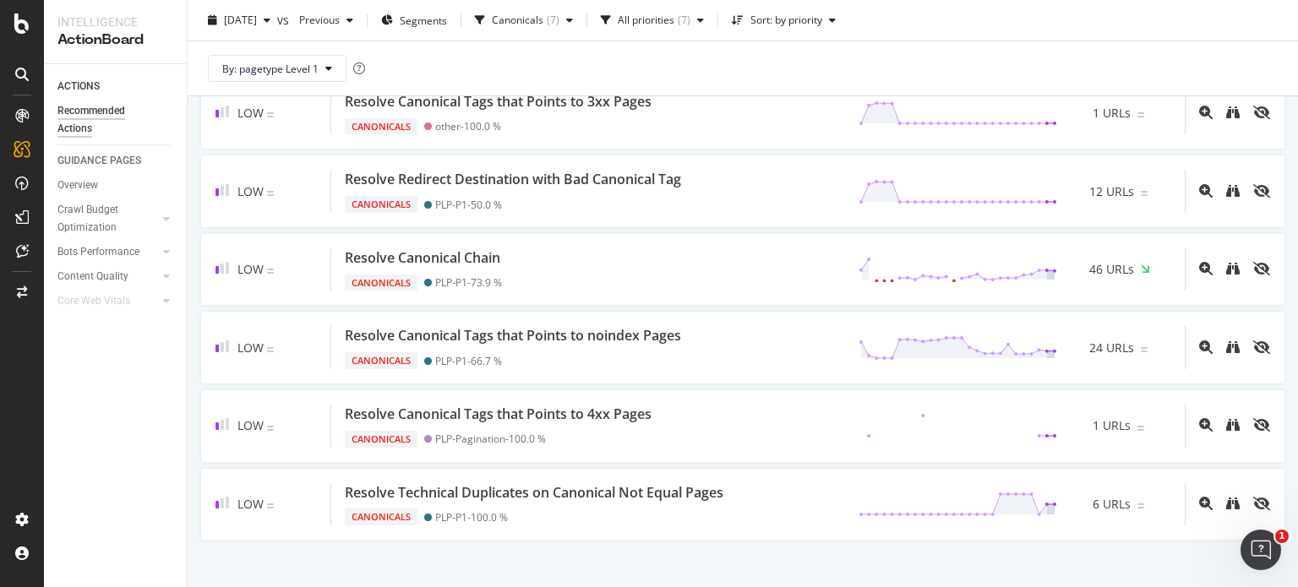
scroll to position [0, 0]
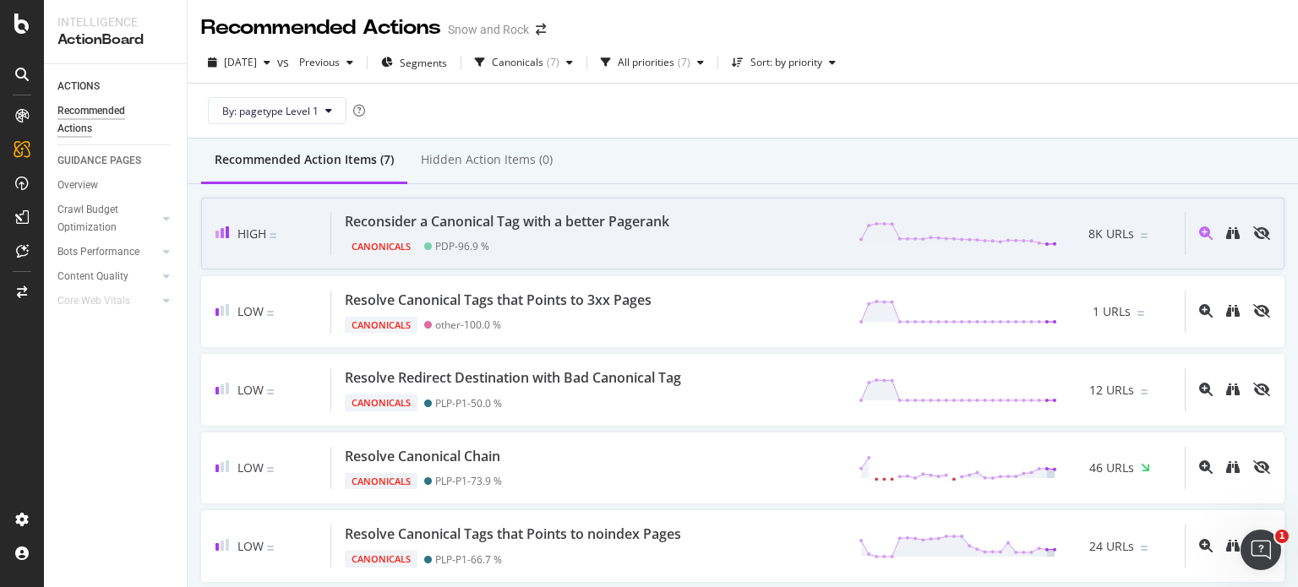
click at [693, 235] on div "Reconsider a Canonical Tag with a better Pagerank Canonicals PDP - 96.9 % 8K UR…" at bounding box center [758, 233] width 854 height 43
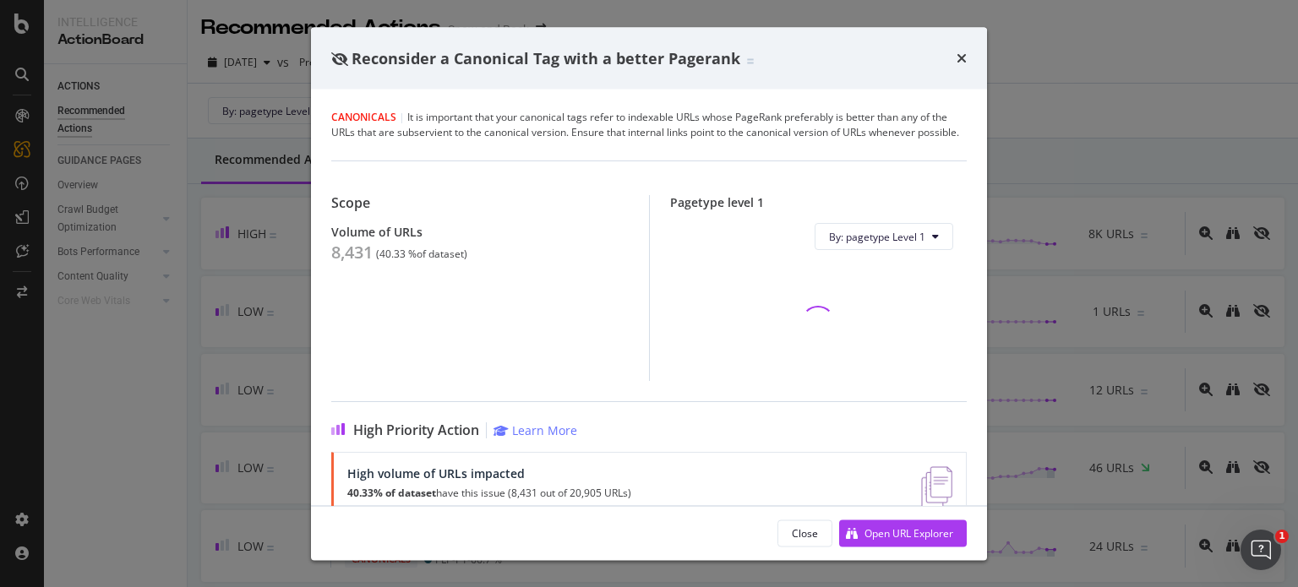
click at [348, 263] on div "8,431" at bounding box center [351, 253] width 41 height 20
copy div "8,431"
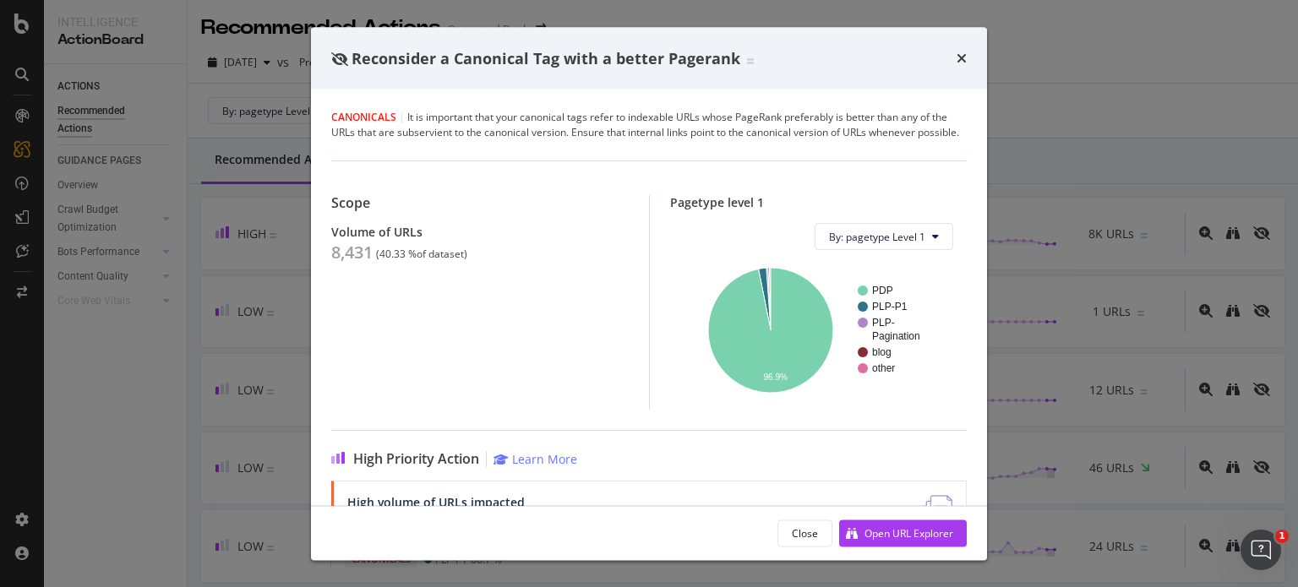
click at [264, 220] on div "Reconsider a Canonical Tag with a better Pagerank Canonicals | It is important …" at bounding box center [649, 293] width 1298 height 587
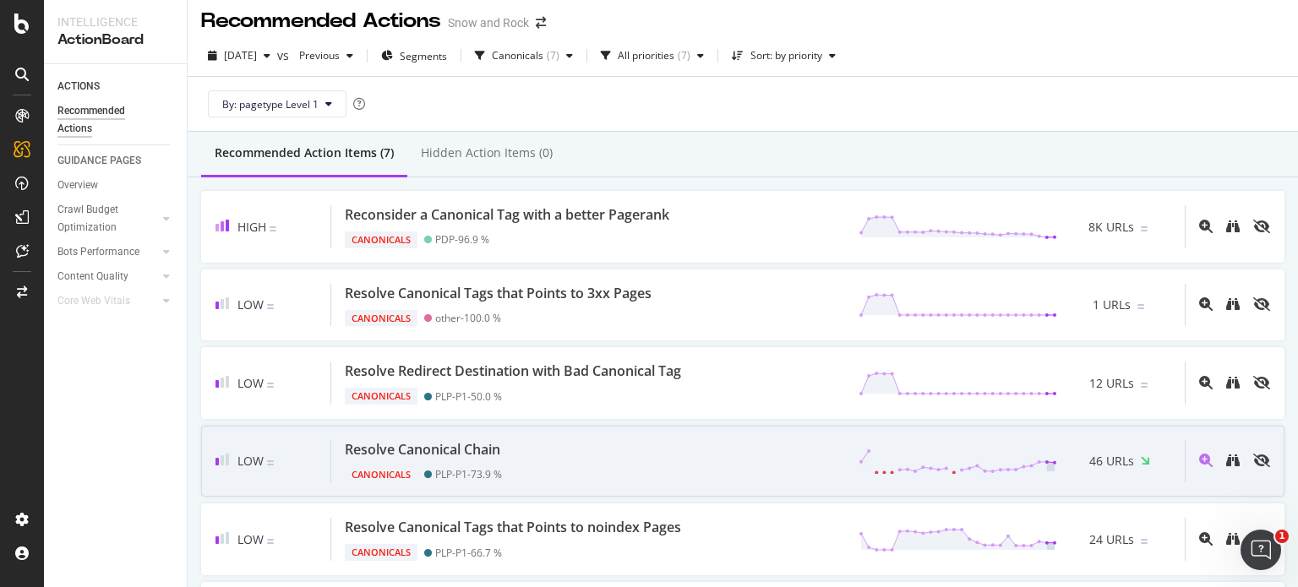
scroll to position [5, 0]
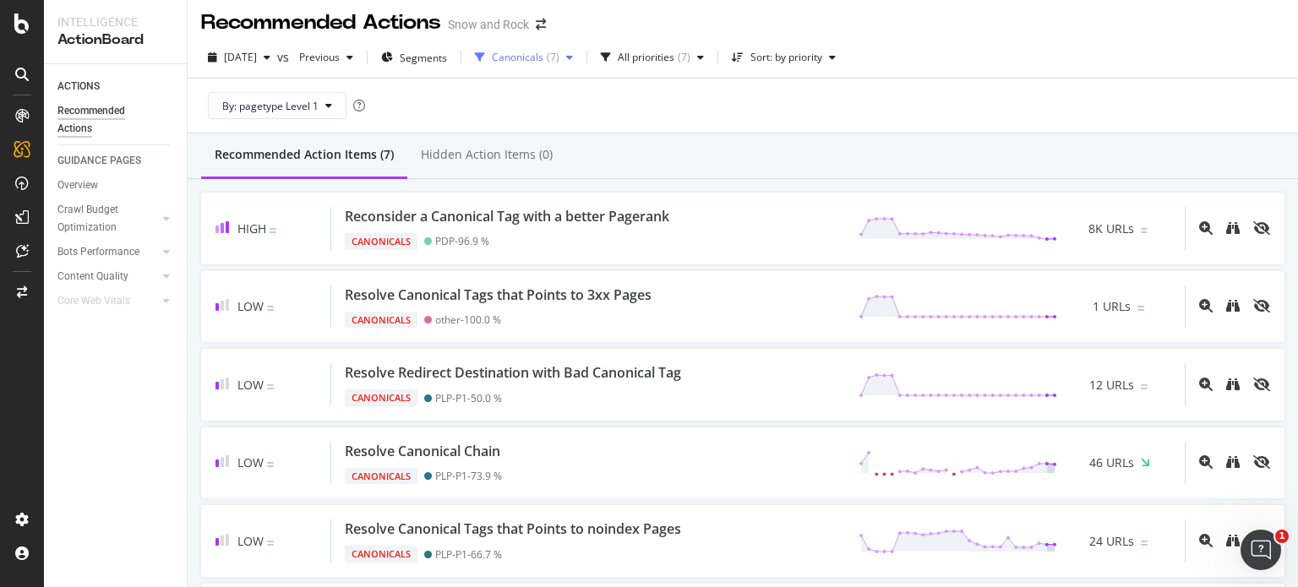
click at [492, 60] on div "button" at bounding box center [480, 57] width 24 height 10
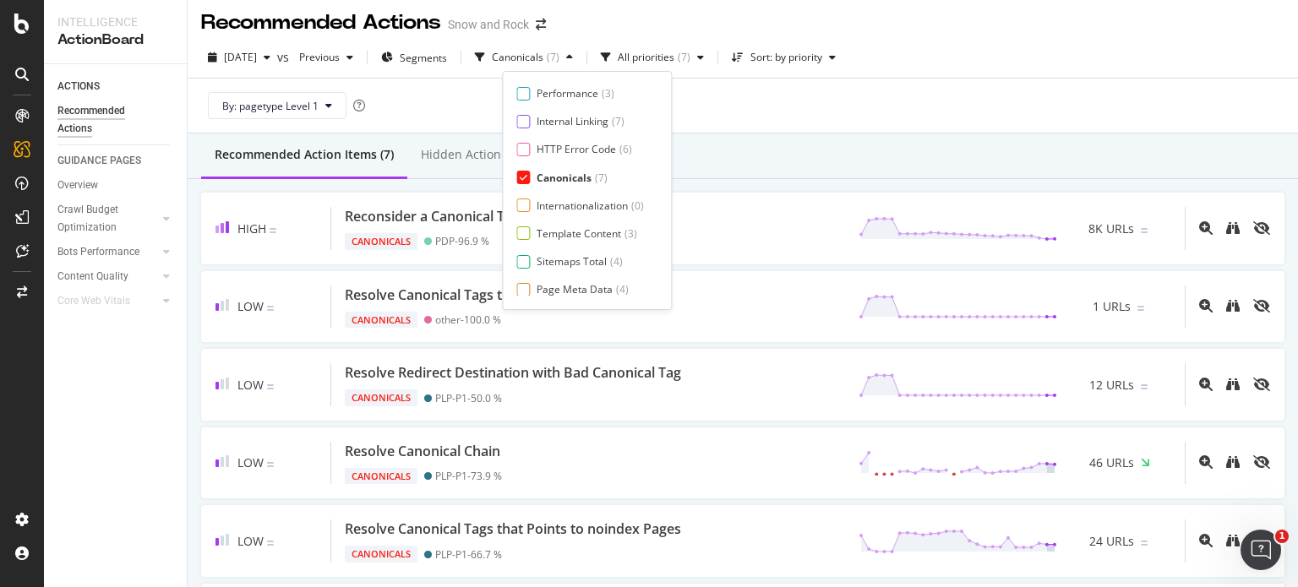
scroll to position [27, 0]
click at [544, 182] on div "Canonicals" at bounding box center [564, 178] width 55 height 14
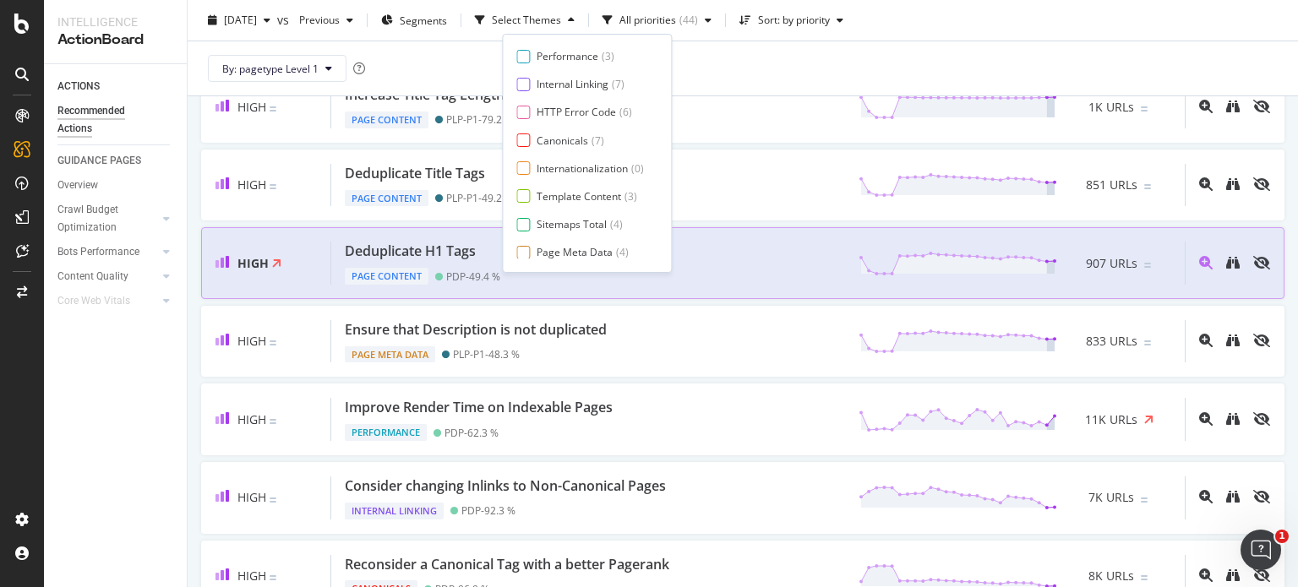
scroll to position [130, 0]
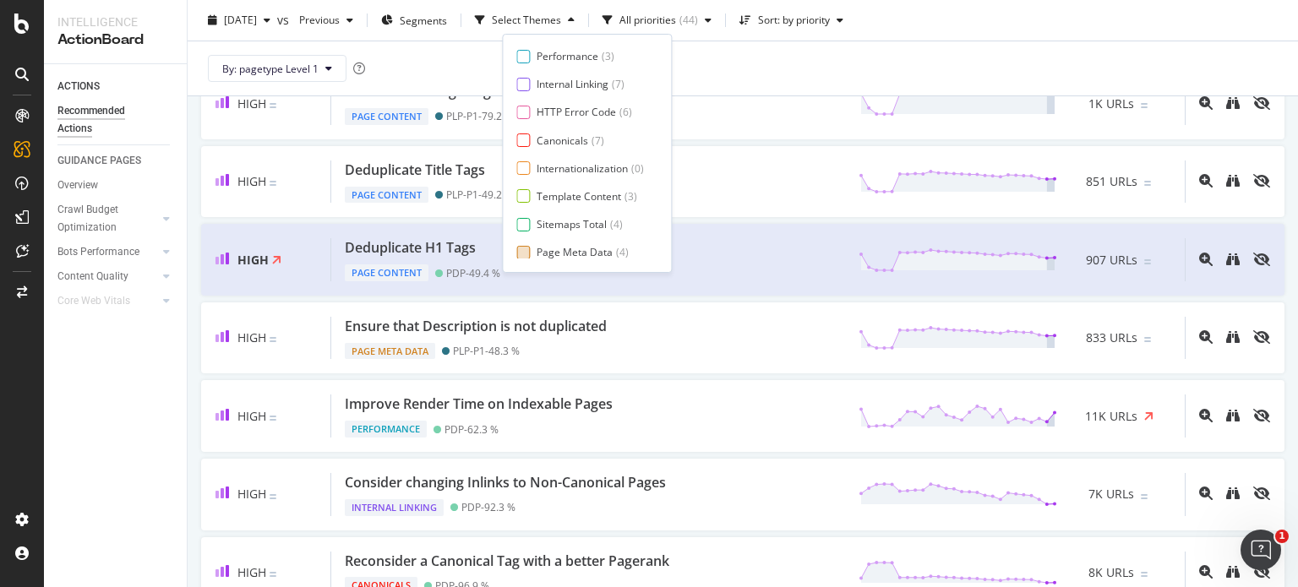
click at [551, 255] on div "Page Meta Data" at bounding box center [575, 252] width 76 height 14
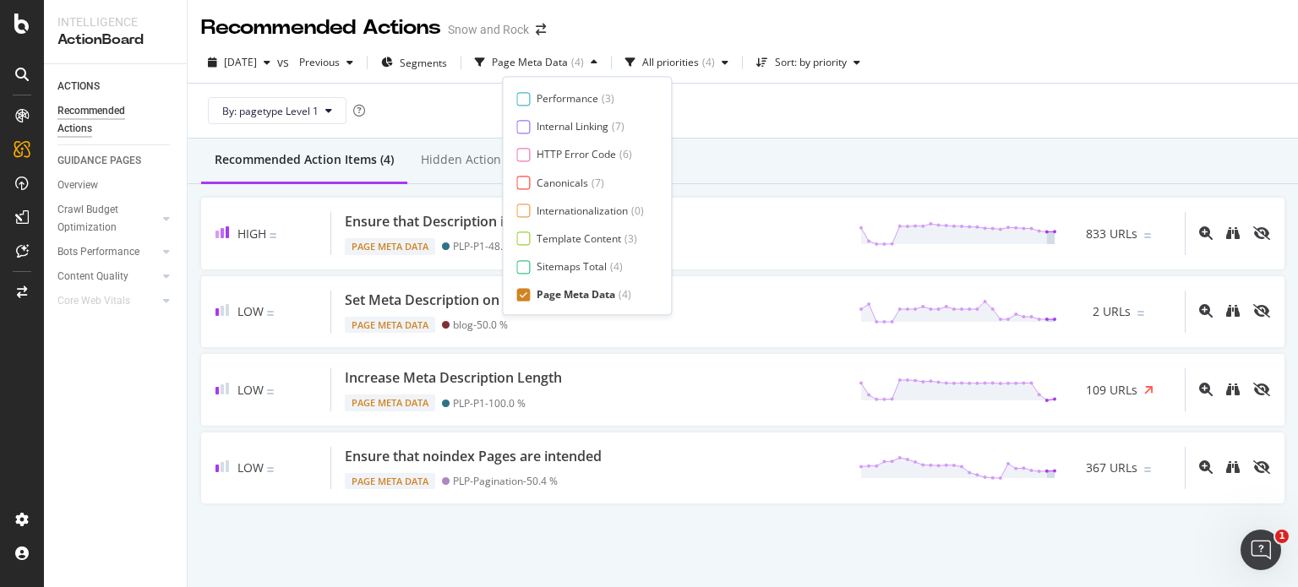
scroll to position [0, 0]
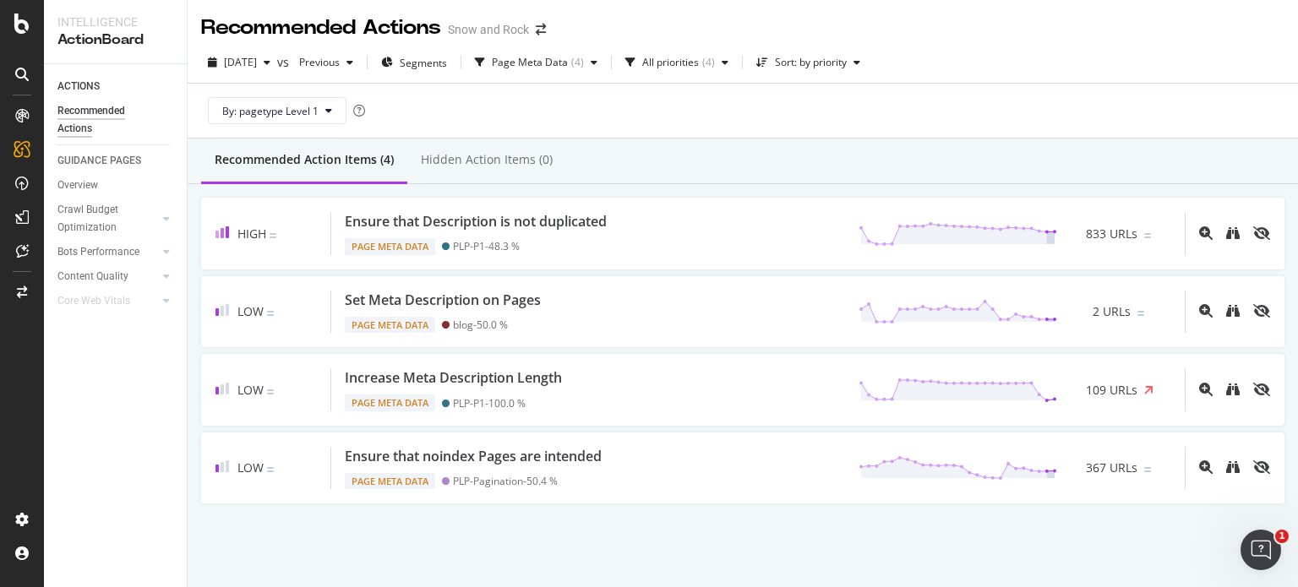
click at [869, 100] on div "By: pagetype Level 1" at bounding box center [742, 111] width 1083 height 54
